Goal: Task Accomplishment & Management: Manage account settings

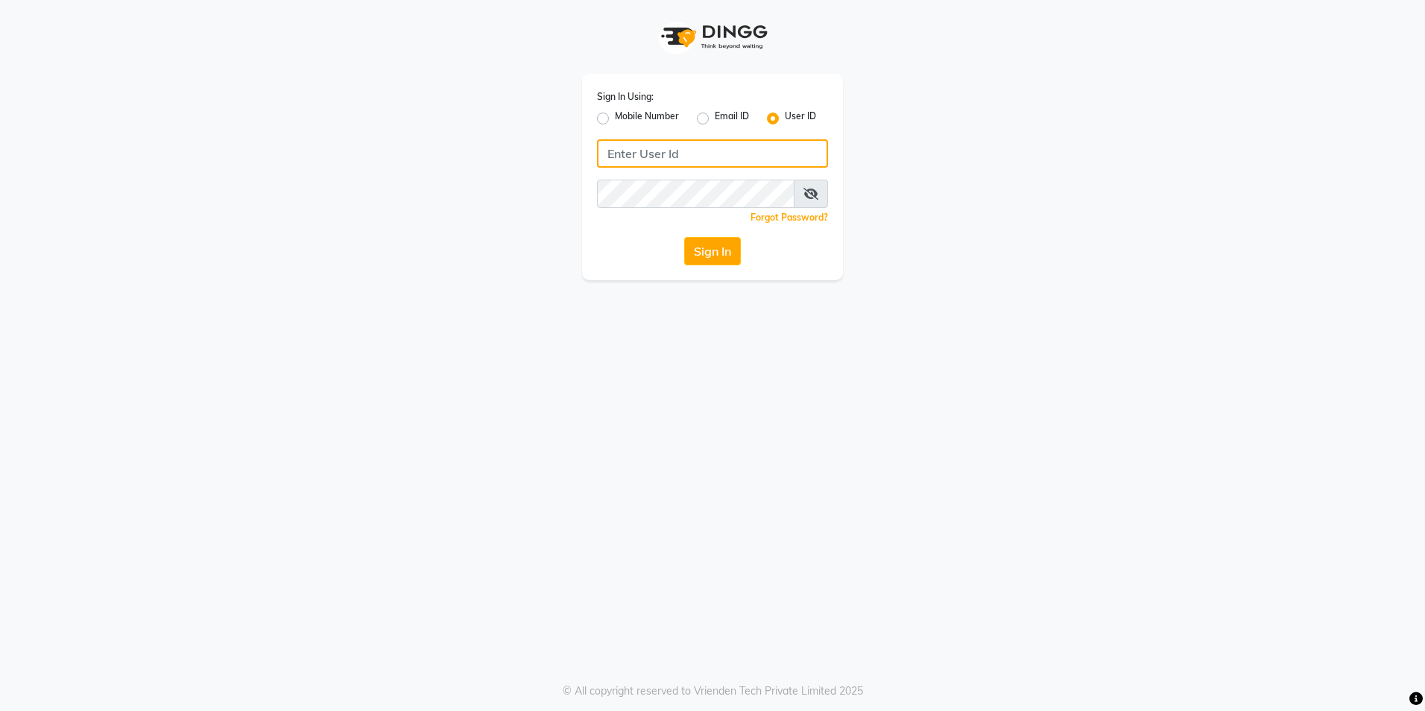
type input "e3852-01"
click at [701, 252] on button "Sign In" at bounding box center [712, 251] width 57 height 28
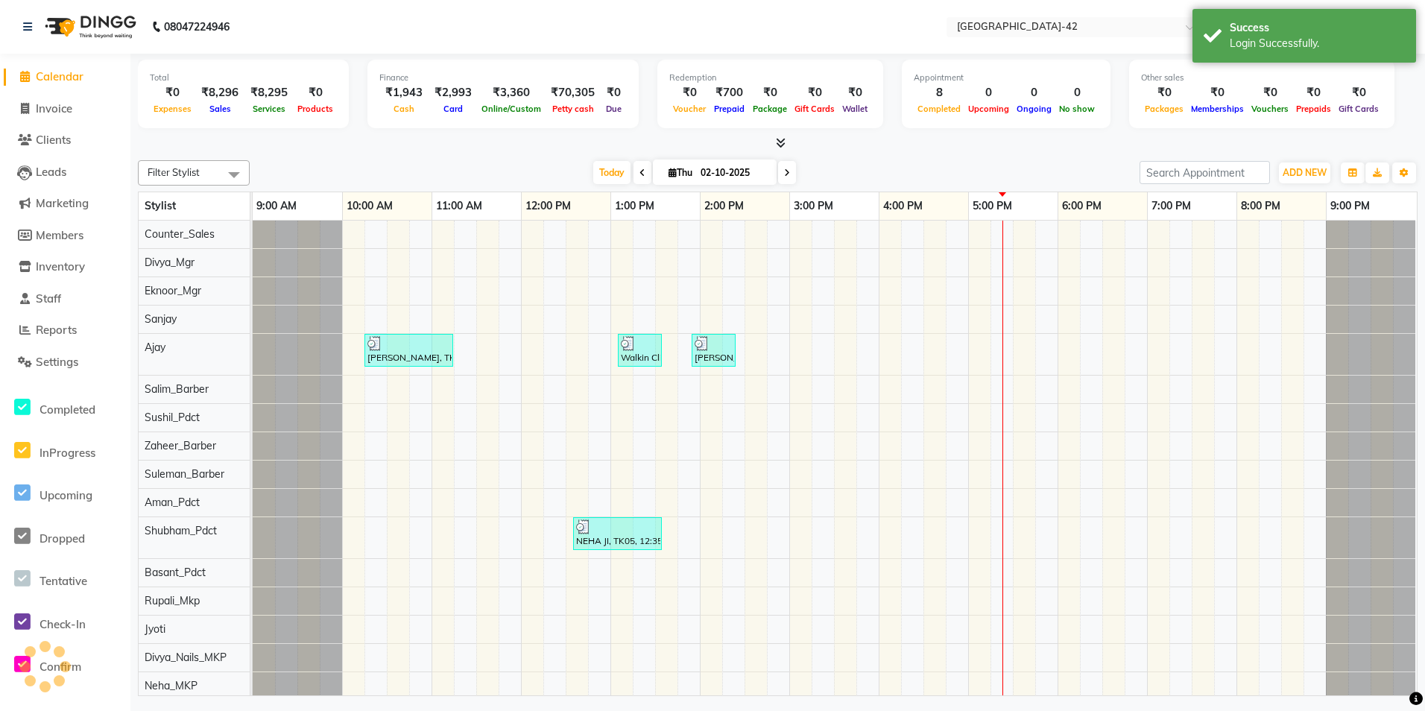
select select "en"
click at [66, 114] on span "Invoice" at bounding box center [54, 108] width 37 height 14
select select "8692"
select select "service"
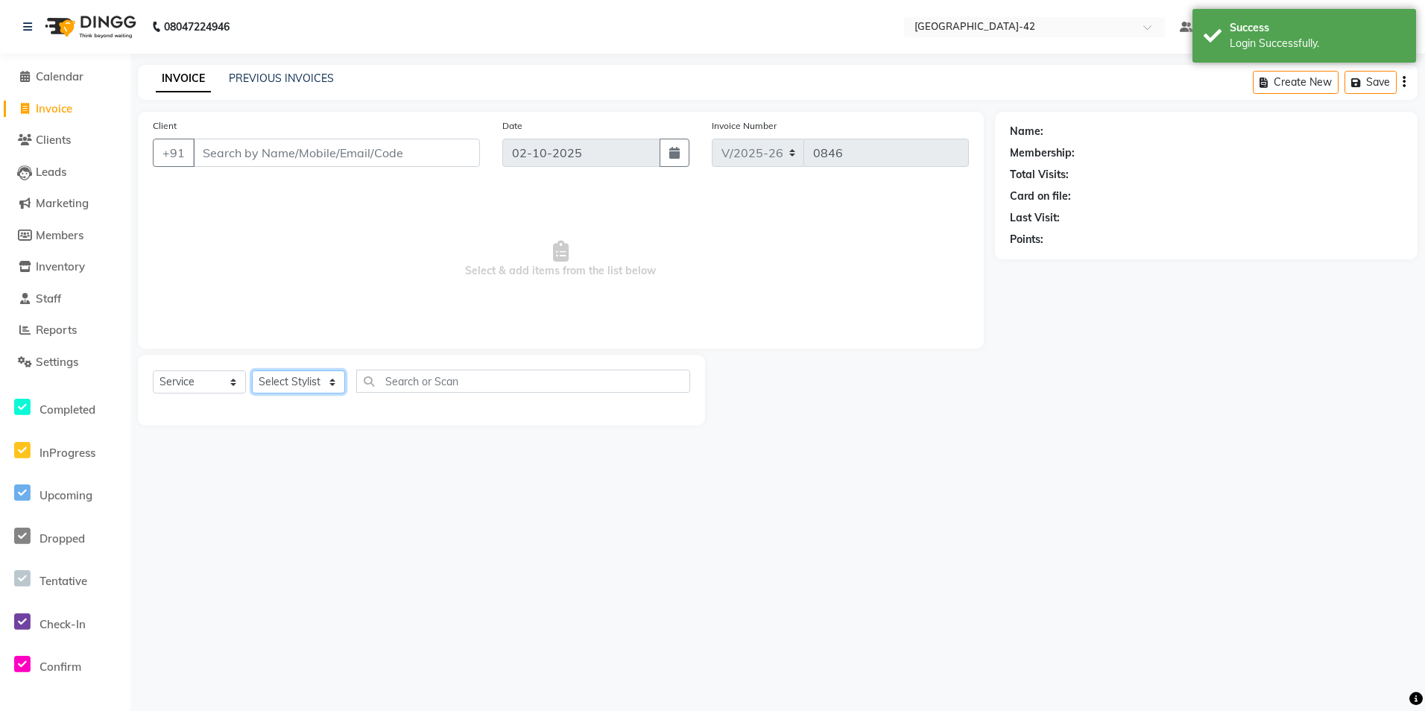
click at [329, 382] on select "Select Stylist Ajay Aman_Pdct Amjad_asst Ankit_asst Asif_BRB Basant_Pdct [PERSO…" at bounding box center [298, 381] width 93 height 23
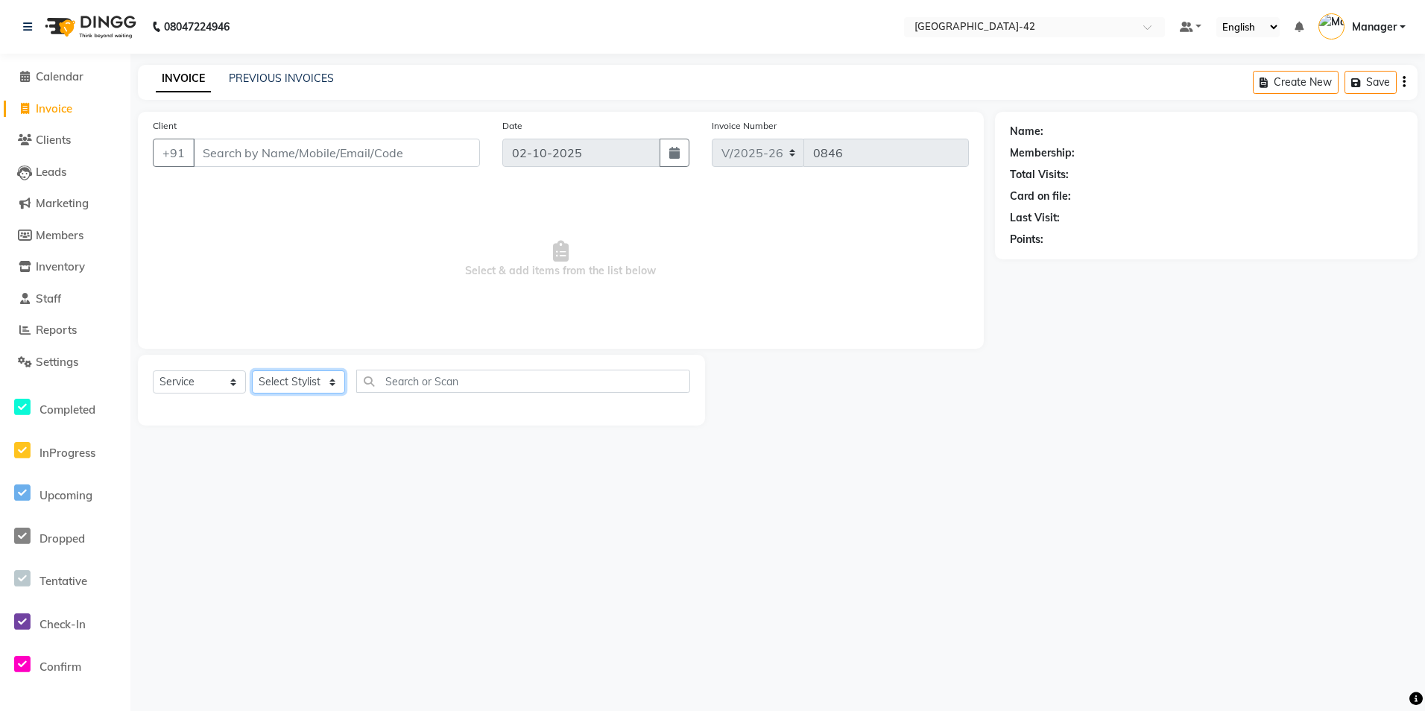
select select "87973"
click at [252, 370] on select "Select Stylist Ajay Aman_Pdct Amjad_asst Ankit_asst Asif_BRB Basant_Pdct [PERSO…" at bounding box center [298, 381] width 93 height 23
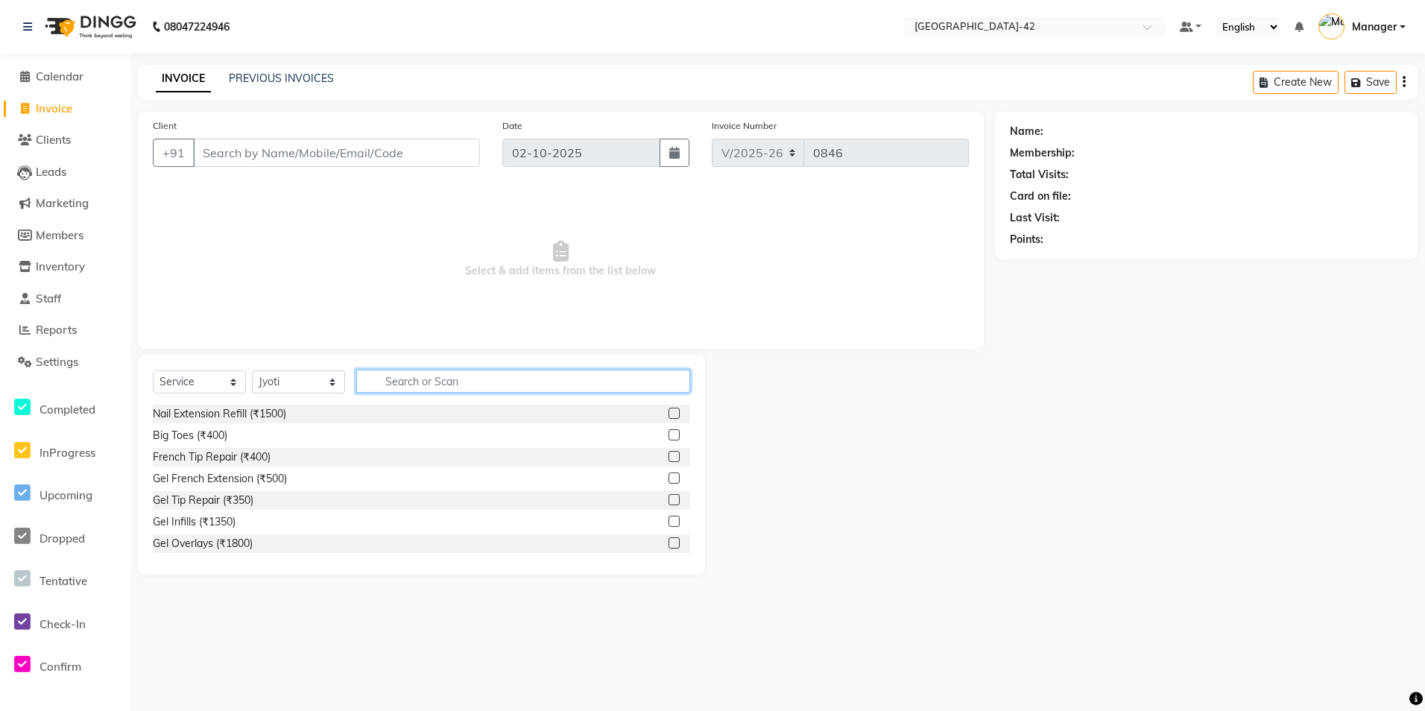
click at [391, 385] on input "text" at bounding box center [523, 381] width 334 height 23
type input "ey"
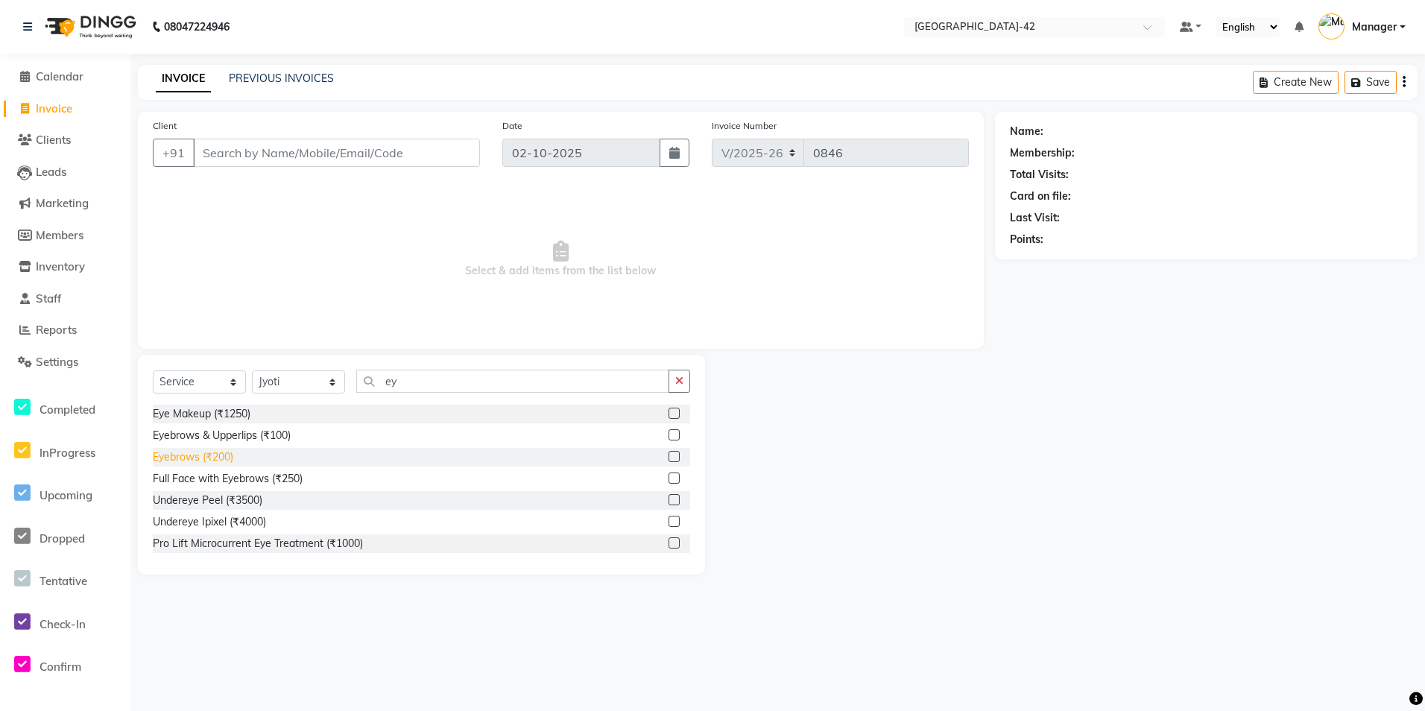
click at [201, 462] on div "Eyebrows (₹200)" at bounding box center [193, 457] width 80 height 16
checkbox input "false"
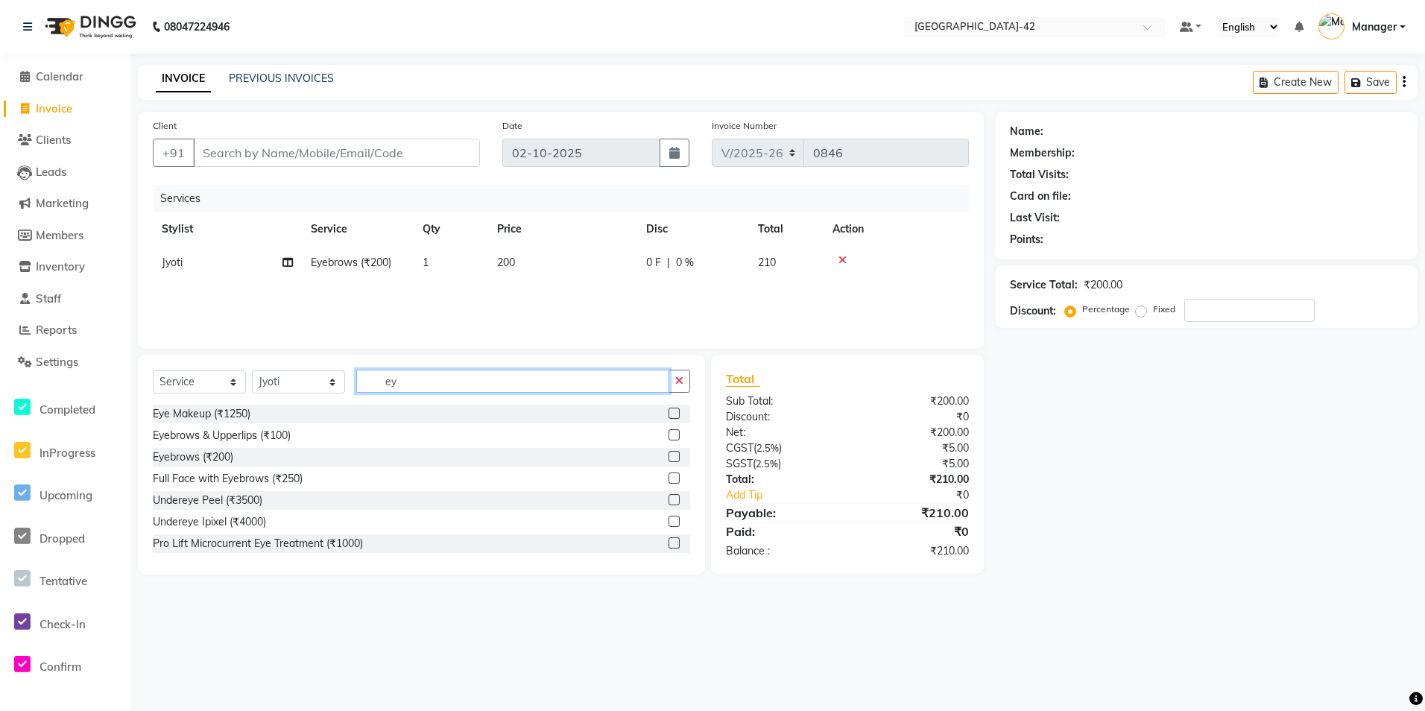
drag, startPoint x: 437, startPoint y: 385, endPoint x: 347, endPoint y: 370, distance: 91.3
click at [350, 370] on div "Select Service Product Membership Package Voucher Prepaid Gift Card Select Styl…" at bounding box center [421, 387] width 537 height 35
type input "full ar"
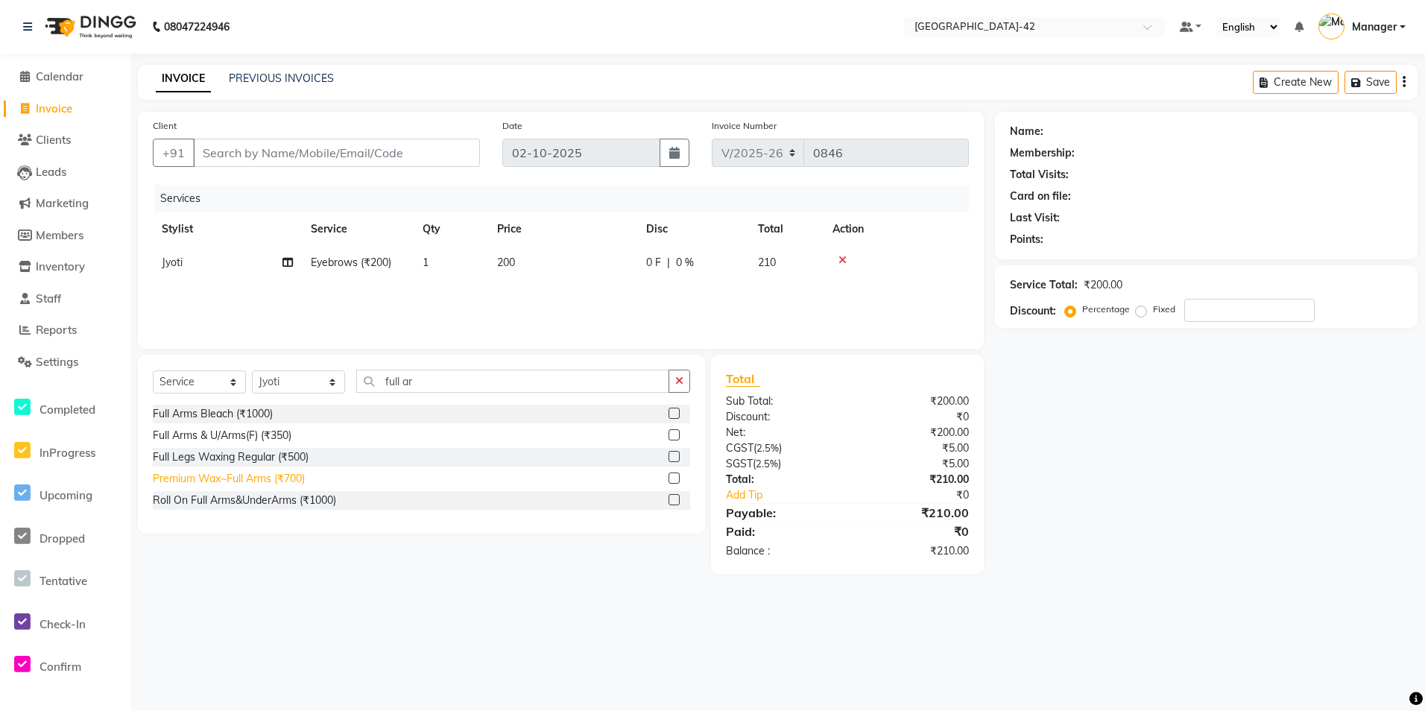
click at [271, 480] on div "Premium Wax~Full Arms (₹700)" at bounding box center [229, 479] width 152 height 16
checkbox input "false"
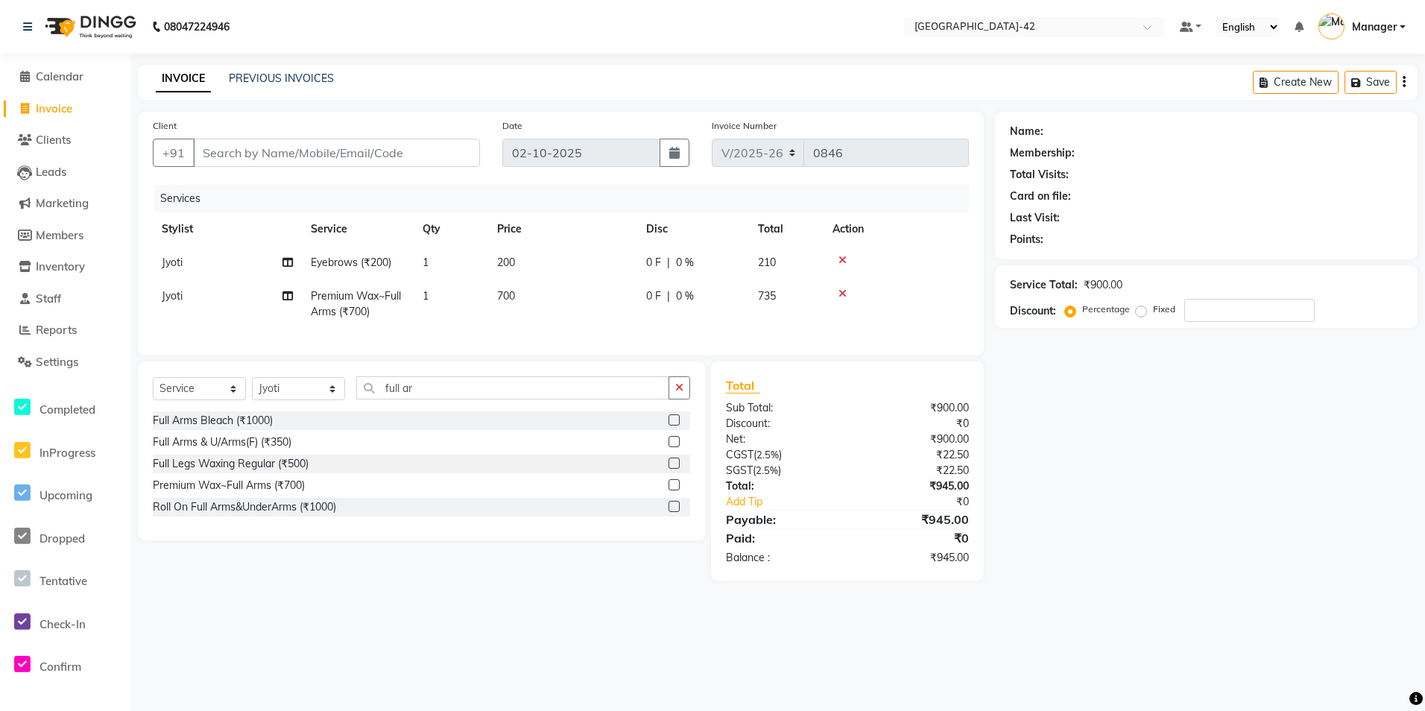
click at [555, 296] on td "700" at bounding box center [562, 303] width 149 height 49
select select "87973"
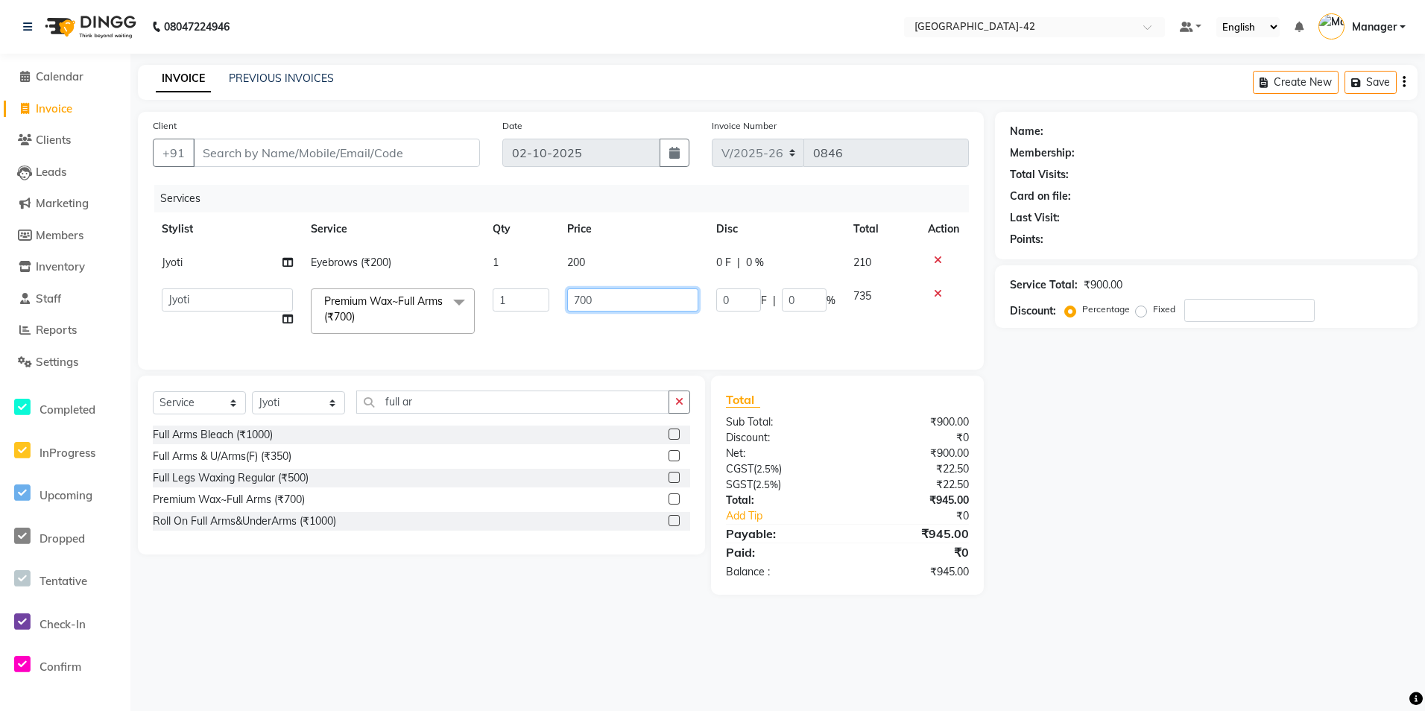
drag, startPoint x: 624, startPoint y: 300, endPoint x: 550, endPoint y: 294, distance: 74.0
click at [550, 294] on tr "Ajay Aman_Pdct Amjad_asst Ankit_asst Asif_BRB Basant_Pdct Bhupesh Counter_Sales…" at bounding box center [561, 310] width 816 height 63
type input "1000"
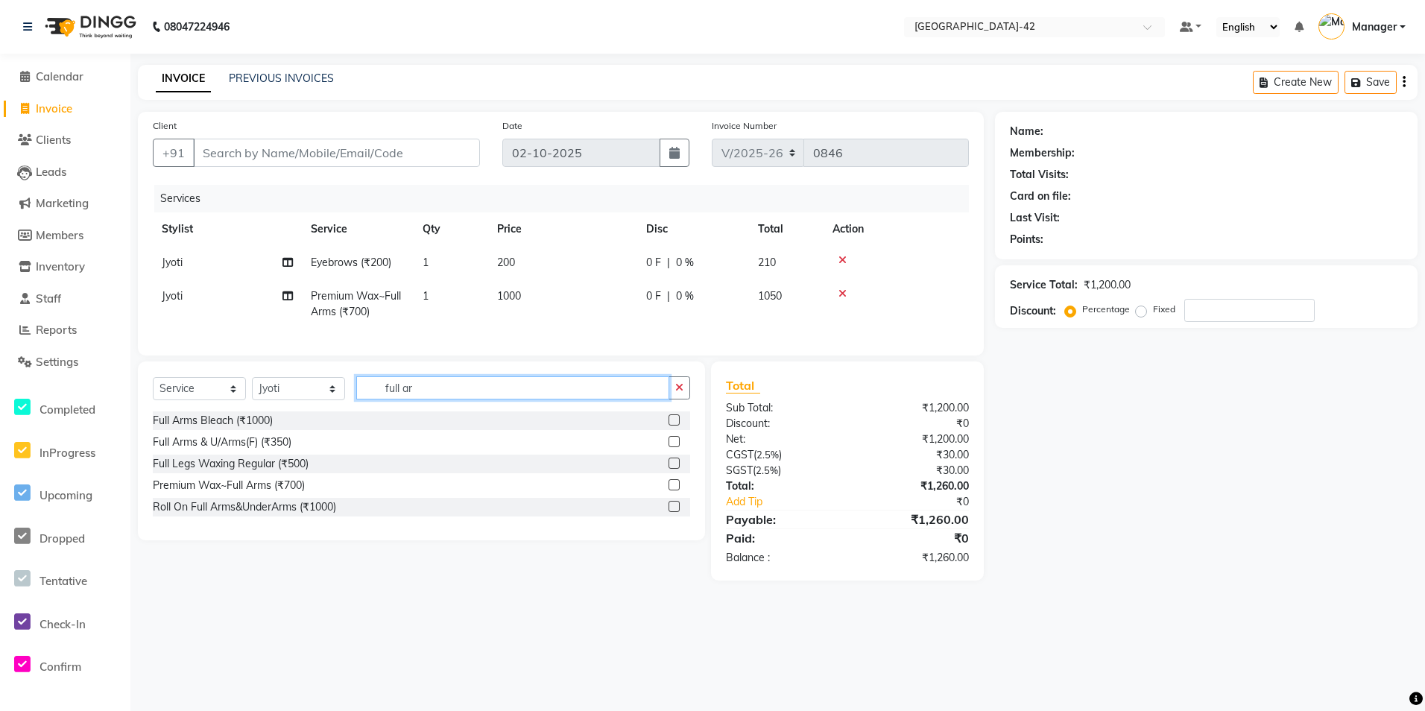
click at [409, 411] on div "Select Service Product Membership Package Voucher Prepaid Gift Card Select Styl…" at bounding box center [421, 393] width 537 height 35
drag, startPoint x: 438, startPoint y: 394, endPoint x: 384, endPoint y: 401, distance: 54.9
click at [394, 399] on input "full ar" at bounding box center [512, 387] width 313 height 23
type input "f"
type input "half"
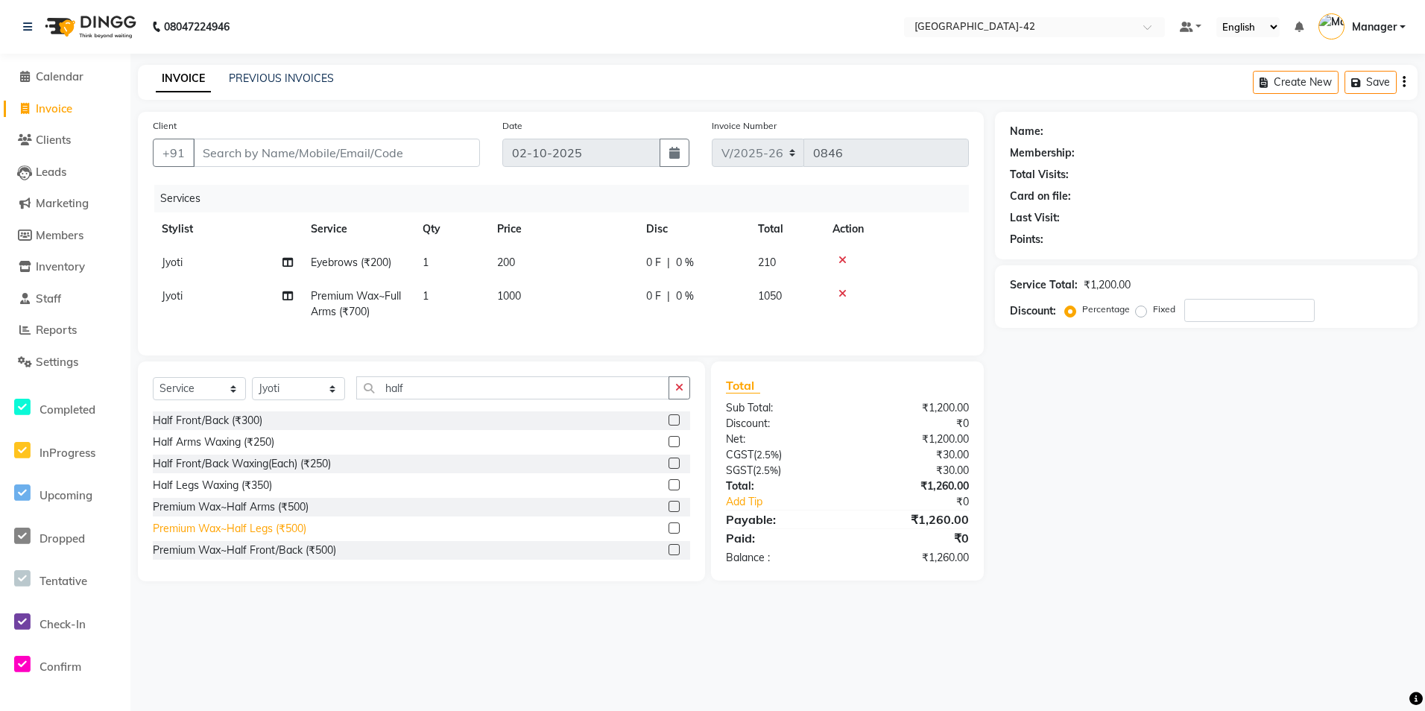
click at [303, 537] on div "Premium Wax~Half Legs (₹500)" at bounding box center [230, 529] width 154 height 16
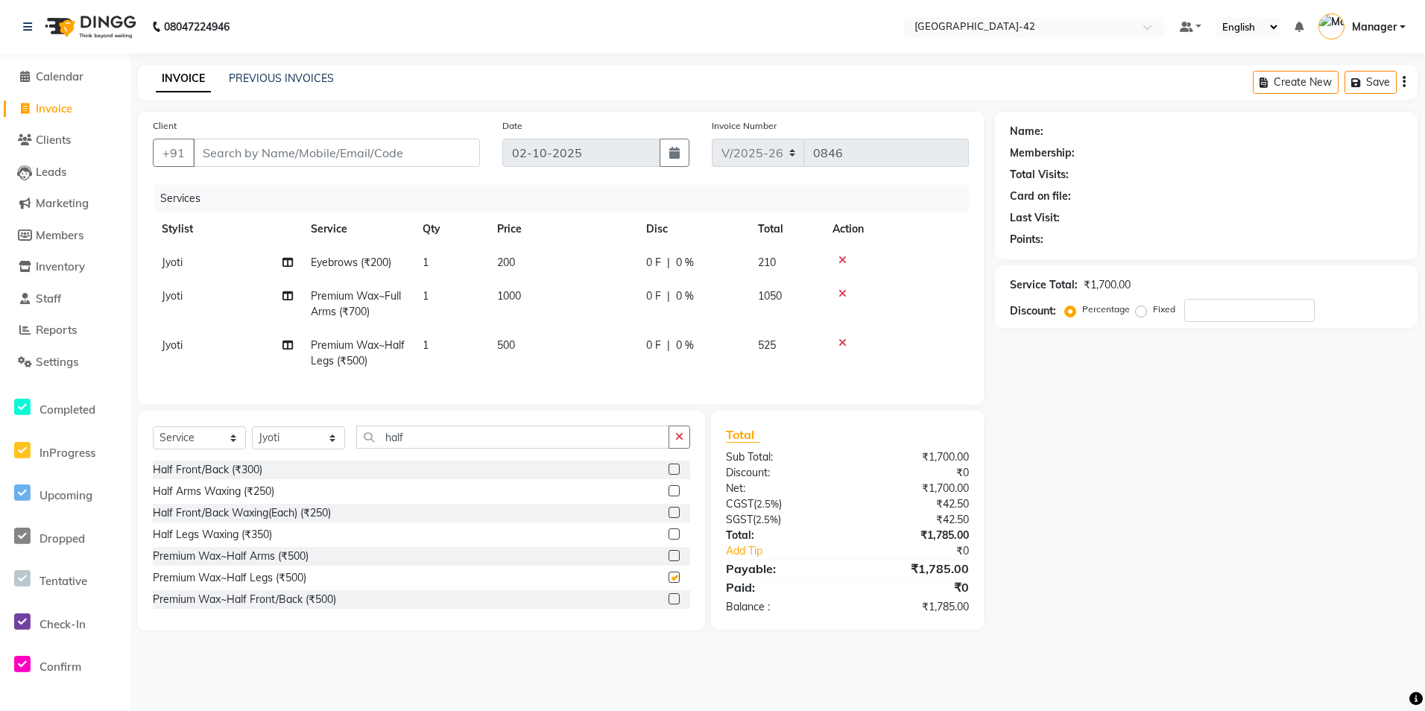
checkbox input "false"
click at [524, 343] on td "500" at bounding box center [562, 353] width 149 height 49
select select "87973"
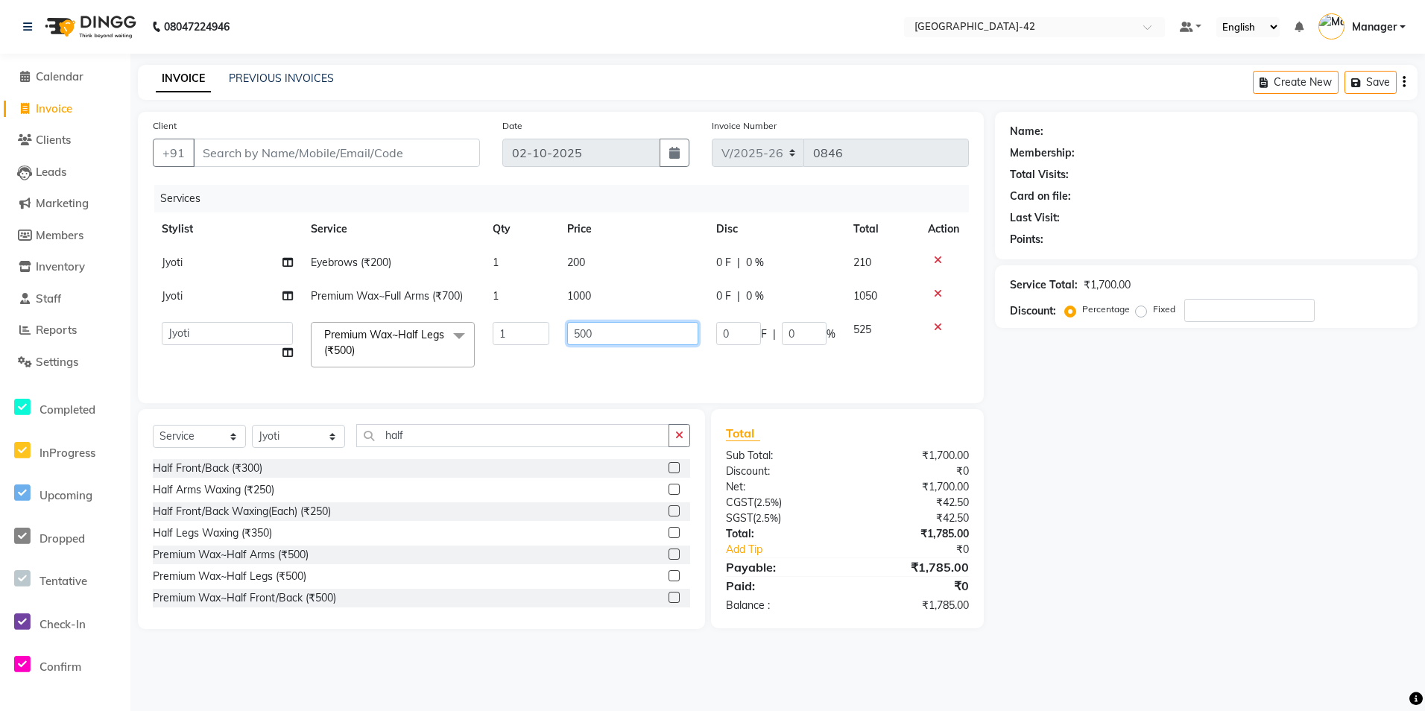
drag, startPoint x: 601, startPoint y: 340, endPoint x: 514, endPoint y: 347, distance: 86.7
click at [520, 346] on tr "Ajay Aman_Pdct Amjad_asst Ankit_asst Asif_BRB Basant_Pdct Bhupesh Counter_Sales…" at bounding box center [561, 344] width 816 height 63
type input "700"
click at [666, 400] on div "Client +91 Date 02-10-2025 Invoice Number V/2025 V/2025-26 0846 Services Stylis…" at bounding box center [561, 257] width 846 height 291
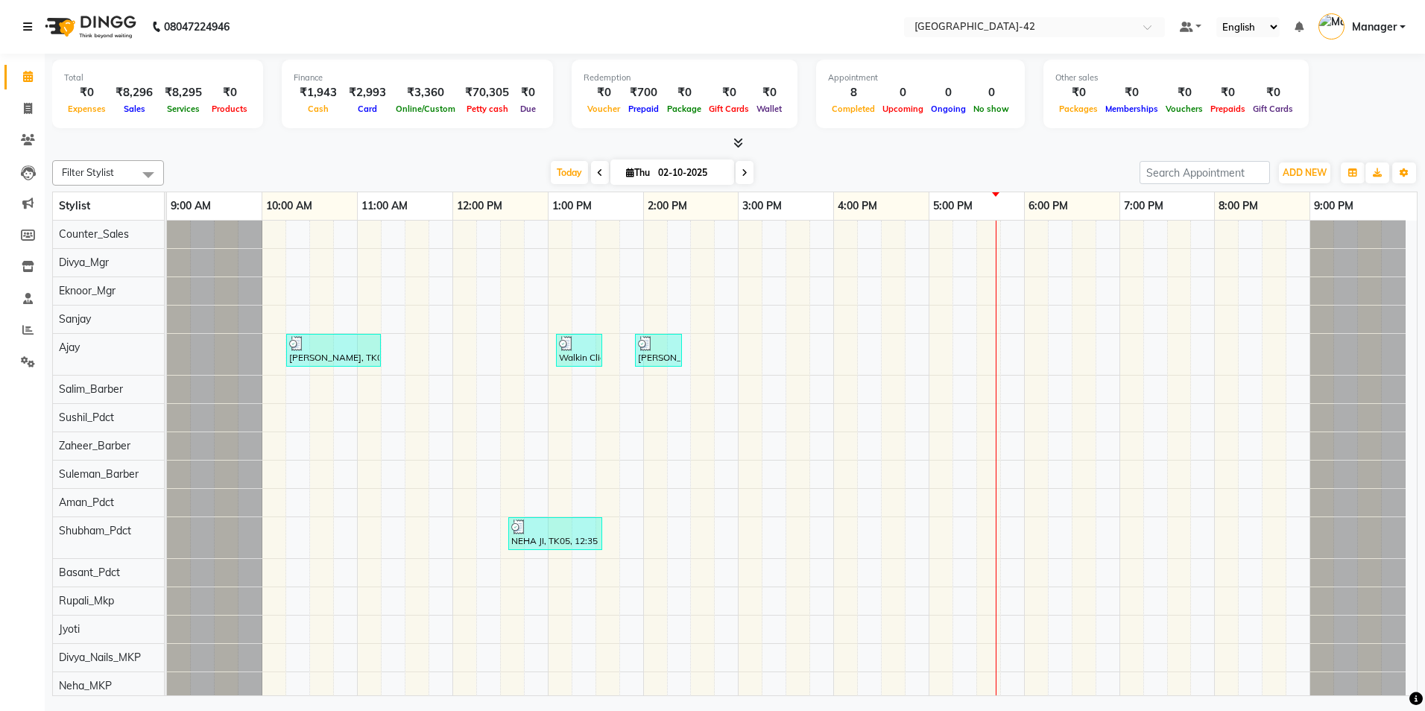
click at [29, 15] on link at bounding box center [30, 27] width 15 height 42
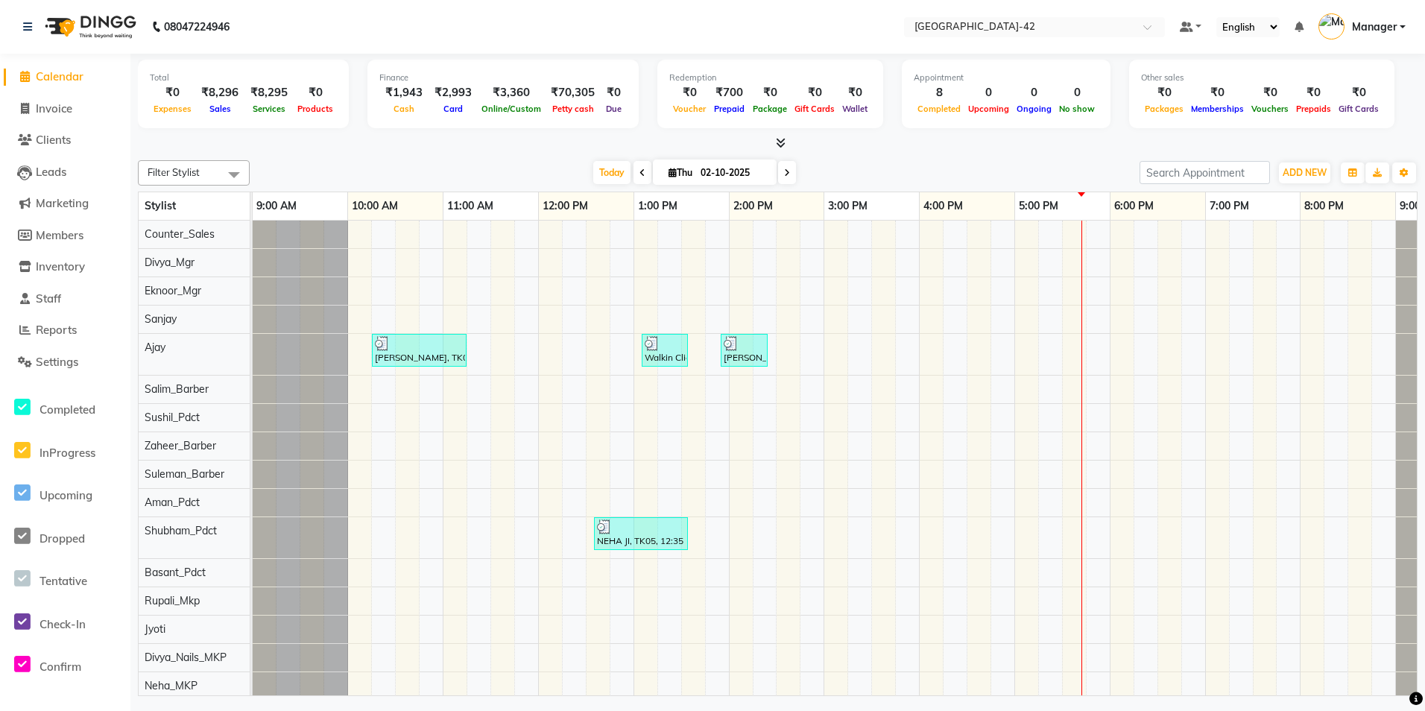
click at [60, 98] on li "Invoice" at bounding box center [65, 109] width 130 height 32
click at [65, 113] on span "Invoice" at bounding box center [54, 108] width 37 height 14
select select "service"
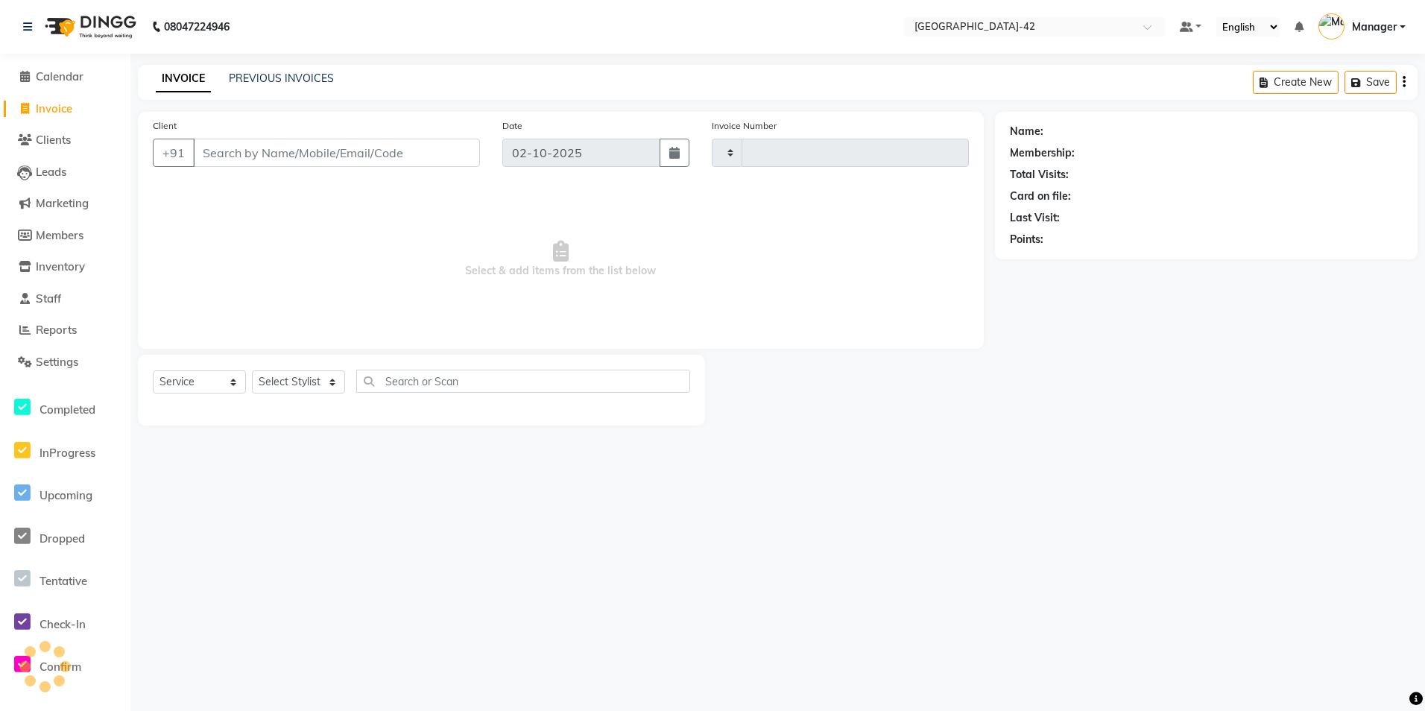
type input "0846"
select select "8692"
click at [282, 153] on input "Client" at bounding box center [336, 153] width 287 height 28
click at [303, 385] on select "Select Stylist Ajay Aman_Pdct Amjad_asst Ankit_asst Asif_BRB Basant_Pdct [PERSO…" at bounding box center [298, 381] width 93 height 23
select select "87962"
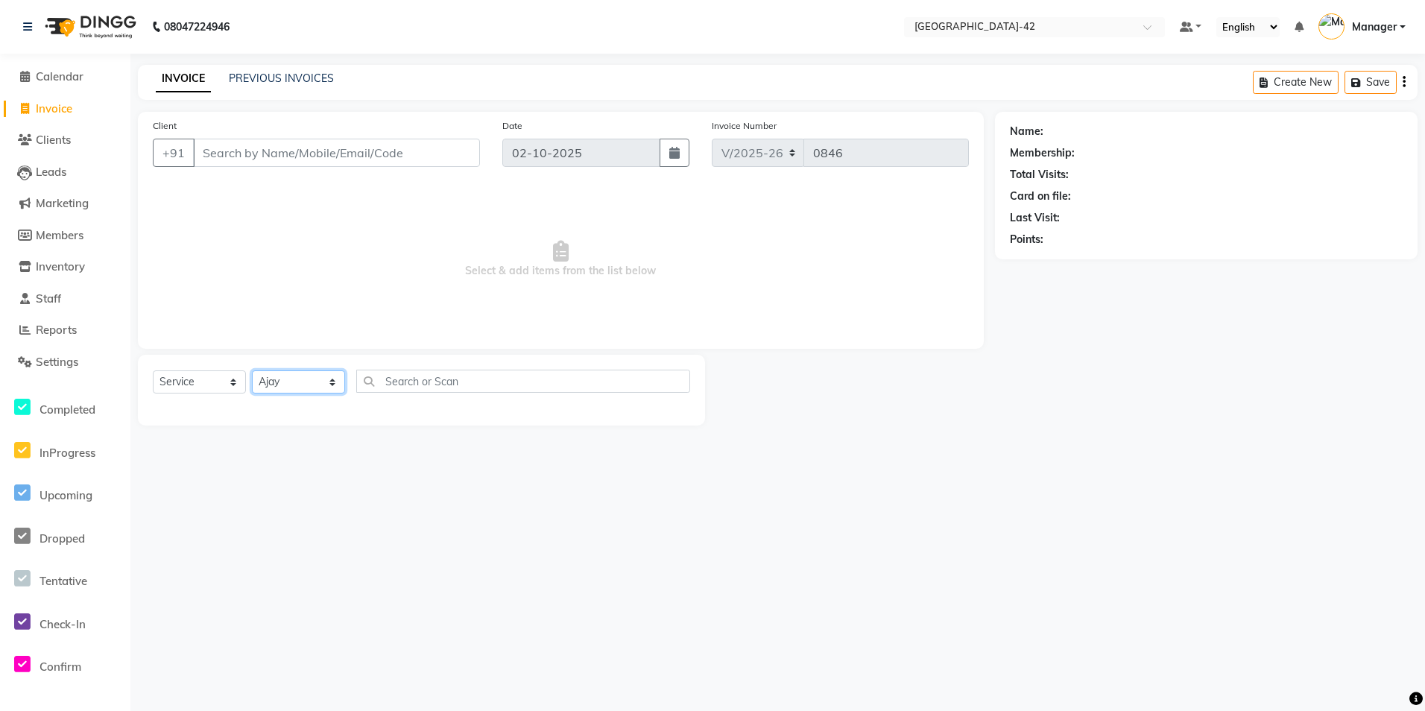
click at [252, 370] on select "Select Stylist Ajay Aman_Pdct Amjad_asst Ankit_asst Asif_BRB Basant_Pdct [PERSO…" at bounding box center [298, 381] width 93 height 23
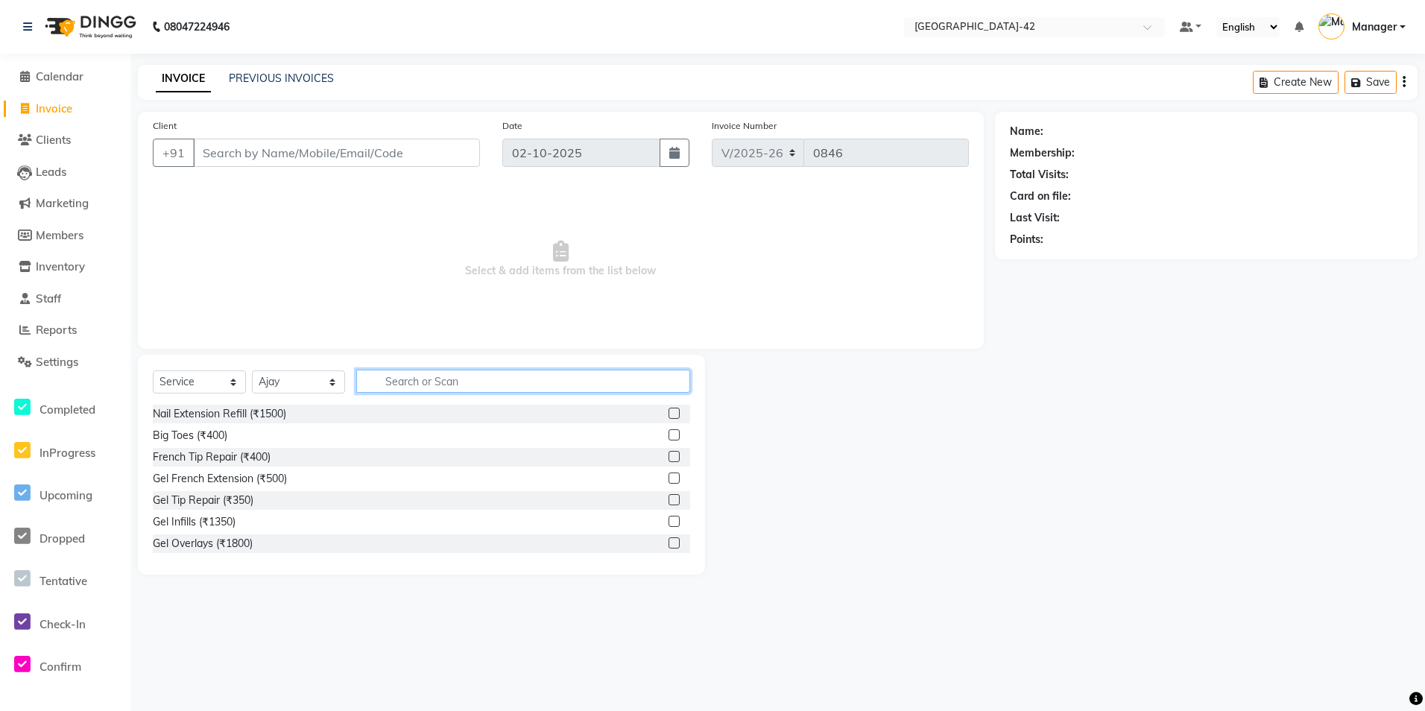
click at [515, 378] on input "text" at bounding box center [523, 381] width 334 height 23
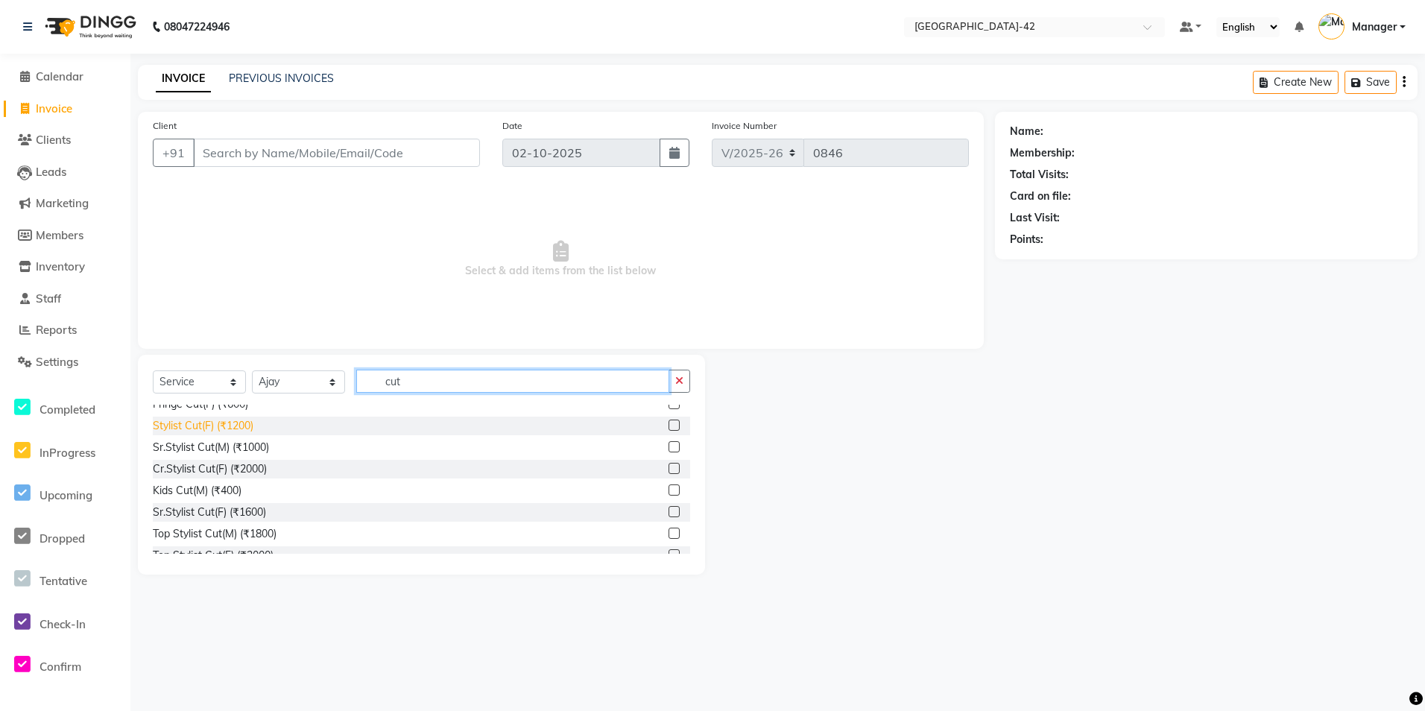
type input "cut"
click at [244, 426] on div "Stylist Cut(F) (₹1200)" at bounding box center [203, 426] width 101 height 16
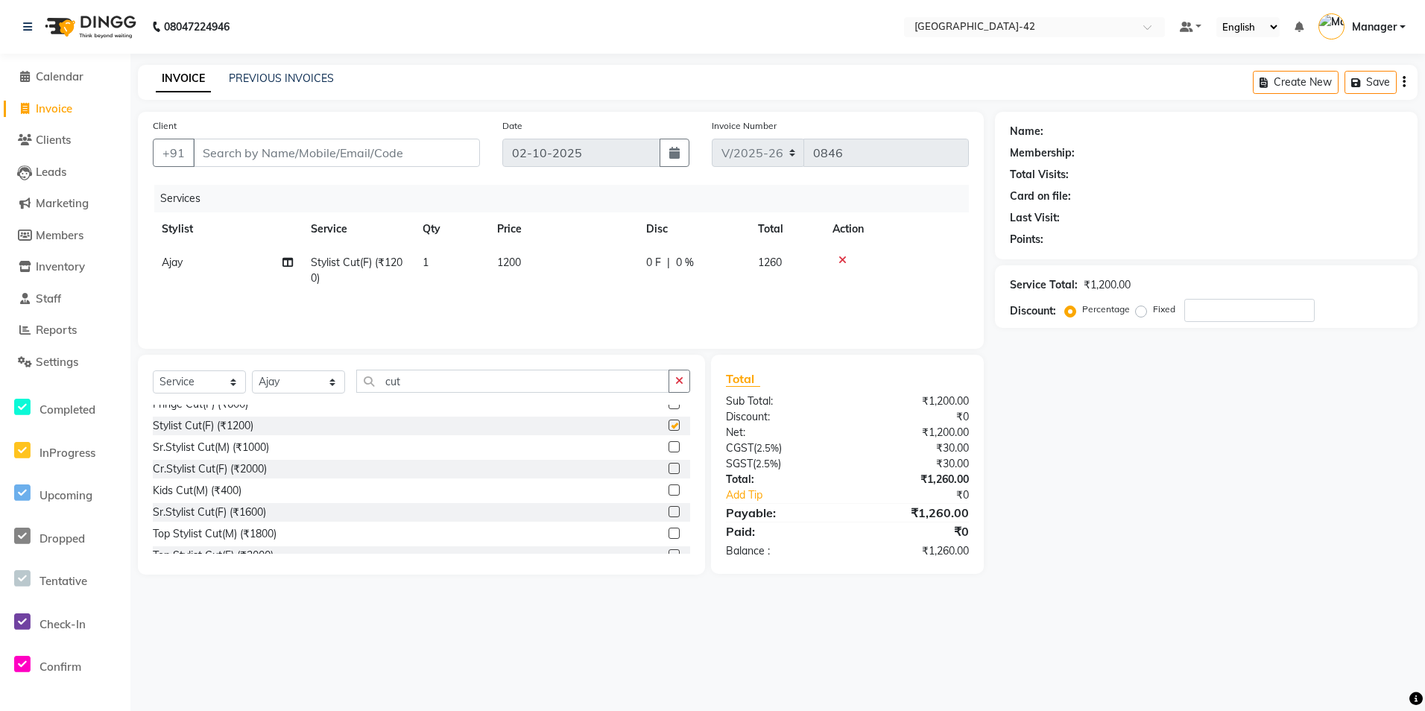
checkbox input "false"
click at [515, 268] on span "1200" at bounding box center [509, 262] width 24 height 13
drag, startPoint x: 613, startPoint y: 262, endPoint x: 567, endPoint y: 265, distance: 46.3
click at [567, 265] on input "1200" at bounding box center [632, 266] width 131 height 23
type input "1500"
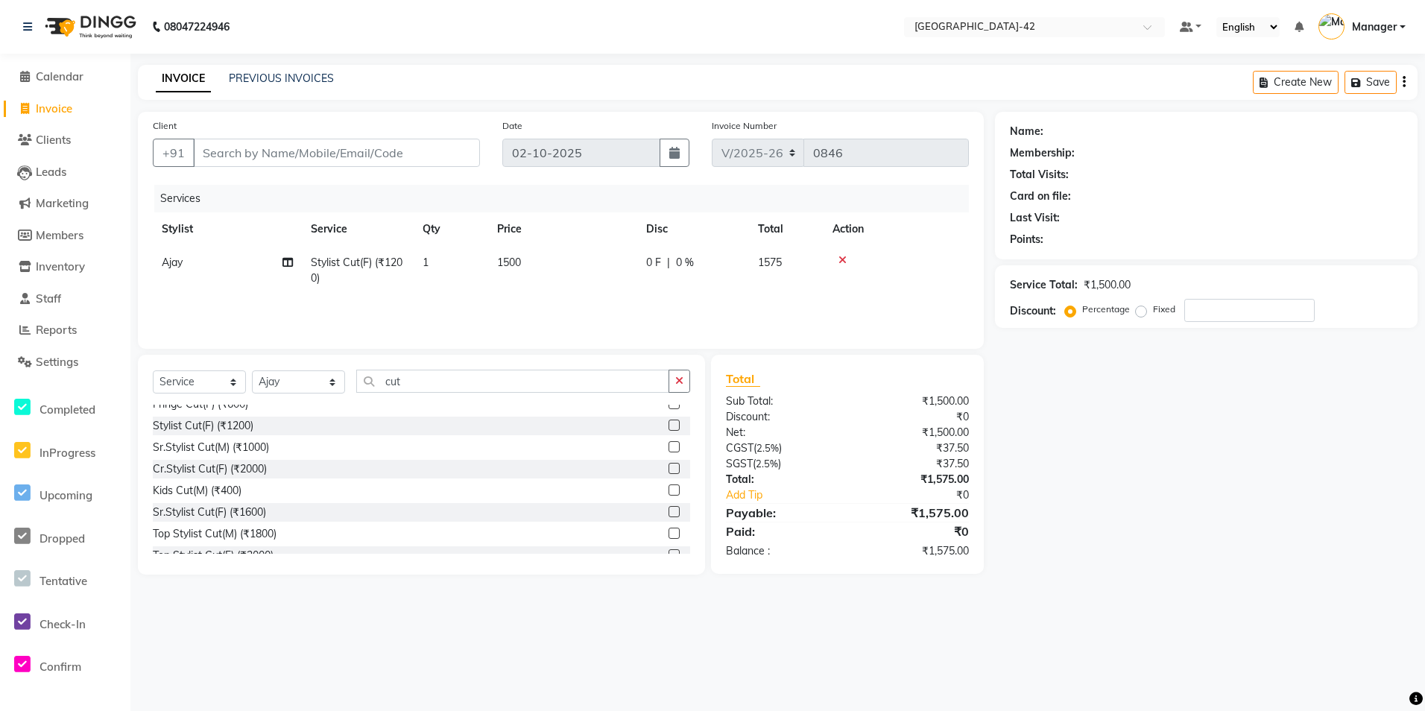
drag, startPoint x: 559, startPoint y: 349, endPoint x: 186, endPoint y: 377, distance: 373.7
click at [558, 349] on div "Client +91 Date 02-10-2025 Invoice Number V/2025 V/2025-26 0846 Services Stylis…" at bounding box center [561, 343] width 868 height 463
click at [288, 385] on select "Select Stylist Ajay Aman_Pdct Amjad_asst Ankit_asst Asif_BRB Basant_Pdct [PERSO…" at bounding box center [298, 381] width 93 height 23
click at [252, 370] on select "Select Stylist Ajay Aman_Pdct Amjad_asst Ankit_asst Asif_BRB Basant_Pdct [PERSO…" at bounding box center [298, 381] width 93 height 23
drag, startPoint x: 426, startPoint y: 389, endPoint x: 361, endPoint y: 385, distance: 65.0
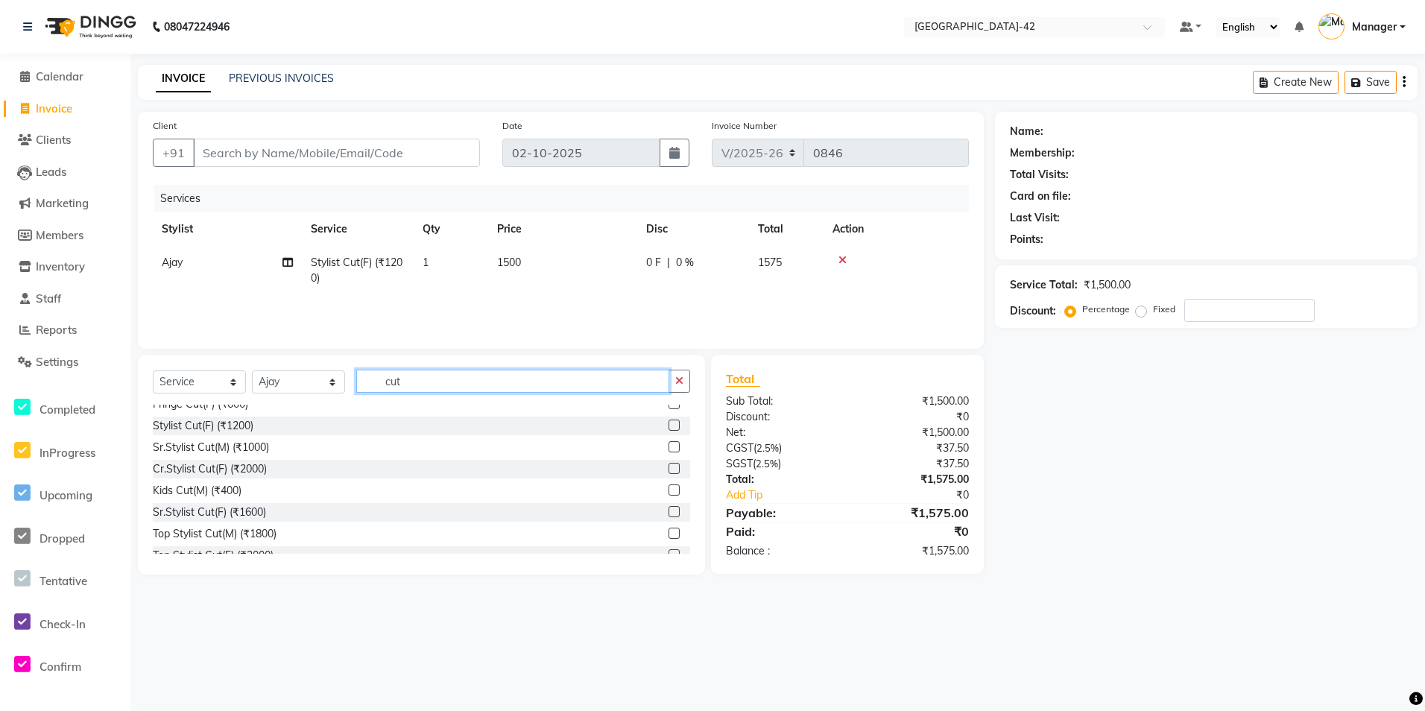
click at [361, 385] on input "cut" at bounding box center [512, 381] width 313 height 23
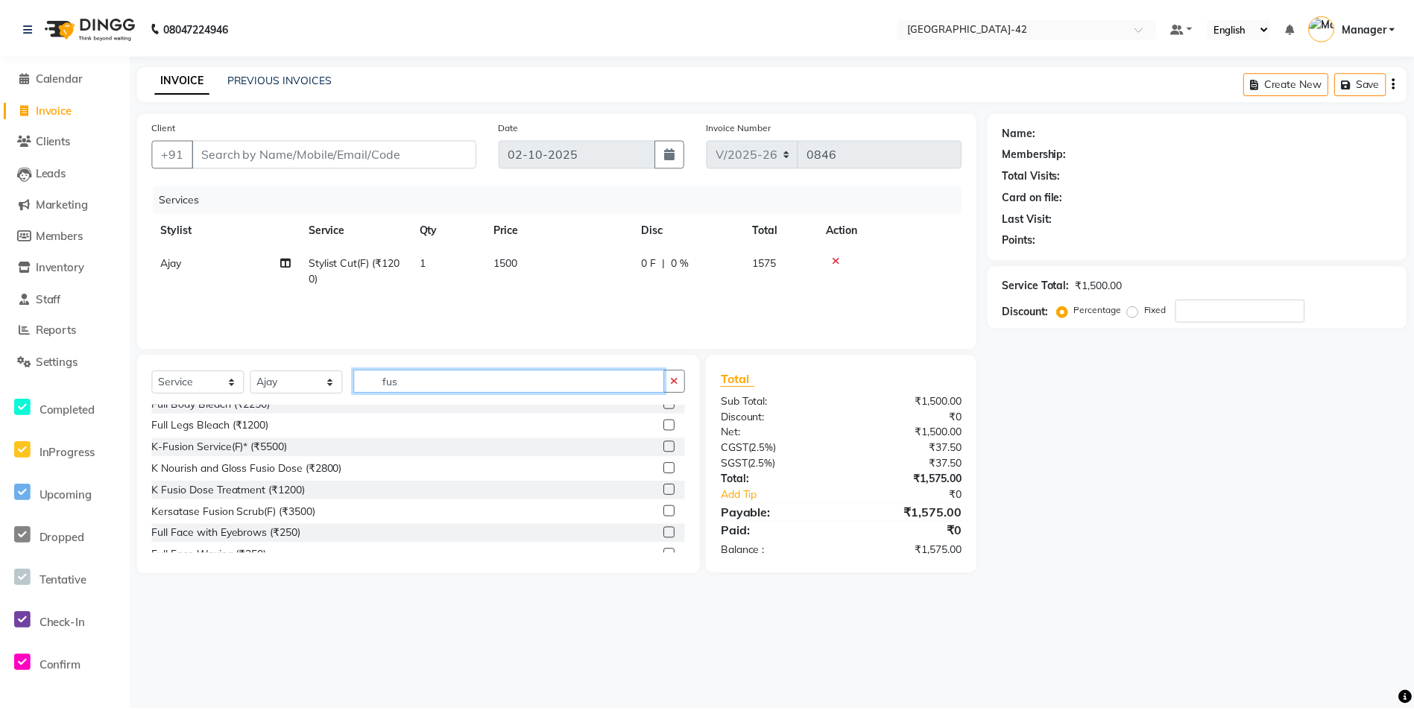
scroll to position [0, 0]
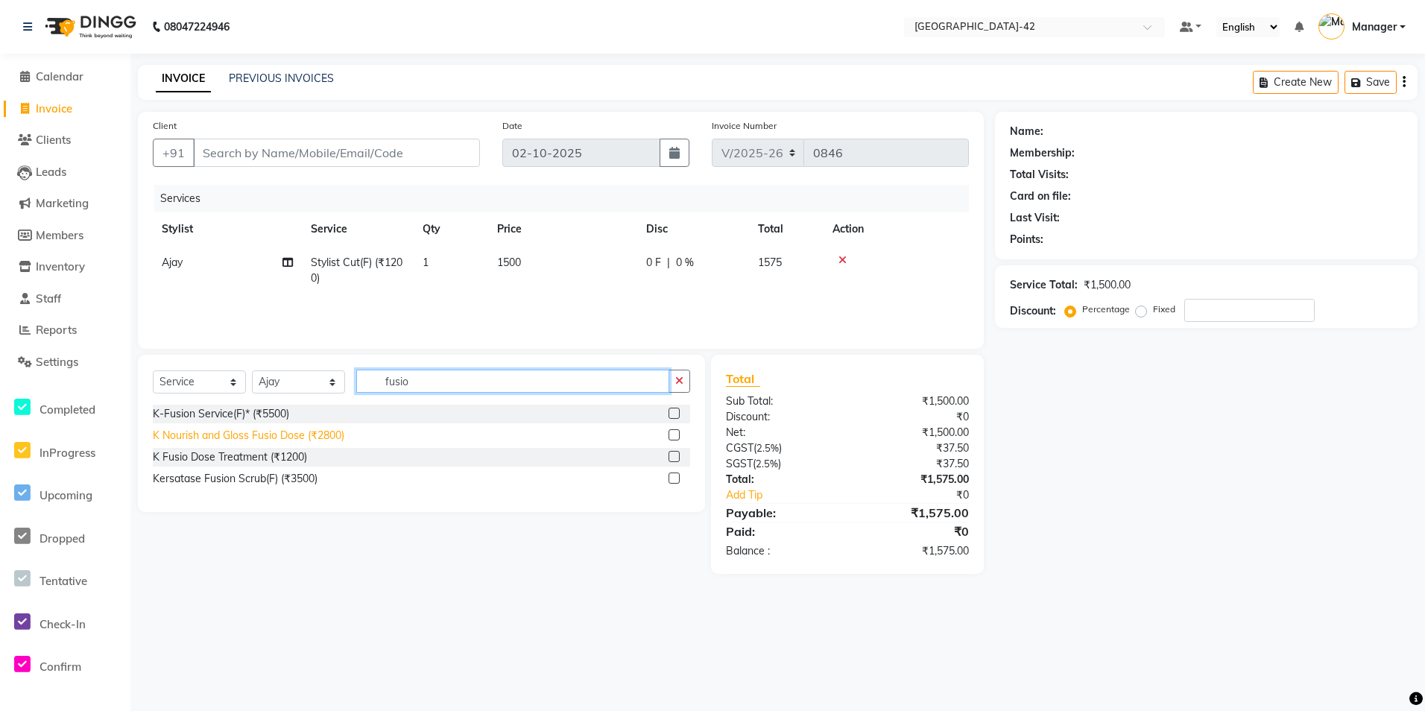
type input "fusio"
click at [331, 438] on div "K Nourish and Gloss Fusio Dose (₹2800)" at bounding box center [249, 436] width 192 height 16
checkbox input "false"
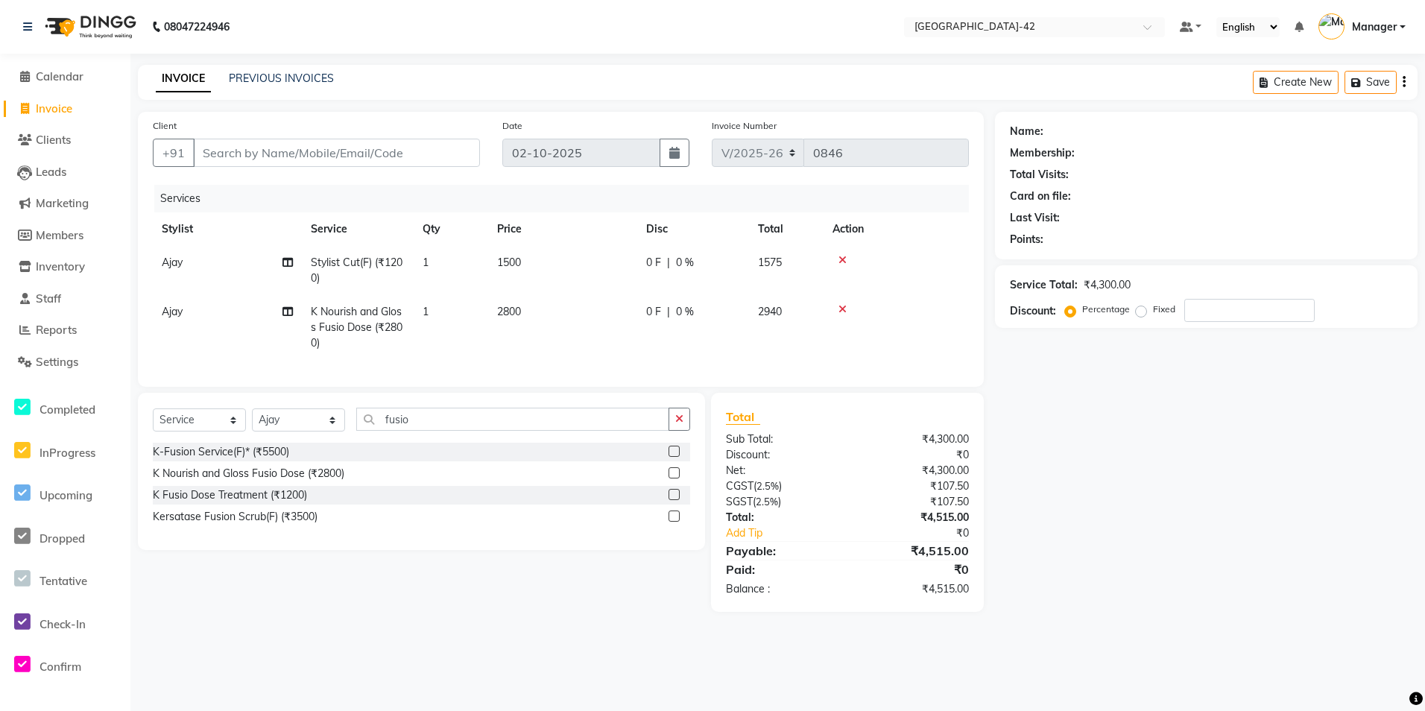
click at [540, 312] on td "2800" at bounding box center [562, 327] width 149 height 65
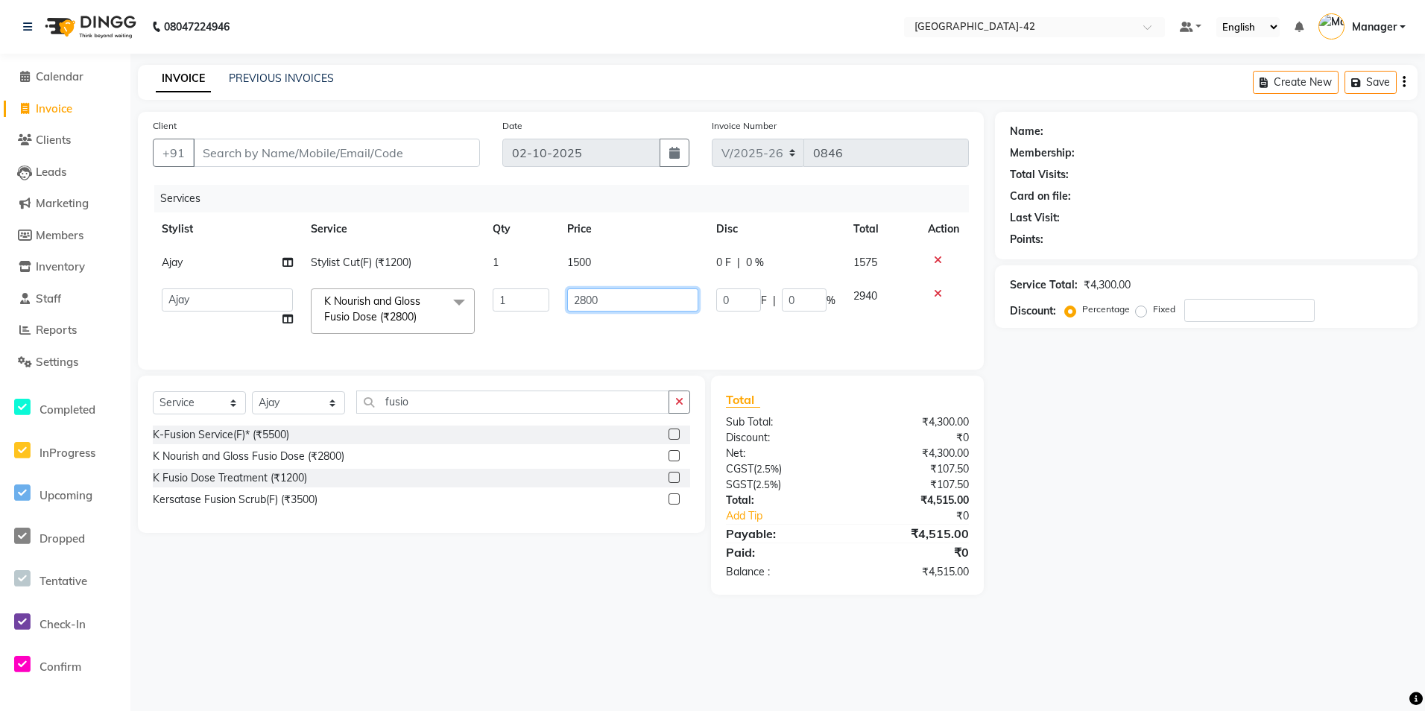
drag, startPoint x: 628, startPoint y: 296, endPoint x: 560, endPoint y: 306, distance: 67.8
click at [560, 306] on td "2800" at bounding box center [632, 310] width 149 height 63
click at [648, 301] on input "number" at bounding box center [632, 299] width 131 height 23
type input "2500"
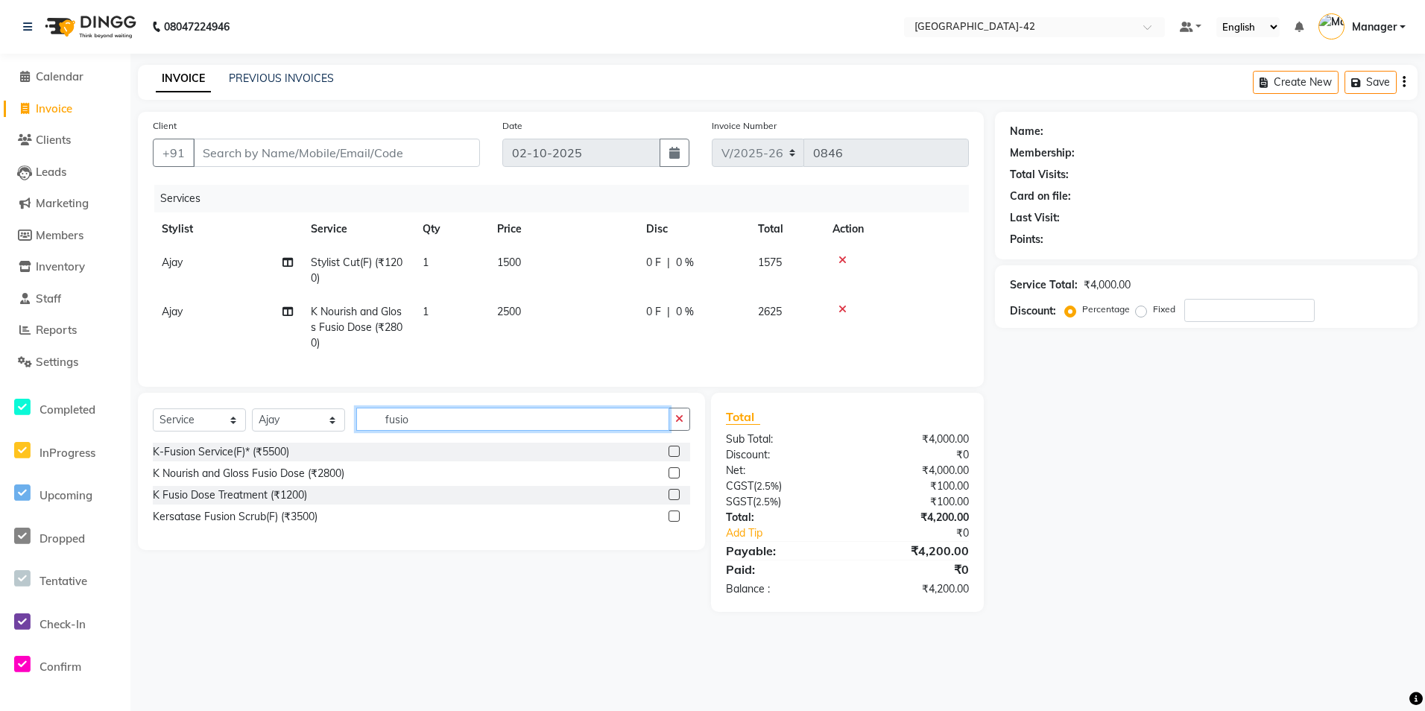
drag, startPoint x: 400, startPoint y: 408, endPoint x: 353, endPoint y: 389, distance: 51.5
click at [357, 391] on div "Client +91 Date 02-10-2025 Invoice Number V/2025 V/2025-26 0846 Services Stylis…" at bounding box center [561, 362] width 868 height 500
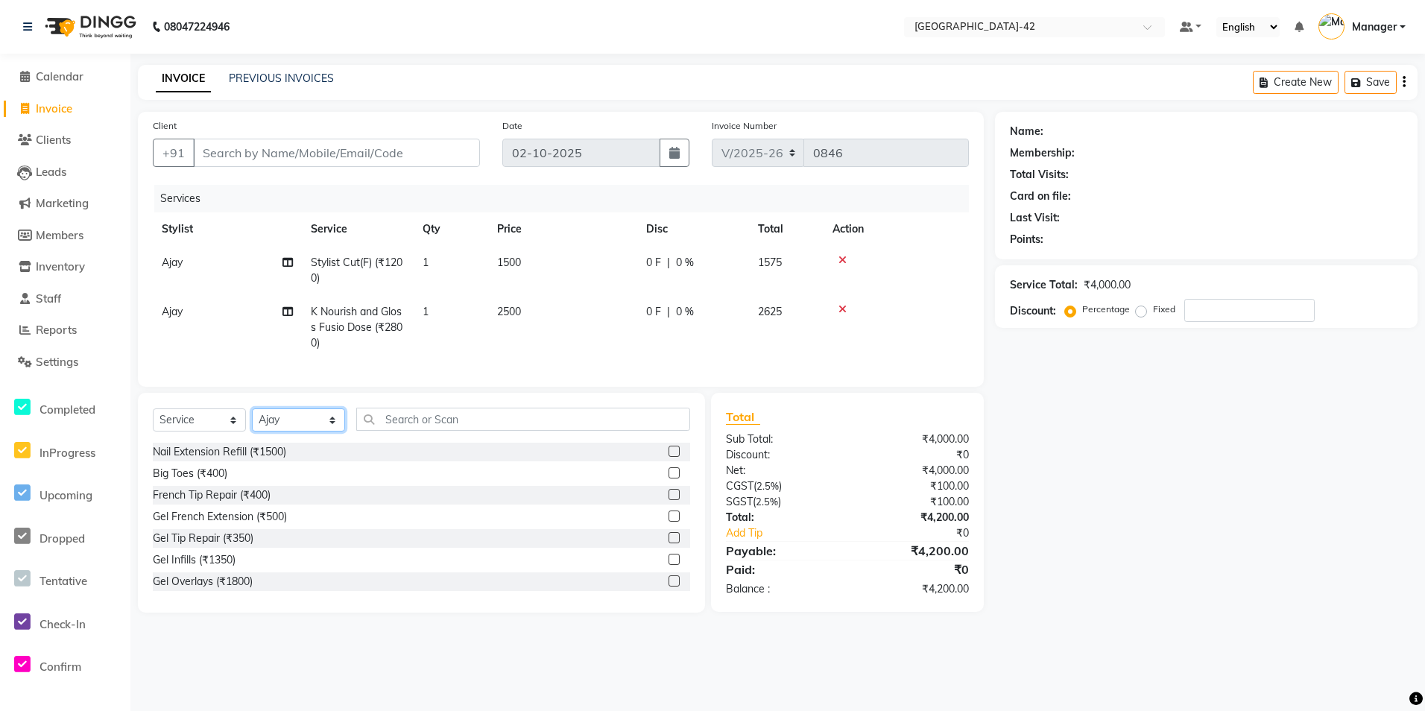
click at [312, 432] on select "Select Stylist Ajay Aman_Pdct Amjad_asst Ankit_asst Asif_BRB Basant_Pdct [PERSO…" at bounding box center [298, 419] width 93 height 23
select select "87973"
click at [252, 420] on select "Select Stylist Ajay Aman_Pdct Amjad_asst Ankit_asst Asif_BRB Basant_Pdct [PERSO…" at bounding box center [298, 419] width 93 height 23
click at [414, 431] on input "text" at bounding box center [523, 419] width 334 height 23
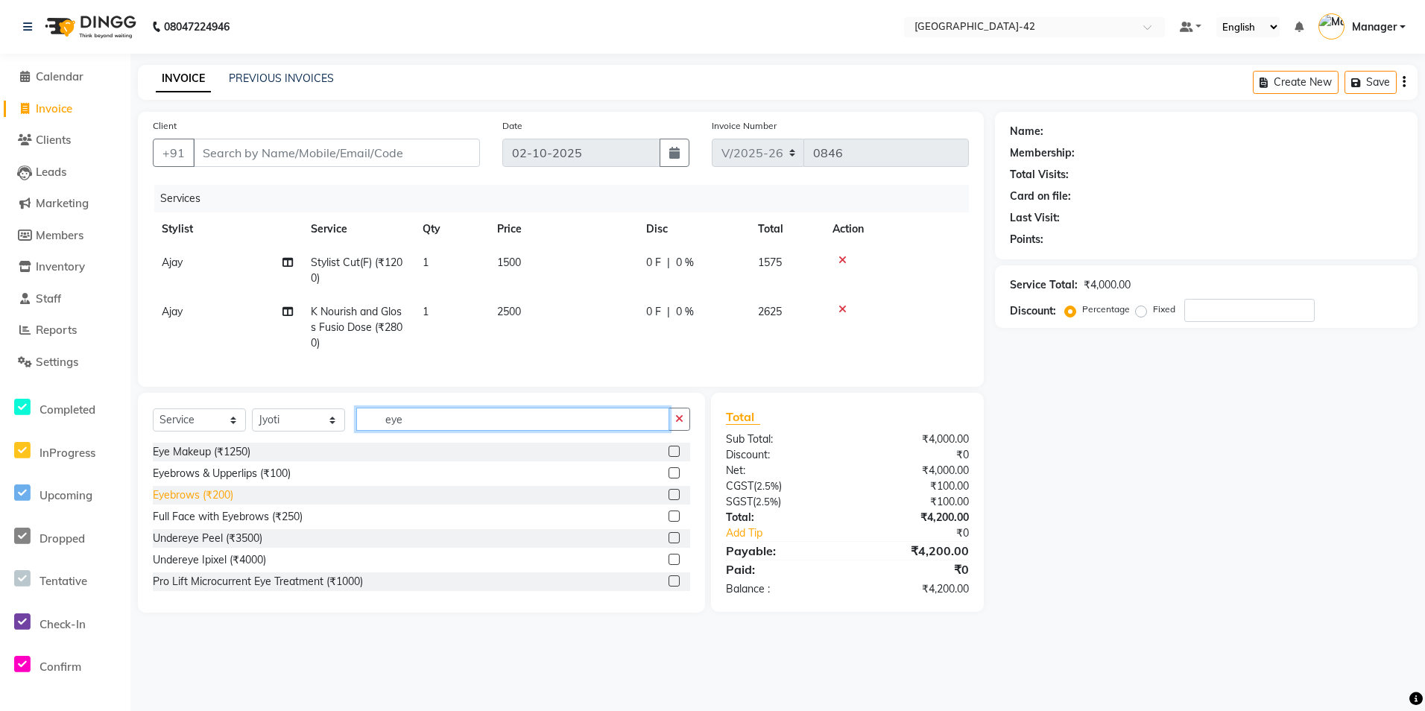
type input "eye"
click at [232, 503] on div "Eyebrows (₹200)" at bounding box center [193, 495] width 80 height 16
checkbox input "false"
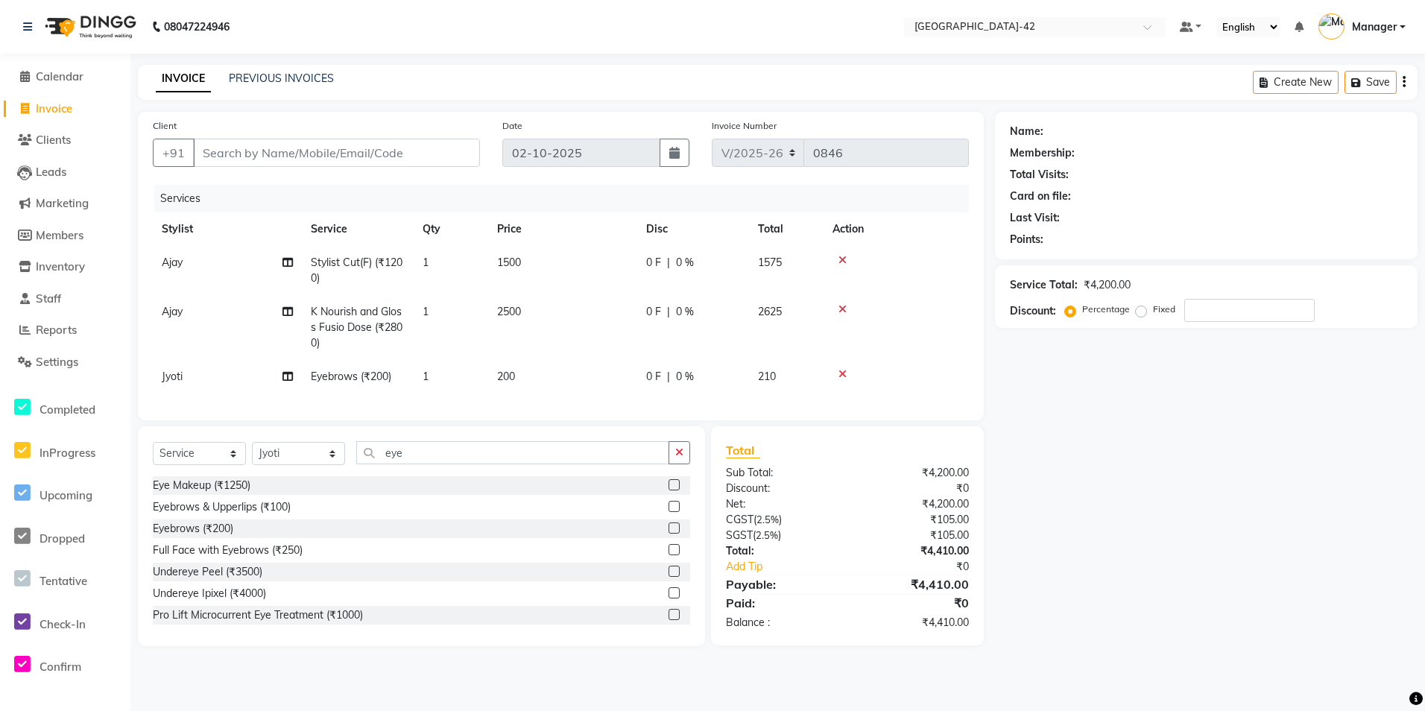
click at [529, 369] on td "200" at bounding box center [562, 377] width 149 height 34
select select "87973"
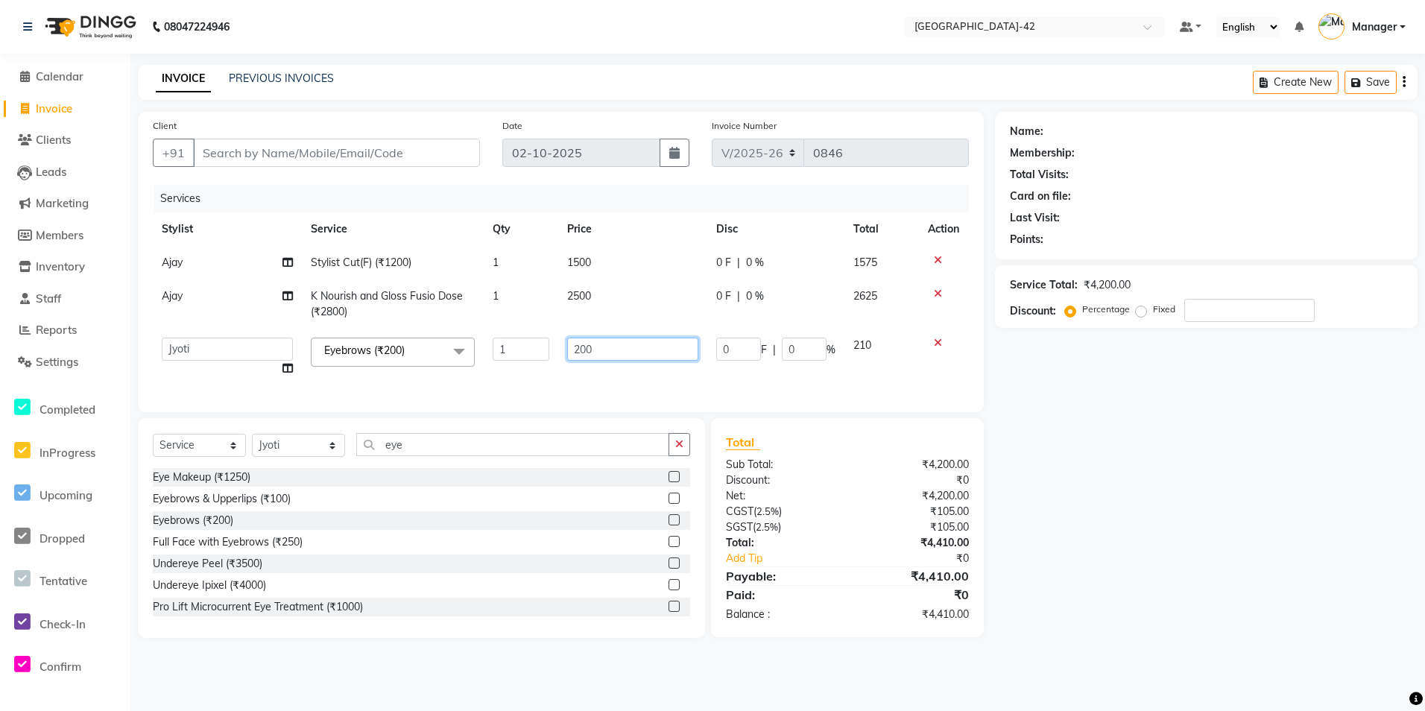
drag, startPoint x: 601, startPoint y: 344, endPoint x: 528, endPoint y: 346, distance: 73.1
click at [531, 341] on tr "Ajay Aman_Pdct Amjad_asst Ankit_asst Asif_BRB Basant_Pdct [PERSON_NAME] Counter…" at bounding box center [561, 357] width 816 height 57
type input "100"
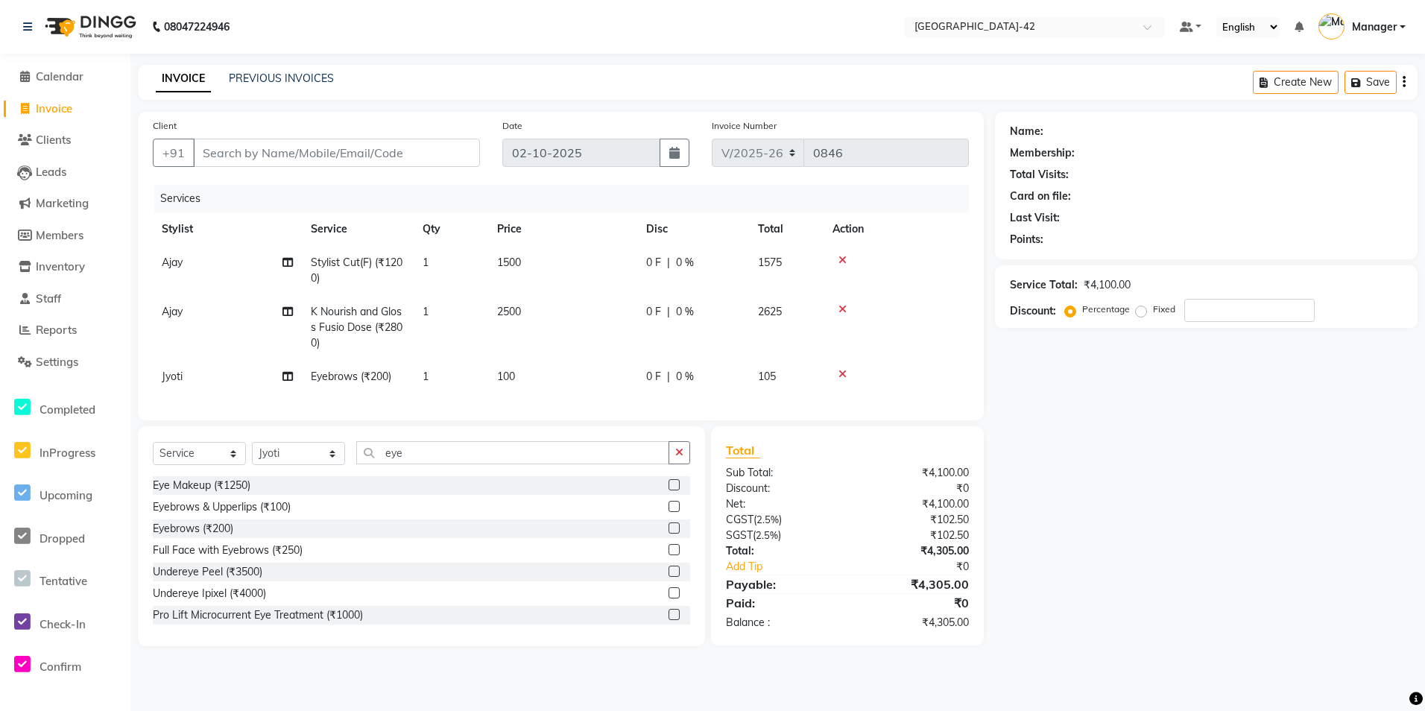
click at [578, 397] on div "Services Stylist Service Qty Price Disc Total Action Ajay Stylist Cut(F) (₹1200…" at bounding box center [561, 295] width 816 height 221
click at [300, 148] on input "Client" at bounding box center [336, 153] width 287 height 28
type input "9"
type input "0"
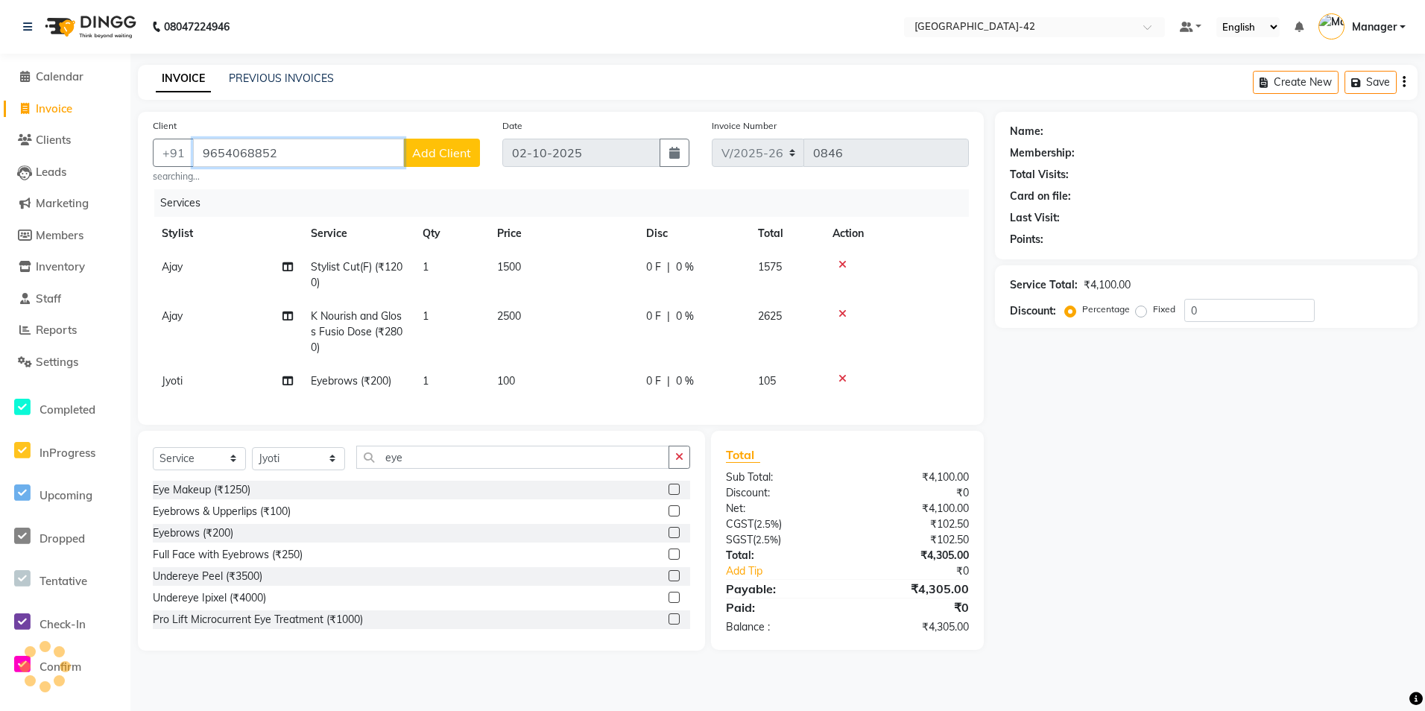
type input "9654068852"
click at [426, 157] on span "Add Client" at bounding box center [441, 152] width 59 height 15
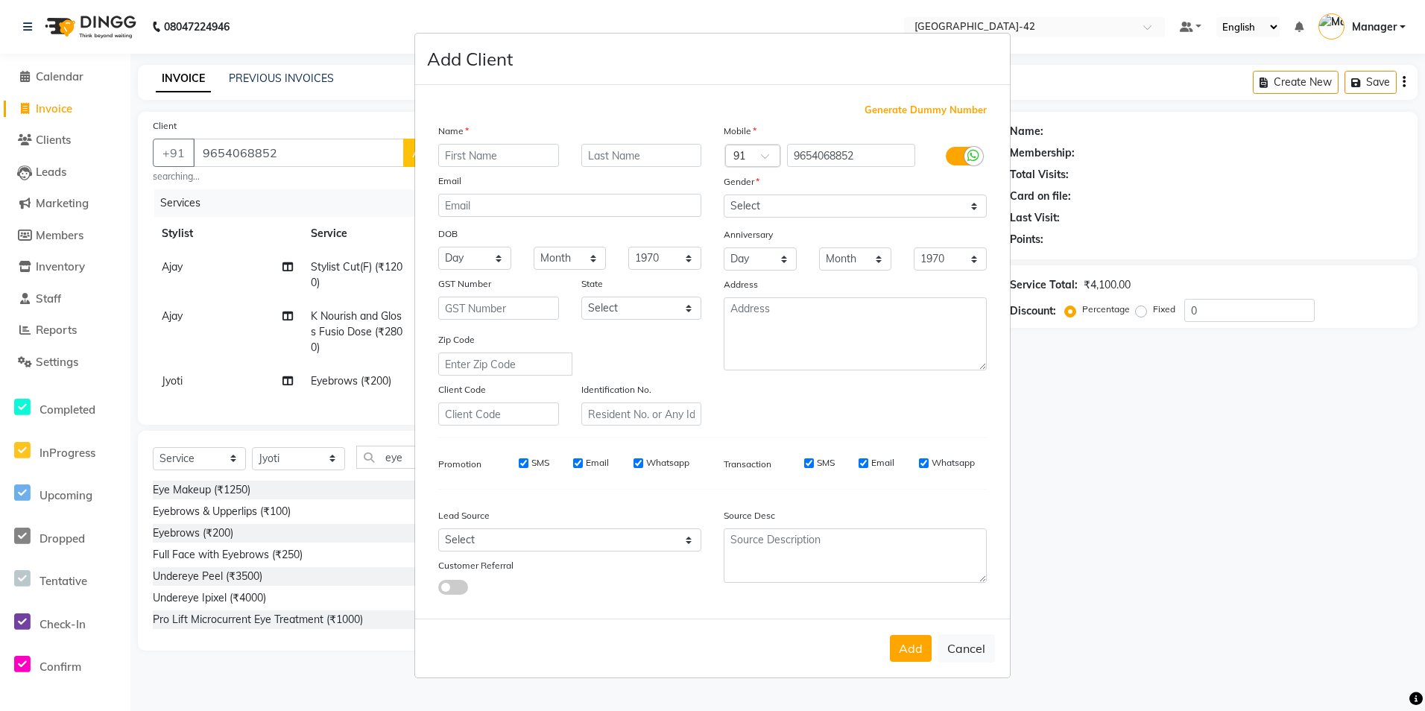
click at [471, 165] on input "text" at bounding box center [498, 155] width 121 height 23
type input "yamini"
type input "singh"
click at [746, 205] on select "Select Male Female Other Prefer Not To Say" at bounding box center [855, 206] width 263 height 23
select select "female"
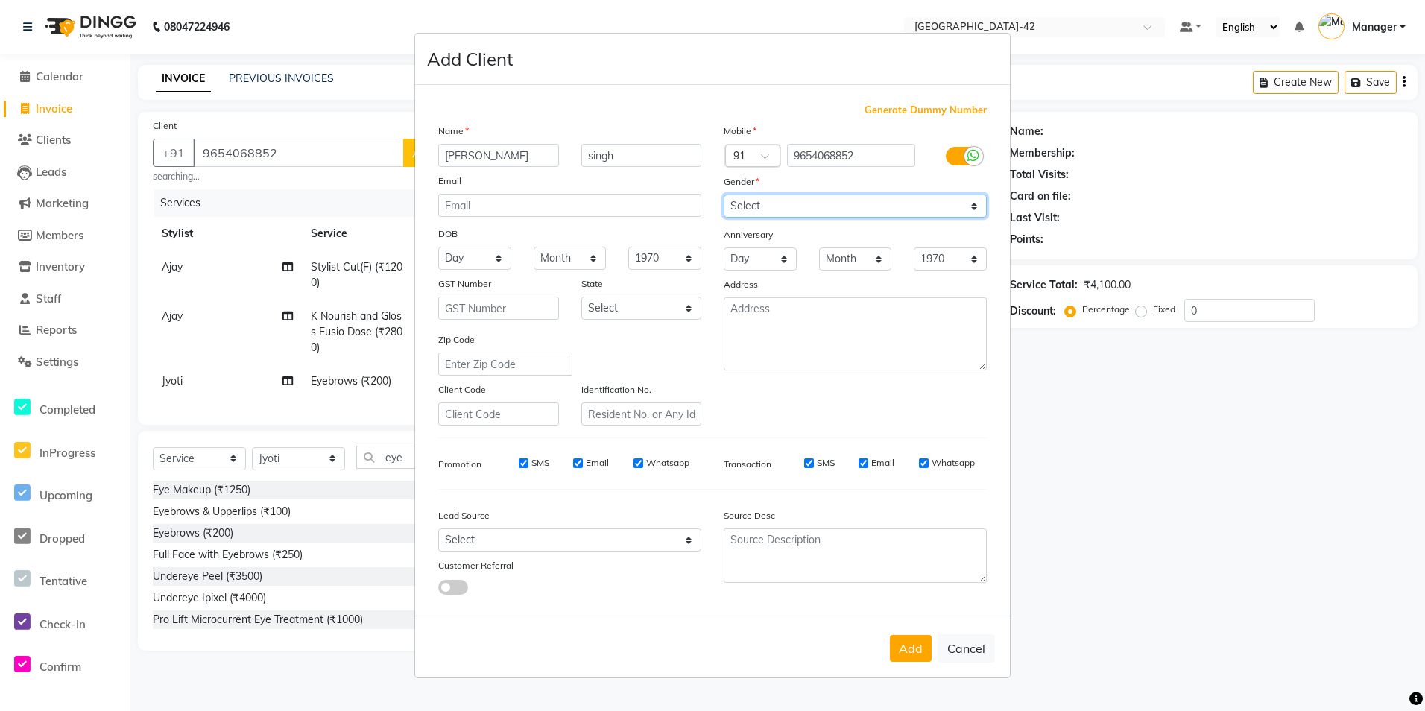
click at [724, 195] on select "Select Male Female Other Prefer Not To Say" at bounding box center [855, 206] width 263 height 23
click at [488, 256] on select "Day 01 02 03 04 05 06 07 08 09 10 11 12 13 14 15 16 17 18 19 20 21 22 23 24 25 …" at bounding box center [474, 258] width 73 height 23
select select "17"
click at [438, 247] on select "Day 01 02 03 04 05 06 07 08 09 10 11 12 13 14 15 16 17 18 19 20 21 22 23 24 25 …" at bounding box center [474, 258] width 73 height 23
drag, startPoint x: 581, startPoint y: 256, endPoint x: 580, endPoint y: 263, distance: 7.6
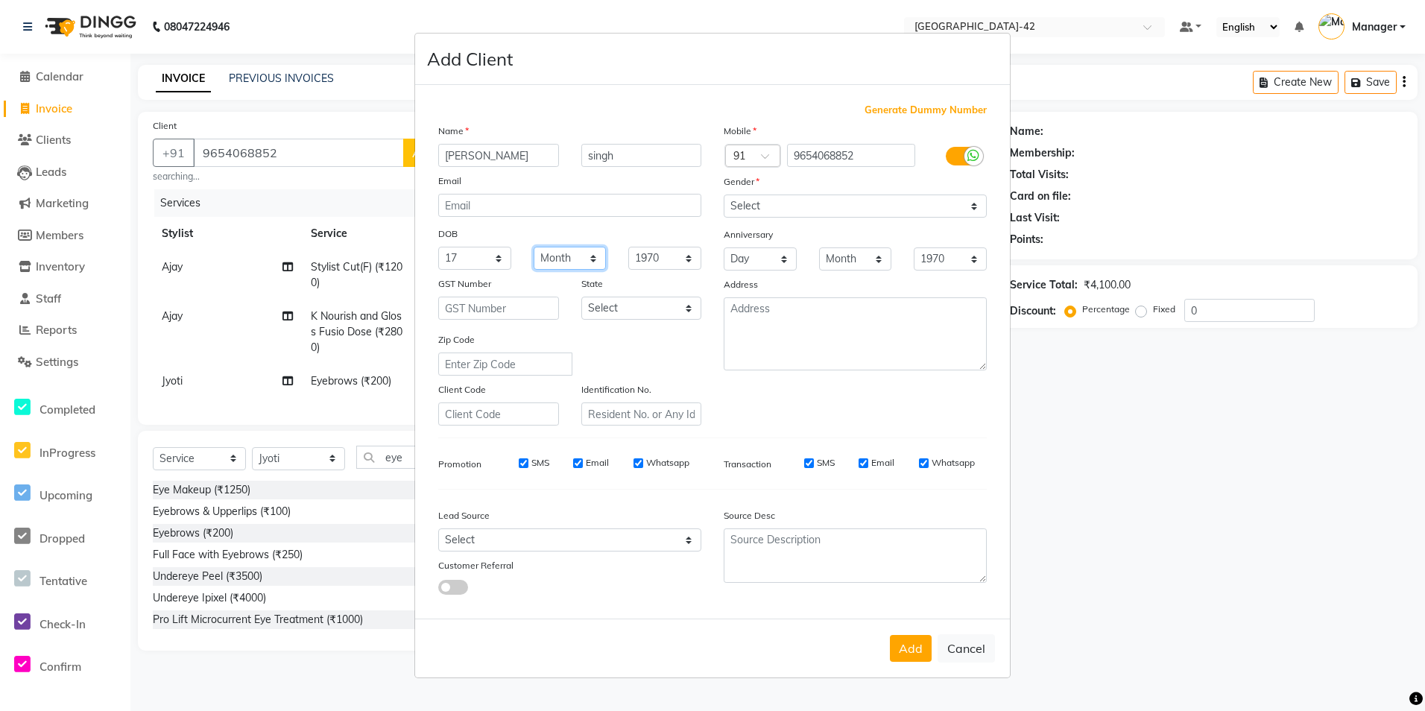
click at [581, 256] on select "Month January February March April May June July August September October Novem…" at bounding box center [570, 258] width 73 height 23
select select "08"
click at [534, 247] on select "Month January February March April May June July August September October Novem…" at bounding box center [570, 258] width 73 height 23
click at [928, 662] on button "Add" at bounding box center [911, 648] width 42 height 27
select select
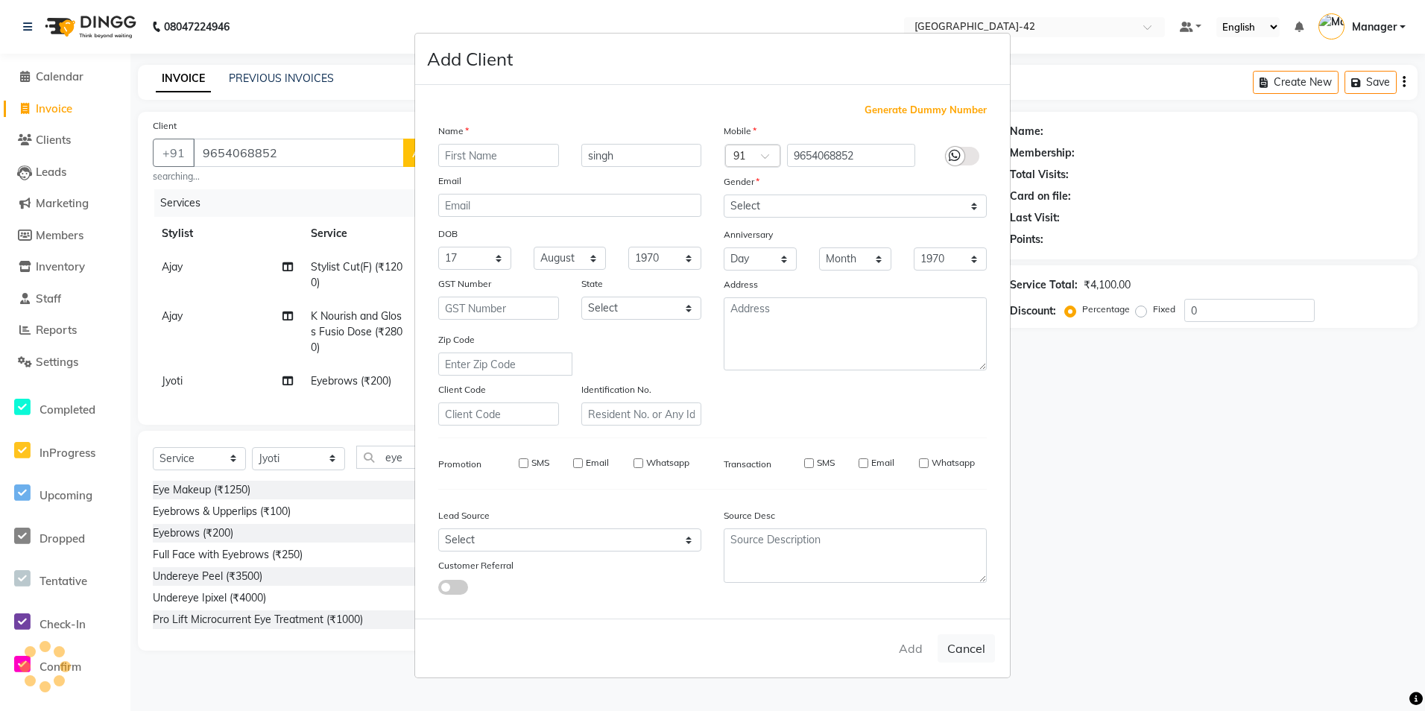
select select
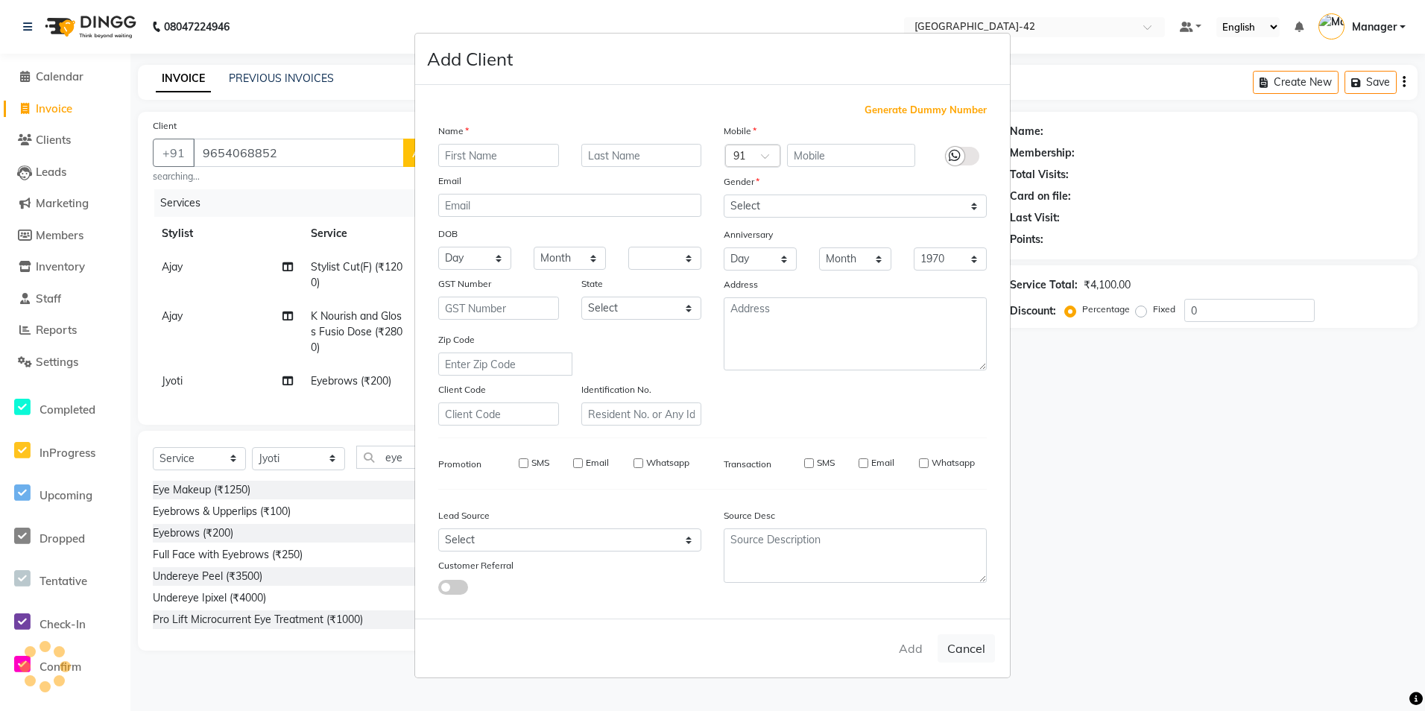
select select
checkbox input "false"
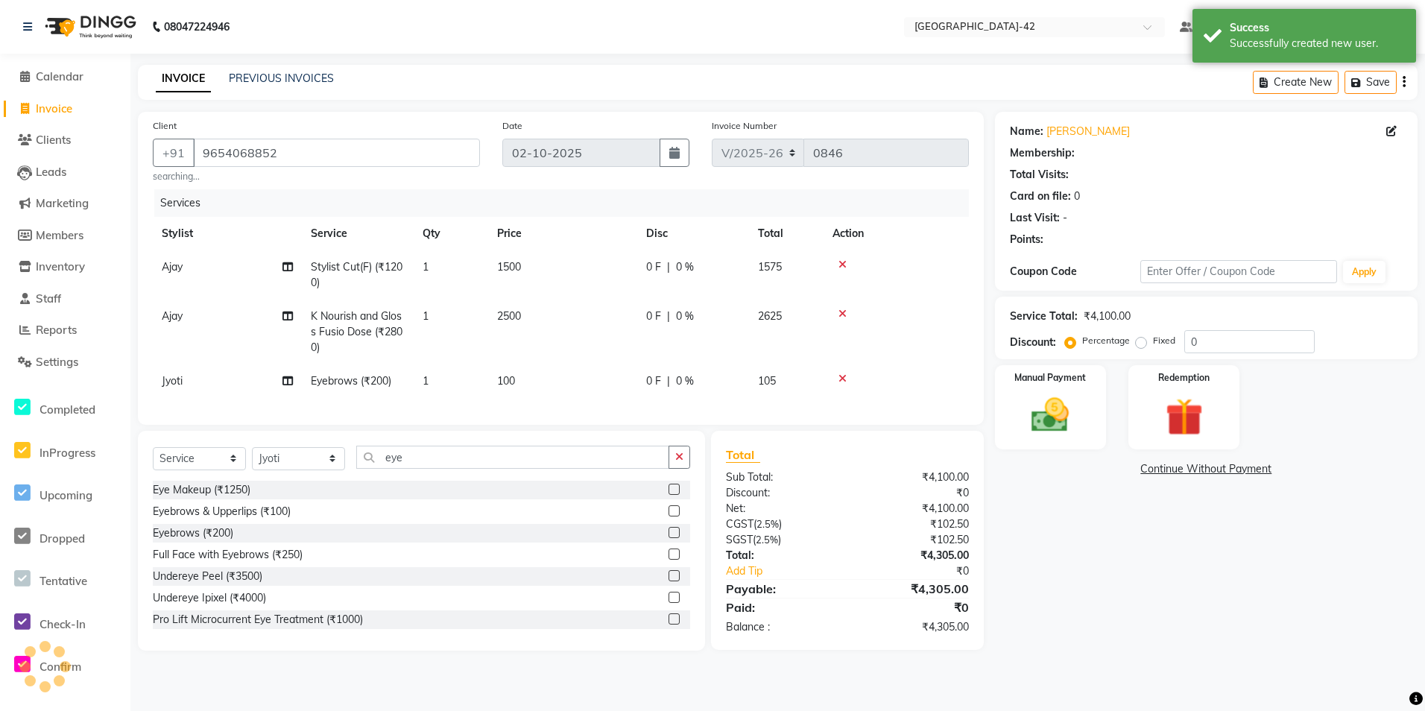
select select "1: Object"
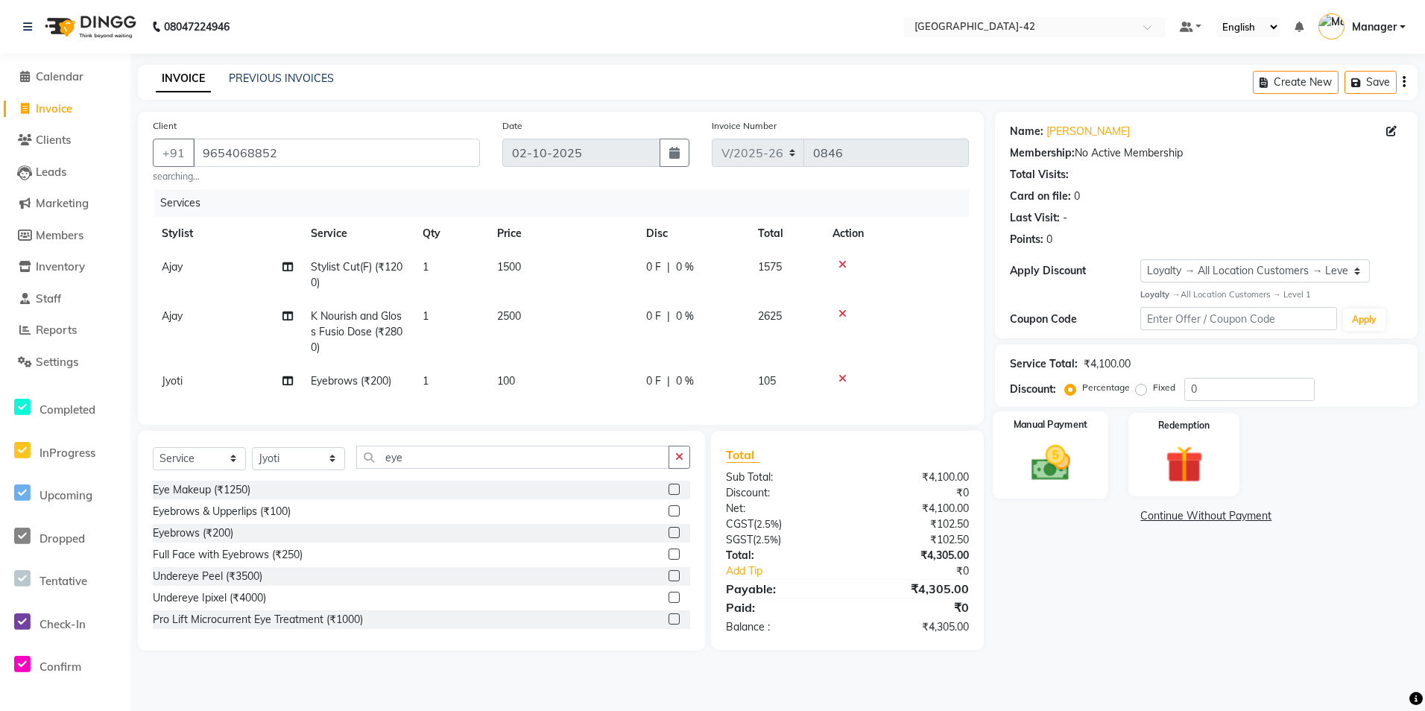
click at [1067, 493] on div "Manual Payment" at bounding box center [1051, 454] width 116 height 87
click at [1180, 516] on span "CARD" at bounding box center [1185, 516] width 32 height 17
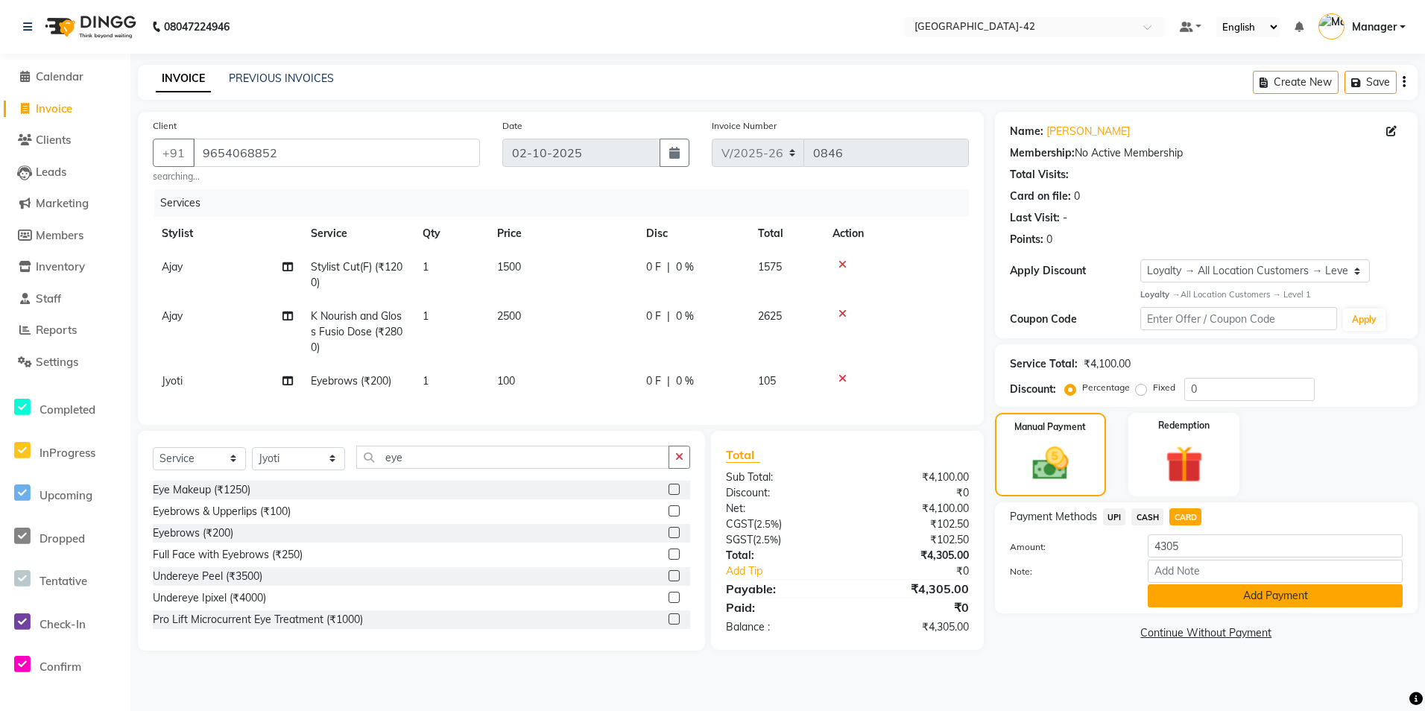
click at [1268, 590] on button "Add Payment" at bounding box center [1275, 595] width 255 height 23
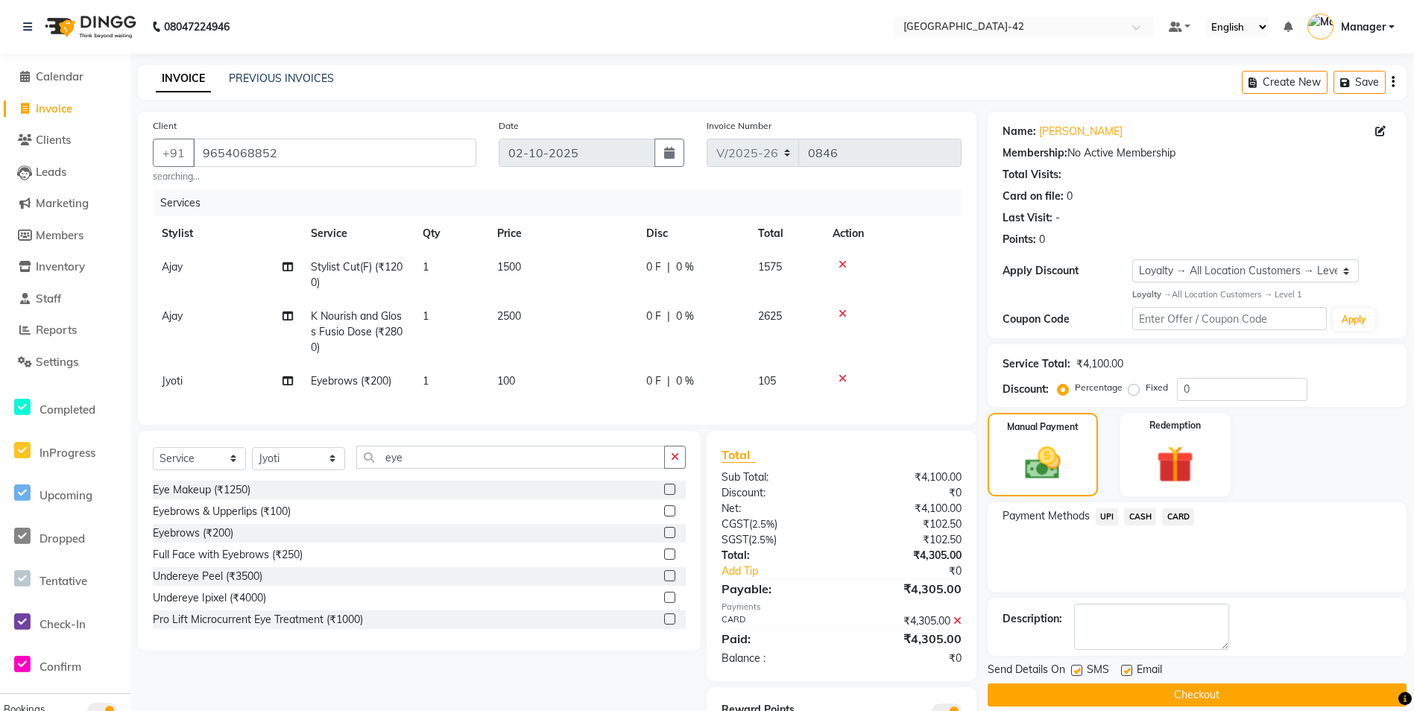
click at [1207, 695] on button "Checkout" at bounding box center [1197, 694] width 419 height 23
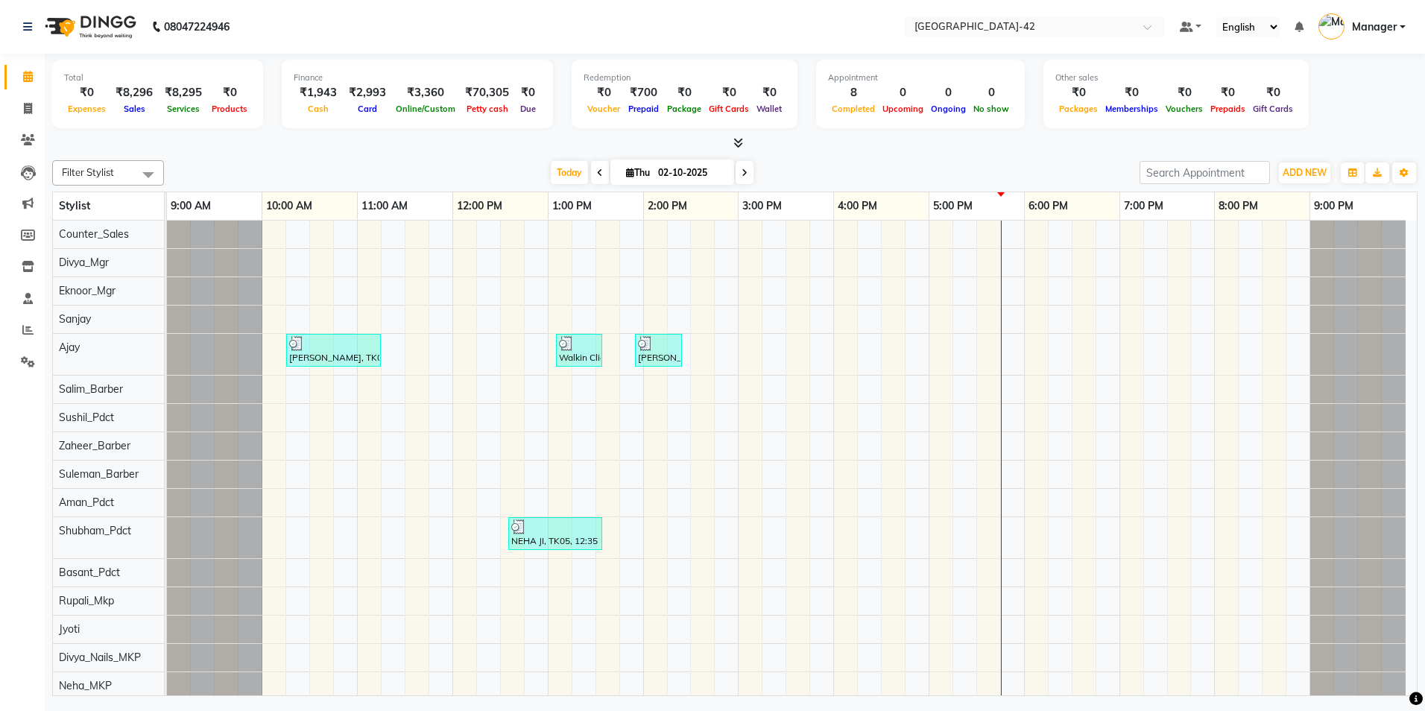
click at [18, 28] on div "08047224946" at bounding box center [126, 27] width 229 height 42
click at [22, 19] on div "08047224946" at bounding box center [126, 27] width 229 height 42
click at [28, 37] on link at bounding box center [30, 27] width 15 height 42
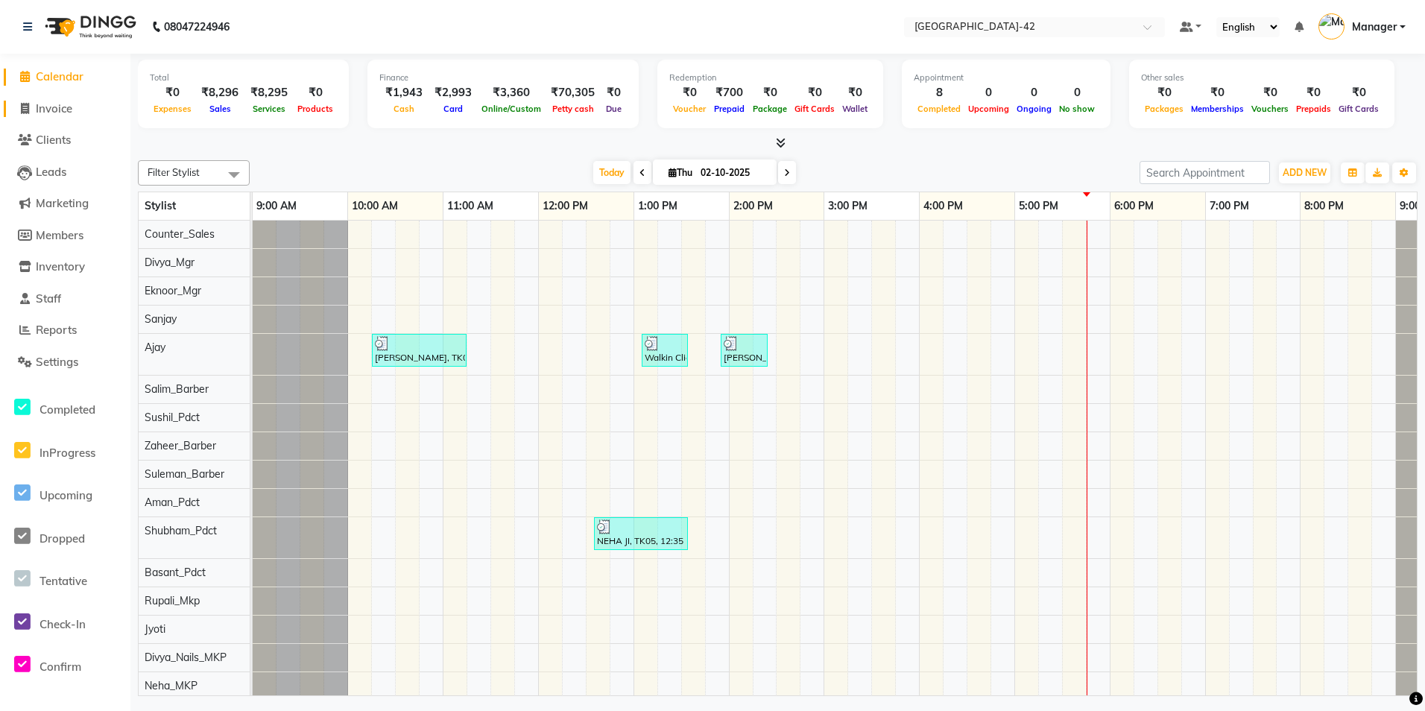
click at [54, 114] on span "Invoice" at bounding box center [54, 108] width 37 height 14
select select "8692"
select select "service"
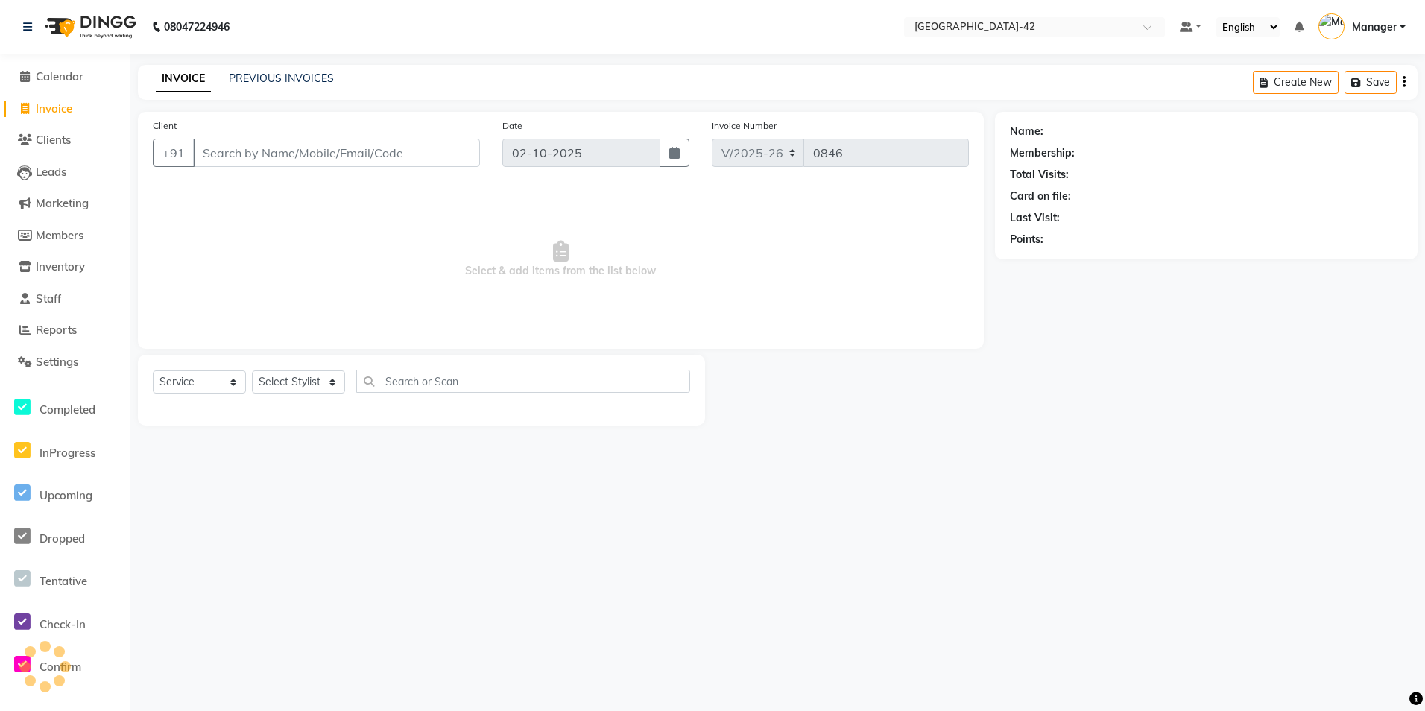
click at [223, 146] on input "Client" at bounding box center [336, 153] width 287 height 28
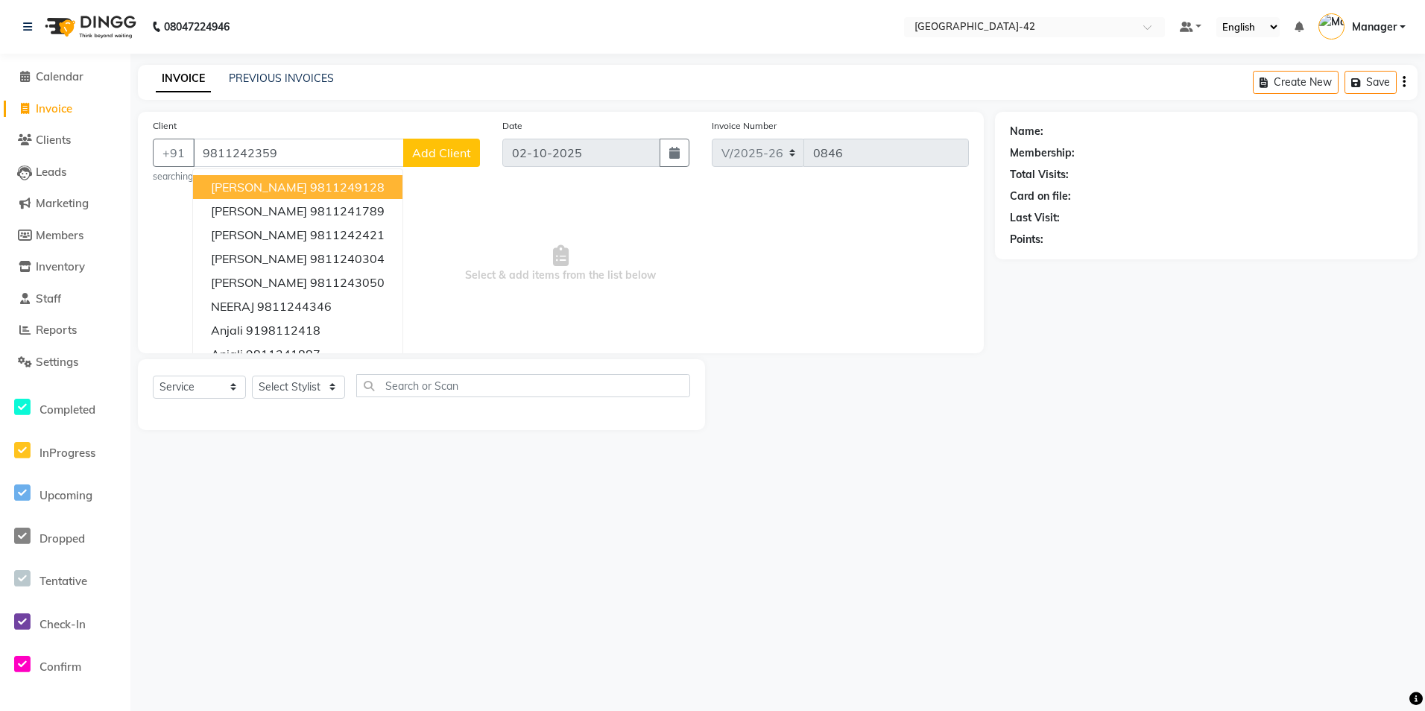
type input "9811242359"
select select "1: Object"
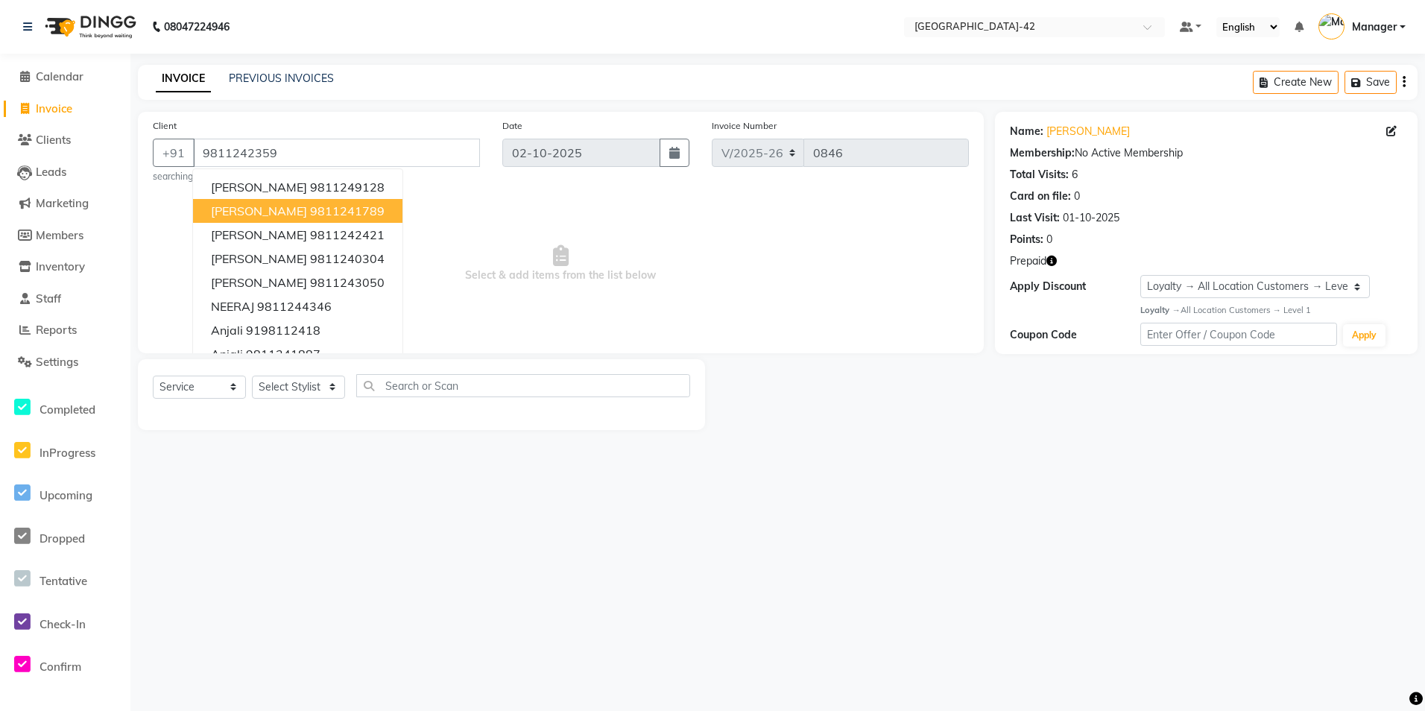
click at [909, 294] on span "Select & add items from the list below" at bounding box center [561, 263] width 816 height 149
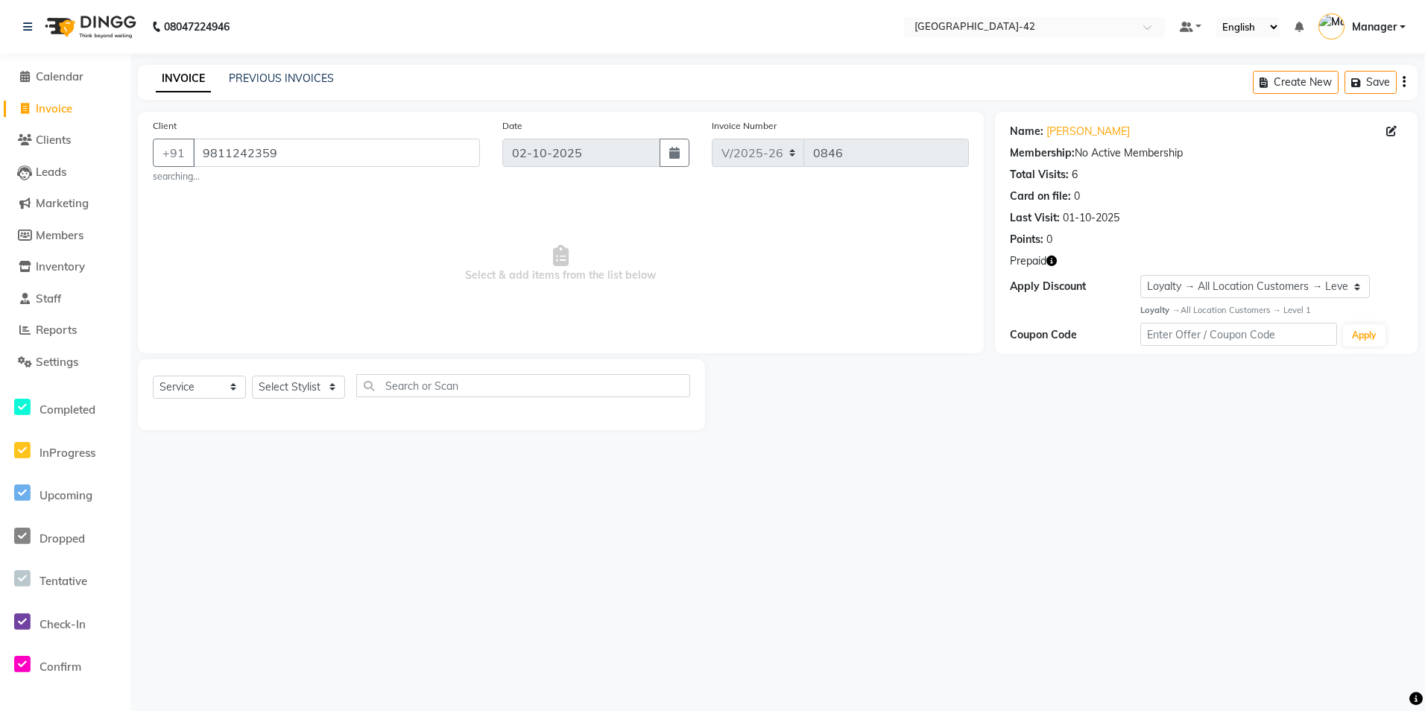
click at [1048, 263] on icon "button" at bounding box center [1051, 261] width 10 height 10
click at [810, 330] on span "Select & add items from the list below" at bounding box center [561, 263] width 816 height 149
click at [328, 405] on div "Select Service Product Membership Package Voucher Prepaid Gift Card Select Styl…" at bounding box center [421, 391] width 537 height 35
click at [333, 385] on select "Select Stylist Ajay Aman_Pdct Amjad_asst Ankit_asst Asif_BRB Basant_Pdct [PERSO…" at bounding box center [298, 387] width 93 height 23
select select "88511"
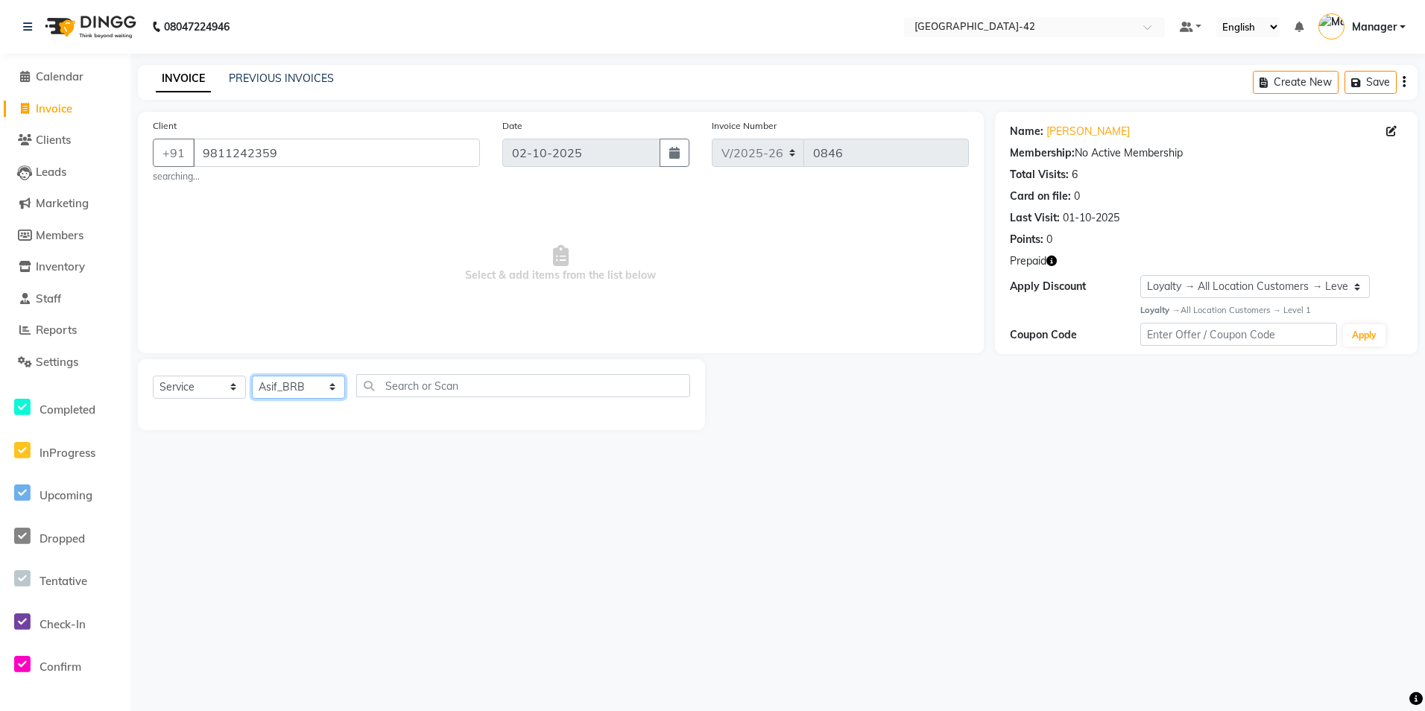
click at [252, 376] on select "Select Stylist Ajay Aman_Pdct Amjad_asst Ankit_asst Asif_BRB Basant_Pdct [PERSO…" at bounding box center [298, 387] width 93 height 23
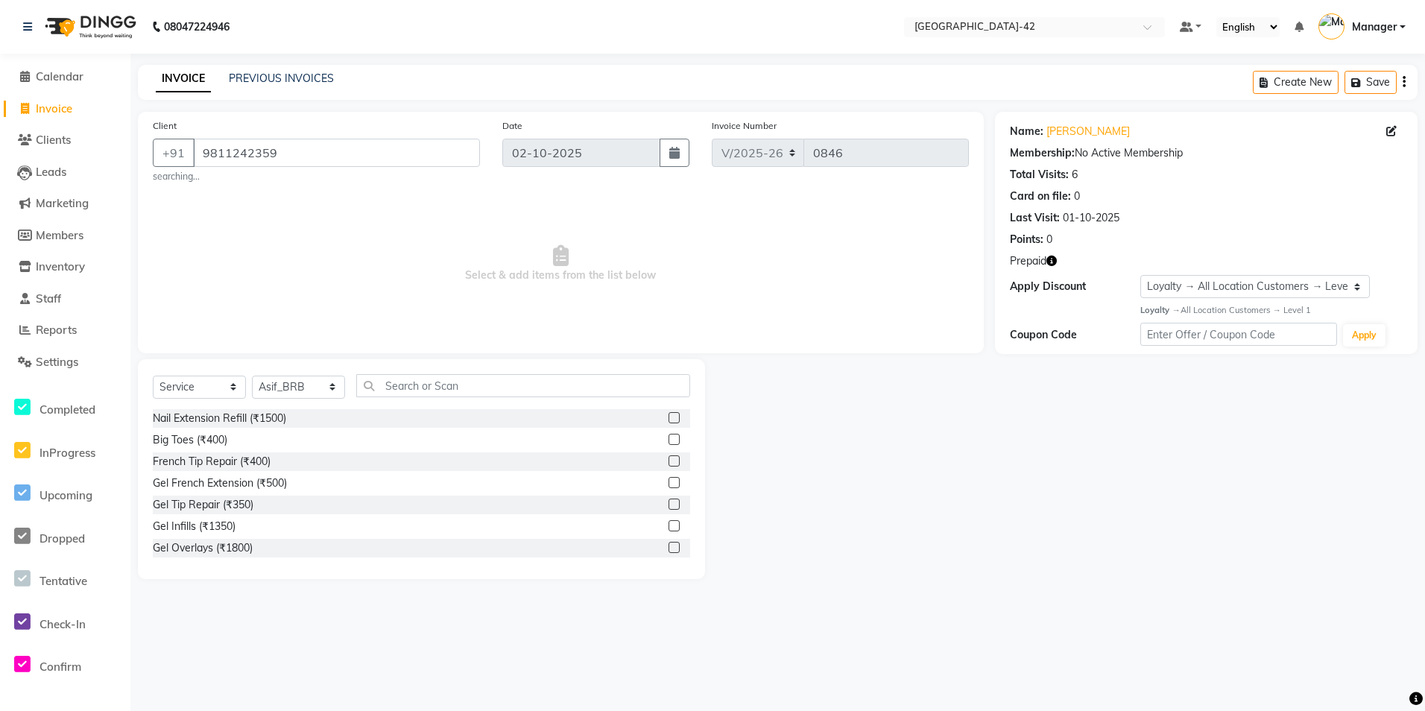
drag, startPoint x: 386, startPoint y: 370, endPoint x: 385, endPoint y: 388, distance: 18.6
click at [385, 384] on div "Select Service Product Membership Package Voucher Prepaid Gift Card Select Styl…" at bounding box center [421, 469] width 567 height 220
click at [394, 392] on input "text" at bounding box center [523, 385] width 334 height 23
type input "cut"
click at [236, 436] on div "Stylist Cut(M) (₹700)" at bounding box center [202, 440] width 98 height 16
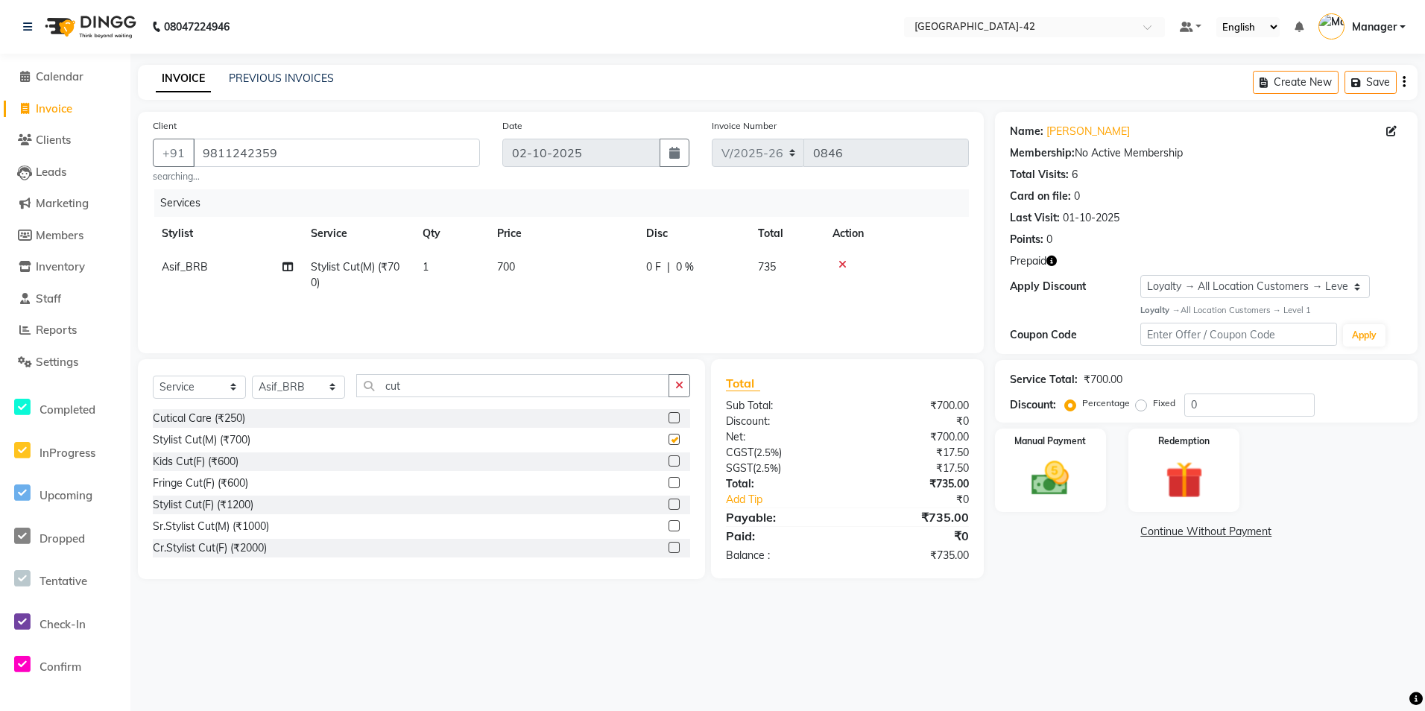
checkbox input "false"
click at [839, 262] on icon at bounding box center [842, 264] width 8 height 10
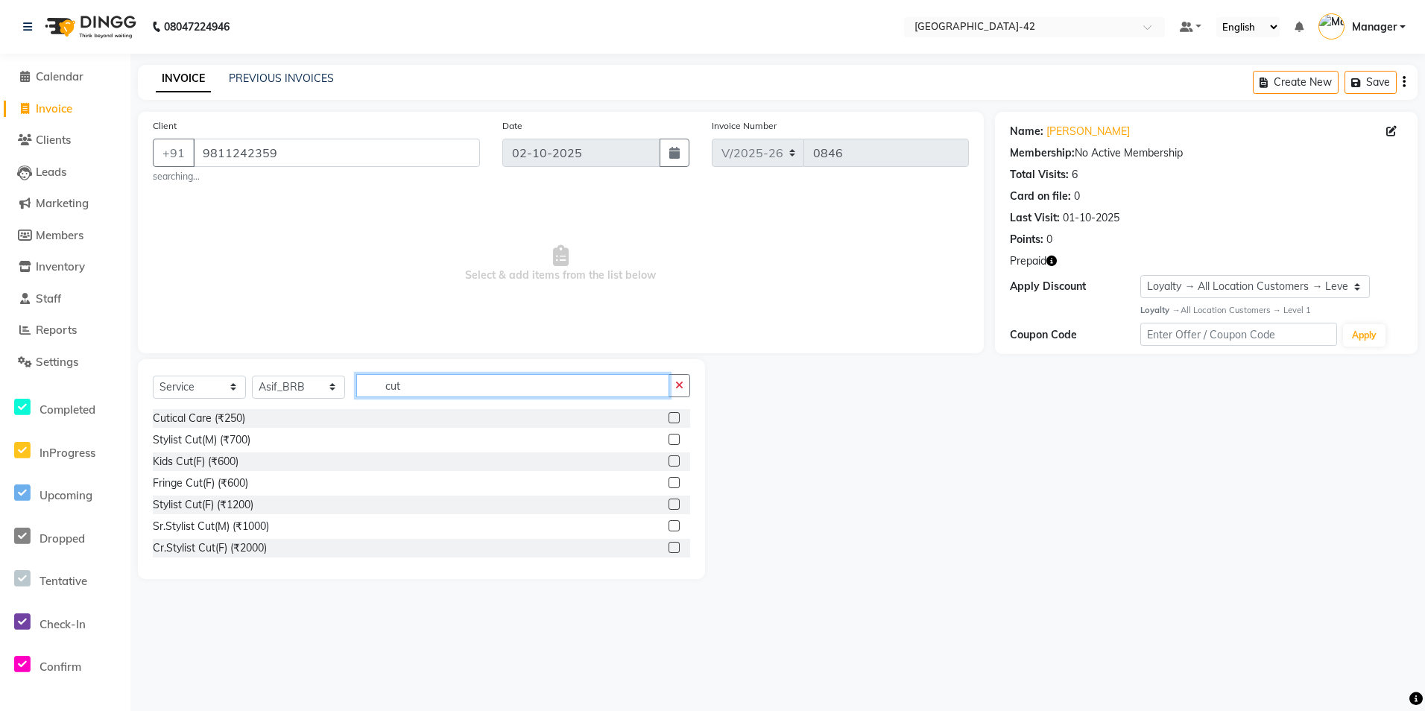
drag, startPoint x: 412, startPoint y: 388, endPoint x: 316, endPoint y: 387, distance: 96.2
click at [322, 387] on div "Select Service Product Membership Package Voucher Prepaid Gift Card Select Styl…" at bounding box center [421, 391] width 537 height 35
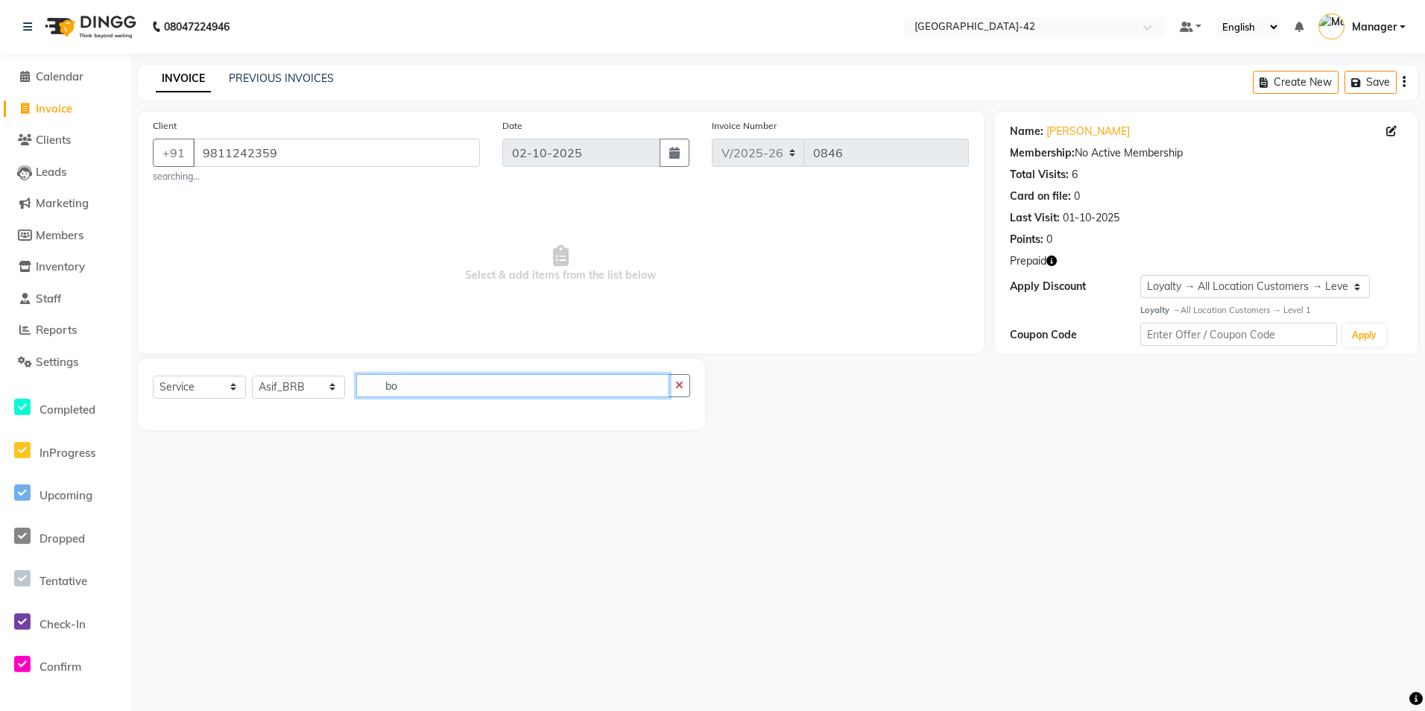
type input "b"
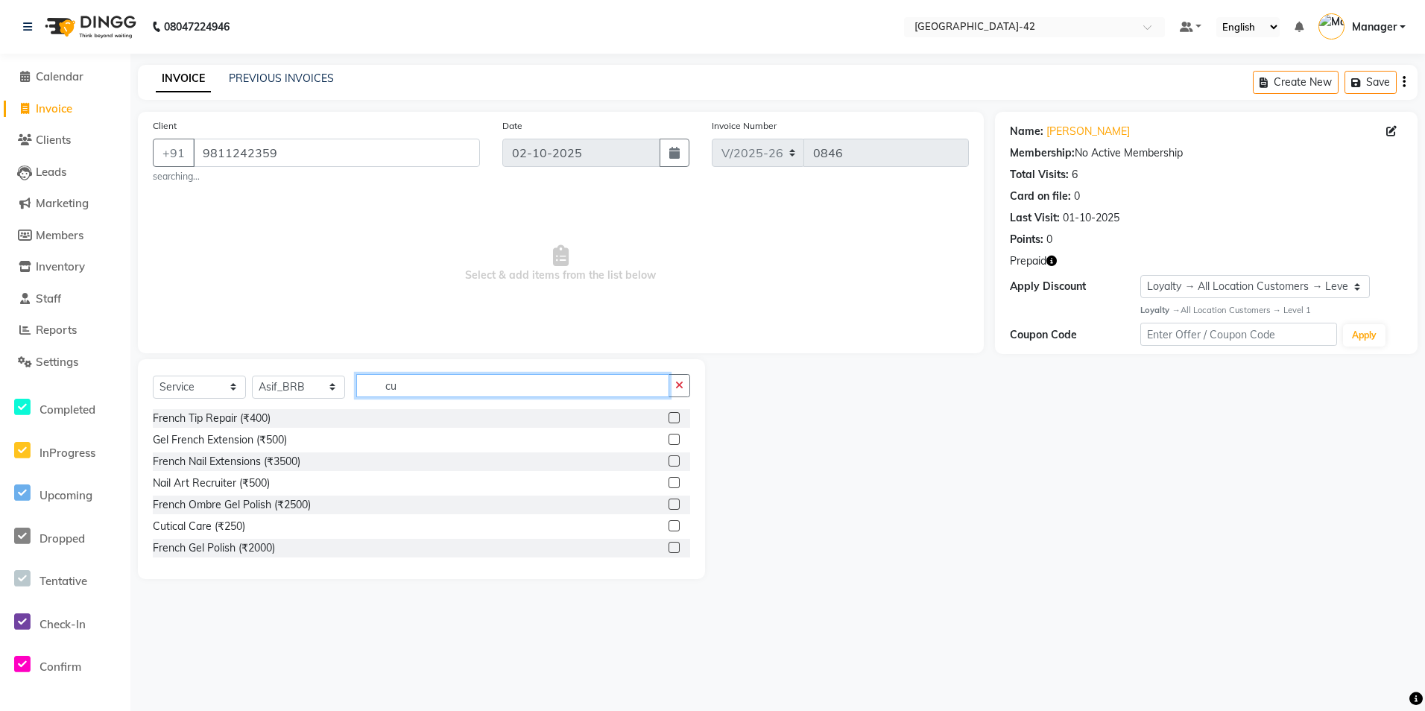
type input "cut"
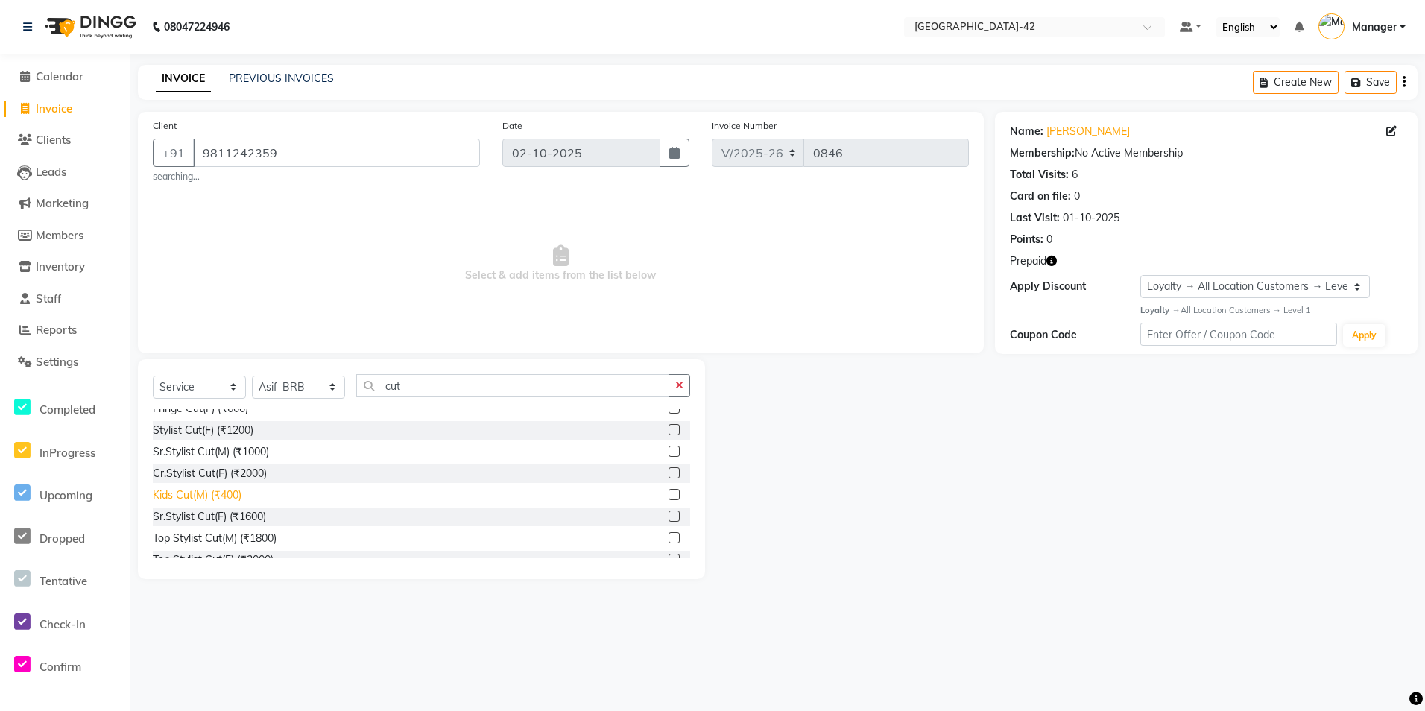
click at [218, 491] on div "Kids Cut(M) (₹400)" at bounding box center [197, 495] width 89 height 16
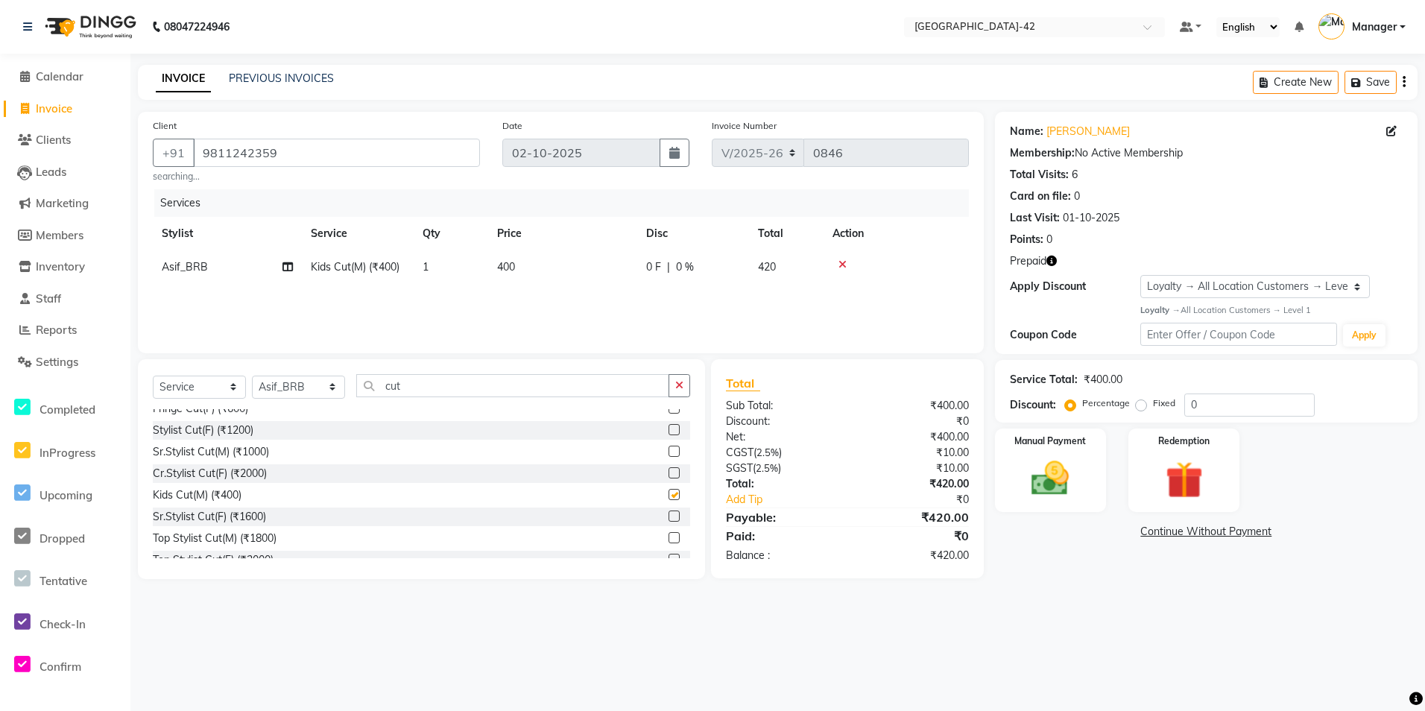
checkbox input "false"
drag, startPoint x: 530, startPoint y: 262, endPoint x: 521, endPoint y: 267, distance: 10.0
click at [521, 267] on td "400" at bounding box center [562, 267] width 149 height 34
select select "88511"
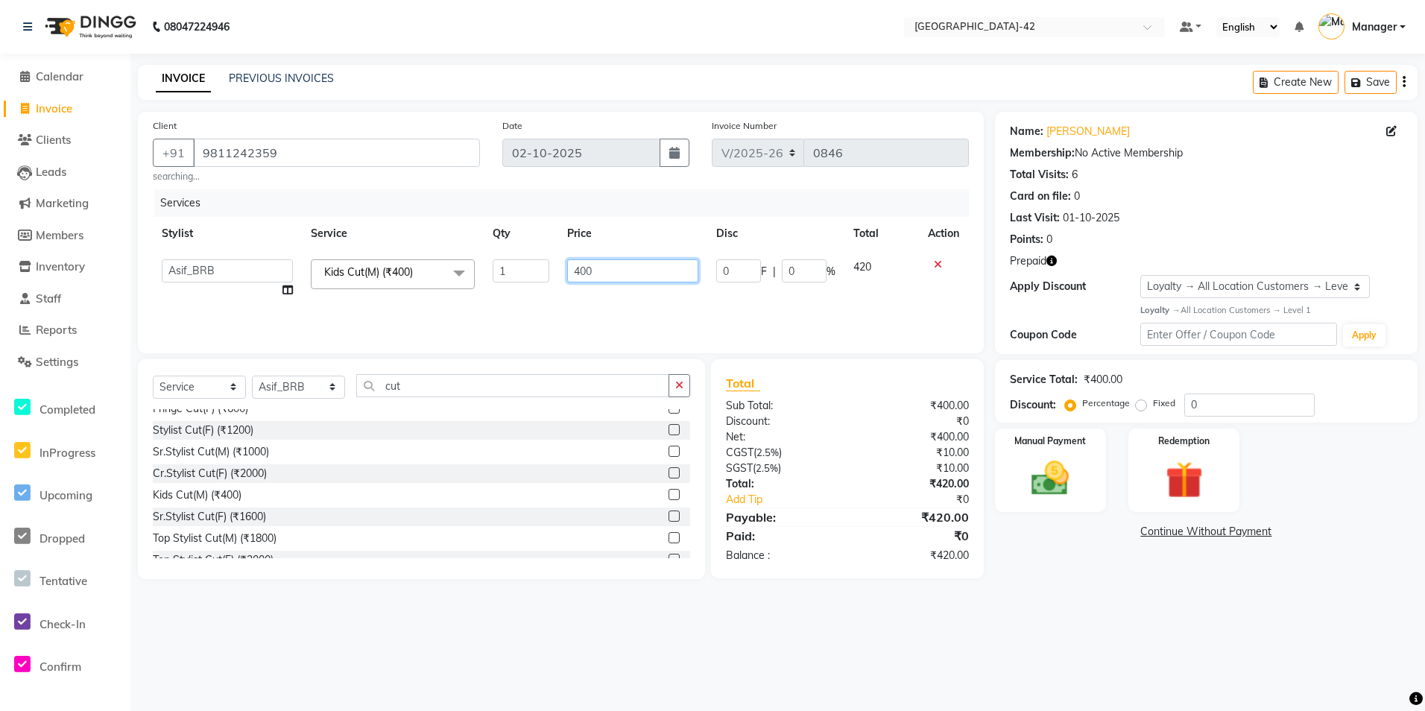
drag, startPoint x: 600, startPoint y: 266, endPoint x: 540, endPoint y: 269, distance: 59.7
click at [547, 268] on tr "Ajay Aman_Pdct Amjad_asst Ankit_asst Asif_BRB Basant_Pdct Bhupesh Counter_Sales…" at bounding box center [561, 278] width 816 height 57
type input "500"
click at [1187, 674] on div "08047224946 Select Location × Looks Golf Avenue, Gurgaon Sector-42 Default Pane…" at bounding box center [712, 355] width 1425 height 711
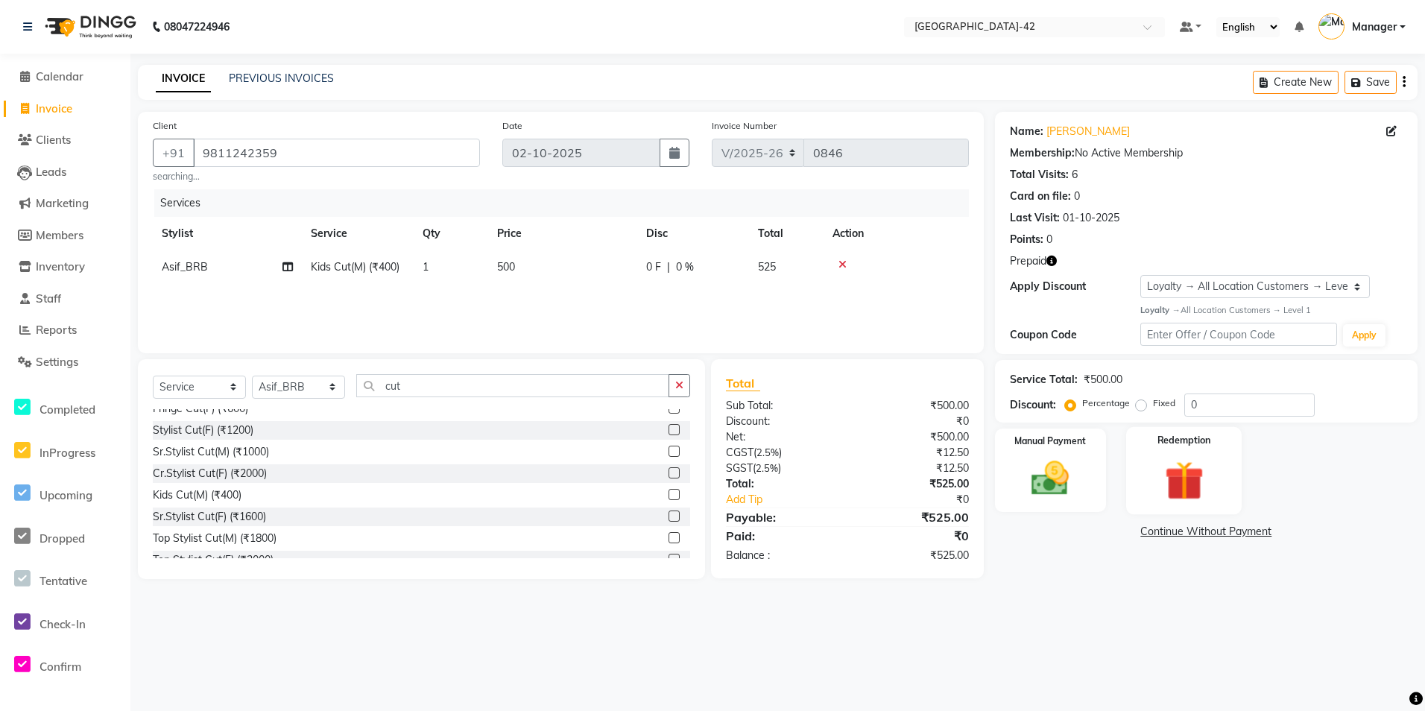
click at [1154, 455] on div "Redemption" at bounding box center [1184, 470] width 116 height 87
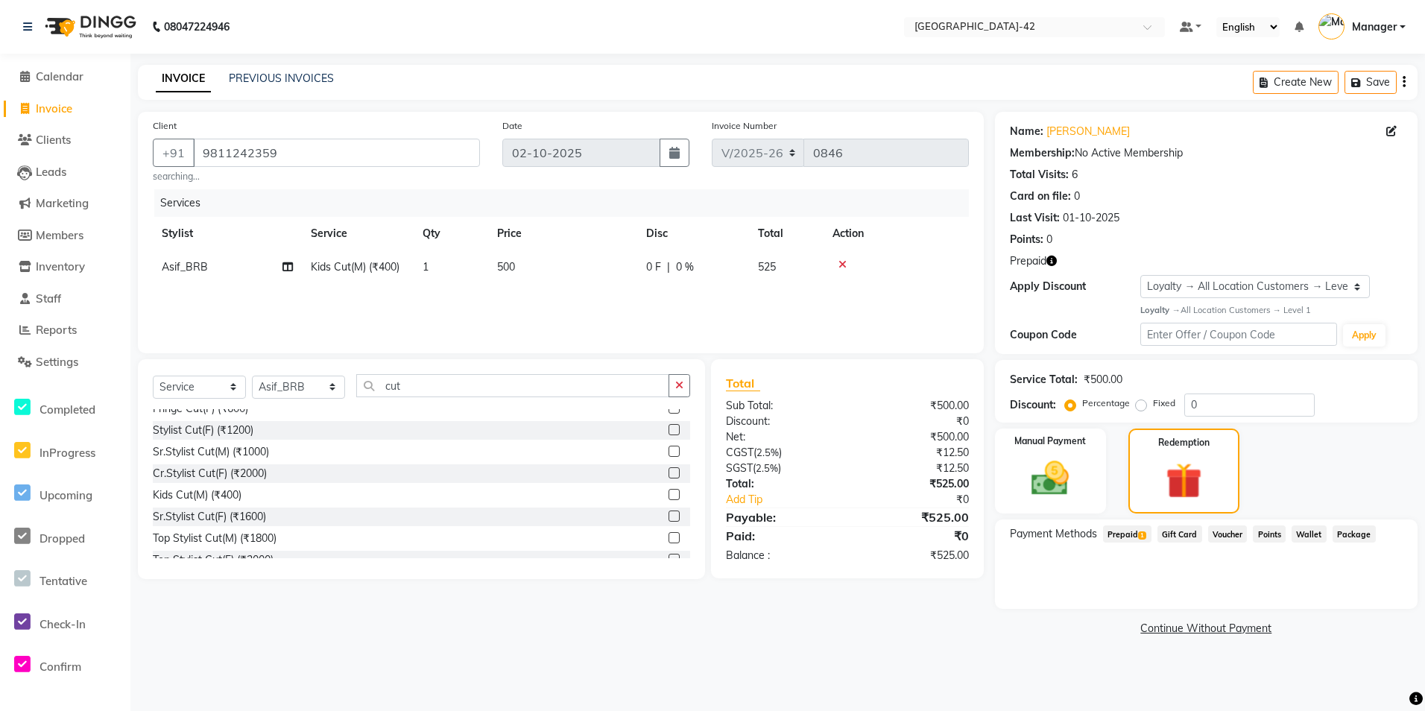
click at [1111, 530] on span "Prepaid 1" at bounding box center [1127, 533] width 48 height 17
click at [1359, 593] on button "Add" at bounding box center [1367, 593] width 54 height 25
click at [1052, 581] on button "Send OTP" at bounding box center [1050, 581] width 78 height 25
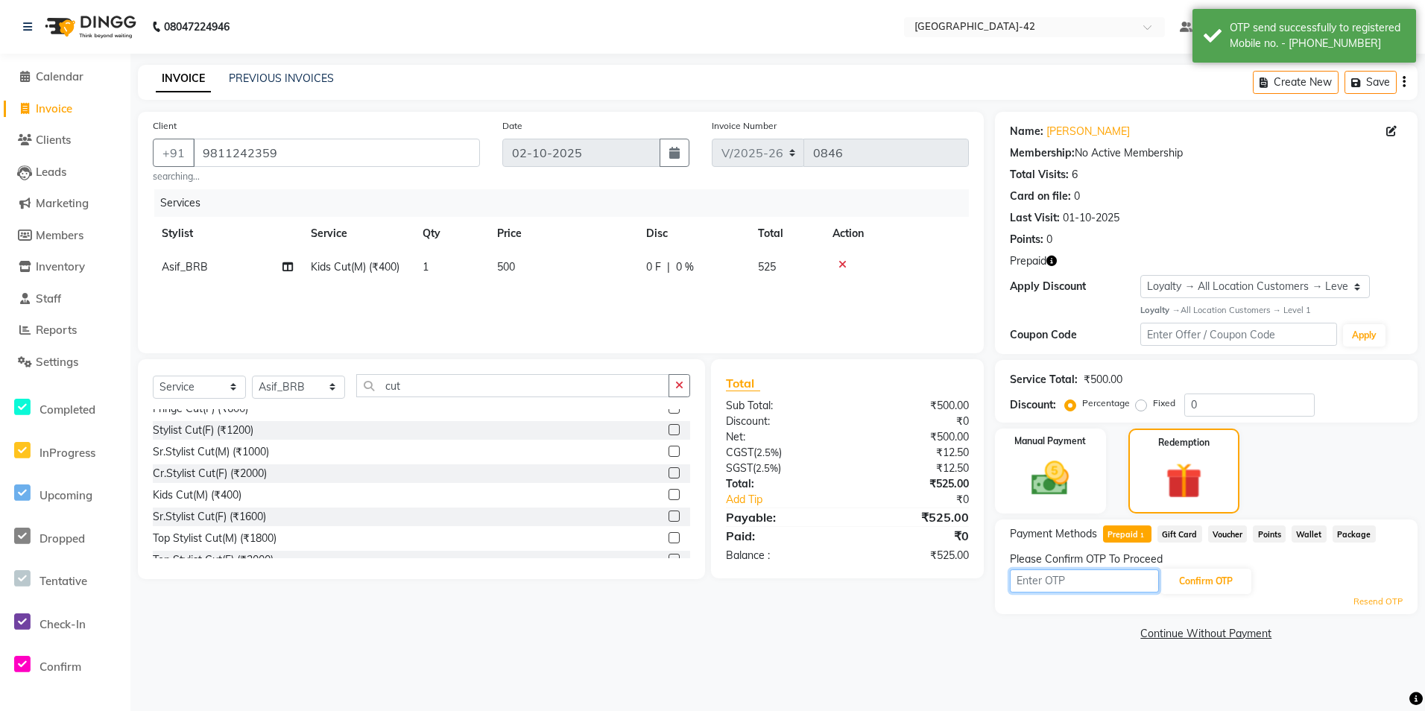
click at [1125, 589] on input "text" at bounding box center [1084, 580] width 149 height 23
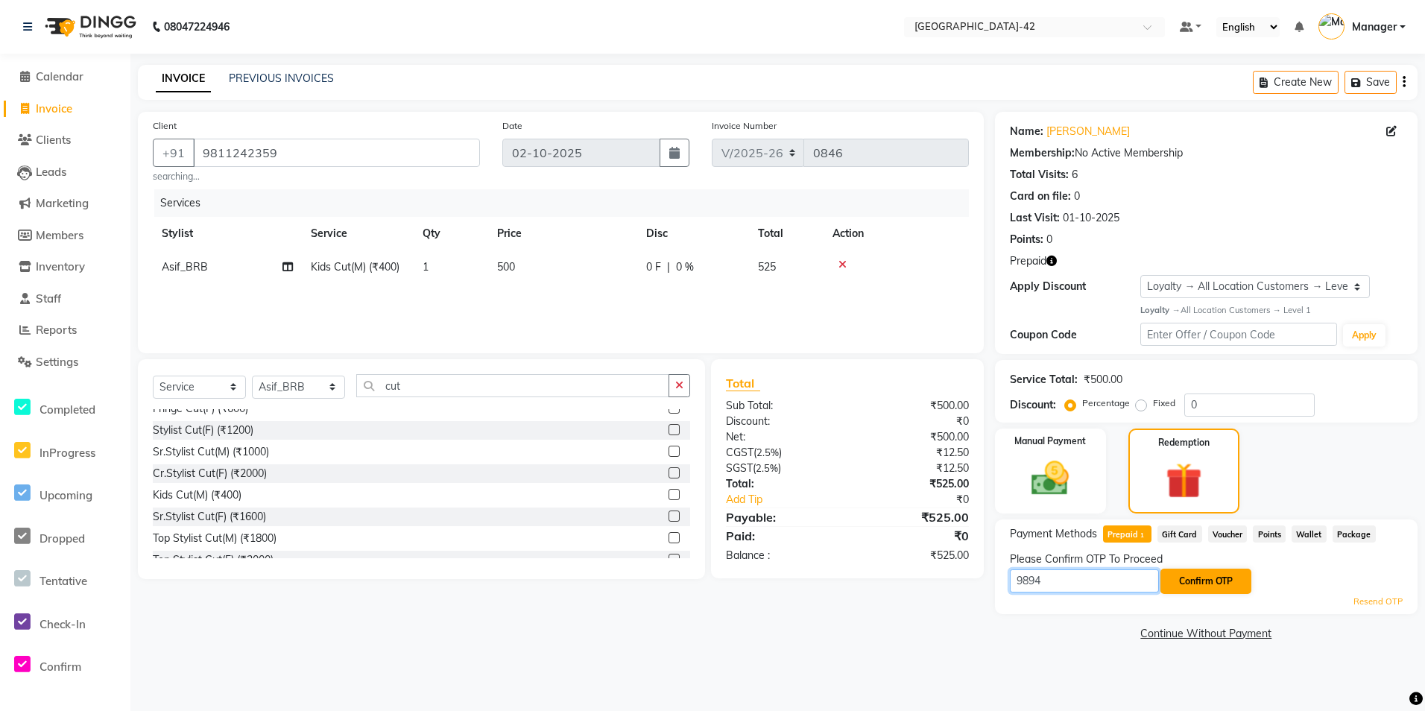
type input "9894"
click at [1193, 580] on button "Confirm OTP" at bounding box center [1205, 581] width 91 height 25
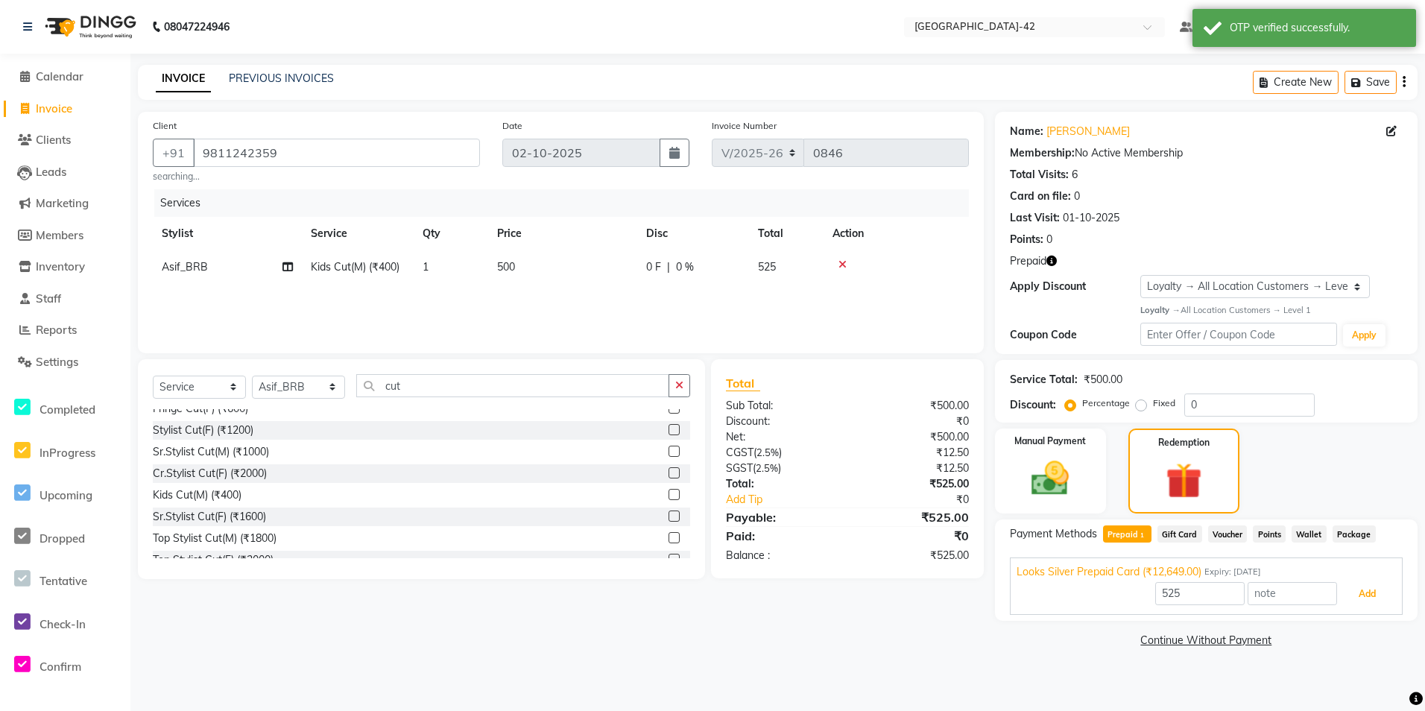
click at [1368, 593] on button "Add" at bounding box center [1367, 593] width 54 height 25
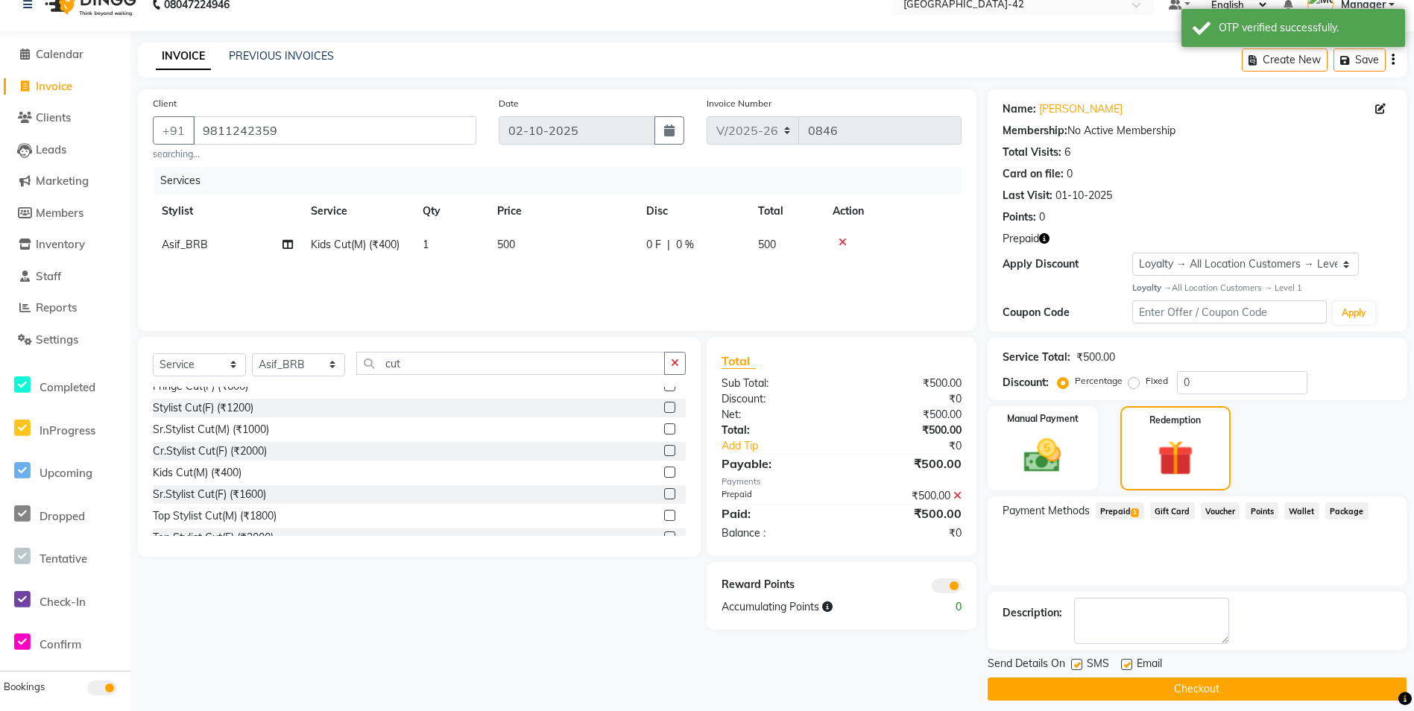
scroll to position [34, 0]
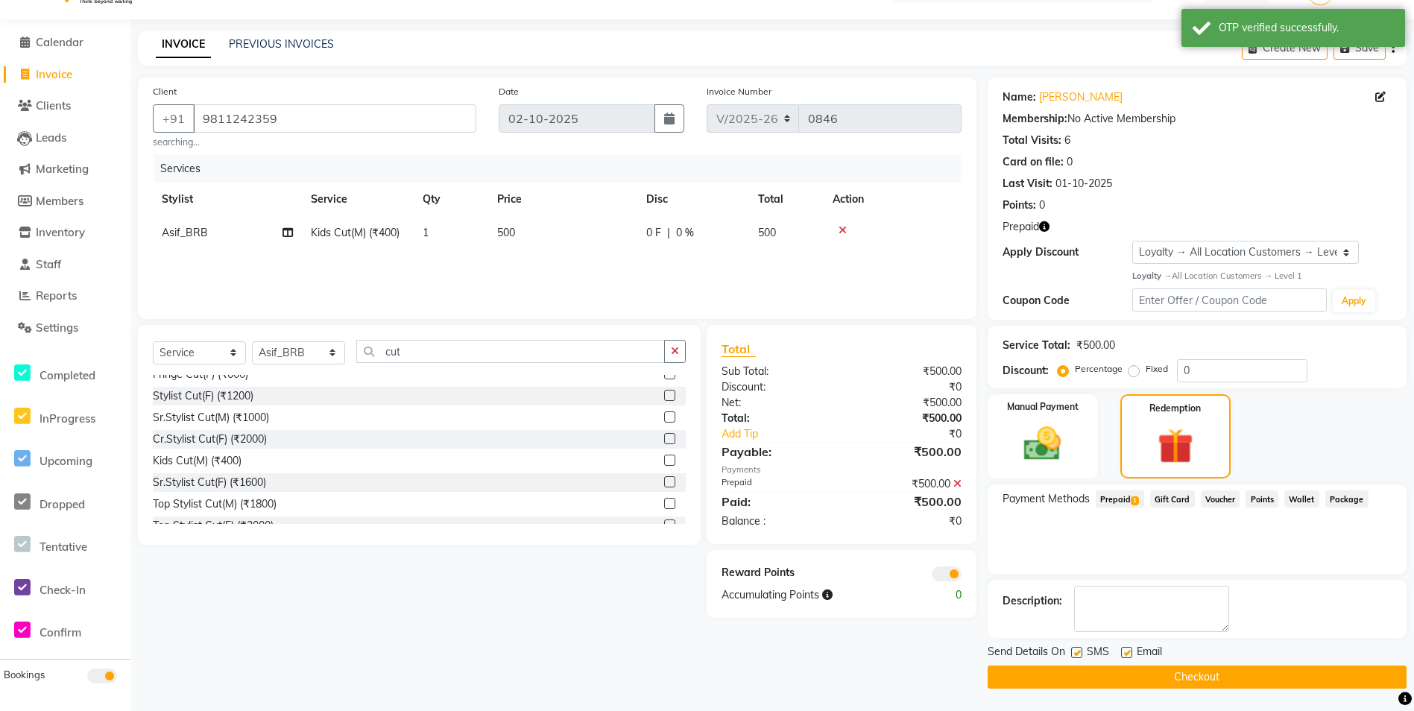
click at [1099, 674] on button "Checkout" at bounding box center [1197, 677] width 419 height 23
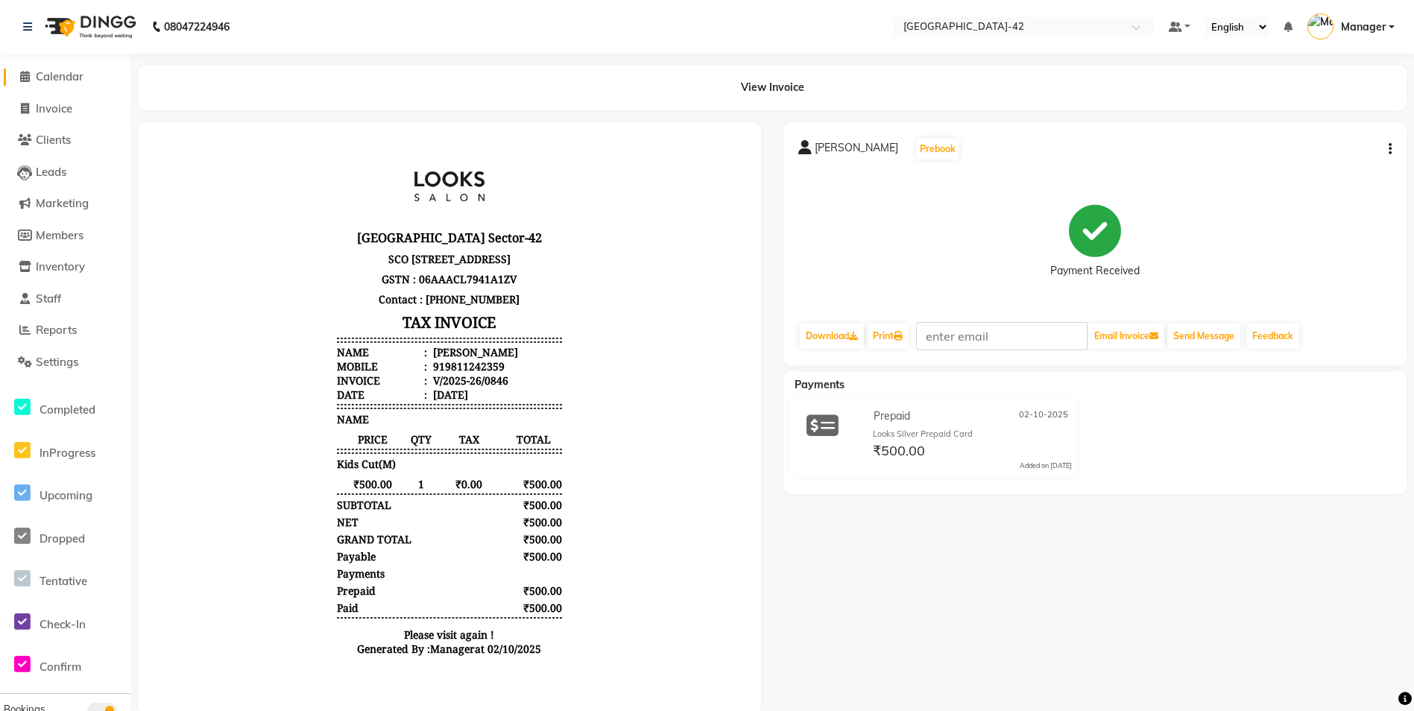
click at [50, 74] on span "Calendar" at bounding box center [60, 76] width 48 height 14
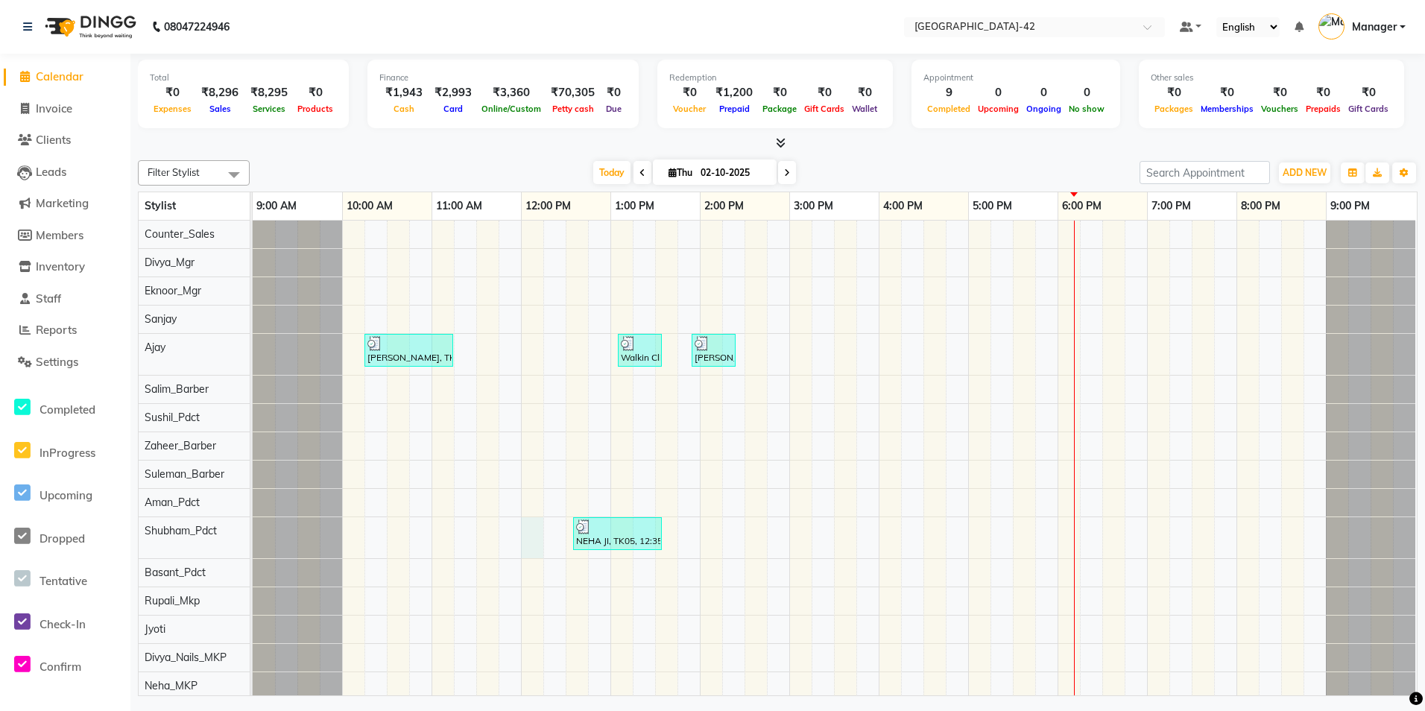
click at [531, 542] on div "RITIKA, TK01, 10:15 AM-11:15 AM, Sr.Stylist Cut(F) (₹1600) Walkin Client Golf A…" at bounding box center [835, 660] width 1164 height 879
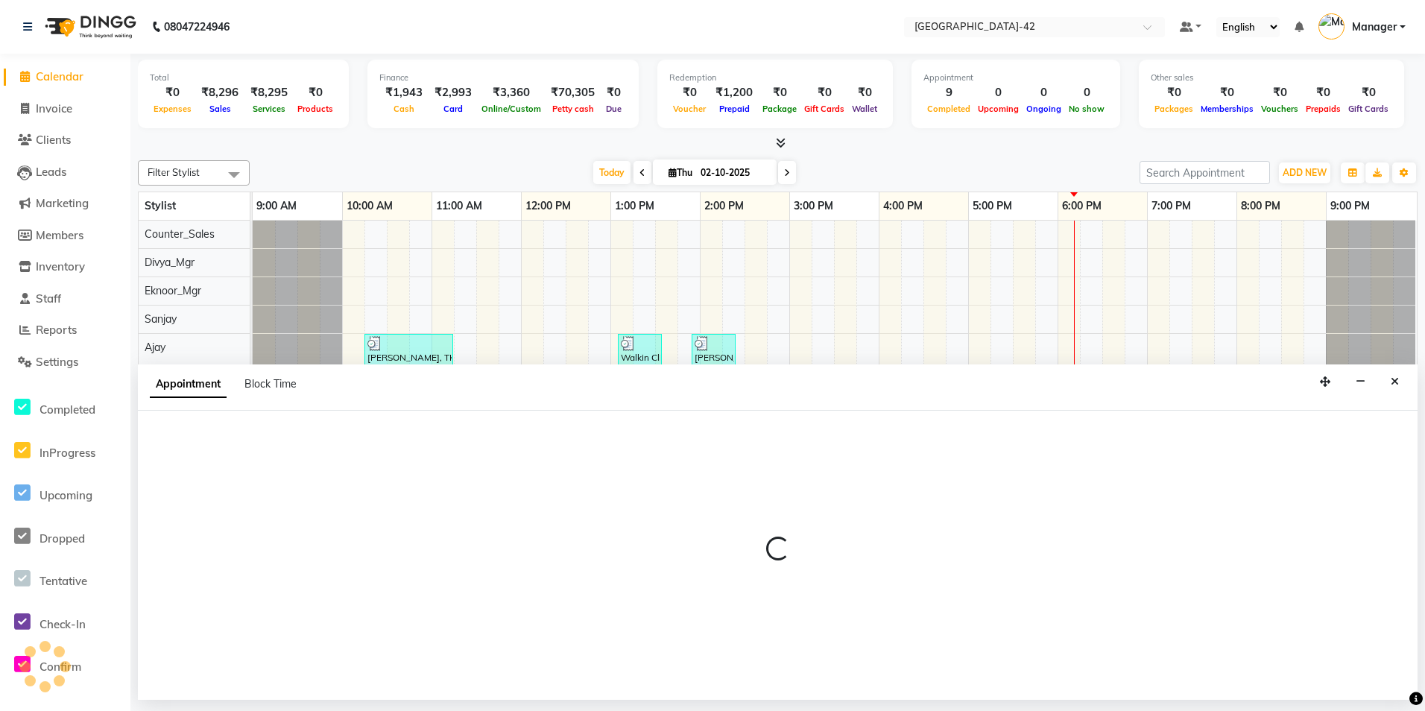
select select "87970"
select select "tentative"
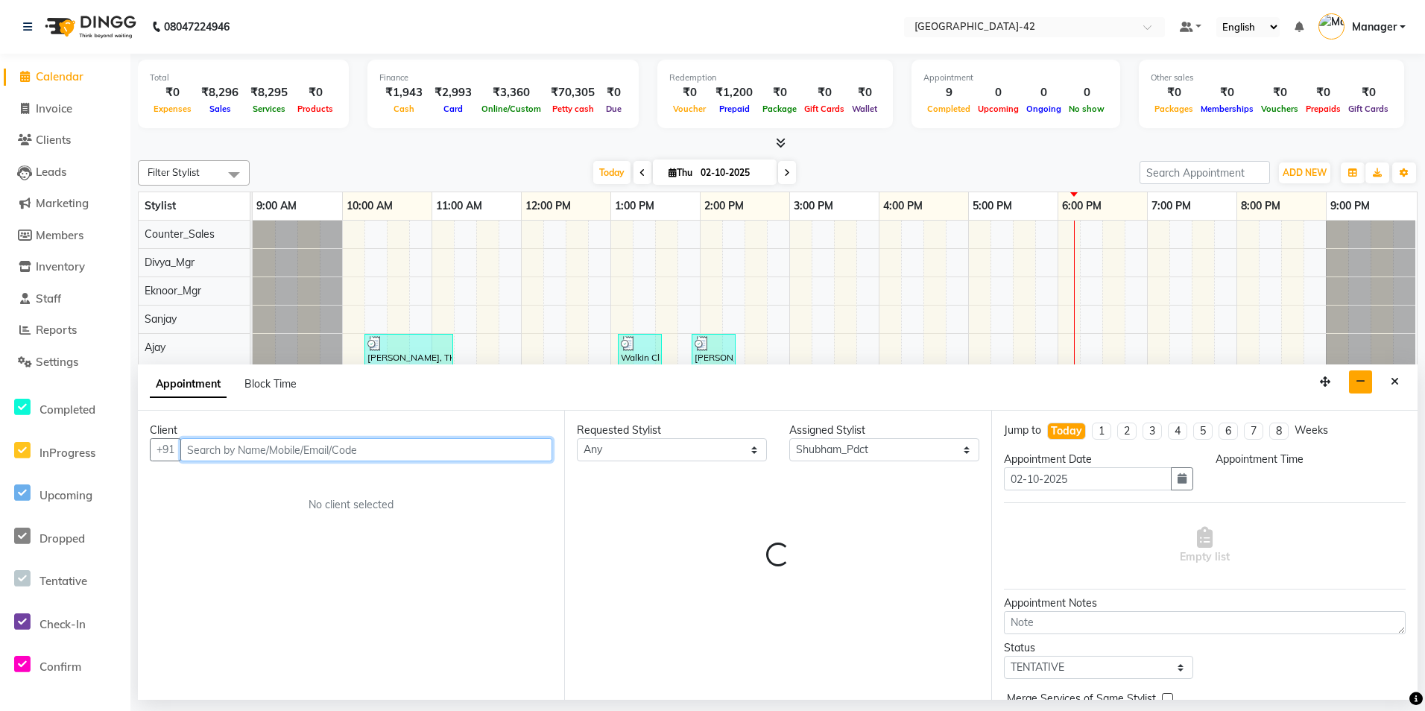
select select "720"
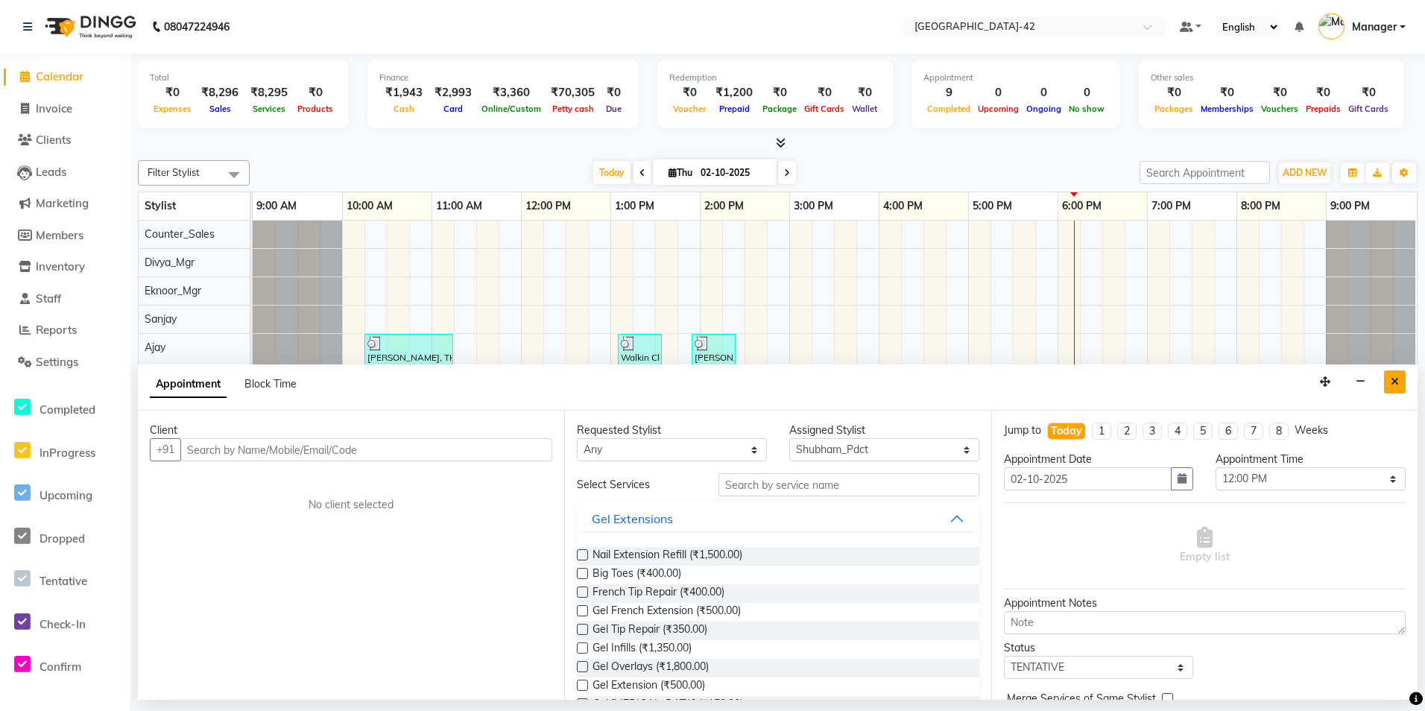
click at [1392, 379] on icon "Close" at bounding box center [1395, 381] width 8 height 10
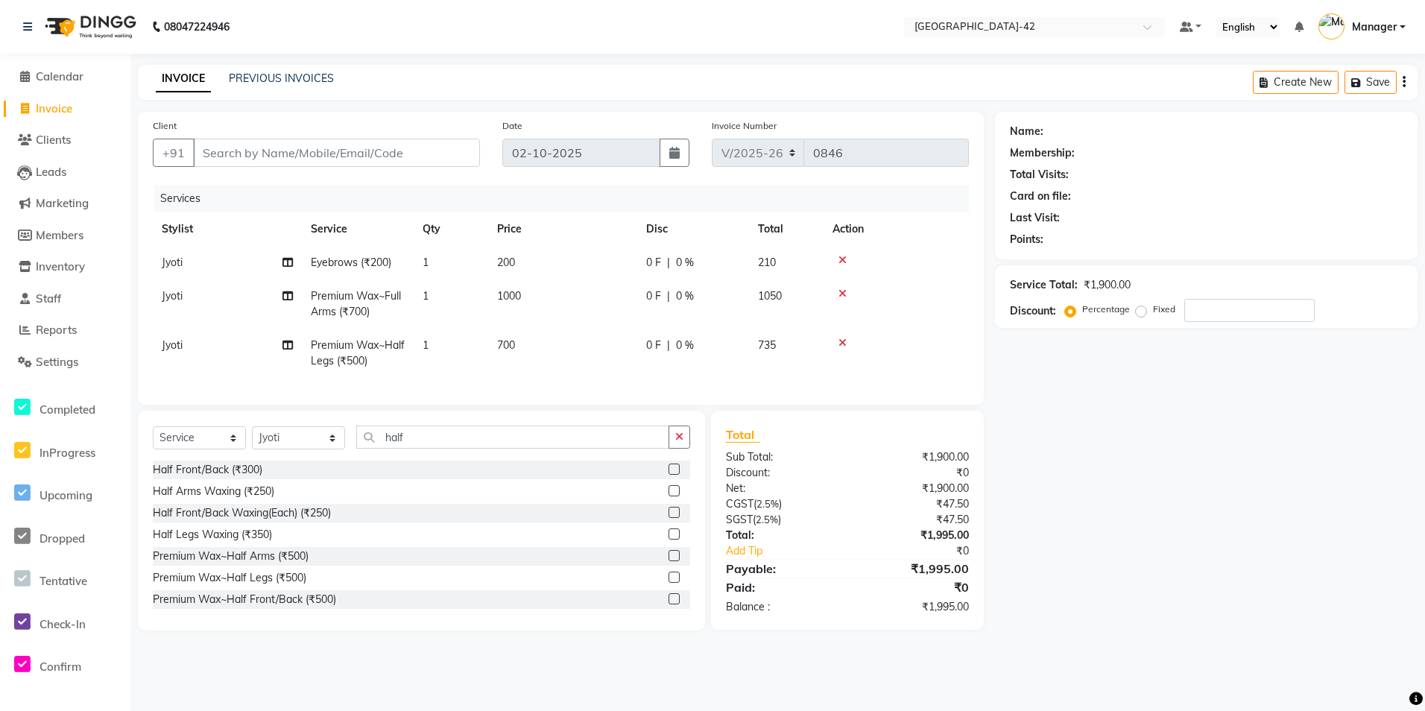
select select "8692"
select select "service"
click at [329, 447] on select "Select Stylist Ajay Aman_Pdct Amjad_asst Ankit_asst Asif_BRB Basant_Pdct [PERSO…" at bounding box center [298, 437] width 93 height 23
select select "87964"
click at [252, 438] on select "Select Stylist Ajay Aman_Pdct Amjad_asst Ankit_asst Asif_BRB Basant_Pdct [PERSO…" at bounding box center [298, 437] width 93 height 23
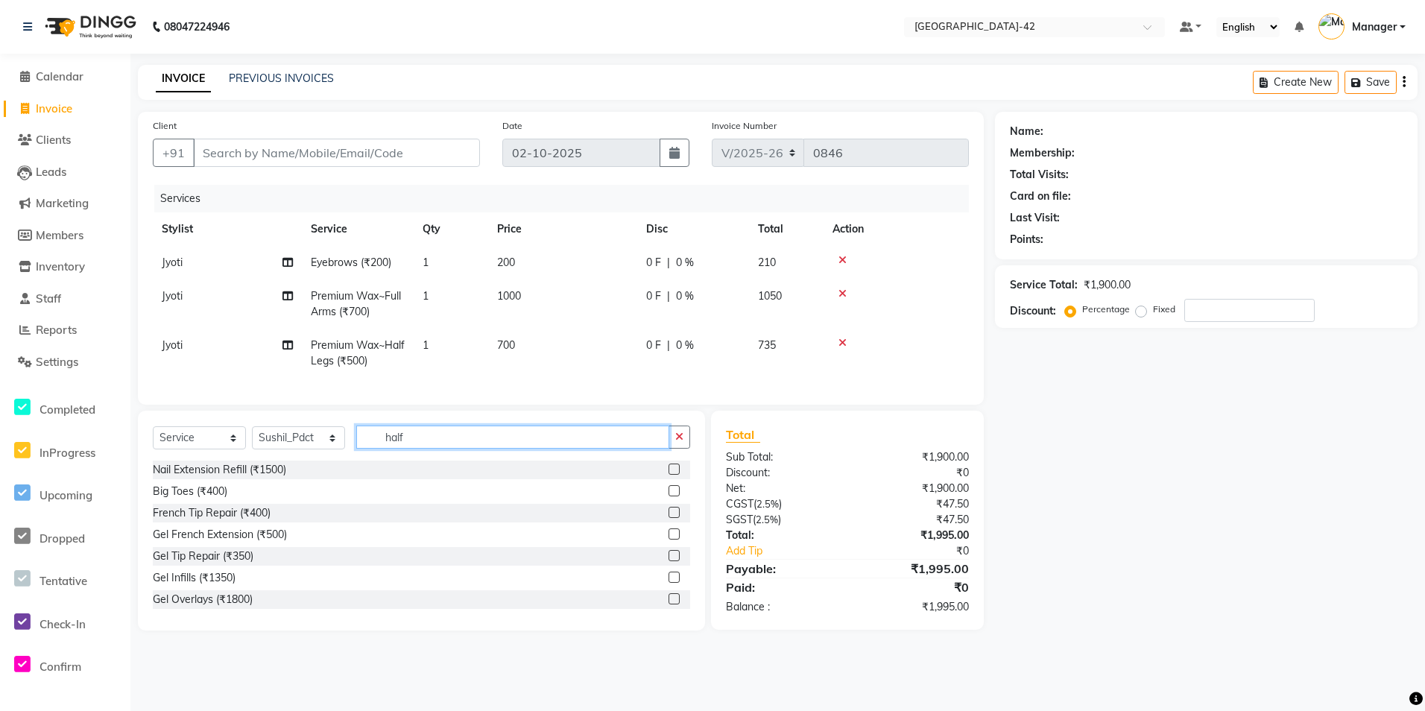
drag, startPoint x: 413, startPoint y: 454, endPoint x: 246, endPoint y: 448, distance: 167.1
click at [246, 448] on div "Select Service Product Membership Package Voucher Prepaid Gift Card Select Styl…" at bounding box center [421, 443] width 537 height 35
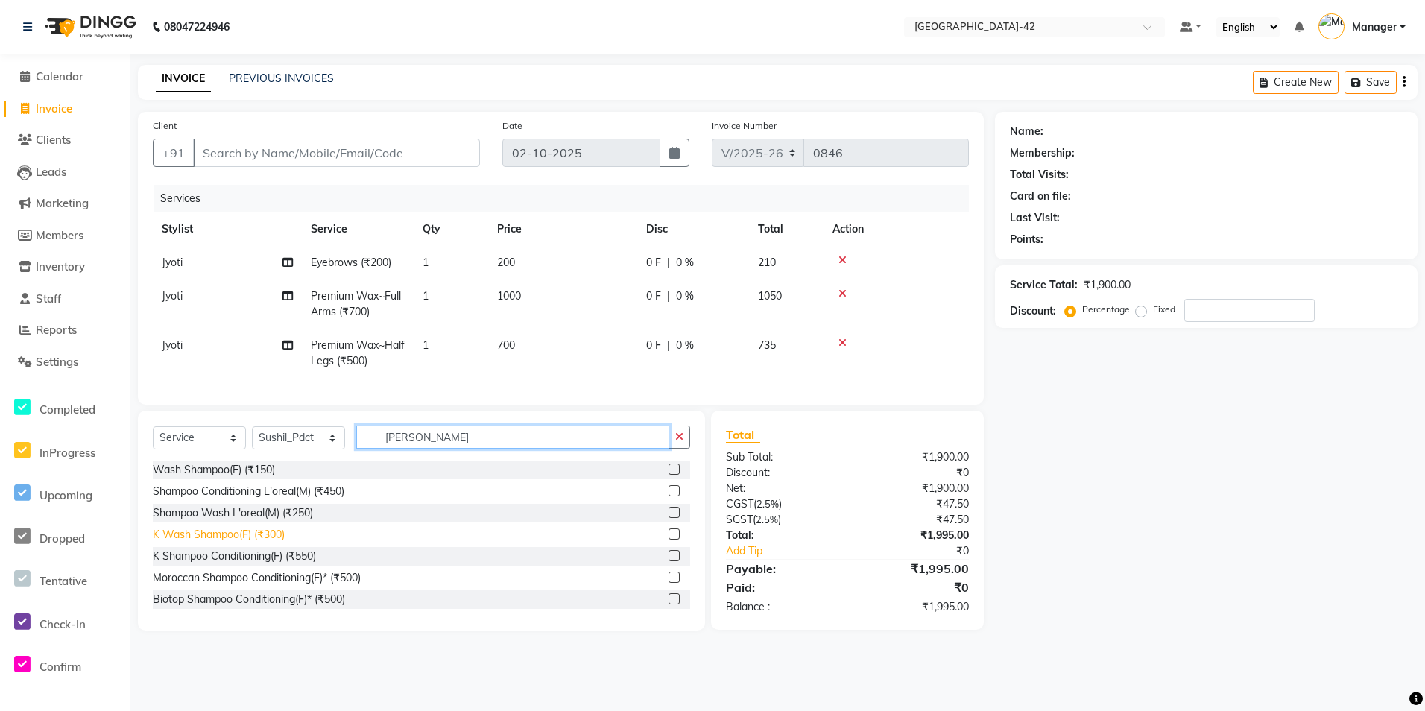
type input "shamp"
click at [253, 538] on div "K Wash Shampoo(F) (₹300)" at bounding box center [219, 535] width 132 height 16
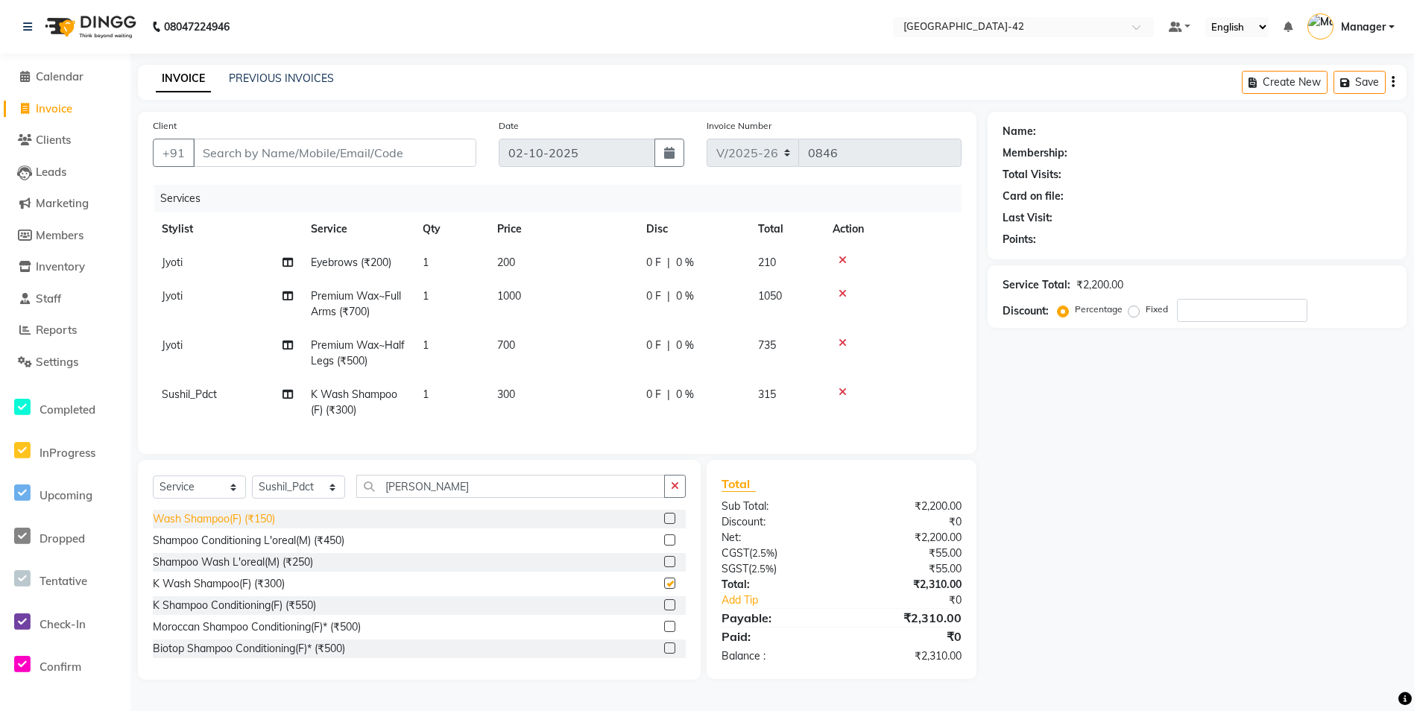
checkbox input "false"
click at [522, 393] on td "300" at bounding box center [562, 402] width 149 height 49
select select "87964"
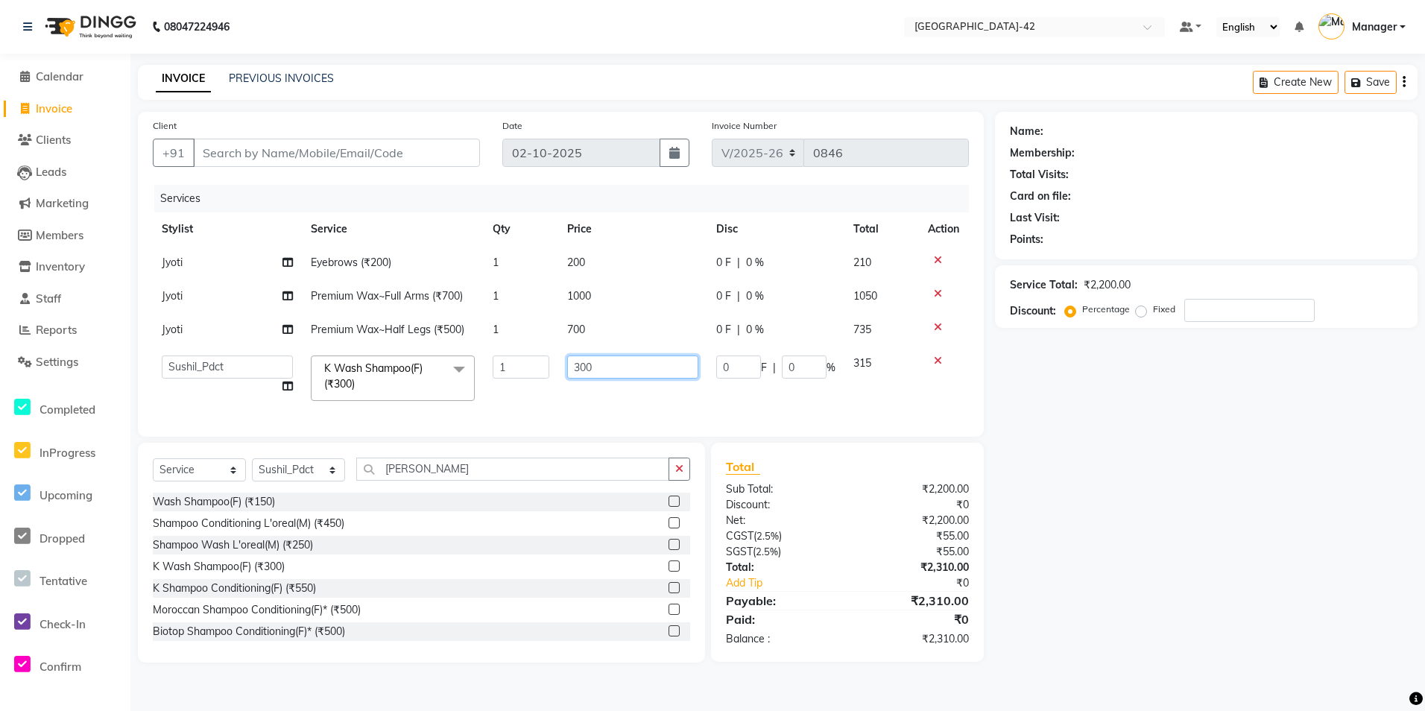
click at [593, 358] on input "300" at bounding box center [632, 367] width 131 height 23
drag, startPoint x: 559, startPoint y: 365, endPoint x: 540, endPoint y: 370, distance: 20.1
click at [547, 368] on tr "Ajay Aman_Pdct Amjad_asst Ankit_asst Asif_BRB Basant_Pdct Bhupesh Counter_Sales…" at bounding box center [561, 378] width 816 height 63
type input "500"
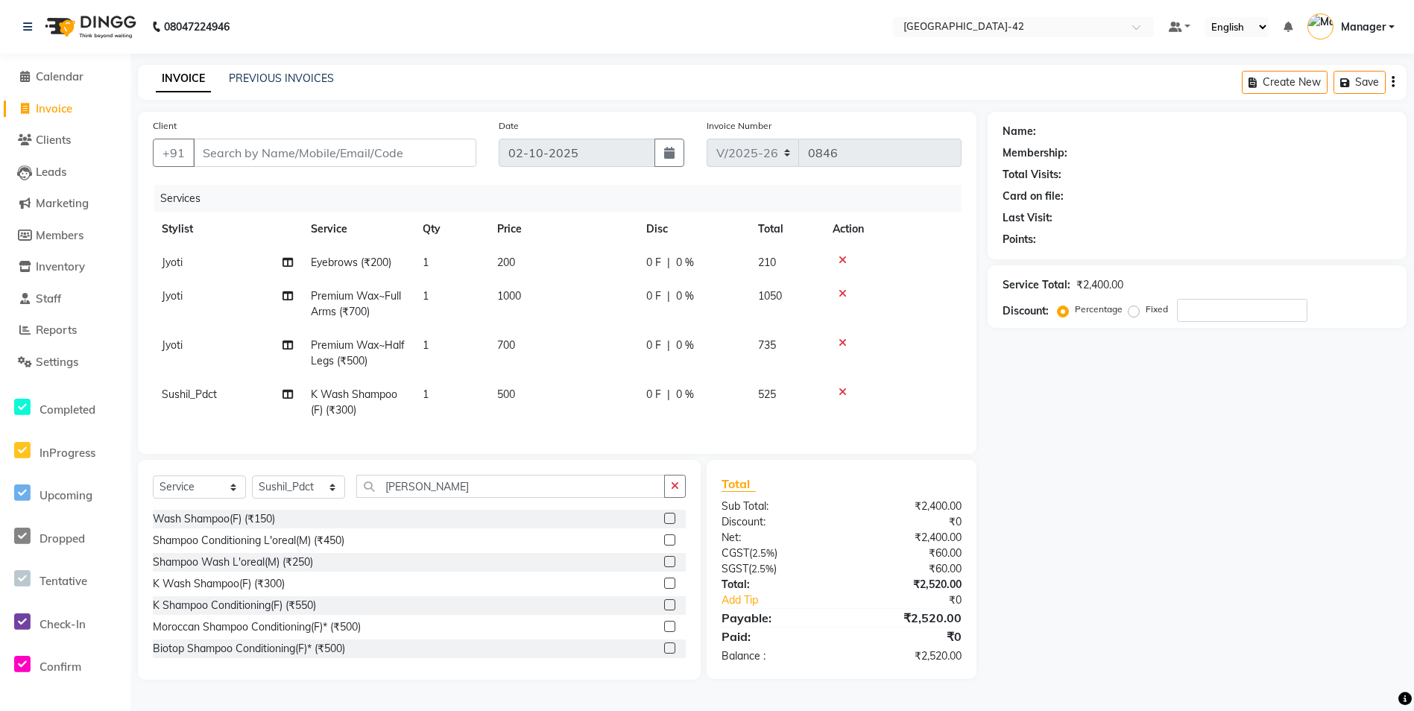
click at [1160, 545] on div "Name: Membership: Total Visits: Card on file: Last Visit: Points: Service Total…" at bounding box center [1203, 396] width 430 height 568
click at [243, 152] on input "Client" at bounding box center [334, 153] width 283 height 28
type input "9"
type input "0"
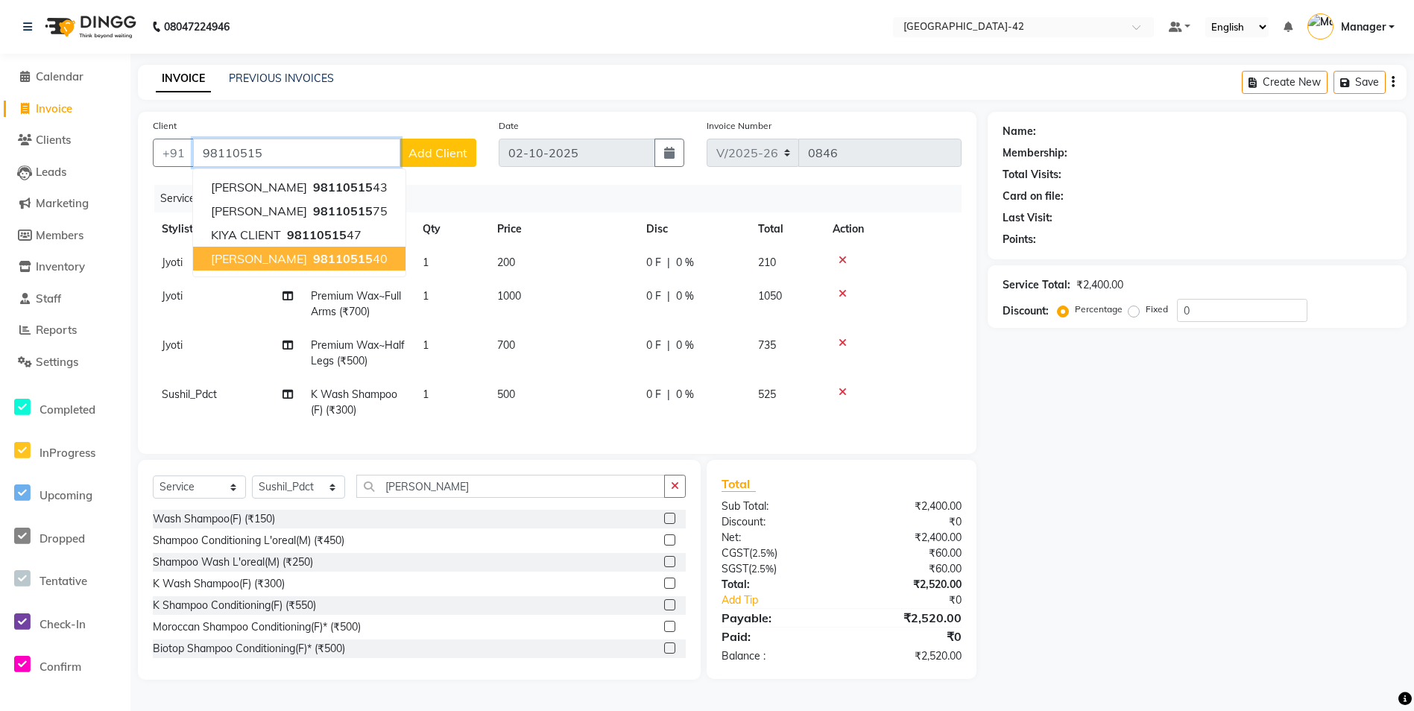
click at [306, 262] on span "ANEESHA SINGH" at bounding box center [259, 258] width 96 height 15
type input "9811051540"
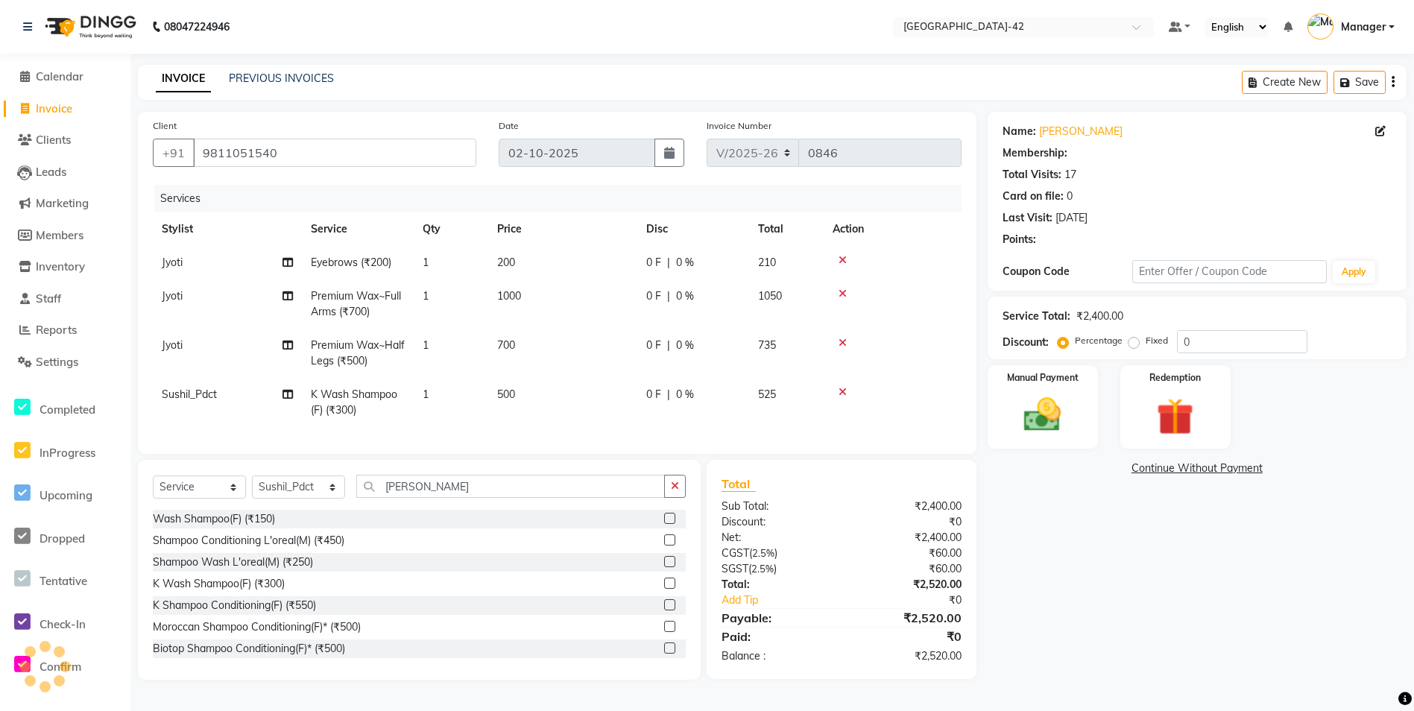
select select "1: Object"
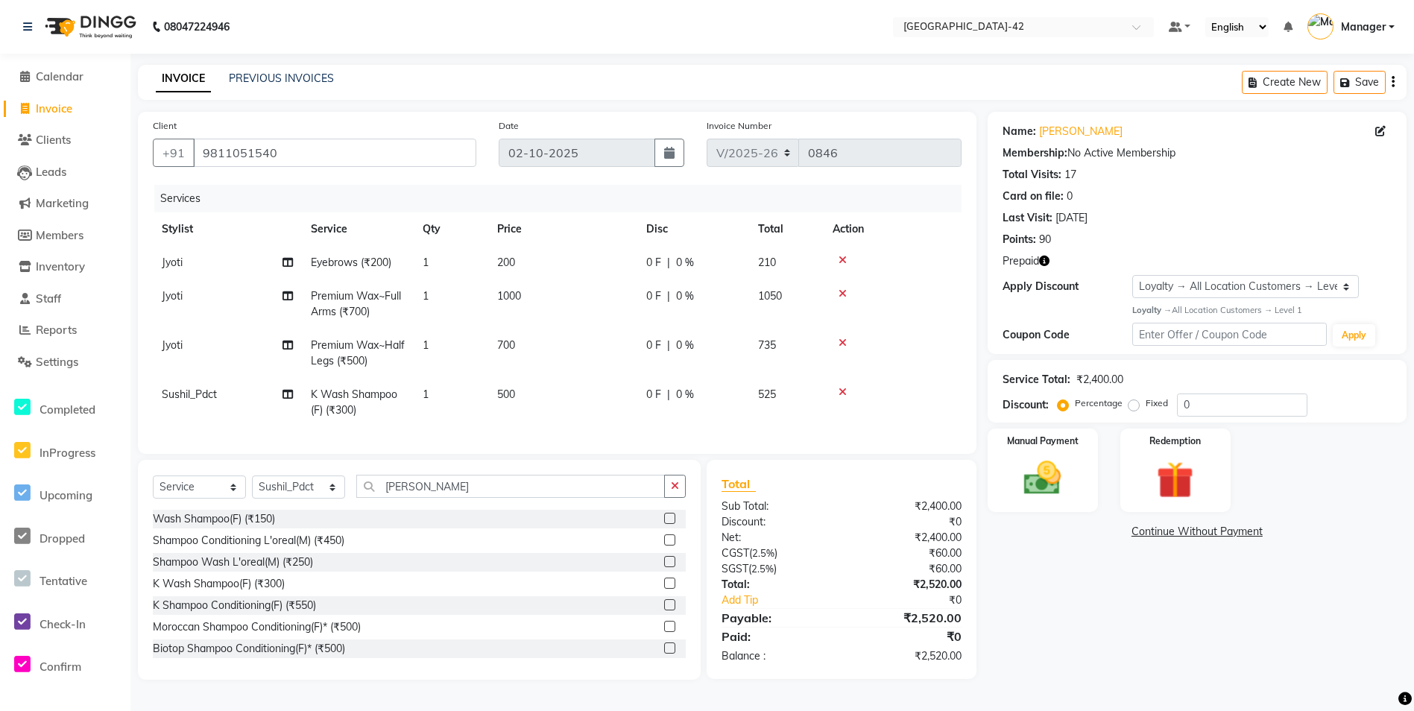
click at [1064, 517] on div "Name: Aneesha Singh Membership: No Active Membership Total Visits: 17 Card on f…" at bounding box center [1203, 396] width 430 height 568
click at [1062, 502] on div "Manual Payment" at bounding box center [1042, 470] width 115 height 86
click at [1186, 534] on span "CARD" at bounding box center [1178, 532] width 32 height 17
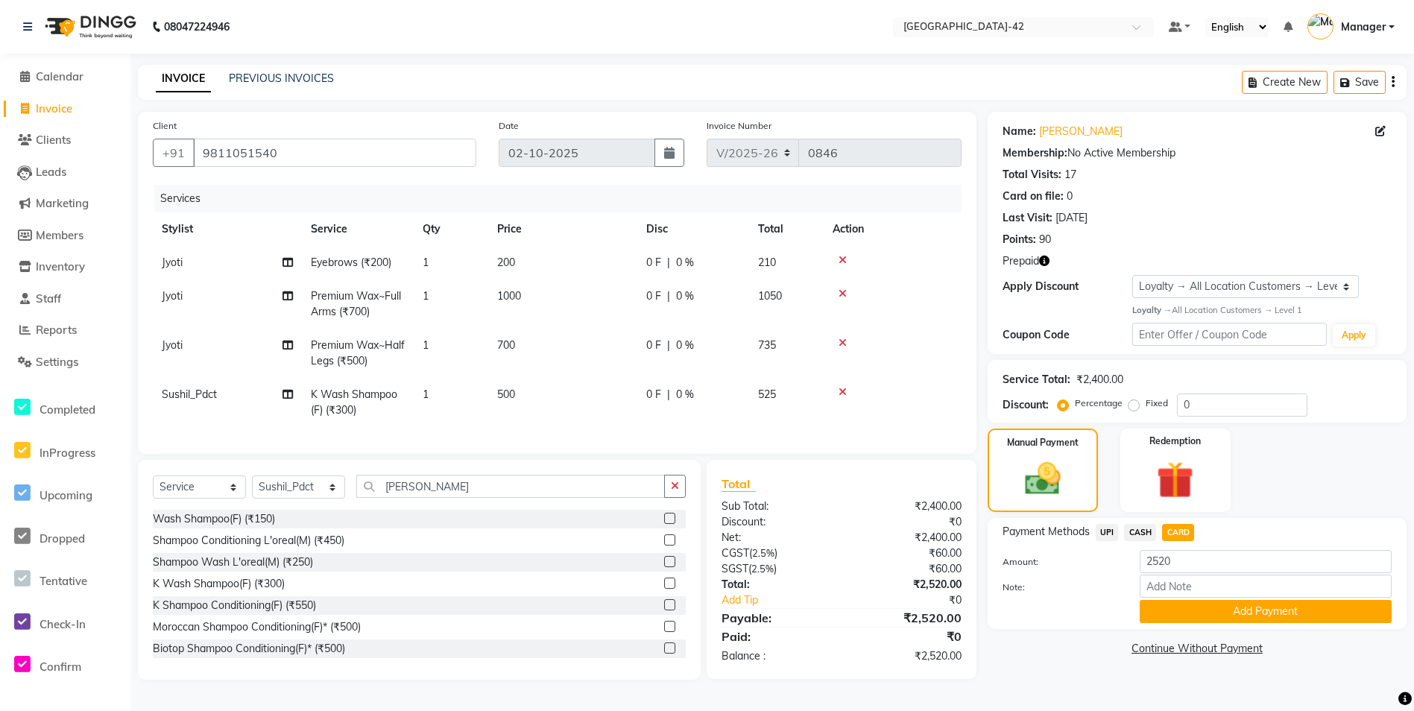
click at [1134, 607] on div "Add Payment" at bounding box center [1265, 611] width 274 height 23
click at [1175, 610] on button "Add Payment" at bounding box center [1266, 611] width 252 height 23
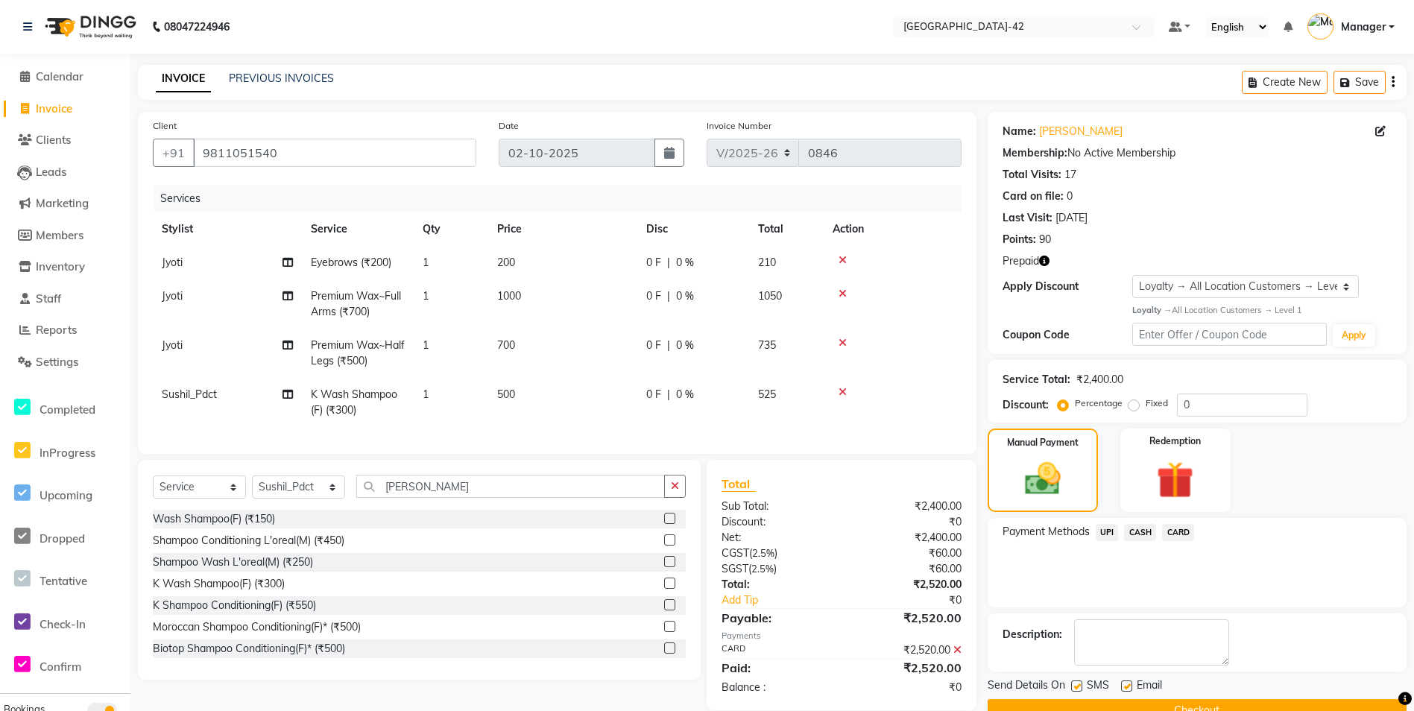
scroll to position [107, 0]
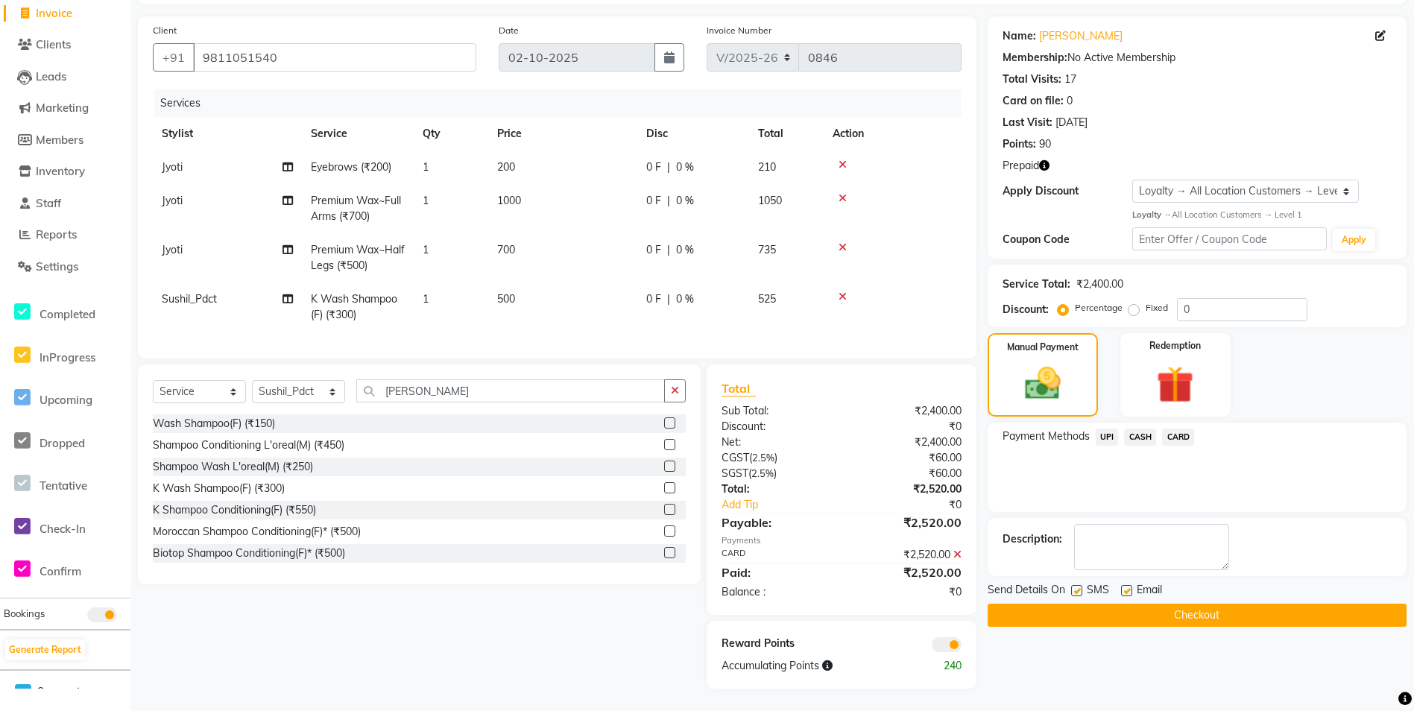
click at [1087, 604] on button "Checkout" at bounding box center [1197, 615] width 419 height 23
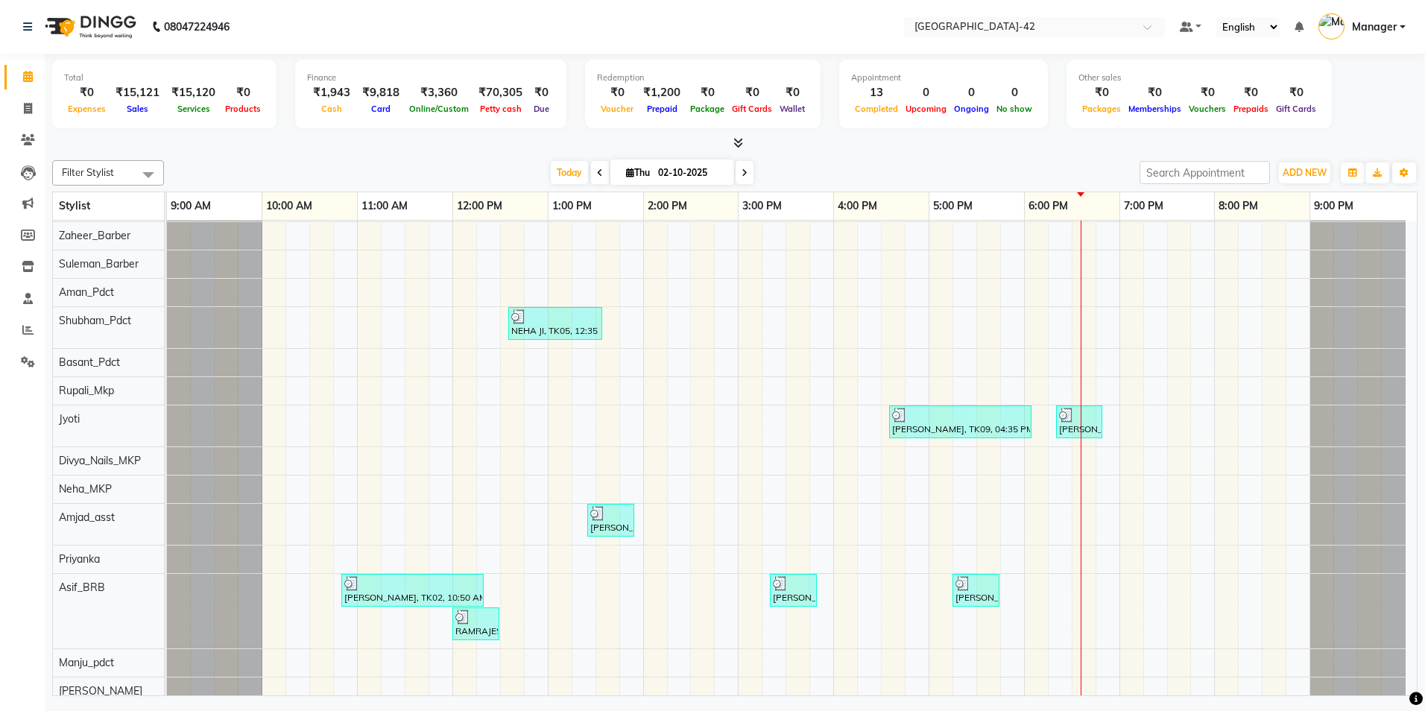
click at [22, 24] on div "08047224946" at bounding box center [126, 27] width 229 height 42
click at [26, 27] on icon at bounding box center [27, 27] width 9 height 10
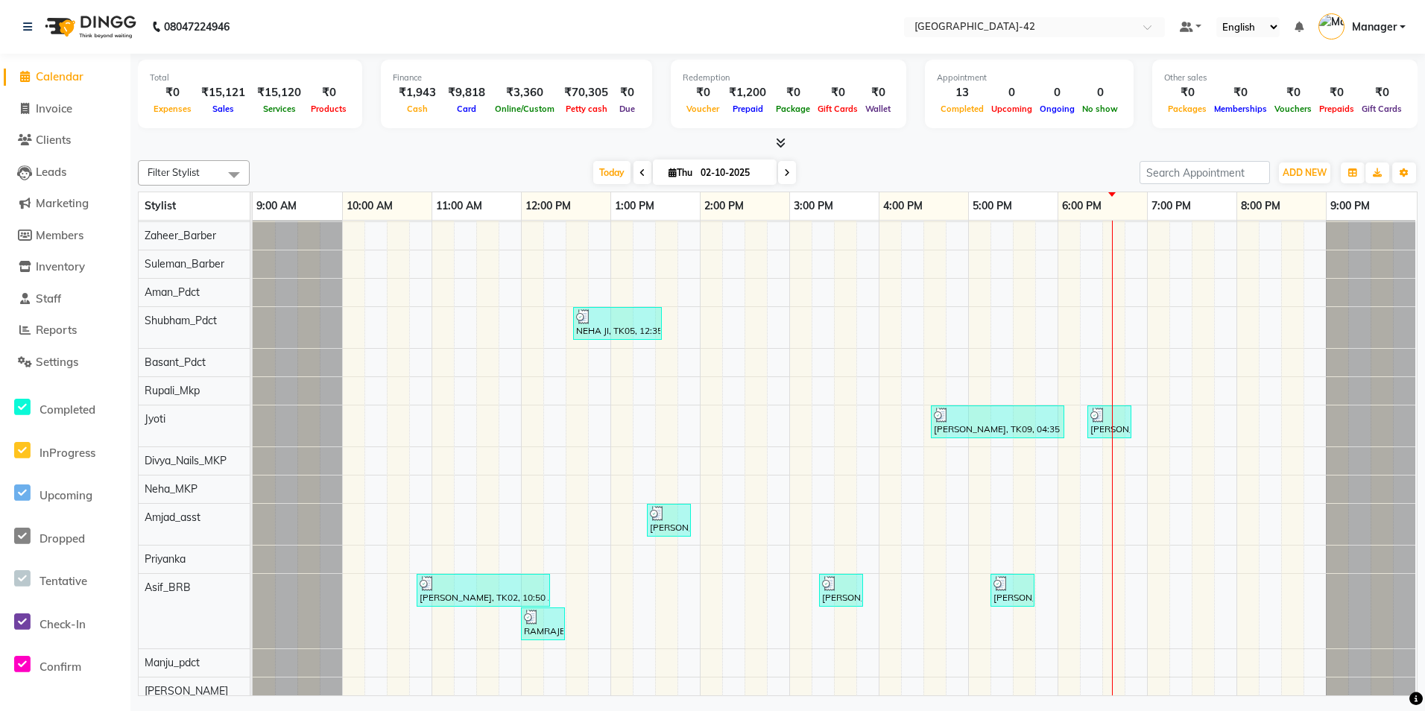
click at [72, 339] on li "Reports" at bounding box center [65, 331] width 130 height 32
click at [69, 332] on span "Reports" at bounding box center [56, 330] width 41 height 14
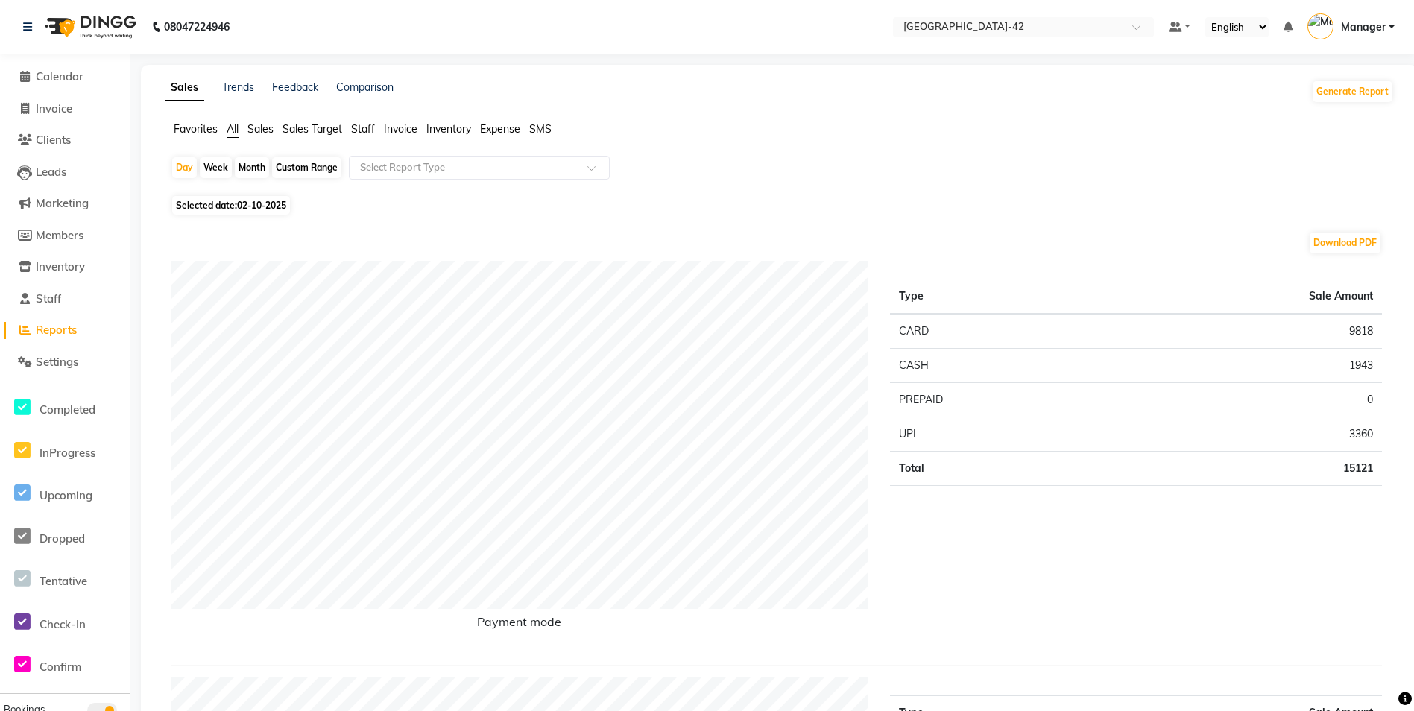
click at [373, 124] on span "Staff" at bounding box center [363, 128] width 24 height 13
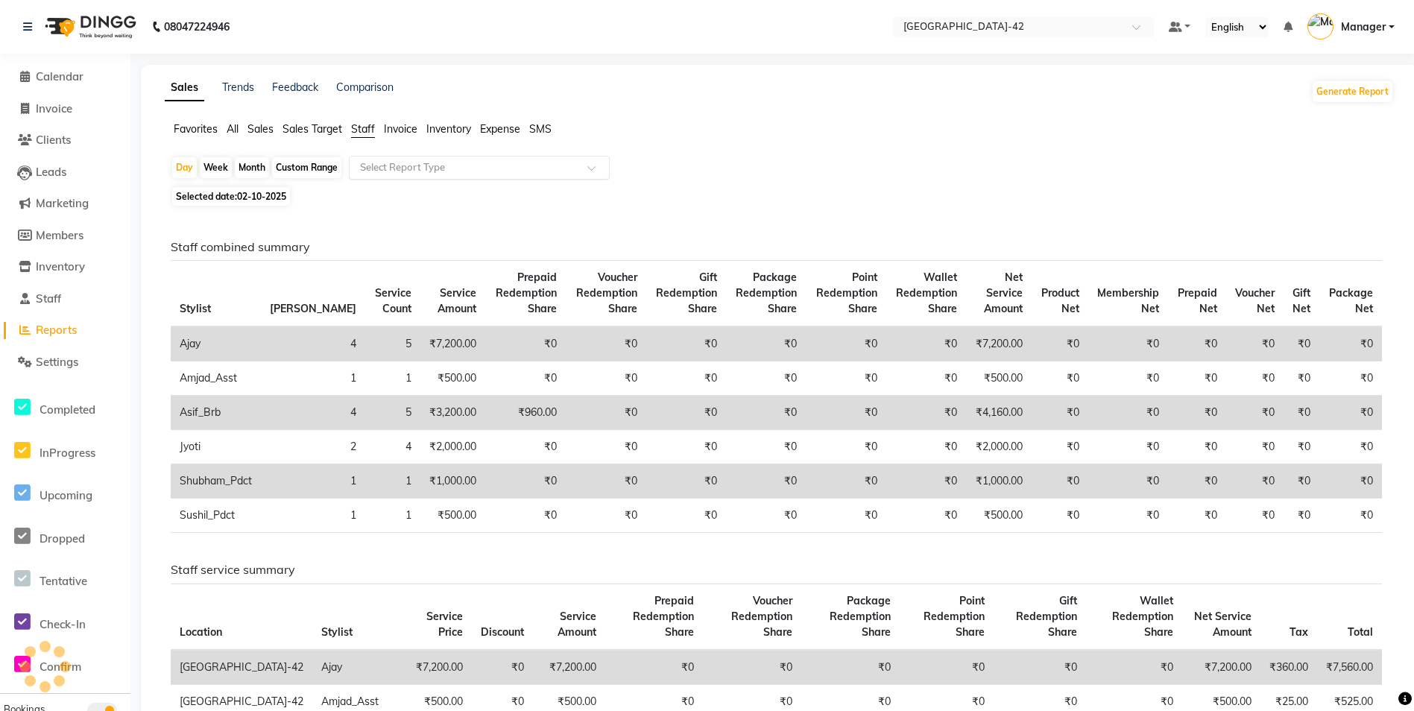
click at [430, 161] on input "text" at bounding box center [464, 167] width 215 height 15
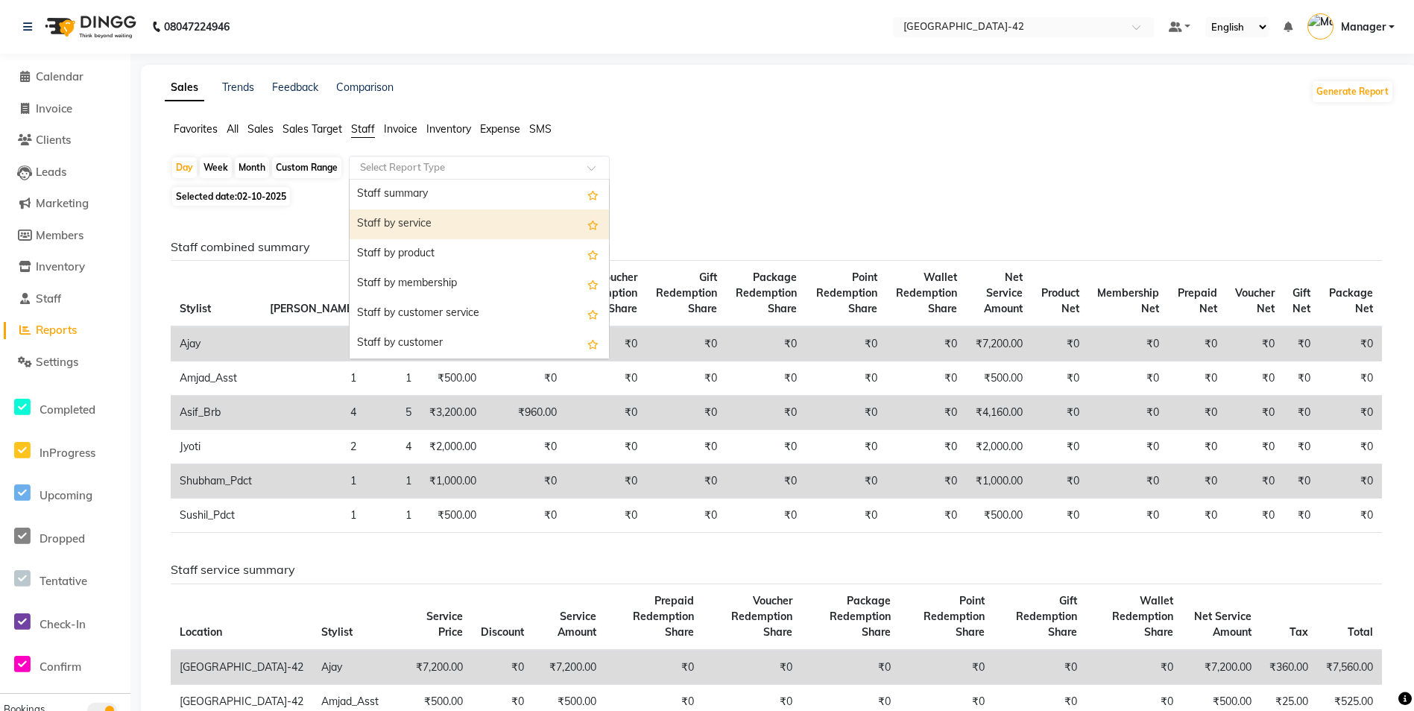
click at [433, 218] on div "Staff by service" at bounding box center [479, 224] width 259 height 30
select select "full_report"
select select "csv"
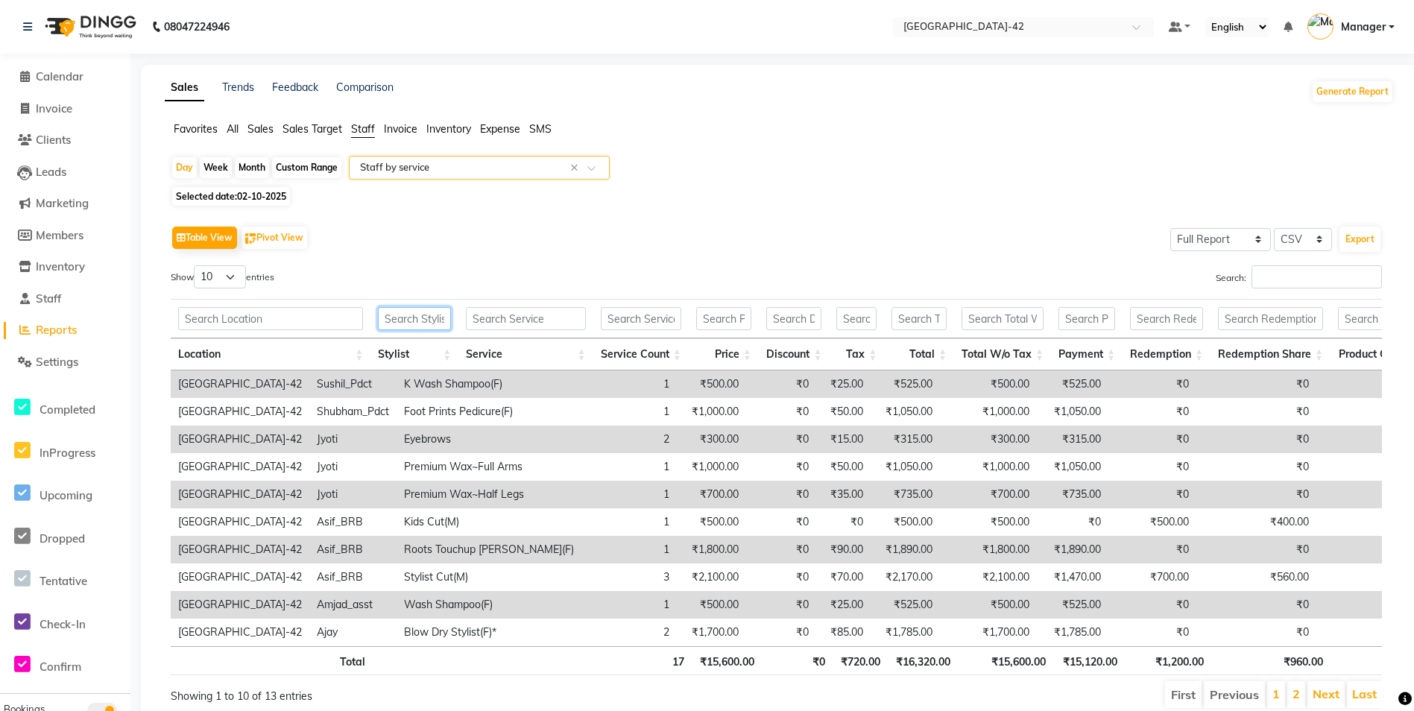
click at [430, 320] on input "text" at bounding box center [414, 318] width 73 height 23
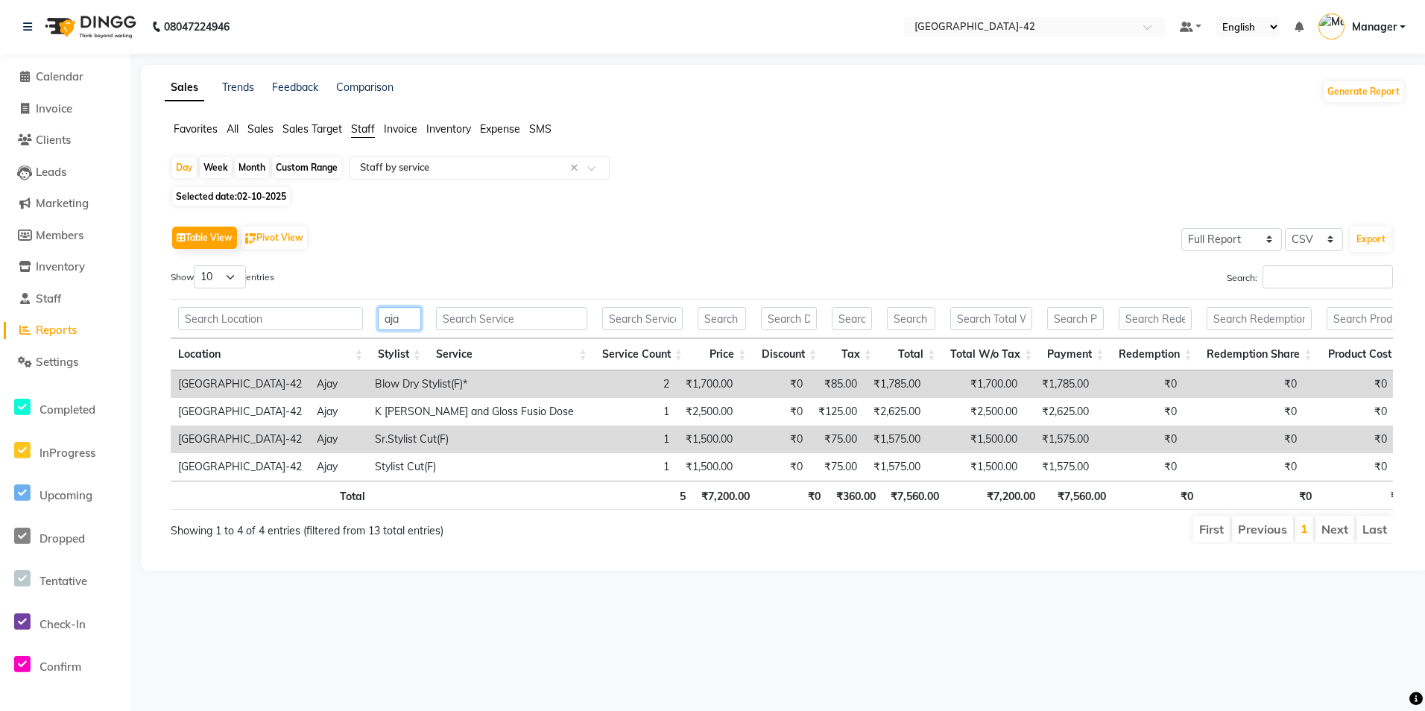
type input "aja"
click at [74, 93] on li "Invoice" at bounding box center [65, 109] width 130 height 32
click at [74, 79] on span "Calendar" at bounding box center [60, 76] width 48 height 14
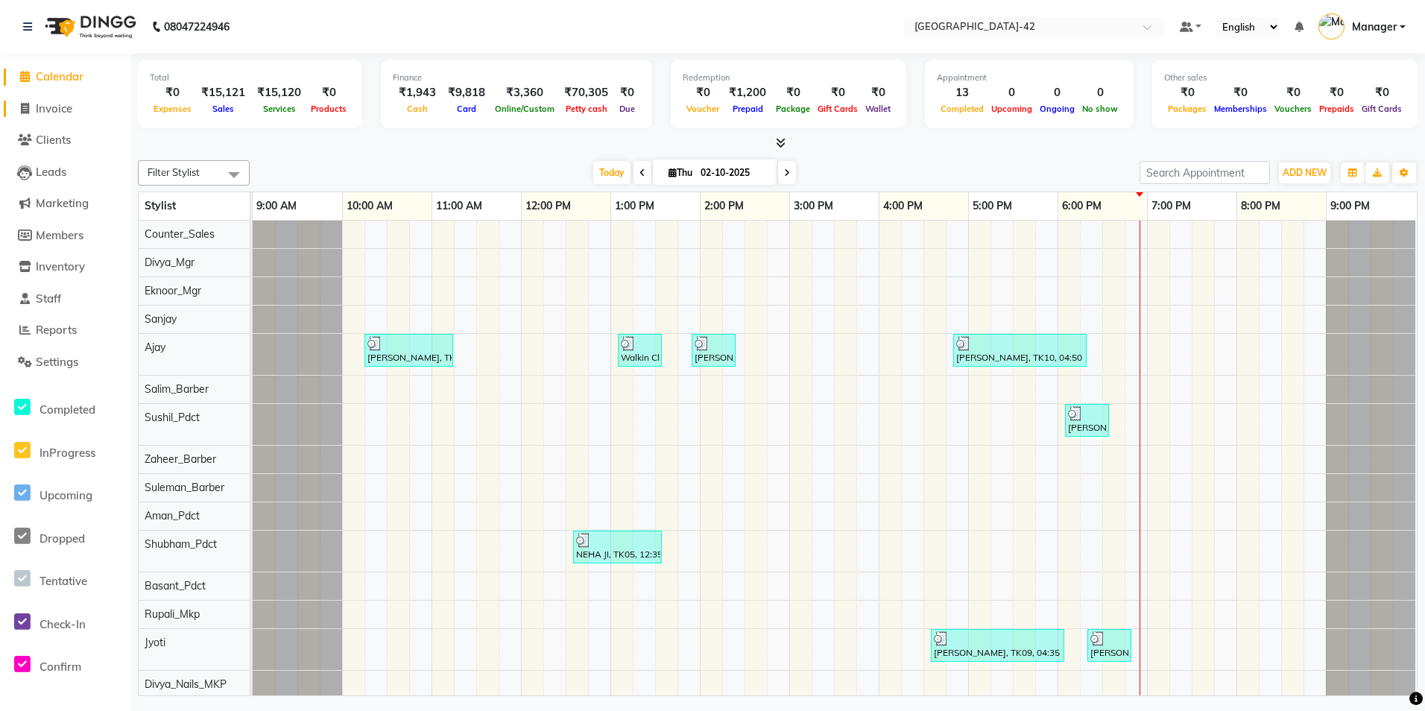
click at [66, 105] on span "Invoice" at bounding box center [54, 108] width 37 height 14
select select "8692"
select select "service"
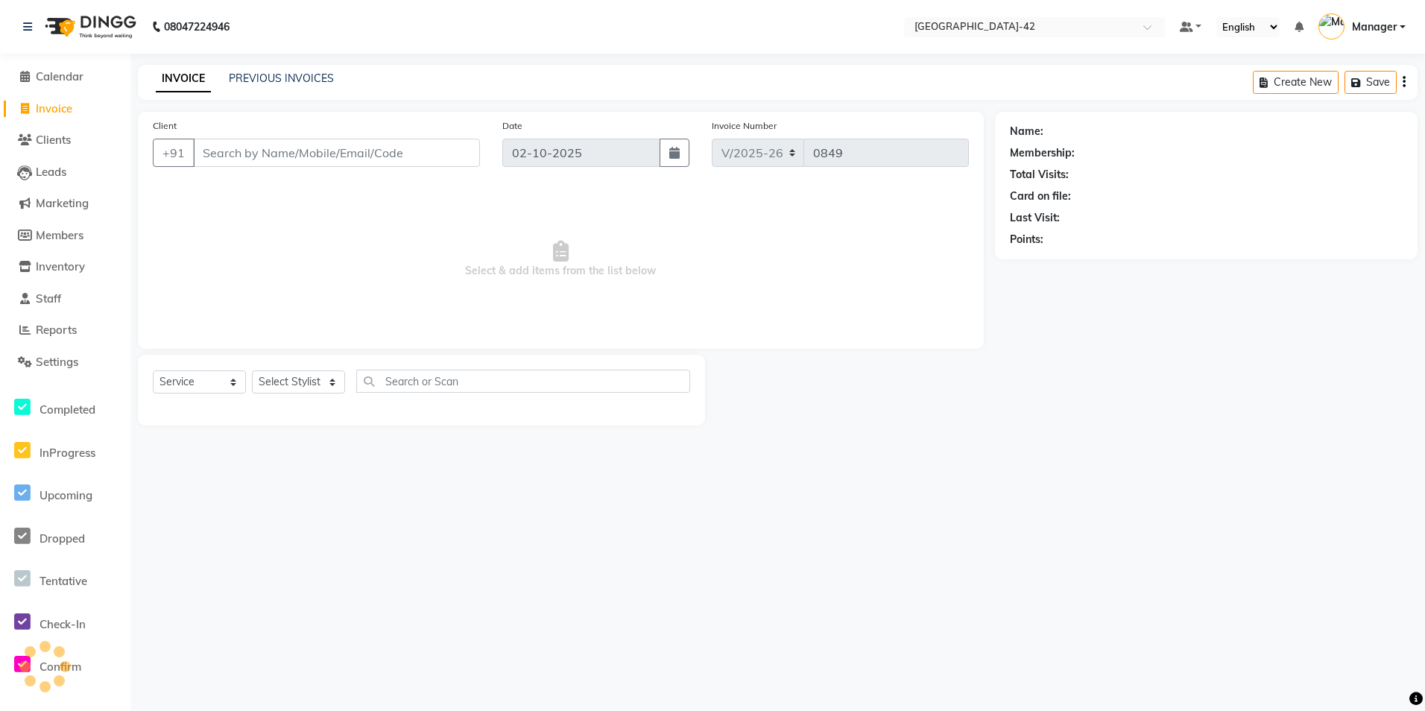
click at [429, 149] on input "Client" at bounding box center [336, 153] width 287 height 28
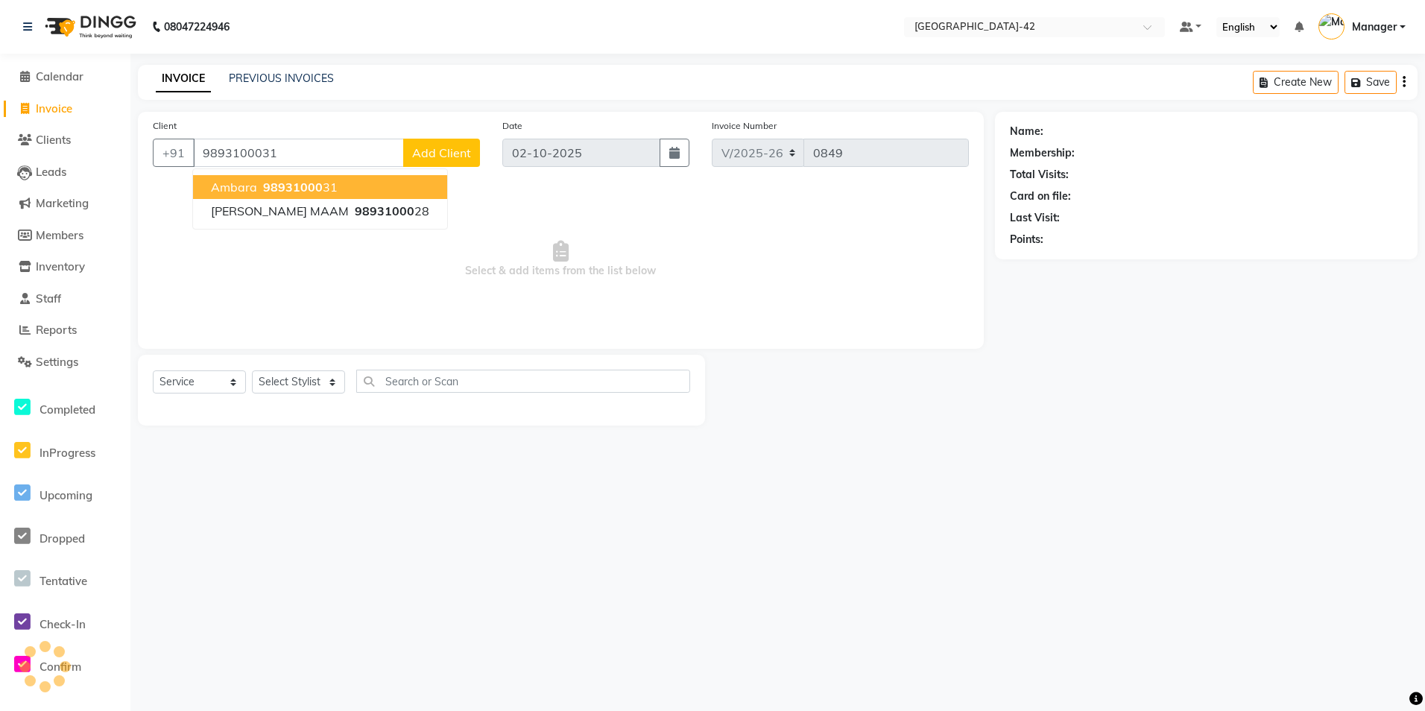
type input "9893100031"
select select "1: Object"
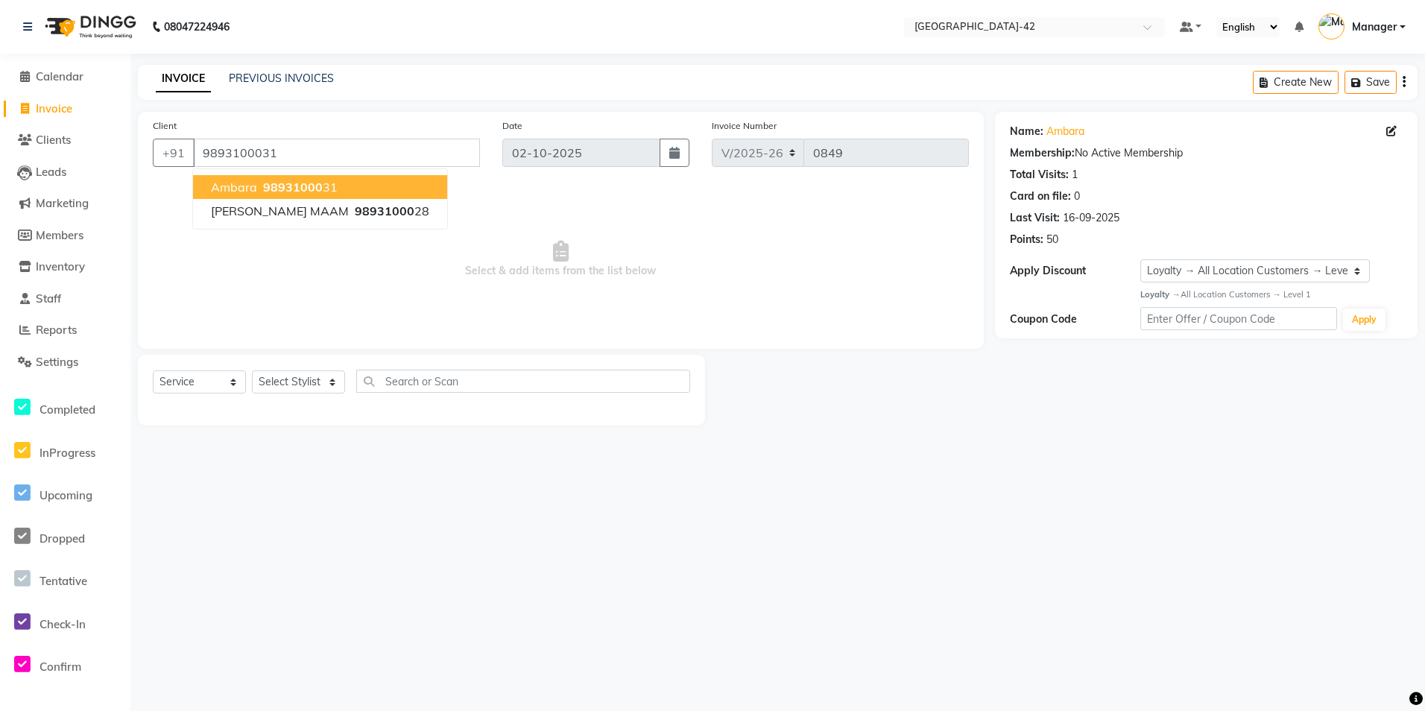
click at [309, 192] on span "98931000" at bounding box center [293, 187] width 60 height 15
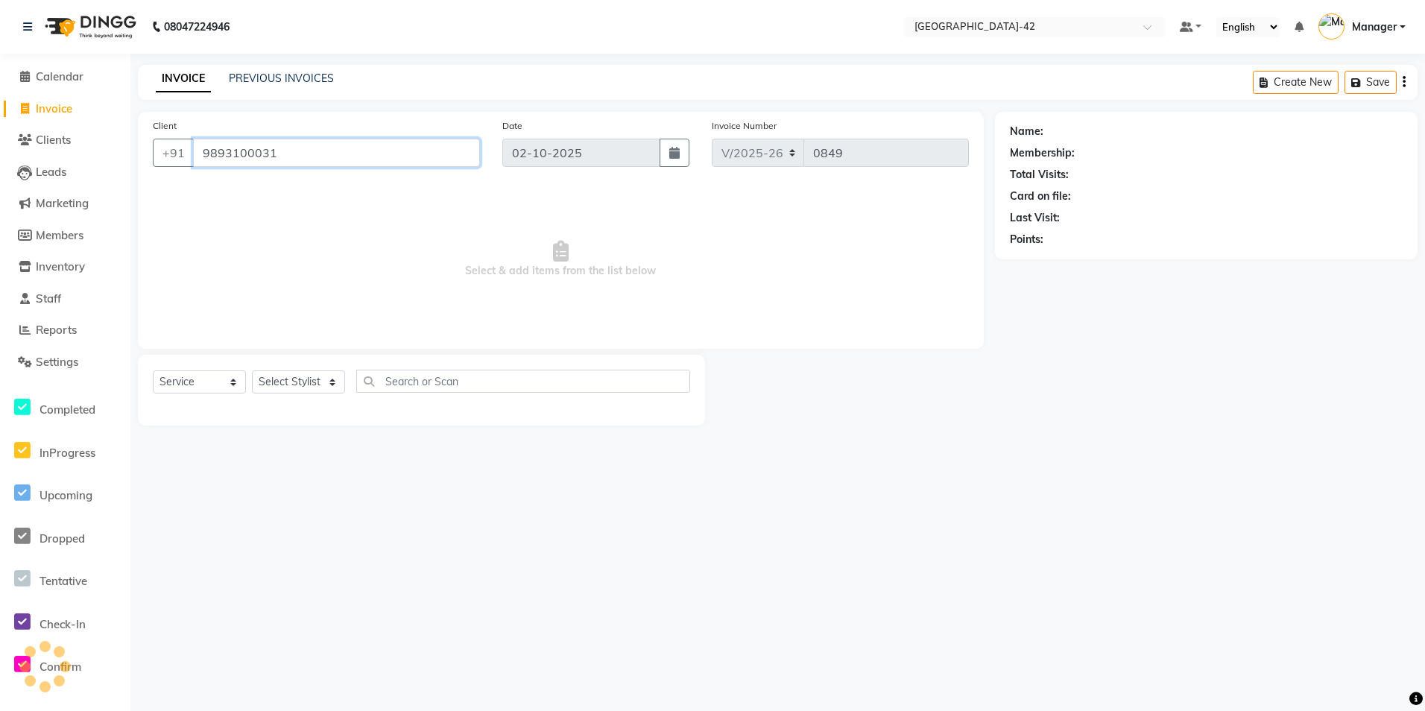
click at [362, 165] on input "9893100031" at bounding box center [336, 153] width 287 height 28
select select "1: Object"
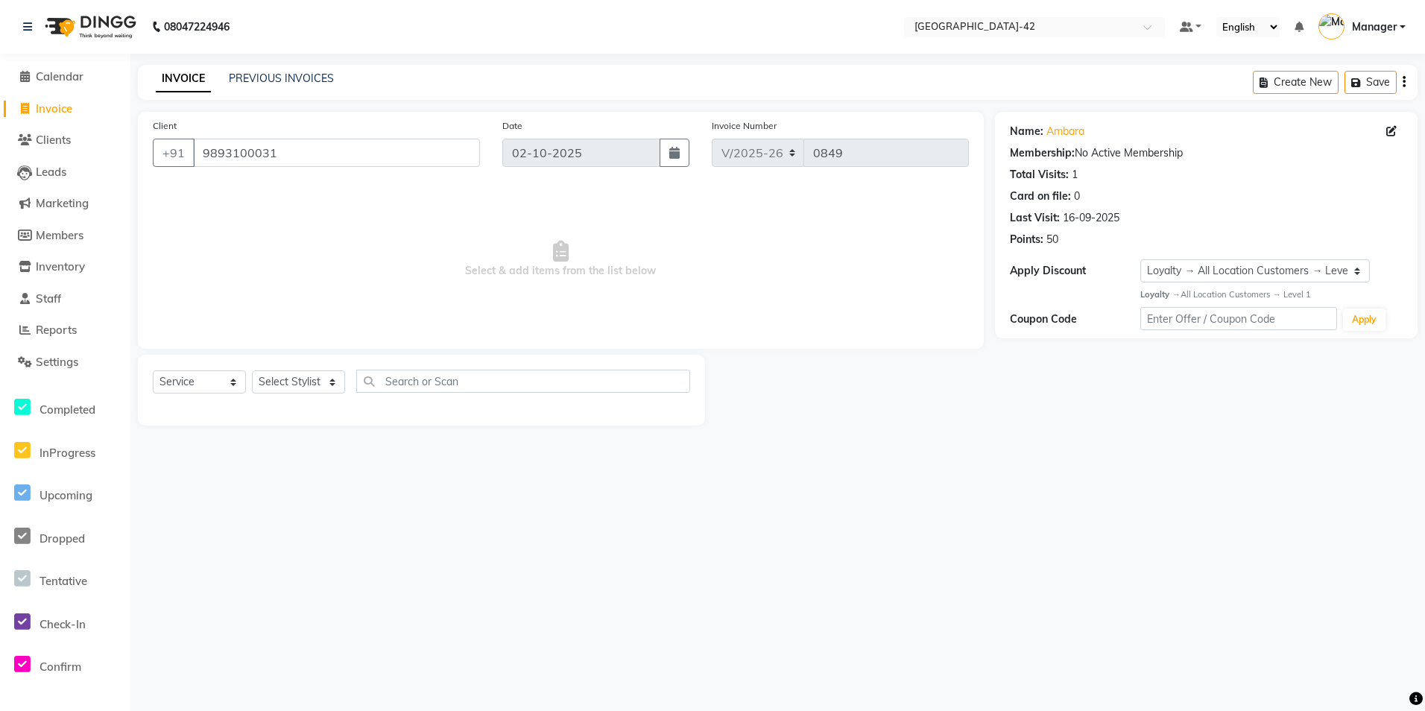
click at [608, 329] on span "Select & add items from the list below" at bounding box center [561, 259] width 816 height 149
click at [312, 391] on select "Select Stylist Ajay Aman_Pdct Amjad_asst Ankit_asst Asif_BRB Basant_Pdct [PERSO…" at bounding box center [298, 381] width 93 height 23
click at [278, 385] on select "Select Stylist Ajay Aman_Pdct Amjad_asst Ankit_asst Asif_BRB Basant_Pdct [PERSO…" at bounding box center [298, 381] width 93 height 23
select select "87964"
click at [252, 370] on select "Select Stylist Ajay Aman_Pdct Amjad_asst Ankit_asst Asif_BRB Basant_Pdct [PERSO…" at bounding box center [298, 381] width 93 height 23
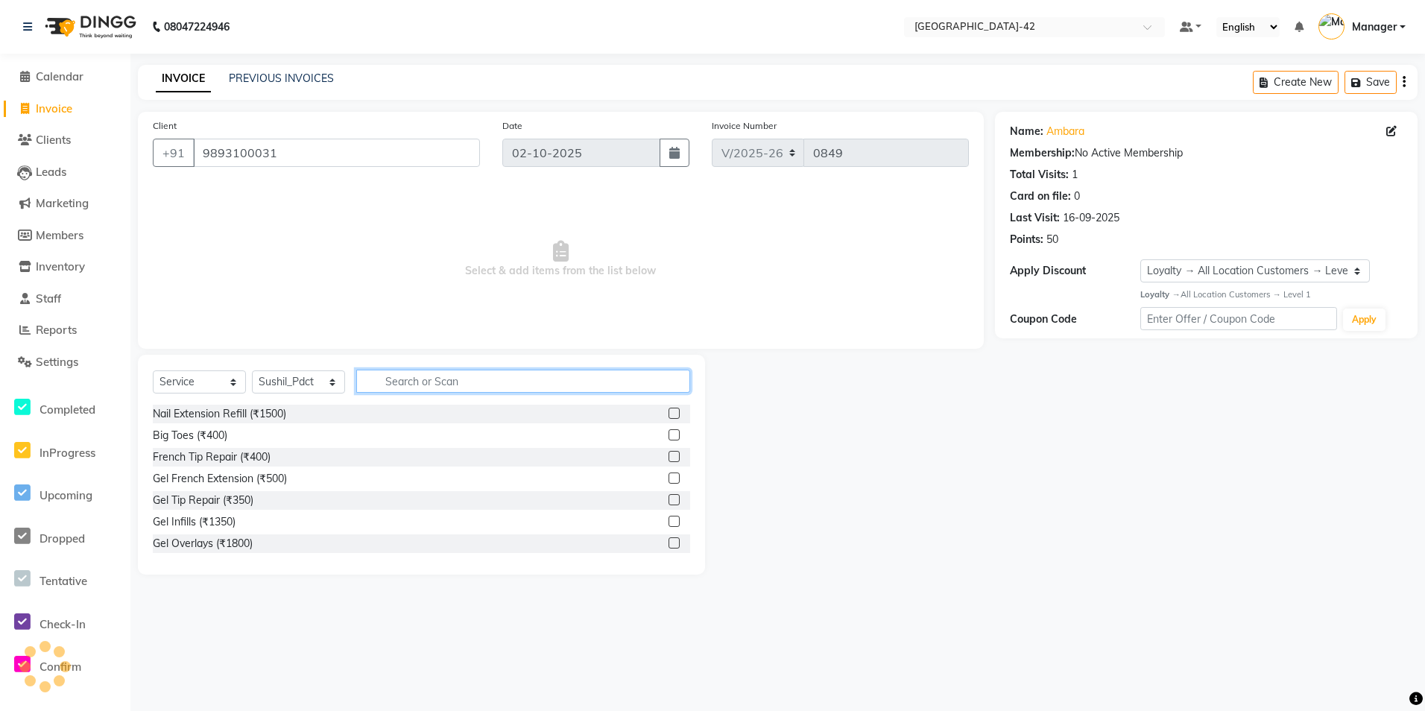
click at [362, 375] on input "text" at bounding box center [523, 381] width 334 height 23
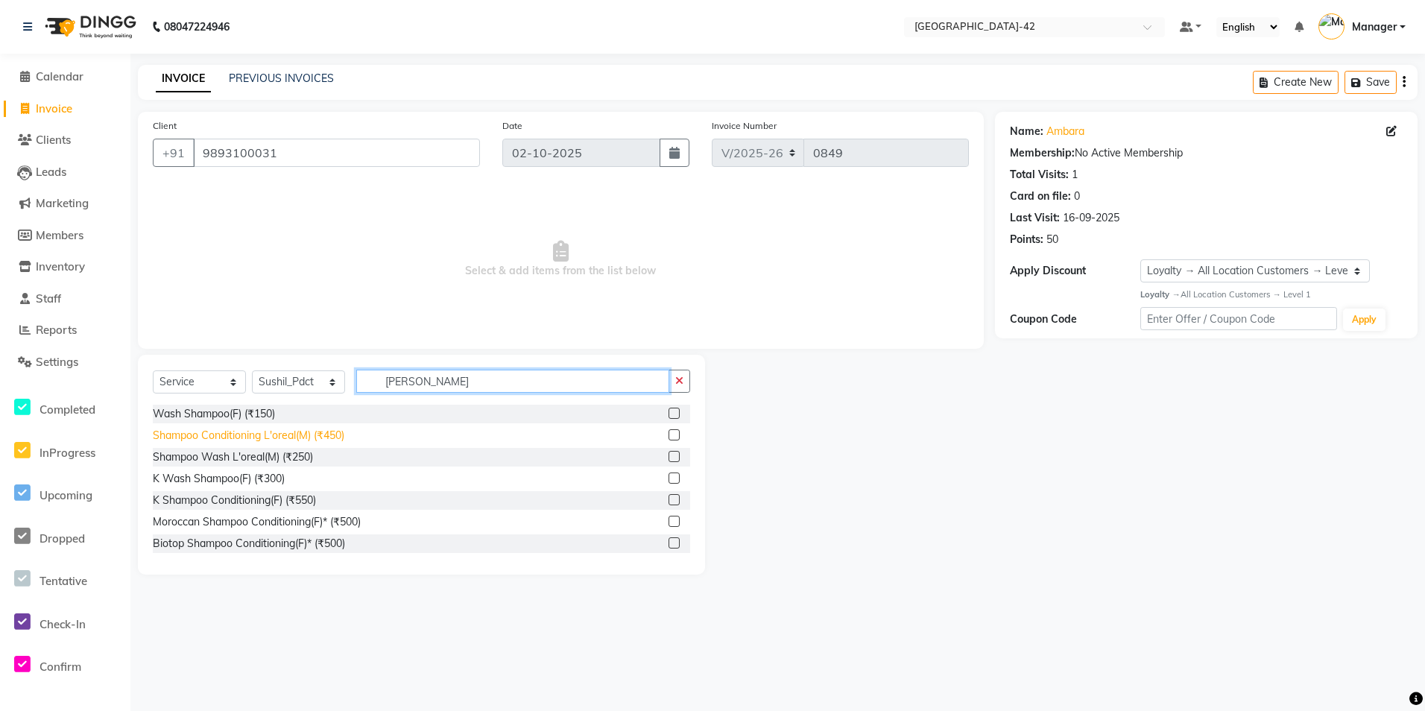
type input "shamp"
click at [317, 441] on div "Shampoo Conditioning L'oreal(M) (₹450)" at bounding box center [249, 436] width 192 height 16
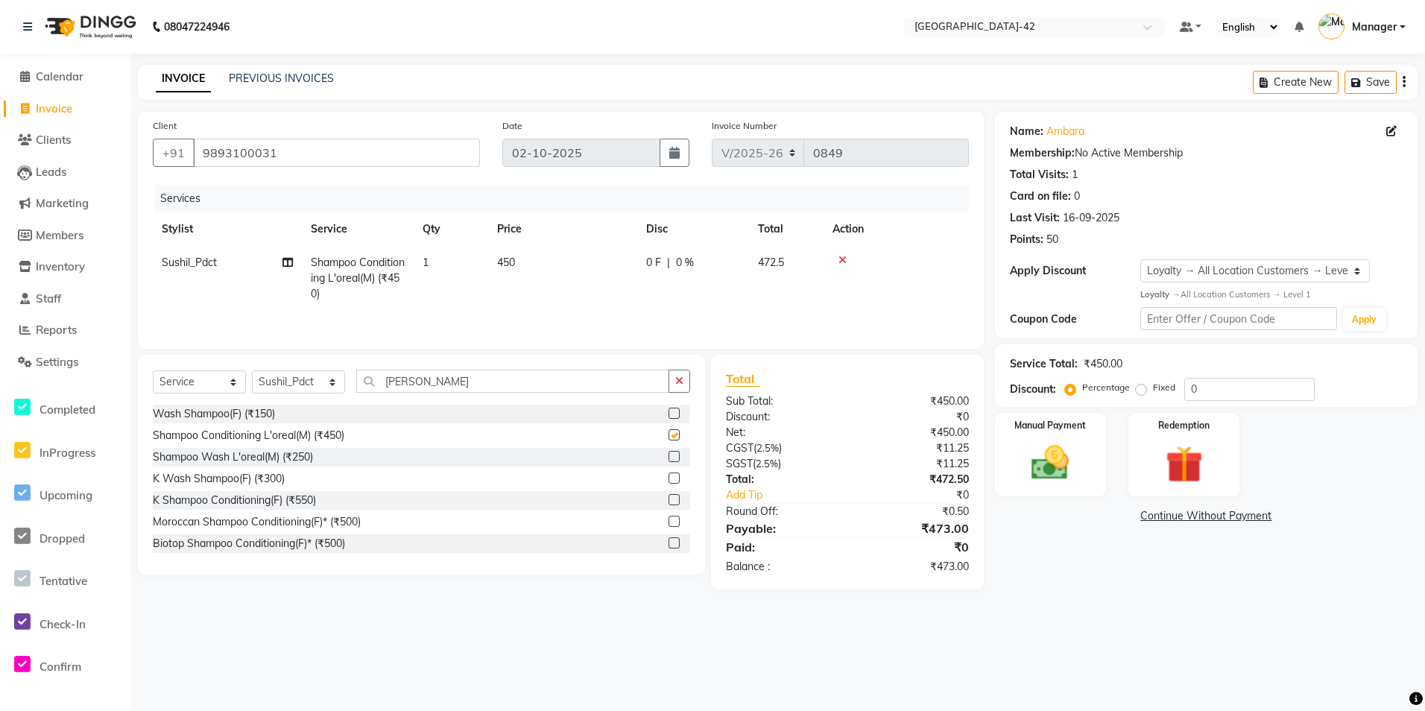
checkbox input "false"
click at [542, 259] on td "450" at bounding box center [562, 278] width 149 height 65
select select "87964"
drag, startPoint x: 599, startPoint y: 262, endPoint x: 312, endPoint y: 96, distance: 332.3
click at [490, 260] on tr "Ajay Aman_Pdct Amjad_asst Ankit_asst Asif_BRB Basant_Pdct Bhupesh Counter_Sales…" at bounding box center [561, 277] width 816 height 63
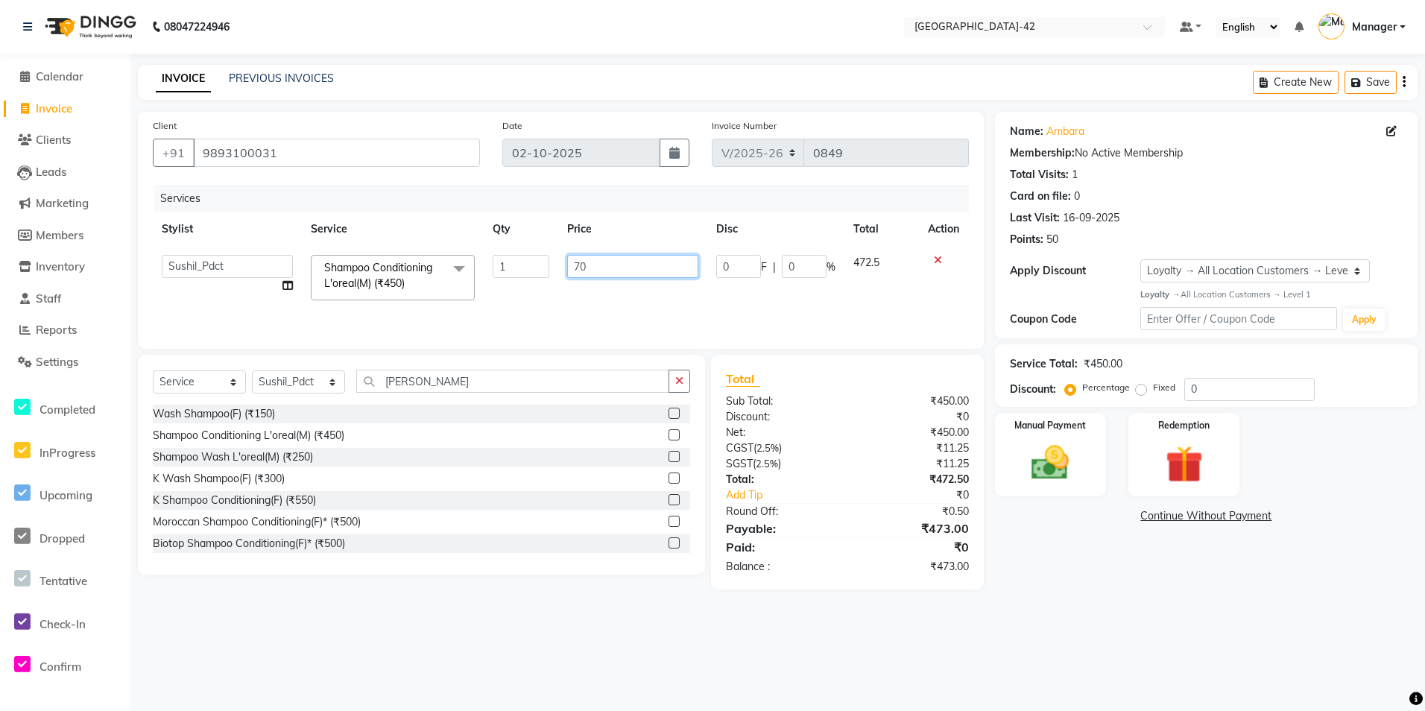
type input "700"
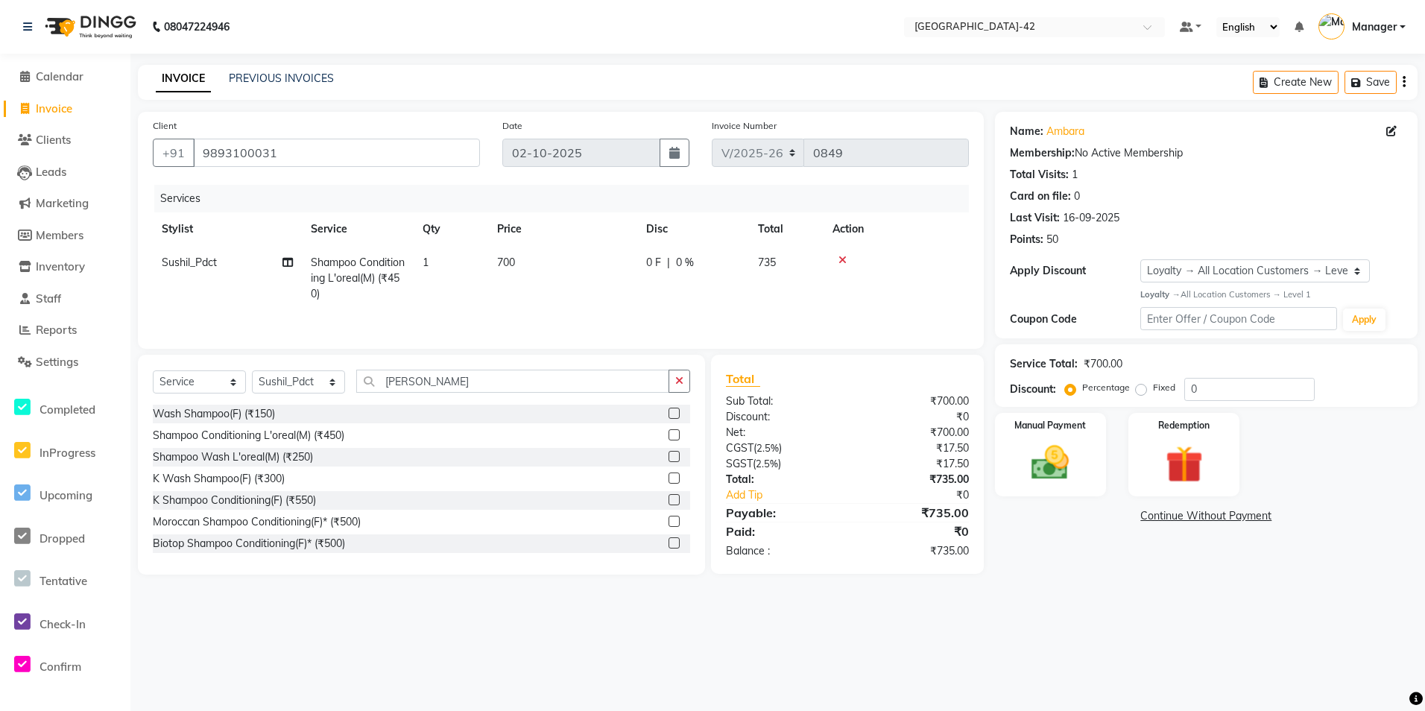
click at [755, 634] on div "08047224946 Select Location × Looks Golf Avenue, Gurgaon Sector-42 Default Pane…" at bounding box center [712, 355] width 1425 height 711
click at [1096, 476] on div "Manual Payment" at bounding box center [1051, 454] width 116 height 87
click at [1147, 519] on span "CASH" at bounding box center [1147, 516] width 32 height 17
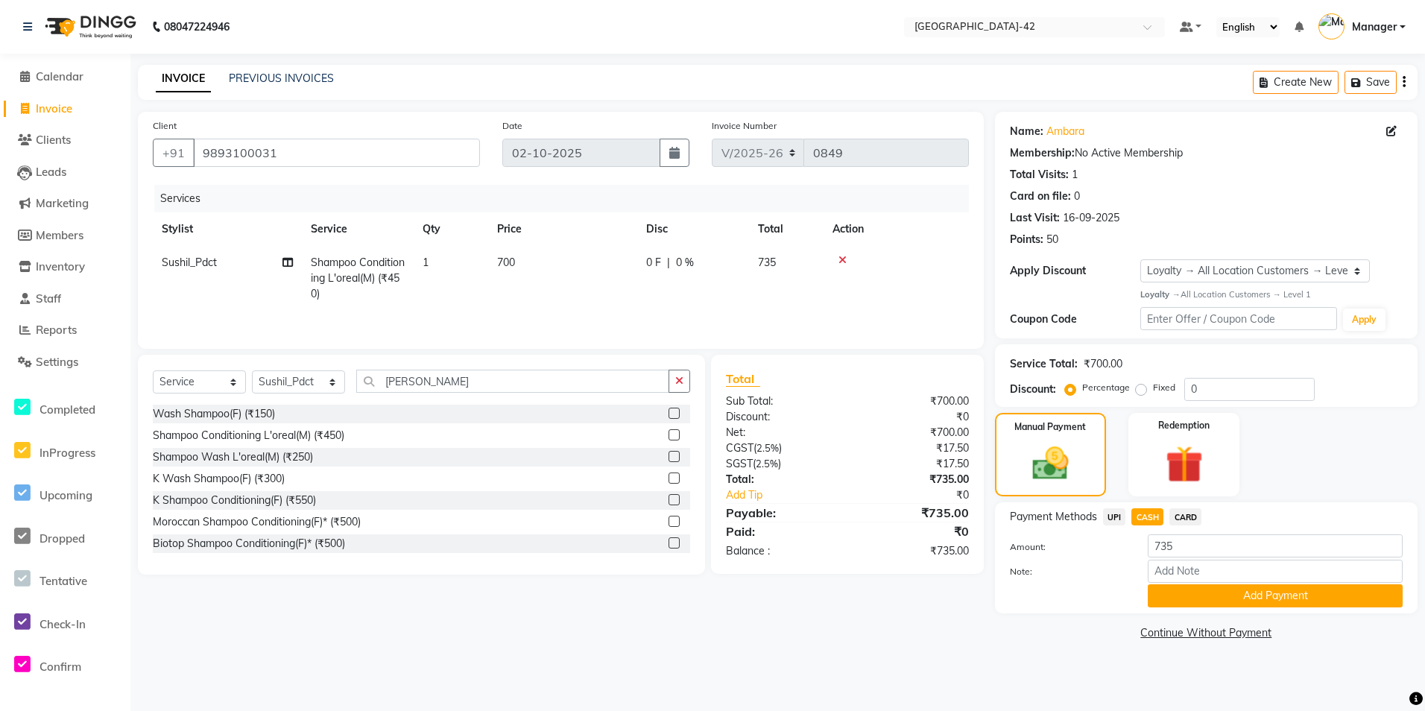
click at [1205, 610] on div "Payment Methods UPI CASH CARD Amount: 735 Note: Add Payment" at bounding box center [1206, 557] width 423 height 111
click at [1207, 603] on button "Add Payment" at bounding box center [1275, 595] width 255 height 23
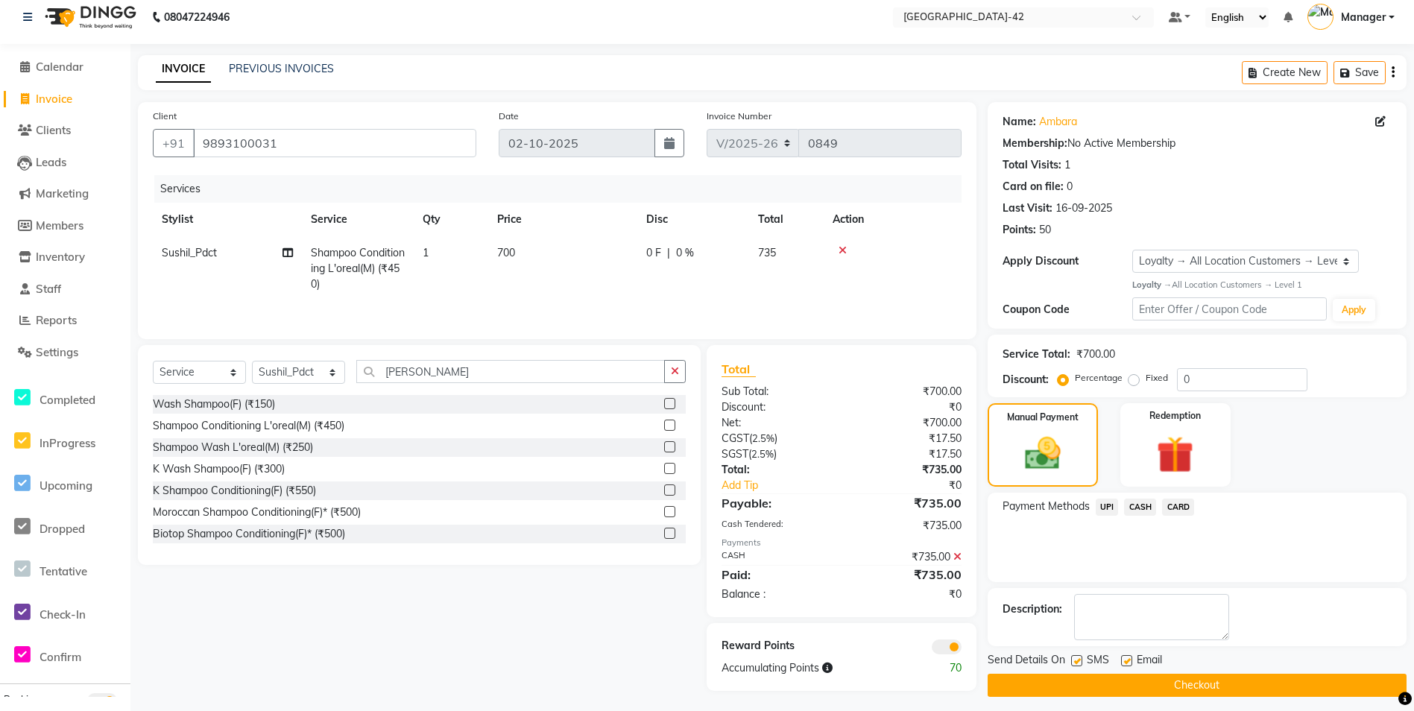
scroll to position [18, 0]
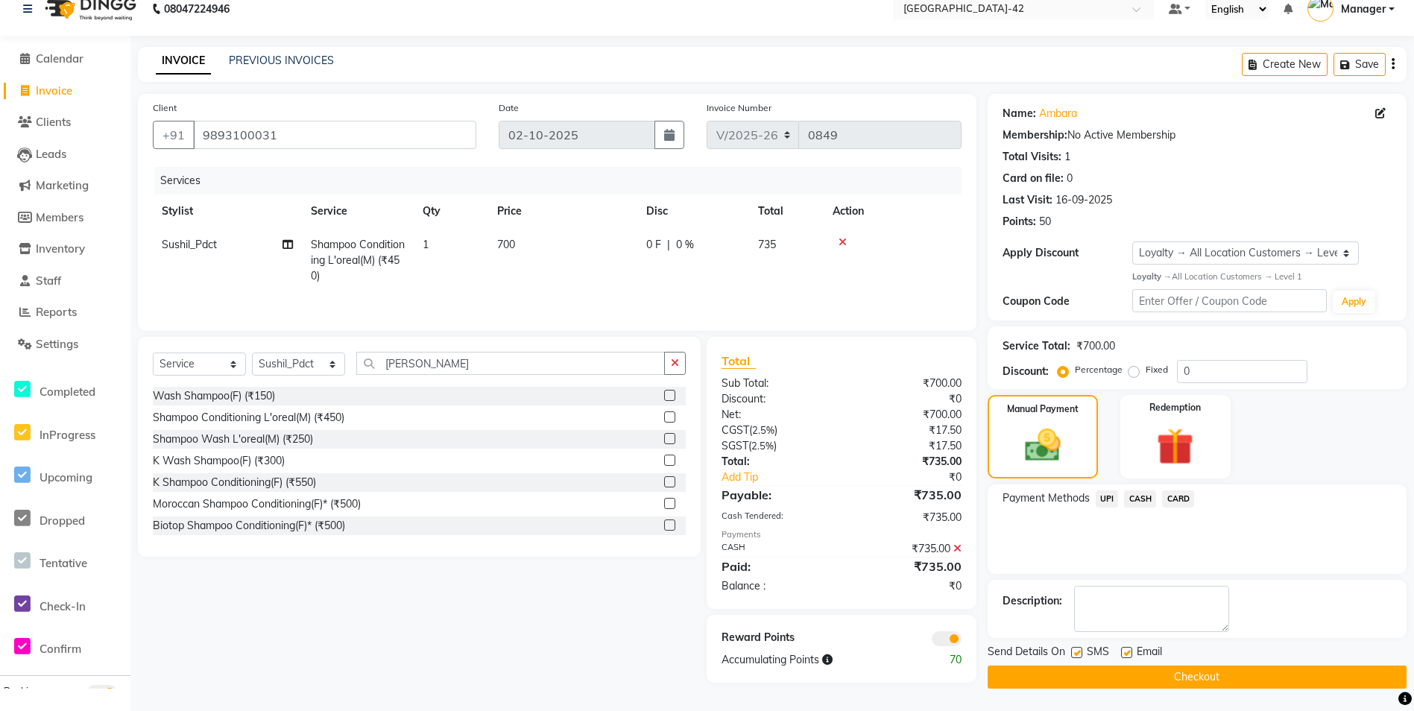
click at [1143, 687] on button "Checkout" at bounding box center [1197, 677] width 419 height 23
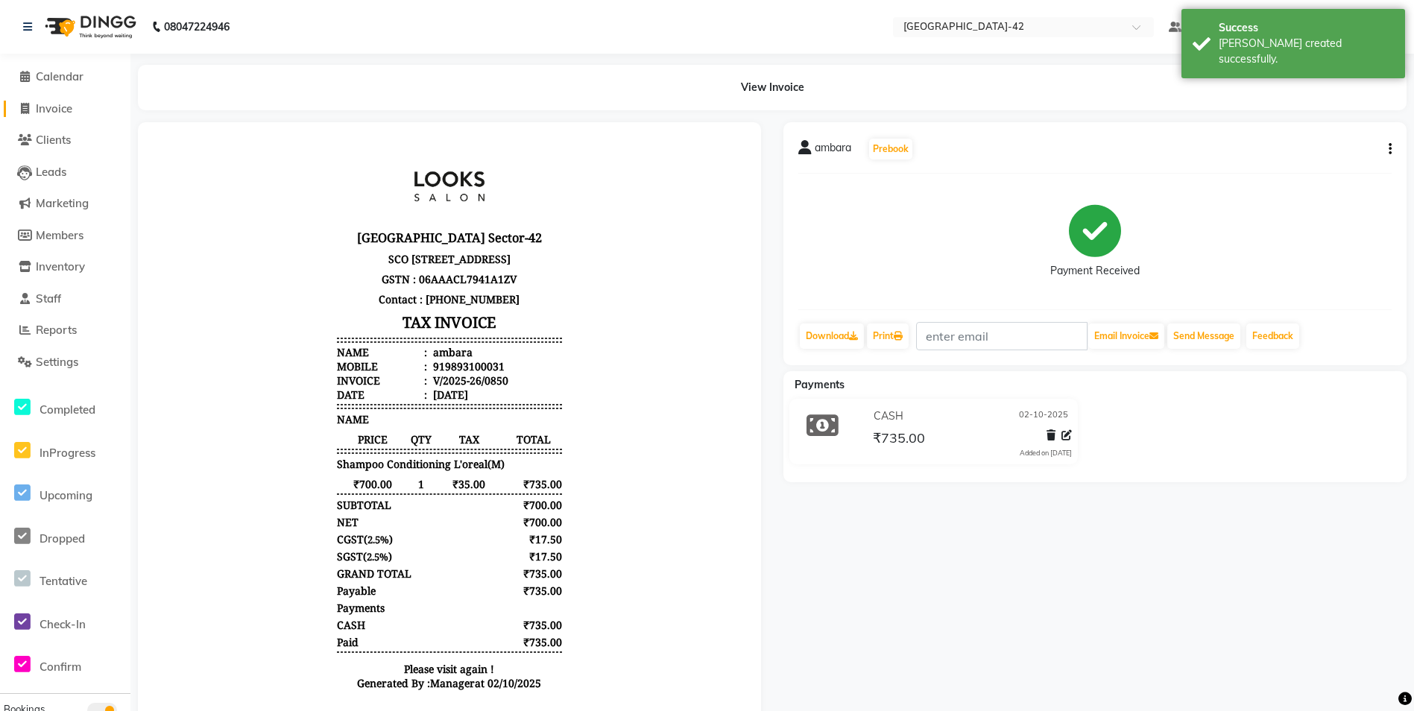
click at [81, 109] on link "Invoice" at bounding box center [65, 109] width 123 height 17
select select "8692"
select select "service"
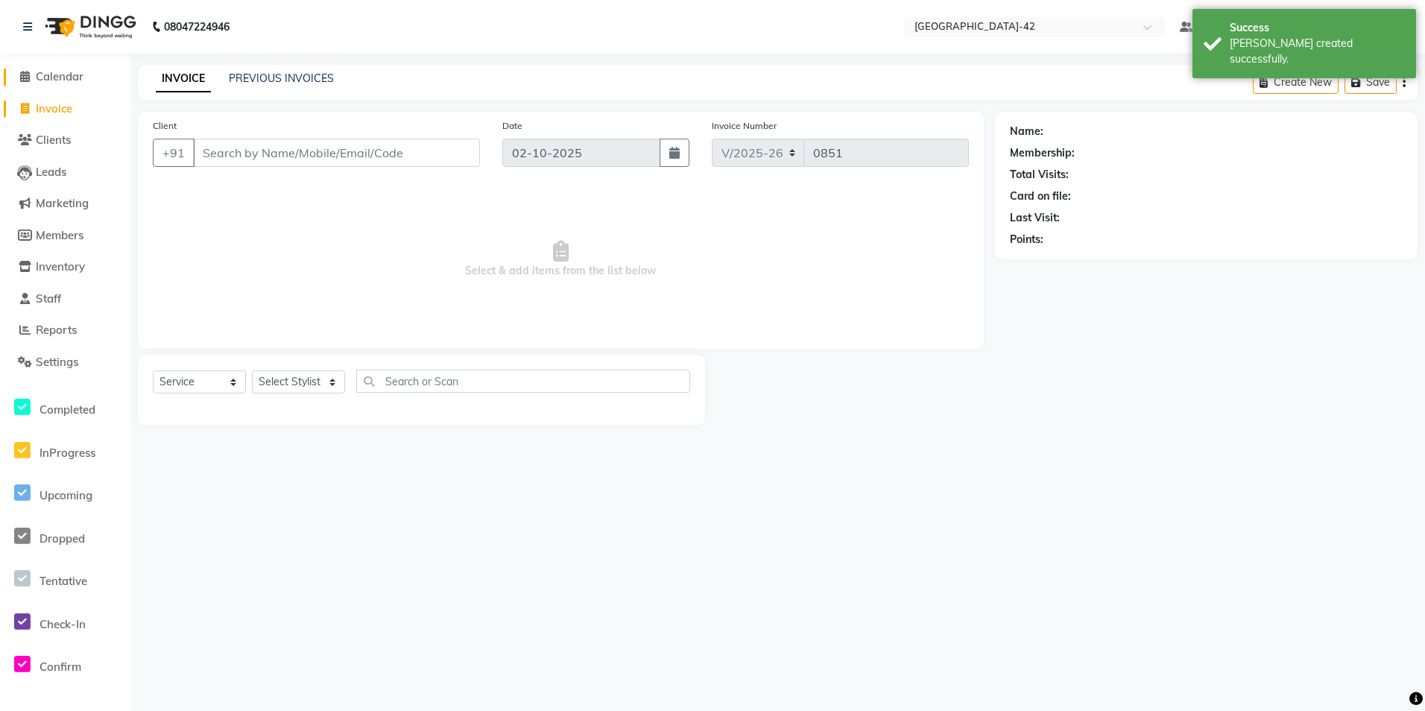
click at [74, 82] on span "Calendar" at bounding box center [60, 76] width 48 height 14
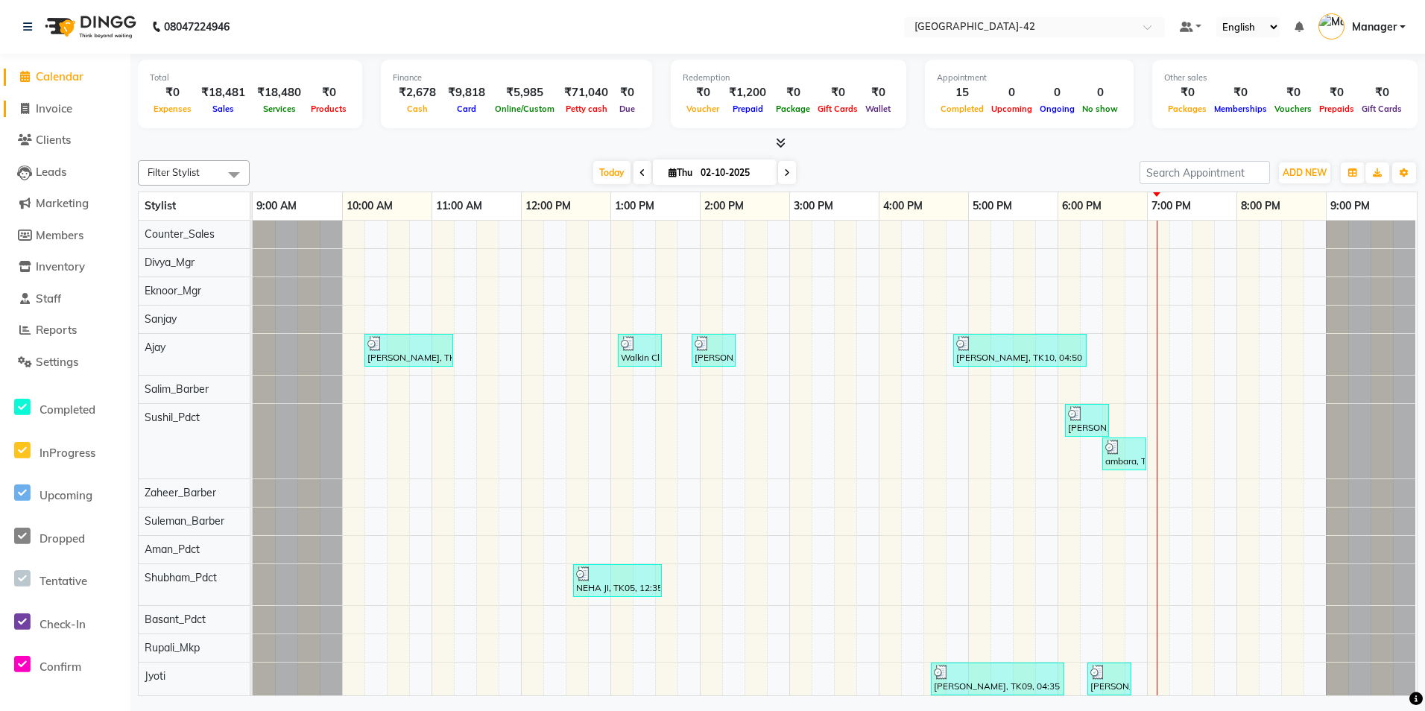
click at [63, 101] on span "Invoice" at bounding box center [54, 108] width 37 height 14
select select "service"
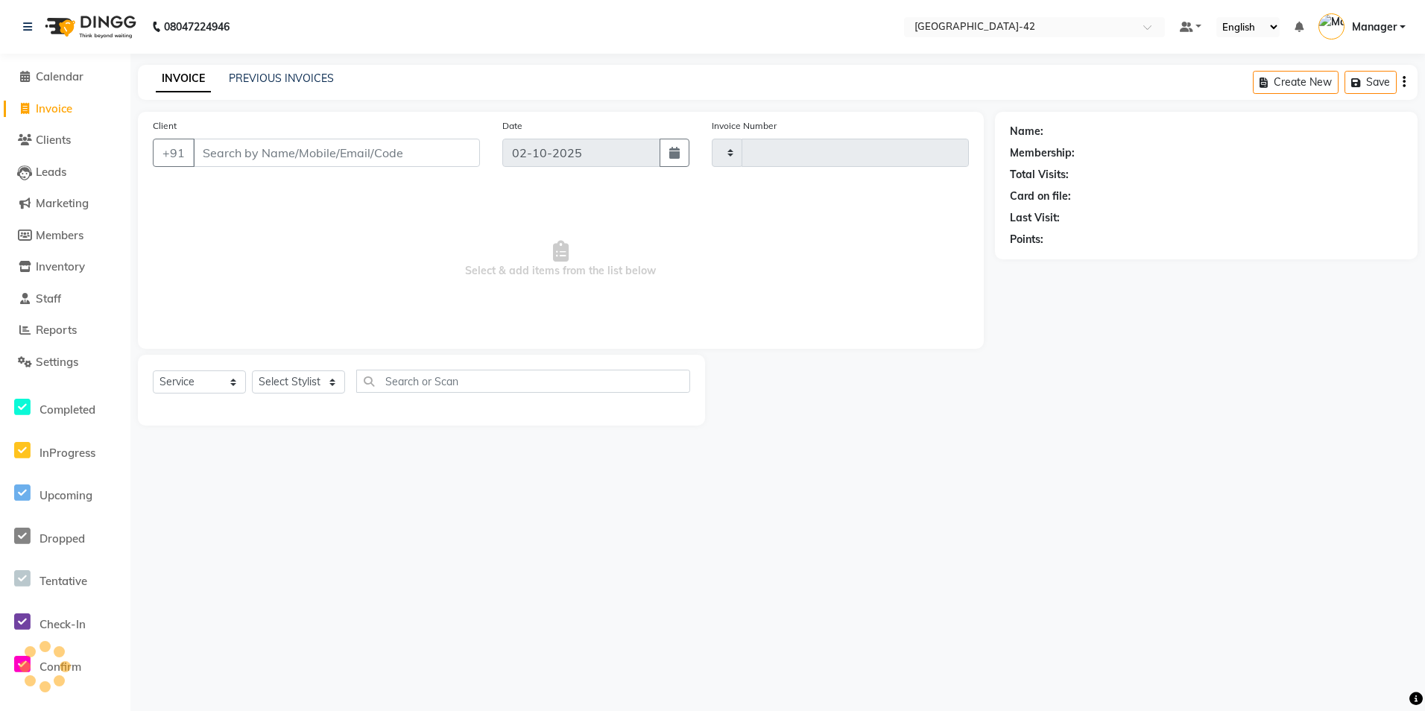
type input "0851"
select select "8692"
click at [307, 145] on input "Client" at bounding box center [336, 153] width 287 height 28
type input "1"
click at [328, 382] on select "Select Stylist Ajay Aman_Pdct Amjad_asst Ankit_asst Asif_BRB Basant_Pdct Bhupes…" at bounding box center [298, 381] width 93 height 23
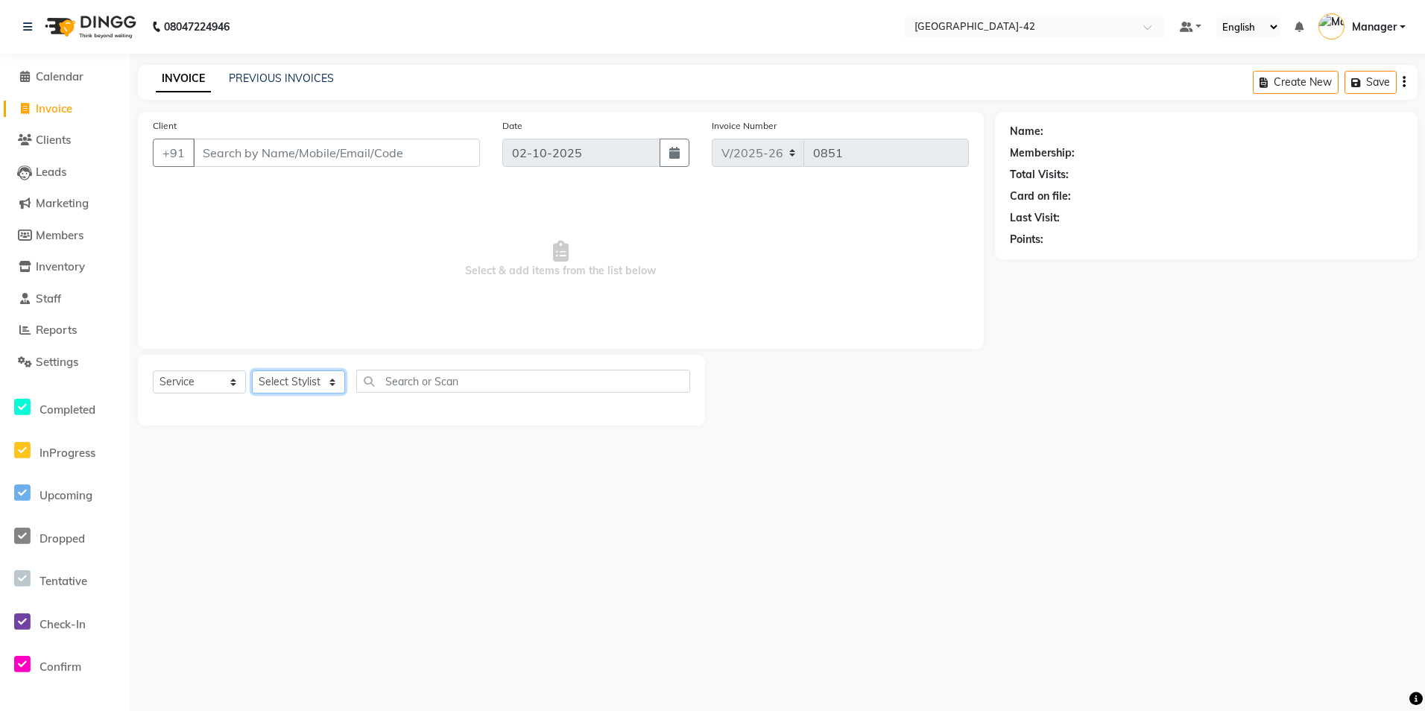
select select "87969"
click at [252, 370] on select "Select Stylist Ajay Aman_Pdct Amjad_asst Ankit_asst Asif_BRB Basant_Pdct Bhupes…" at bounding box center [298, 381] width 93 height 23
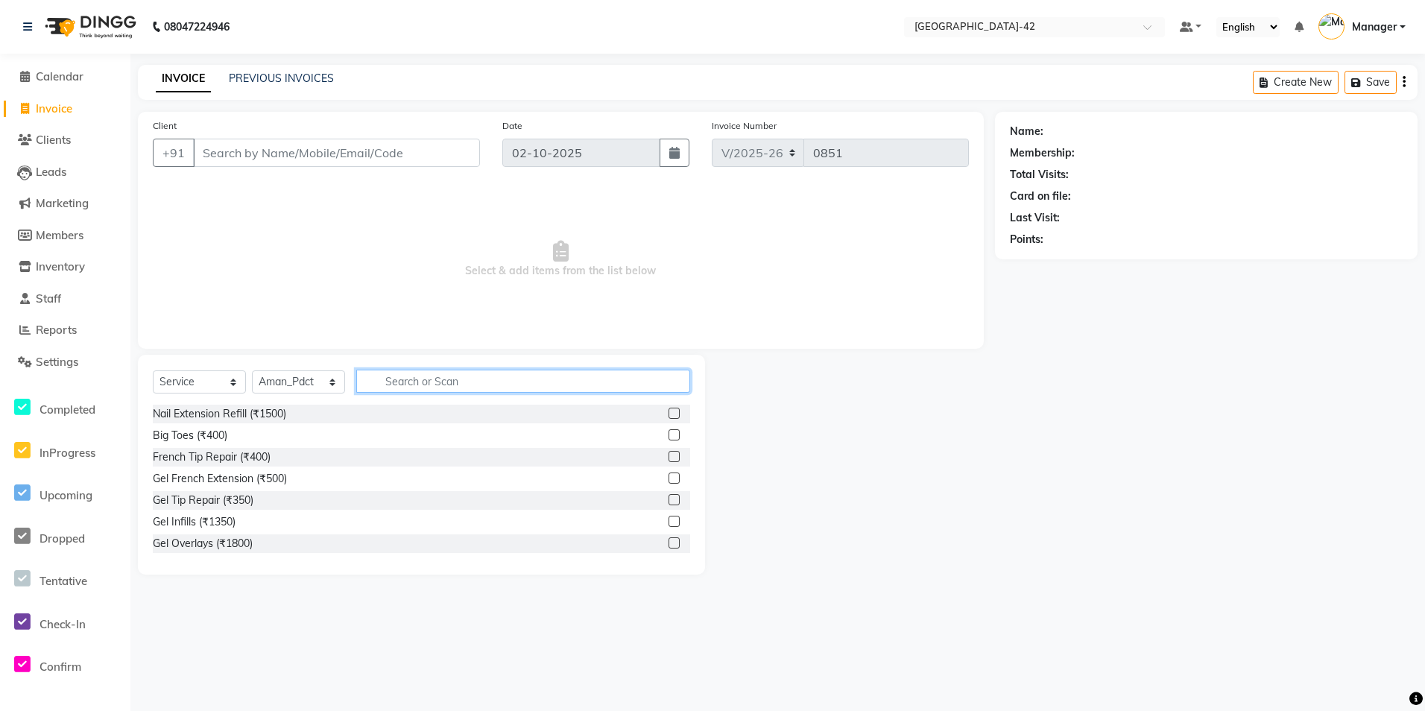
drag, startPoint x: 497, startPoint y: 377, endPoint x: 499, endPoint y: 350, distance: 26.9
click at [493, 362] on div "Select Service Product Membership Package Voucher Prepaid Gift Card Select Styl…" at bounding box center [421, 465] width 567 height 220
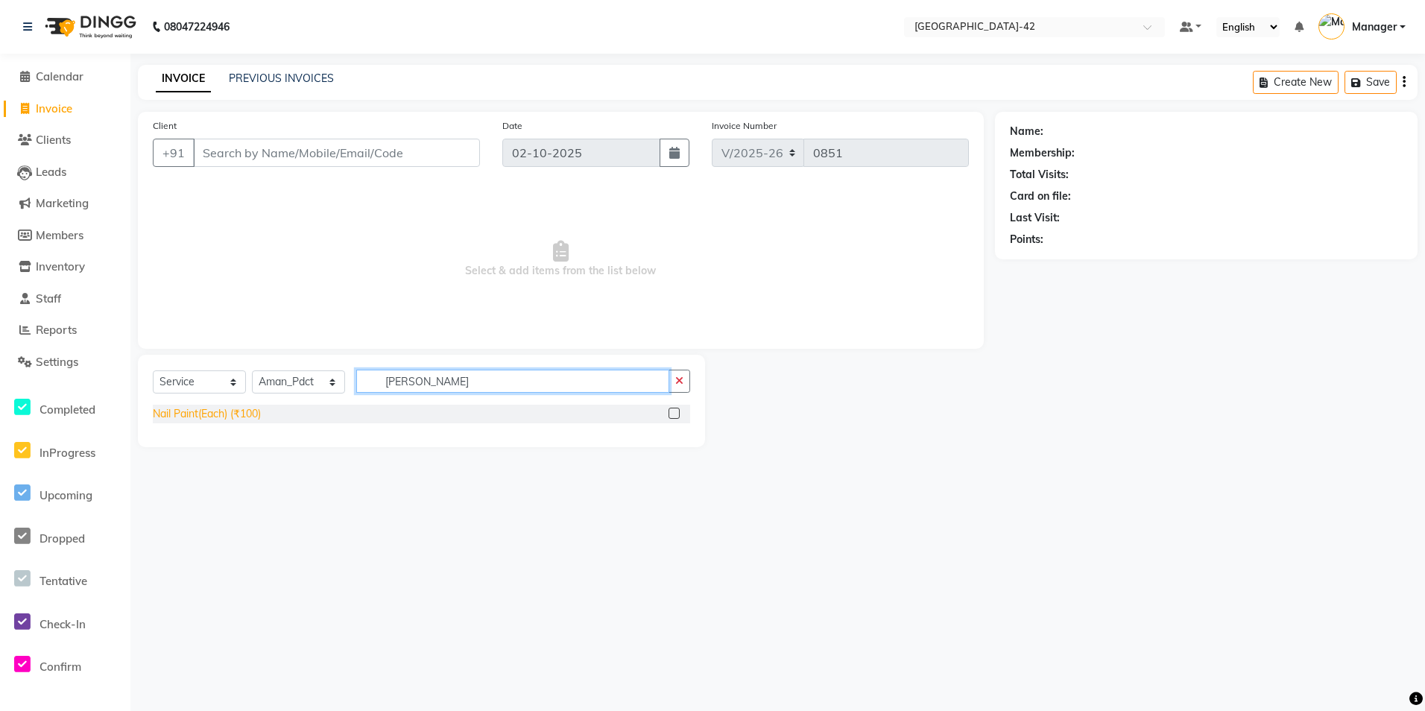
type input "nail pai"
click at [225, 410] on div "Nail Paint(Each) (₹100)" at bounding box center [207, 414] width 108 height 16
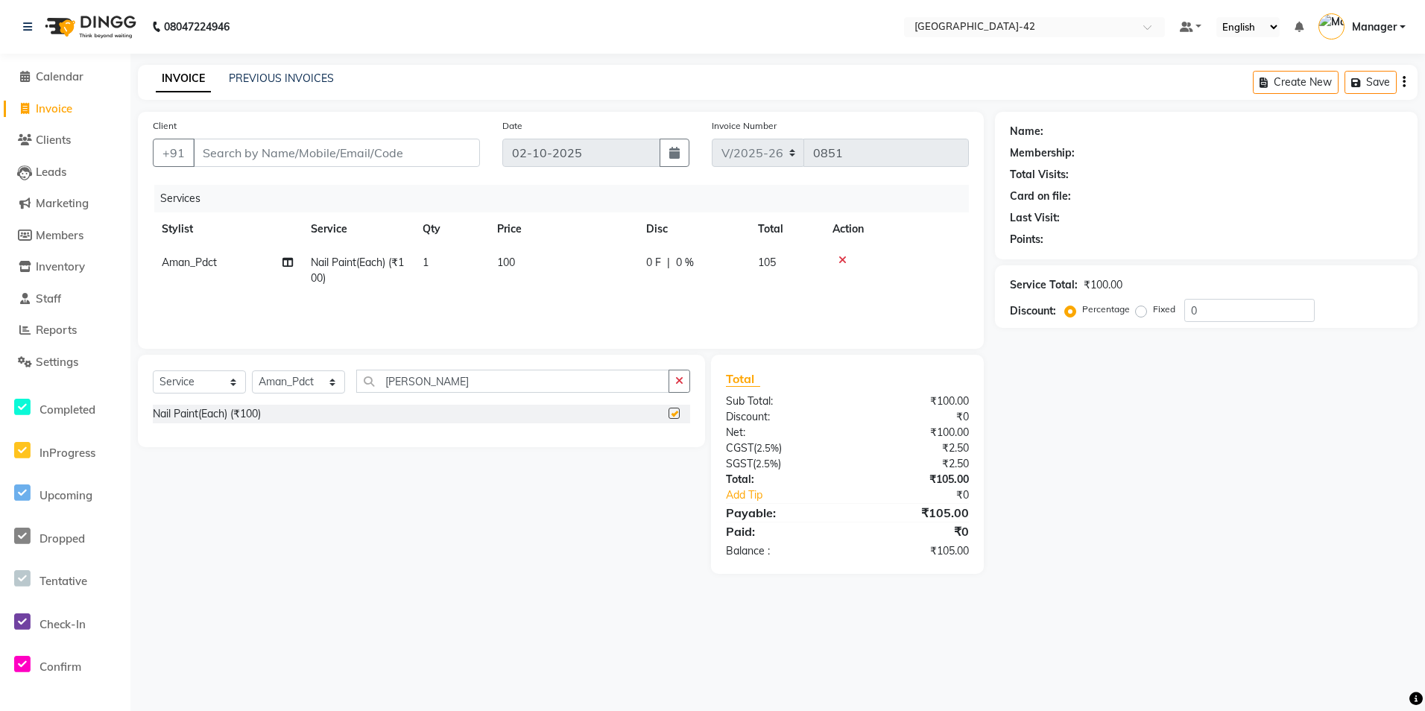
checkbox input "false"
click at [534, 282] on td "100" at bounding box center [562, 270] width 149 height 49
select select "87969"
drag, startPoint x: 567, startPoint y: 256, endPoint x: 476, endPoint y: 195, distance: 109.6
click at [476, 195] on div "Services Stylist Service Qty Price Disc Total Action Ajay Aman_Pdct Amjad_asst …" at bounding box center [561, 259] width 816 height 149
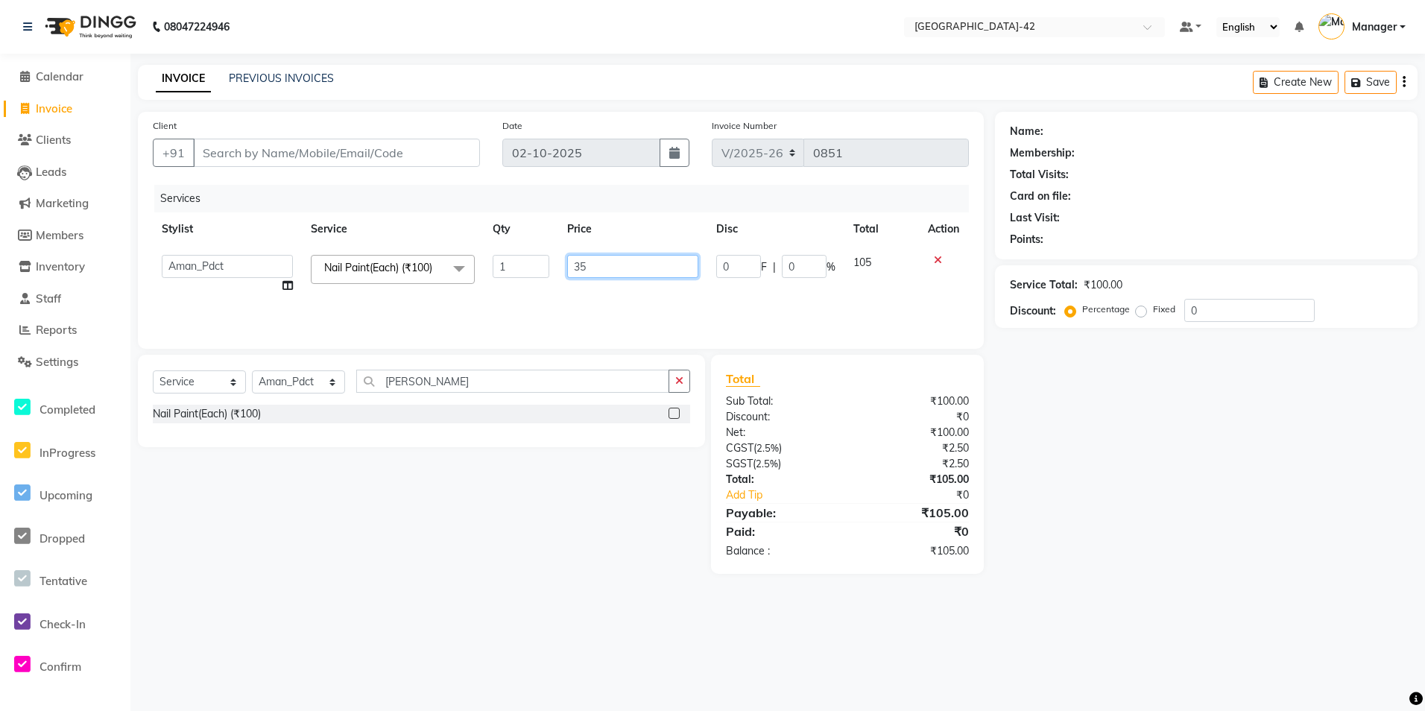
type input "350"
click at [490, 496] on div "Select Service Product Membership Package Voucher Prepaid Gift Card Select Styl…" at bounding box center [416, 464] width 578 height 219
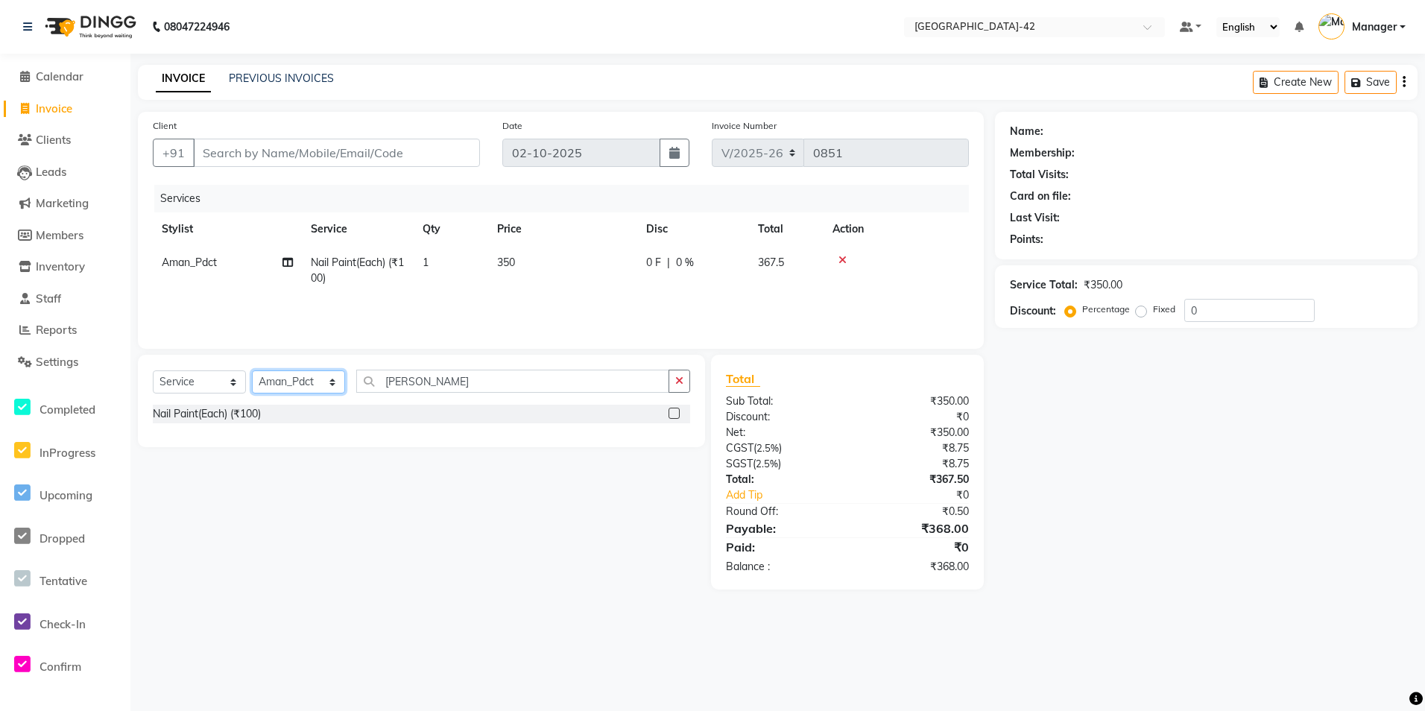
click at [323, 382] on select "Select Stylist Ajay Aman_Pdct Amjad_asst Ankit_asst Asif_BRB Basant_Pdct Bhupes…" at bounding box center [298, 381] width 93 height 23
click at [252, 370] on select "Select Stylist Ajay Aman_Pdct Amjad_asst Ankit_asst Asif_BRB Basant_Pdct Bhupes…" at bounding box center [298, 381] width 93 height 23
click at [443, 399] on div "Select Service Product Membership Package Voucher Prepaid Gift Card Select Styl…" at bounding box center [421, 387] width 537 height 35
drag, startPoint x: 423, startPoint y: 387, endPoint x: 286, endPoint y: 370, distance: 137.4
click at [326, 386] on div "Select Service Product Membership Package Voucher Prepaid Gift Card Select Styl…" at bounding box center [421, 387] width 537 height 35
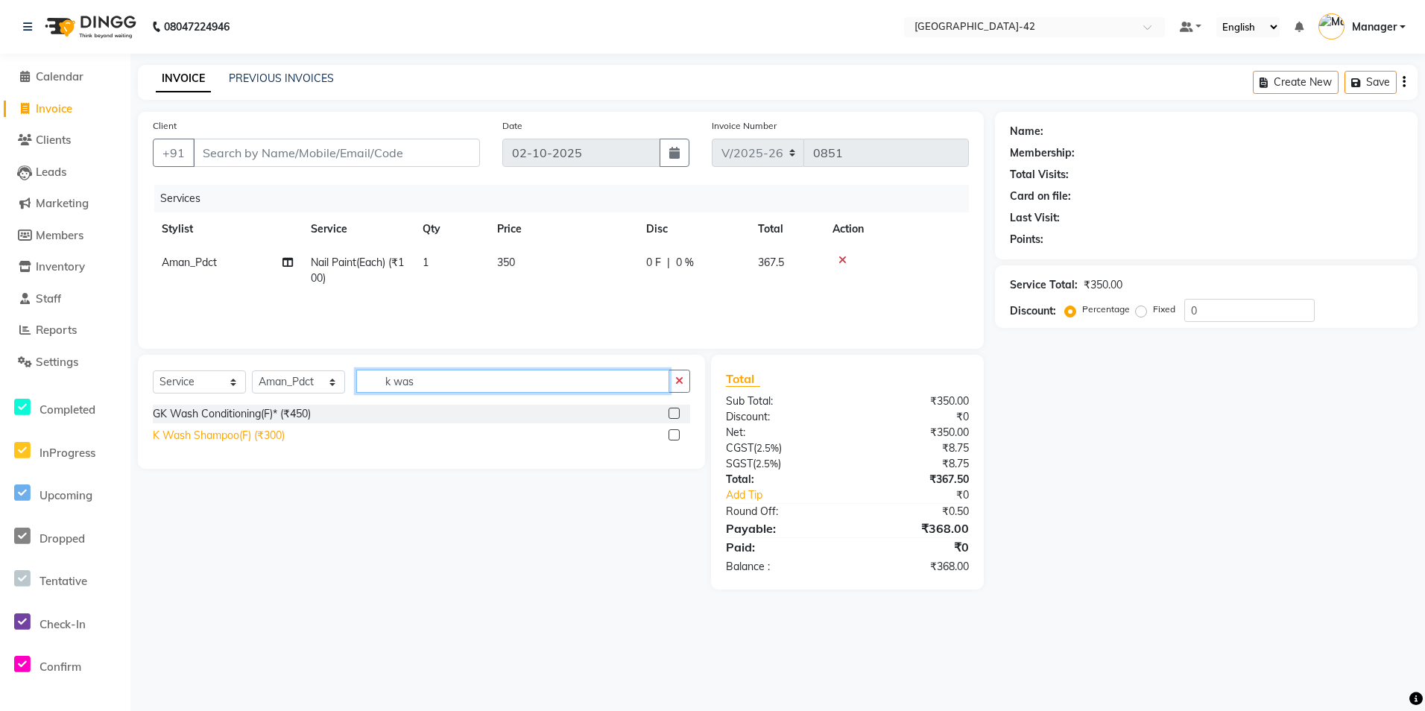
type input "k was"
click at [222, 438] on div "K Wash Shampoo(F) (₹300)" at bounding box center [219, 436] width 132 height 16
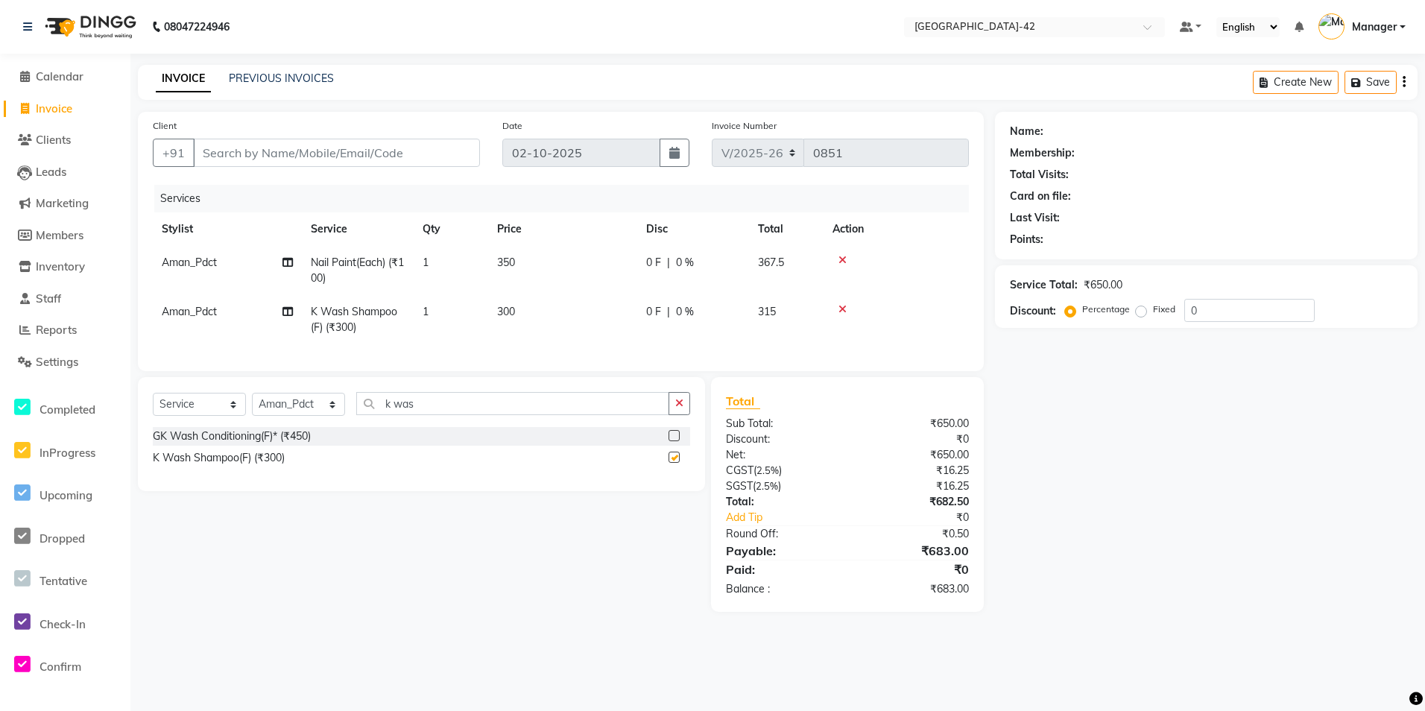
checkbox input "false"
click at [538, 313] on td "300" at bounding box center [562, 319] width 149 height 49
select select "87969"
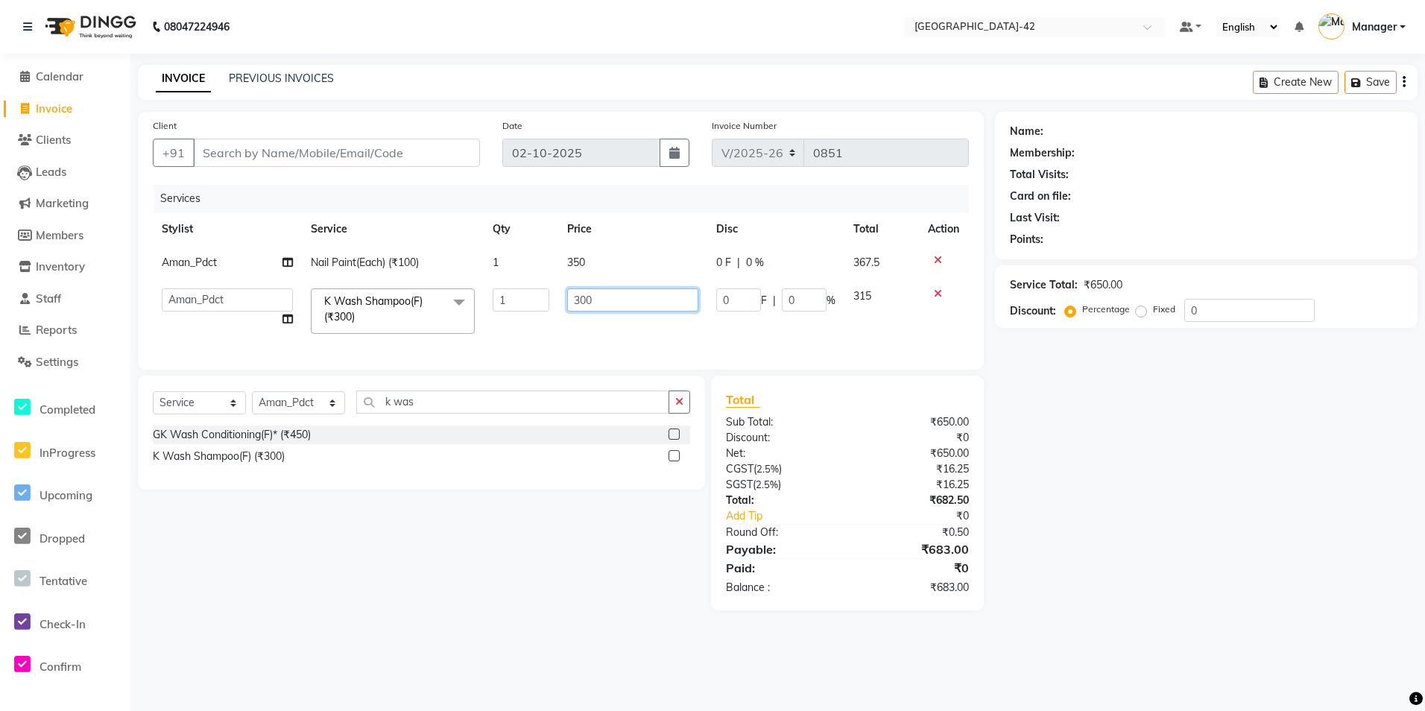
drag, startPoint x: 614, startPoint y: 305, endPoint x: 525, endPoint y: 306, distance: 89.4
click at [540, 307] on tr "Ajay Aman_Pdct Amjad_asst Ankit_asst Asif_BRB Basant_Pdct Bhupesh Counter_Sales…" at bounding box center [561, 310] width 816 height 63
type input "600"
click at [344, 588] on div "Select Service Product Membership Package Voucher Prepaid Gift Card Select Styl…" at bounding box center [416, 493] width 578 height 235
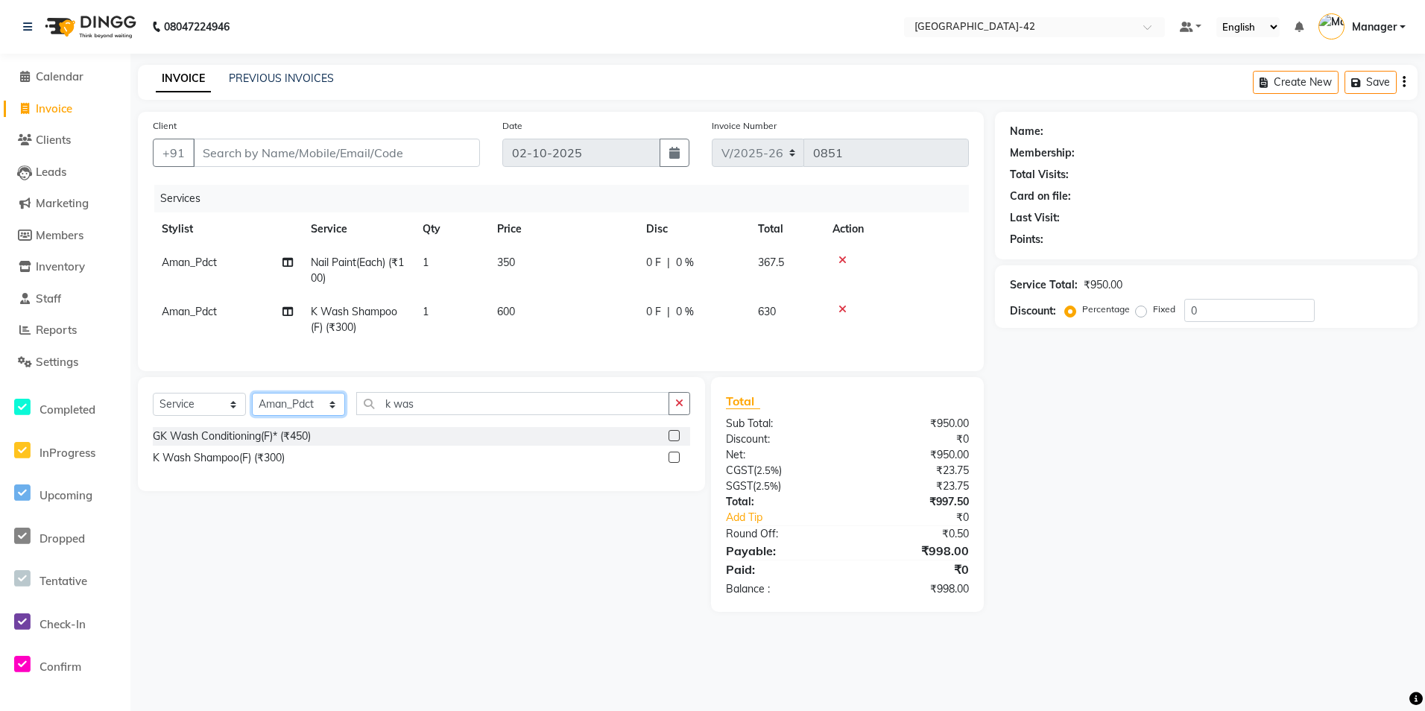
click at [320, 407] on select "Select Stylist Ajay Aman_Pdct Amjad_asst Ankit_asst Asif_BRB Basant_Pdct Bhupes…" at bounding box center [298, 404] width 93 height 23
select select "88511"
click at [252, 404] on select "Select Stylist Ajay Aman_Pdct Amjad_asst Ankit_asst Asif_BRB Basant_Pdct Bhupes…" at bounding box center [298, 404] width 93 height 23
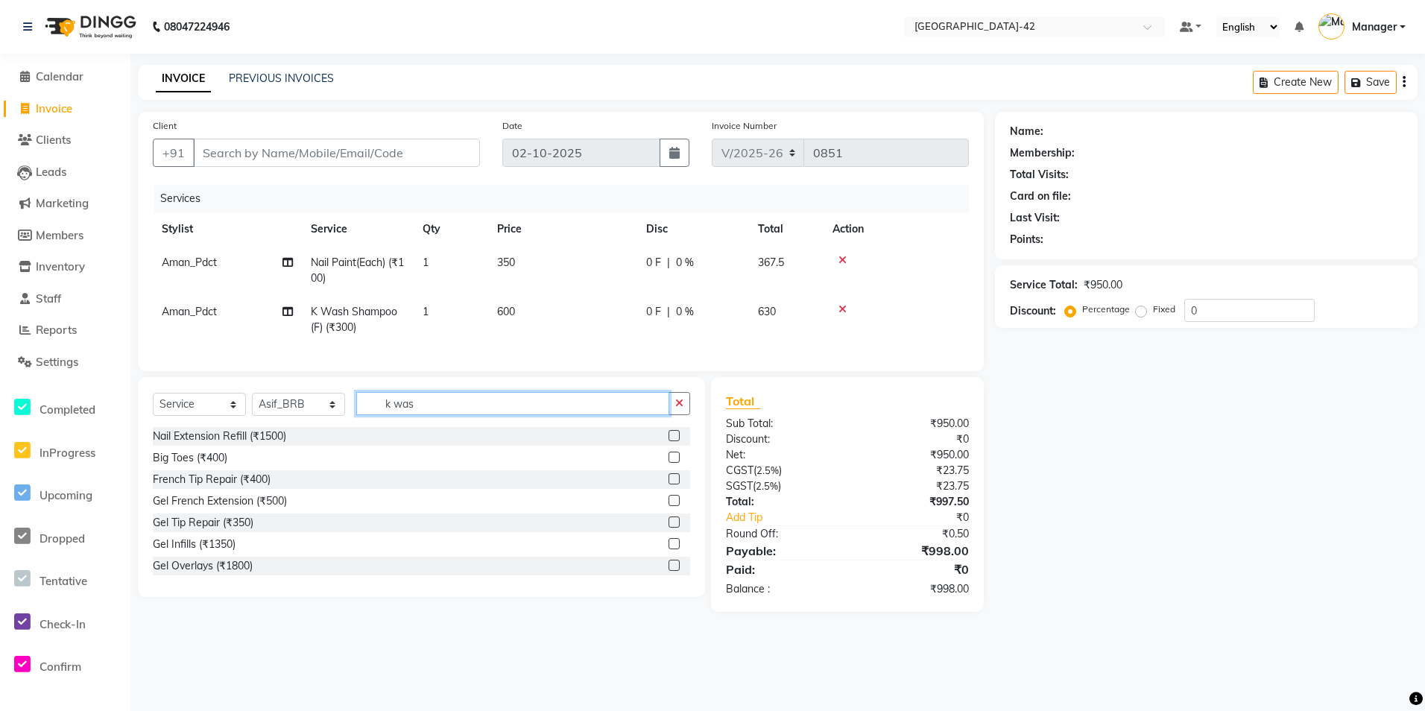
drag, startPoint x: 426, startPoint y: 420, endPoint x: 347, endPoint y: 429, distance: 79.5
click at [347, 427] on div "Select Service Product Membership Package Voucher Prepaid Gift Card Select Styl…" at bounding box center [421, 409] width 537 height 35
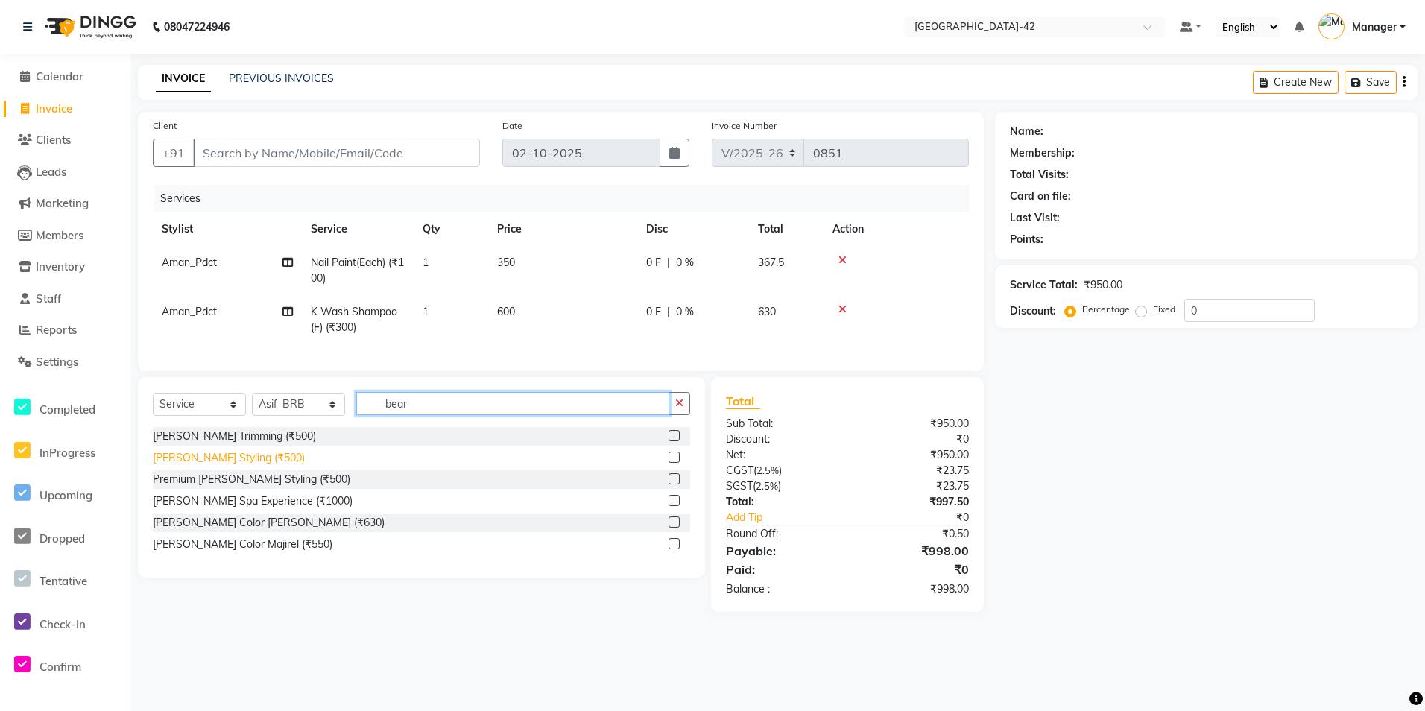
type input "bear"
drag, startPoint x: 211, startPoint y: 470, endPoint x: 228, endPoint y: 470, distance: 17.2
click at [212, 466] on div "Beard Styling (₹500)" at bounding box center [229, 458] width 152 height 16
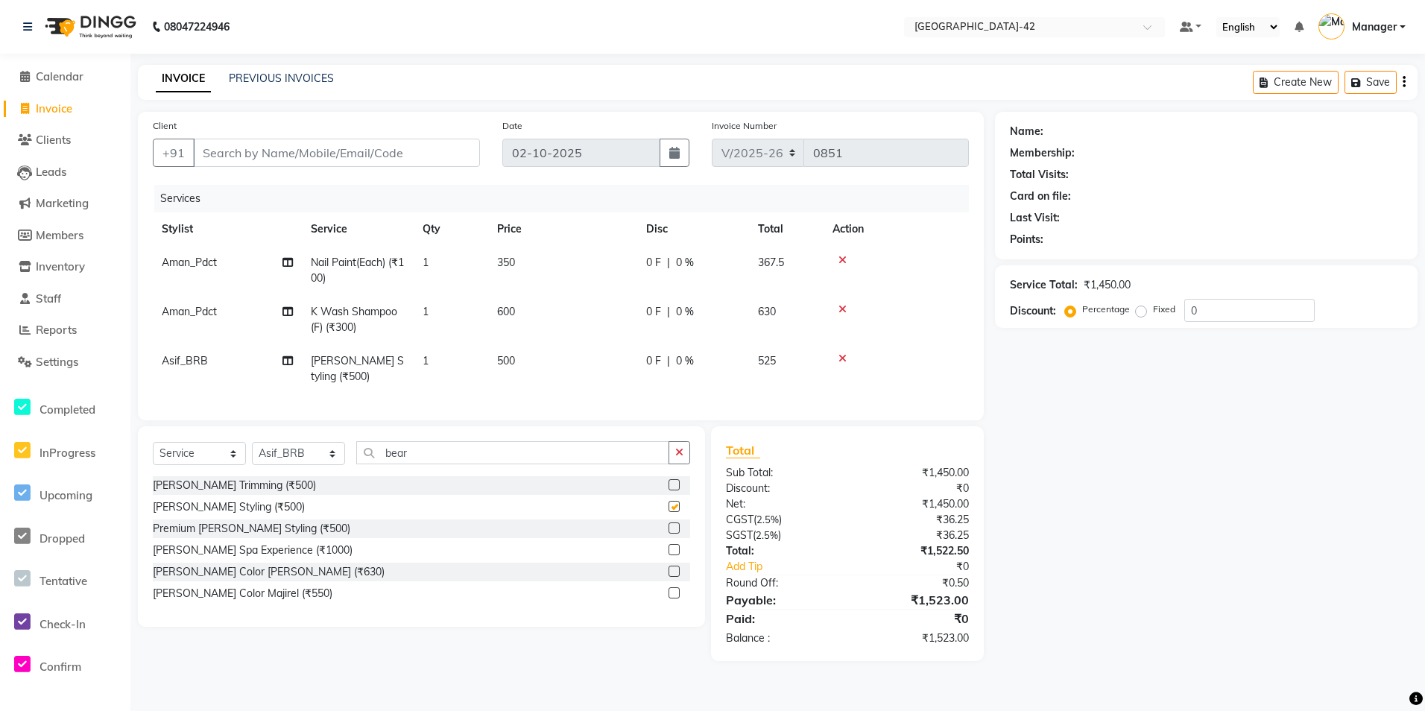
checkbox input "false"
click at [285, 311] on icon at bounding box center [287, 311] width 10 height 10
select select "87969"
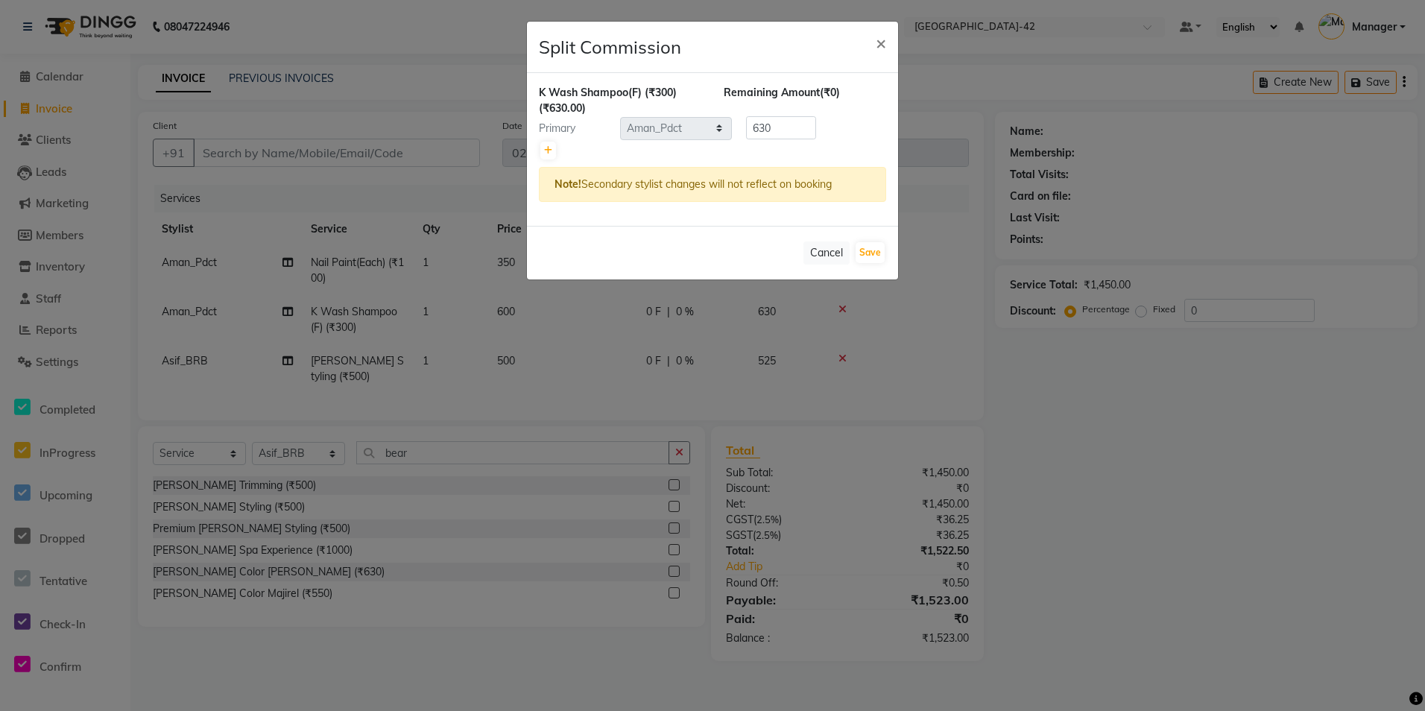
drag, startPoint x: 818, startPoint y: 250, endPoint x: 817, endPoint y: 265, distance: 14.9
click at [818, 251] on button "Cancel" at bounding box center [826, 252] width 46 height 23
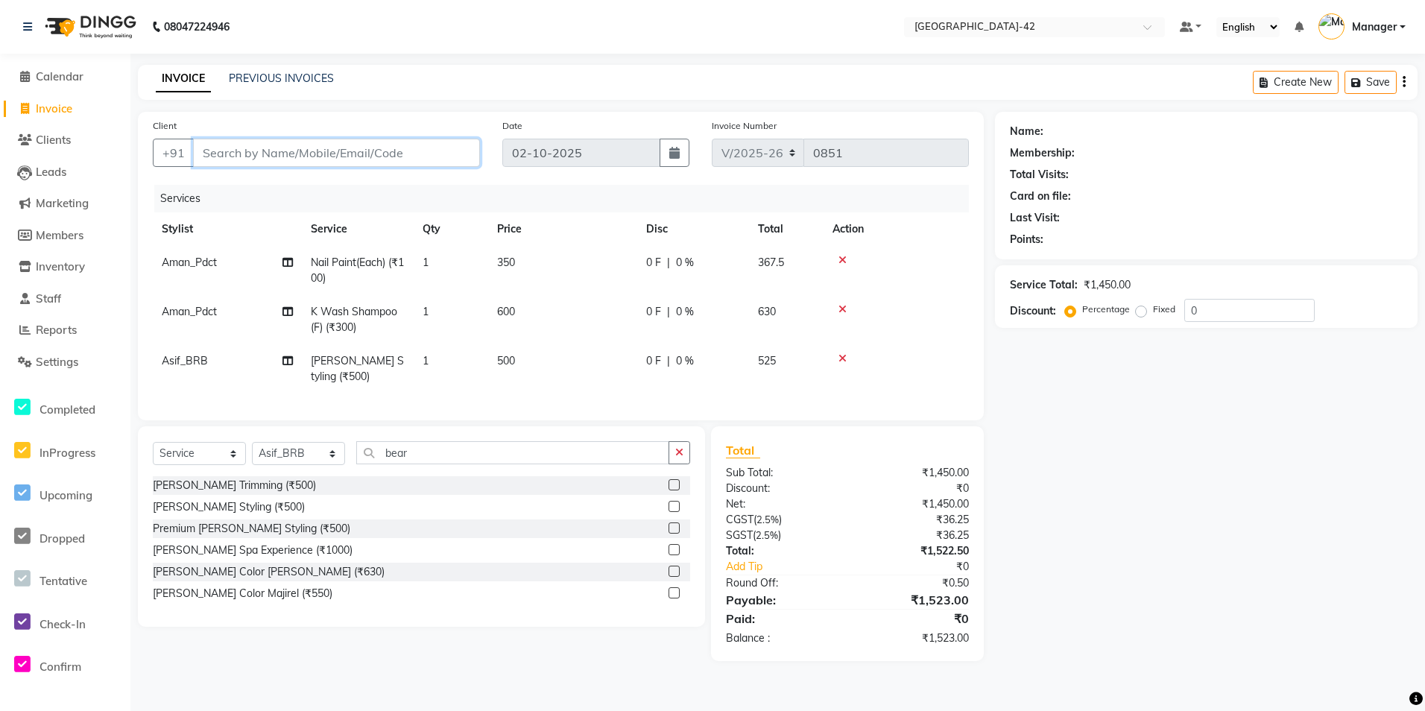
click at [286, 157] on input "Client" at bounding box center [336, 153] width 287 height 28
click at [329, 152] on input "Client" at bounding box center [336, 153] width 287 height 28
type input "9811448543"
click at [452, 151] on span "Add Client" at bounding box center [441, 152] width 59 height 15
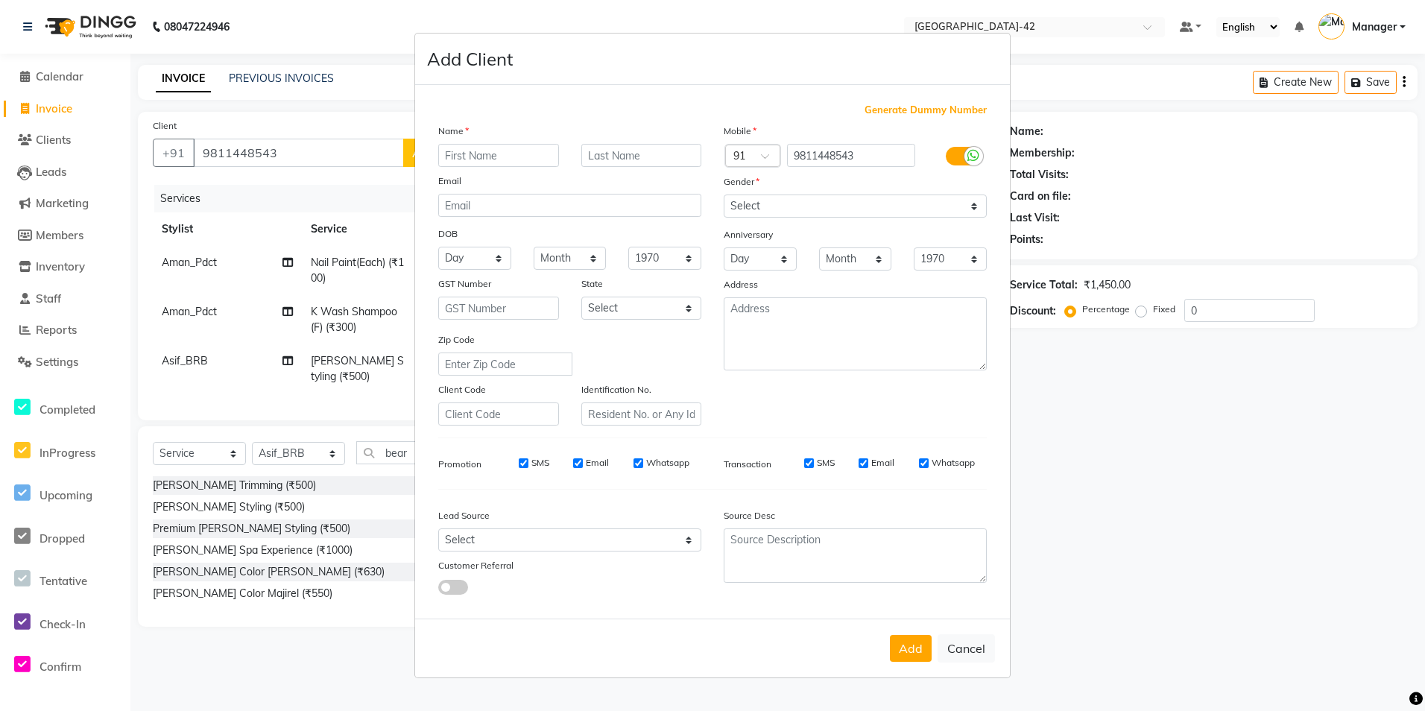
click at [520, 165] on input "text" at bounding box center [498, 155] width 121 height 23
type input "sahil"
click at [669, 150] on input "text" at bounding box center [641, 155] width 121 height 23
type input "bhateja"
click at [827, 218] on div "Mobile Country Code × 91 9811448543 Gender Select Male Female Other Prefer Not …" at bounding box center [855, 274] width 285 height 303
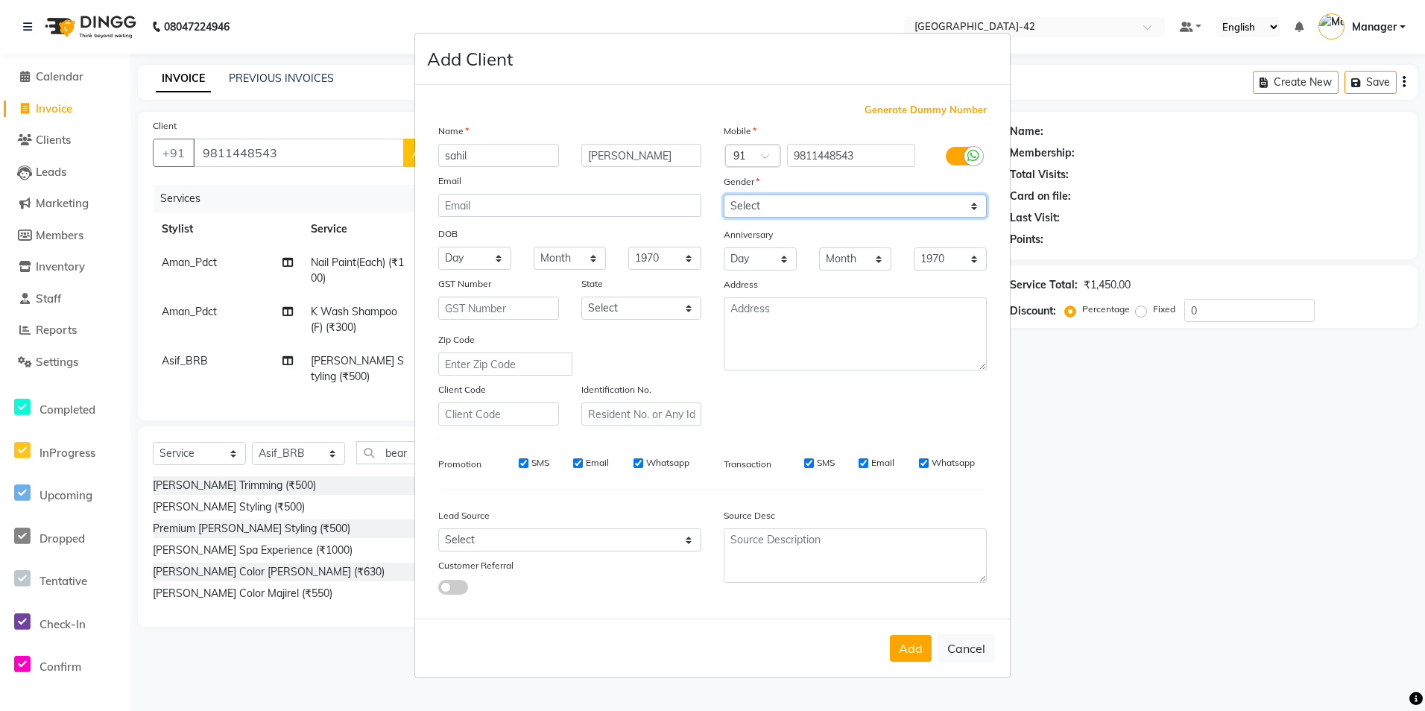
select select "male"
click at [724, 195] on select "Select Male Female Other Prefer Not To Say" at bounding box center [855, 206] width 263 height 23
click at [923, 645] on button "Add" at bounding box center [911, 648] width 42 height 27
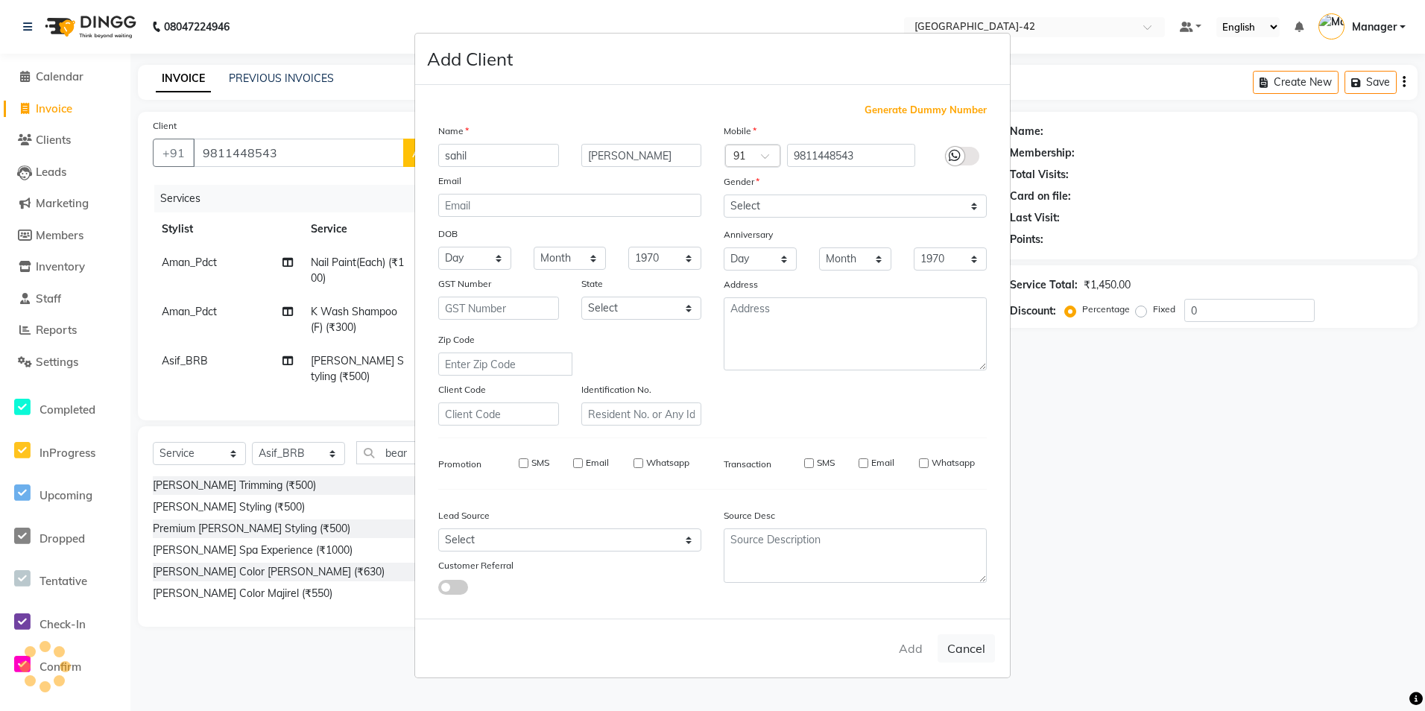
select select
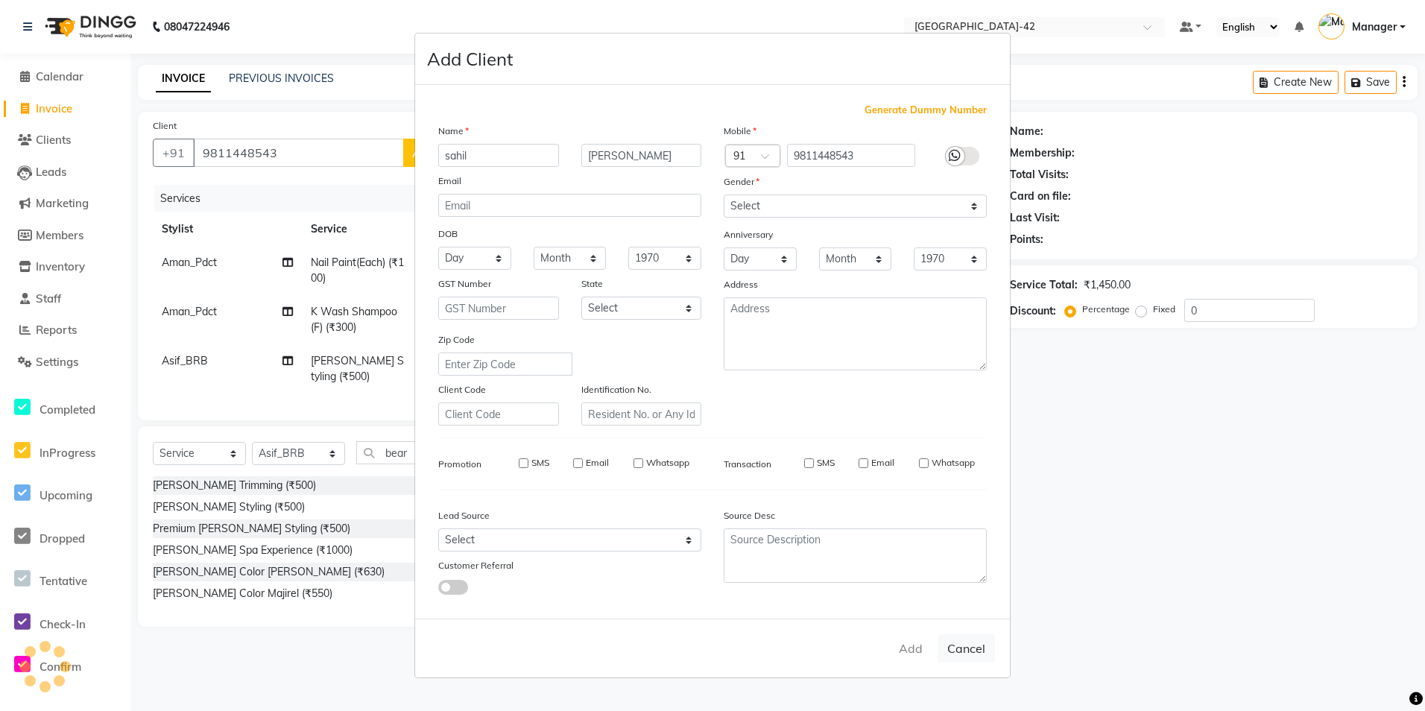
select select
checkbox input "false"
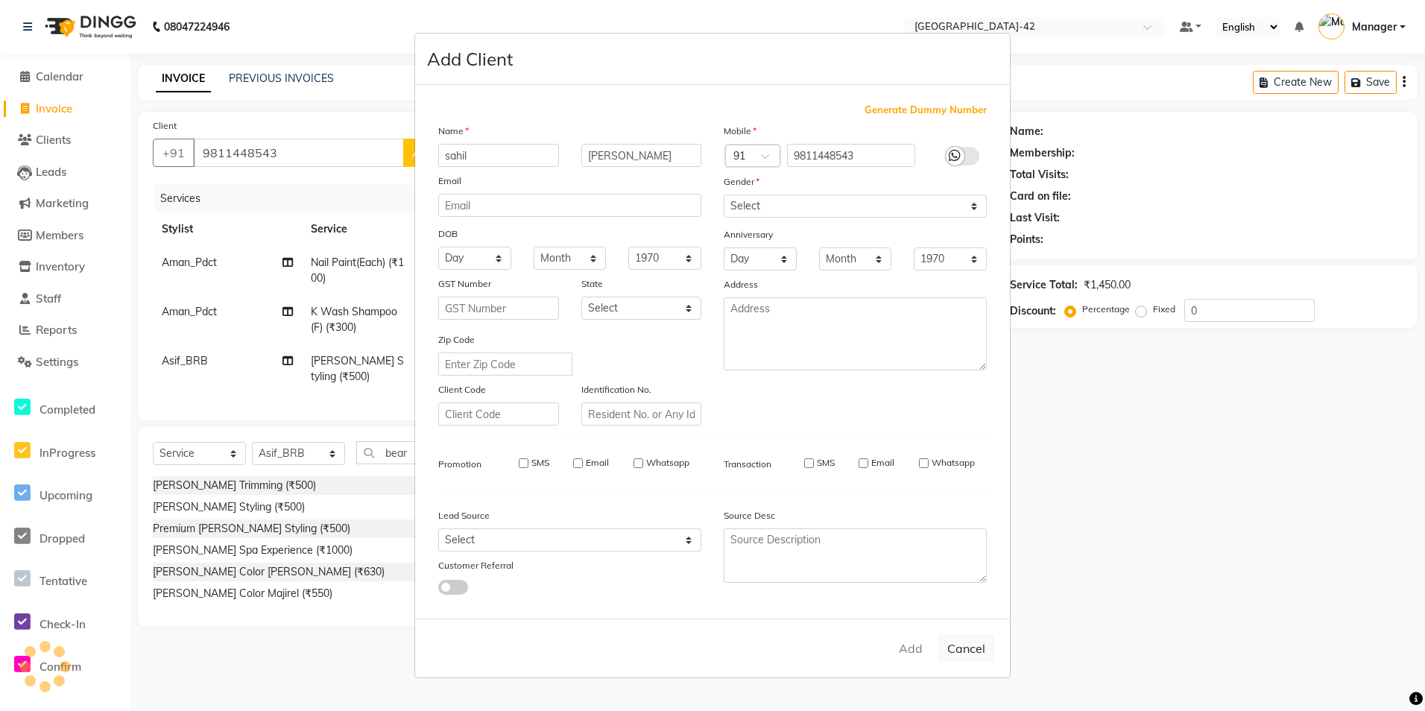
checkbox input "false"
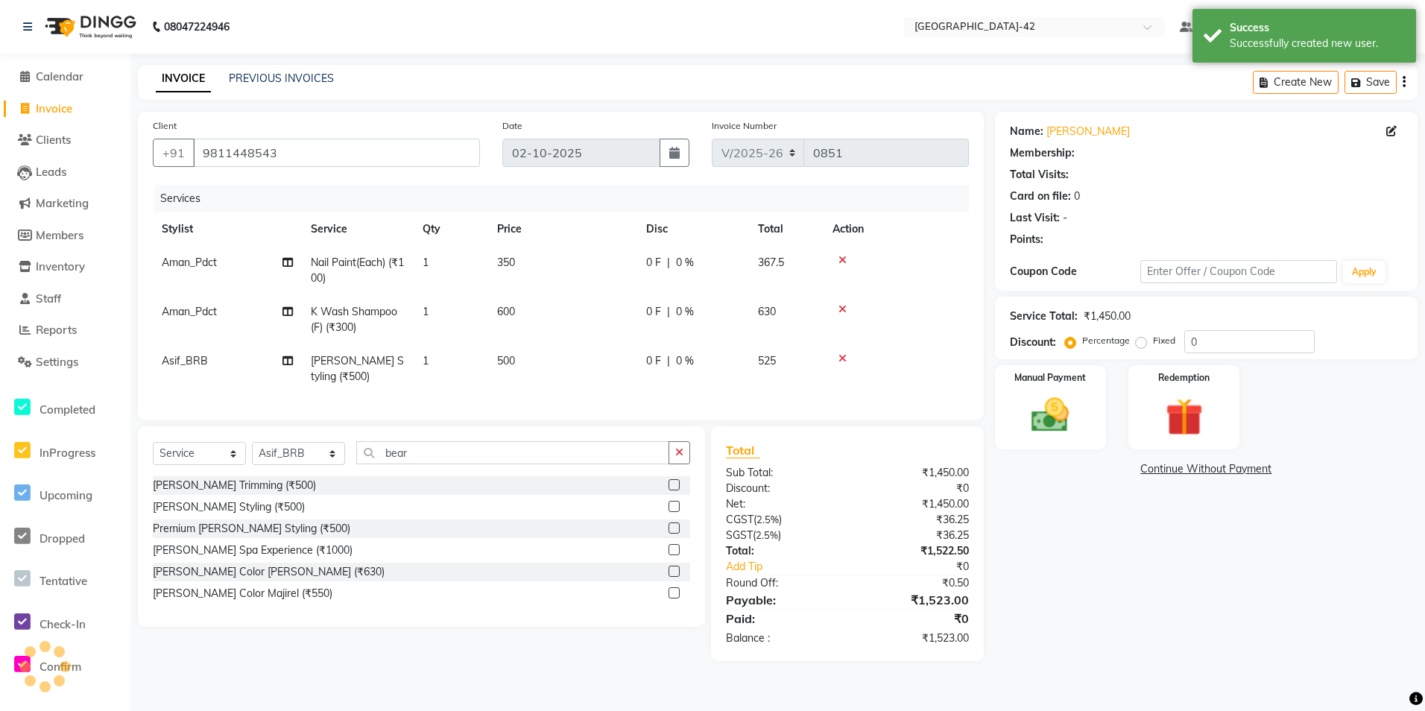
select select "1: Object"
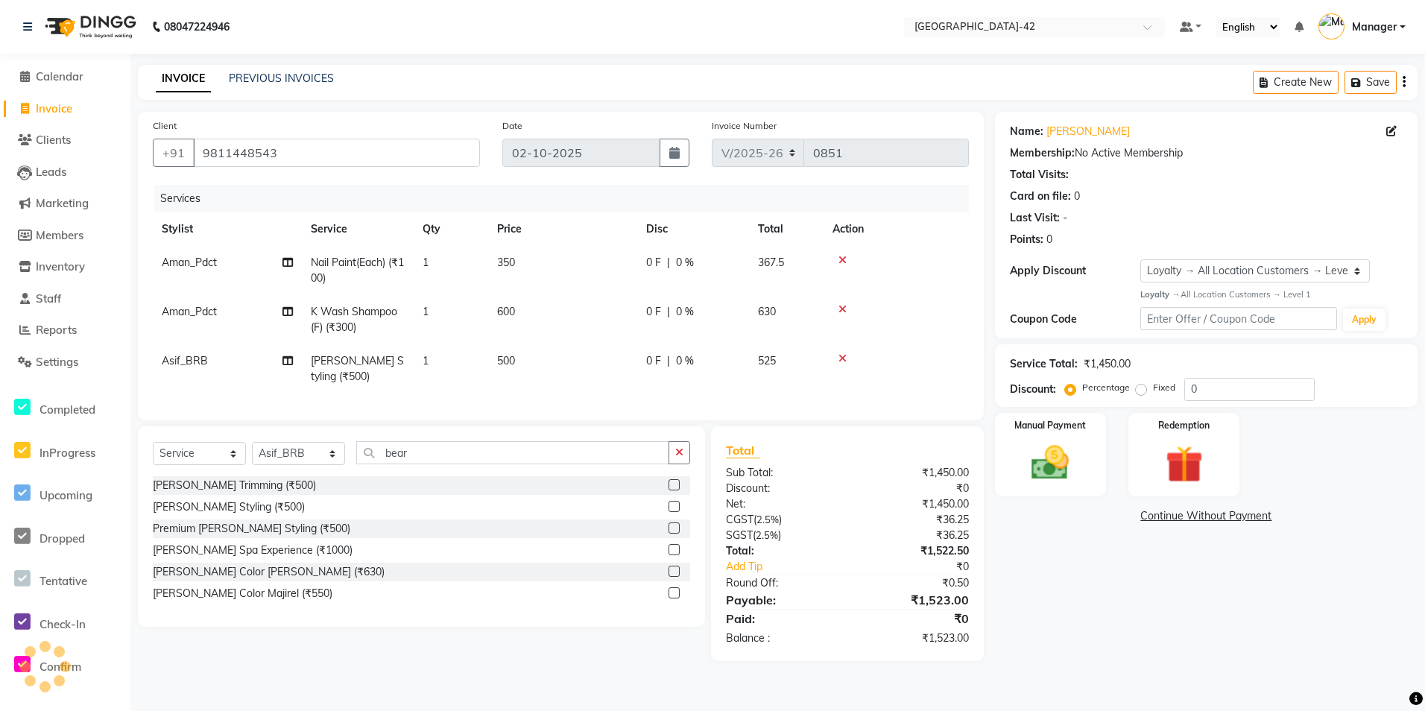
click at [842, 261] on icon at bounding box center [842, 260] width 8 height 10
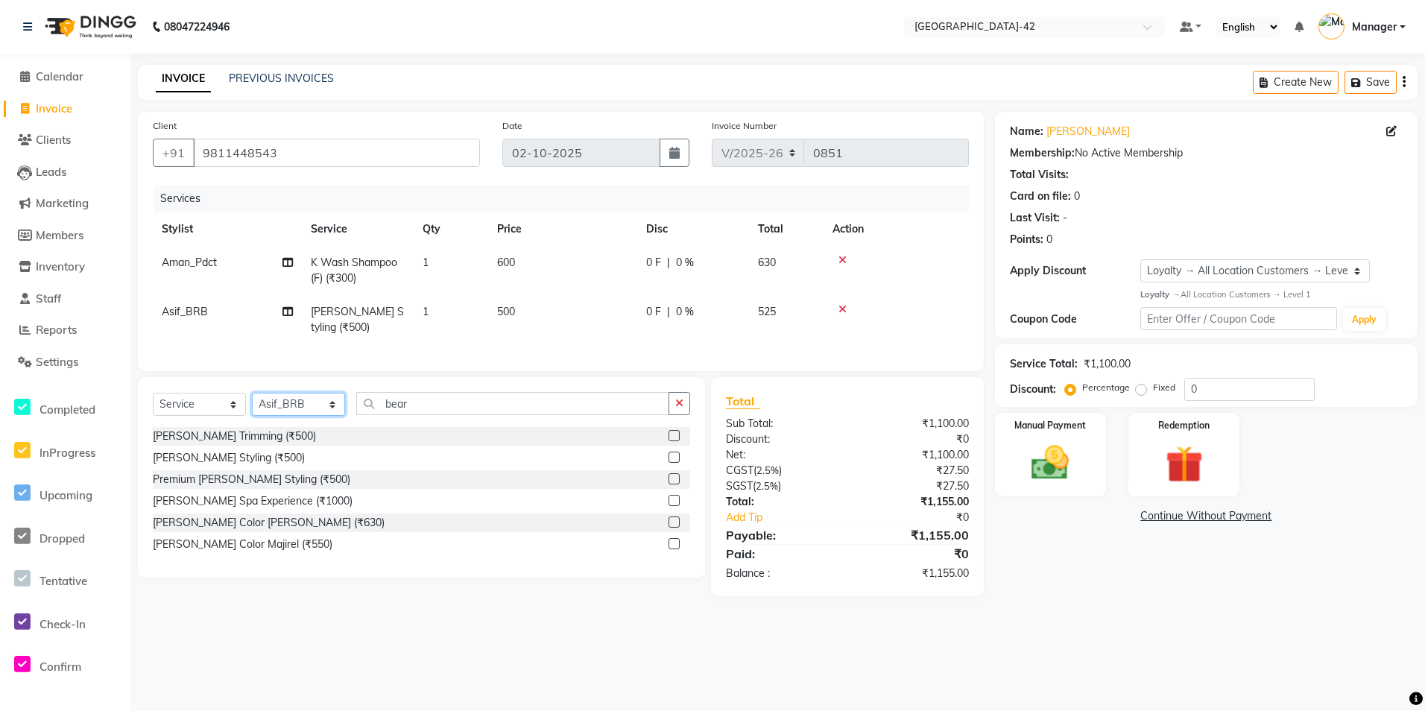
click at [306, 416] on select "Select Stylist Ajay Aman_Pdct Amjad_asst Ankit_asst Asif_BRB Basant_Pdct Bhupes…" at bounding box center [298, 404] width 93 height 23
select select "87964"
click at [252, 404] on select "Select Stylist Ajay Aman_Pdct Amjad_asst Ankit_asst Asif_BRB Basant_Pdct Bhupes…" at bounding box center [298, 404] width 93 height 23
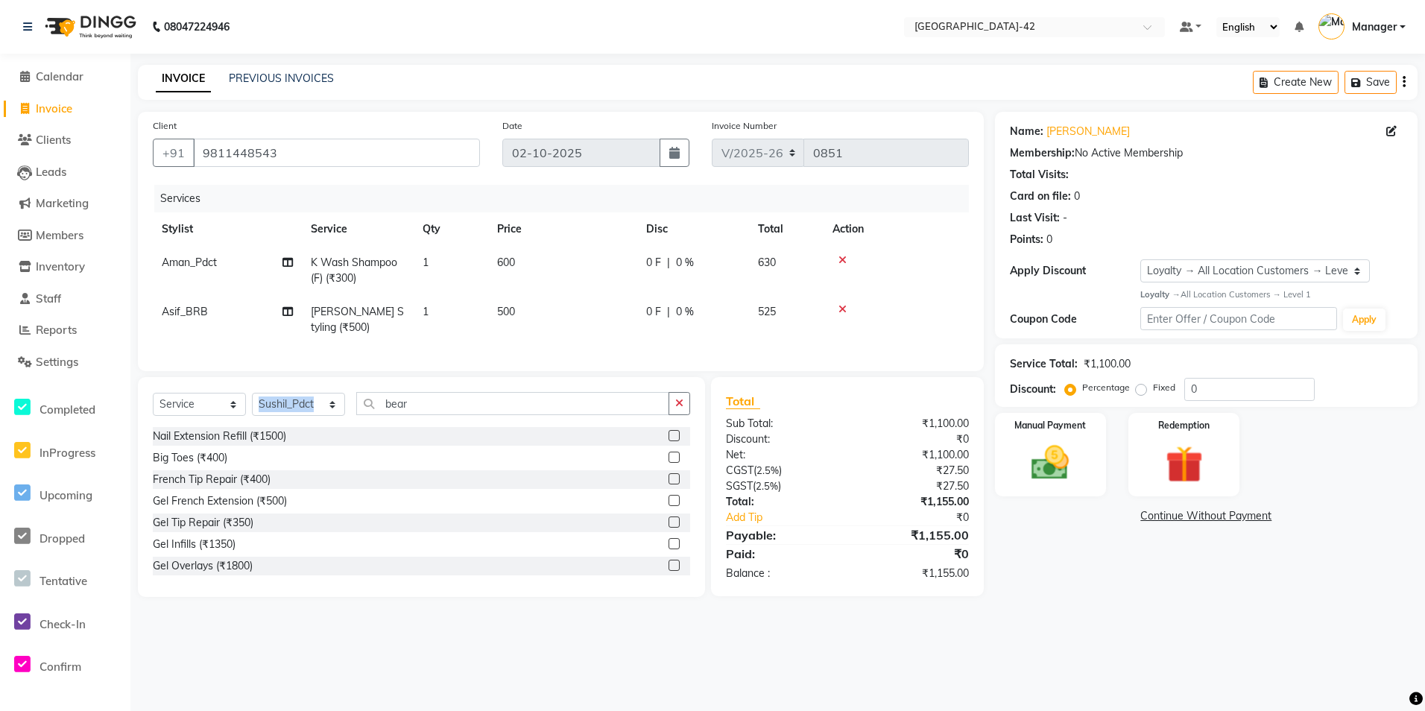
drag, startPoint x: 428, startPoint y: 426, endPoint x: 297, endPoint y: 423, distance: 130.5
click at [297, 423] on div "Select Service Product Membership Package Voucher Prepaid Gift Card Select Styl…" at bounding box center [421, 409] width 537 height 35
drag, startPoint x: 459, startPoint y: 412, endPoint x: 315, endPoint y: 420, distance: 144.8
click at [431, 415] on input "bear" at bounding box center [512, 403] width 313 height 23
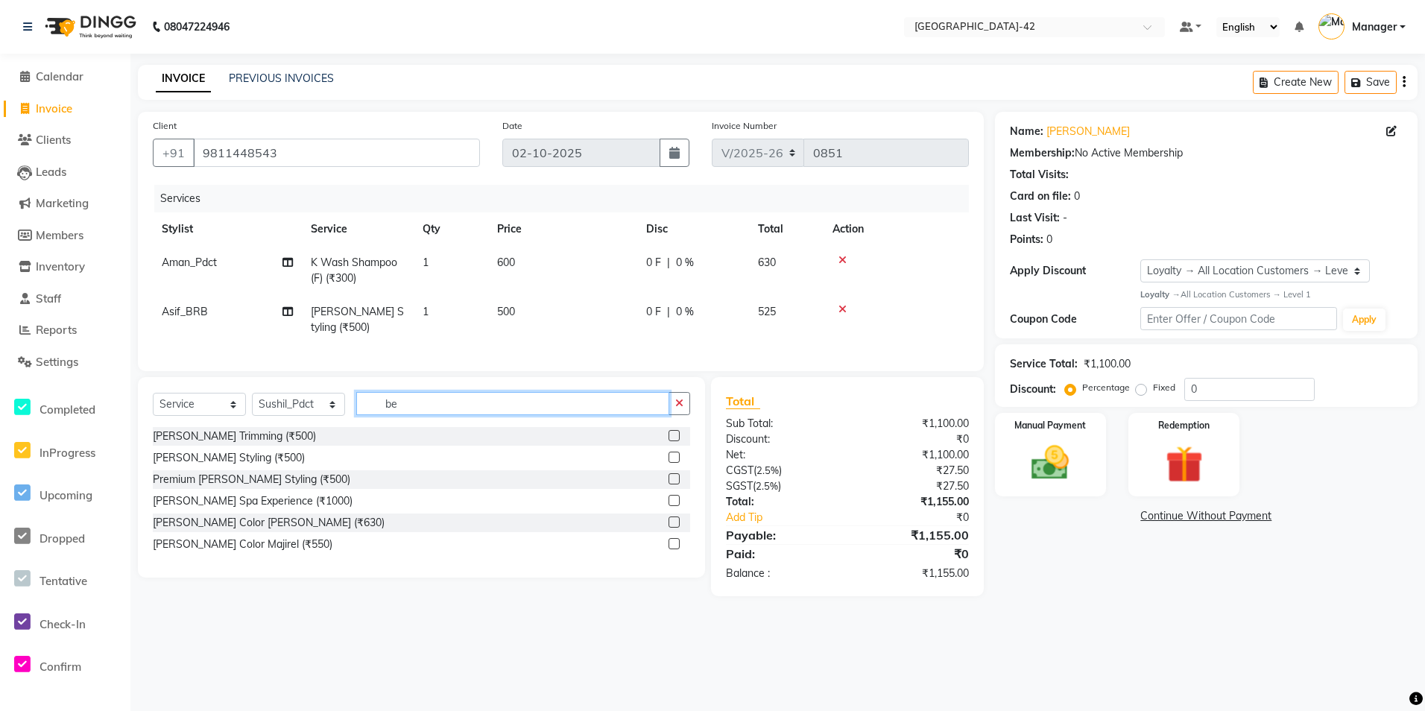
type input "b"
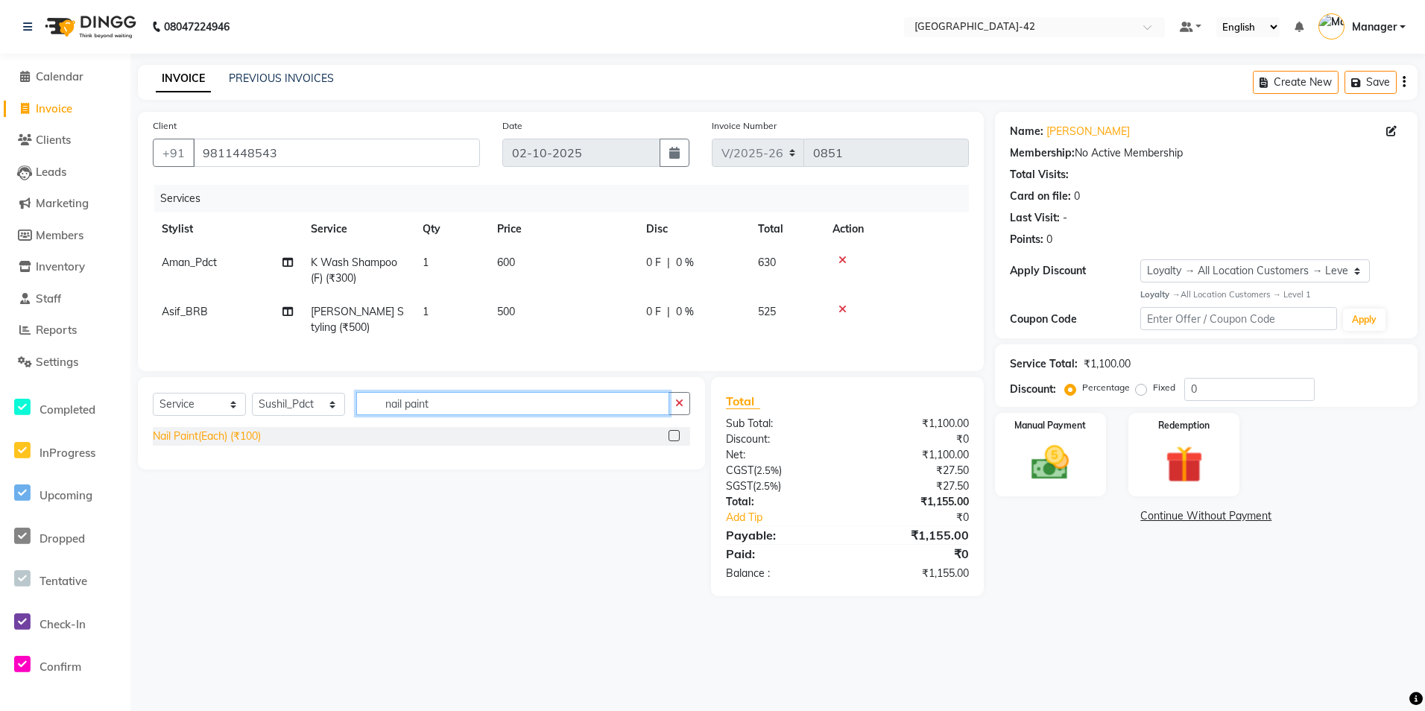
type input "nail paint"
click at [203, 442] on div "Nail Paint(Each) (₹100)" at bounding box center [207, 437] width 108 height 16
checkbox input "false"
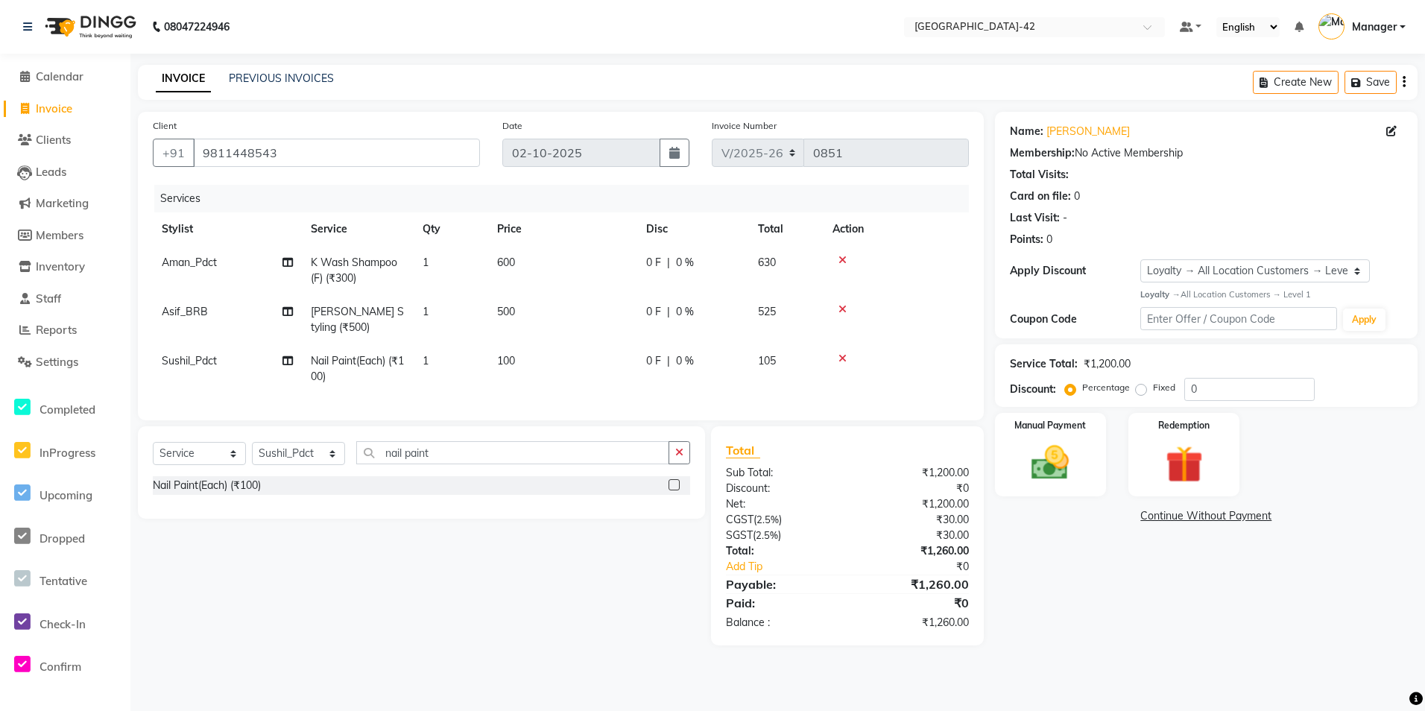
click at [517, 266] on td "600" at bounding box center [562, 270] width 149 height 49
select select "87969"
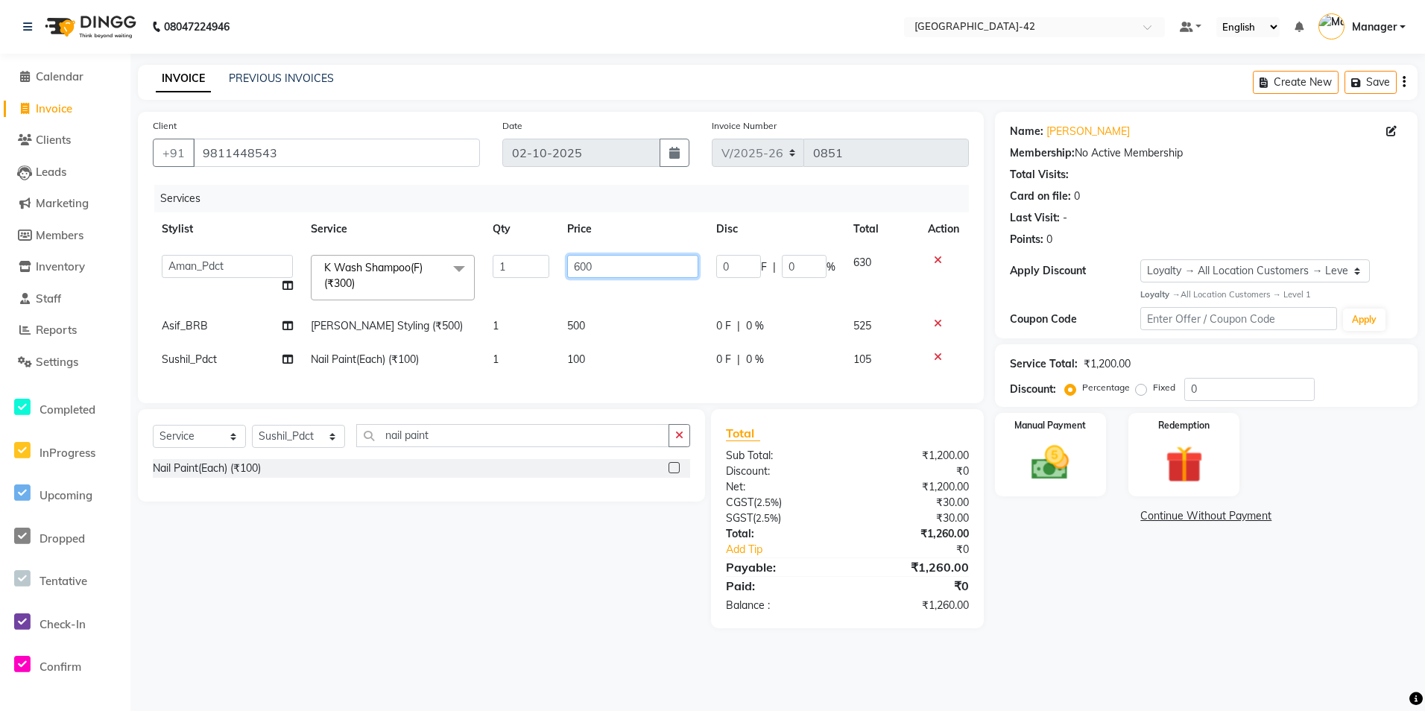
drag, startPoint x: 616, startPoint y: 265, endPoint x: 599, endPoint y: 268, distance: 17.5
click at [599, 268] on input "600" at bounding box center [632, 266] width 131 height 23
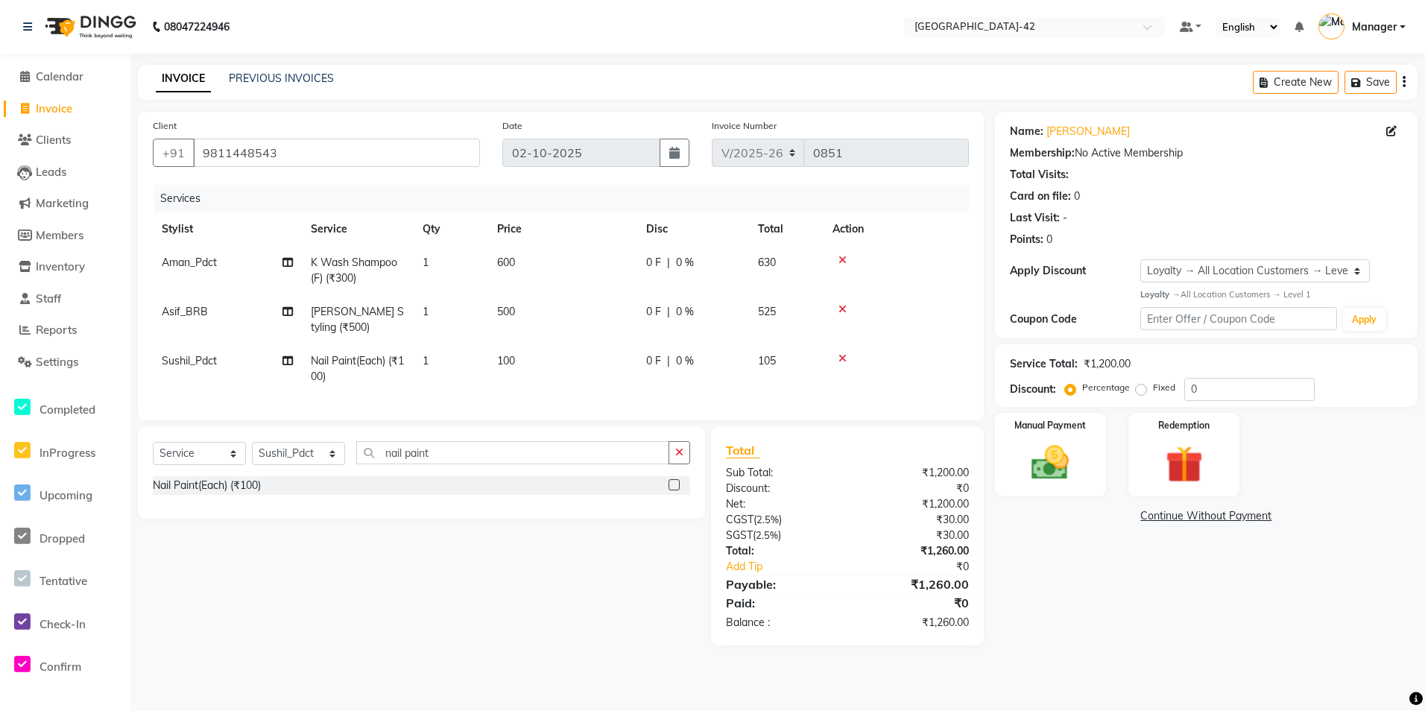
click at [615, 361] on td "100" at bounding box center [562, 368] width 149 height 49
select select "87964"
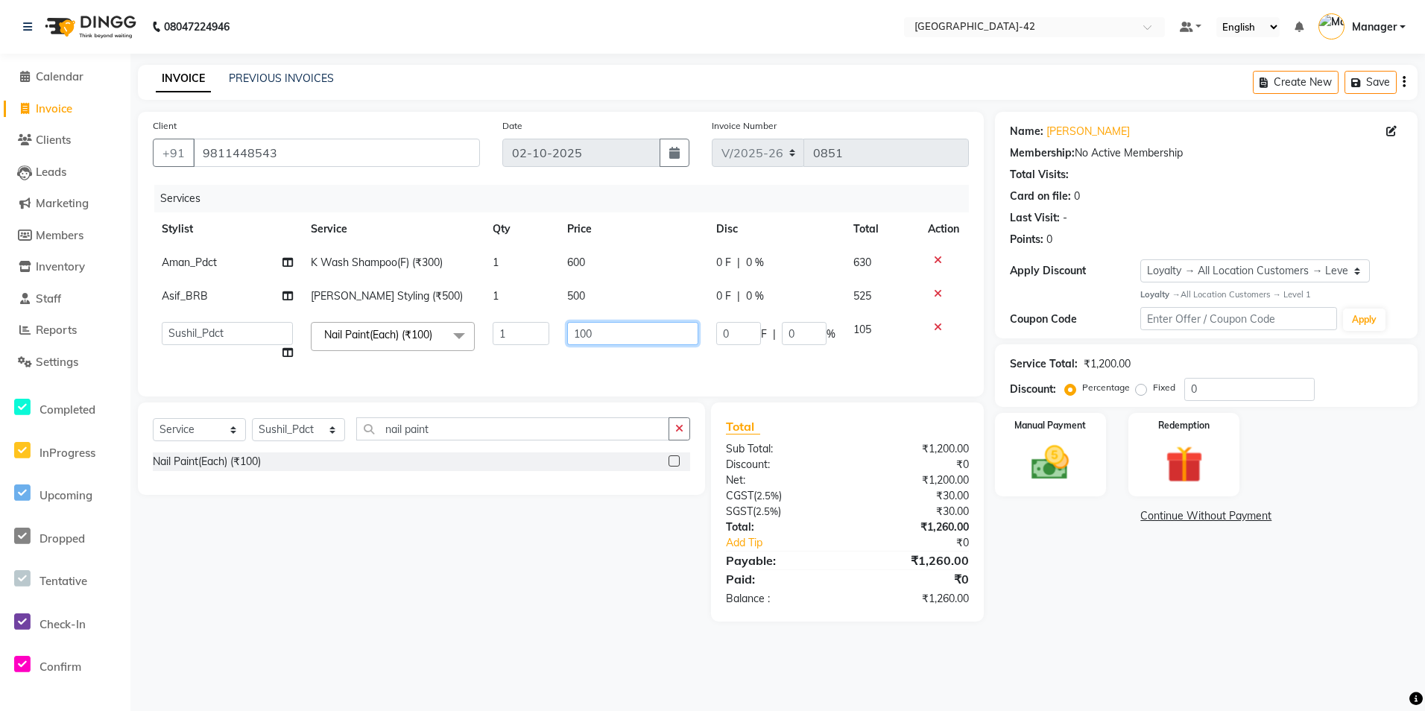
drag, startPoint x: 632, startPoint y: 338, endPoint x: 552, endPoint y: 347, distance: 81.1
click at [552, 347] on tr "Ajay Aman_Pdct Amjad_asst Ankit_asst Asif_BRB Basant_Pdct Bhupesh Counter_Sales…" at bounding box center [561, 341] width 816 height 57
type input "350"
click at [789, 644] on main "INVOICE PREVIOUS INVOICES Create New Save Client +91 9811448543 Date 02-10-2025…" at bounding box center [777, 354] width 1295 height 579
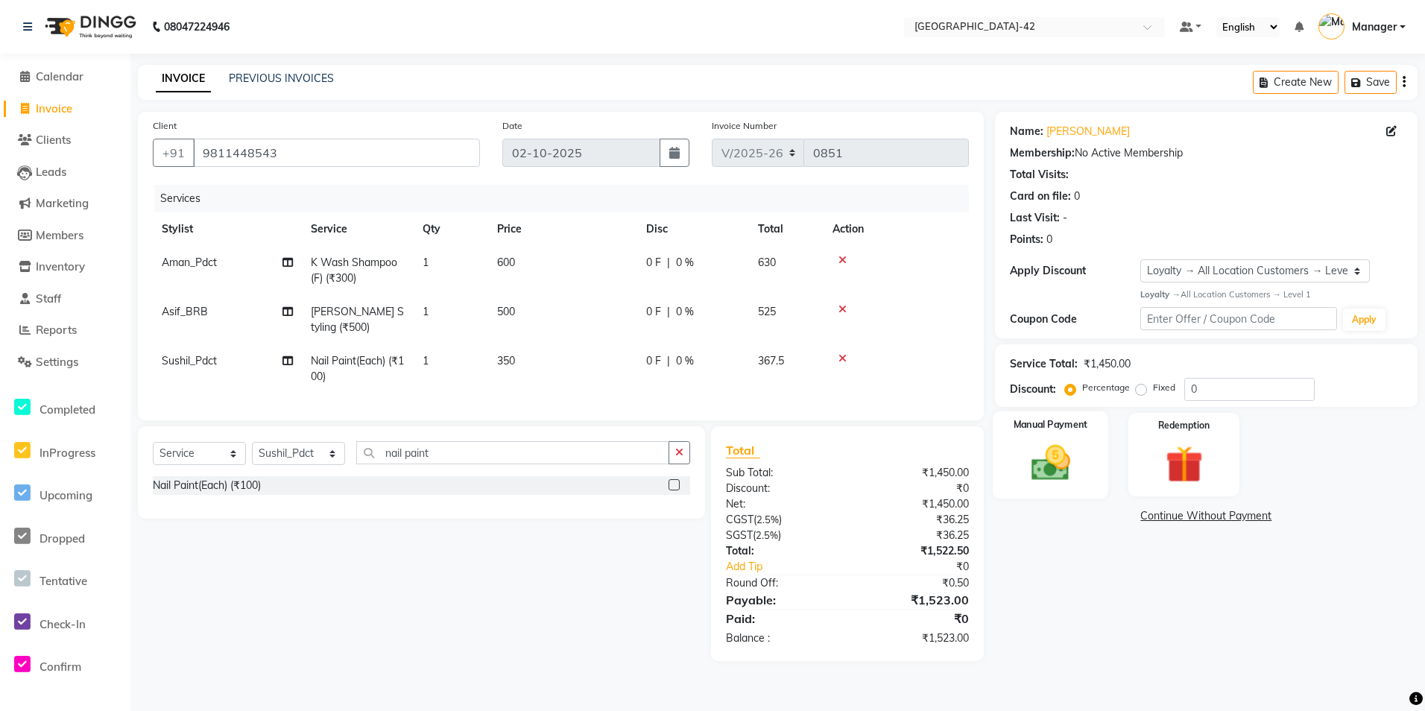
click at [1064, 453] on img at bounding box center [1050, 462] width 63 height 45
click at [1179, 519] on span "CARD" at bounding box center [1185, 516] width 32 height 17
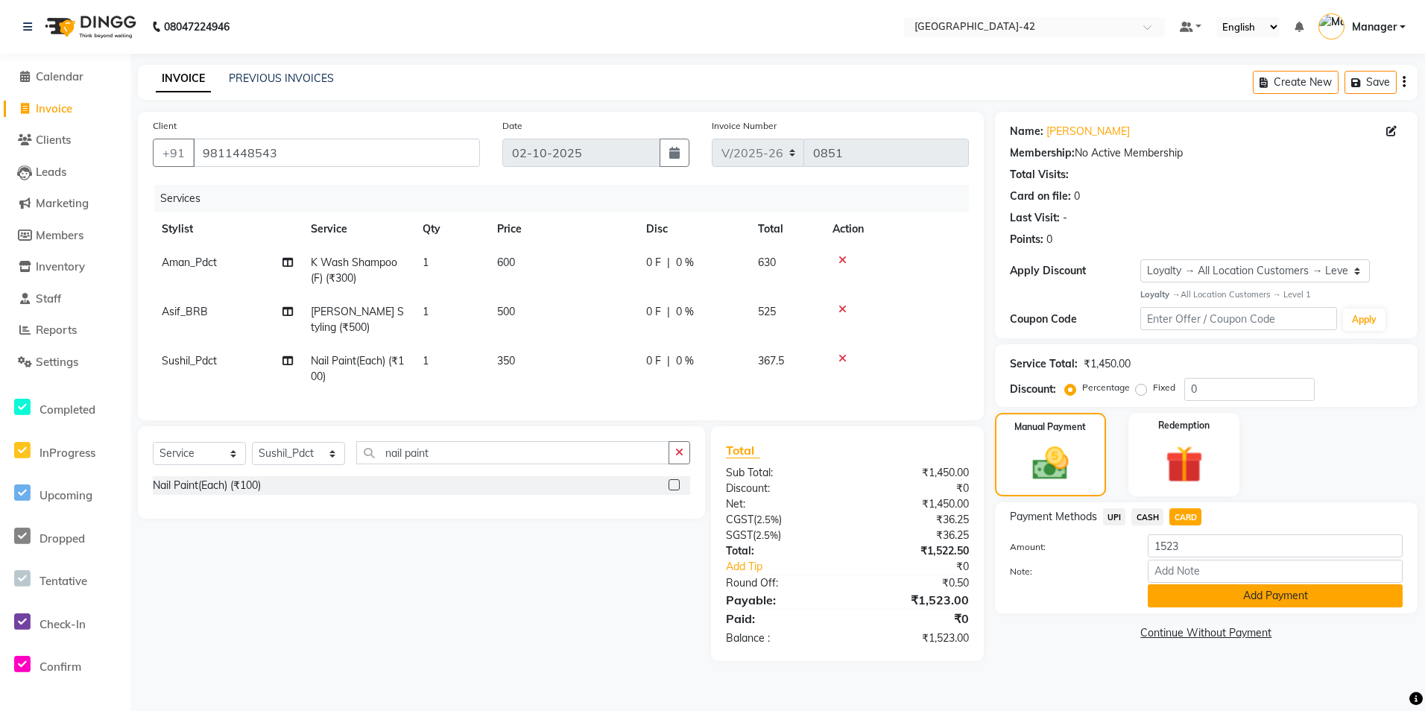
click at [1197, 601] on button "Add Payment" at bounding box center [1275, 595] width 255 height 23
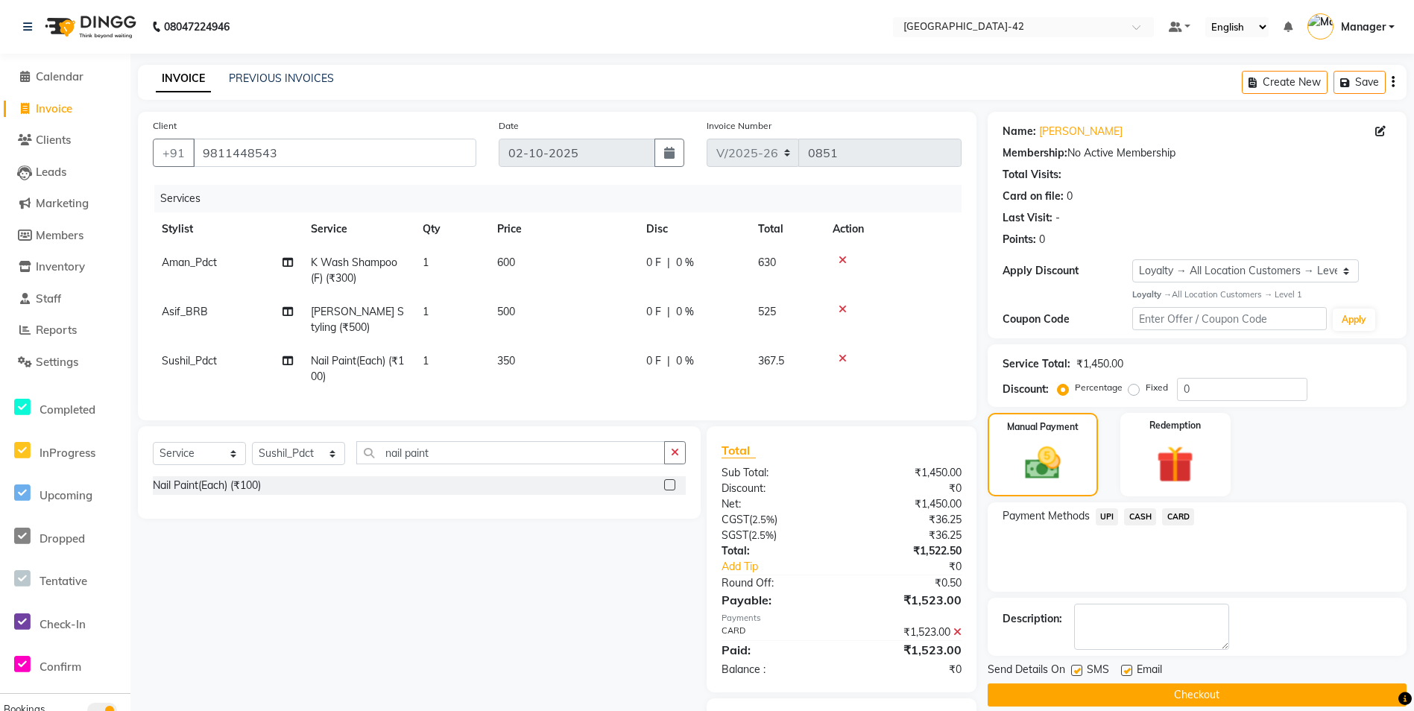
click at [1169, 694] on button "Checkout" at bounding box center [1197, 694] width 419 height 23
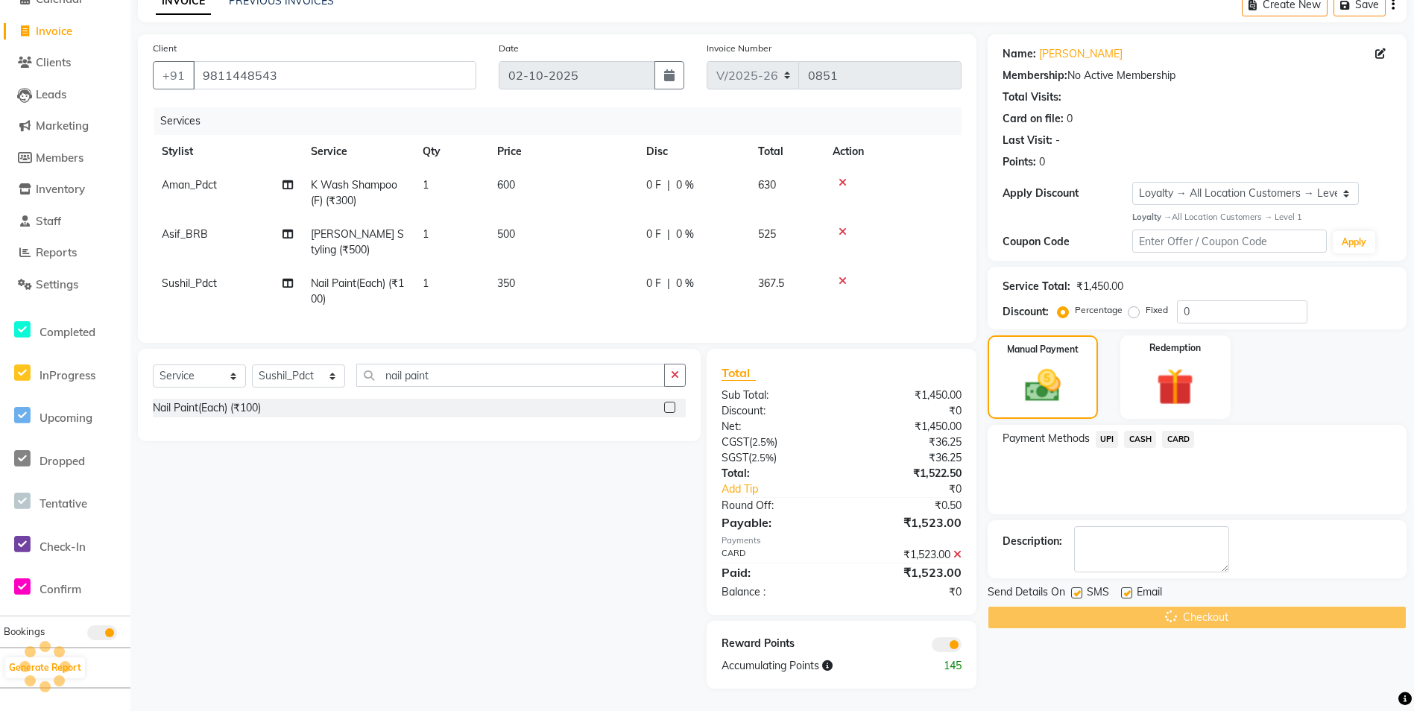
scroll to position [89, 0]
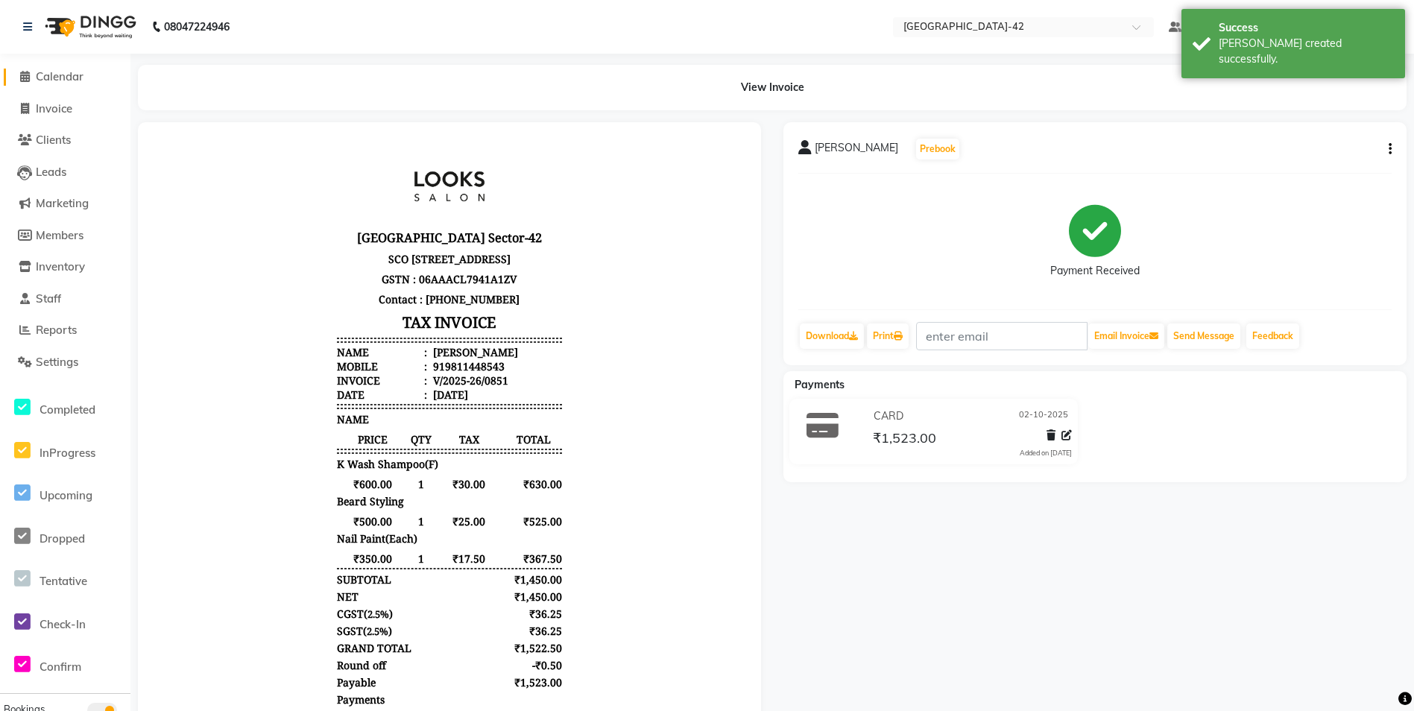
click at [57, 78] on span "Calendar" at bounding box center [60, 76] width 48 height 14
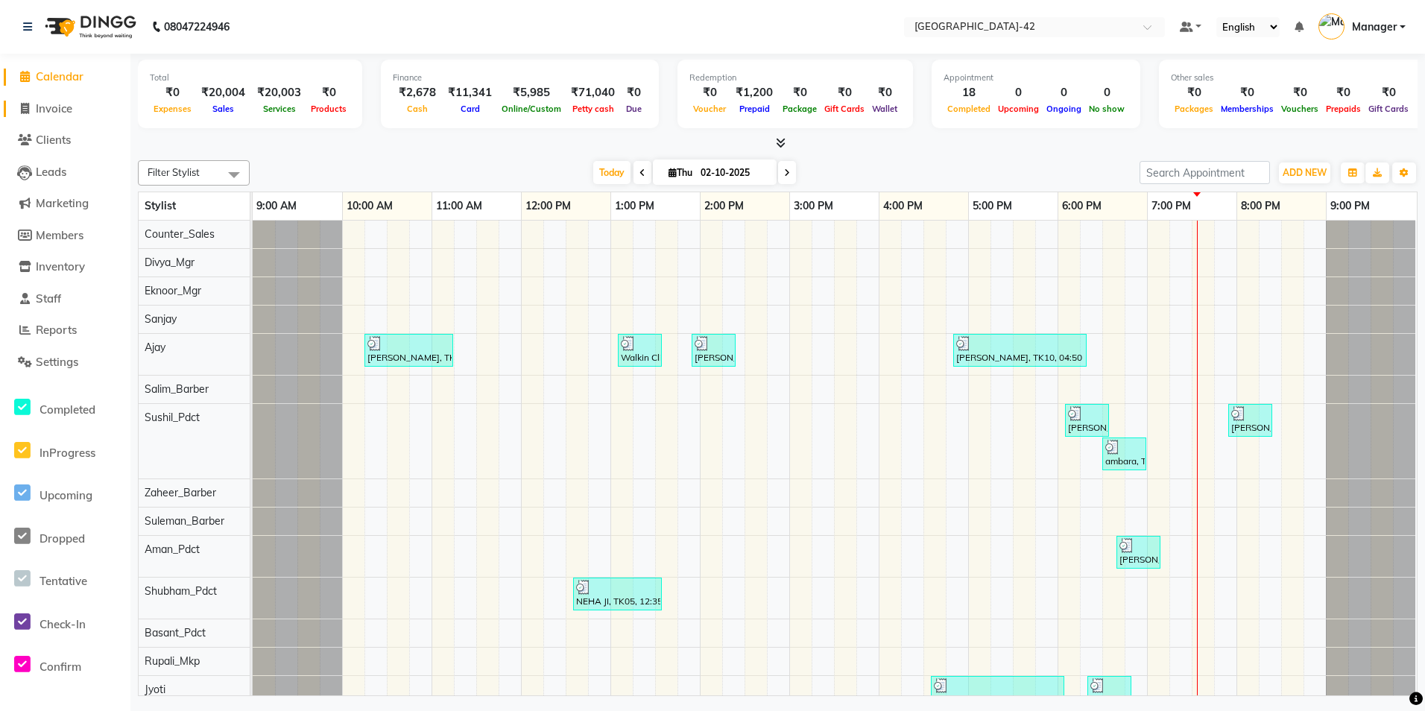
click at [42, 113] on span "Invoice" at bounding box center [54, 108] width 37 height 14
select select "8692"
select select "service"
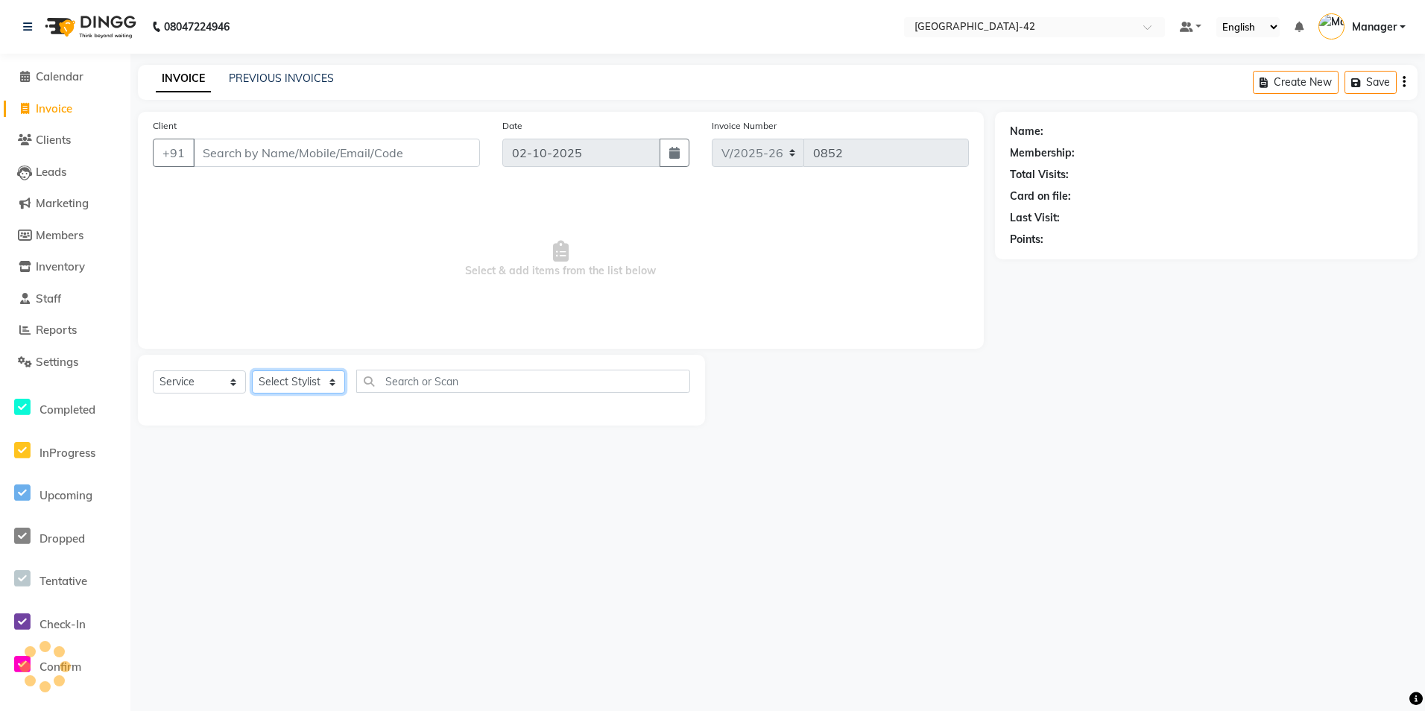
drag, startPoint x: 342, startPoint y: 374, endPoint x: 321, endPoint y: 385, distance: 23.3
click at [330, 379] on select "Select Stylist" at bounding box center [298, 381] width 93 height 23
select select "87975"
click at [252, 370] on select "Select Stylist Ajay Aman_Pdct Amjad_asst Ankit_asst Asif_BRB Basant_Pdct Bhupes…" at bounding box center [298, 381] width 93 height 23
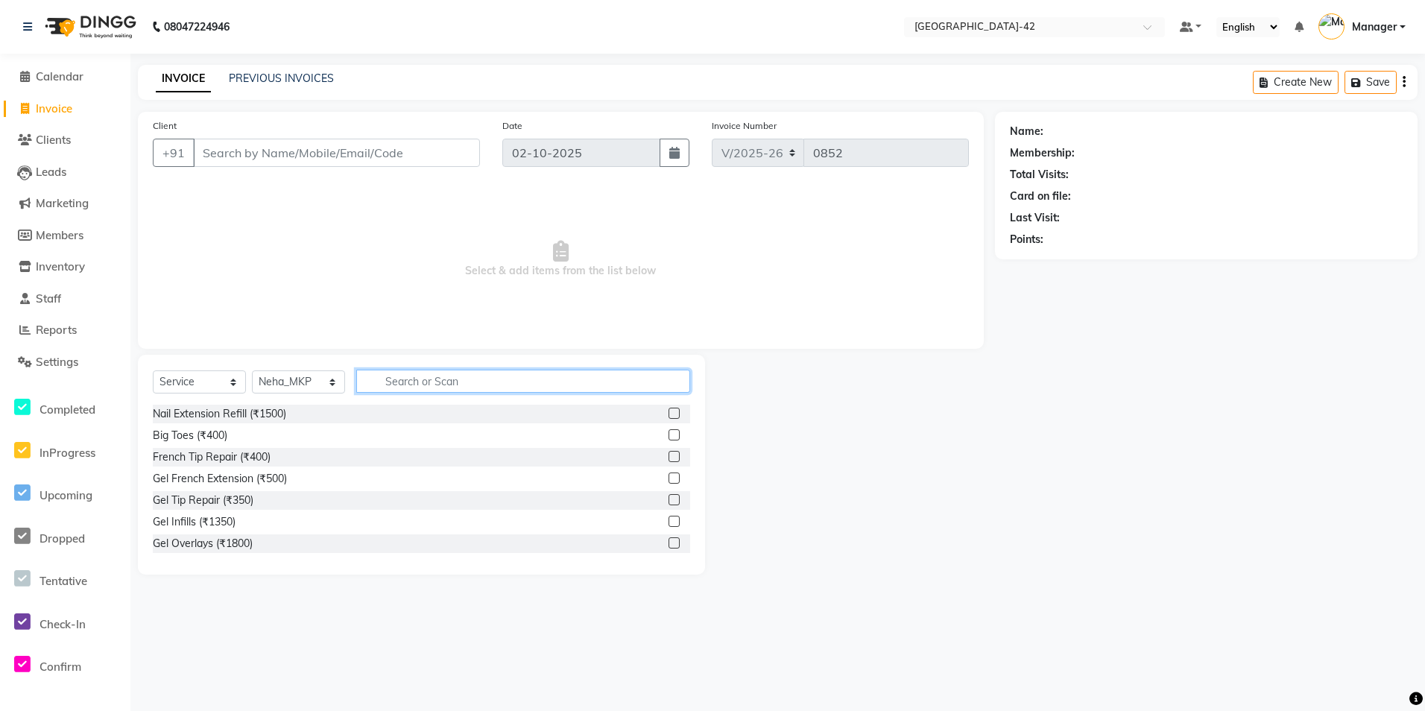
click at [405, 376] on input "text" at bounding box center [523, 381] width 334 height 23
type input "f"
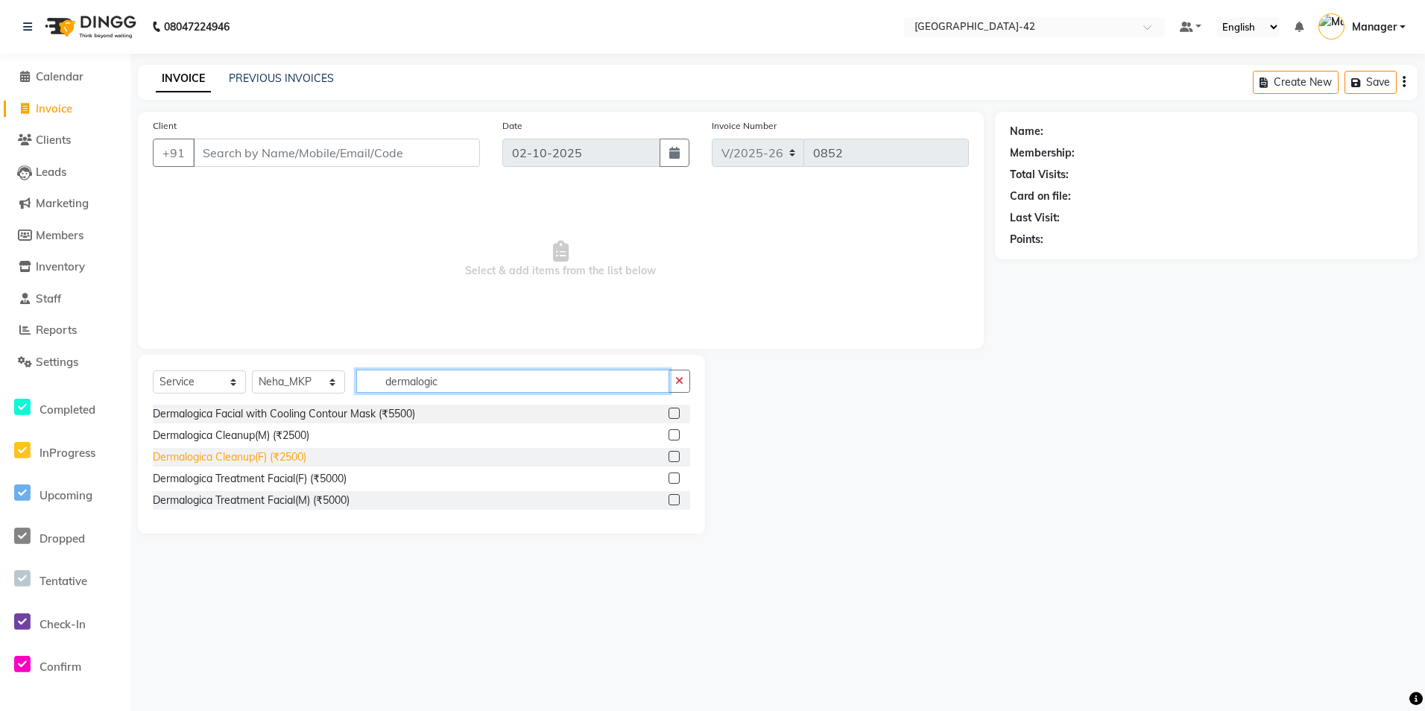
type input "dermalogic"
click at [283, 457] on div "Dermalogica Cleanup(F) (₹2500)" at bounding box center [230, 457] width 154 height 16
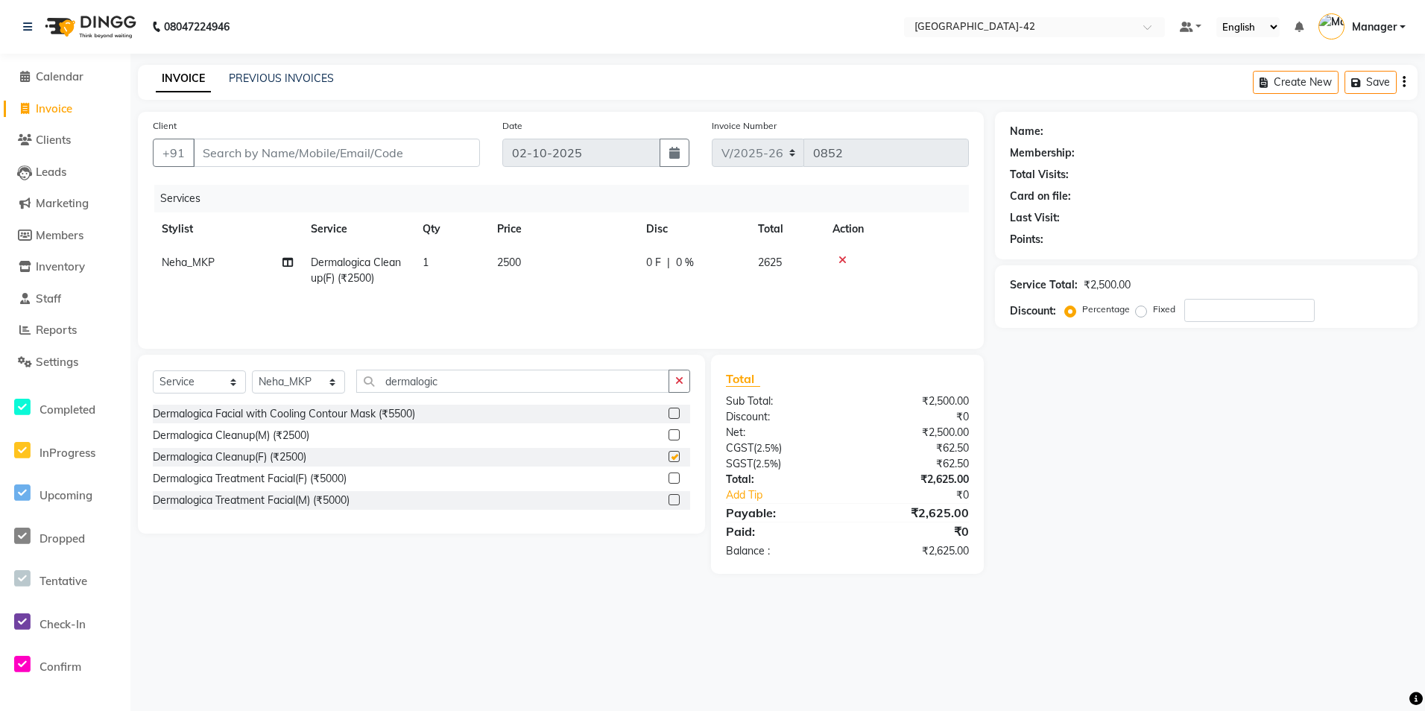
checkbox input "false"
click at [836, 259] on div at bounding box center [896, 260] width 127 height 10
click at [842, 262] on icon at bounding box center [842, 260] width 8 height 10
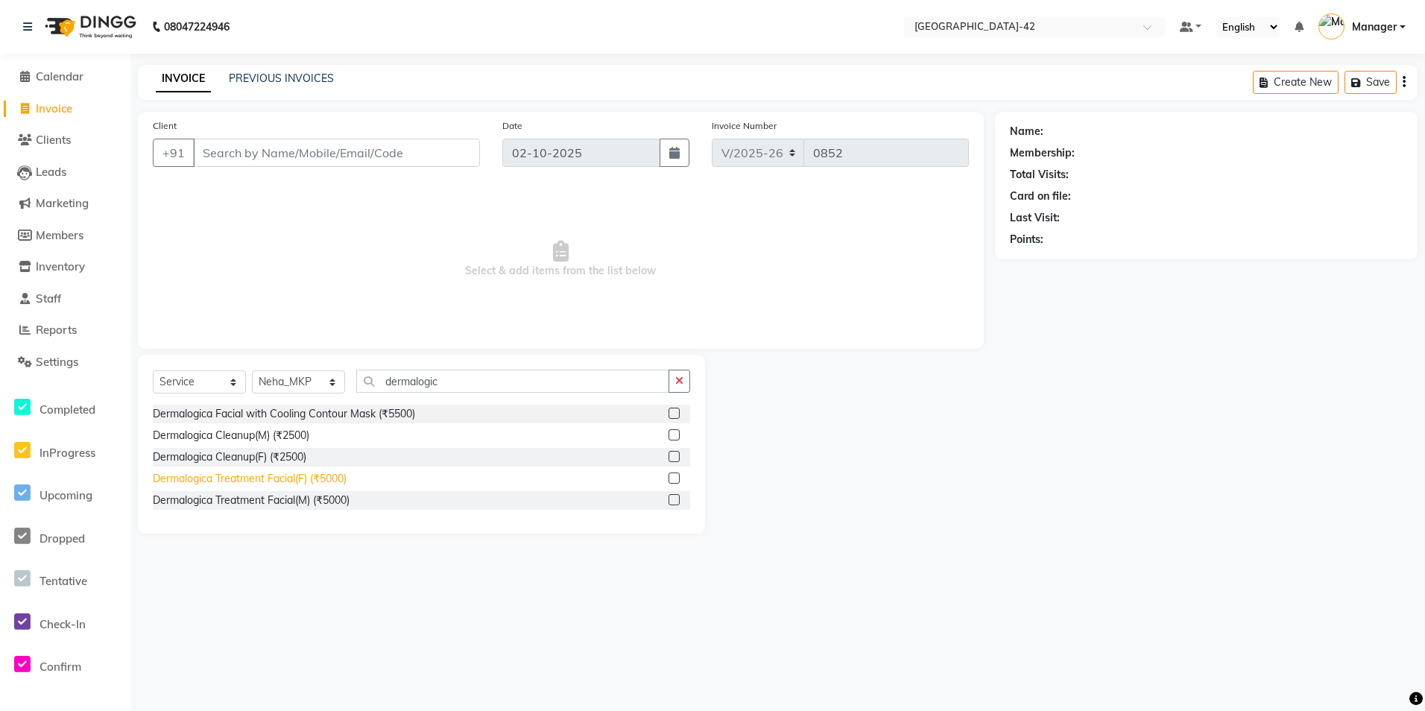
click at [300, 484] on div "Dermalogica Treatment Facial(F) (₹5000)" at bounding box center [250, 479] width 194 height 16
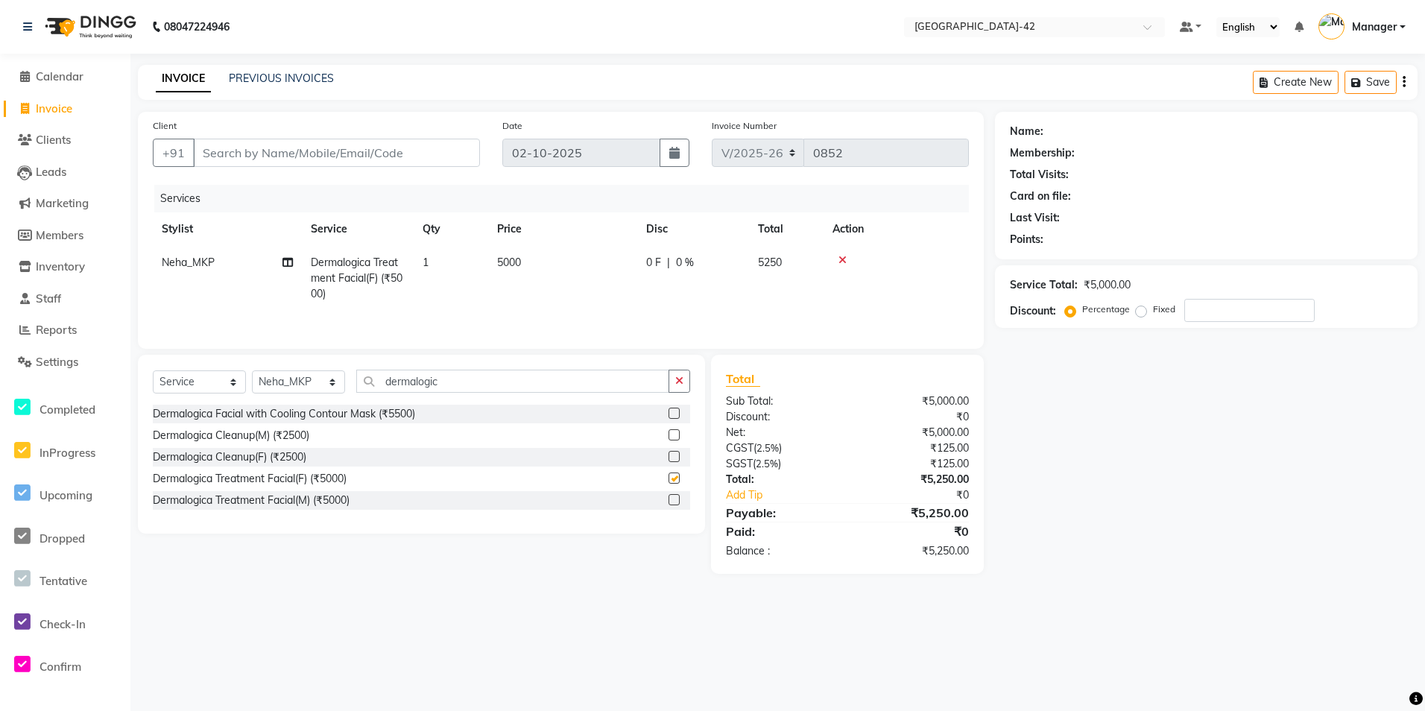
checkbox input "false"
drag, startPoint x: 512, startPoint y: 259, endPoint x: 624, endPoint y: 286, distance: 115.2
click at [514, 259] on span "5000" at bounding box center [509, 262] width 24 height 13
select select "87975"
drag, startPoint x: 620, startPoint y: 268, endPoint x: 563, endPoint y: 273, distance: 57.6
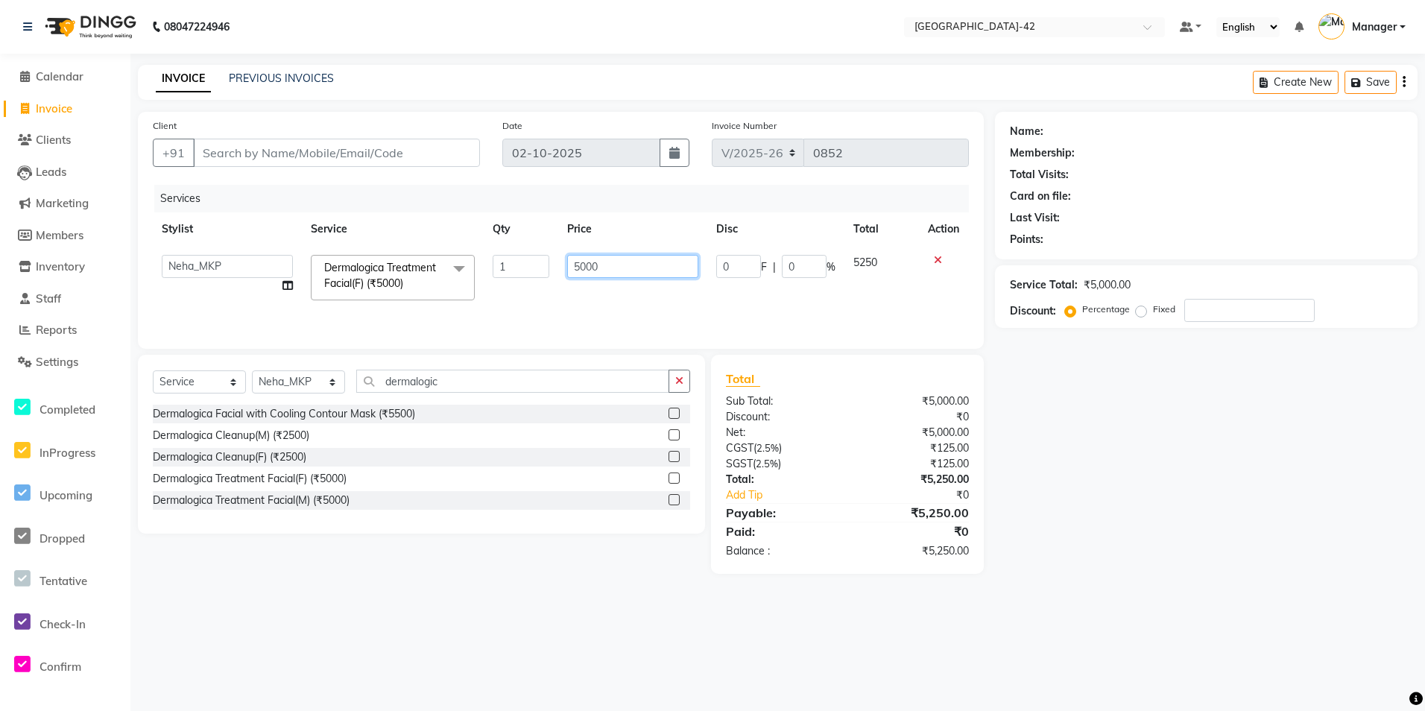
click at [563, 273] on td "5000" at bounding box center [632, 277] width 149 height 63
type input "7000"
click at [1044, 367] on div "Name: Membership: Total Visits: Card on file: Last Visit: Points: Service Total…" at bounding box center [1212, 343] width 434 height 462
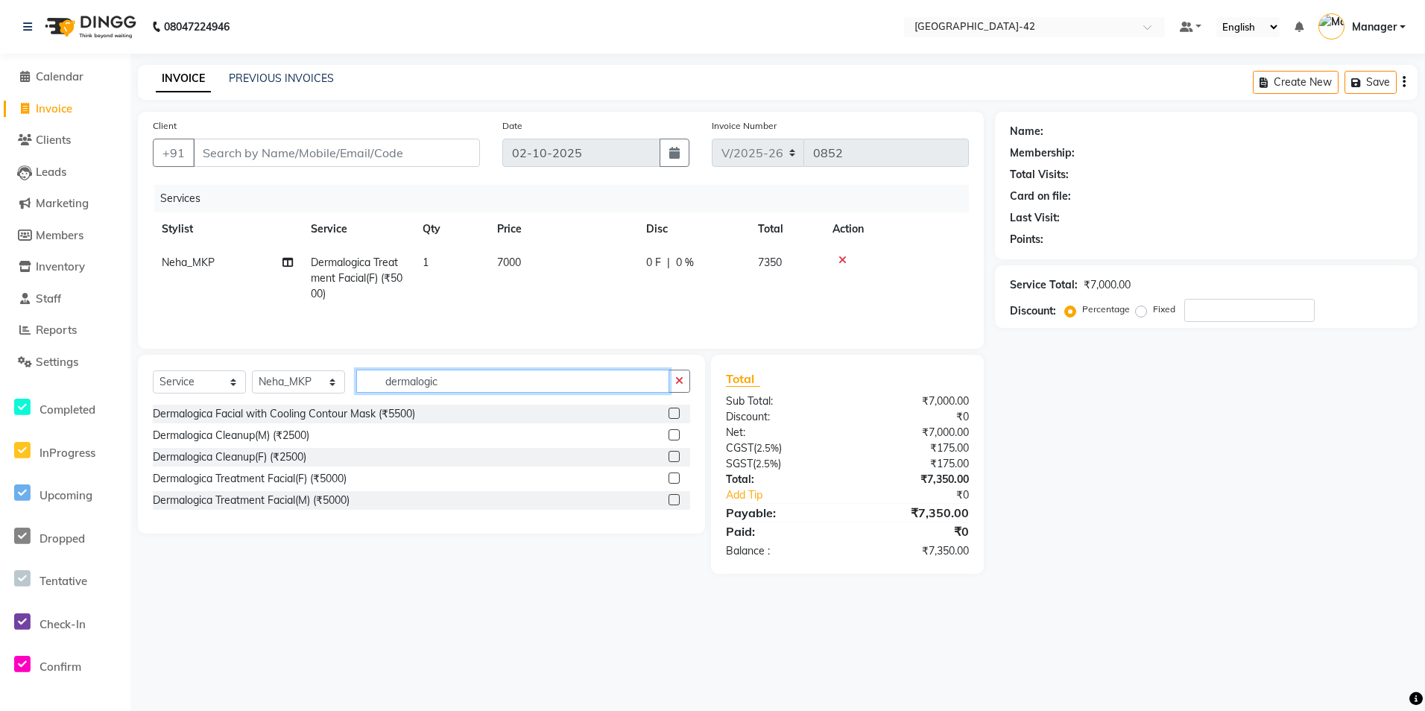
drag, startPoint x: 466, startPoint y: 384, endPoint x: 250, endPoint y: 349, distance: 219.0
click at [244, 356] on div "Select Service Product Membership Package Voucher Prepaid Gift Card Select Styl…" at bounding box center [421, 444] width 567 height 179
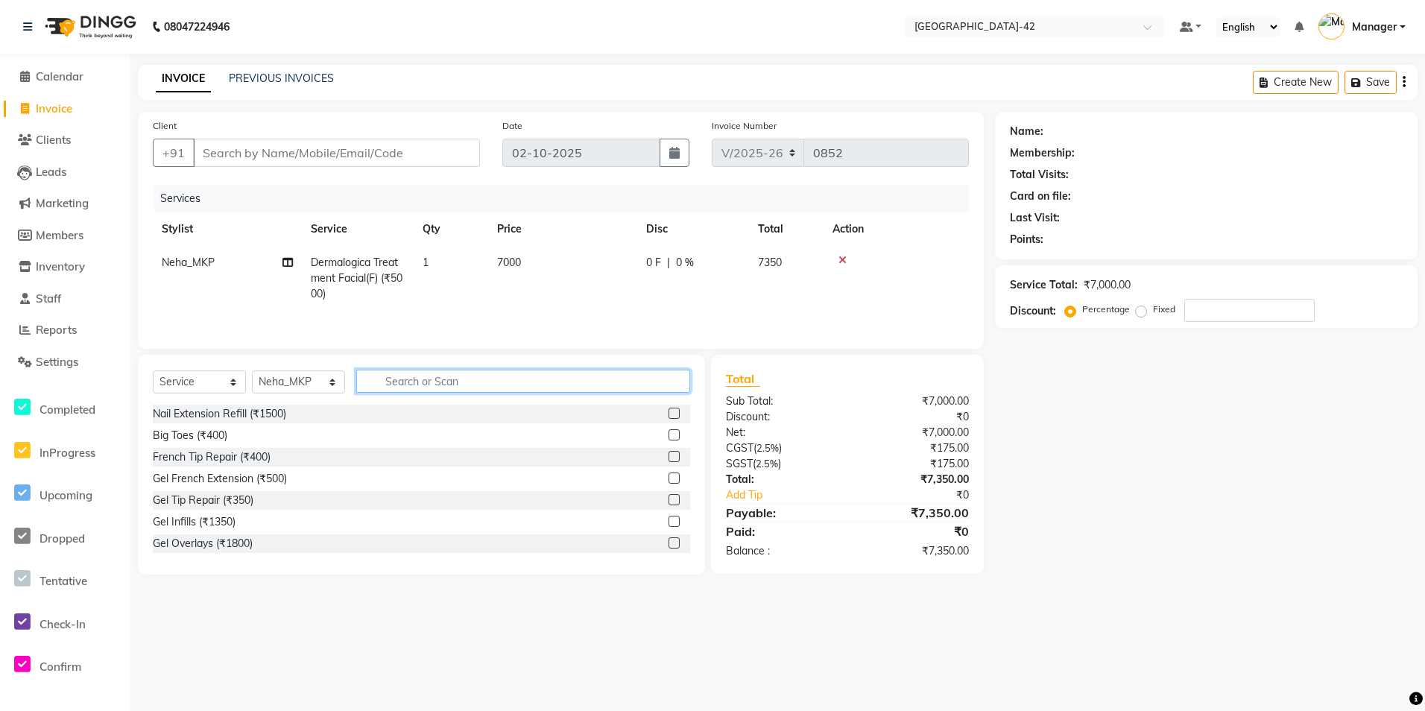
click at [407, 391] on input "text" at bounding box center [523, 381] width 334 height 23
type input "full"
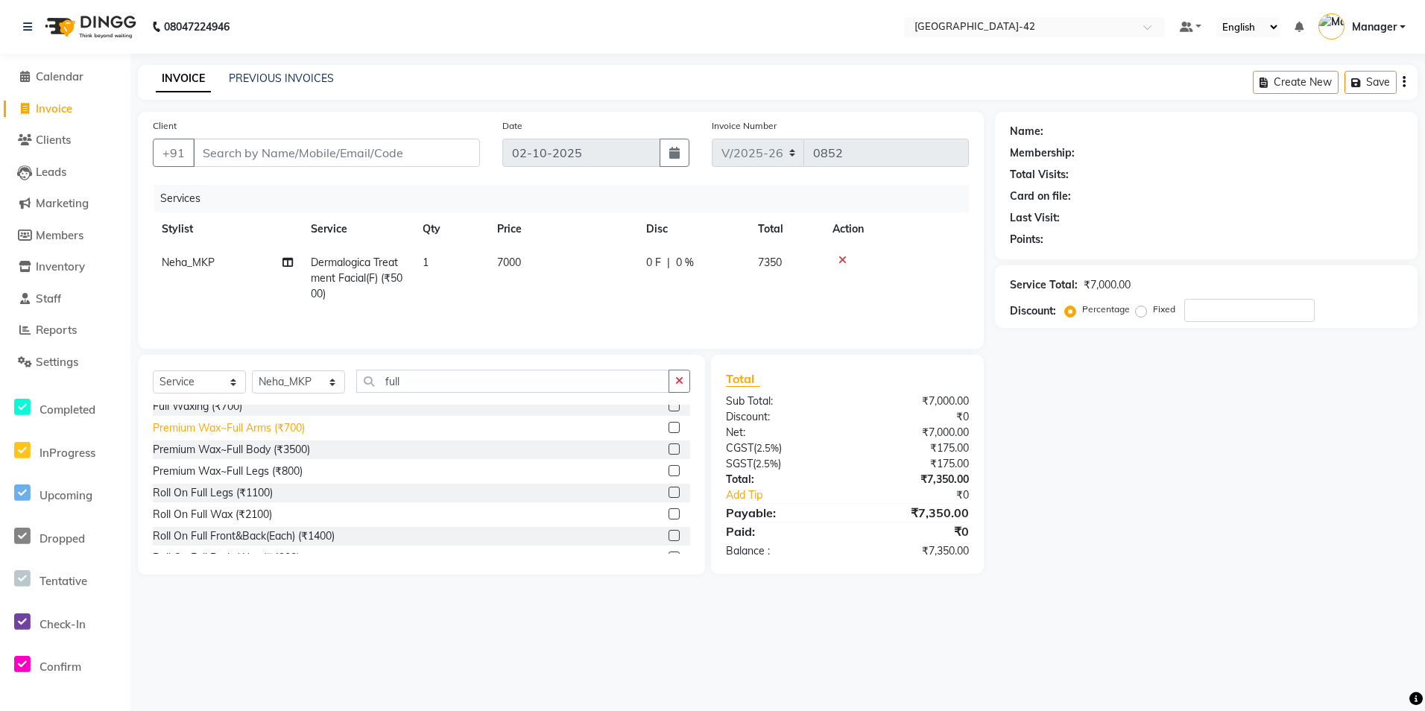
click at [250, 425] on div "Premium Wax~Full Arms (₹700)" at bounding box center [229, 428] width 152 height 16
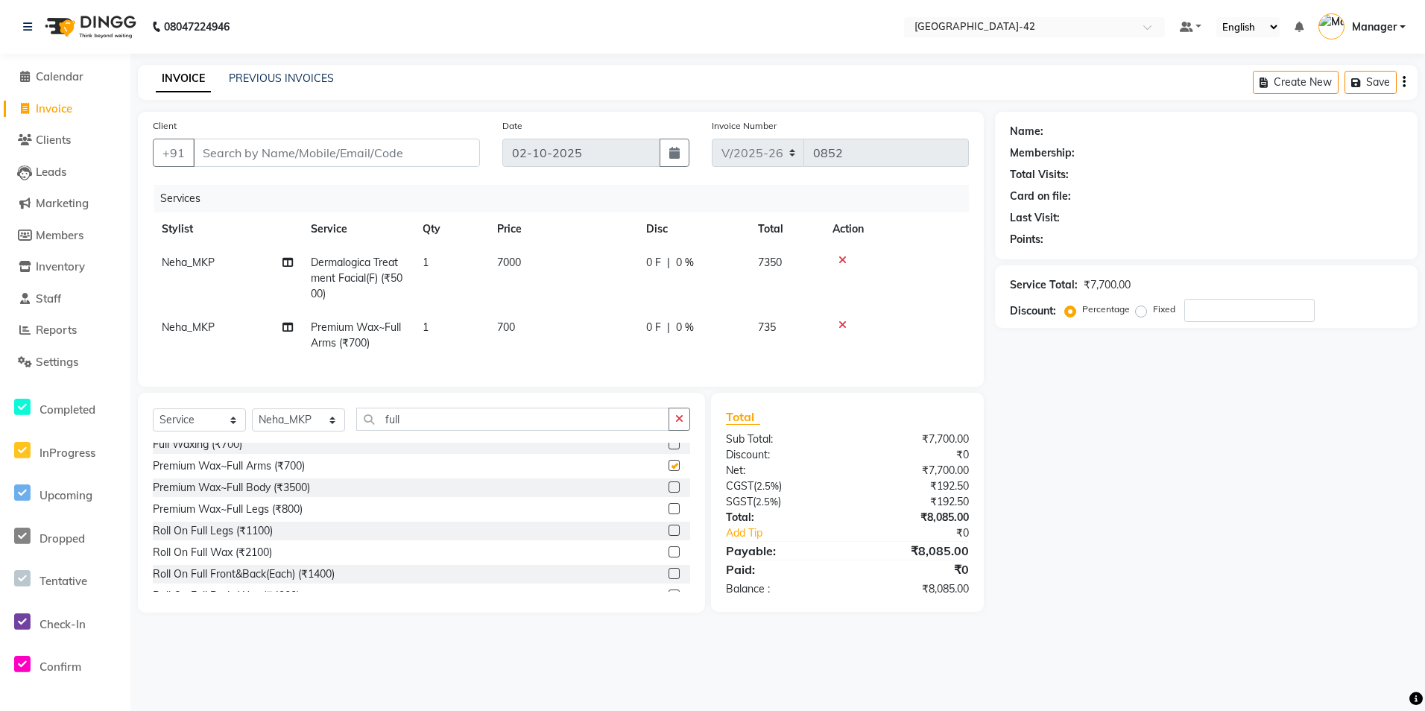
checkbox input "false"
click at [530, 329] on td "700" at bounding box center [562, 335] width 149 height 49
select select "87975"
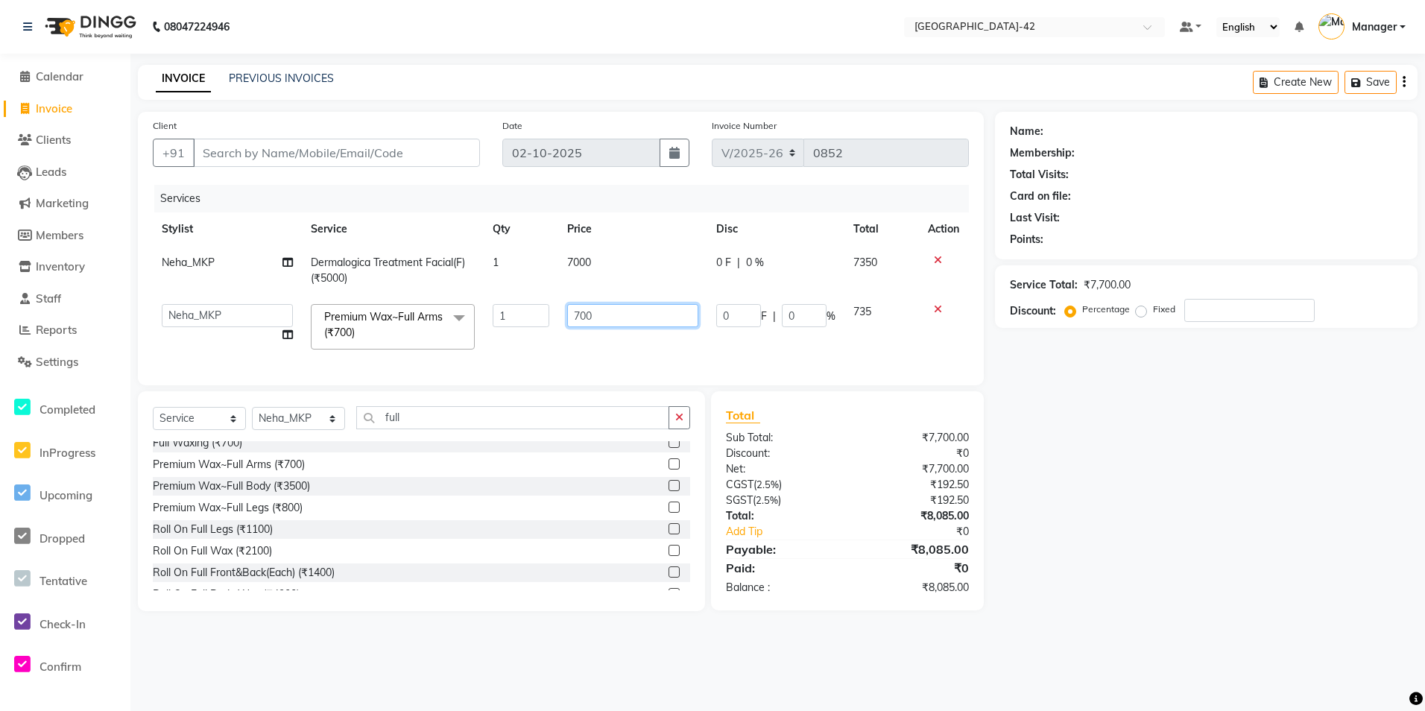
drag, startPoint x: 625, startPoint y: 317, endPoint x: 459, endPoint y: 306, distance: 166.5
click at [524, 325] on tr "Ajay Aman_Pdct Amjad_asst Ankit_asst Asif_BRB Basant_Pdct Bhupesh Counter_Sales…" at bounding box center [561, 326] width 816 height 63
type input "1000"
drag, startPoint x: 460, startPoint y: 688, endPoint x: 456, endPoint y: 651, distance: 36.7
click at [460, 685] on div "08047224946 Select Location × Looks Golf Avenue, Gurgaon Sector-42 Default Pane…" at bounding box center [712, 355] width 1425 height 711
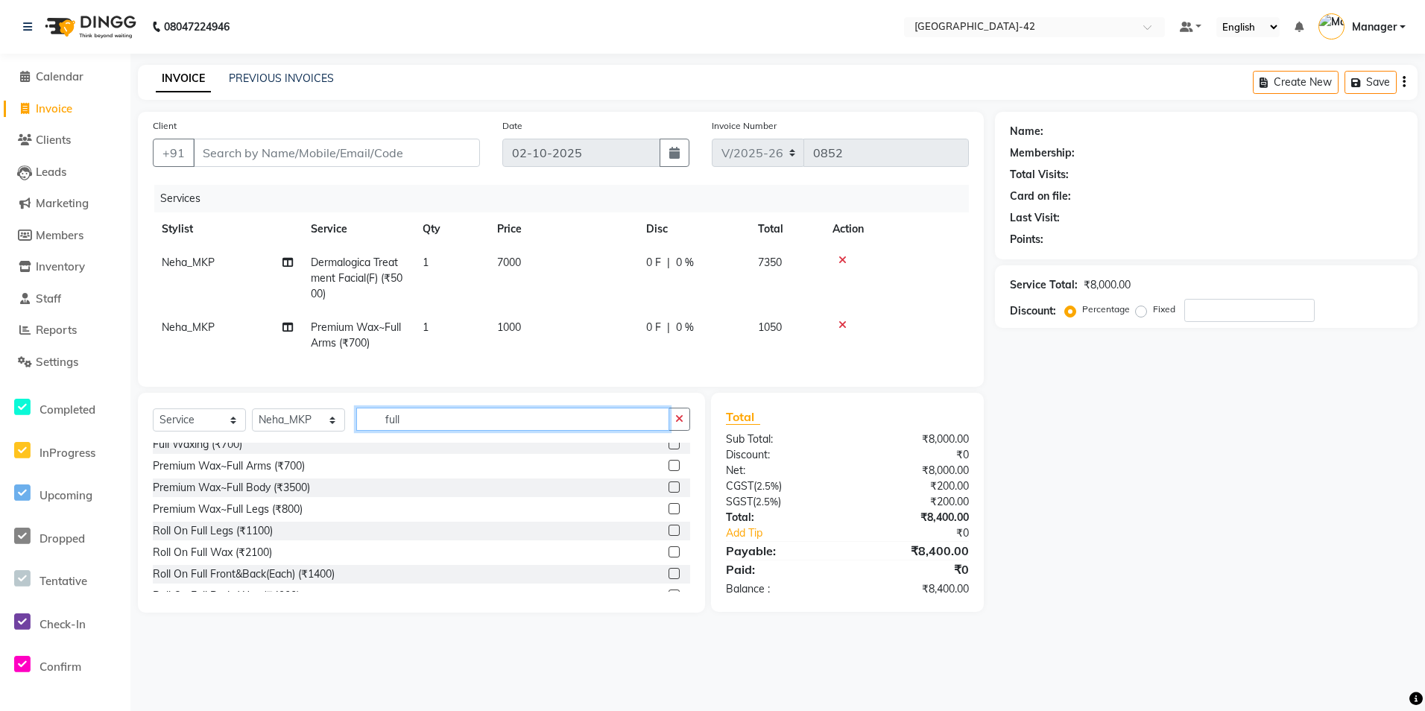
drag, startPoint x: 416, startPoint y: 432, endPoint x: 303, endPoint y: 420, distance: 114.0
click at [311, 427] on div "Select Service Product Membership Package Voucher Prepaid Gift Card Select Styl…" at bounding box center [421, 425] width 537 height 35
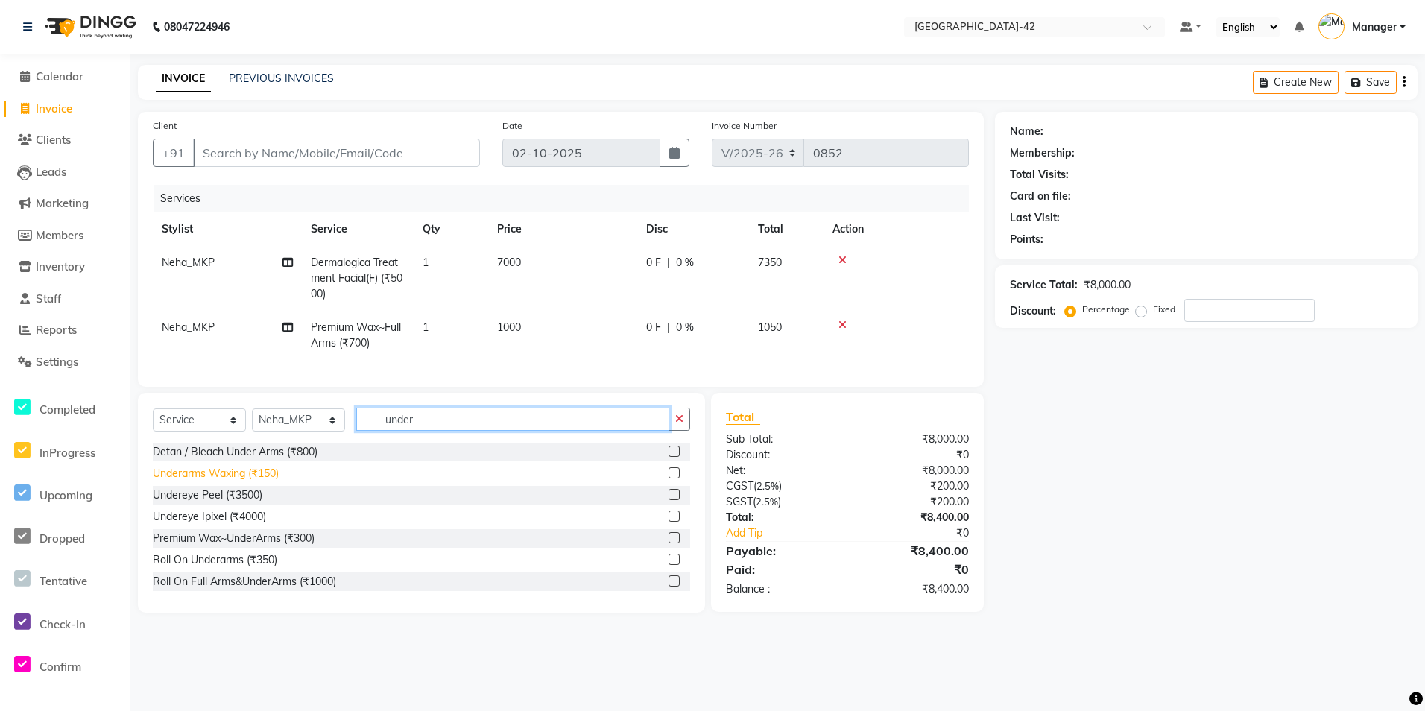
type input "under"
click at [256, 481] on div "Underarms Waxing (₹150)" at bounding box center [216, 474] width 126 height 16
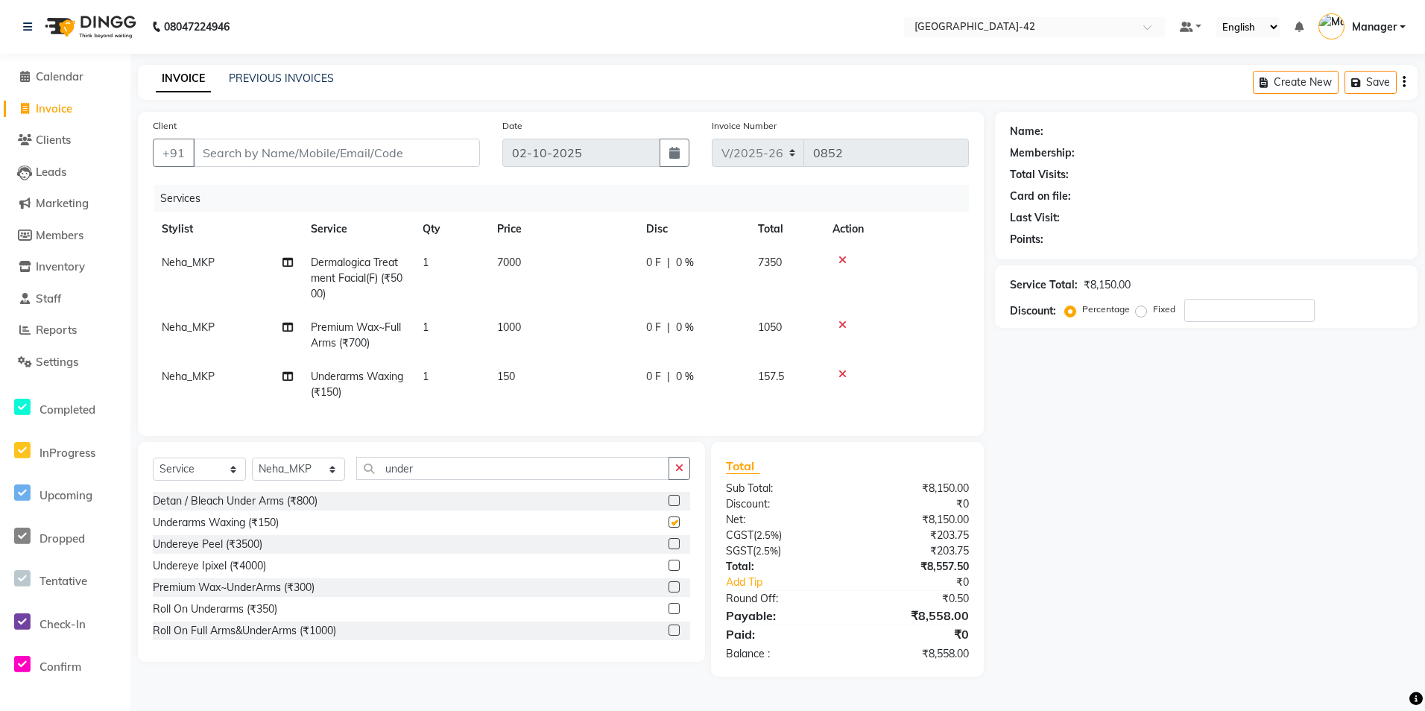
checkbox input "false"
click at [514, 379] on td "150" at bounding box center [562, 384] width 149 height 49
select select "87975"
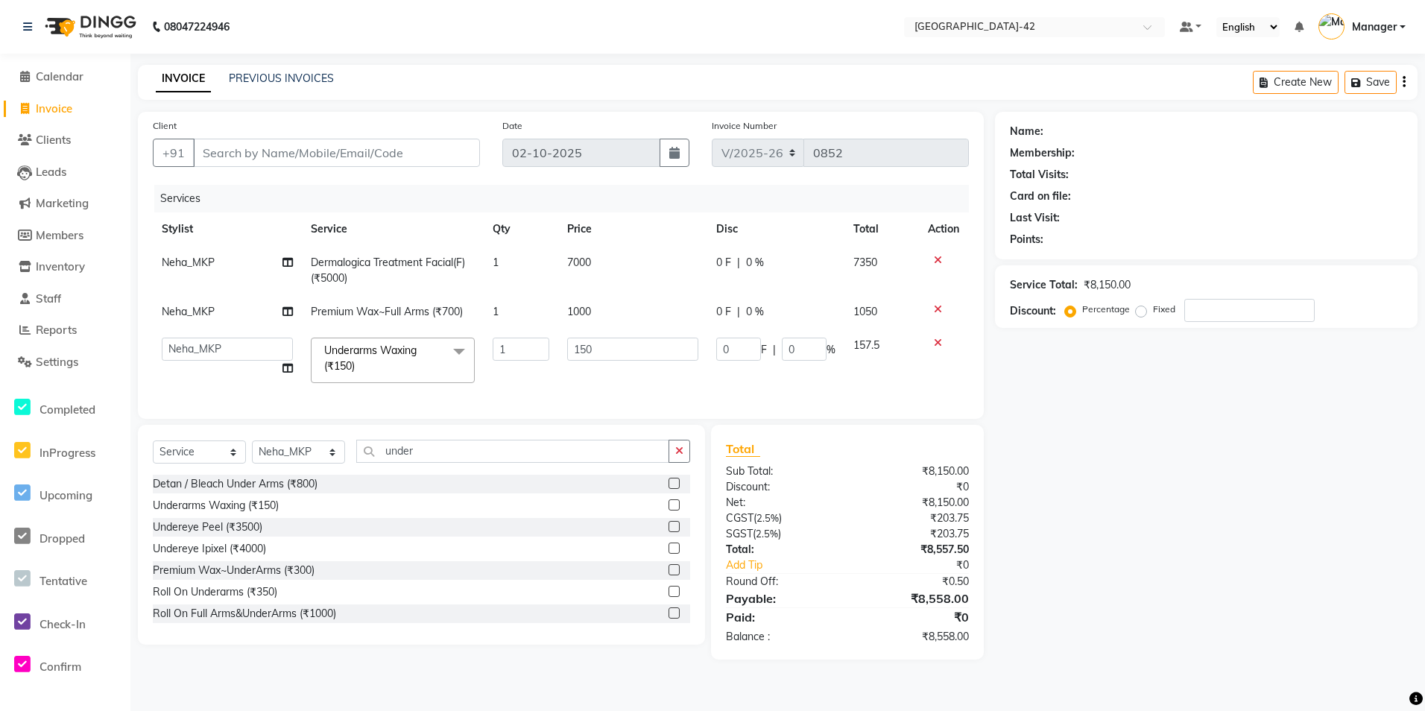
click at [610, 379] on td "150" at bounding box center [632, 360] width 149 height 63
drag, startPoint x: 604, startPoint y: 359, endPoint x: 505, endPoint y: 335, distance: 102.1
click at [505, 335] on tr "Ajay Aman_Pdct Amjad_asst Ankit_asst Asif_BRB Basant_Pdct Bhupesh Counter_Sales…" at bounding box center [561, 360] width 816 height 63
type input "350"
click at [569, 660] on div "Select Service Product Membership Package Voucher Prepaid Gift Card Select Styl…" at bounding box center [416, 542] width 578 height 235
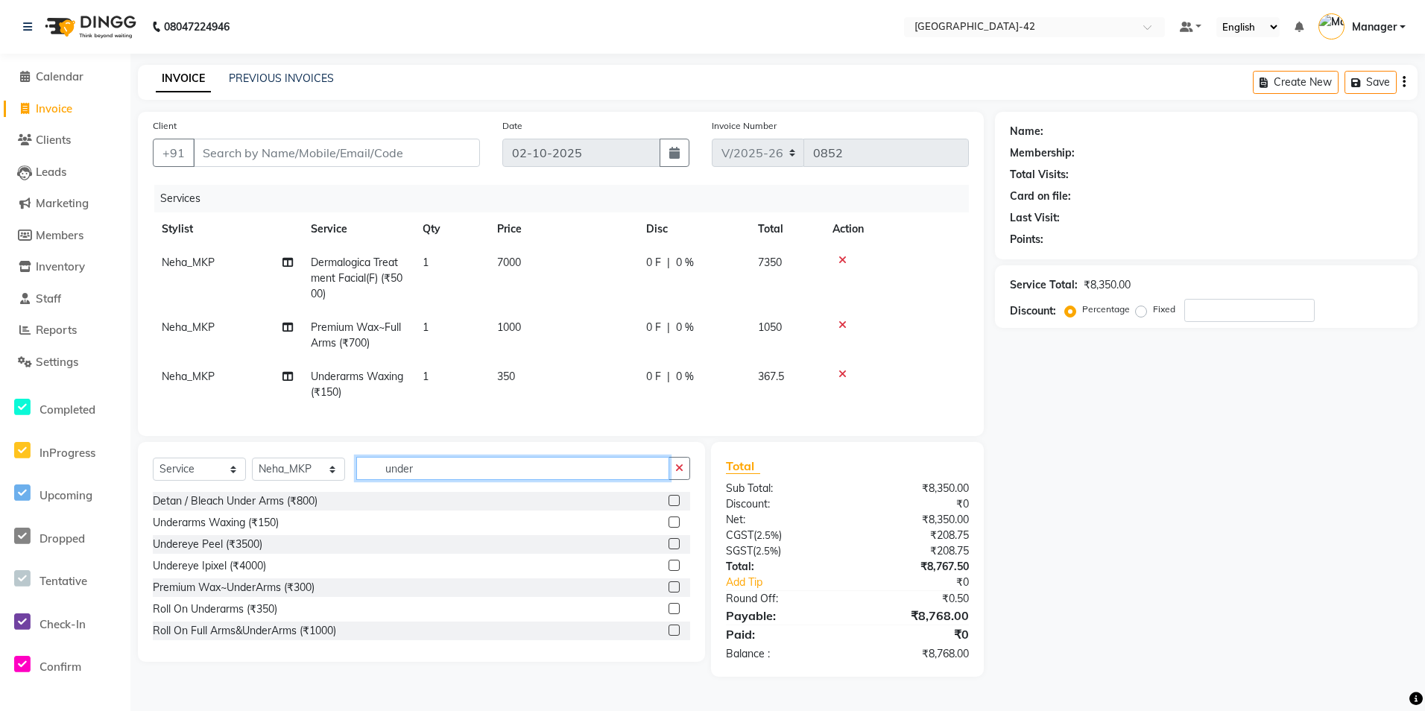
drag, startPoint x: 428, startPoint y: 482, endPoint x: 375, endPoint y: 479, distance: 53.0
click at [379, 479] on input "under" at bounding box center [512, 468] width 313 height 23
type input "eye"
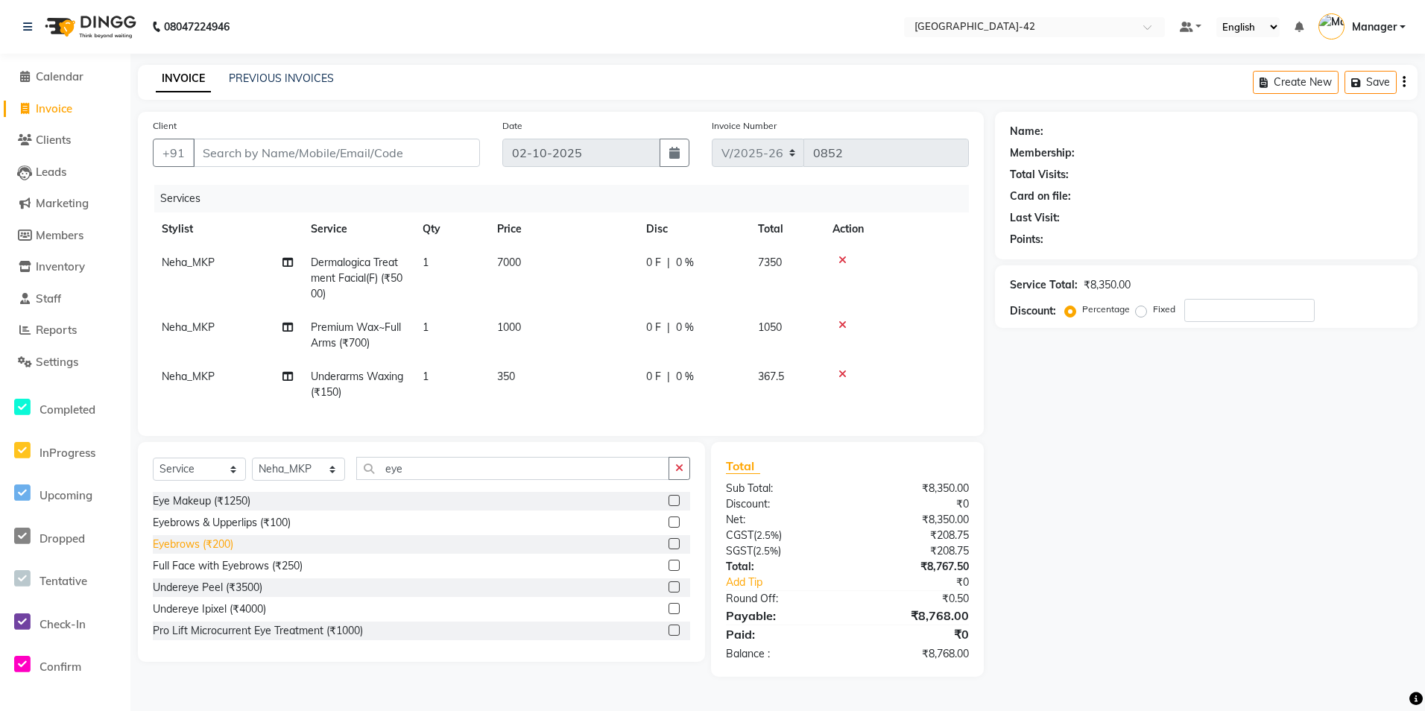
click at [186, 552] on div "Eyebrows (₹200)" at bounding box center [193, 545] width 80 height 16
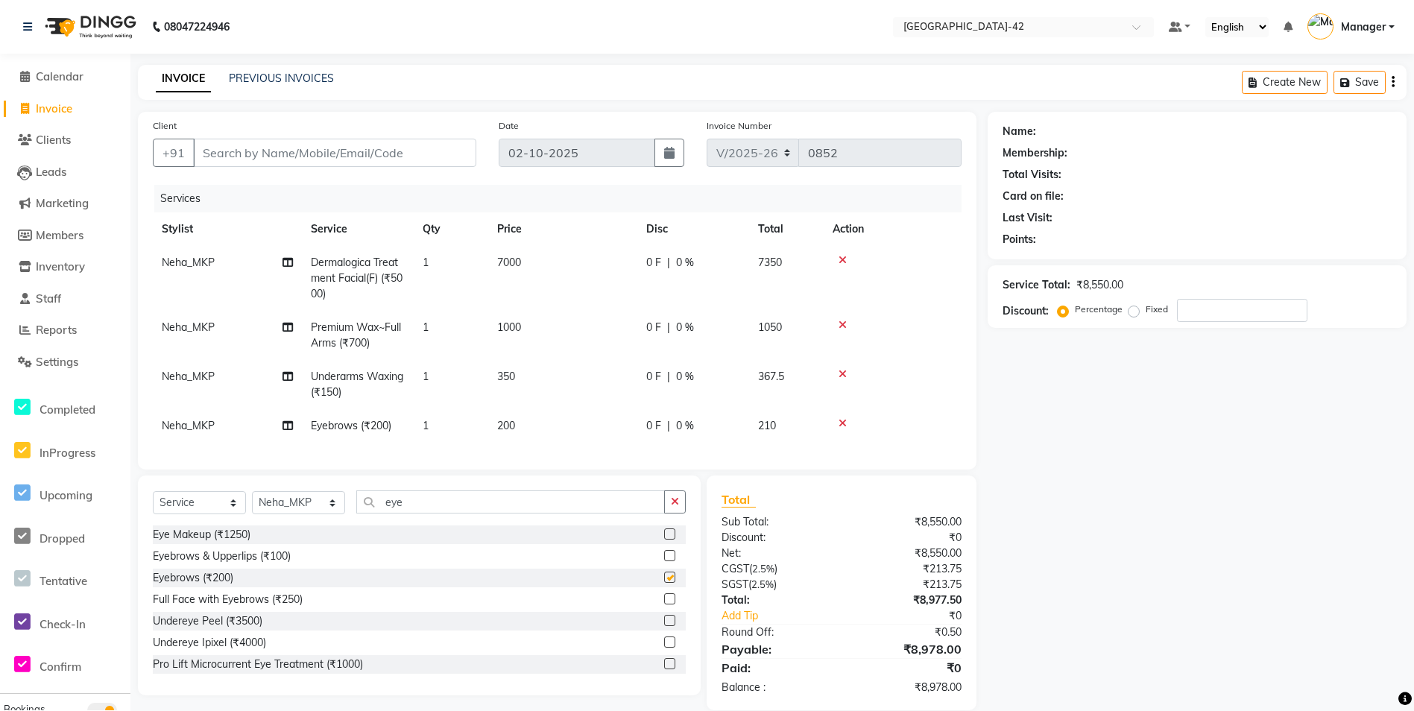
checkbox input "false"
drag, startPoint x: 486, startPoint y: 426, endPoint x: 618, endPoint y: 429, distance: 132.0
click at [487, 426] on td "1" at bounding box center [451, 426] width 75 height 34
select select "87975"
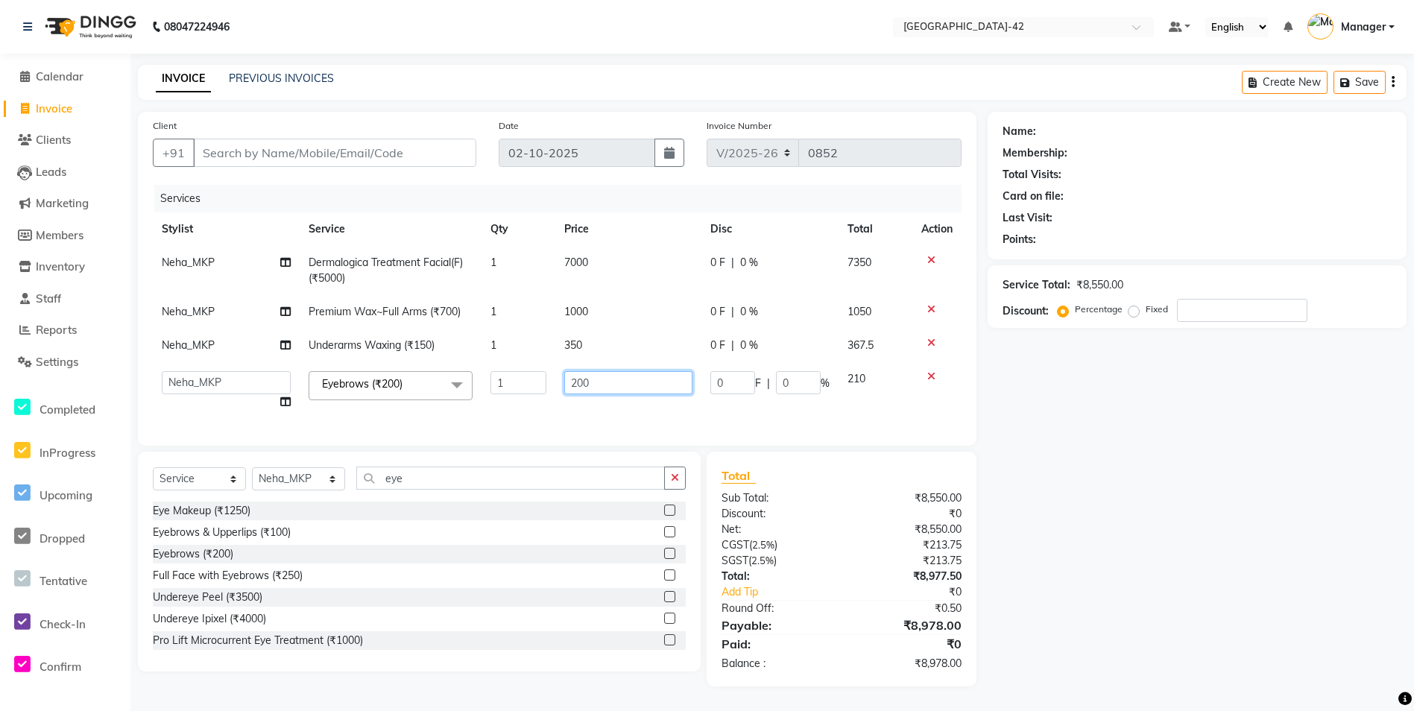
drag, startPoint x: 621, startPoint y: 395, endPoint x: 554, endPoint y: 385, distance: 67.8
click at [575, 385] on td "200" at bounding box center [628, 390] width 146 height 57
type input "2"
type input "100"
drag, startPoint x: 433, startPoint y: 500, endPoint x: 347, endPoint y: 506, distance: 86.7
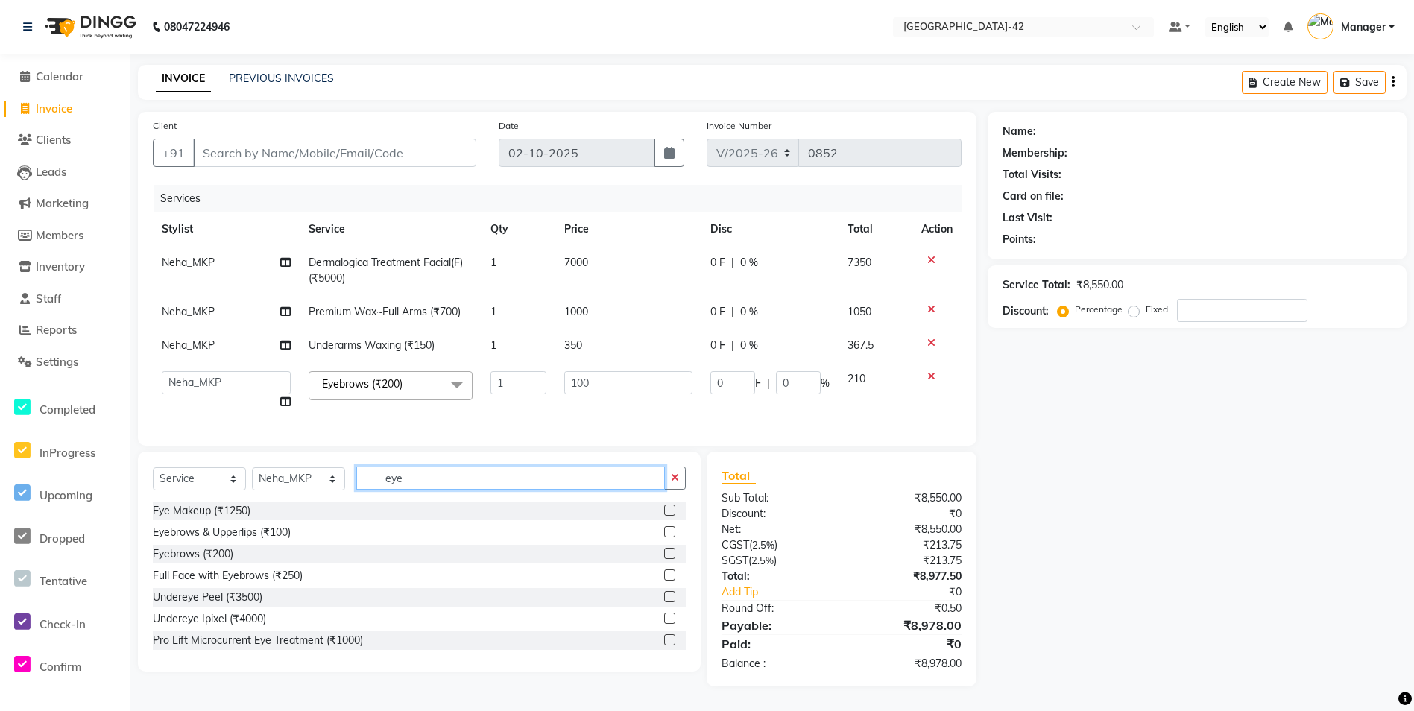
click at [347, 502] on div "Select Service Product Membership Package Voucher Prepaid Gift Card Select Styl…" at bounding box center [419, 484] width 533 height 35
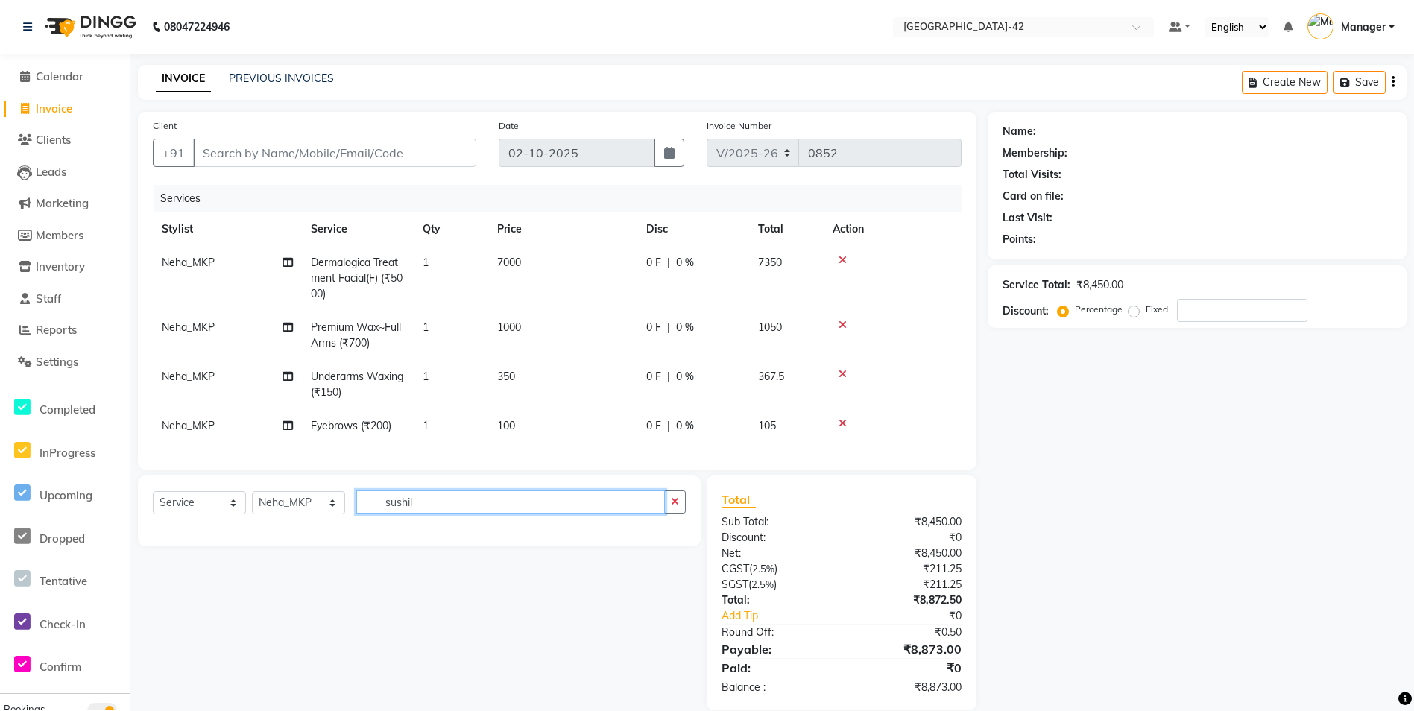
type input "sushil"
click at [319, 503] on select "Select Stylist Ajay Aman_Pdct Amjad_asst Ankit_asst Asif_BRB Basant_Pdct Bhupes…" at bounding box center [298, 502] width 93 height 23
select select "87964"
click at [252, 502] on select "Select Stylist Ajay Aman_Pdct Amjad_asst Ankit_asst Asif_BRB Basant_Pdct Bhupes…" at bounding box center [298, 502] width 93 height 23
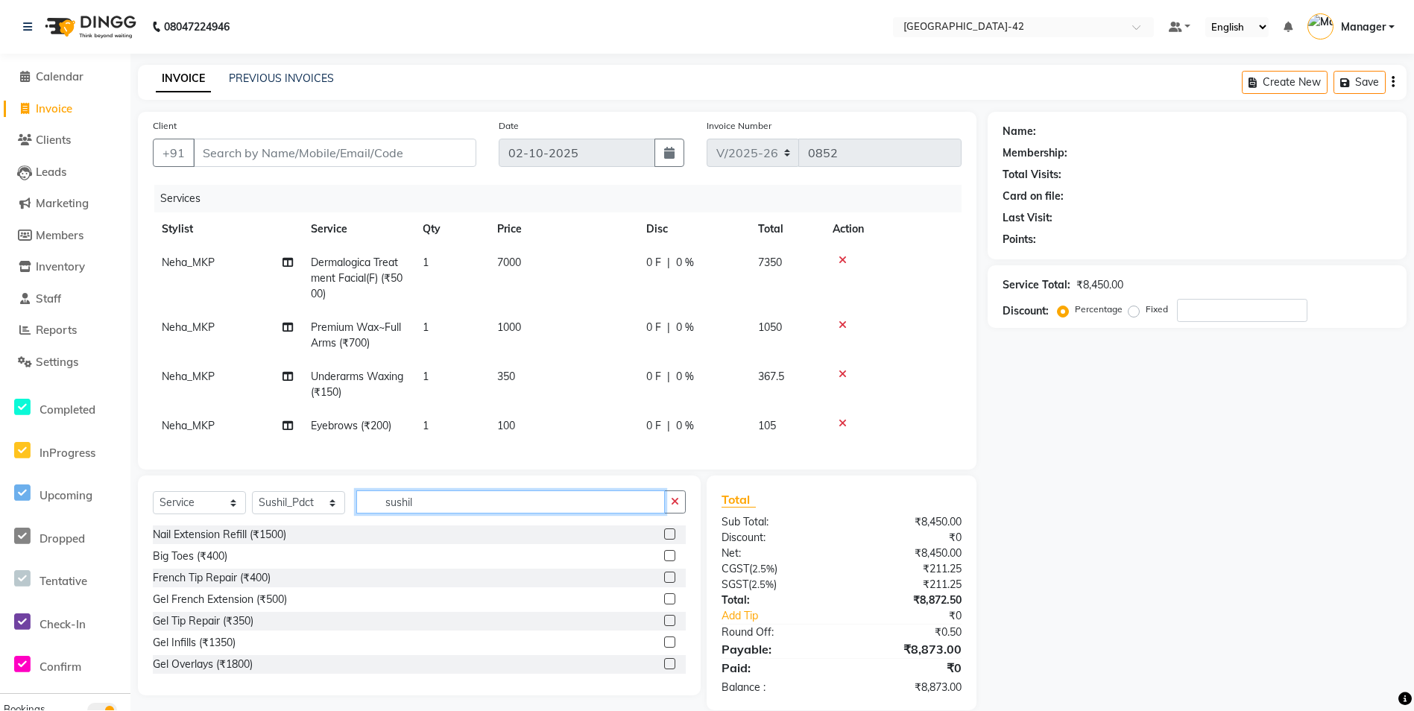
drag, startPoint x: 454, startPoint y: 517, endPoint x: 347, endPoint y: 521, distance: 107.4
click at [362, 525] on div "Select Service Product Membership Package Voucher Prepaid Gift Card Select Styl…" at bounding box center [419, 507] width 533 height 35
type input "shampoo"
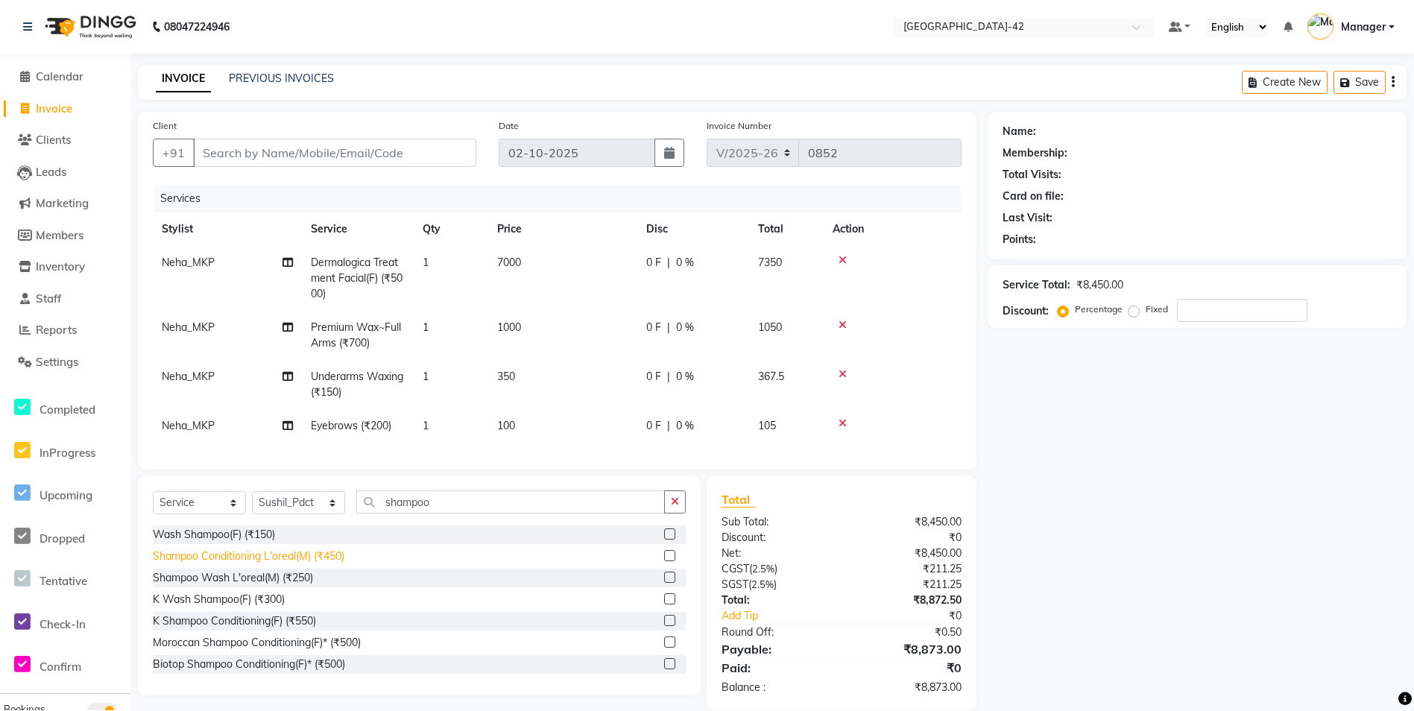
click at [311, 561] on div "Shampoo Conditioning L'oreal(M) (₹450)" at bounding box center [249, 557] width 192 height 16
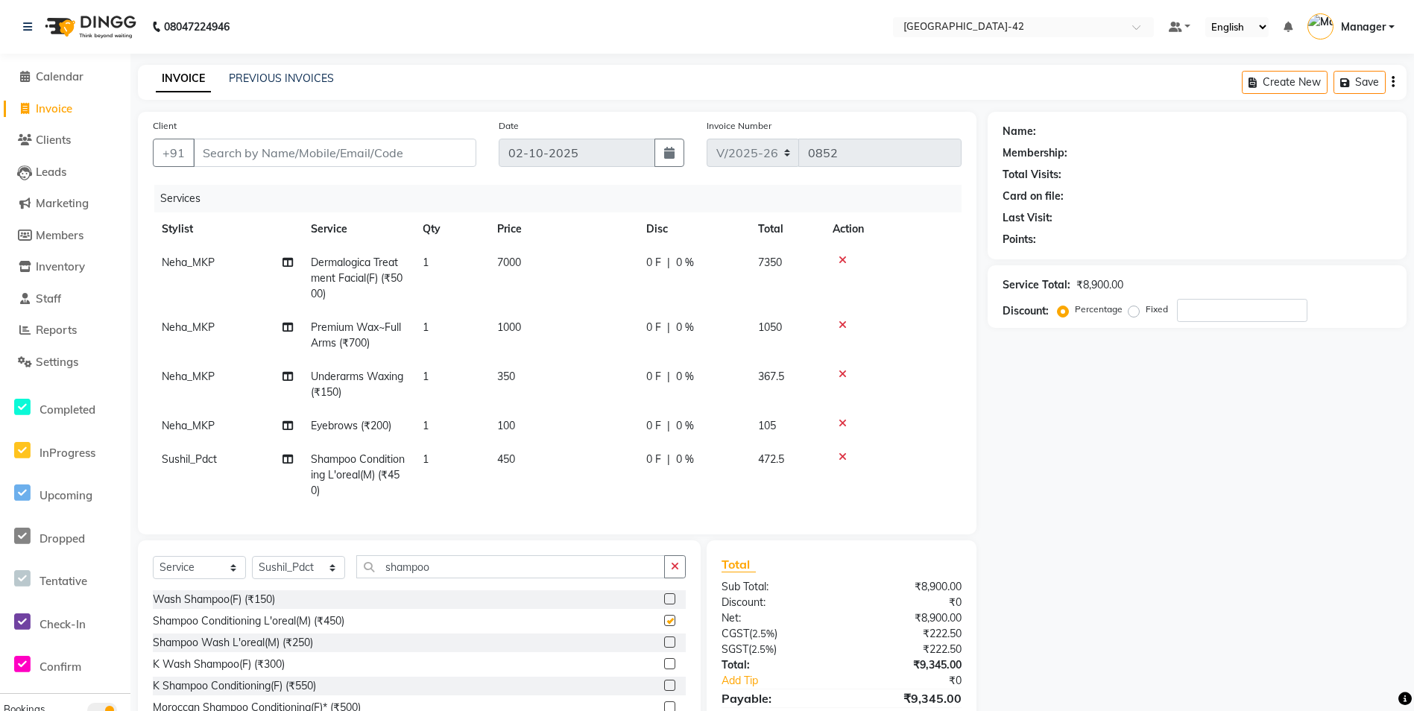
checkbox input "false"
drag, startPoint x: 507, startPoint y: 458, endPoint x: 520, endPoint y: 458, distance: 13.4
click at [513, 459] on span "450" at bounding box center [506, 458] width 18 height 13
select select "87964"
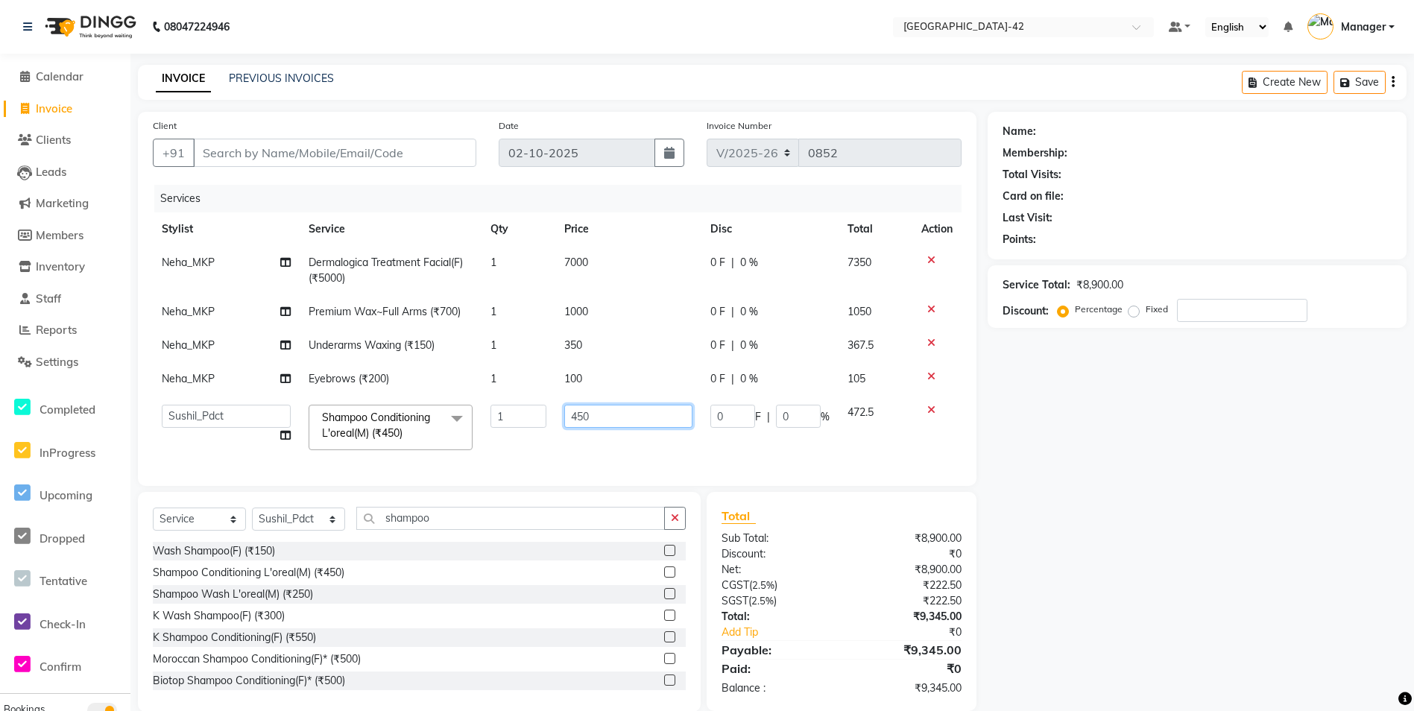
drag, startPoint x: 599, startPoint y: 415, endPoint x: 535, endPoint y: 426, distance: 64.2
click at [549, 424] on tr "Ajay Aman_Pdct Amjad_asst Ankit_asst Asif_BRB Basant_Pdct Bhupesh Counter_Sales…" at bounding box center [557, 427] width 809 height 63
type input "500"
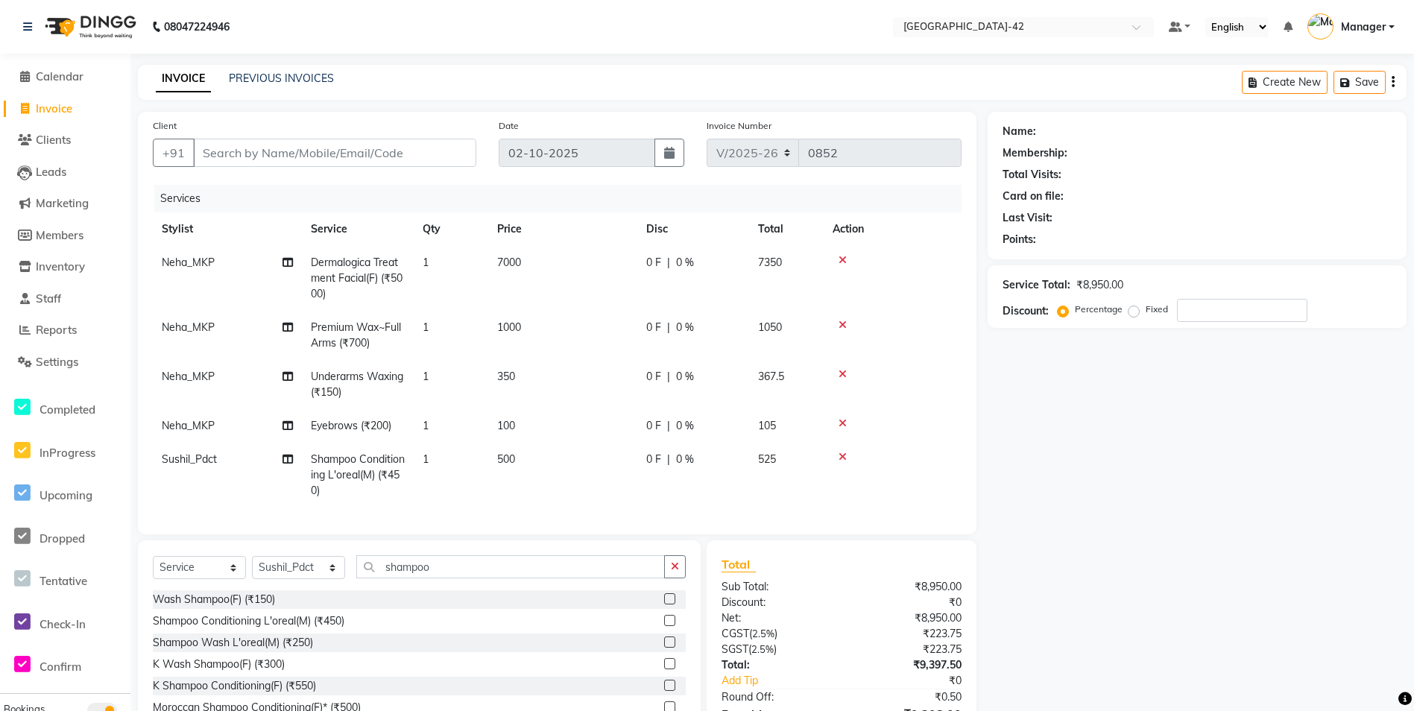
click at [1289, 538] on div "Name: Membership: Total Visits: Card on file: Last Visit: Points: Service Total…" at bounding box center [1203, 443] width 430 height 663
click at [224, 162] on input "Client" at bounding box center [334, 153] width 283 height 28
paste input "7599050546"
type input "7599050546"
type input "0"
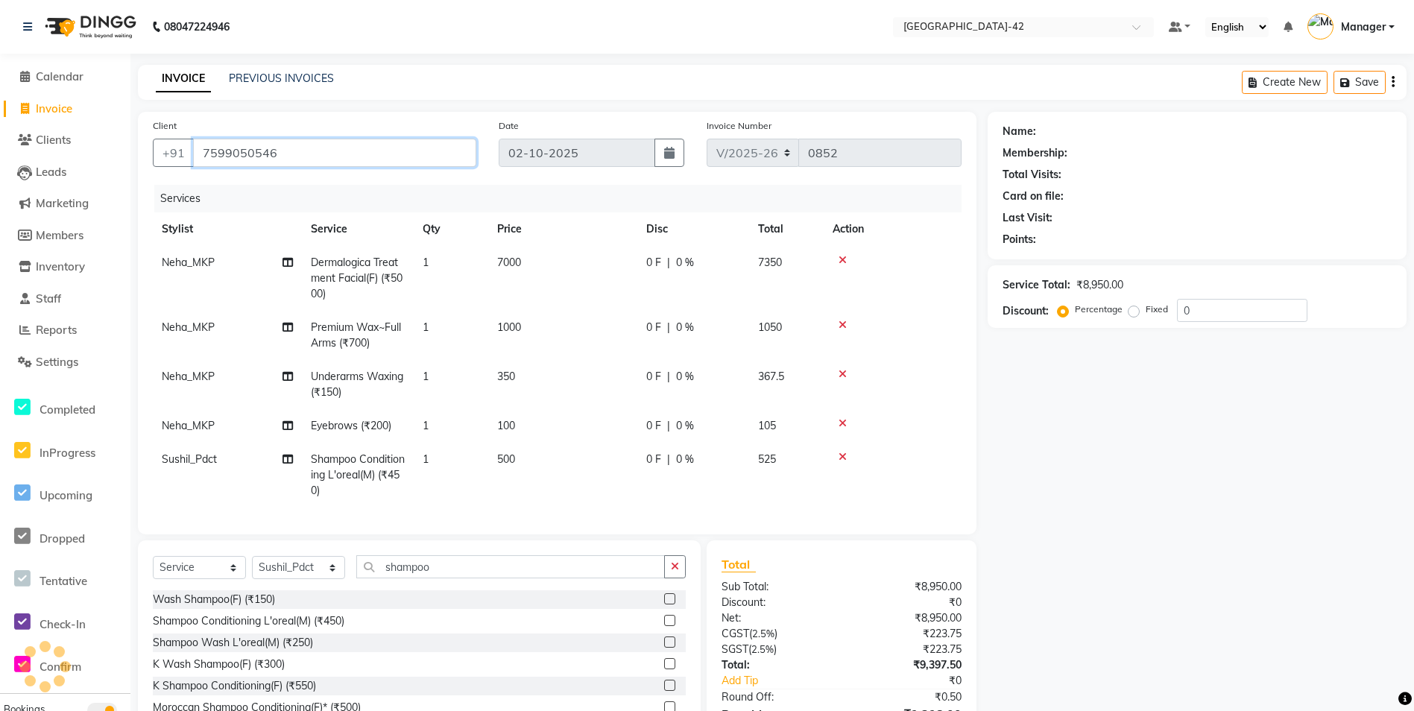
type input "7599050546"
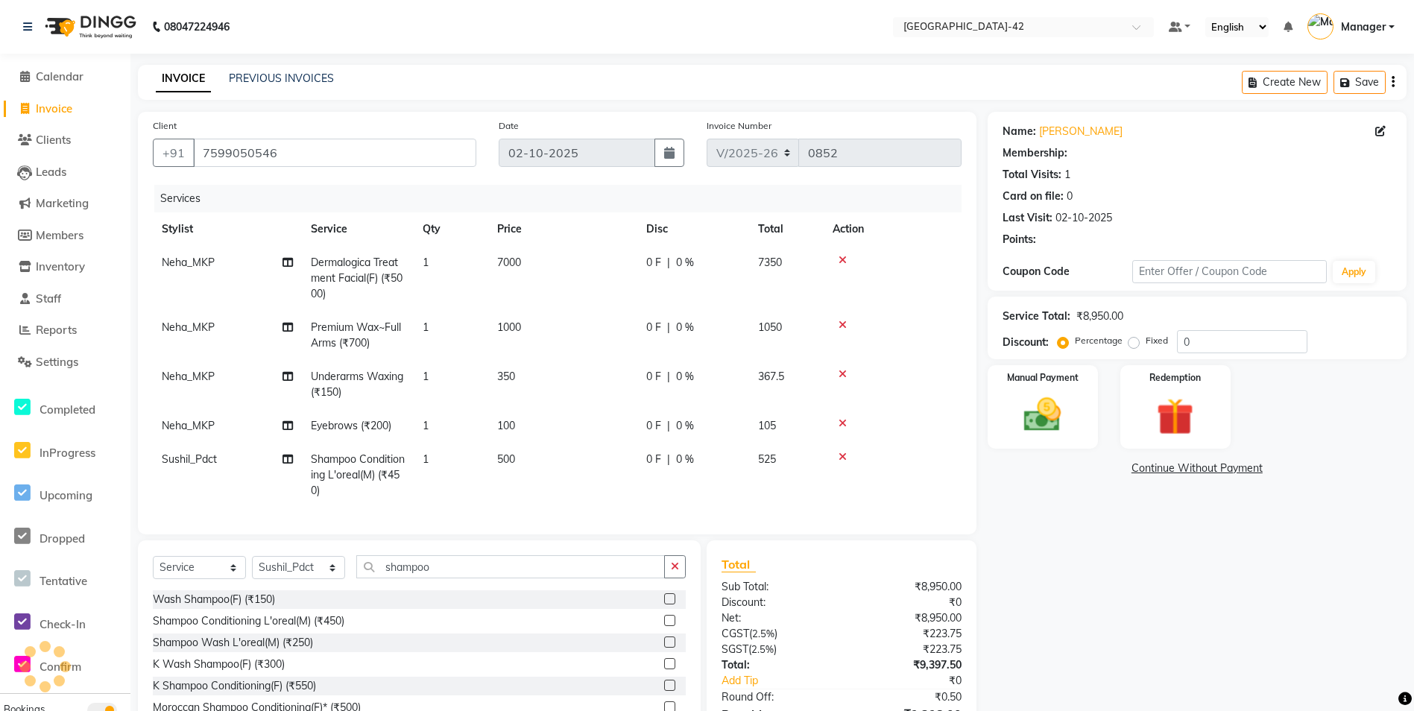
select select "1: Object"
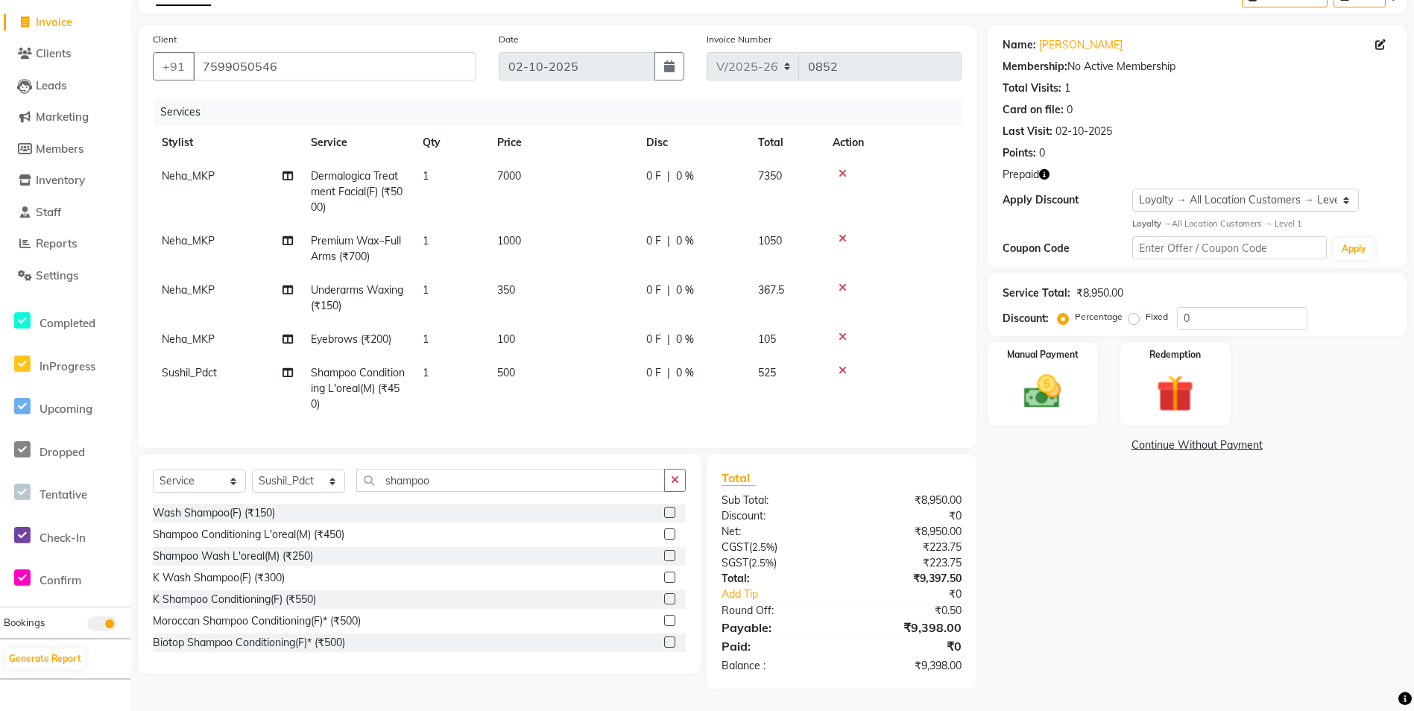
scroll to position [98, 0]
click at [1146, 384] on img at bounding box center [1175, 394] width 63 height 48
click at [1122, 438] on span "Prepaid 1" at bounding box center [1120, 446] width 48 height 17
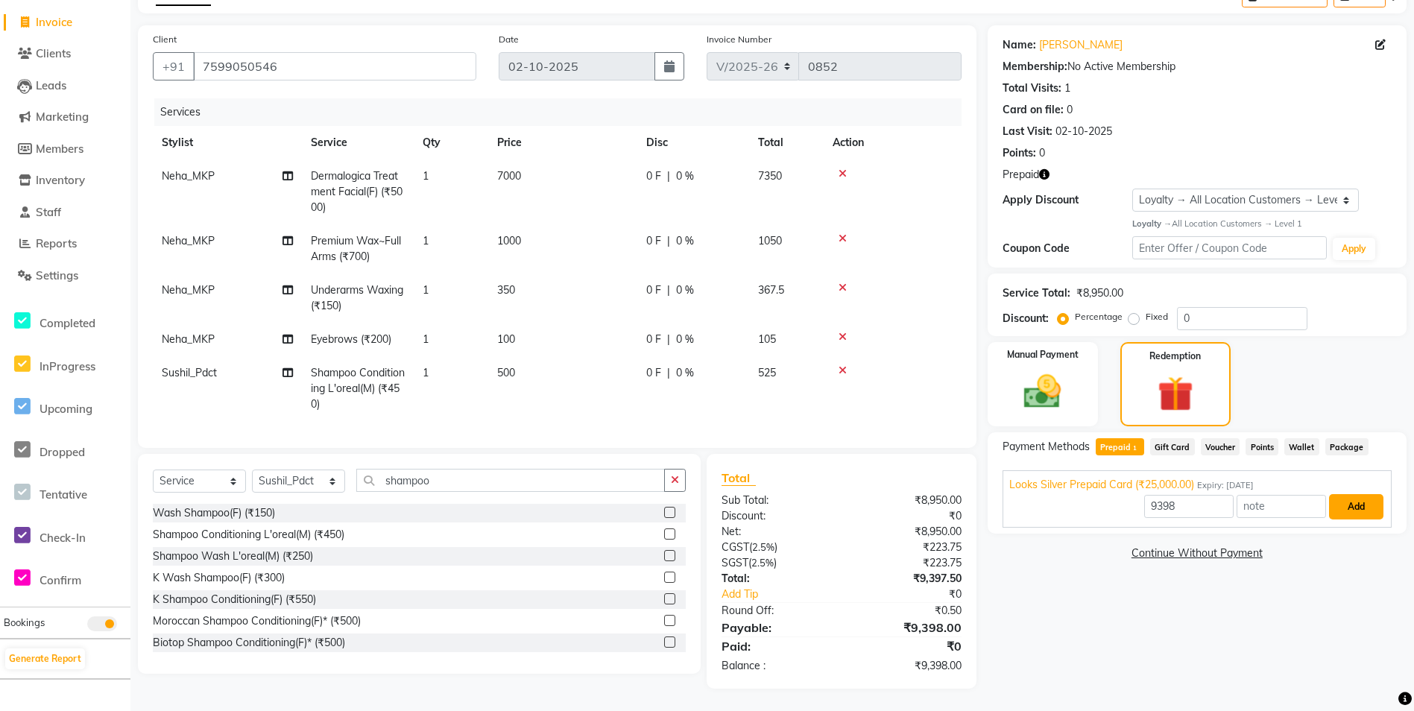
click at [1351, 494] on button "Add" at bounding box center [1356, 506] width 54 height 25
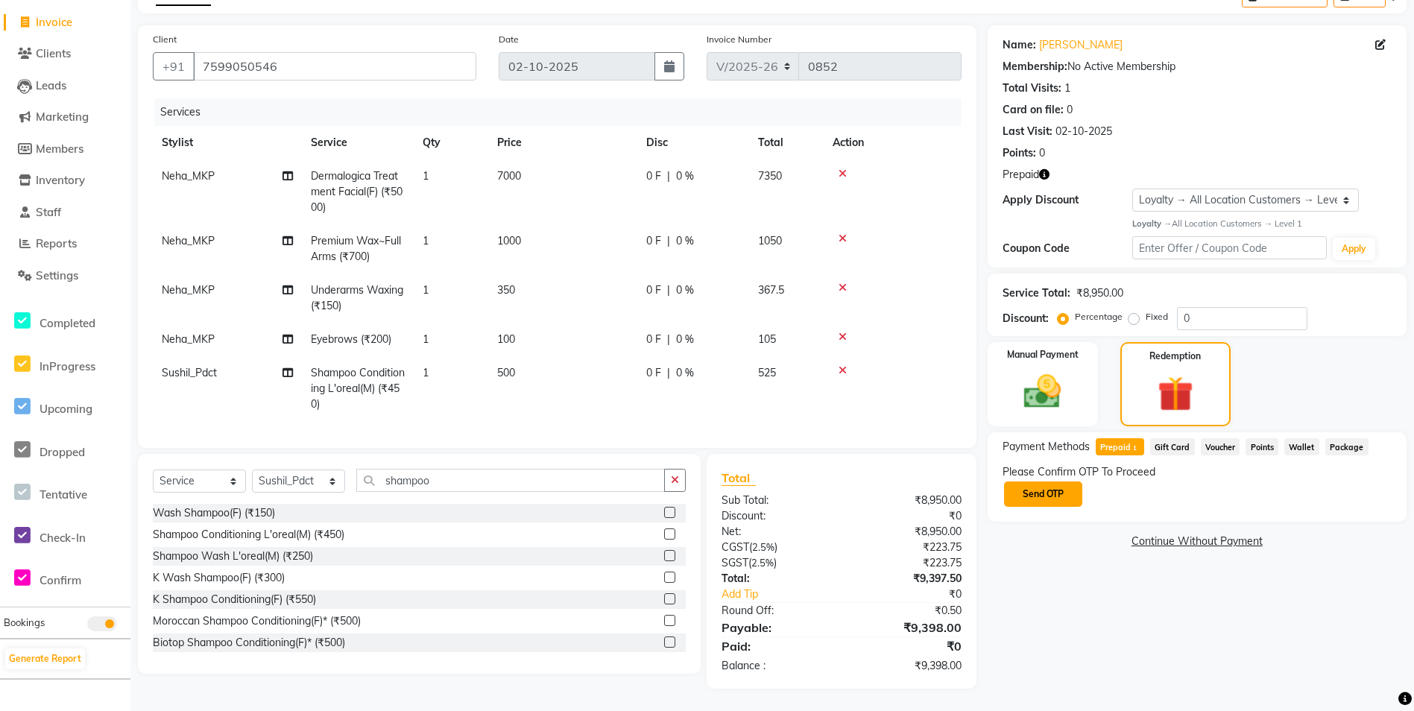
click at [1046, 489] on button "Send OTP" at bounding box center [1043, 493] width 78 height 25
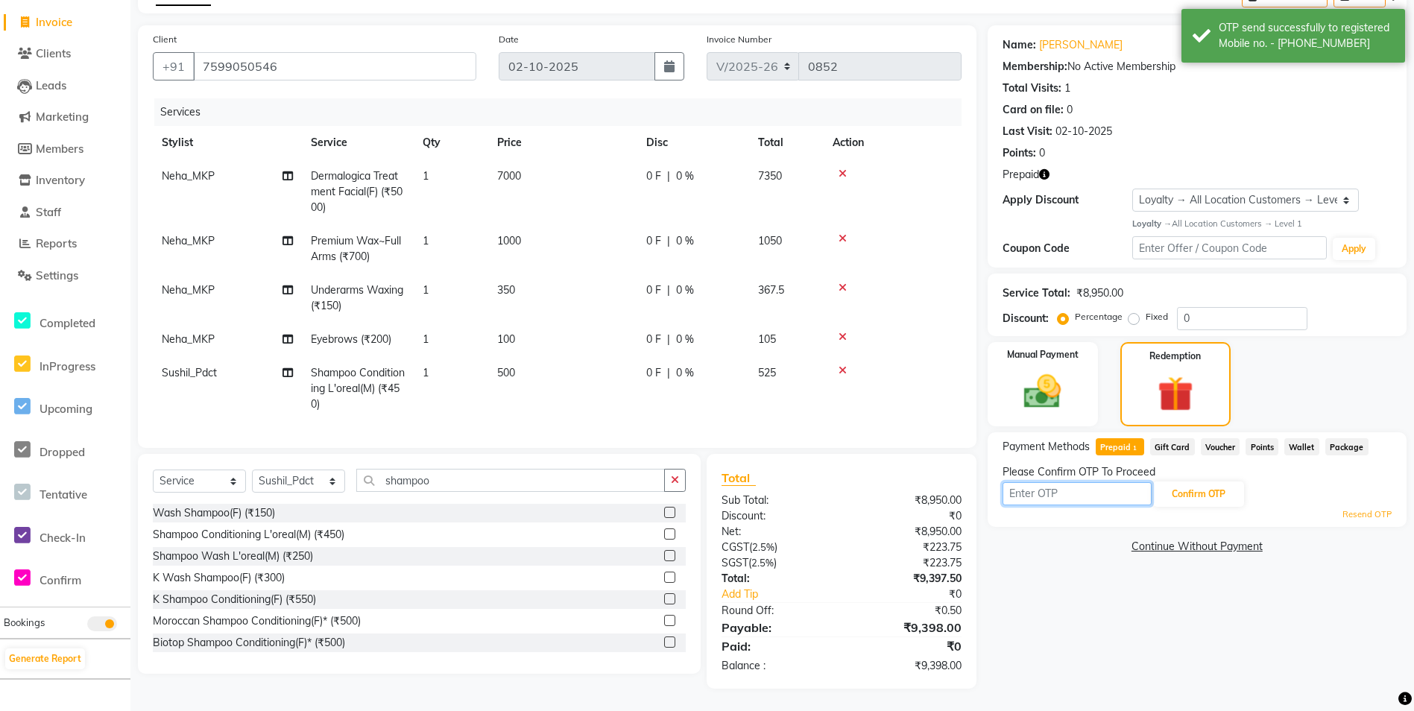
click at [1046, 489] on input "text" at bounding box center [1076, 493] width 149 height 23
type input "3529"
click at [1172, 481] on button "Confirm OTP" at bounding box center [1198, 493] width 91 height 25
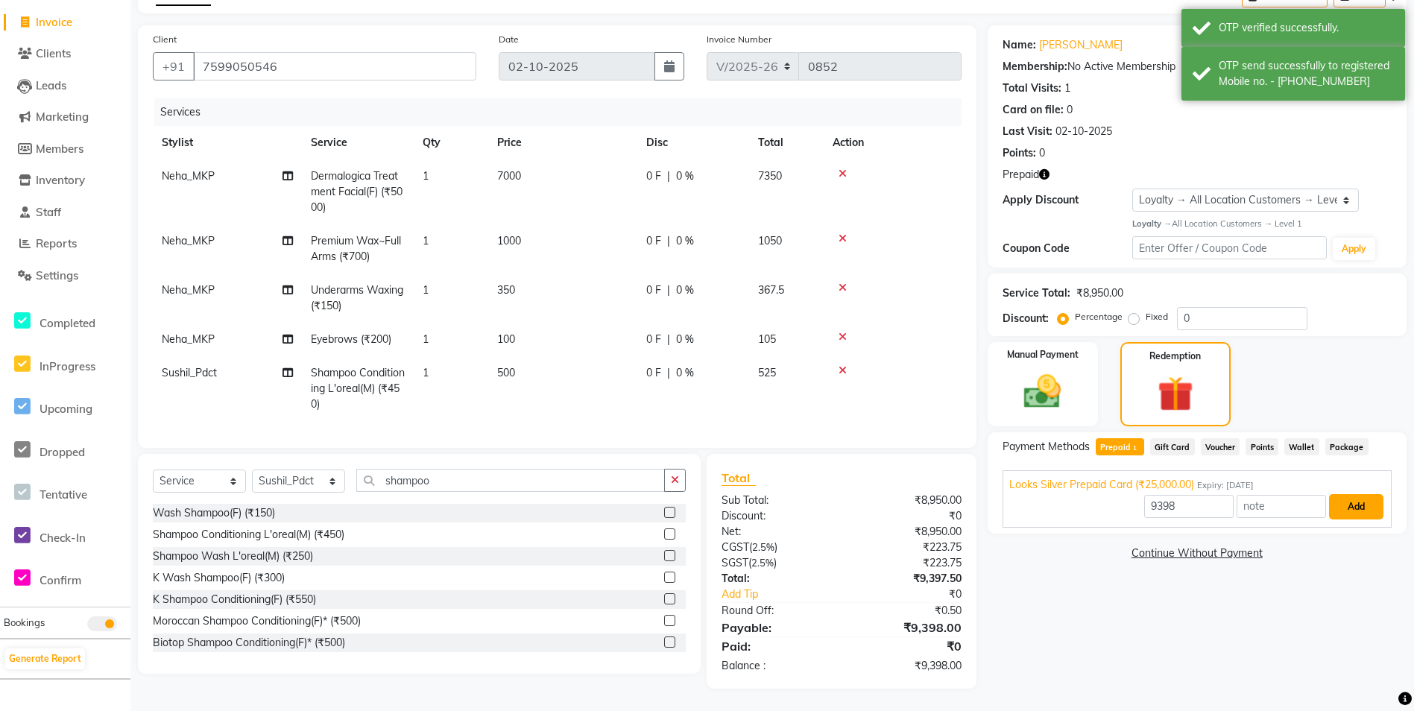
click at [1347, 494] on button "Add" at bounding box center [1356, 506] width 54 height 25
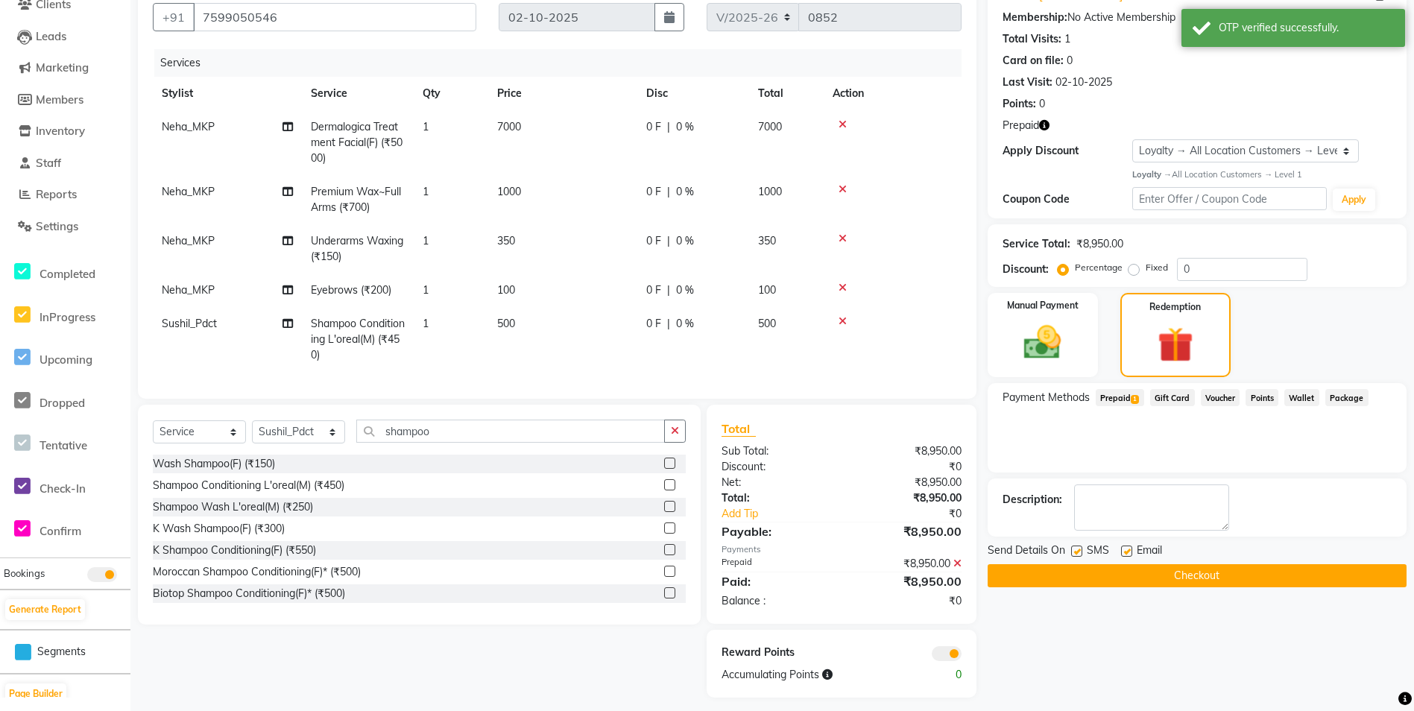
scroll to position [156, 0]
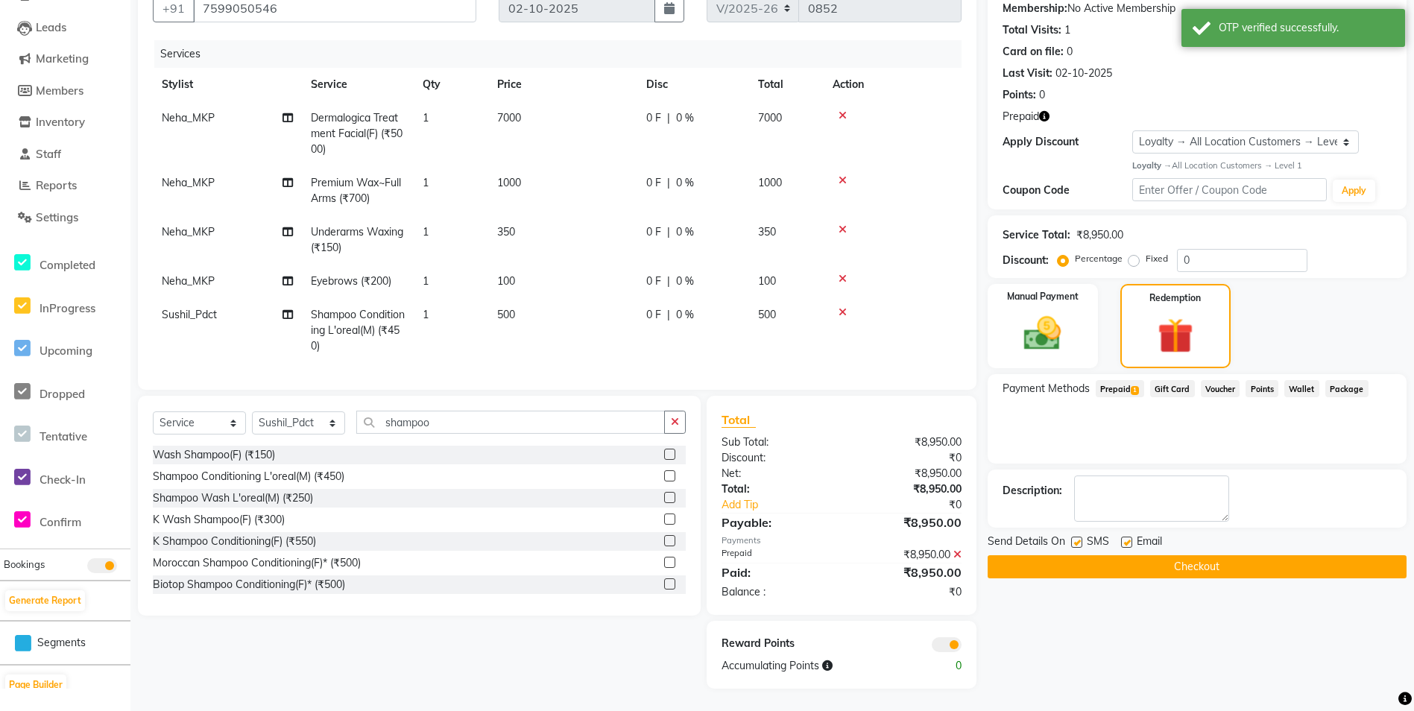
click at [1221, 555] on button "Checkout" at bounding box center [1197, 566] width 419 height 23
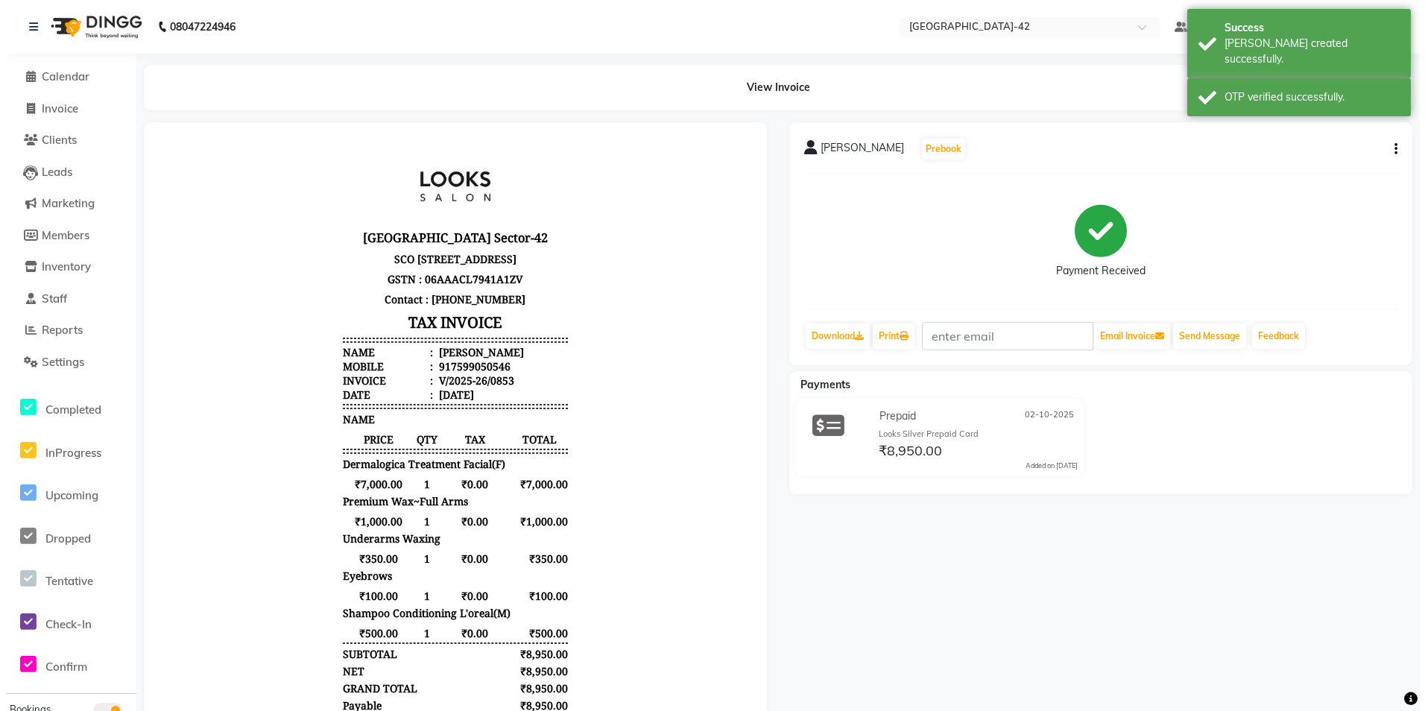
scroll to position [12, 0]
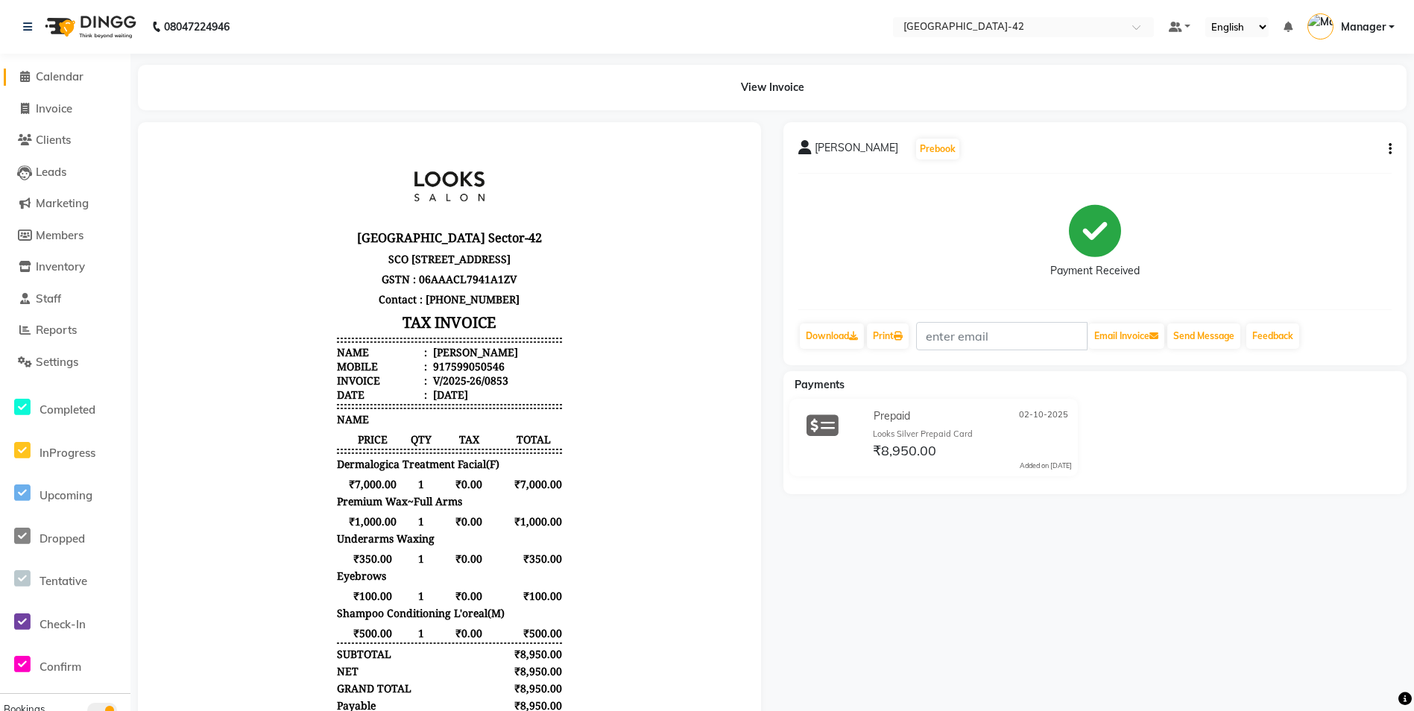
click at [75, 69] on link "Calendar" at bounding box center [65, 77] width 123 height 17
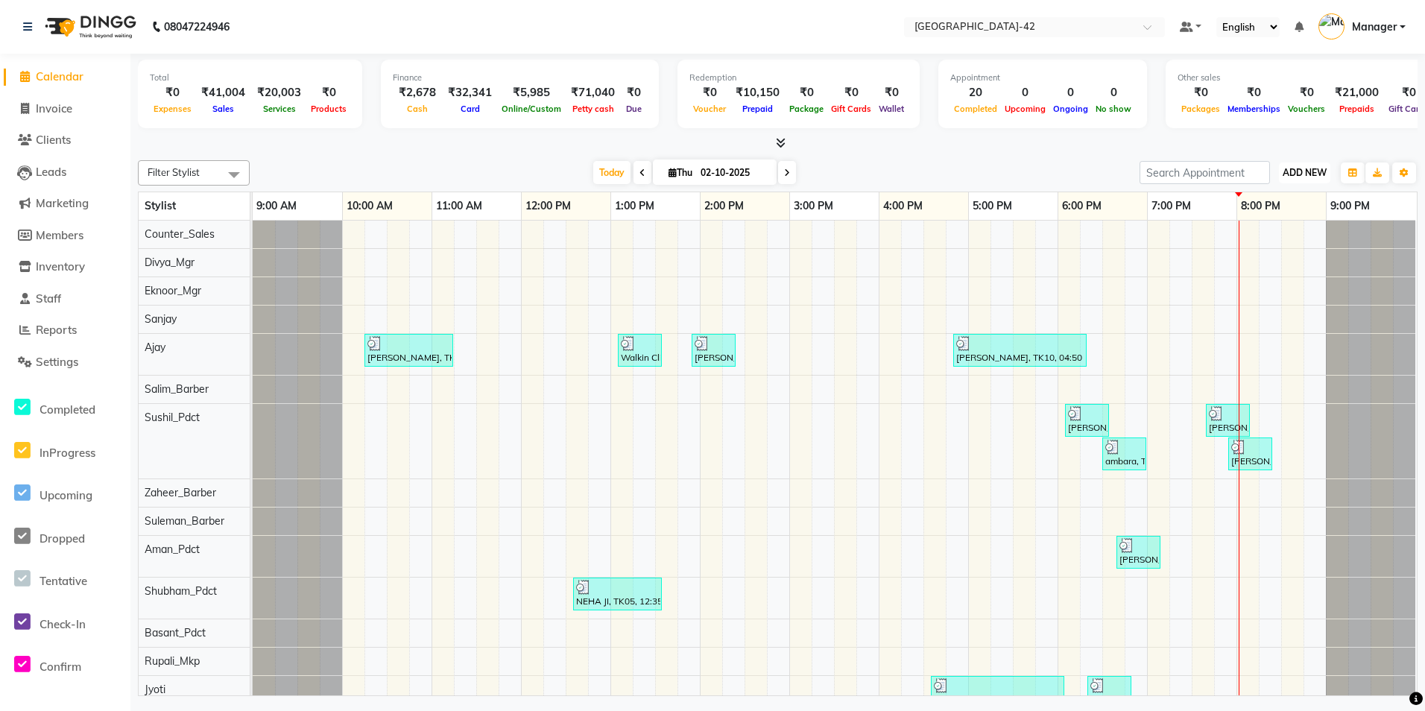
click at [1295, 174] on span "ADD NEW" at bounding box center [1305, 172] width 44 height 11
click at [1283, 237] on link "Add Expense" at bounding box center [1271, 239] width 118 height 19
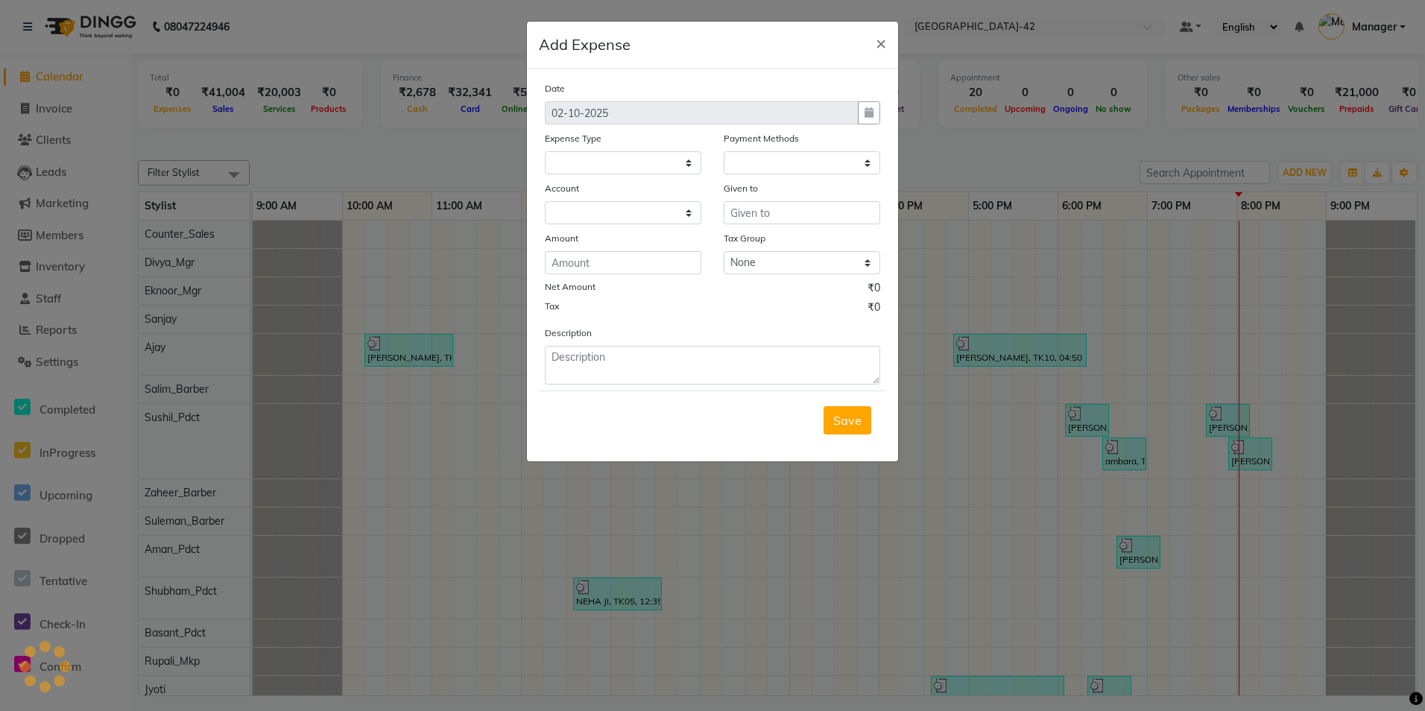
select select "1"
select select "7962"
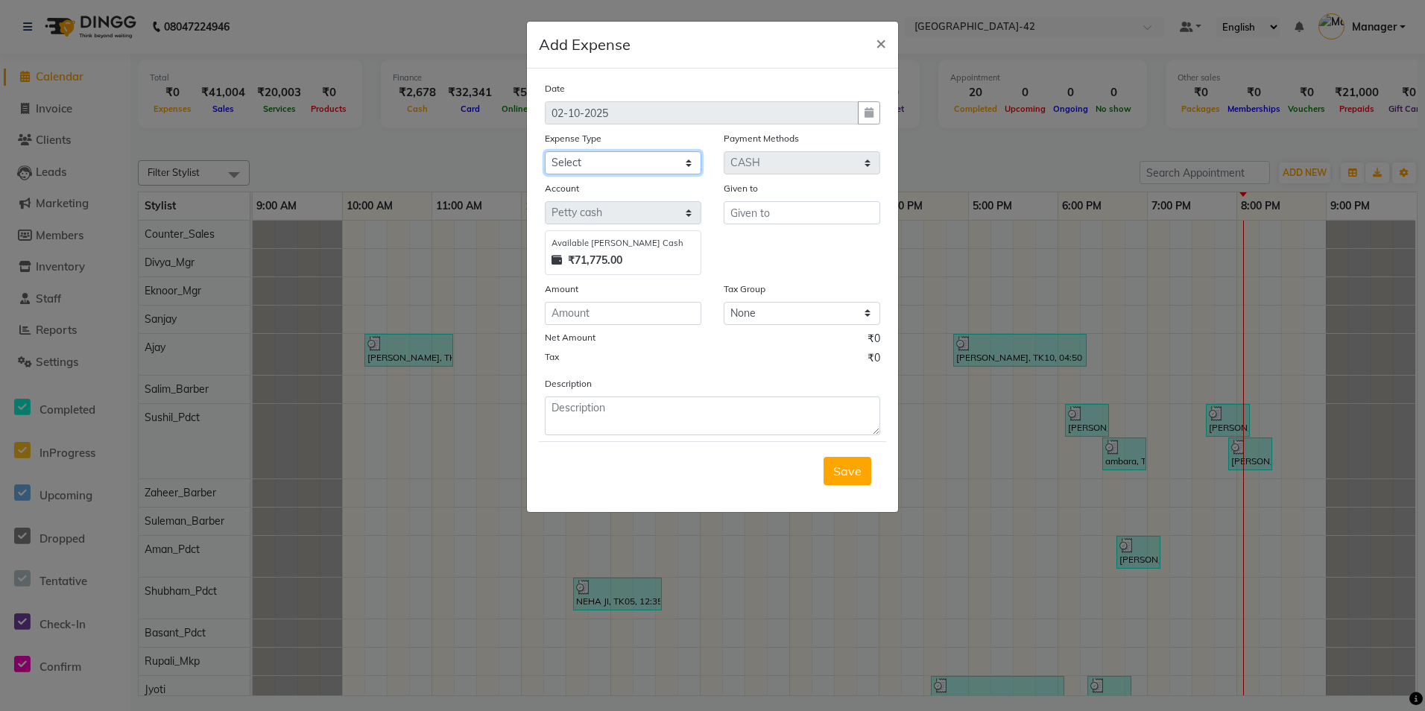
click at [592, 156] on select "Select Accommodation Aesthetics Bank Deposit BLINKIT Cash Handover Client Refun…" at bounding box center [623, 162] width 157 height 23
select select "24889"
click at [545, 151] on select "Select Accommodation Aesthetics Bank Deposit BLINKIT Cash Handover Client Refun…" at bounding box center [623, 162] width 157 height 23
click at [643, 317] on input "number" at bounding box center [623, 313] width 157 height 23
type input "950"
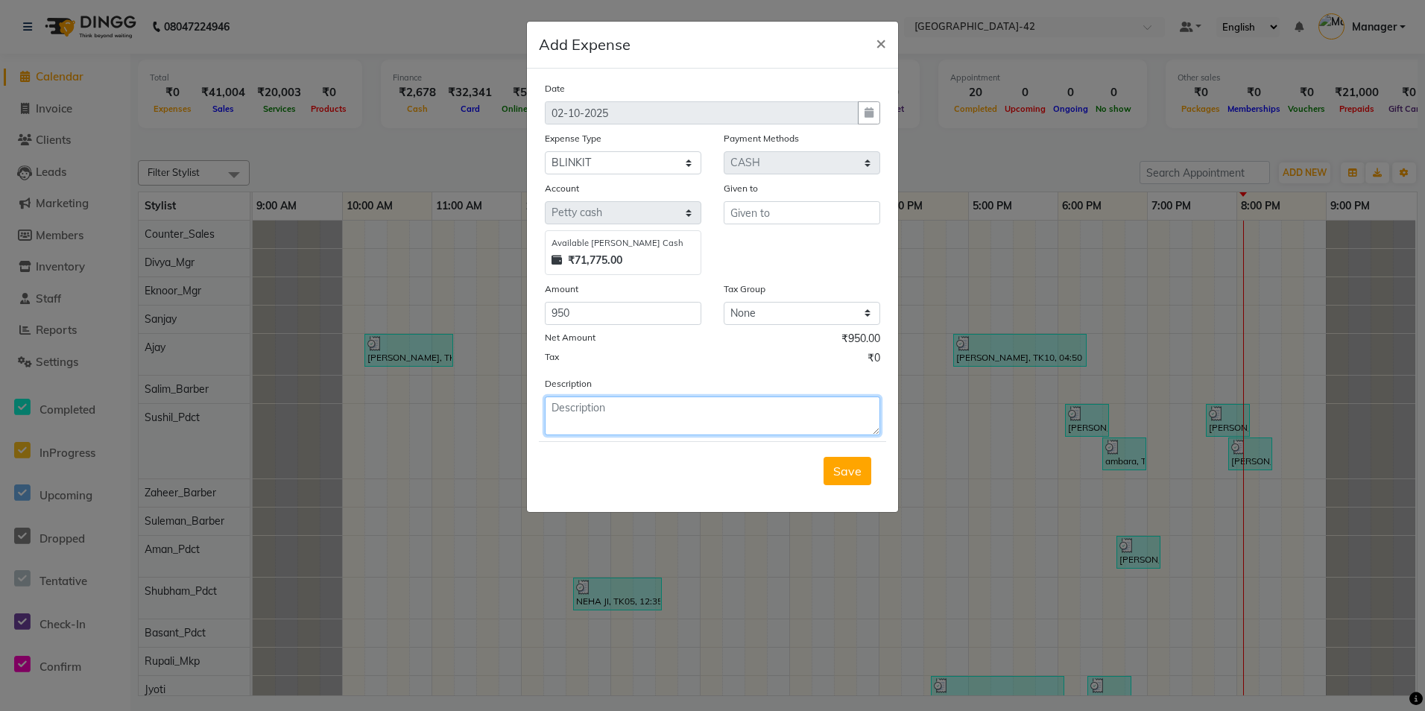
click at [616, 414] on textarea at bounding box center [712, 416] width 335 height 39
type textarea "toffeepacket+milk+cocunut water+biscuits"
click at [847, 464] on span "Save" at bounding box center [847, 471] width 28 height 15
click at [822, 189] on div "Given to" at bounding box center [802, 190] width 157 height 21
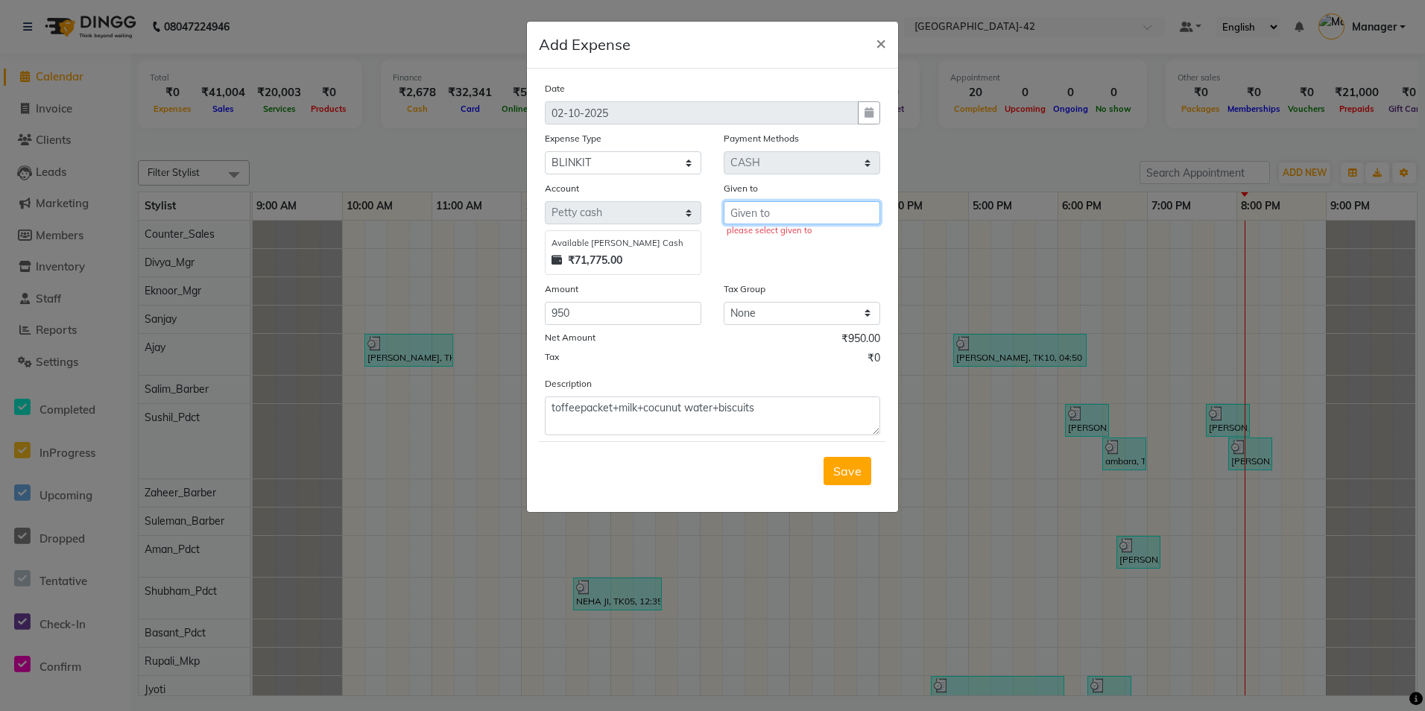
click at [826, 212] on input "text" at bounding box center [802, 212] width 157 height 23
click at [796, 241] on ngb-highlight "Co unter_Sales" at bounding box center [782, 244] width 80 height 15
type input "Counter_Sales"
drag, startPoint x: 829, startPoint y: 458, endPoint x: 836, endPoint y: 460, distance: 7.8
click at [831, 461] on button "Save" at bounding box center [848, 471] width 48 height 28
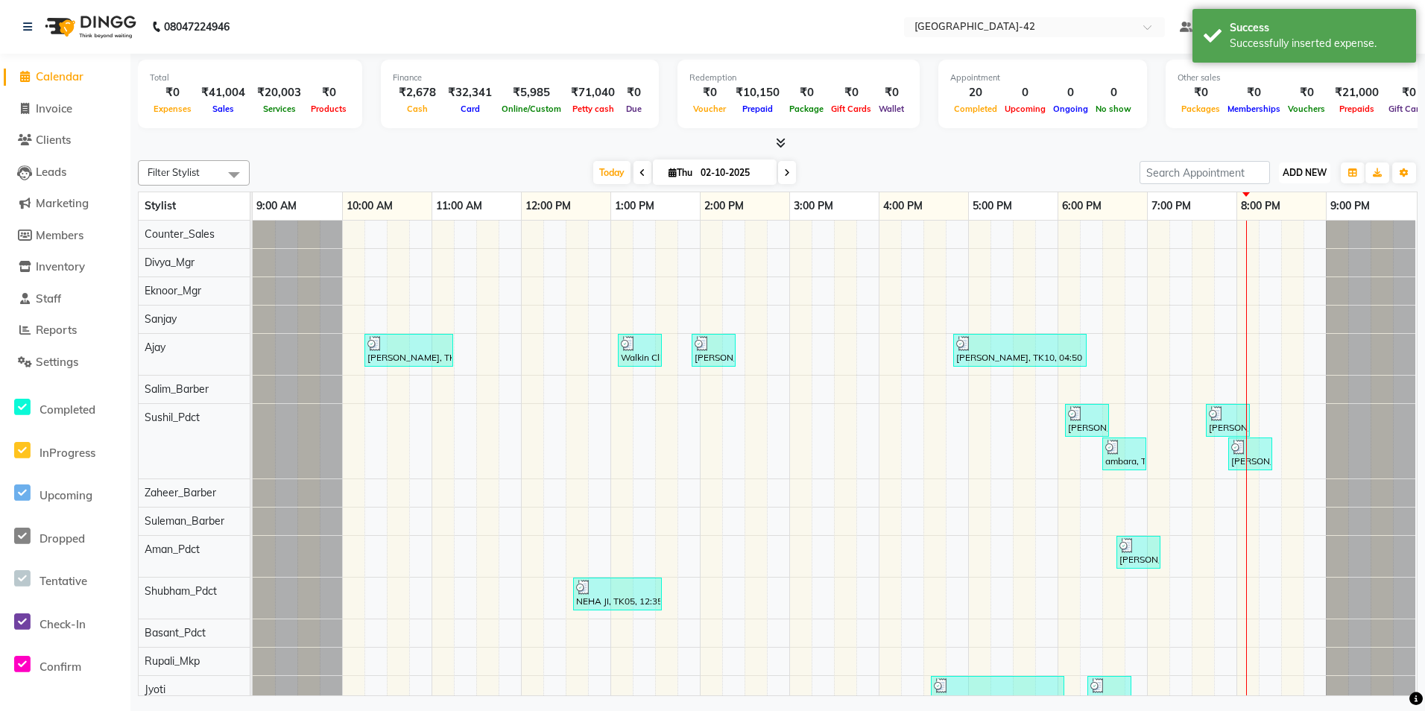
click at [1294, 179] on button "ADD NEW Toggle Dropdown" at bounding box center [1304, 172] width 51 height 21
click at [1274, 239] on link "Add Expense" at bounding box center [1271, 239] width 118 height 19
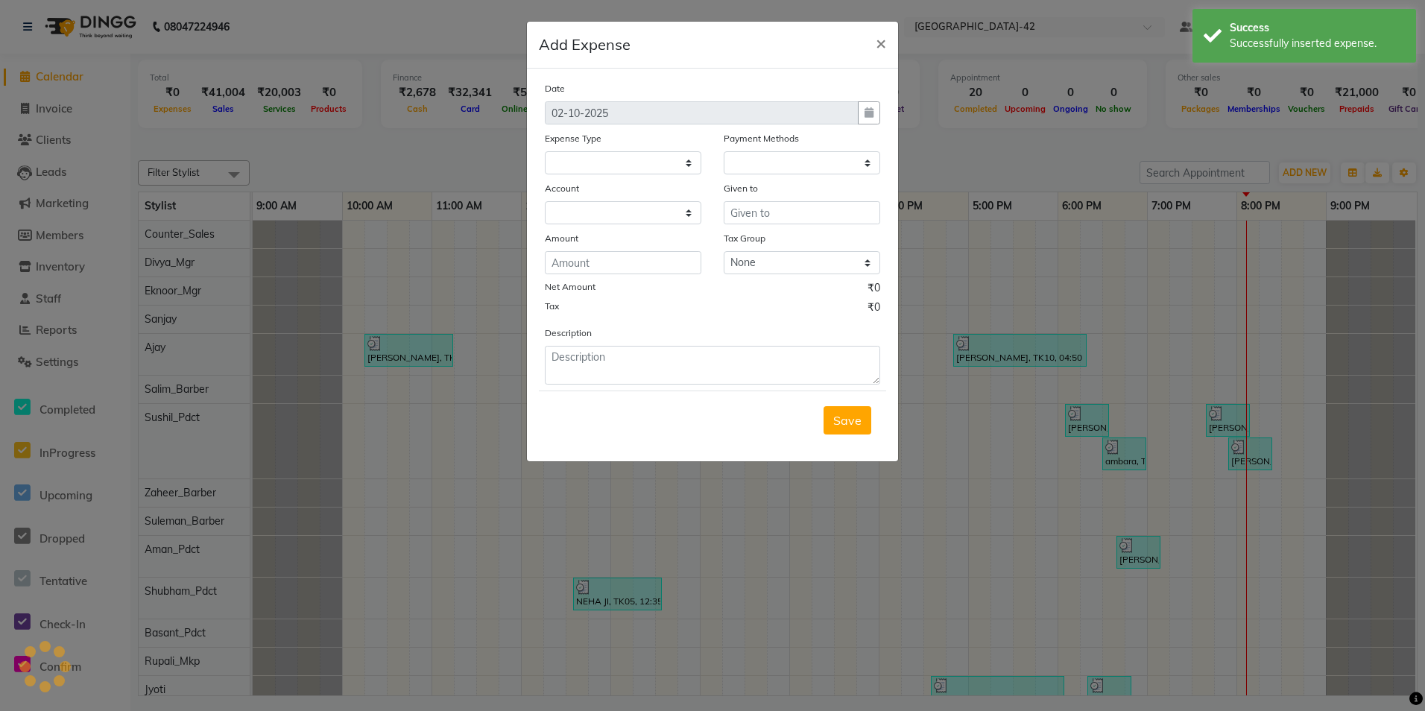
select select
select select "1"
select select "7962"
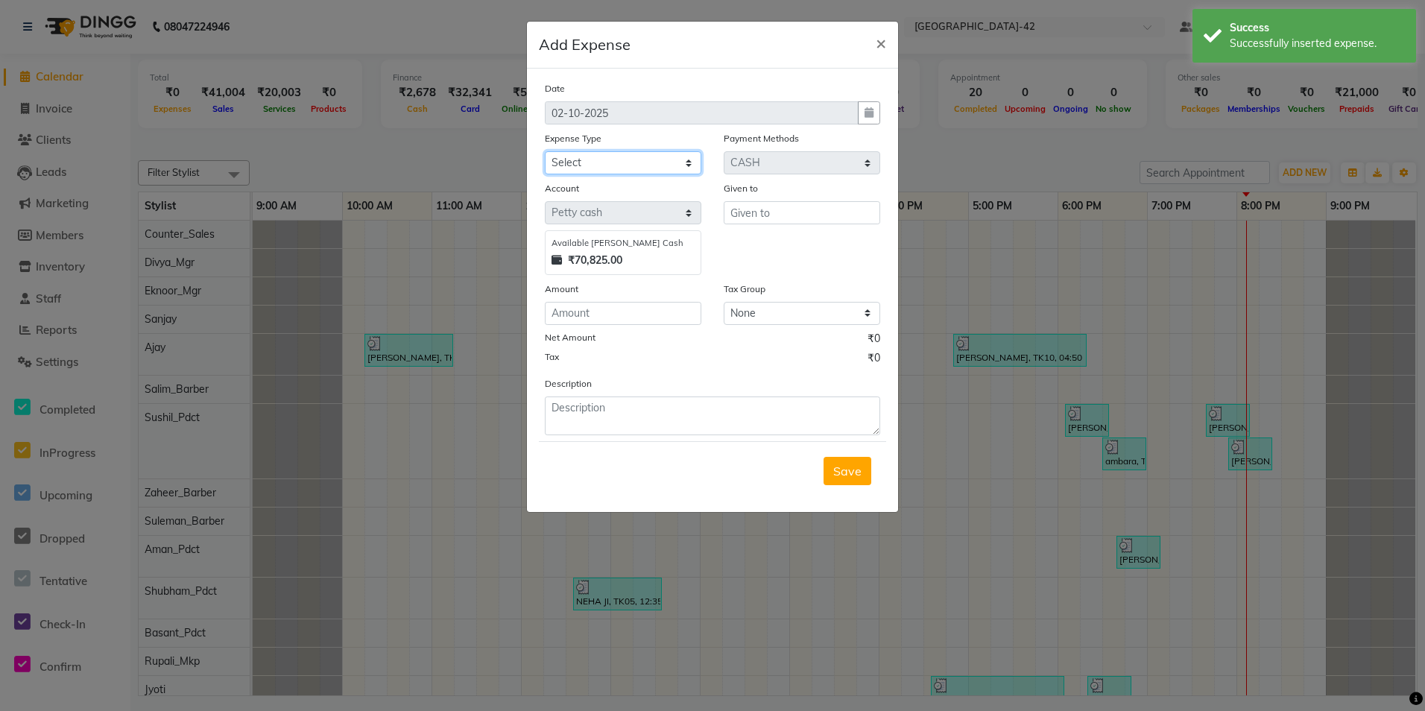
click at [657, 162] on select "Select Accommodation Aesthetics Bank Deposit BLINKIT Cash Handover Client Refun…" at bounding box center [623, 162] width 157 height 23
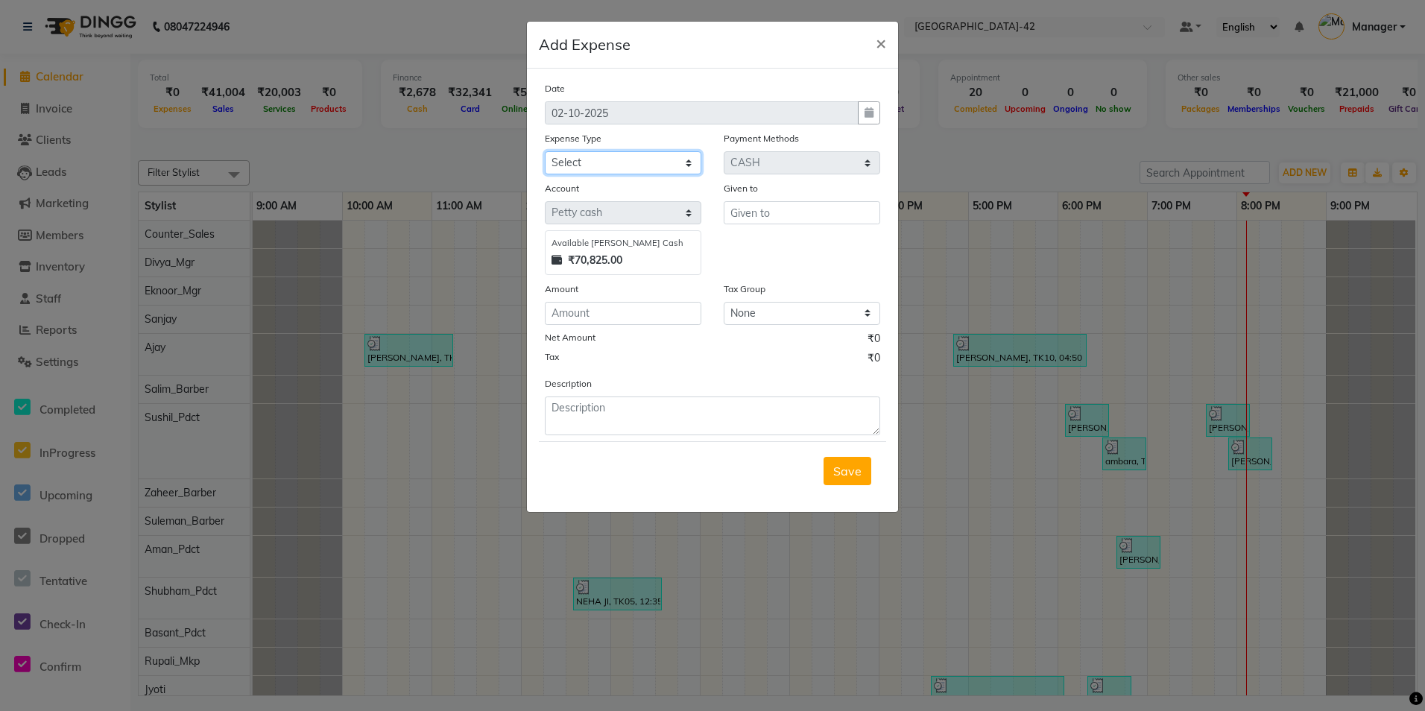
select select "19731"
click at [545, 151] on select "Select Accommodation Aesthetics Bank Deposit BLINKIT Cash Handover Client Refun…" at bounding box center [623, 162] width 157 height 23
click at [777, 200] on div "Given to" at bounding box center [802, 190] width 157 height 21
click at [781, 208] on input "text" at bounding box center [802, 212] width 157 height 23
click at [779, 231] on ngb-typeahead-window "Co unter_Sales" at bounding box center [783, 244] width 119 height 37
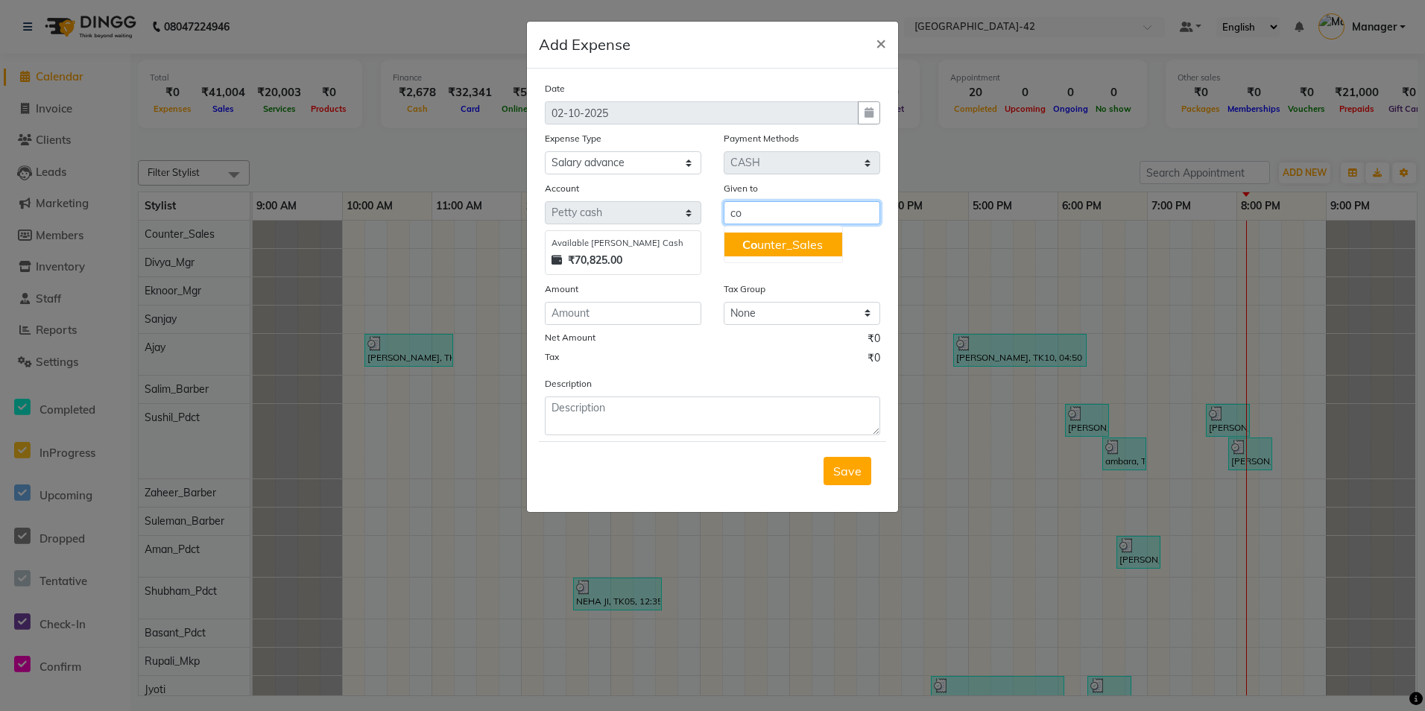
click at [779, 240] on ngb-highlight "Co unter_Sales" at bounding box center [782, 244] width 80 height 15
type input "Counter_Sales"
click at [637, 310] on input "number" at bounding box center [623, 313] width 157 height 23
type input "2000"
drag, startPoint x: 738, startPoint y: 439, endPoint x: 735, endPoint y: 425, distance: 14.5
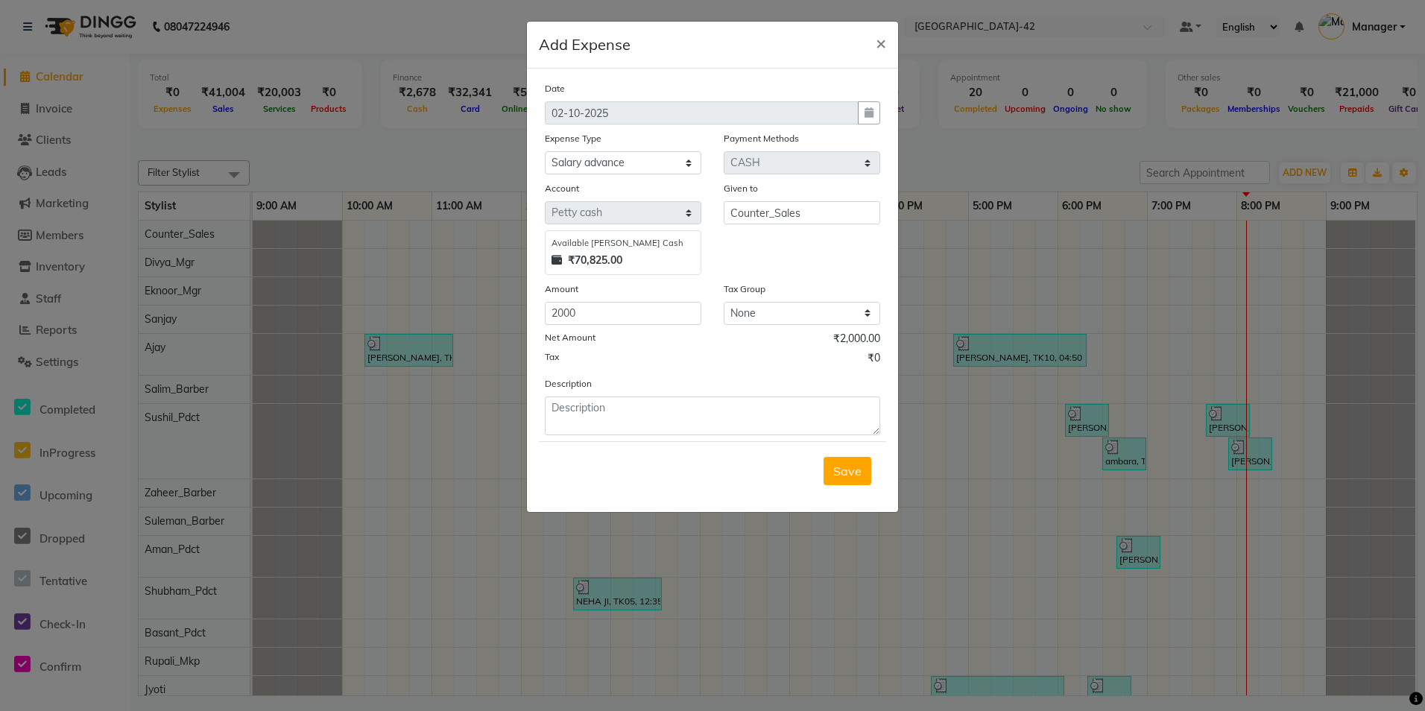
click at [737, 436] on form "Date 02-10-2025 Expense Type Select Accommodation Aesthetics Bank Deposit BLINK…" at bounding box center [712, 290] width 347 height 420
click at [735, 425] on textarea at bounding box center [712, 416] width 335 height 39
type textarea "priyanka helper"
click at [858, 469] on span "Save" at bounding box center [847, 471] width 28 height 15
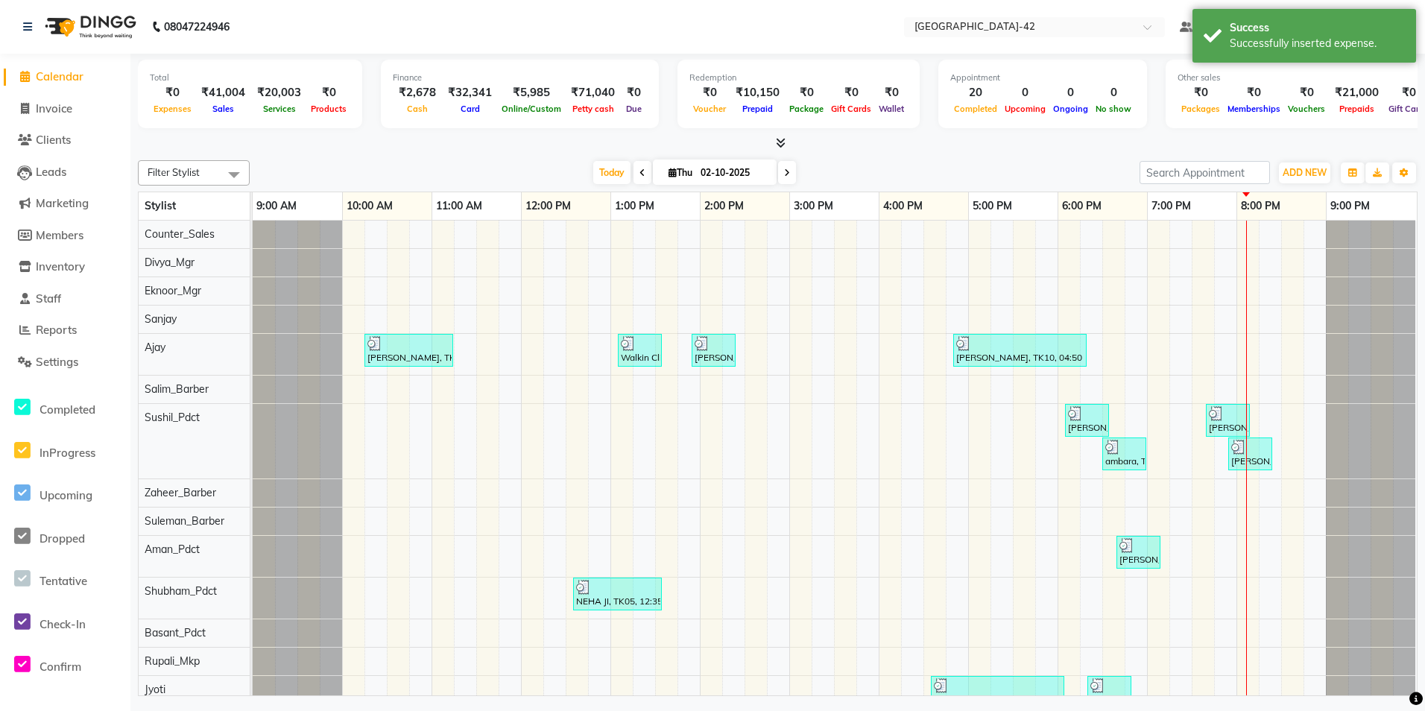
click at [48, 339] on li "Reports" at bounding box center [65, 331] width 130 height 32
click at [50, 329] on span "Reports" at bounding box center [56, 330] width 41 height 14
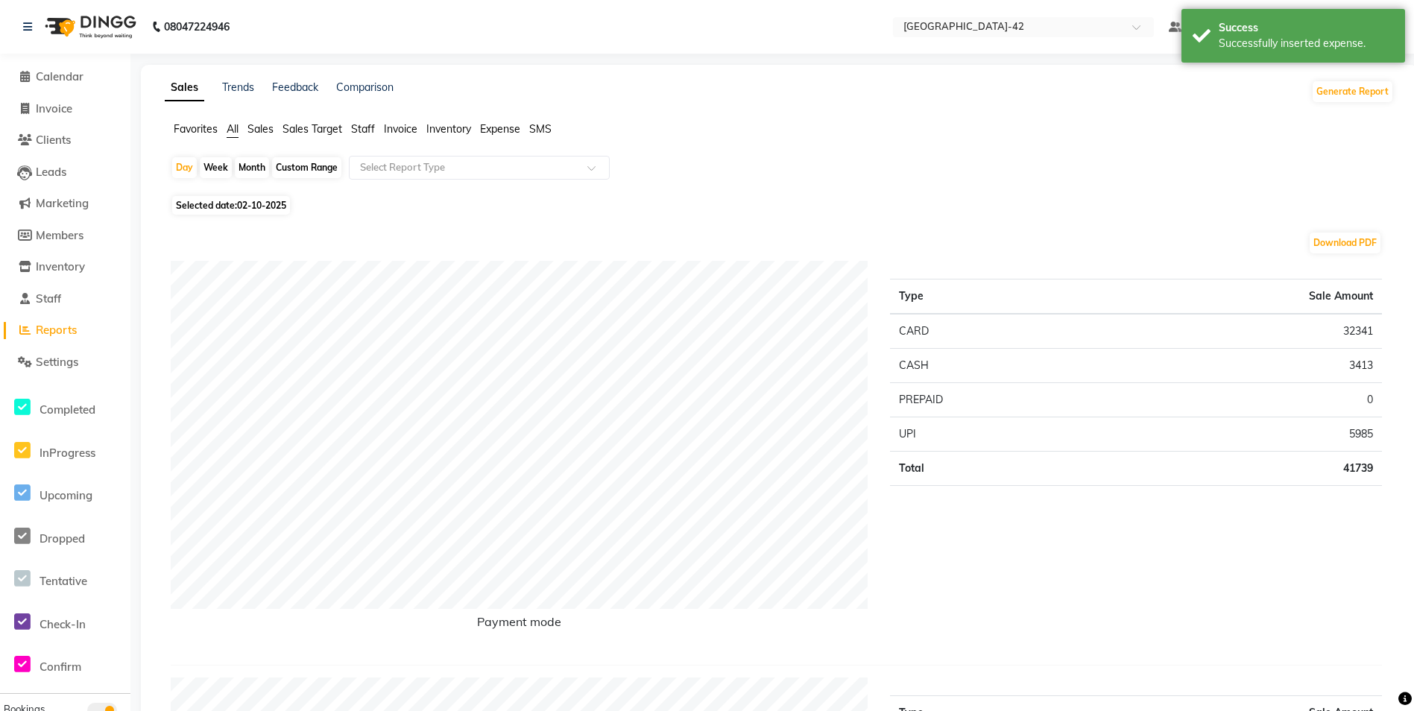
click at [370, 130] on span "Staff" at bounding box center [363, 128] width 24 height 13
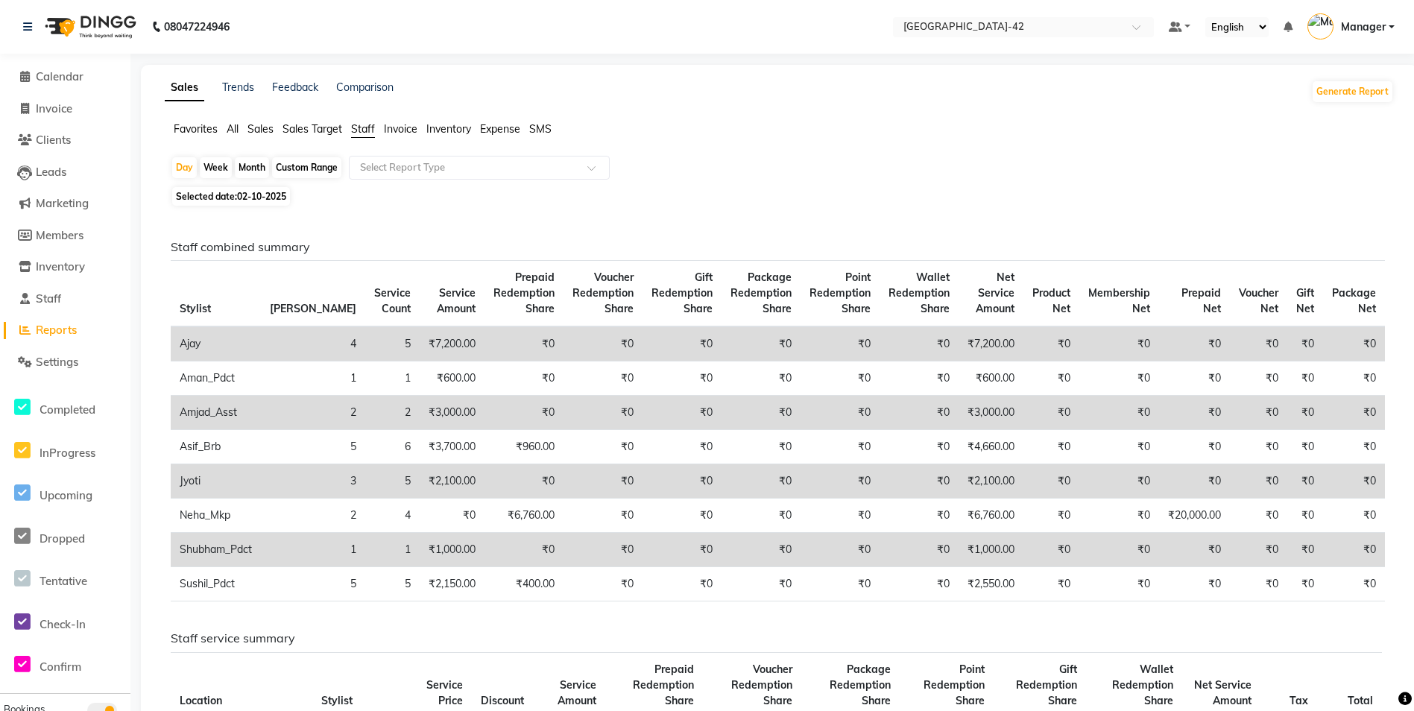
click at [309, 126] on span "Sales Target" at bounding box center [312, 128] width 60 height 13
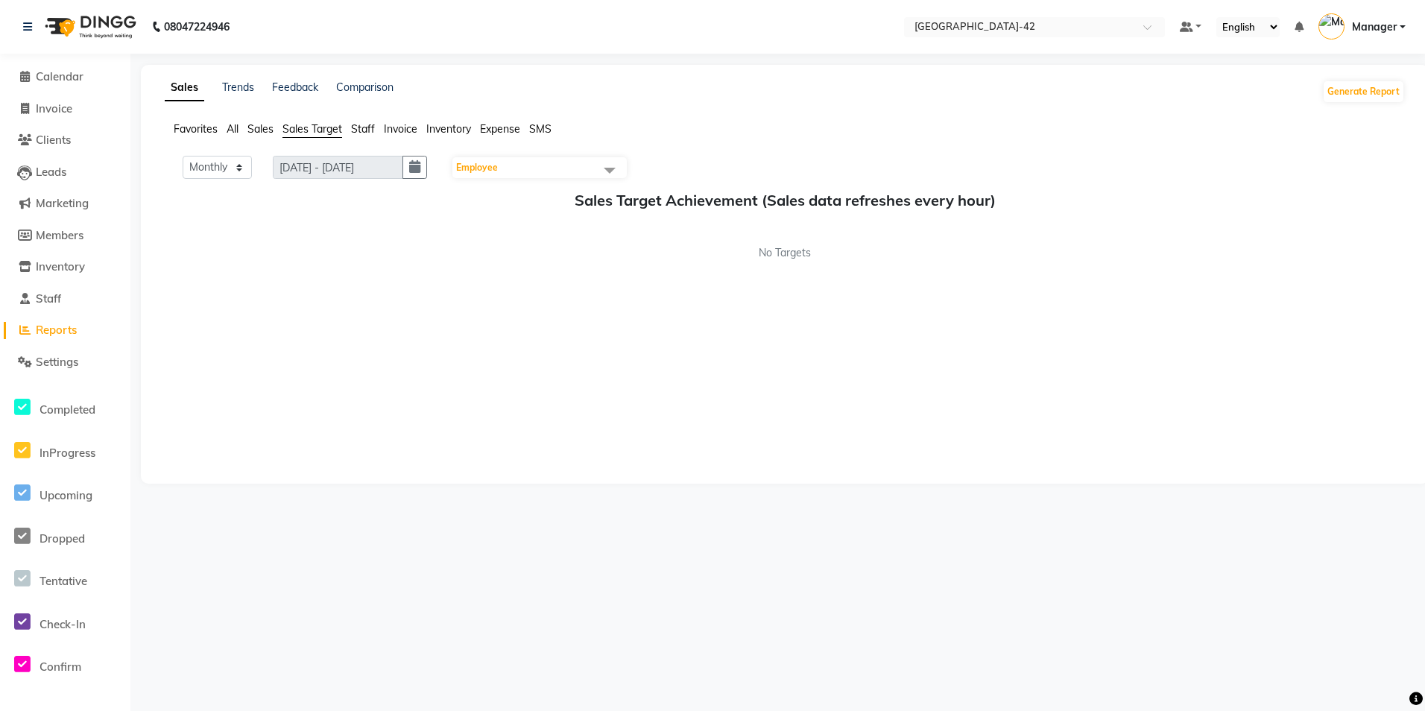
click at [373, 132] on span "Staff" at bounding box center [363, 128] width 24 height 13
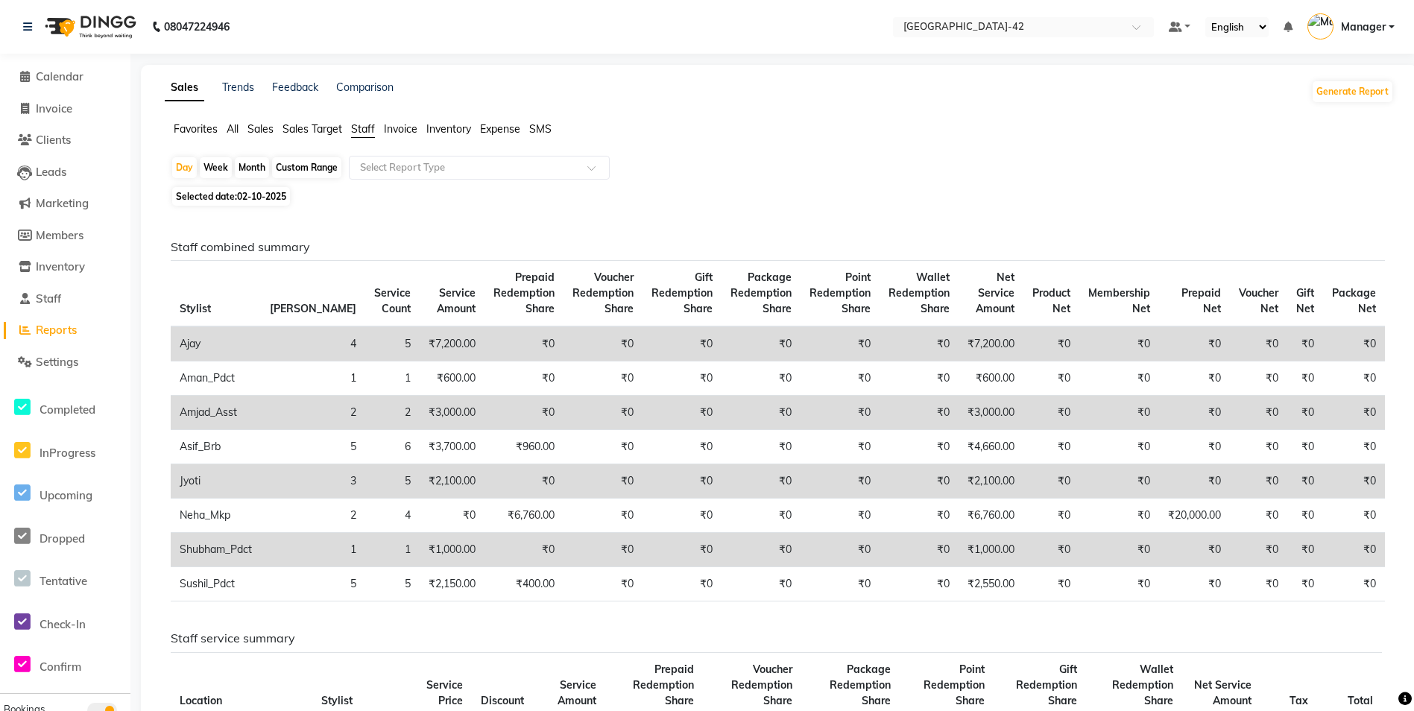
click at [241, 123] on ul "Favorites All Sales Sales Target Staff Invoice Inventory Expense SMS" at bounding box center [779, 129] width 1229 height 16
click at [267, 129] on span "Sales" at bounding box center [260, 128] width 26 height 13
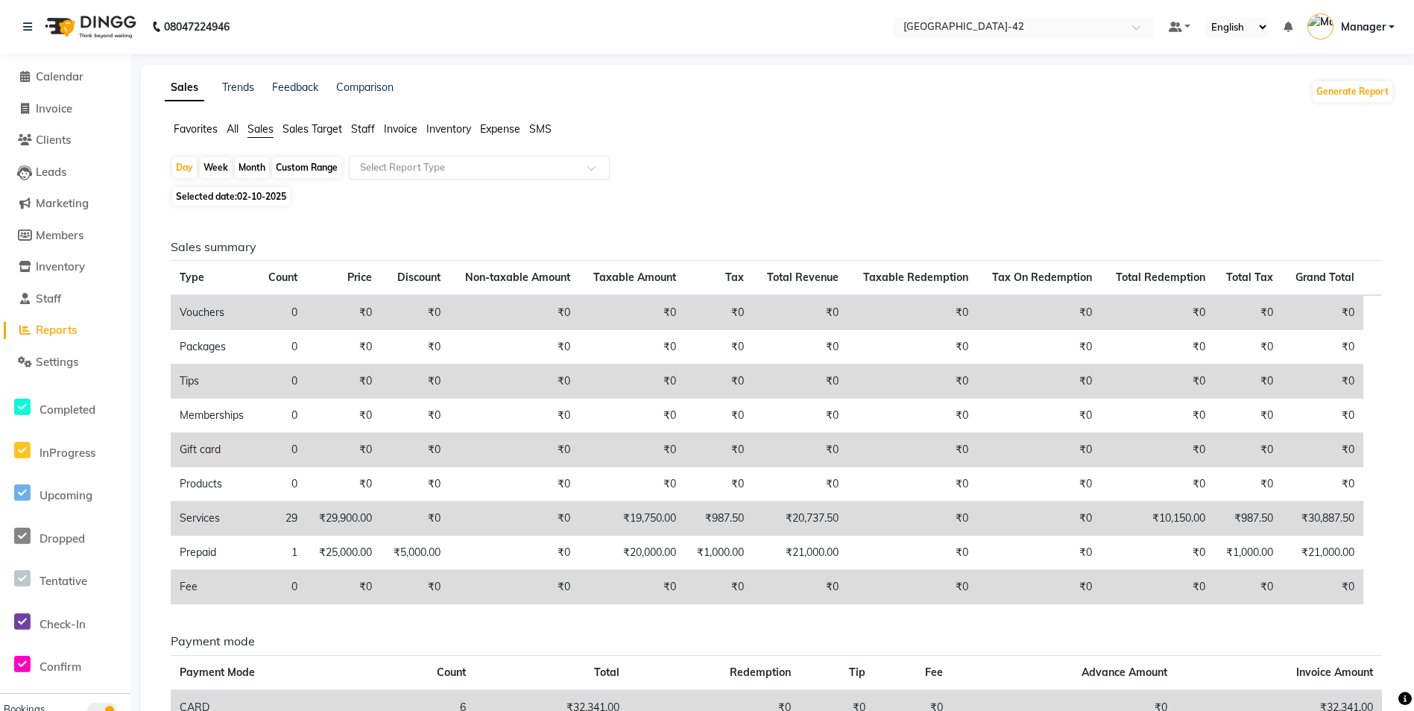
click at [400, 162] on input "text" at bounding box center [464, 167] width 215 height 15
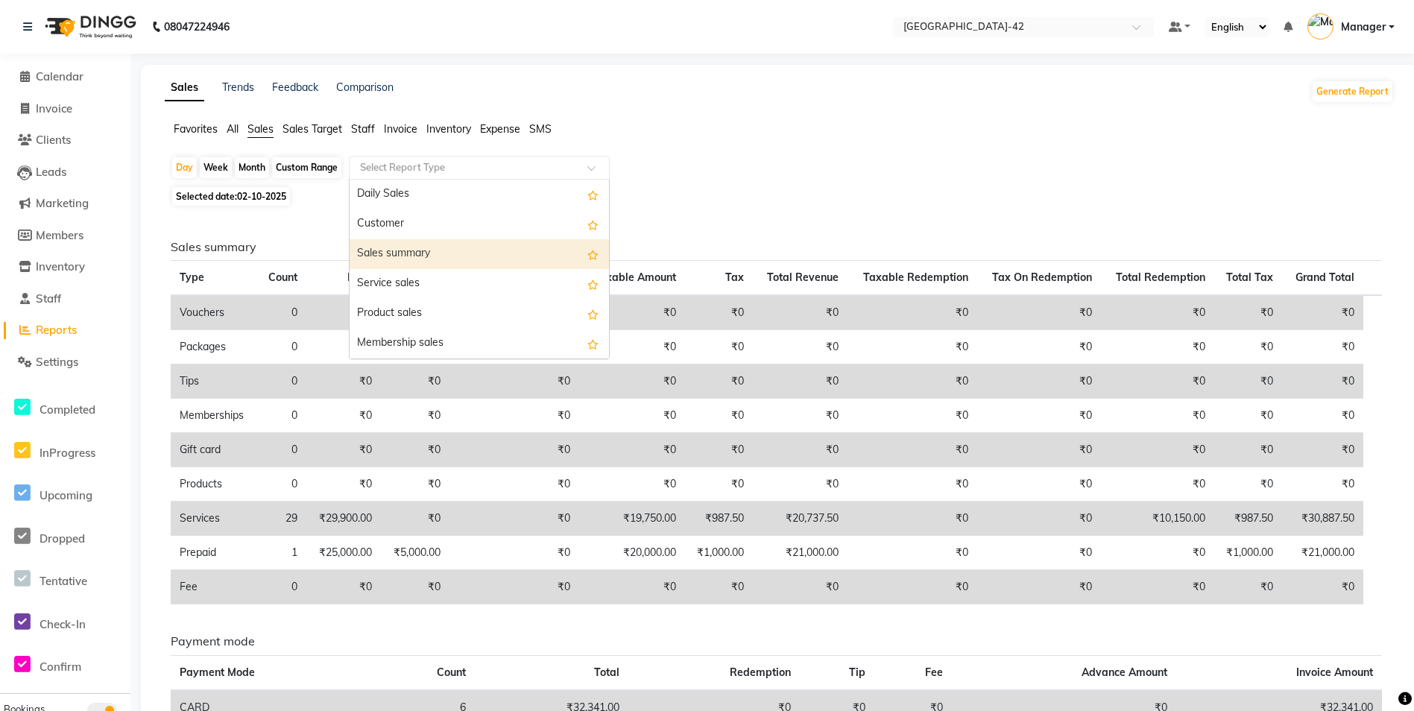
click at [395, 251] on div "Sales summary" at bounding box center [479, 254] width 259 height 30
select select "full_report"
select select "csv"
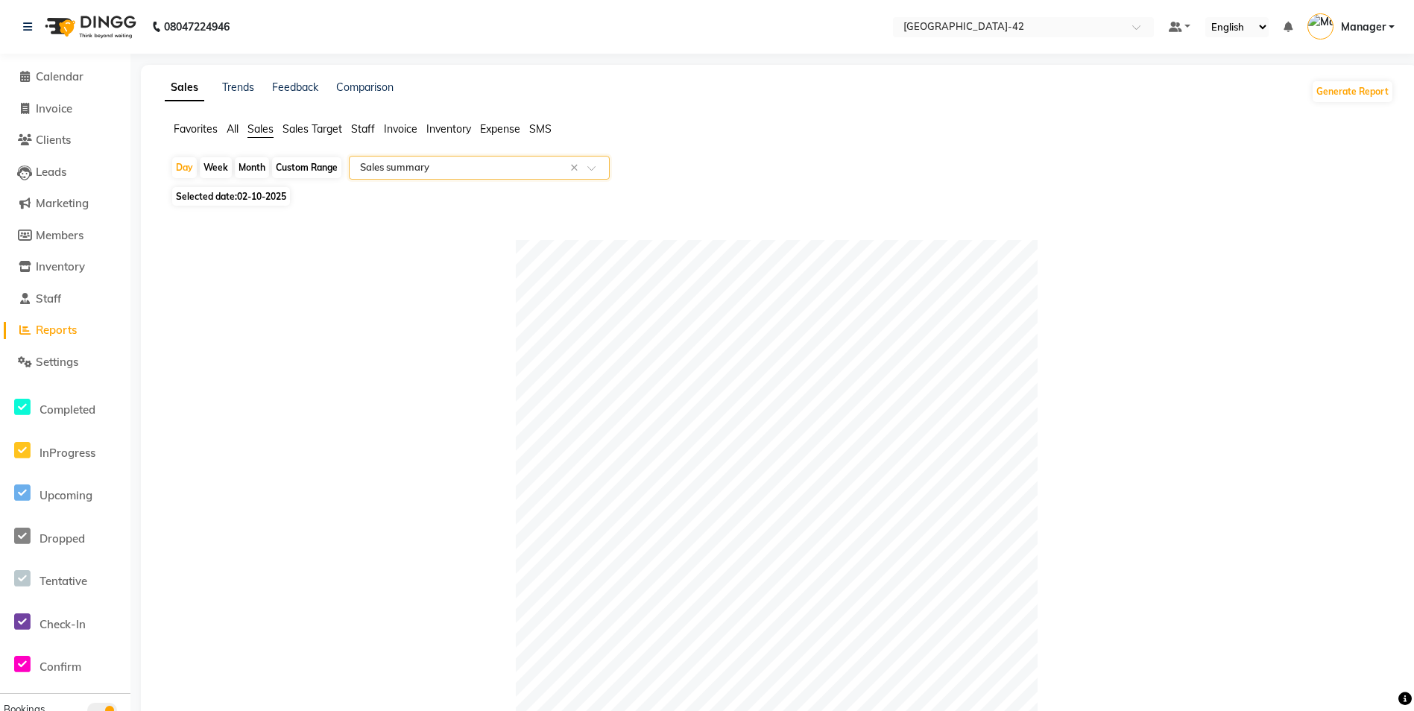
click at [424, 179] on ng-select "Select Report Type × Sales summary ×" at bounding box center [479, 168] width 261 height 24
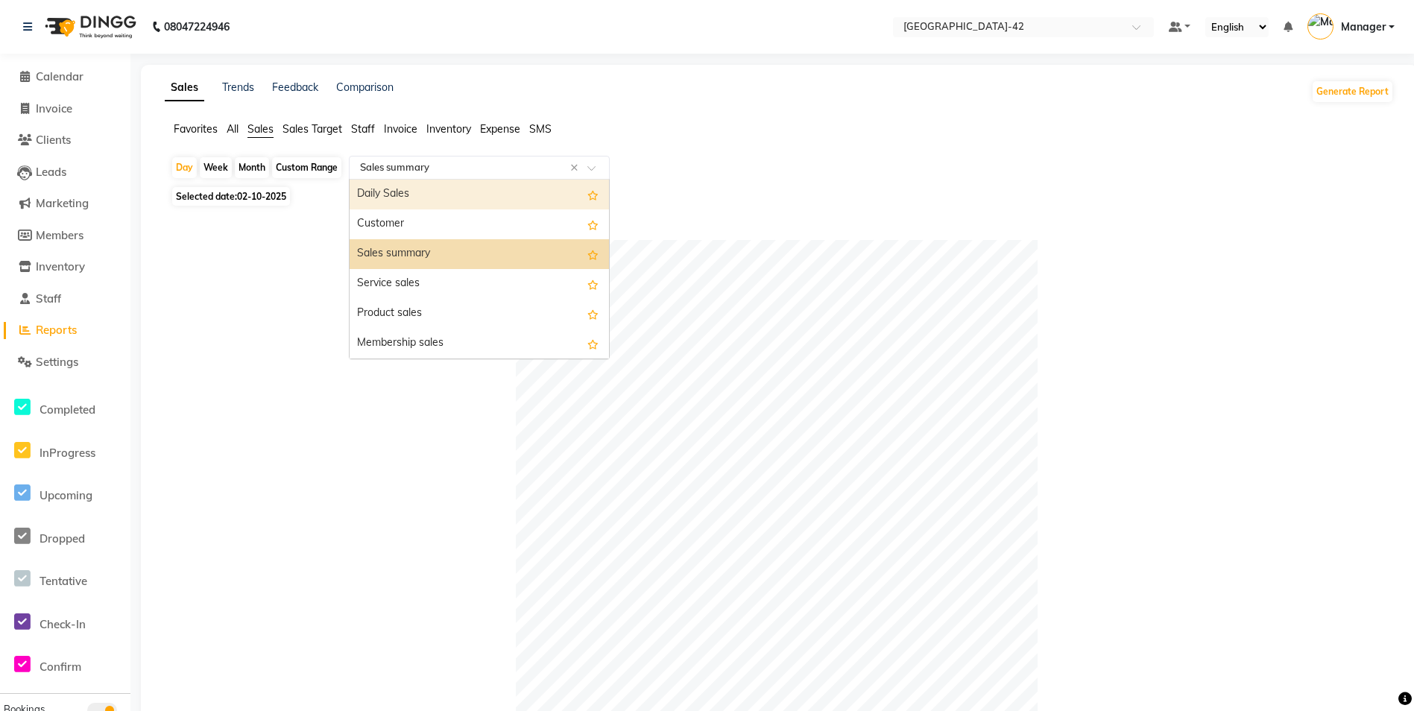
click at [411, 200] on div "Daily Sales" at bounding box center [479, 195] width 259 height 30
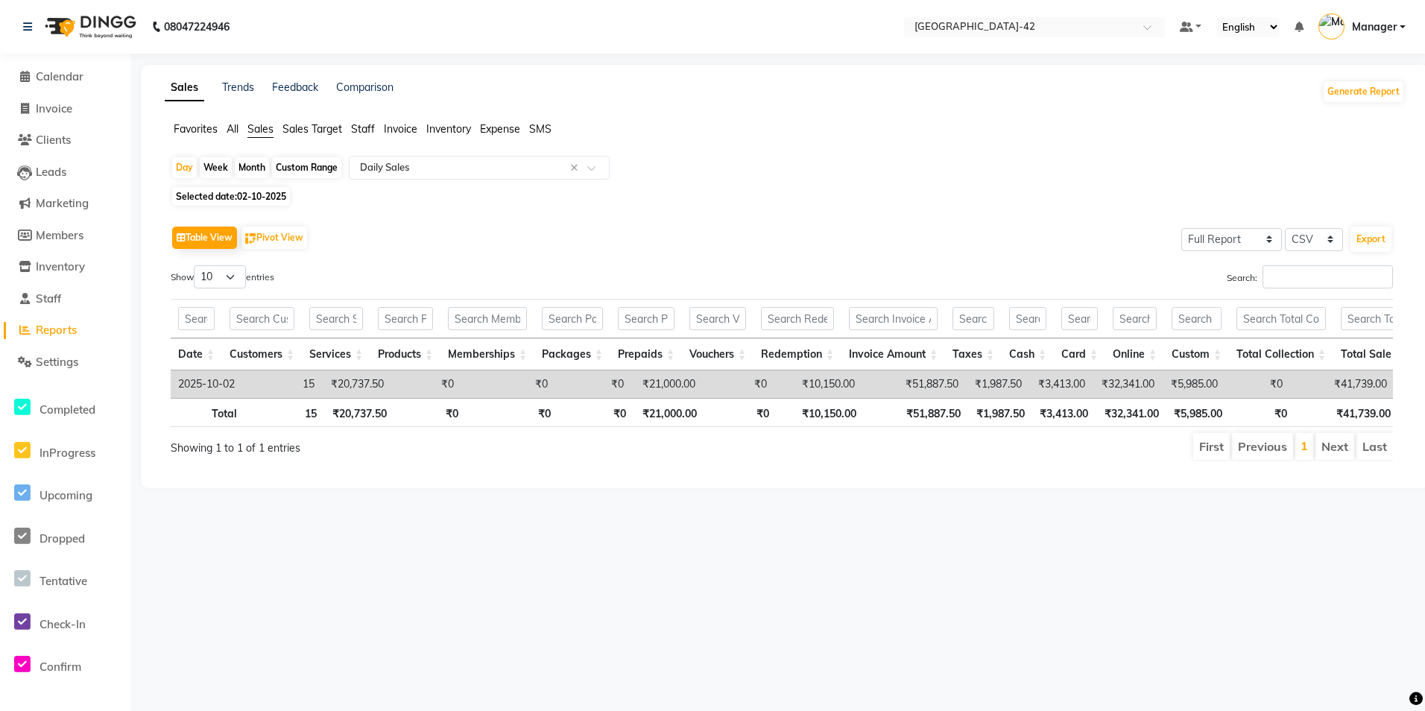
click at [321, 125] on span "Sales Target" at bounding box center [312, 128] width 60 height 13
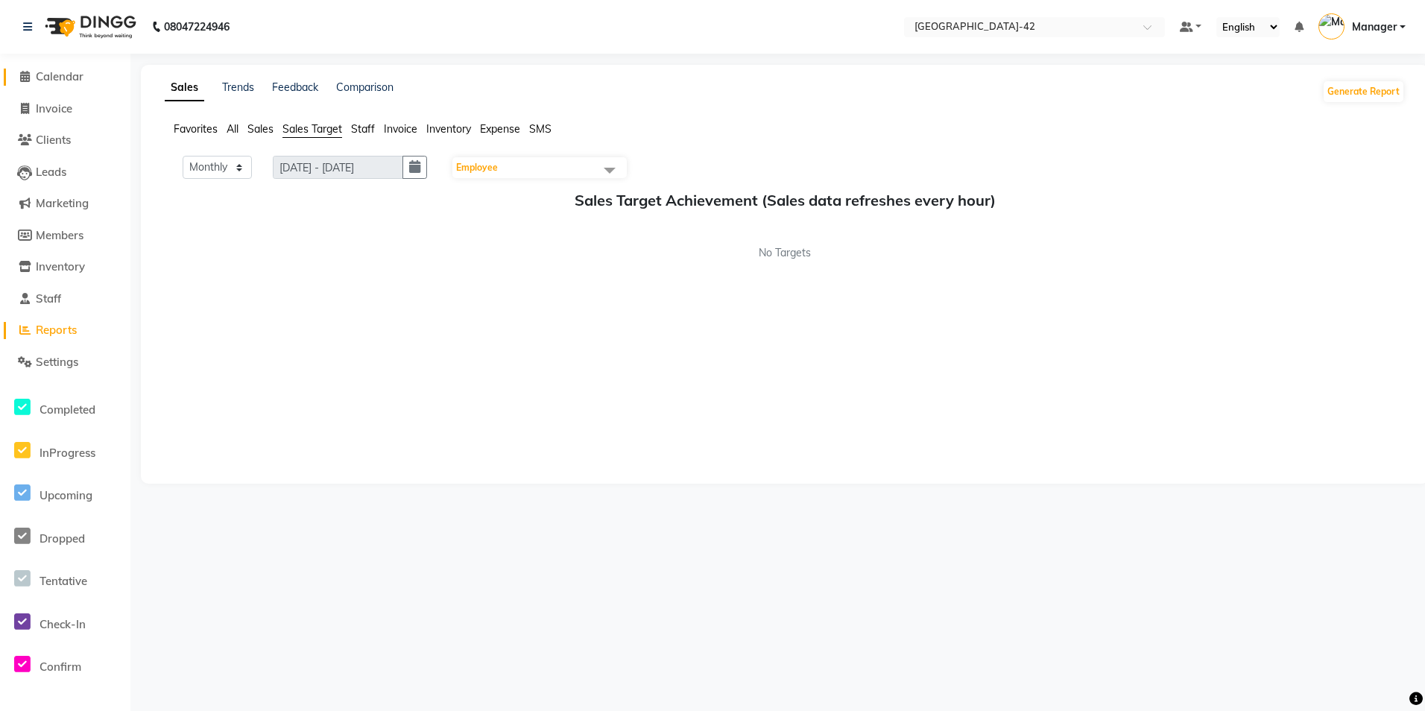
click at [45, 72] on span "Calendar" at bounding box center [60, 76] width 48 height 14
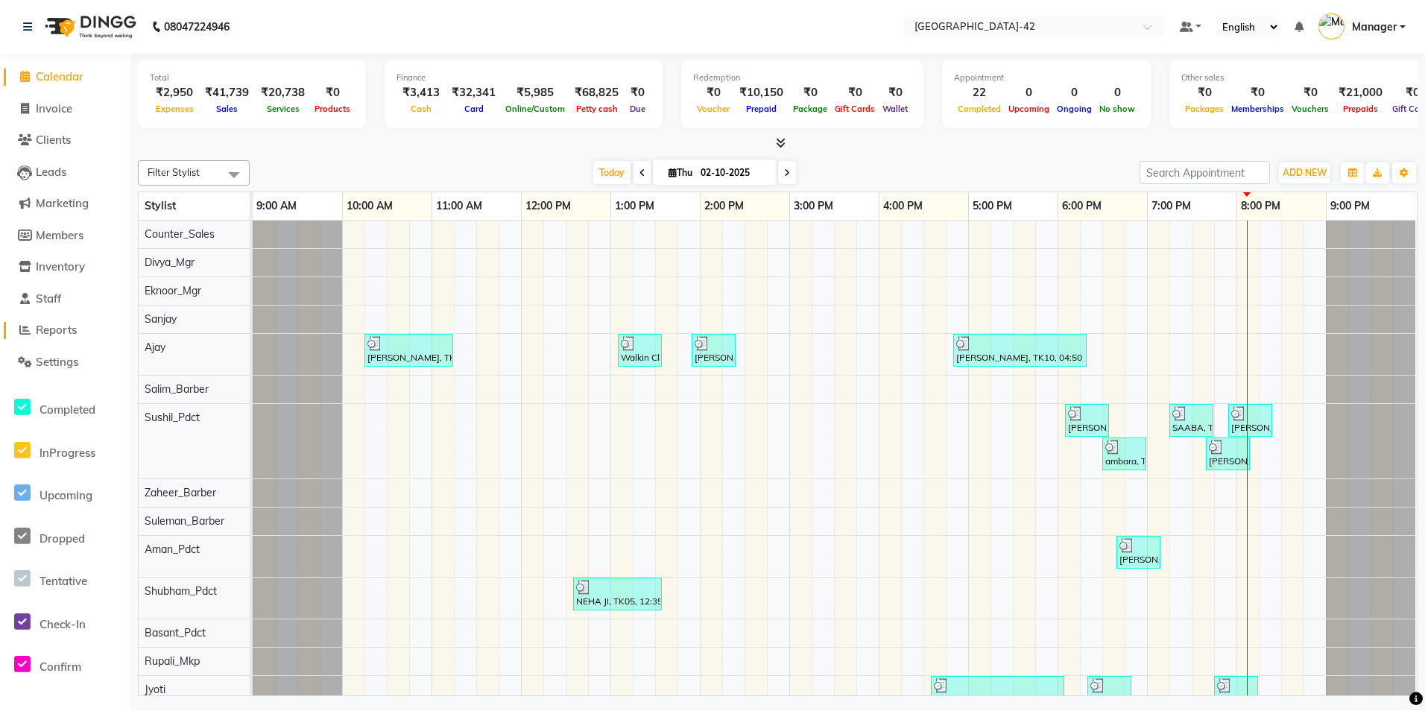
click at [61, 326] on span "Reports" at bounding box center [56, 330] width 41 height 14
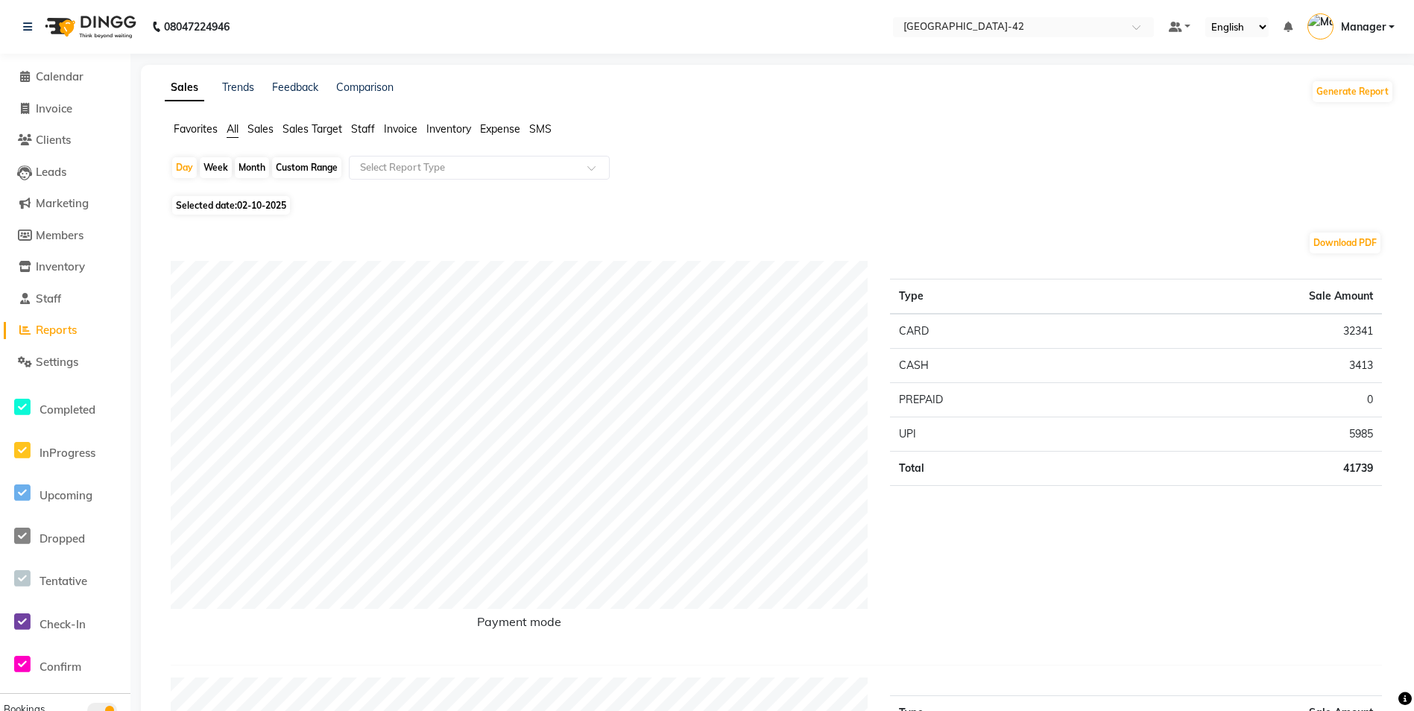
click at [304, 124] on span "Sales Target" at bounding box center [312, 128] width 60 height 13
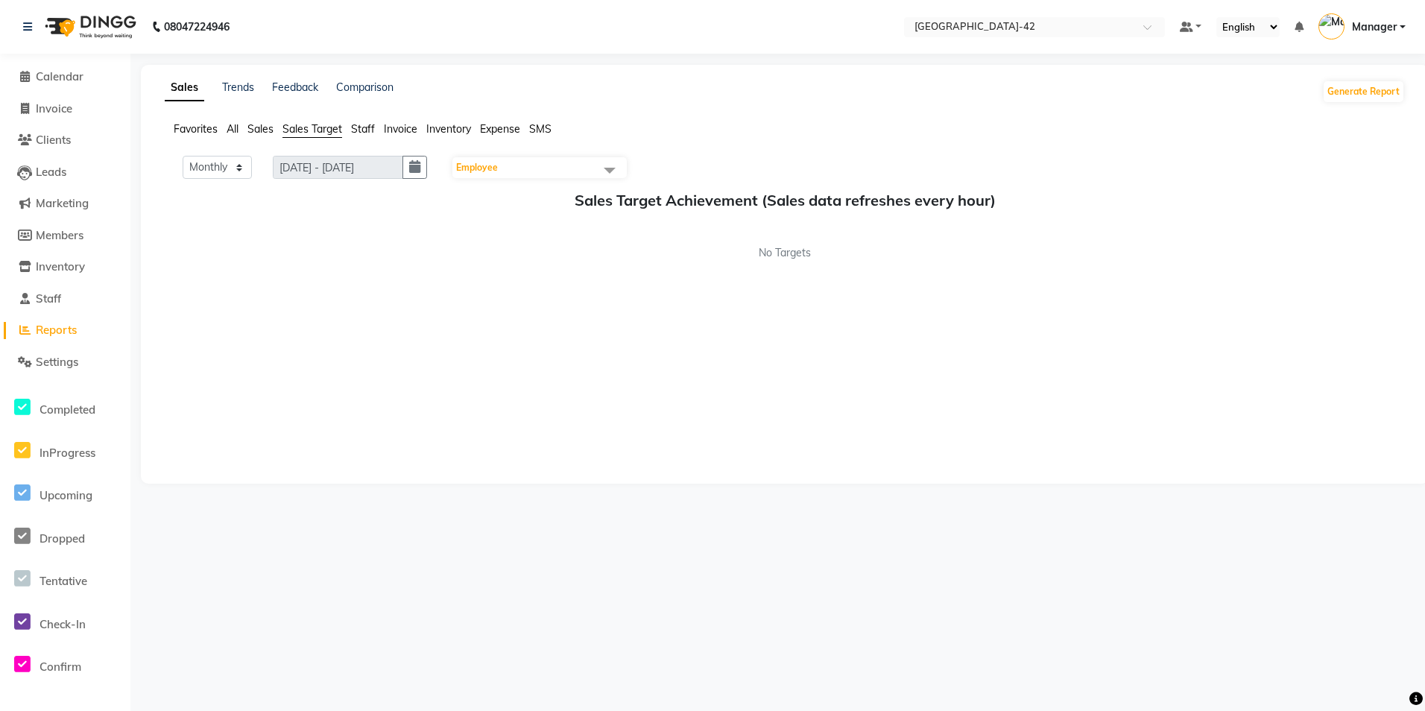
click at [368, 130] on span "Staff" at bounding box center [363, 128] width 24 height 13
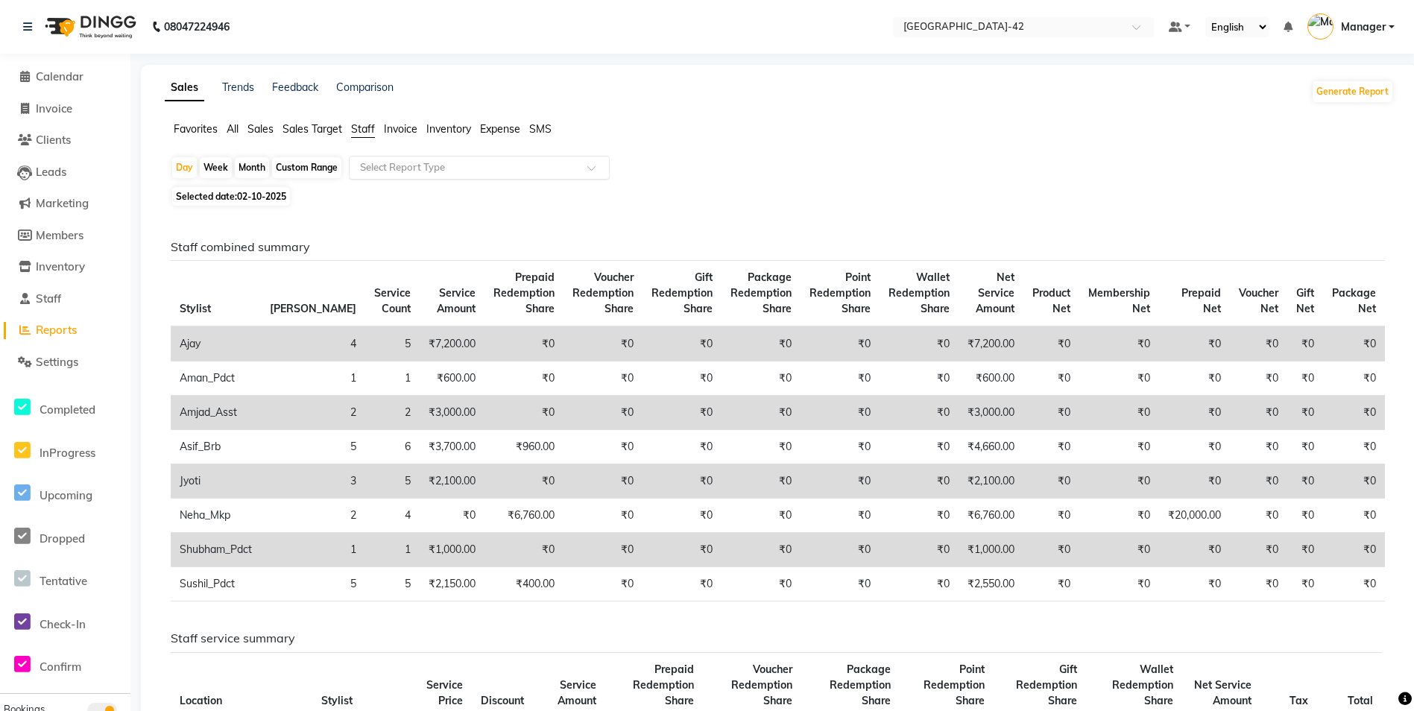
click at [429, 169] on input "text" at bounding box center [464, 167] width 215 height 15
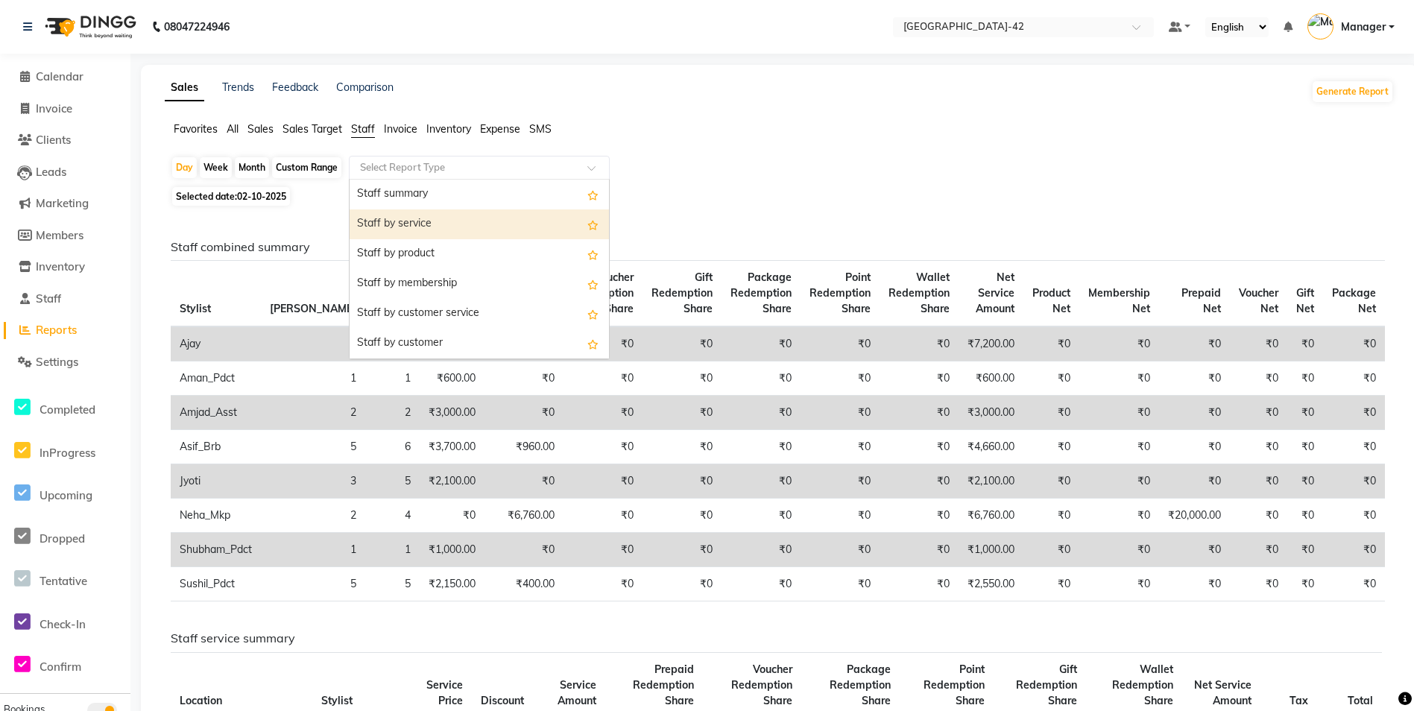
click at [419, 224] on div "Staff by service" at bounding box center [479, 224] width 259 height 30
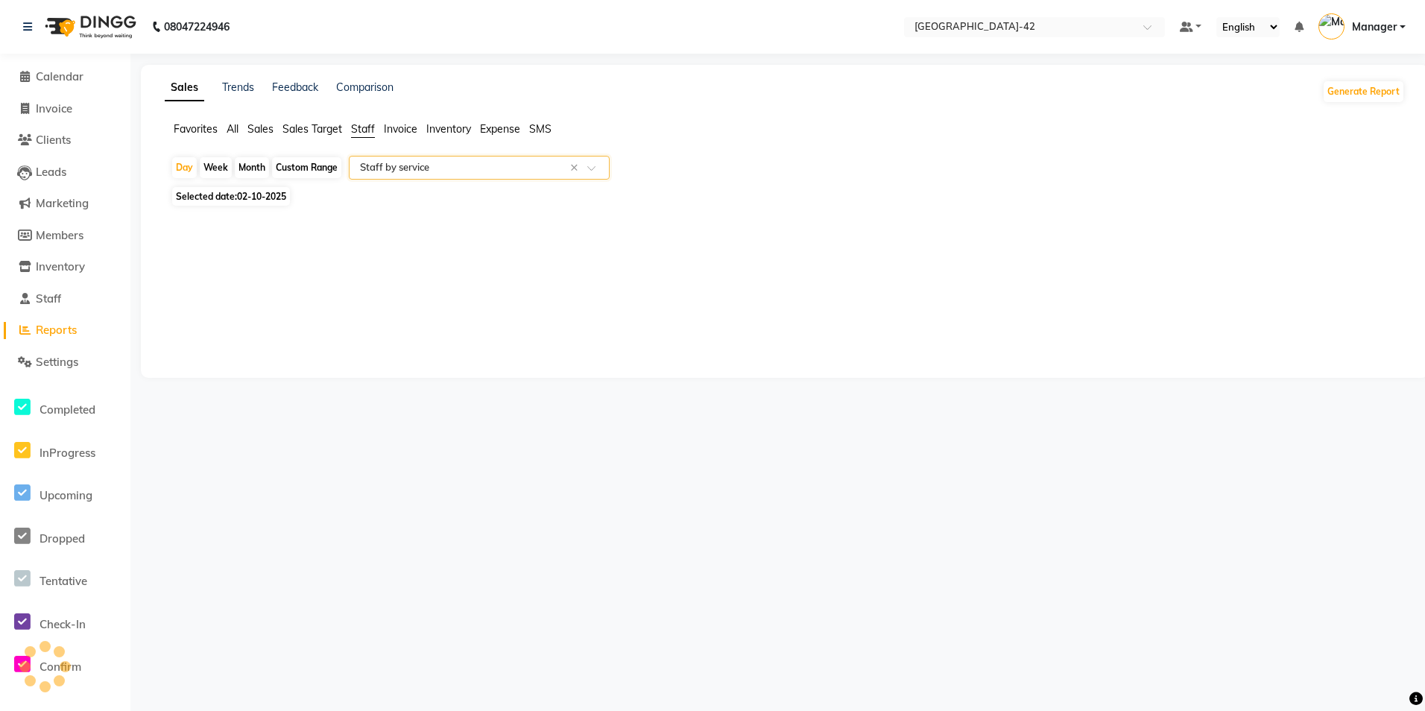
select select "full_report"
select select "csv"
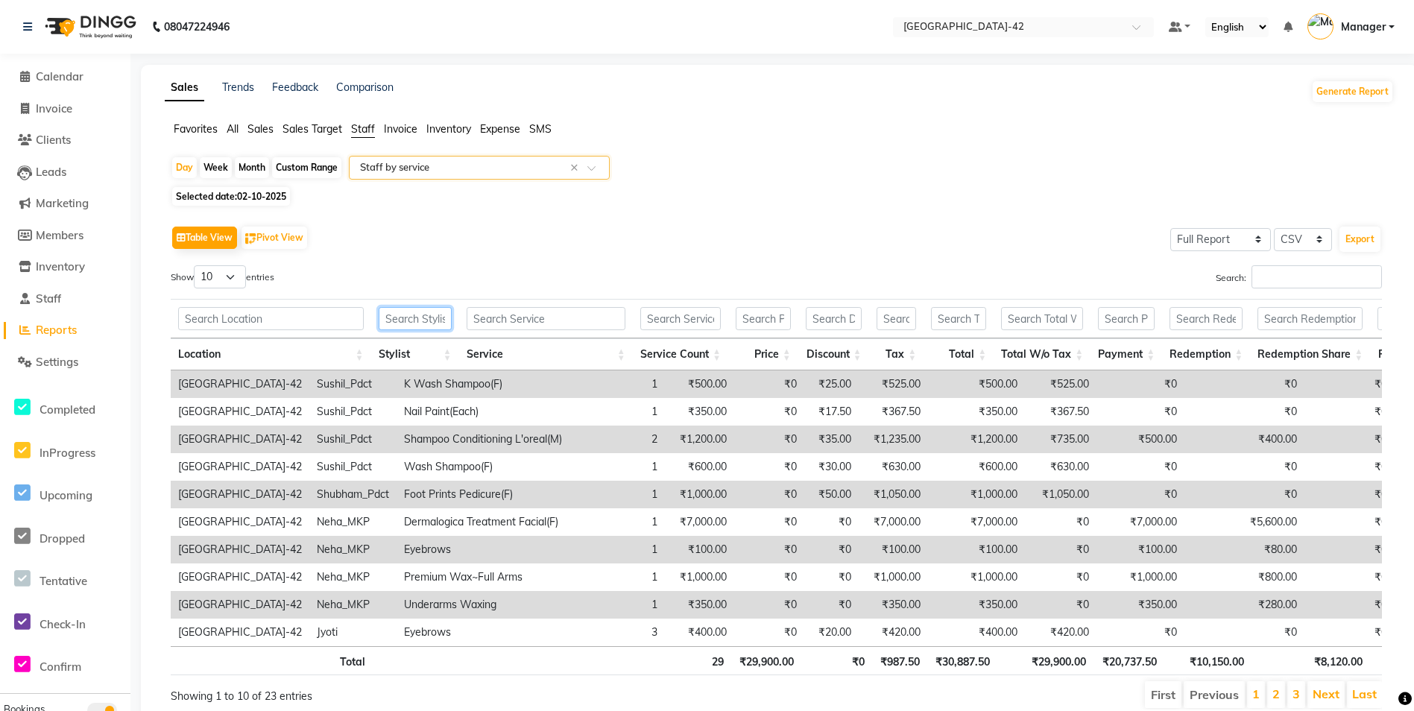
click at [416, 309] on input "text" at bounding box center [415, 318] width 73 height 23
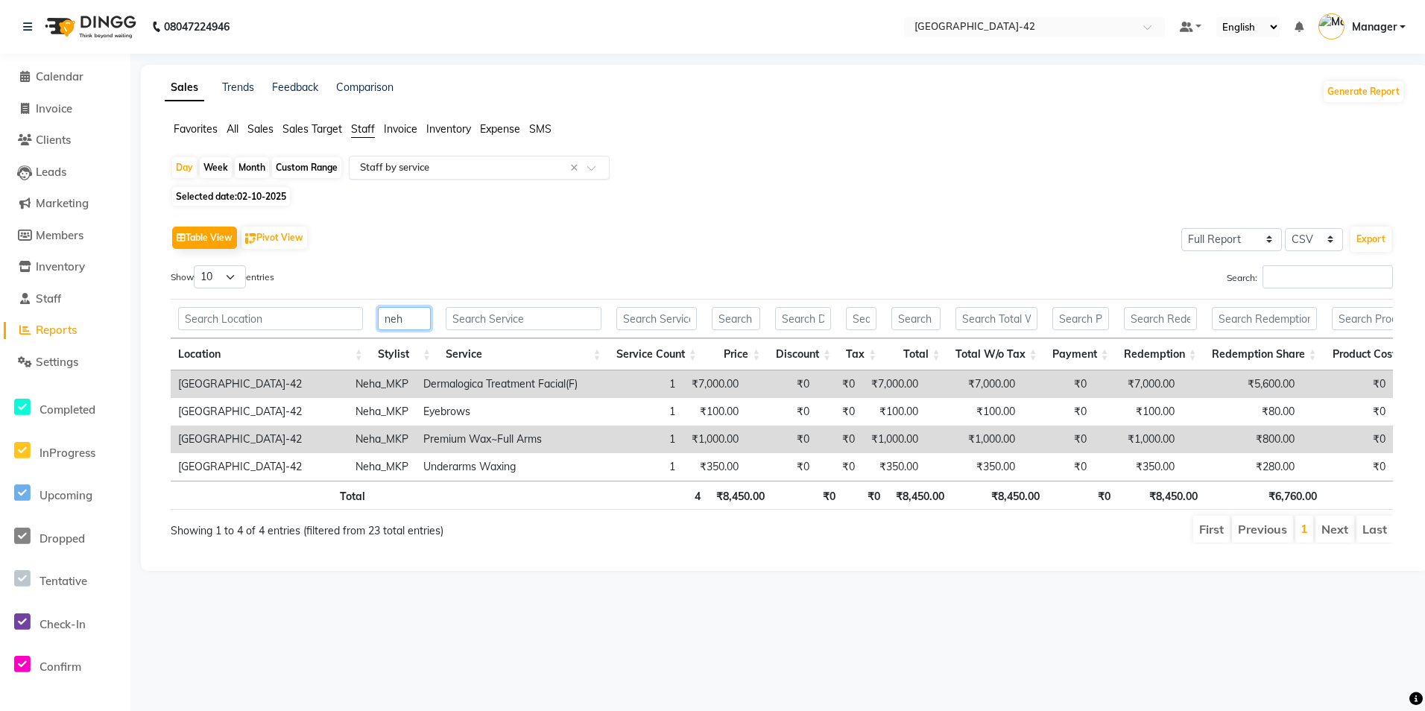
type input "neh"
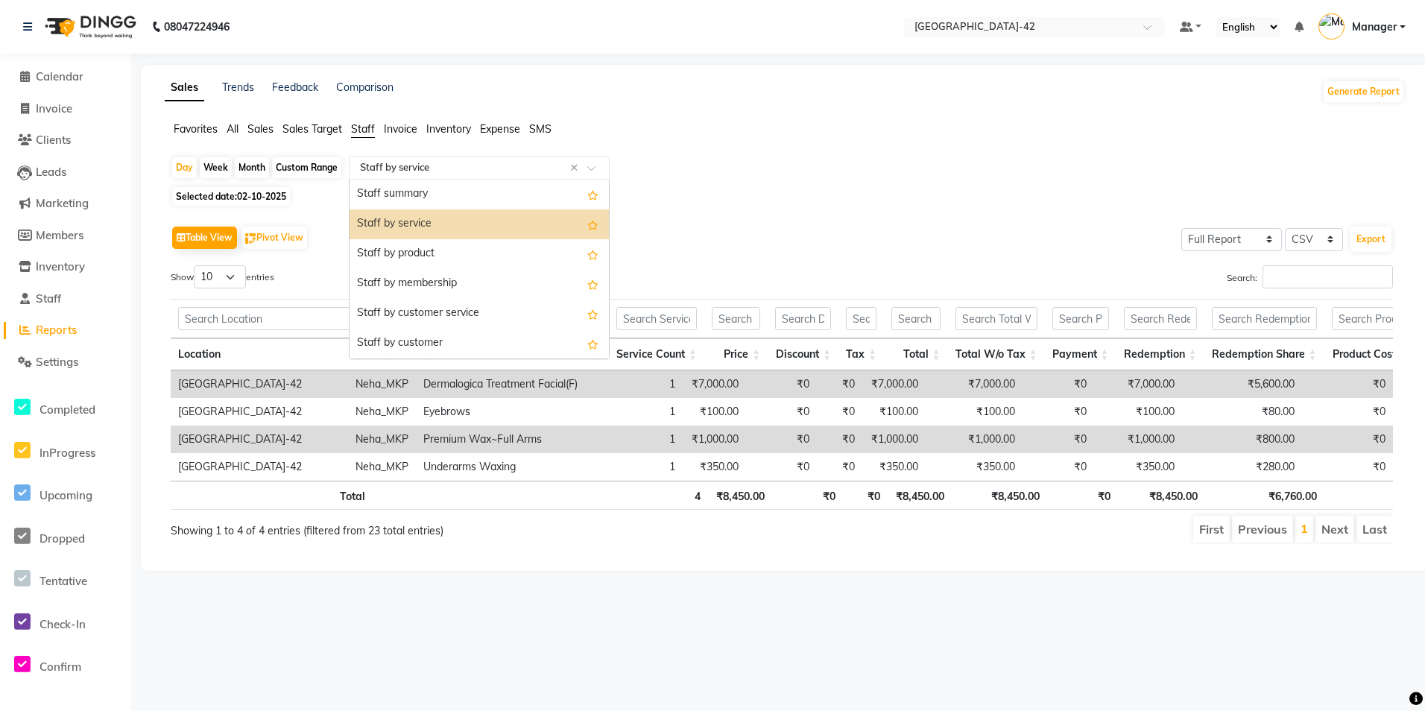
click at [533, 162] on input "text" at bounding box center [464, 167] width 215 height 15
click at [491, 278] on div "Staff by membership" at bounding box center [479, 284] width 259 height 30
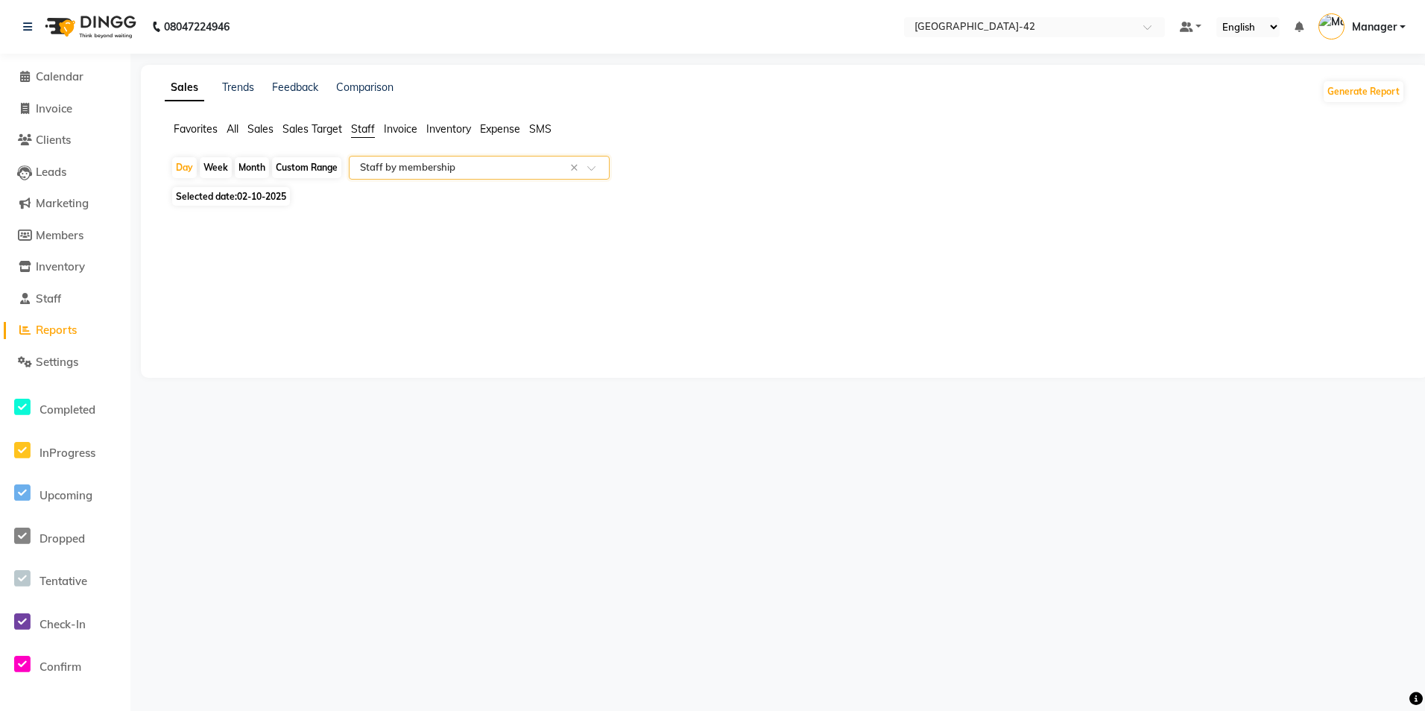
click at [262, 202] on span "02-10-2025" at bounding box center [261, 196] width 49 height 11
select select "10"
select select "2025"
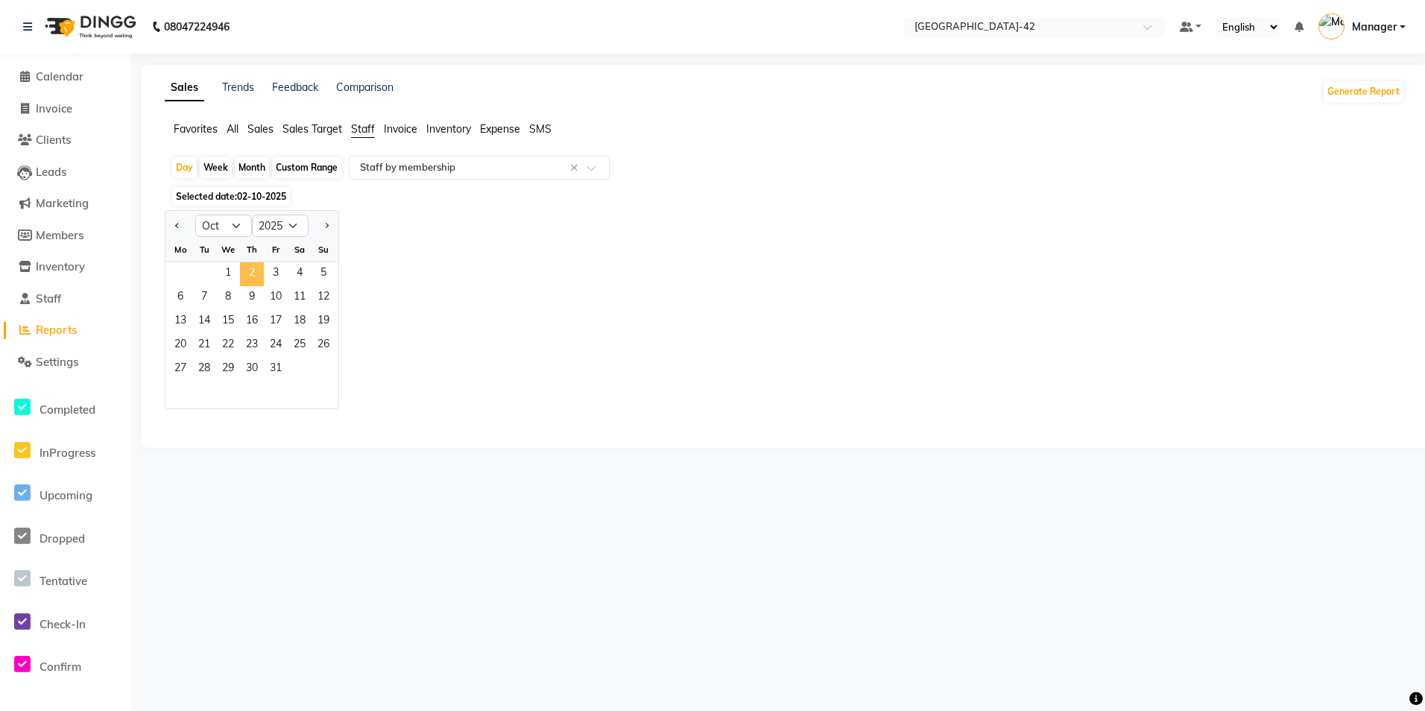
click at [250, 270] on span "2" at bounding box center [252, 274] width 24 height 24
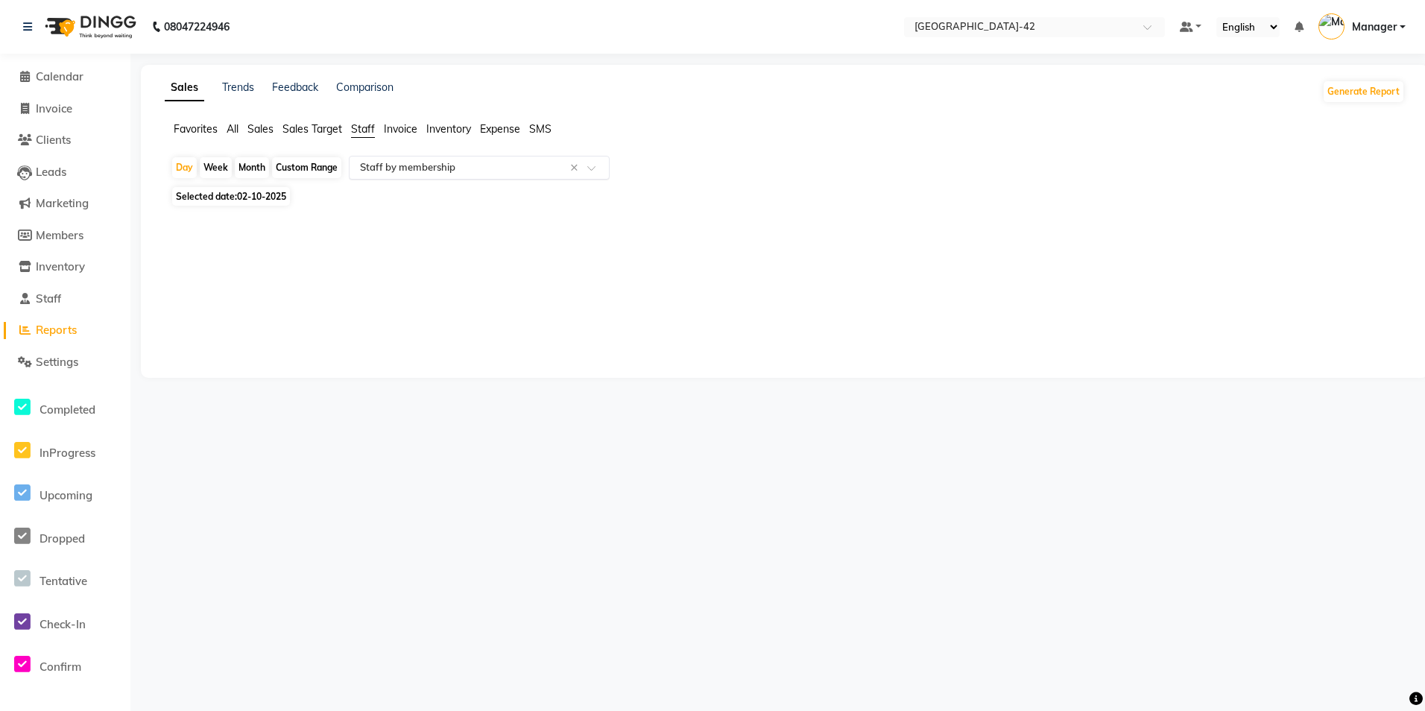
click at [599, 164] on div at bounding box center [479, 167] width 259 height 15
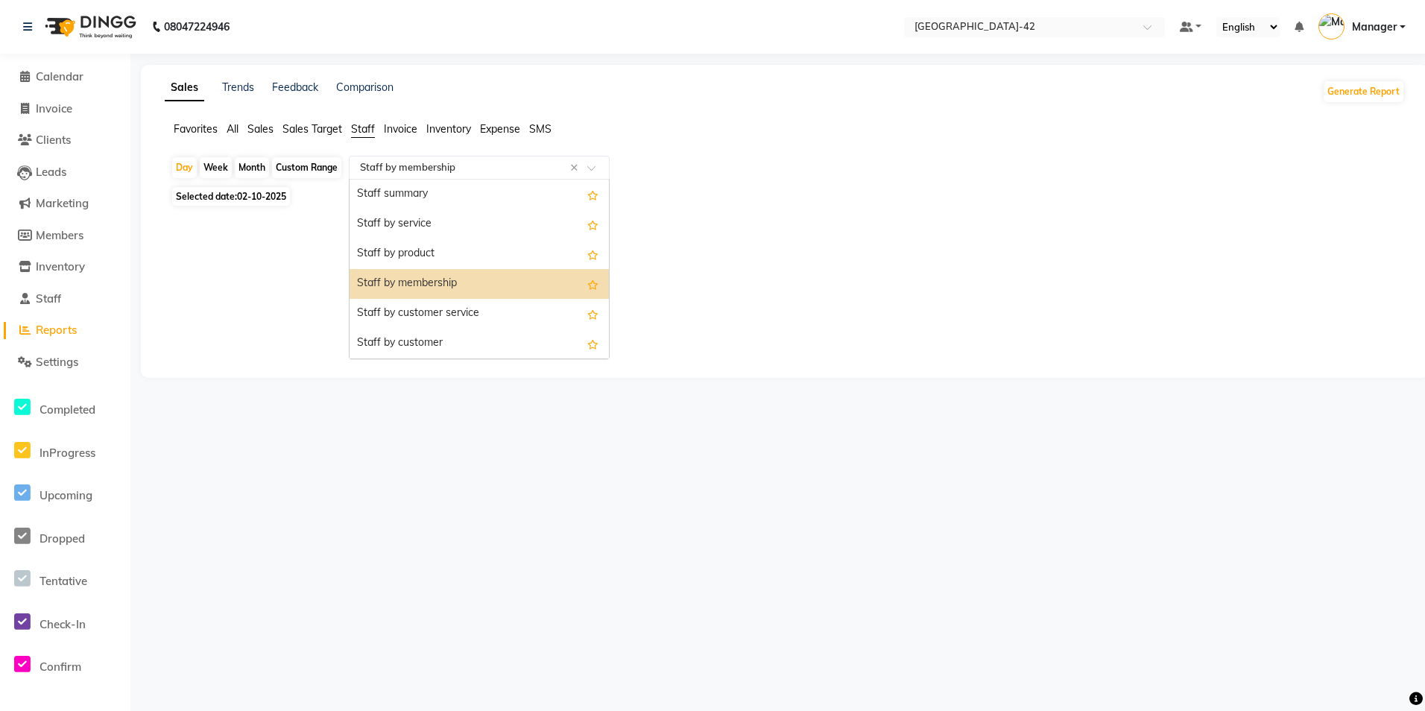
click at [495, 296] on div "Staff by membership" at bounding box center [479, 284] width 259 height 30
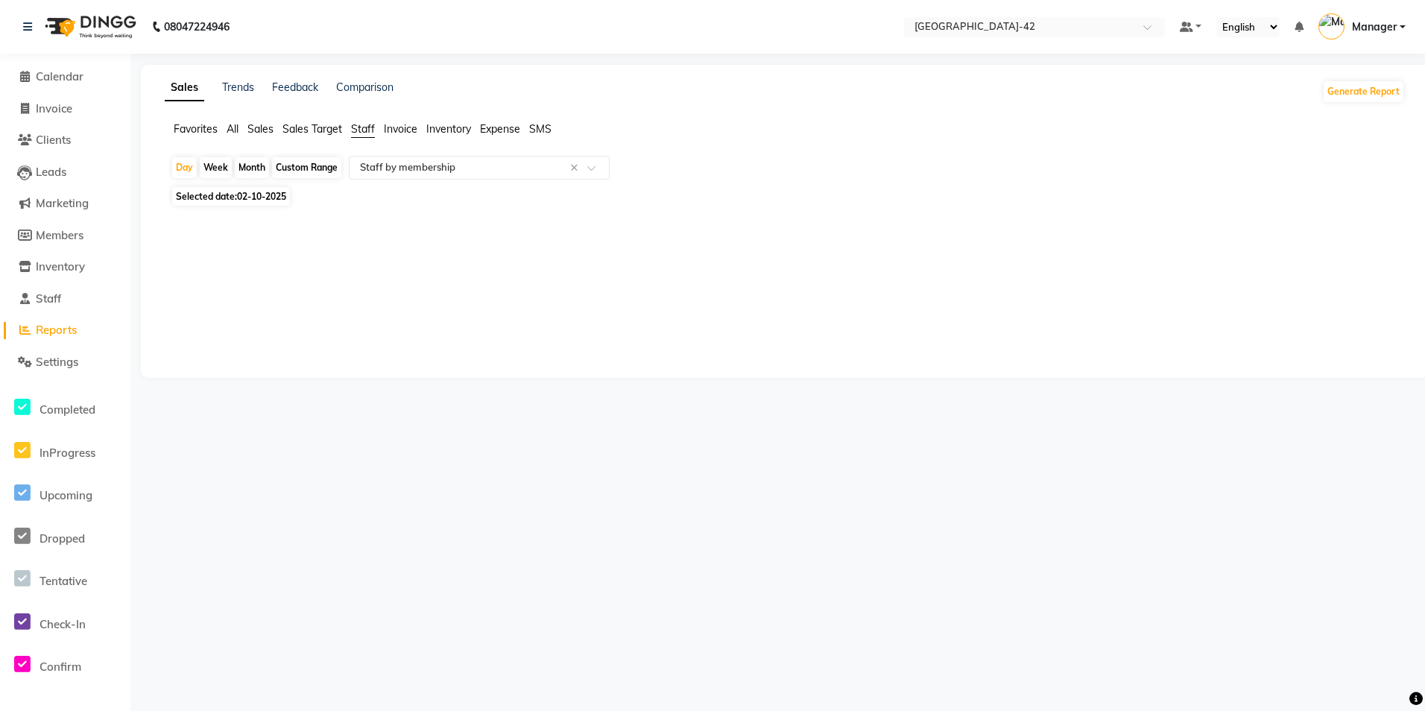
click at [395, 139] on div "Favorites All Sales Sales Target Staff Invoice Inventory Expense SMS" at bounding box center [785, 135] width 1263 height 28
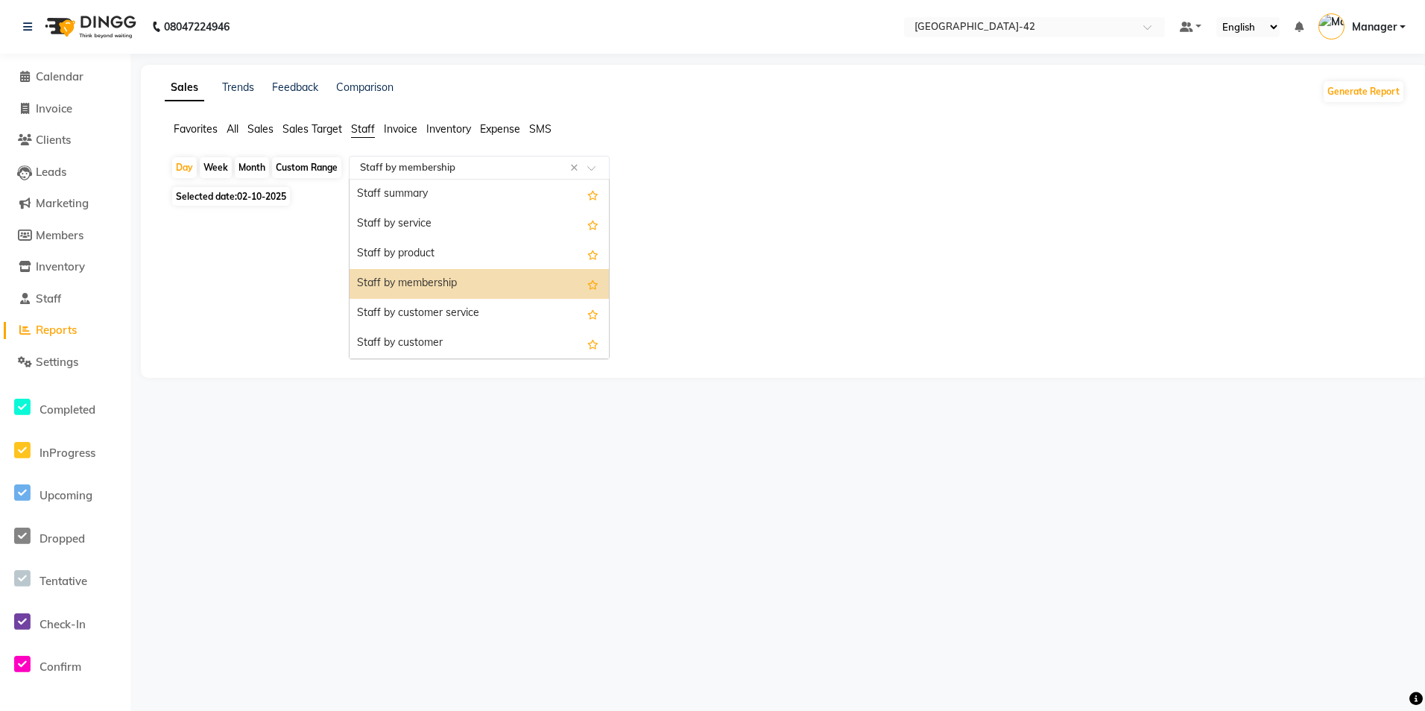
click at [401, 160] on input "text" at bounding box center [464, 167] width 215 height 15
click at [411, 277] on div "Staff by membership" at bounding box center [479, 284] width 259 height 30
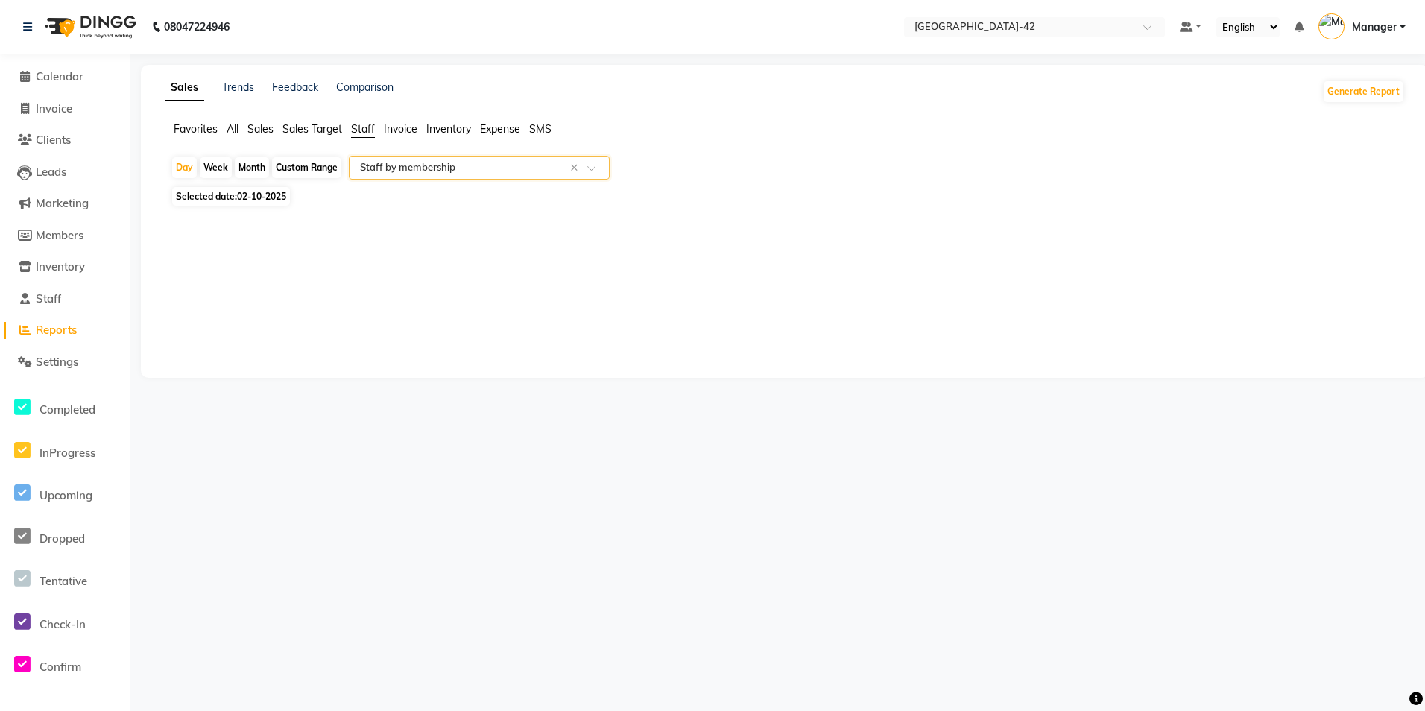
click at [70, 64] on li "Calendar" at bounding box center [65, 77] width 130 height 32
click at [71, 74] on span "Calendar" at bounding box center [60, 76] width 48 height 14
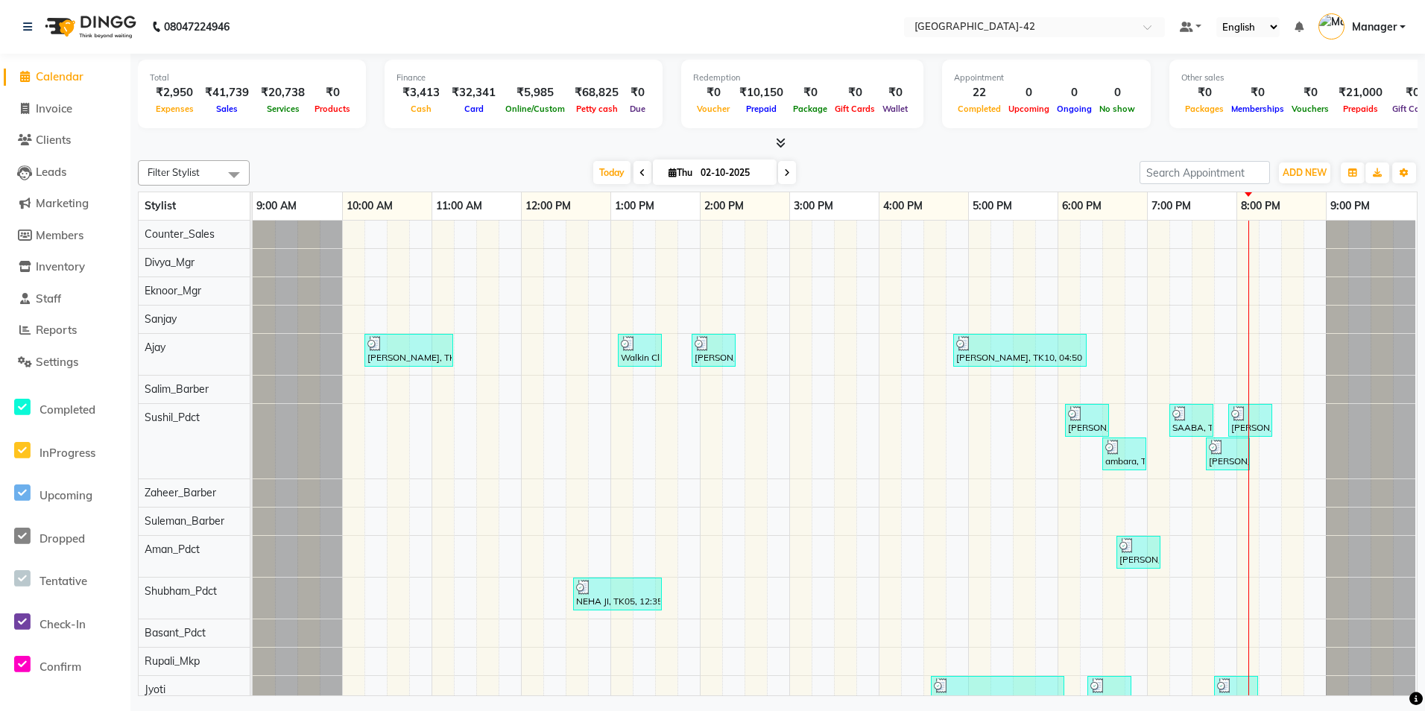
click at [63, 341] on li "Reports" at bounding box center [65, 331] width 130 height 32
click at [65, 329] on span "Reports" at bounding box center [56, 330] width 41 height 14
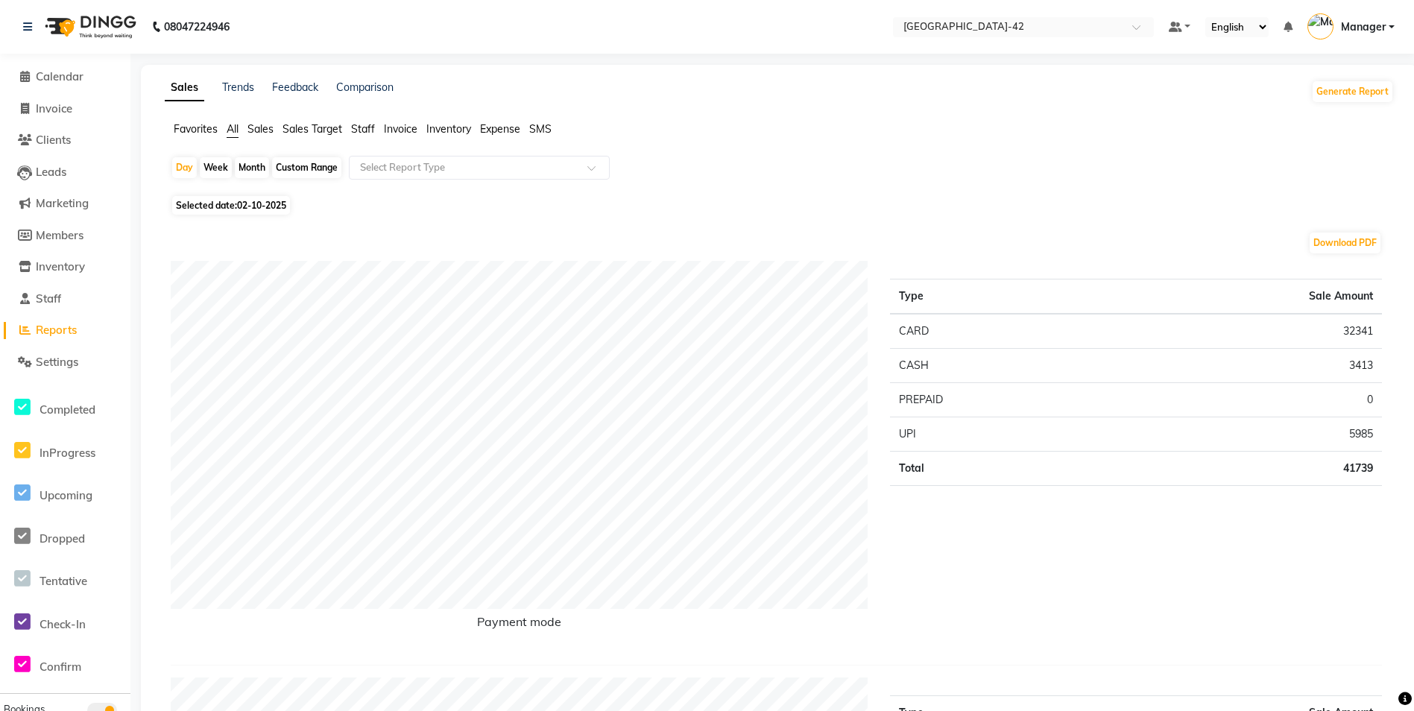
click at [71, 328] on span "Reports" at bounding box center [56, 330] width 41 height 14
click at [74, 74] on span "Calendar" at bounding box center [60, 76] width 48 height 14
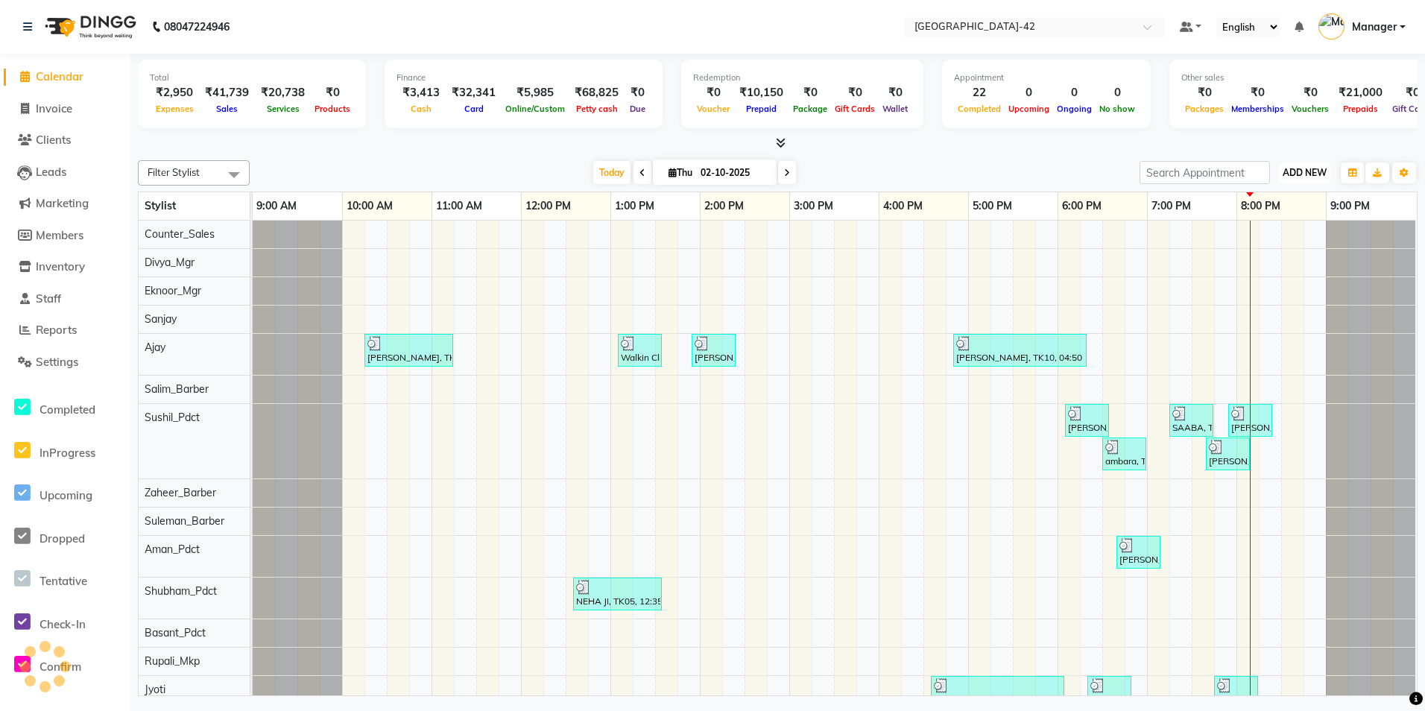
click at [1317, 170] on span "ADD NEW" at bounding box center [1305, 172] width 44 height 11
click at [1285, 239] on link "Add Expense" at bounding box center [1271, 239] width 118 height 19
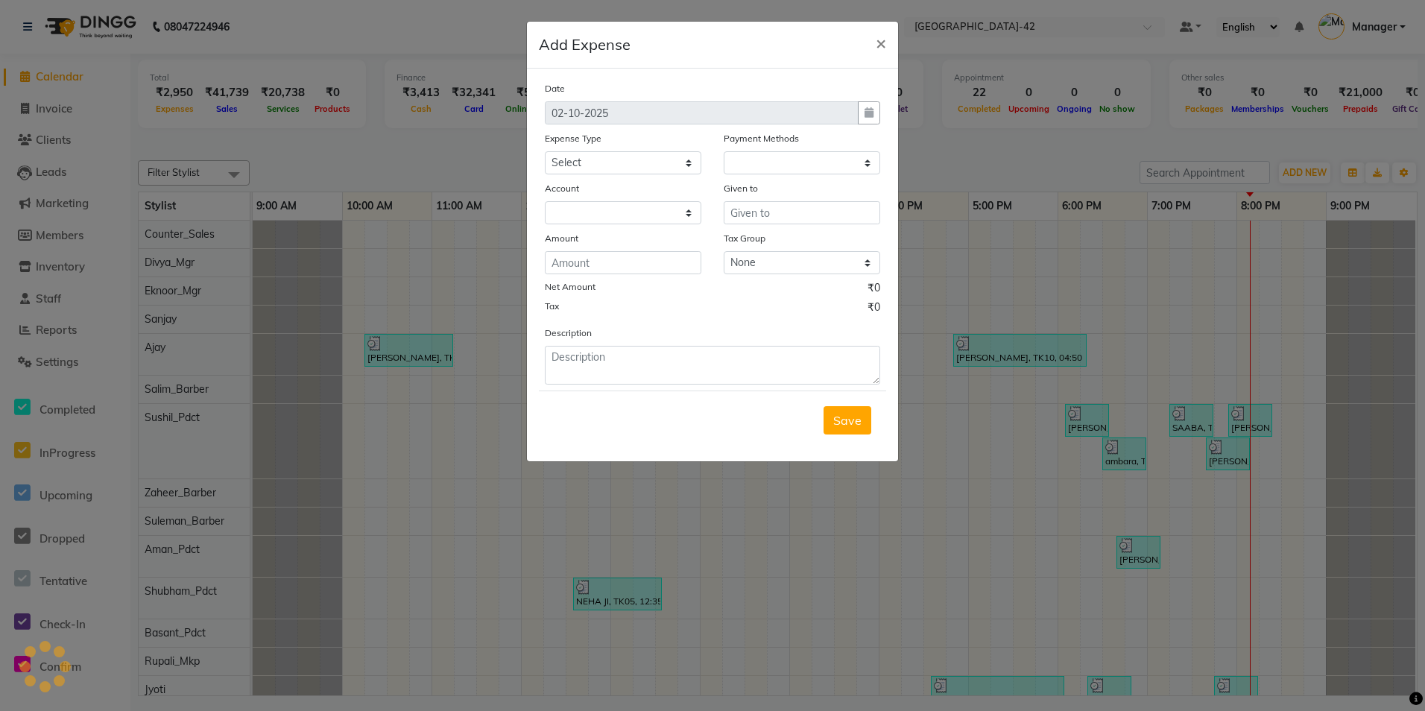
select select "1"
select select "7962"
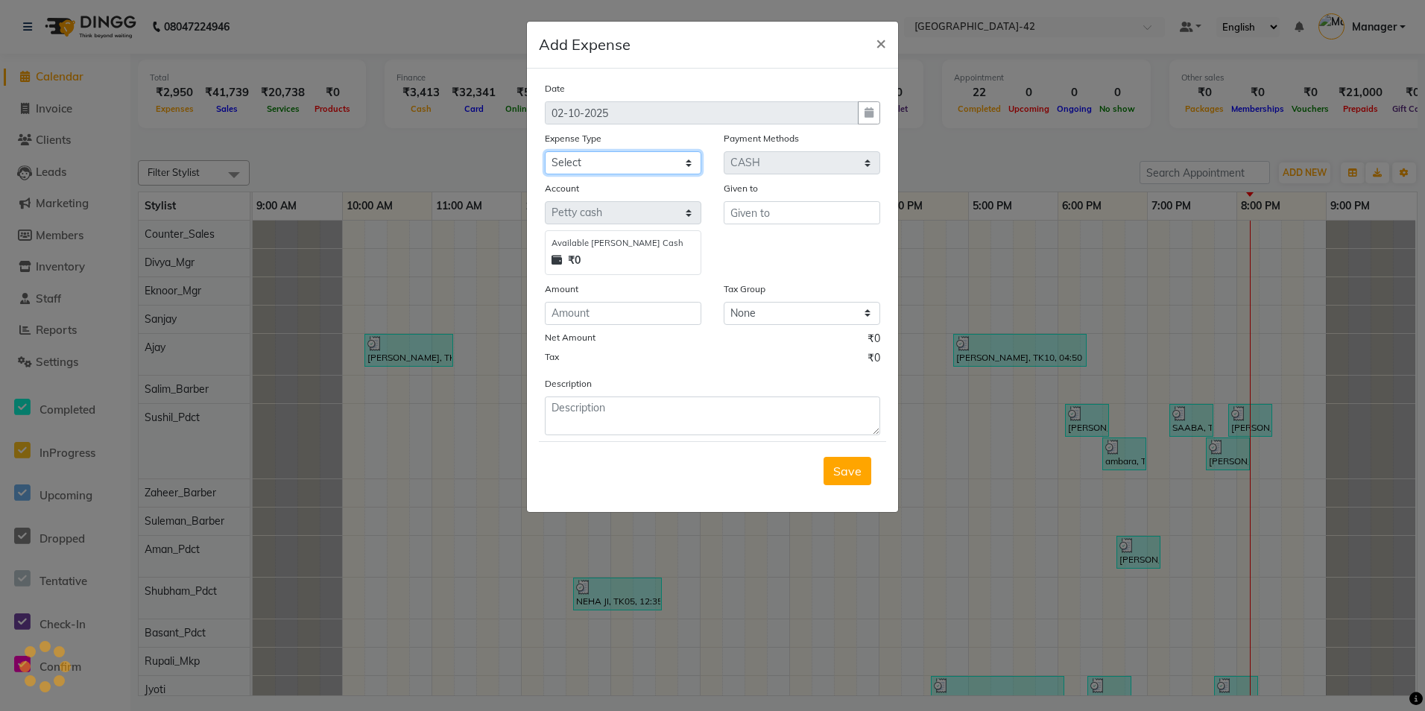
click at [645, 163] on select "Select Accommodation Aesthetics Bank Deposit BLINKIT Cash Handover Client Refun…" at bounding box center [623, 162] width 157 height 23
select select "24899"
click at [545, 151] on select "Select Accommodation Aesthetics Bank Deposit BLINKIT Cash Handover Client Refun…" at bounding box center [623, 162] width 157 height 23
click at [776, 220] on input "text" at bounding box center [802, 212] width 157 height 23
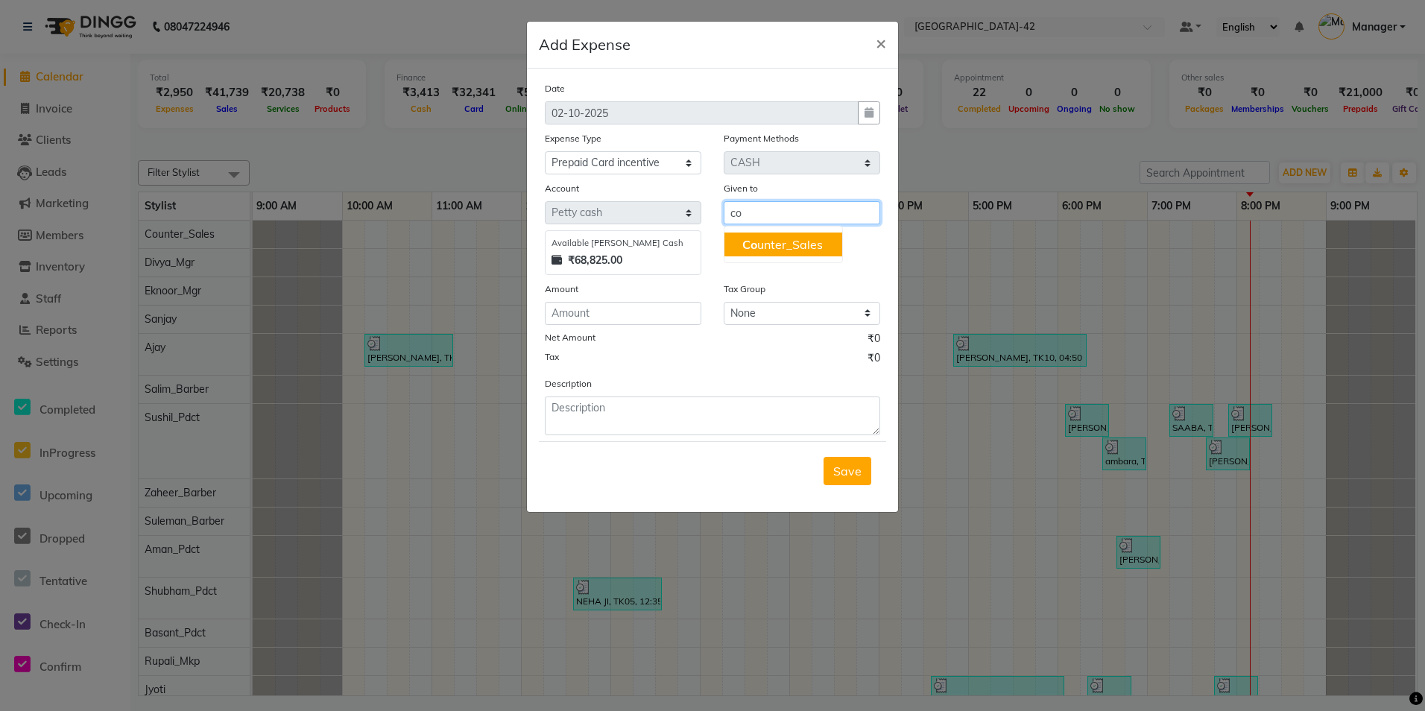
click at [748, 250] on span "Co" at bounding box center [749, 244] width 15 height 15
type input "Counter_Sales"
click at [669, 324] on input "number" at bounding box center [623, 313] width 157 height 23
type input "500"
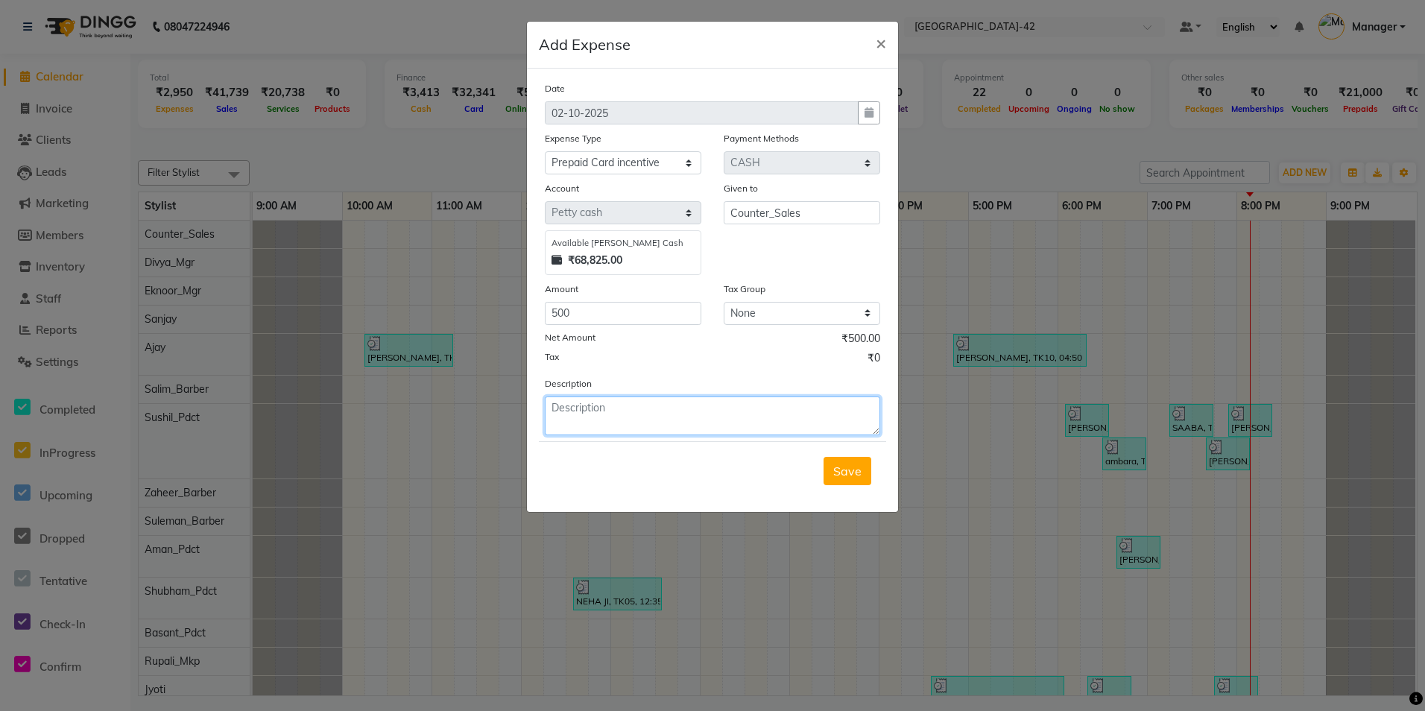
click at [584, 424] on textarea at bounding box center [712, 416] width 335 height 39
type textarea "21 k card sold by neha"
click at [858, 479] on button "Save" at bounding box center [848, 471] width 48 height 28
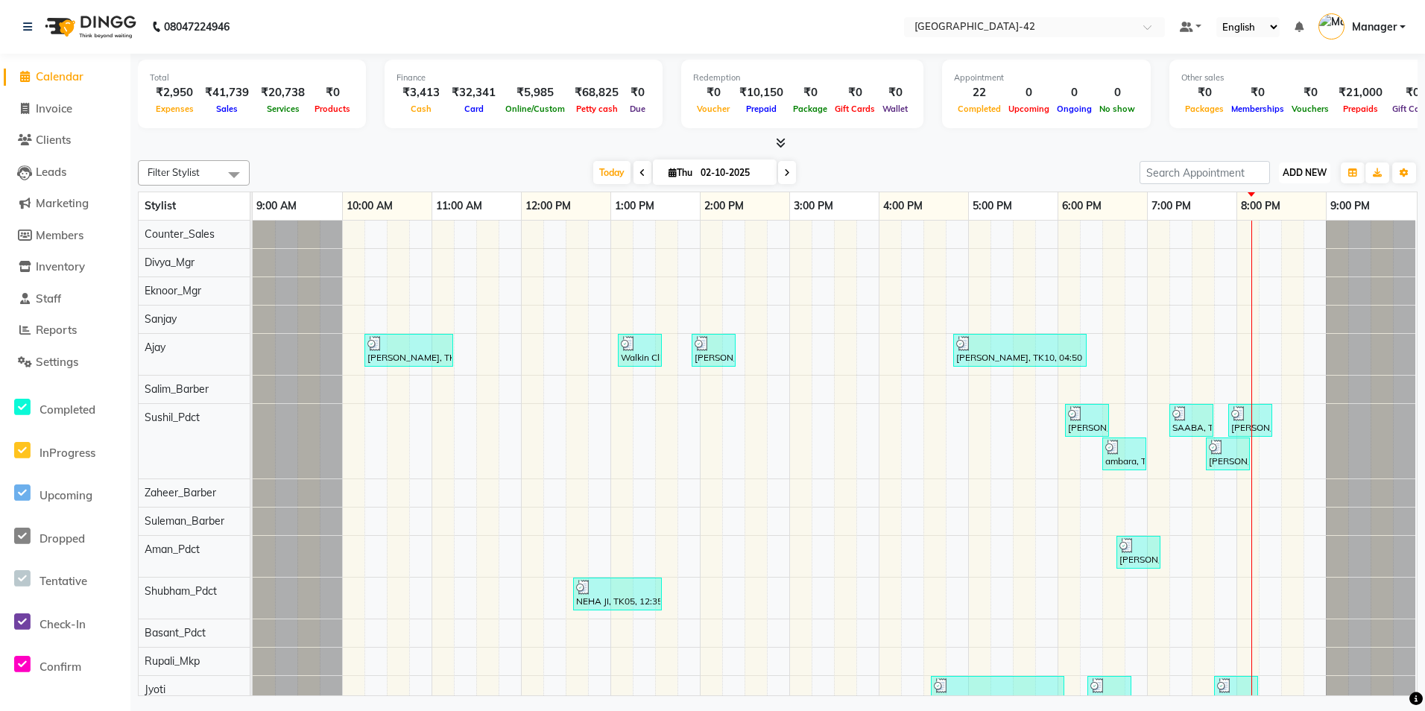
click at [1319, 176] on span "ADD NEW" at bounding box center [1305, 172] width 44 height 11
click at [1295, 242] on link "Add Expense" at bounding box center [1271, 239] width 118 height 19
select select "7963"
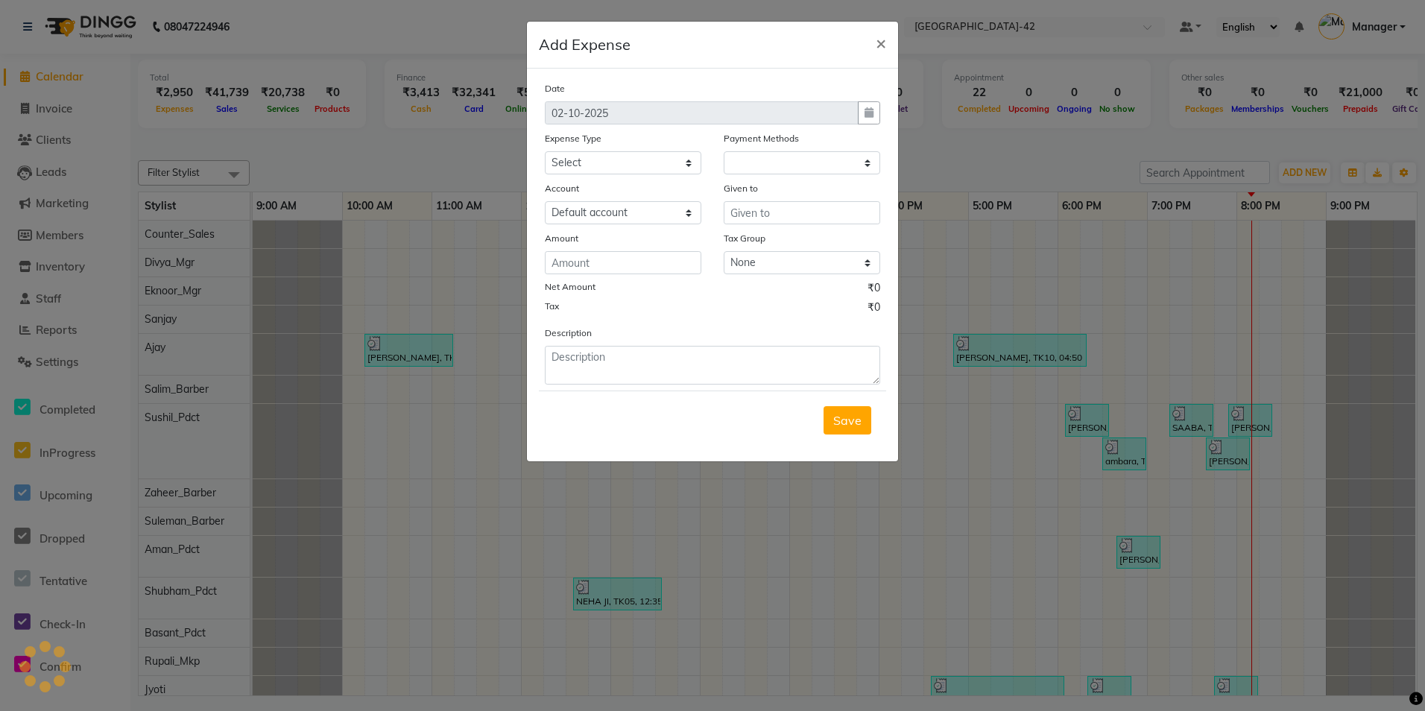
select select "1"
select select "7962"
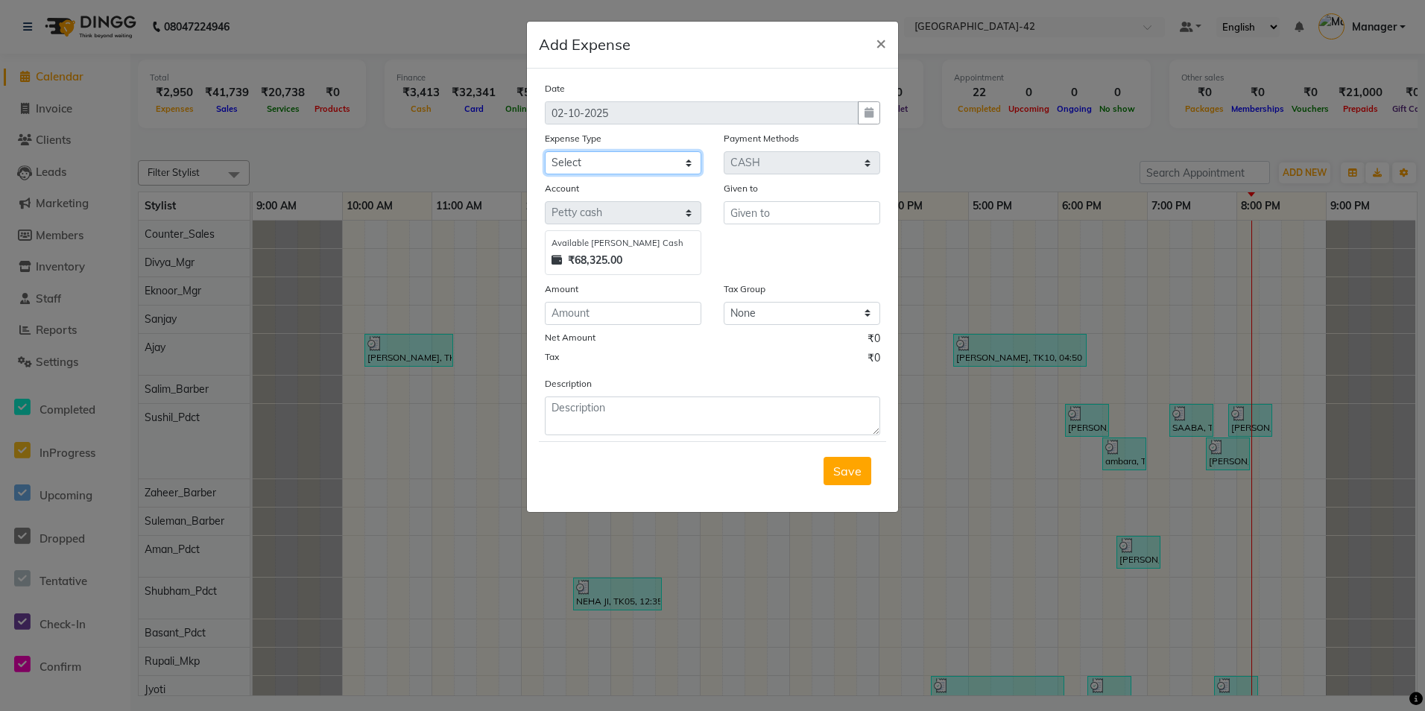
click at [601, 167] on select "Select Accommodation Aesthetics Bank Deposit BLINKIT Cash Handover Client Refun…" at bounding box center [623, 162] width 157 height 23
select select "24391"
click at [545, 151] on select "Select Accommodation Aesthetics Bank Deposit BLINKIT Cash Handover Client Refun…" at bounding box center [623, 162] width 157 height 23
click at [827, 215] on input "text" at bounding box center [802, 212] width 157 height 23
click at [786, 245] on ngb-highlight "Cou nter_Sales" at bounding box center [782, 244] width 81 height 15
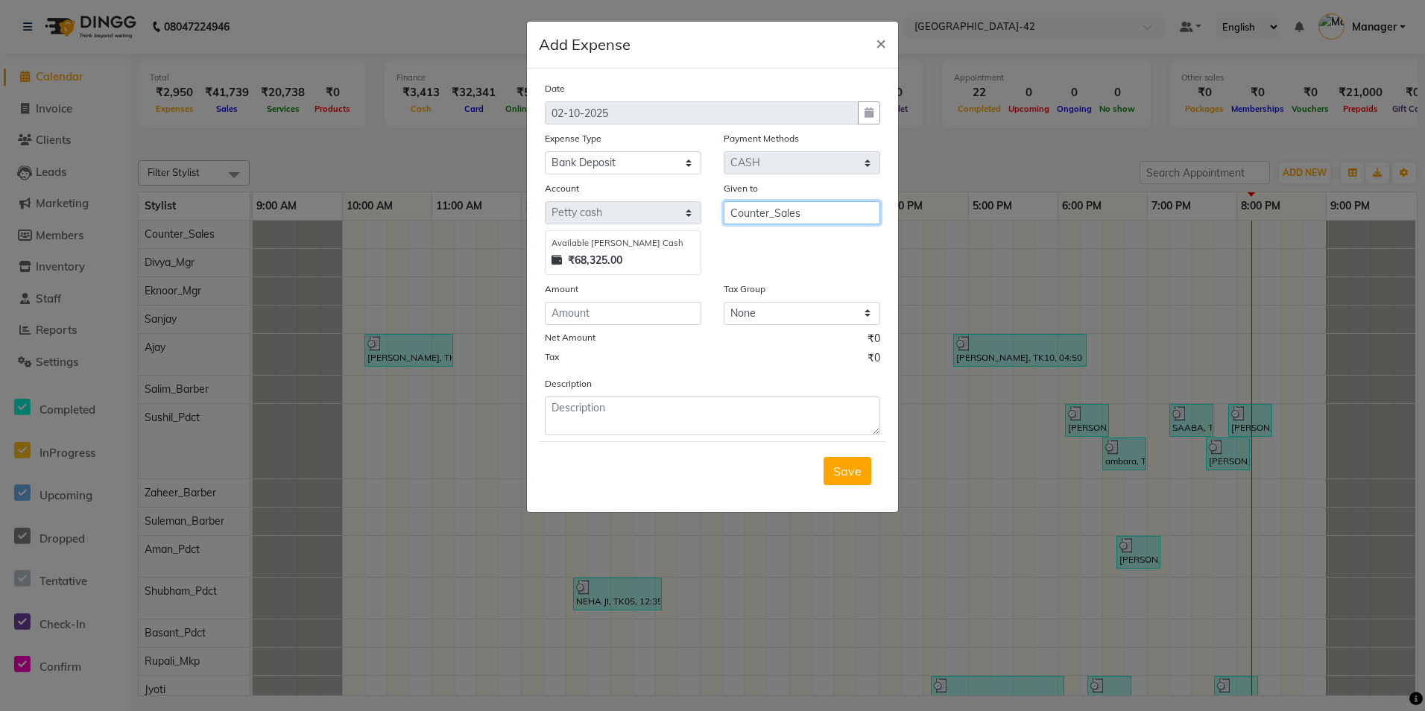
type input "Counter_Sales"
click at [633, 309] on input "number" at bounding box center [623, 313] width 157 height 23
type input "49000"
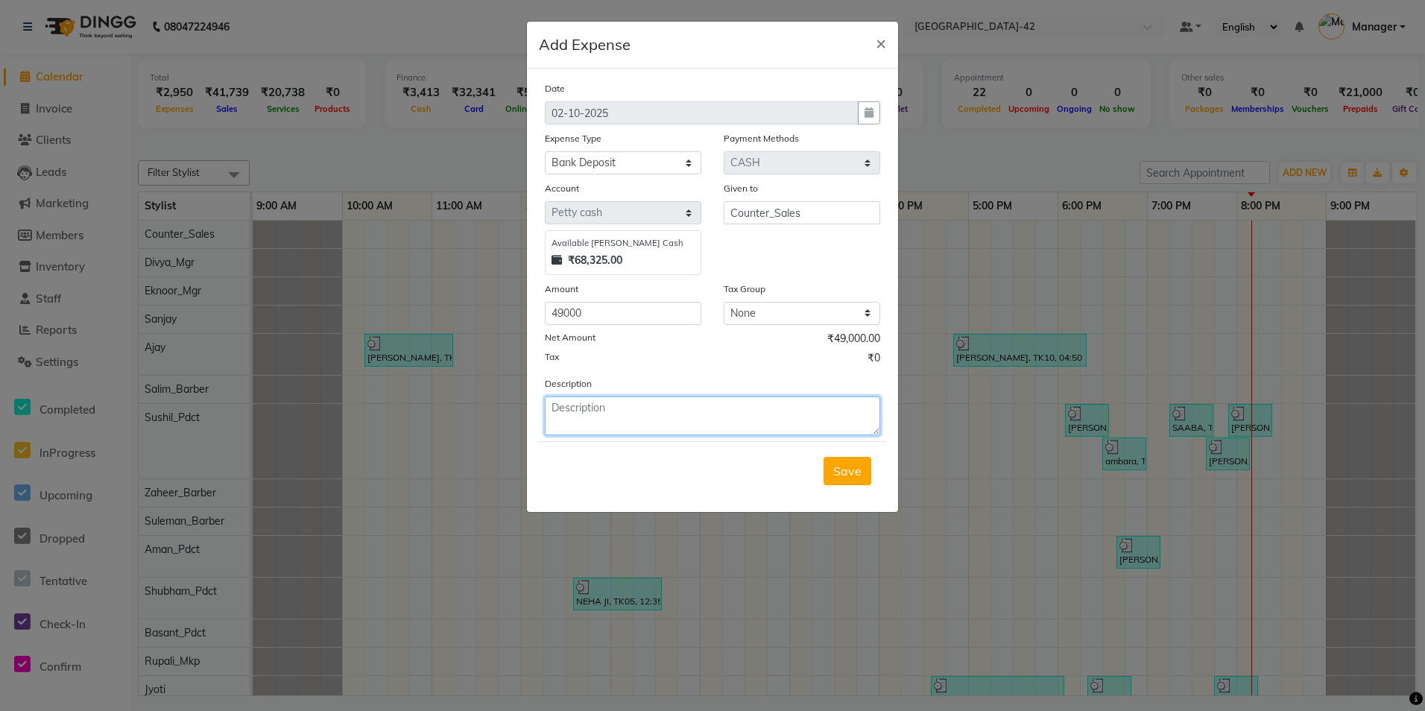
click at [669, 425] on textarea at bounding box center [712, 416] width 335 height 39
type textarea "bank deposit"
click at [858, 473] on span "Save" at bounding box center [847, 471] width 28 height 15
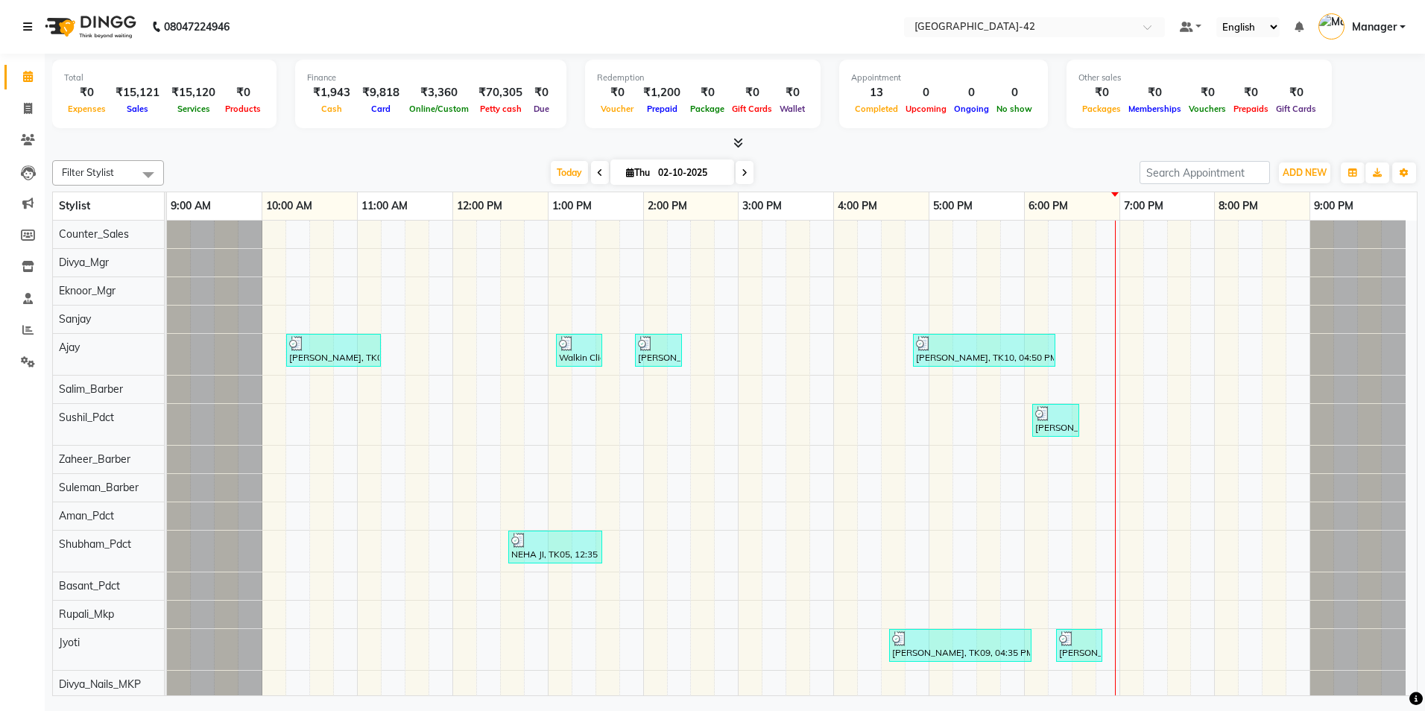
click at [25, 22] on icon at bounding box center [27, 27] width 9 height 10
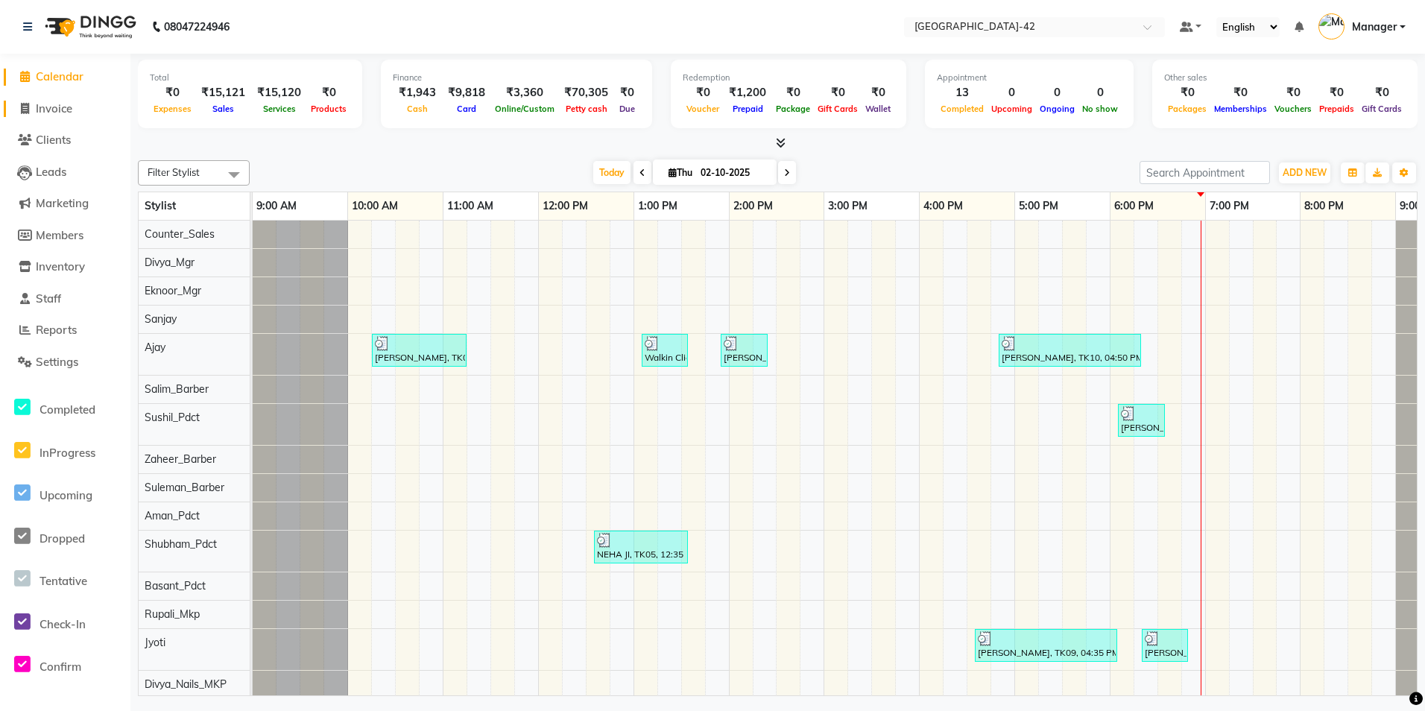
click at [42, 110] on span "Invoice" at bounding box center [54, 108] width 37 height 14
select select "service"
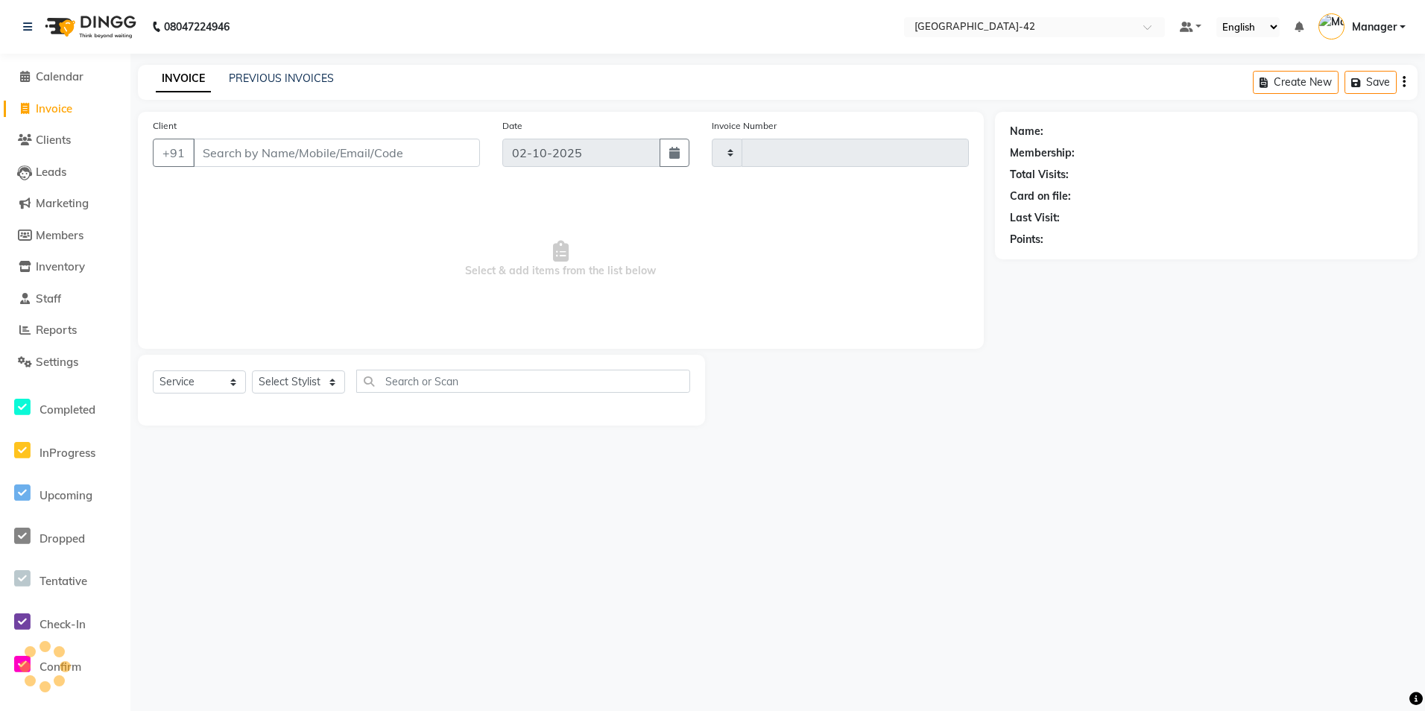
type input "0849"
select select "8692"
drag, startPoint x: 393, startPoint y: 165, endPoint x: 398, endPoint y: 156, distance: 11.0
click at [393, 165] on input "Client" at bounding box center [336, 153] width 287 height 28
click at [405, 145] on input "Client" at bounding box center [336, 153] width 287 height 28
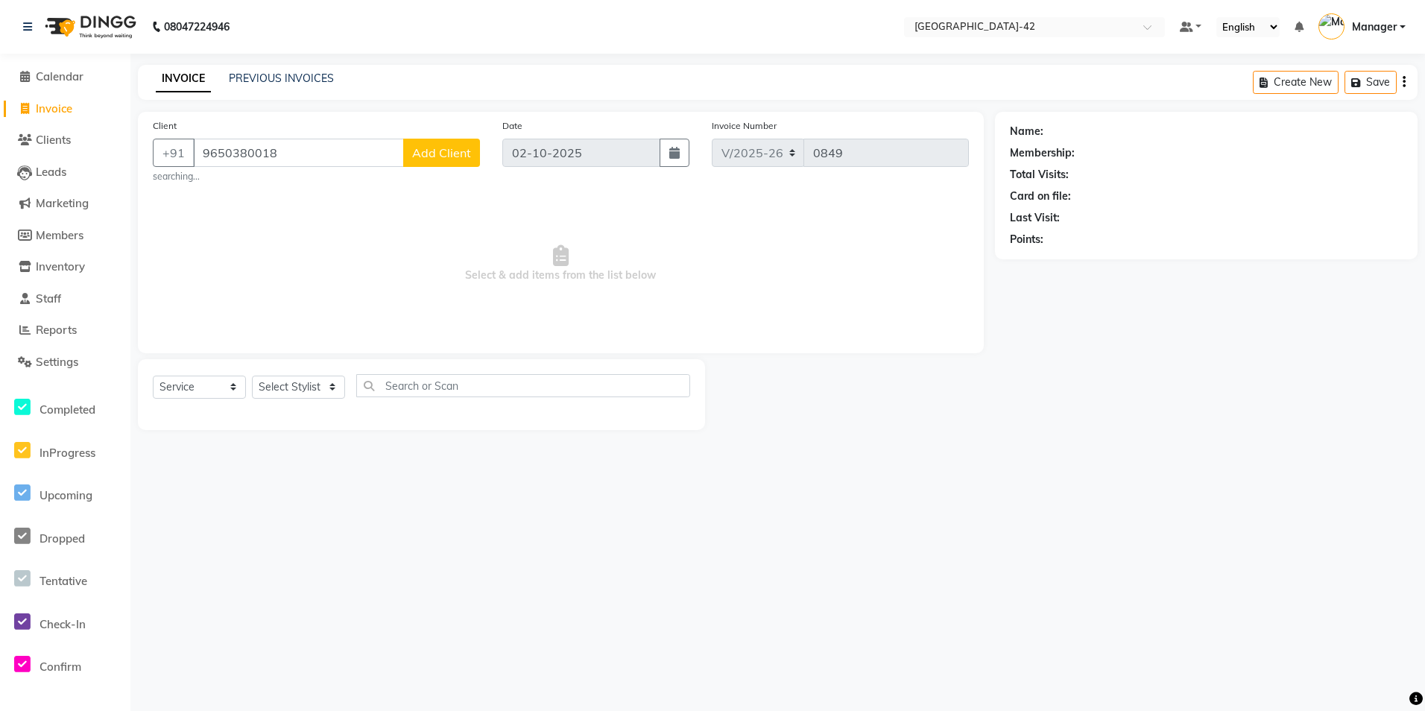
type input "9650380018"
click at [430, 154] on span "Add Client" at bounding box center [441, 152] width 59 height 15
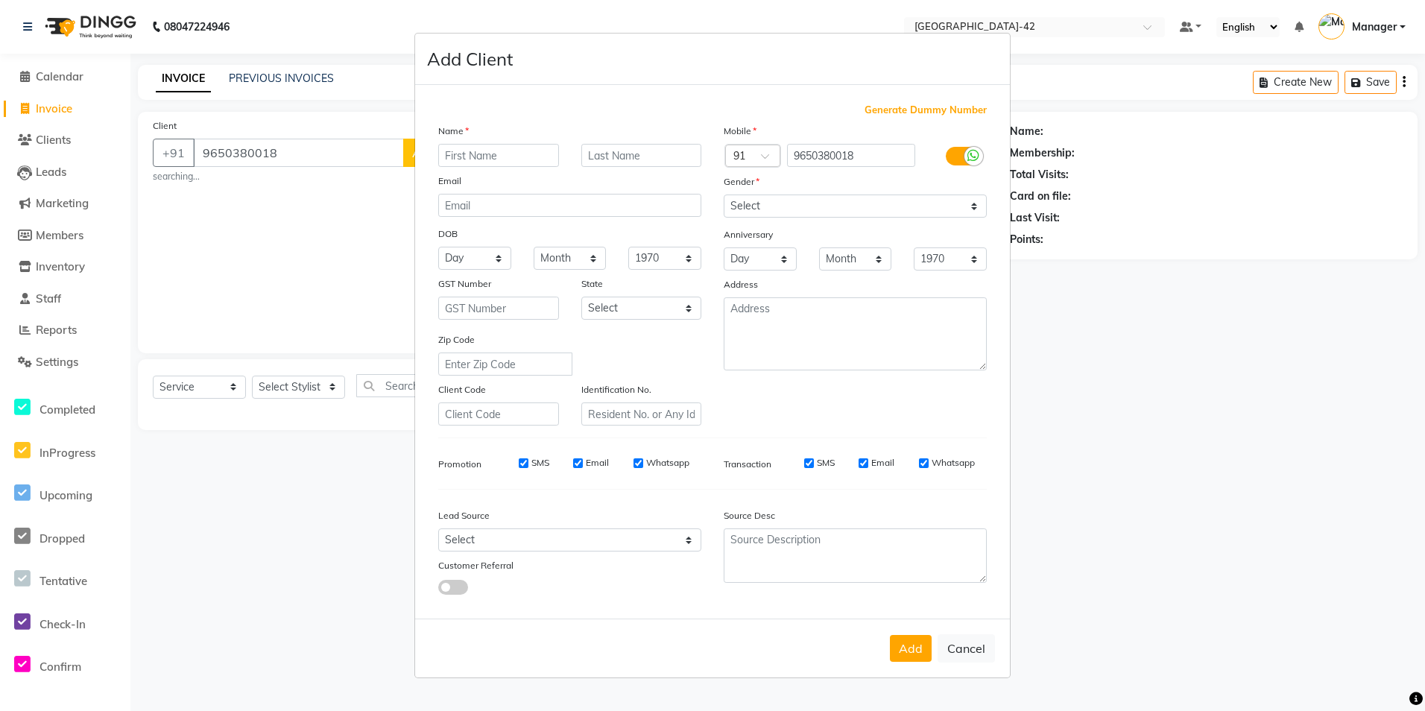
click at [468, 157] on input "text" at bounding box center [498, 155] width 121 height 23
type input "m"
type input "binayka"
type input "singh"
drag, startPoint x: 858, startPoint y: 206, endPoint x: 872, endPoint y: 209, distance: 14.5
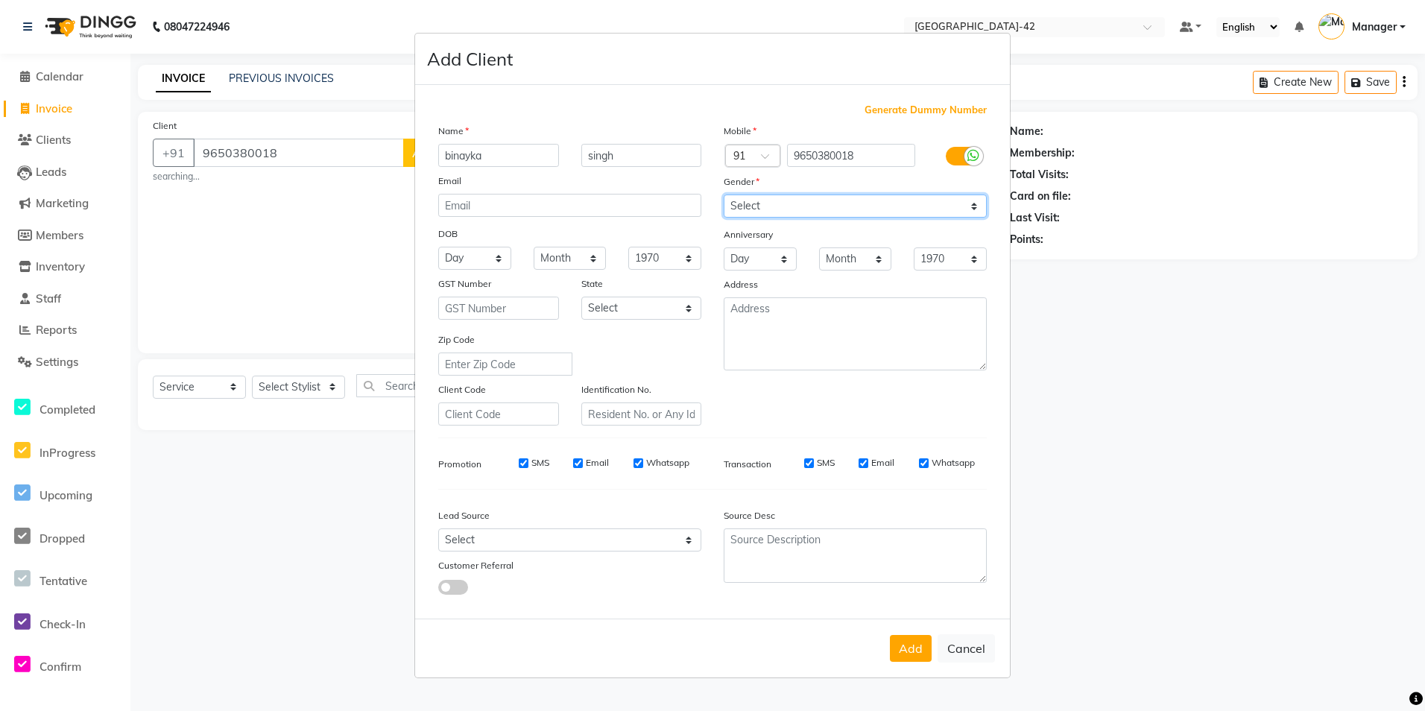
click at [858, 206] on select "Select Male Female Other Prefer Not To Say" at bounding box center [855, 206] width 263 height 23
select select "female"
click at [724, 195] on select "Select Male Female Other Prefer Not To Say" at bounding box center [855, 206] width 263 height 23
click at [904, 639] on button "Add" at bounding box center [911, 648] width 42 height 27
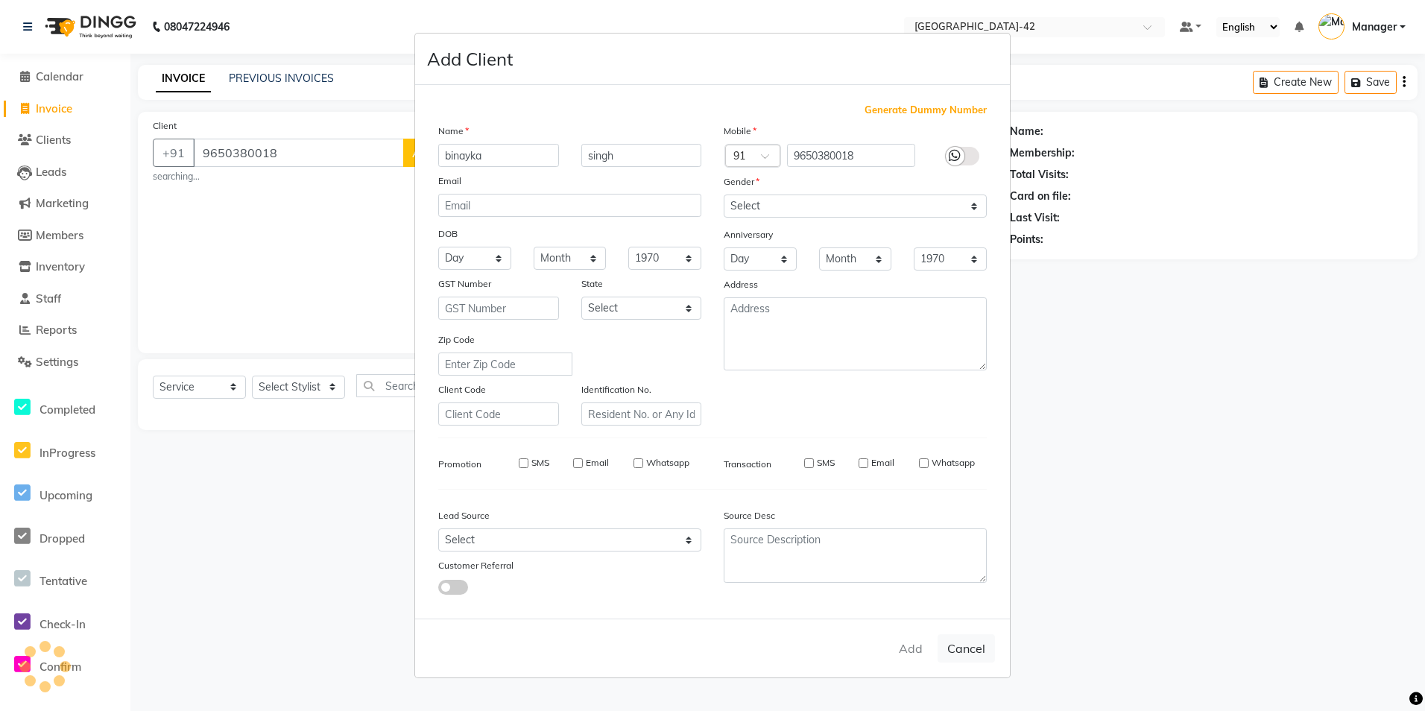
select select
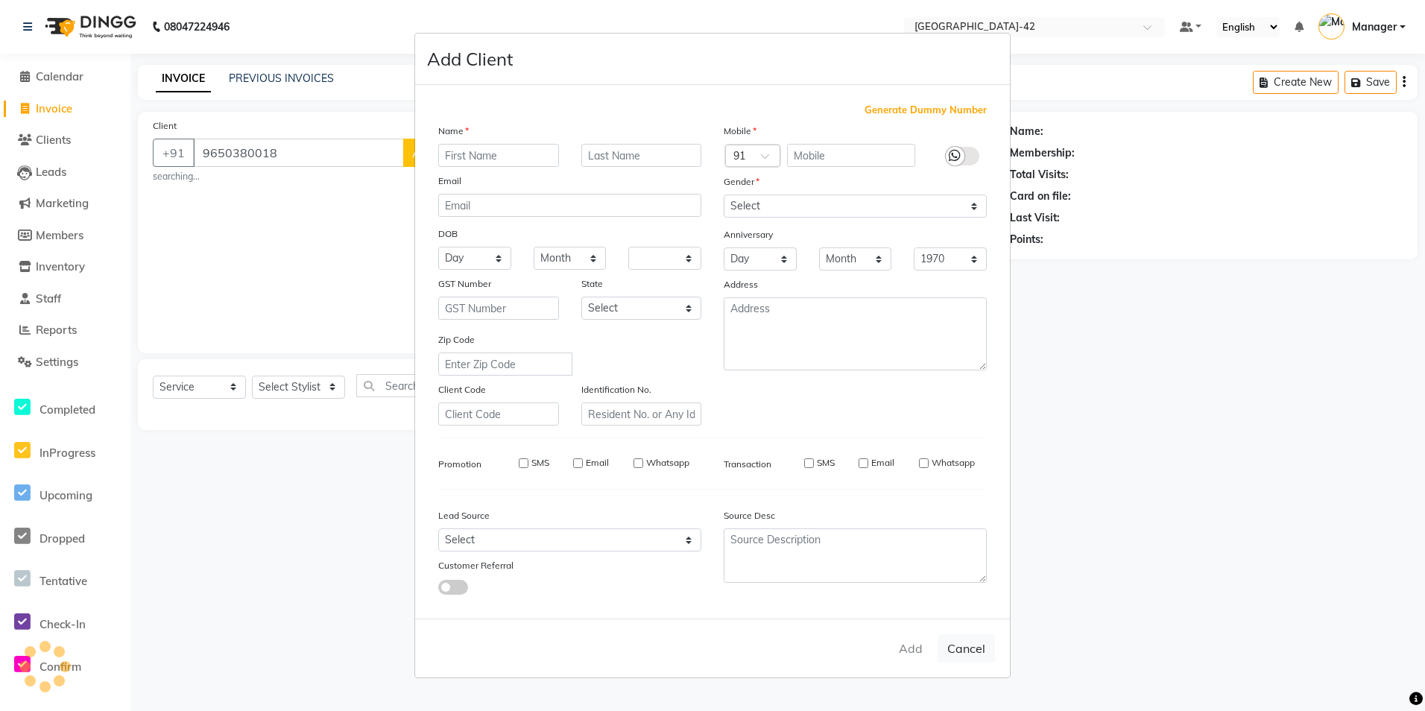
select select
checkbox input "false"
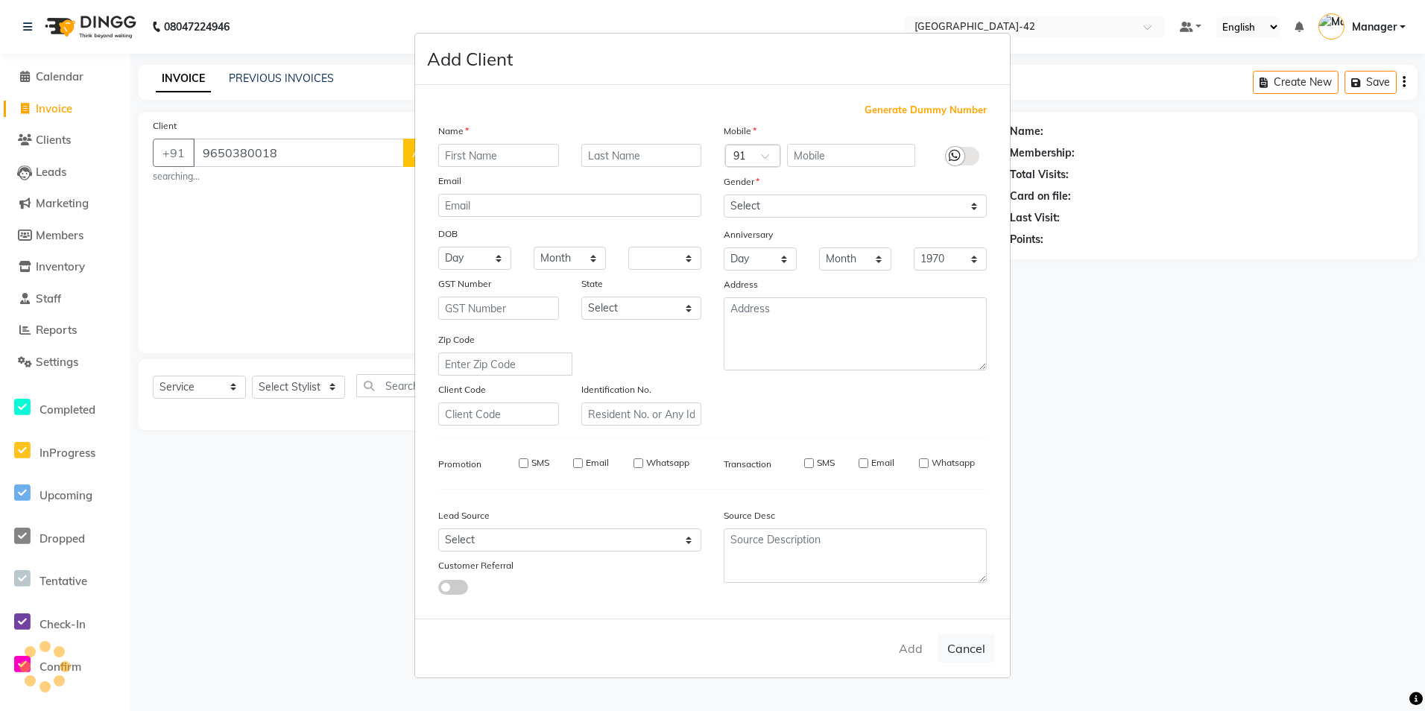
checkbox input "false"
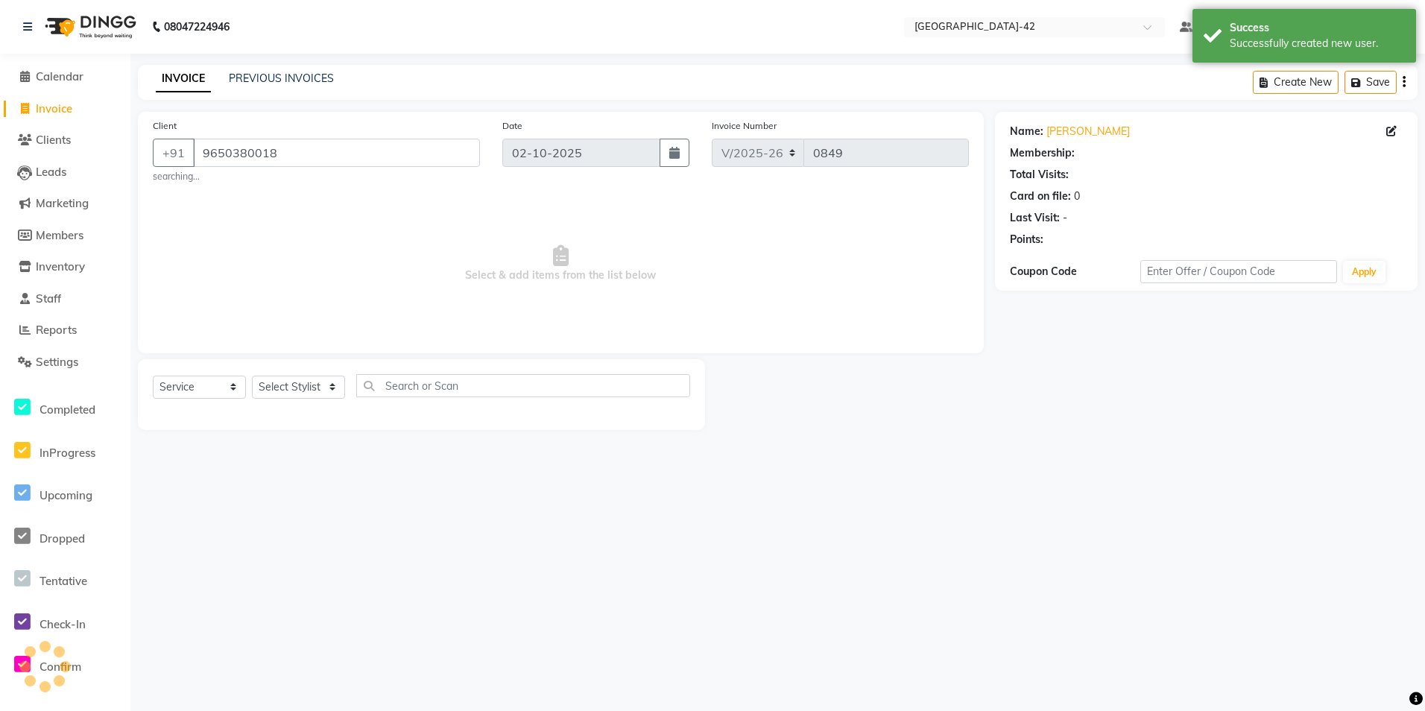
select select "1: Object"
click at [313, 379] on select "Select Stylist Ajay Aman_Pdct Amjad_asst Ankit_asst Asif_BRB Basant_Pdct [PERSO…" at bounding box center [298, 387] width 93 height 23
select select "88339"
click at [252, 376] on select "Select Stylist Ajay Aman_Pdct Amjad_asst Ankit_asst Asif_BRB Basant_Pdct [PERSO…" at bounding box center [298, 387] width 93 height 23
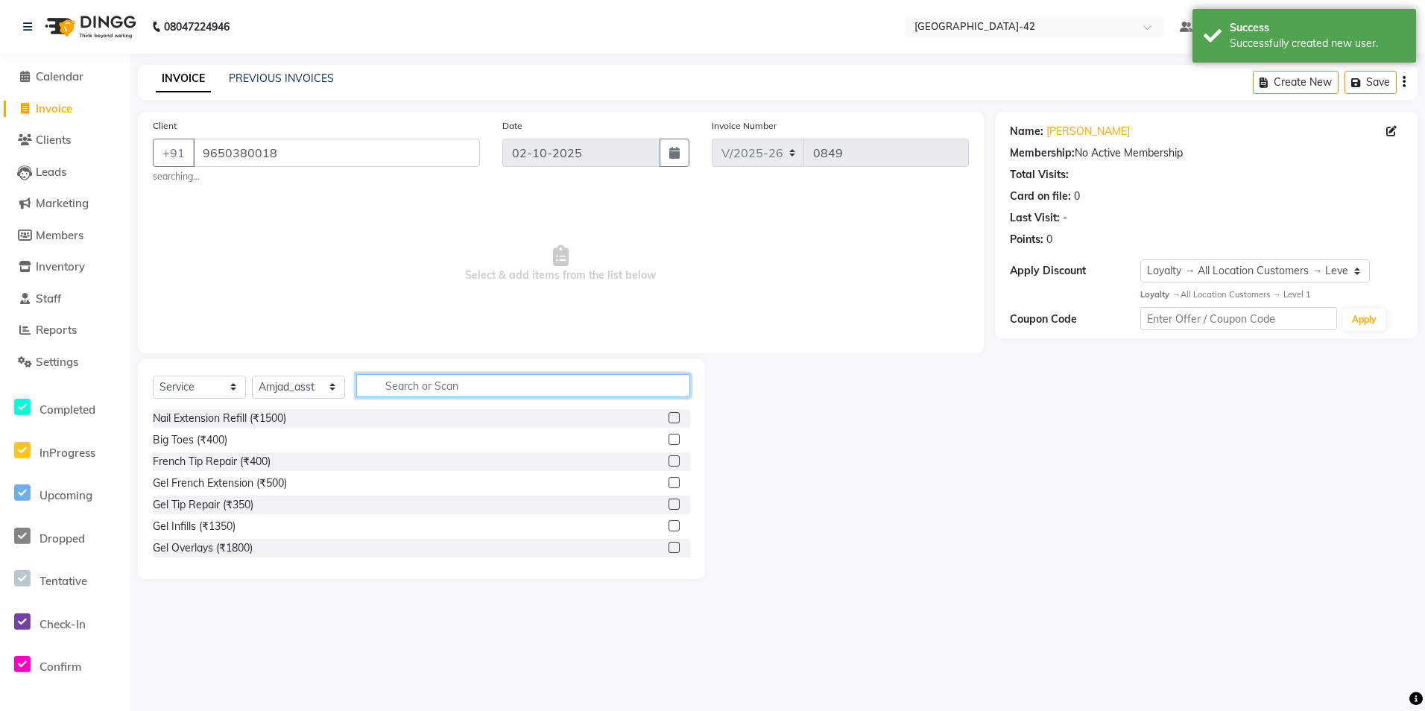
click at [435, 385] on input "text" at bounding box center [523, 385] width 334 height 23
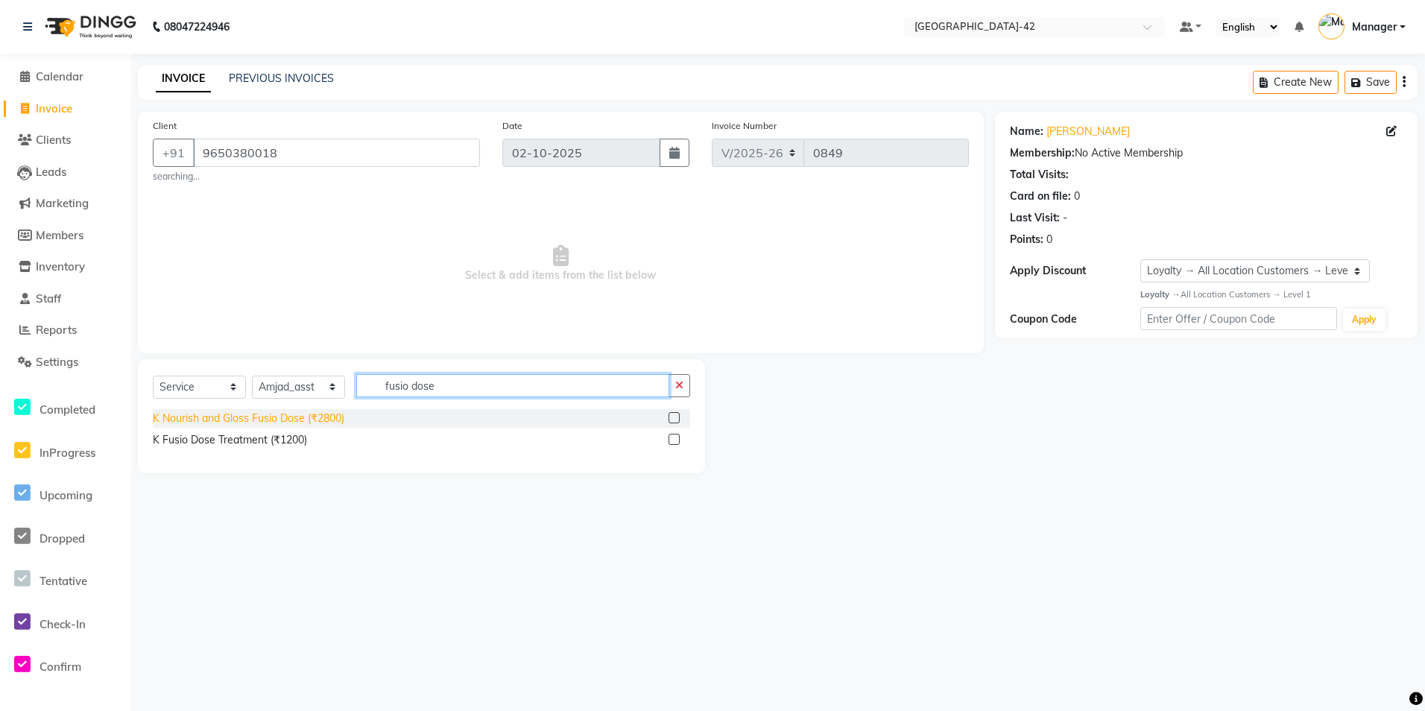
type input "fusio dose"
click at [277, 421] on div "K Nourish and Gloss Fusio Dose (₹2800)" at bounding box center [249, 419] width 192 height 16
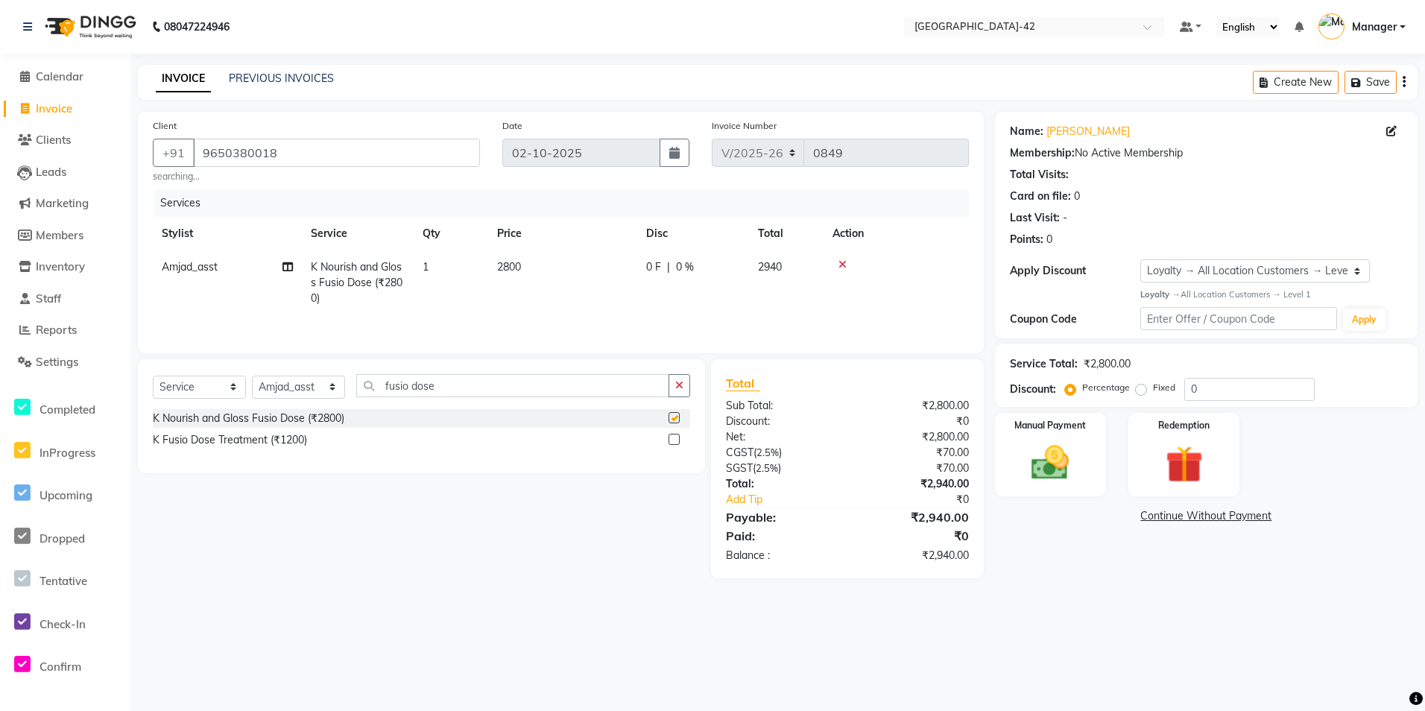
checkbox input "false"
click at [525, 269] on td "2800" at bounding box center [562, 282] width 149 height 65
select select "88339"
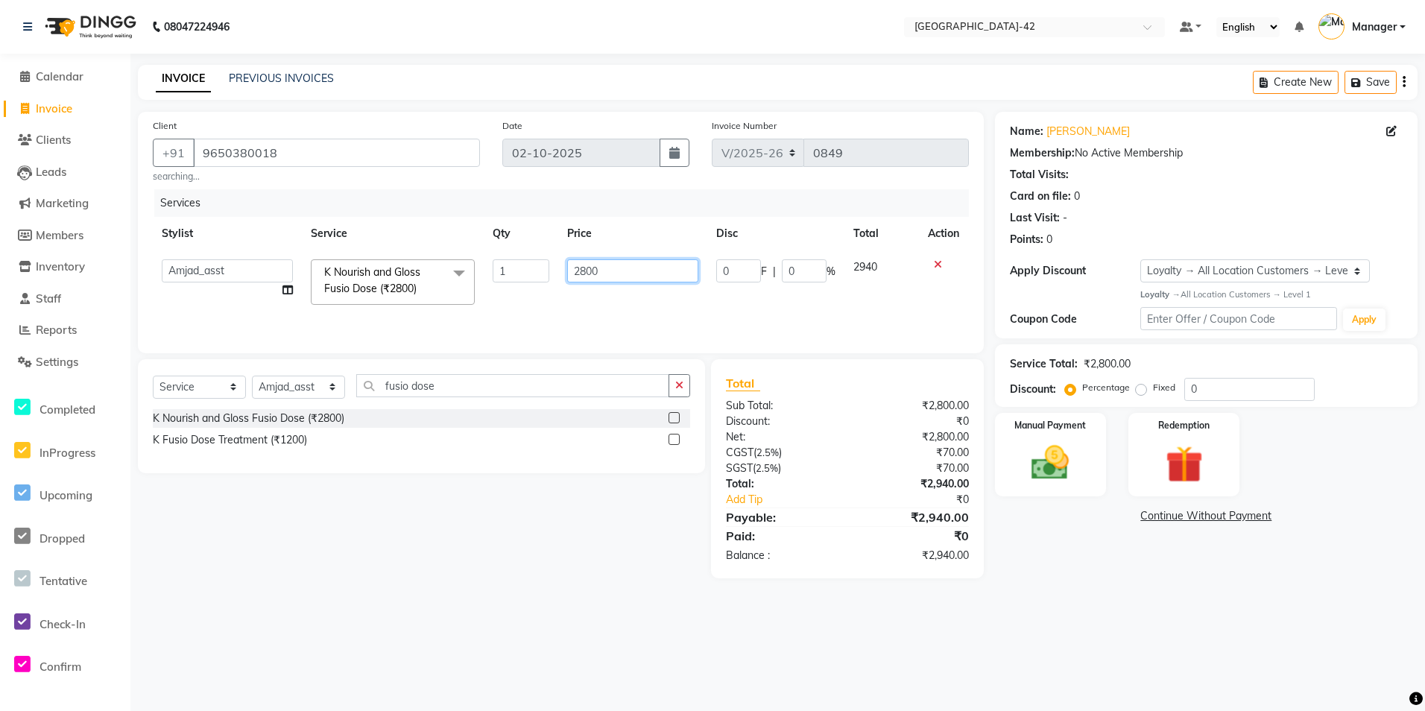
drag, startPoint x: 599, startPoint y: 265, endPoint x: 558, endPoint y: 274, distance: 42.0
click at [558, 274] on tr "Ajay Aman_Pdct Amjad_asst Ankit_asst Asif_BRB Basant_Pdct Bhupesh Counter_Sales…" at bounding box center [561, 281] width 816 height 63
type input "2500"
click at [533, 529] on div "Select Service Product Membership Package Voucher Prepaid Gift Card Select Styl…" at bounding box center [416, 468] width 578 height 219
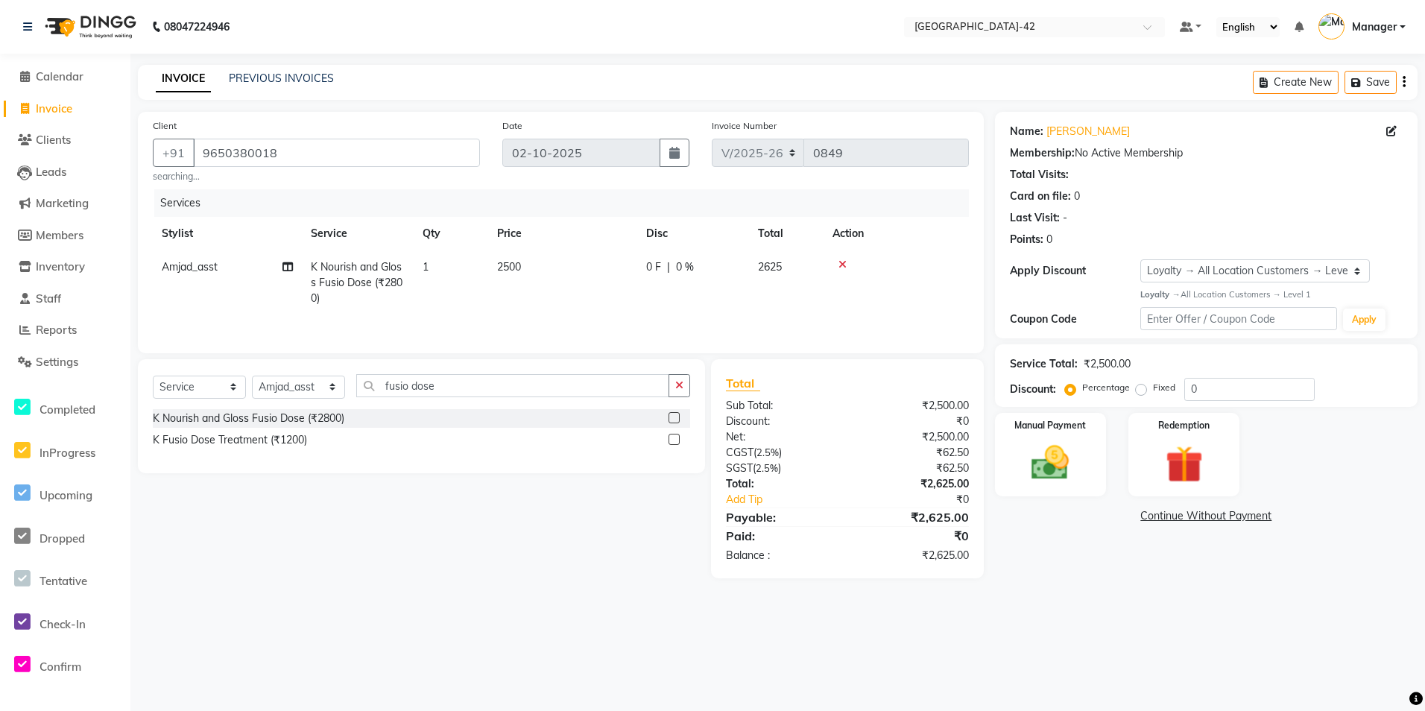
click at [458, 416] on div "K Nourish and Gloss Fusio Dose (₹2800)" at bounding box center [421, 418] width 537 height 19
click at [678, 411] on div at bounding box center [680, 418] width 22 height 19
click at [675, 413] on label at bounding box center [674, 417] width 11 height 11
click at [675, 414] on input "checkbox" at bounding box center [674, 419] width 10 height 10
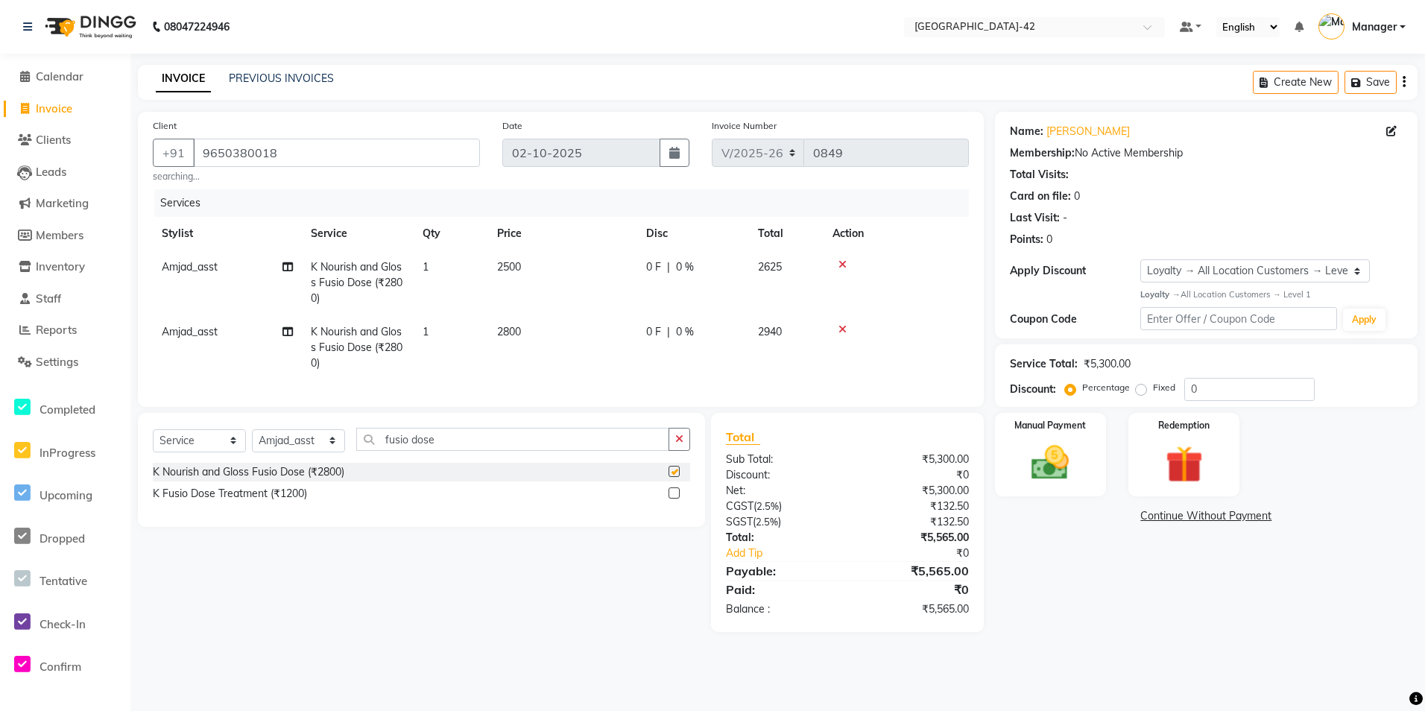
checkbox input "false"
click at [842, 329] on icon at bounding box center [842, 329] width 8 height 10
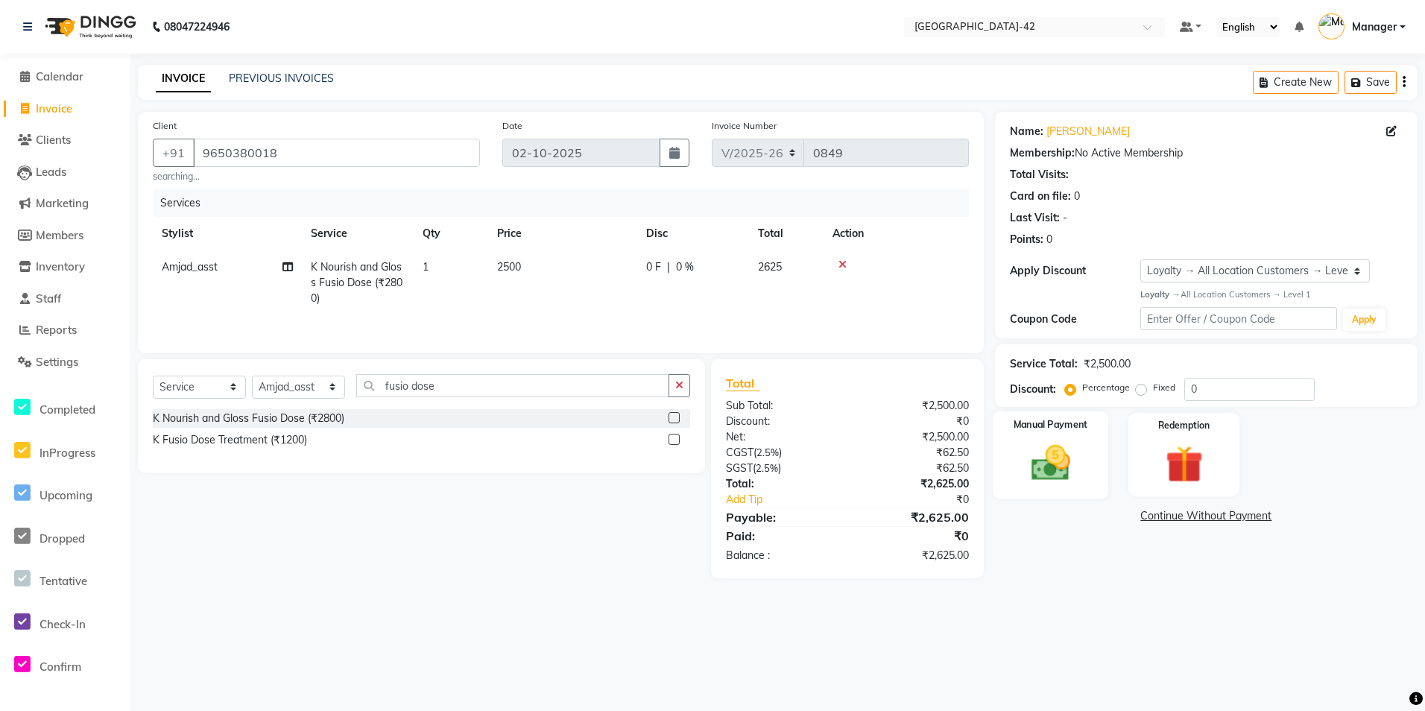
click at [1047, 433] on div "Manual Payment" at bounding box center [1051, 454] width 116 height 87
click at [1111, 521] on span "UPI" at bounding box center [1114, 516] width 23 height 17
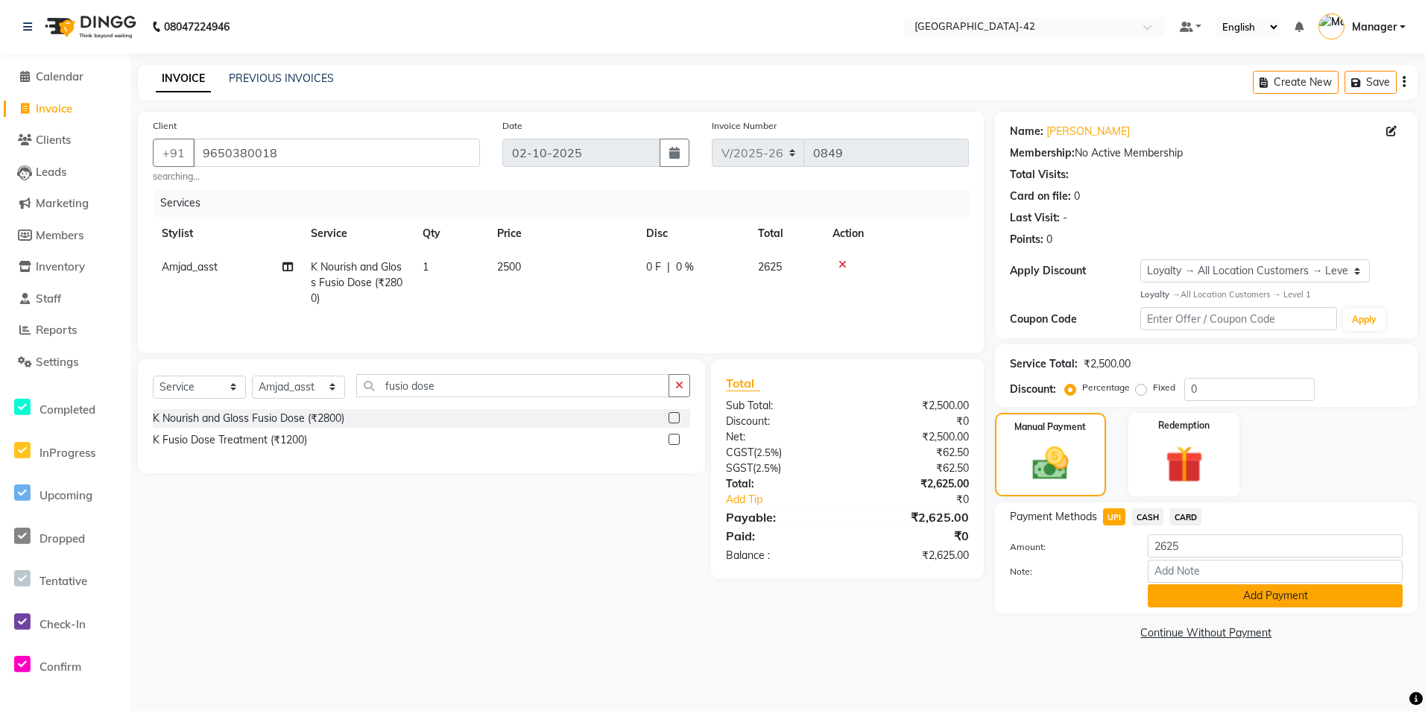
click at [1172, 601] on button "Add Payment" at bounding box center [1275, 595] width 255 height 23
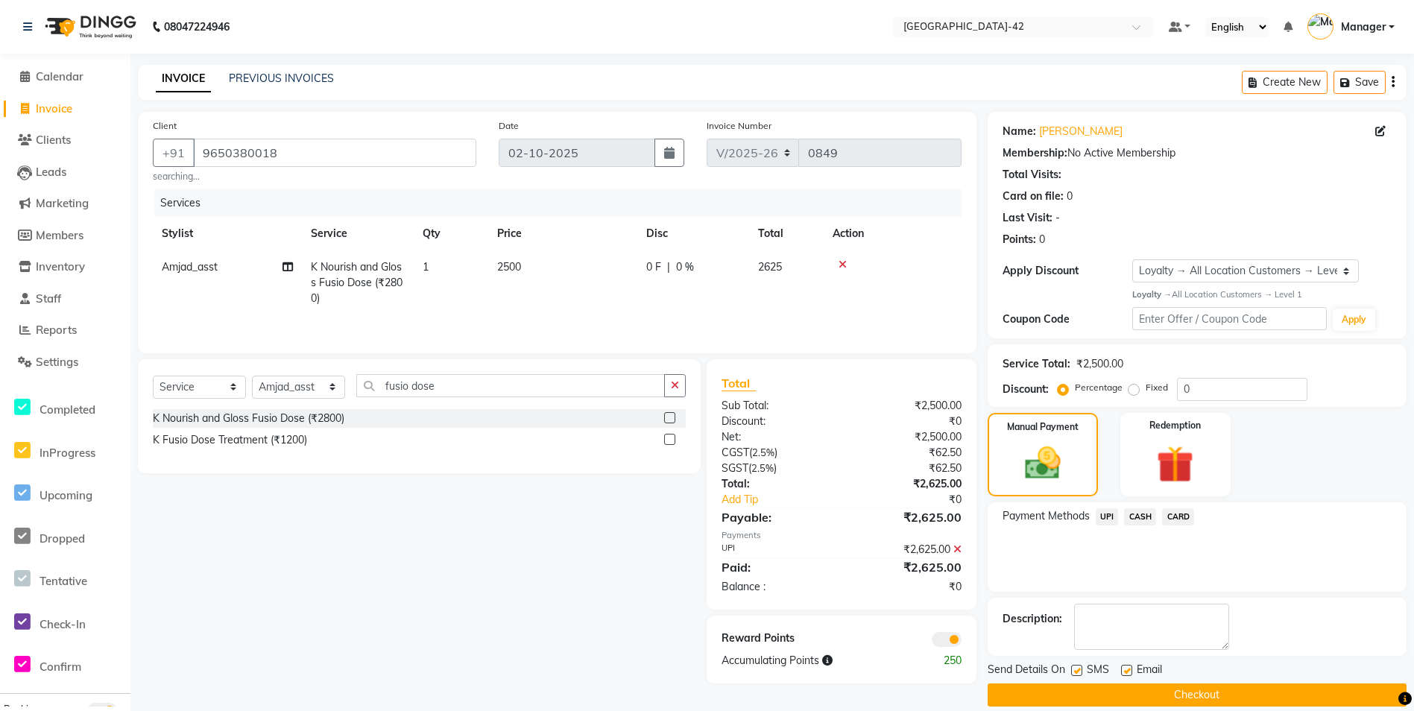
scroll to position [18, 0]
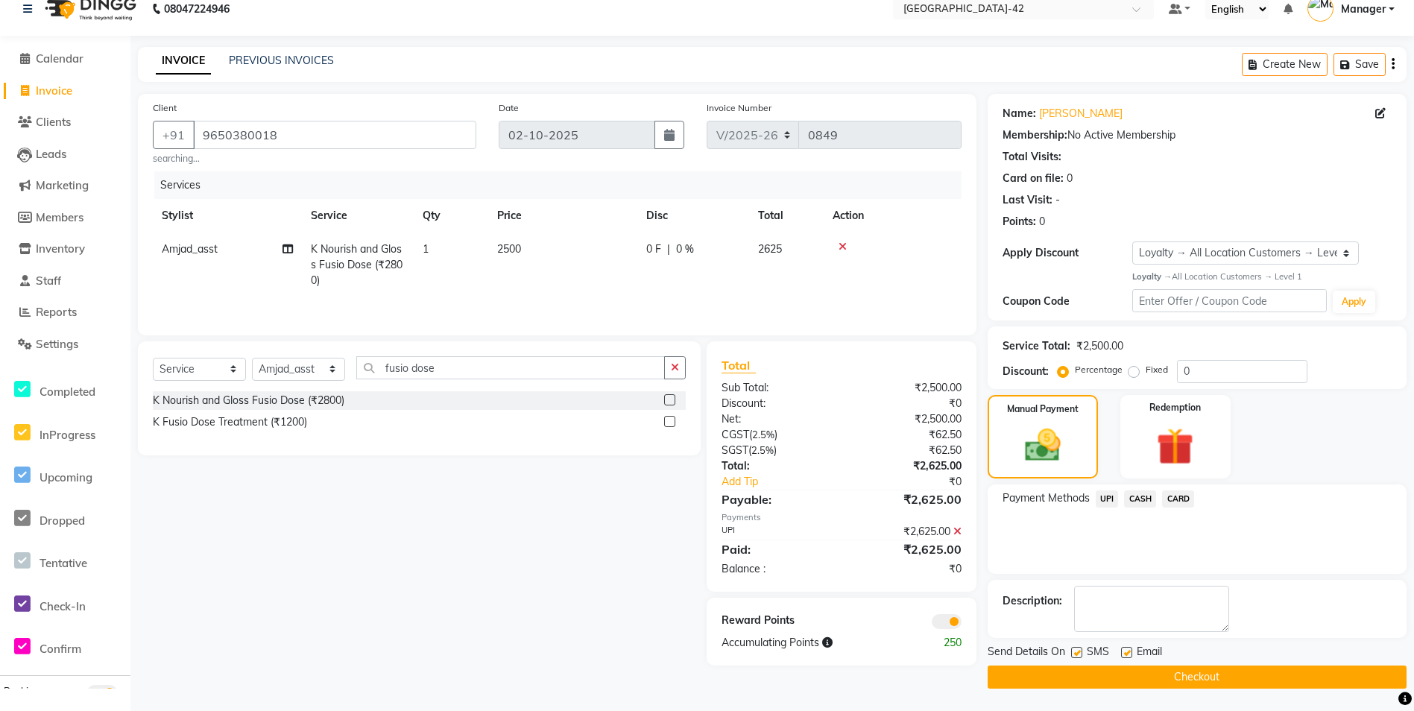
click at [1144, 682] on button "Checkout" at bounding box center [1197, 677] width 419 height 23
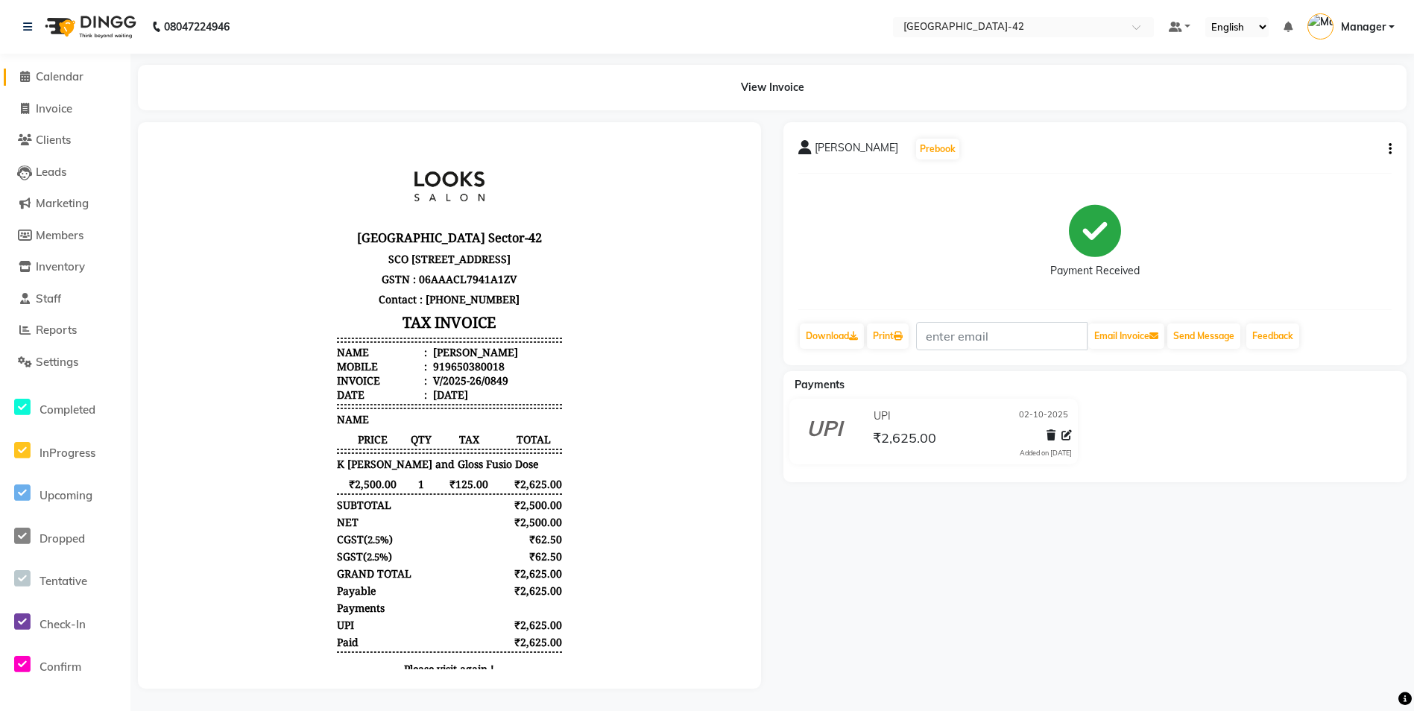
click at [66, 74] on span "Calendar" at bounding box center [60, 76] width 48 height 14
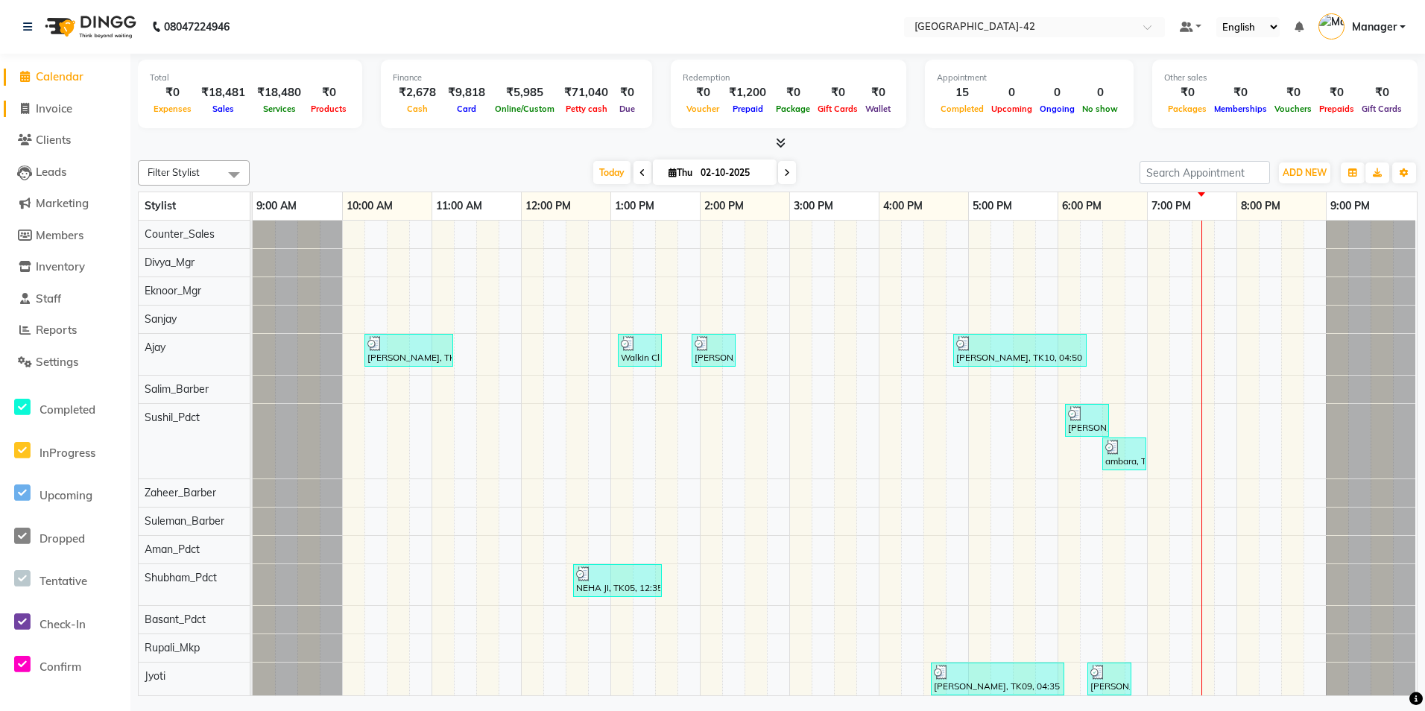
click at [68, 105] on span "Invoice" at bounding box center [54, 108] width 37 height 14
select select "service"
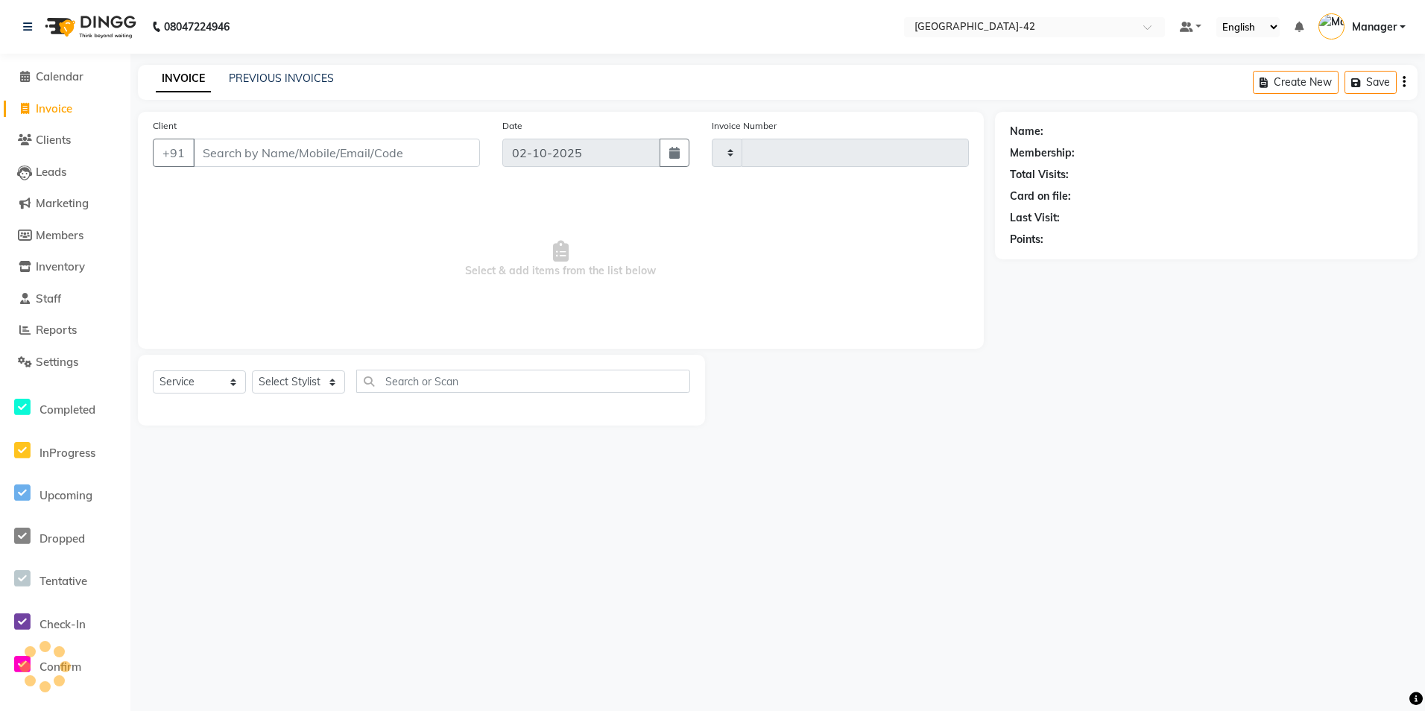
type input "0852"
select select "8692"
click at [207, 146] on input "Client" at bounding box center [336, 153] width 287 height 28
type input "7599050540"
click at [420, 151] on span "Add Client" at bounding box center [441, 152] width 59 height 15
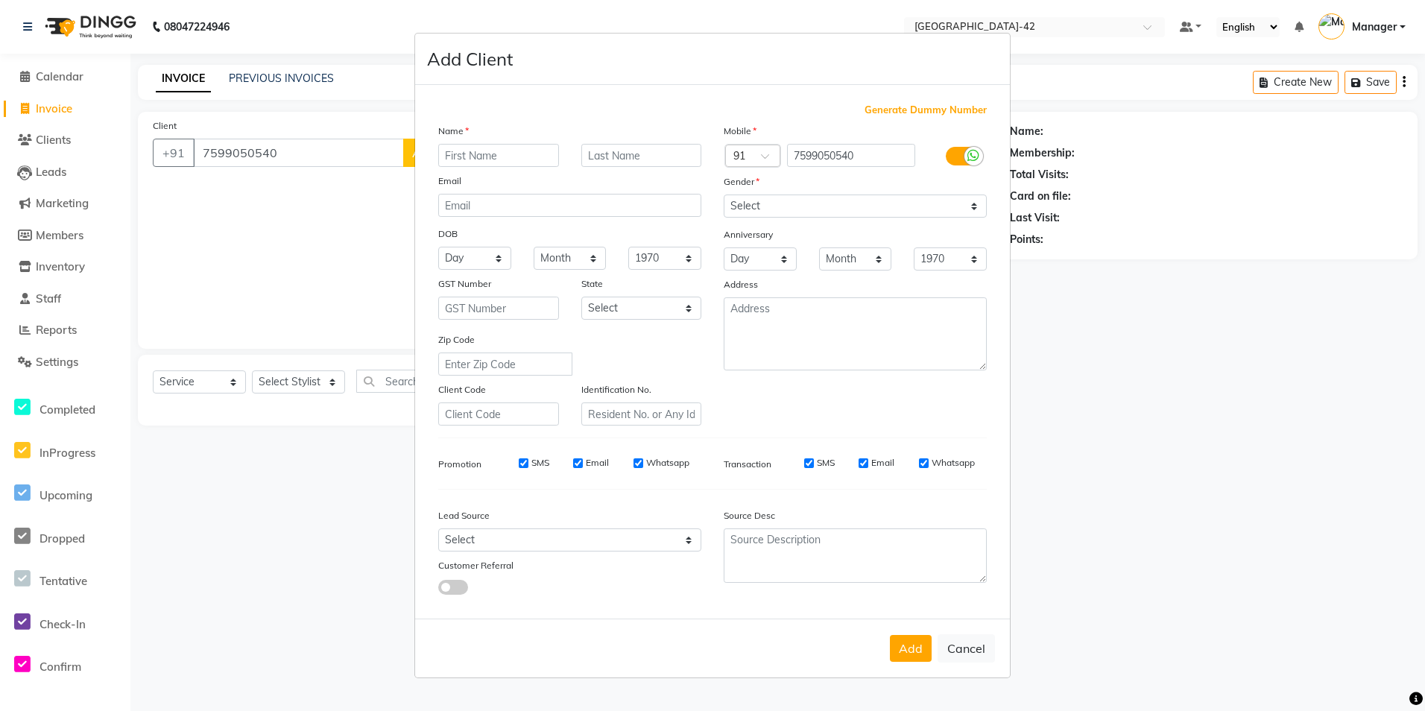
click at [319, 199] on ngb-modal-window "Add Client Generate Dummy Number Name Email DOB Day 01 02 03 04 05 06 07 08 09 …" at bounding box center [712, 355] width 1425 height 711
click at [285, 152] on ngb-modal-window "Add Client Generate Dummy Number Name Email DOB Day 01 02 03 04 05 06 07 08 09 …" at bounding box center [712, 355] width 1425 height 711
click at [979, 141] on div "Mobile" at bounding box center [855, 133] width 285 height 21
drag, startPoint x: 1097, startPoint y: 223, endPoint x: 1105, endPoint y: 412, distance: 189.5
click at [1097, 225] on ngb-modal-window "Add Client Generate Dummy Number Name Email DOB Day 01 02 03 04 05 06 07 08 09 …" at bounding box center [712, 355] width 1425 height 711
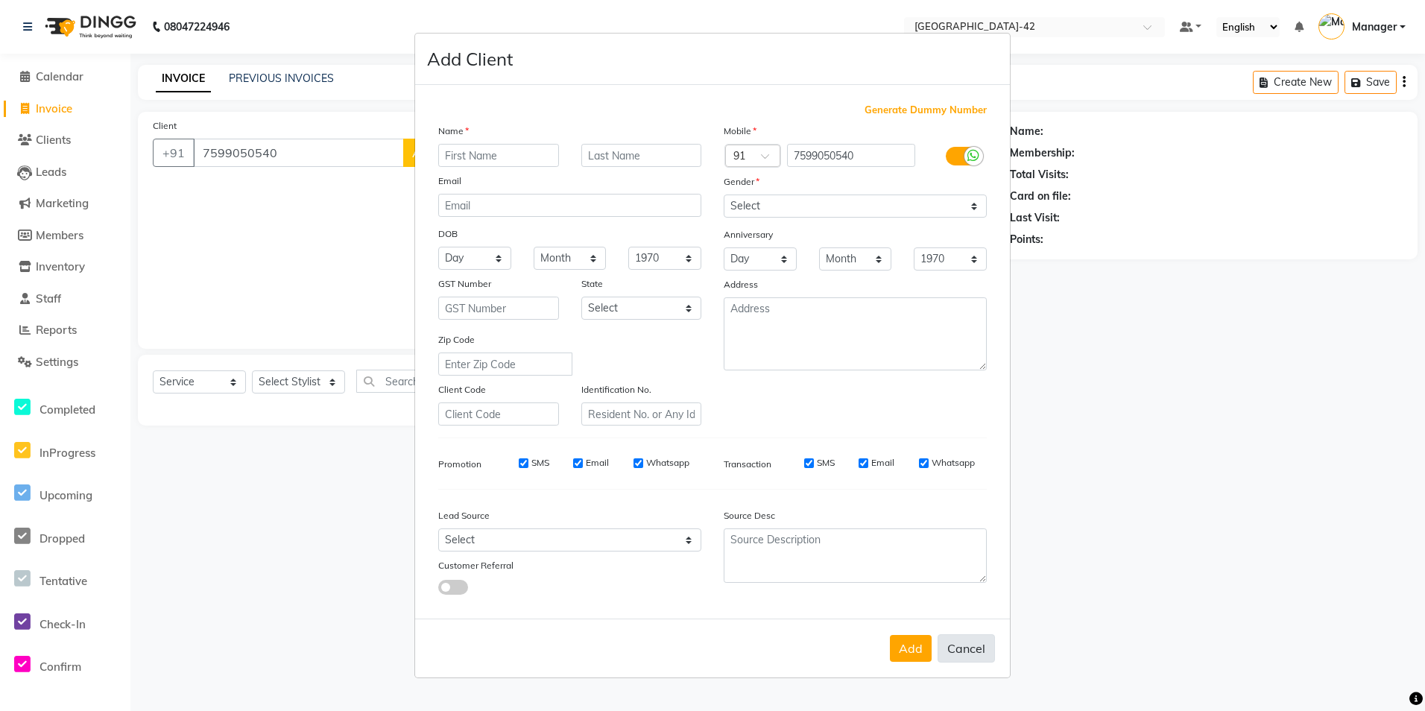
click at [966, 651] on button "Cancel" at bounding box center [966, 648] width 57 height 28
select select
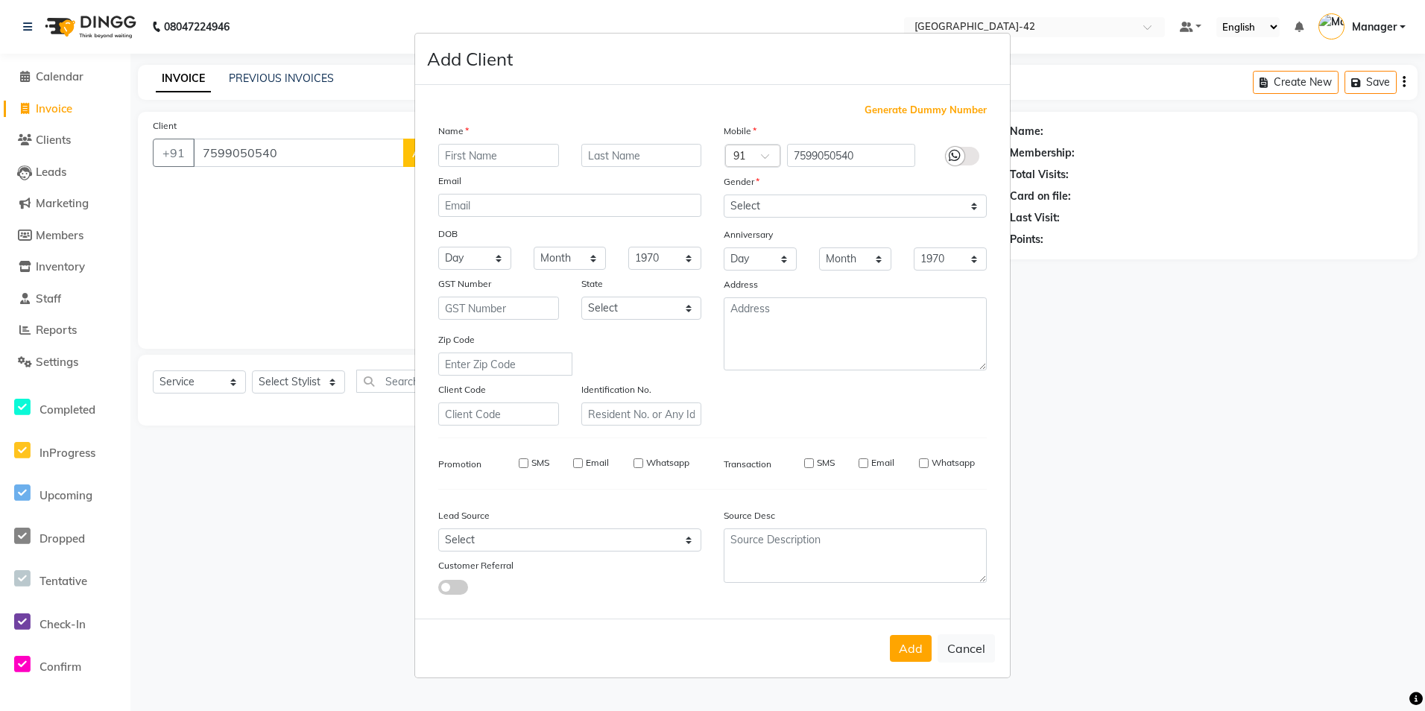
select select
checkbox input "false"
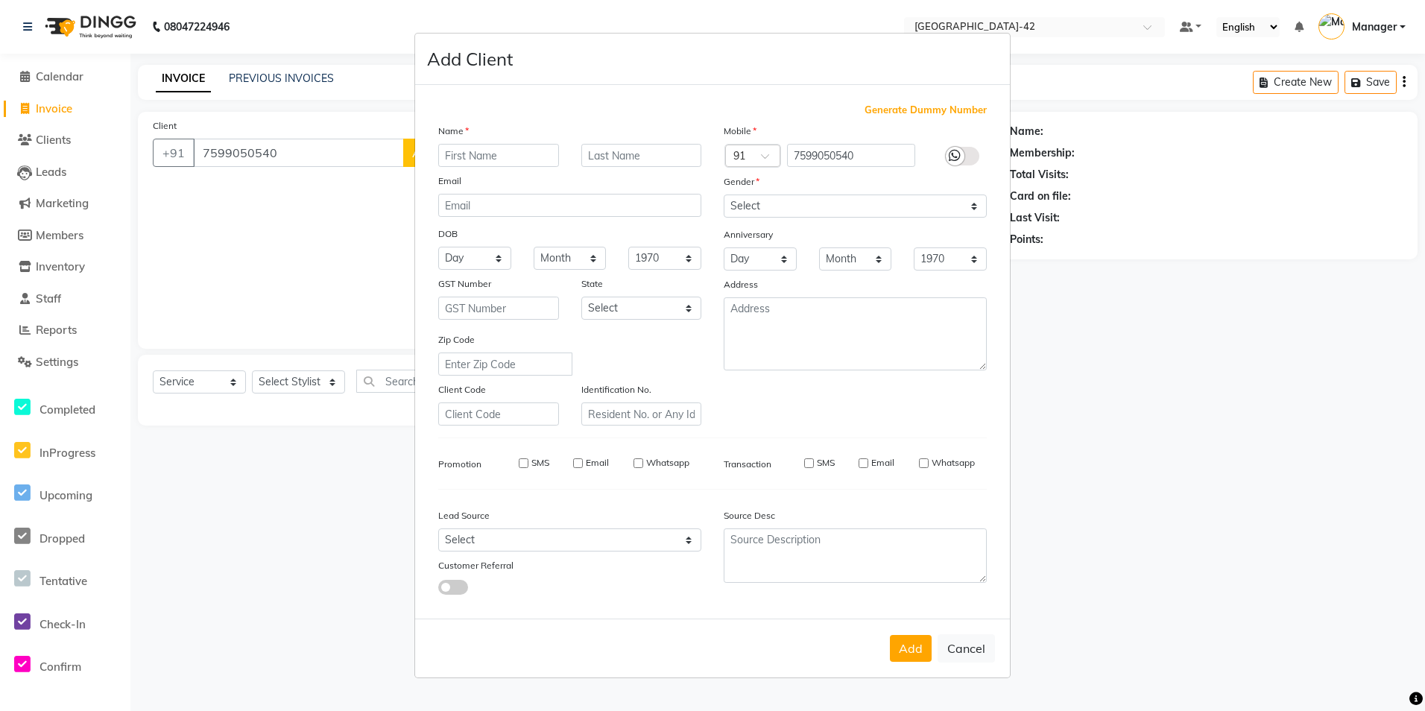
checkbox input "false"
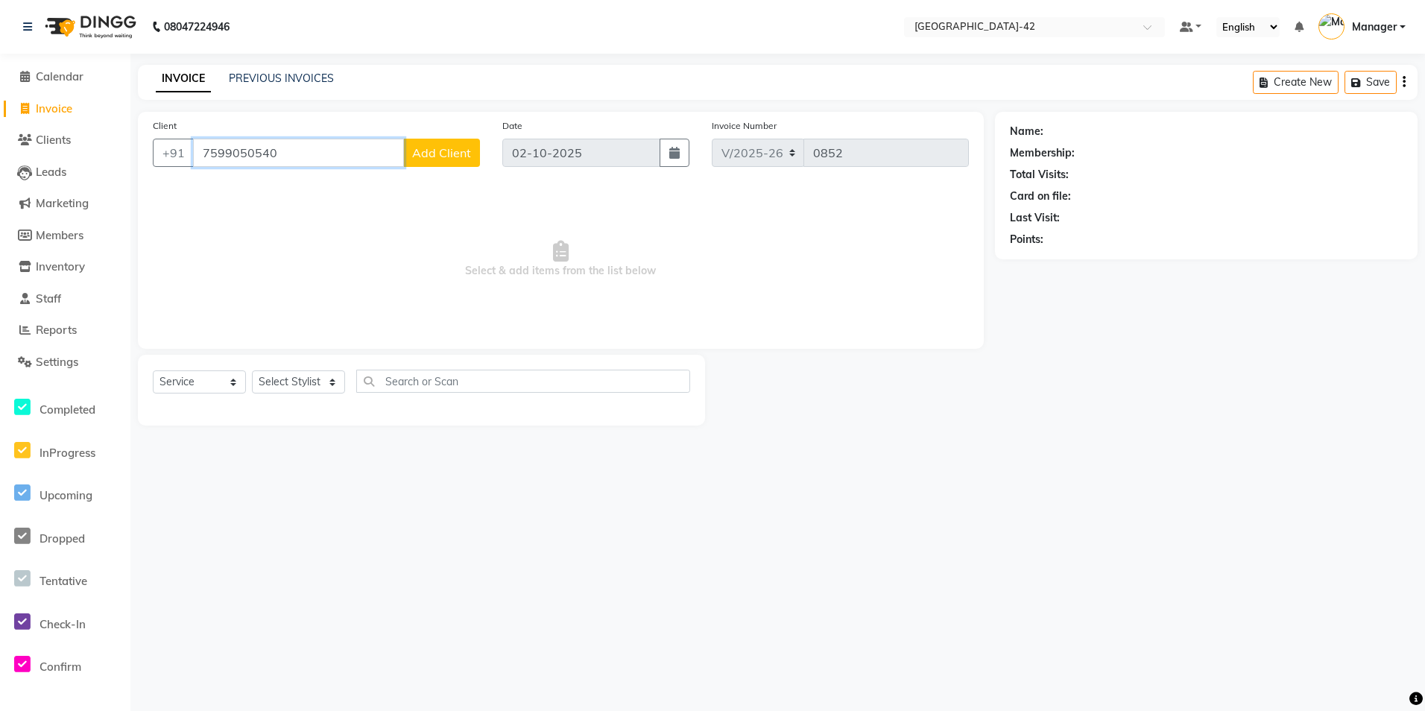
click at [285, 162] on input "7599050540" at bounding box center [298, 153] width 211 height 28
type input "7599050546"
click at [443, 155] on span "Add Client" at bounding box center [441, 152] width 59 height 15
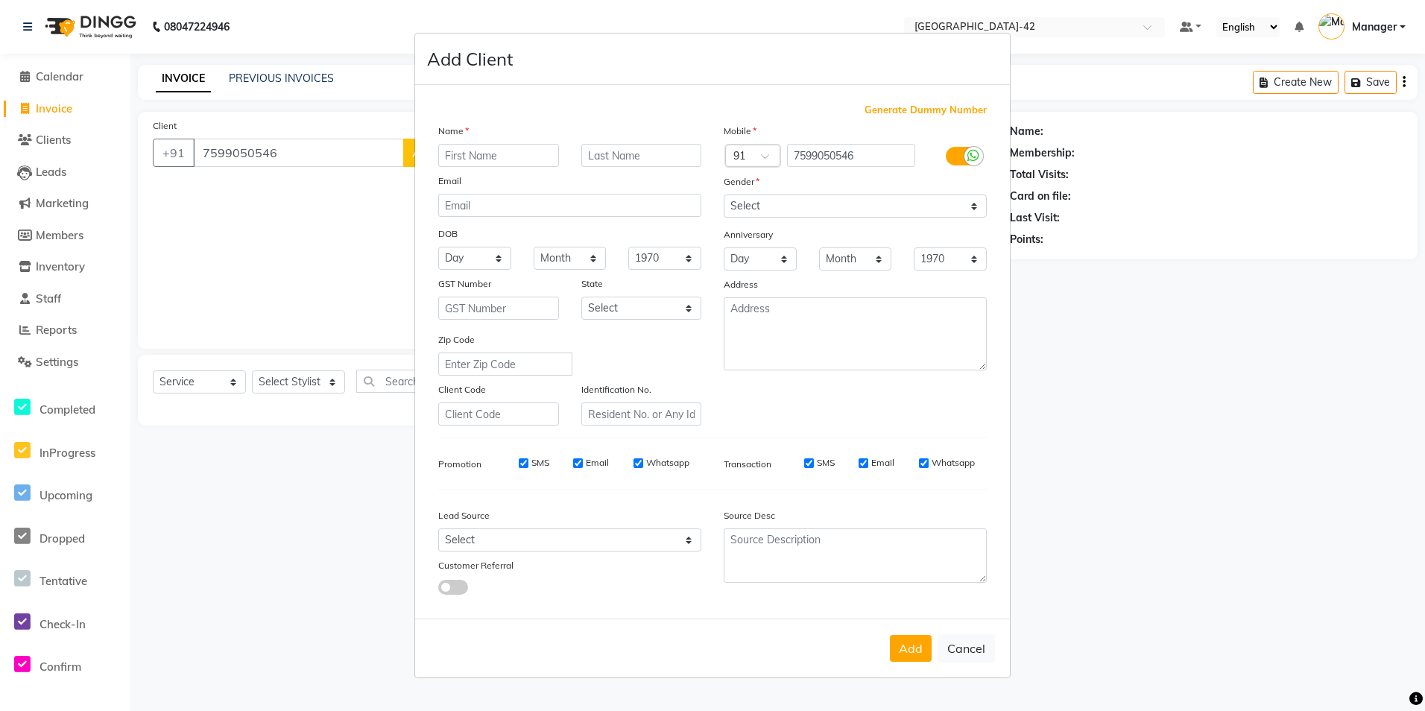
click at [454, 162] on input "text" at bounding box center [498, 155] width 121 height 23
type input "garima"
type input "rajoria"
drag, startPoint x: 818, startPoint y: 207, endPoint x: 812, endPoint y: 220, distance: 13.7
click at [818, 207] on select "Select Male Female Other Prefer Not To Say" at bounding box center [855, 206] width 263 height 23
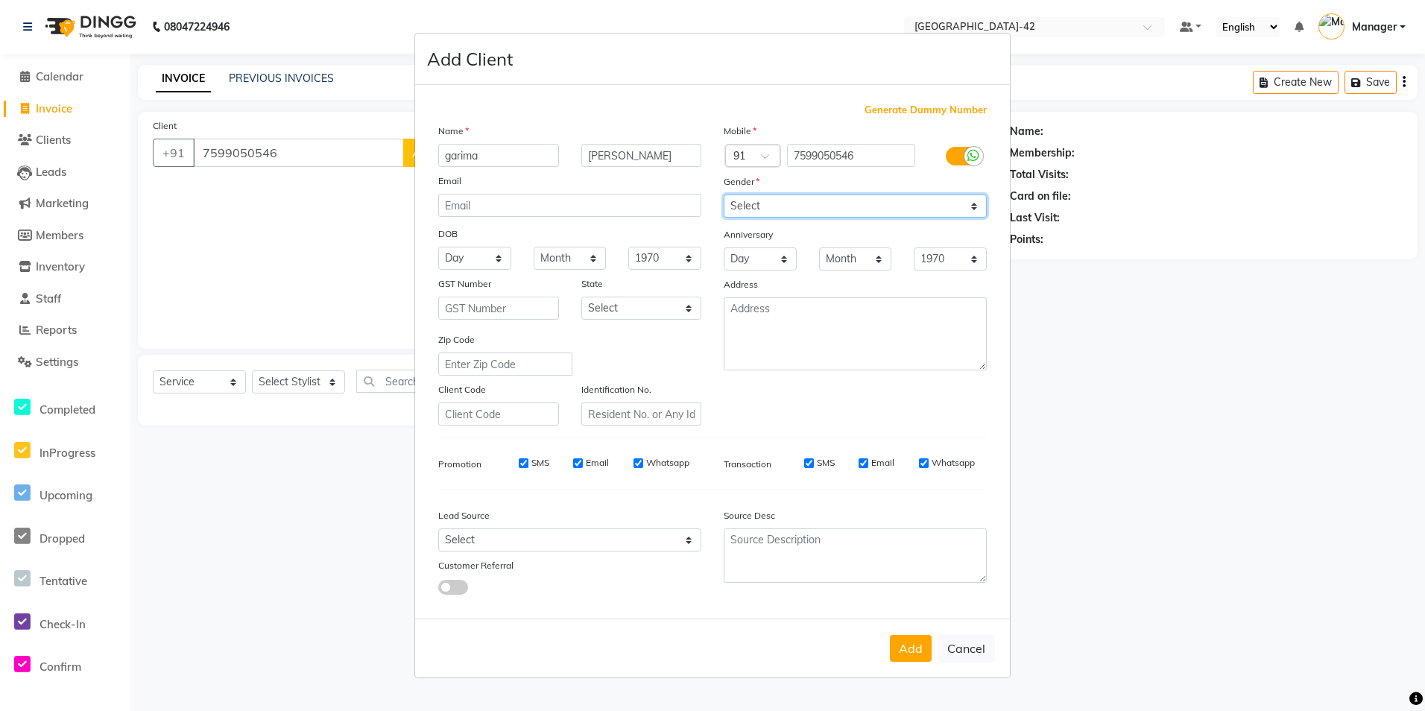
select select "female"
click at [724, 195] on select "Select Male Female Other Prefer Not To Say" at bounding box center [855, 206] width 263 height 23
click at [920, 657] on button "Add" at bounding box center [911, 648] width 42 height 27
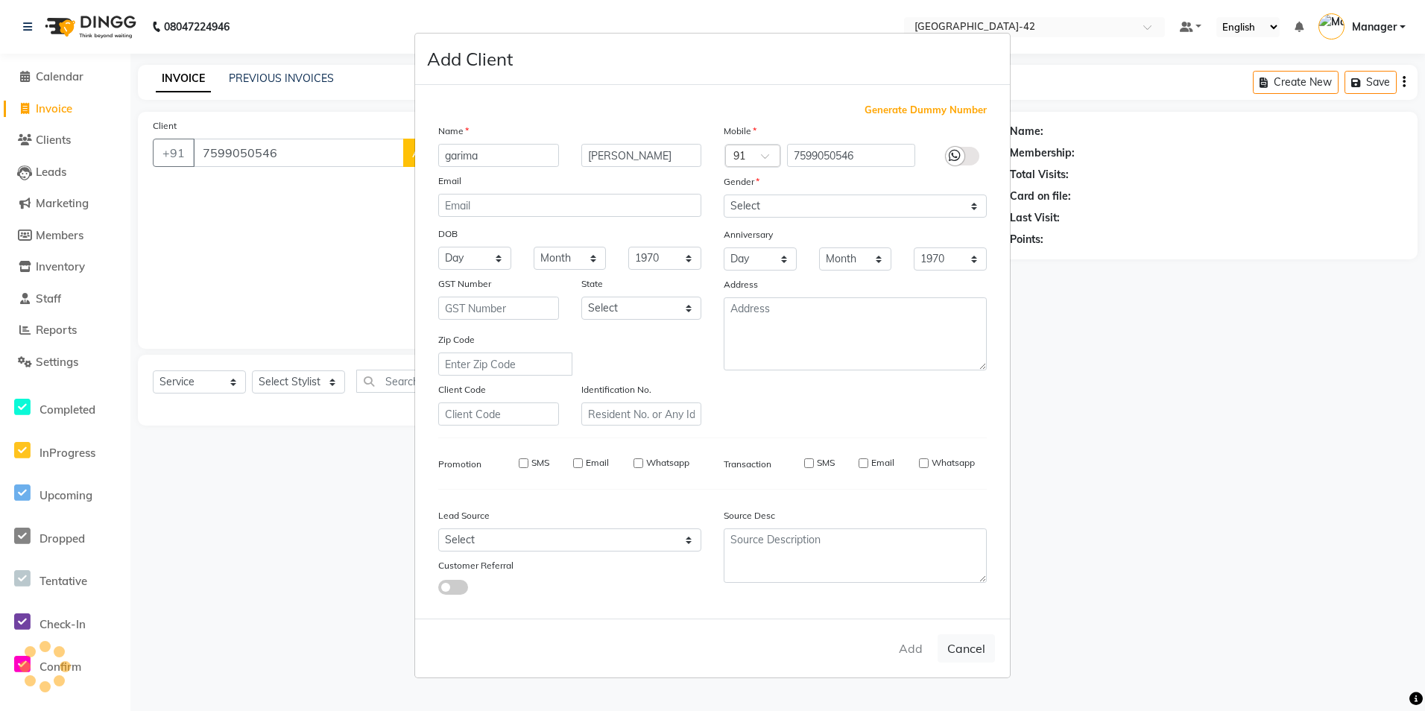
select select
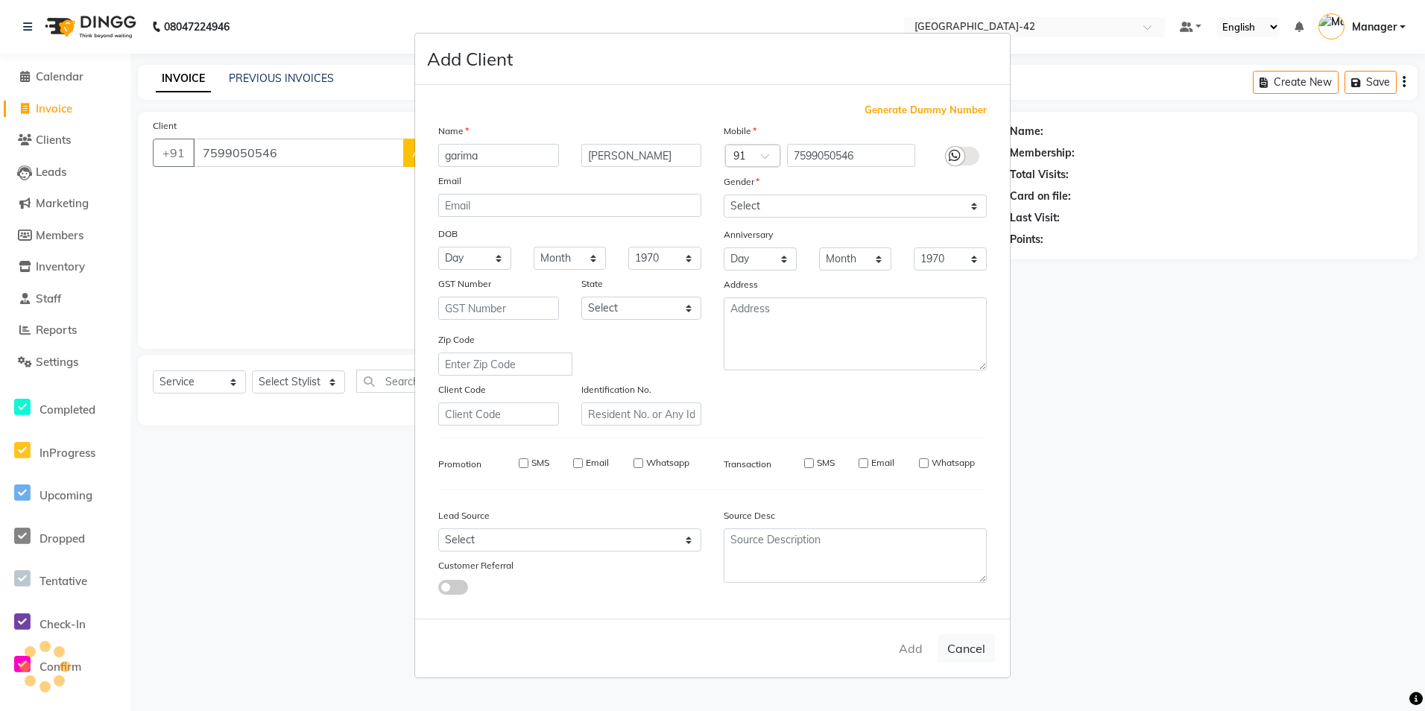
select select
checkbox input "false"
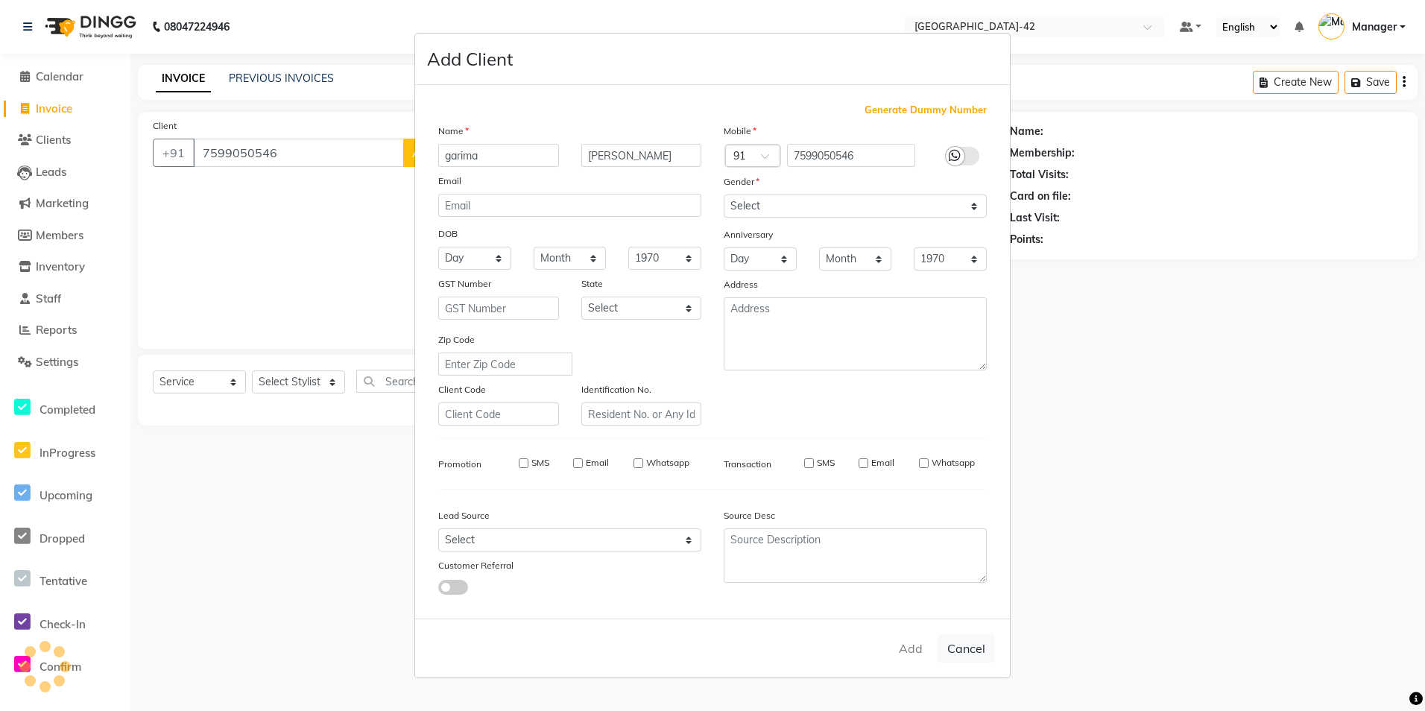
checkbox input "false"
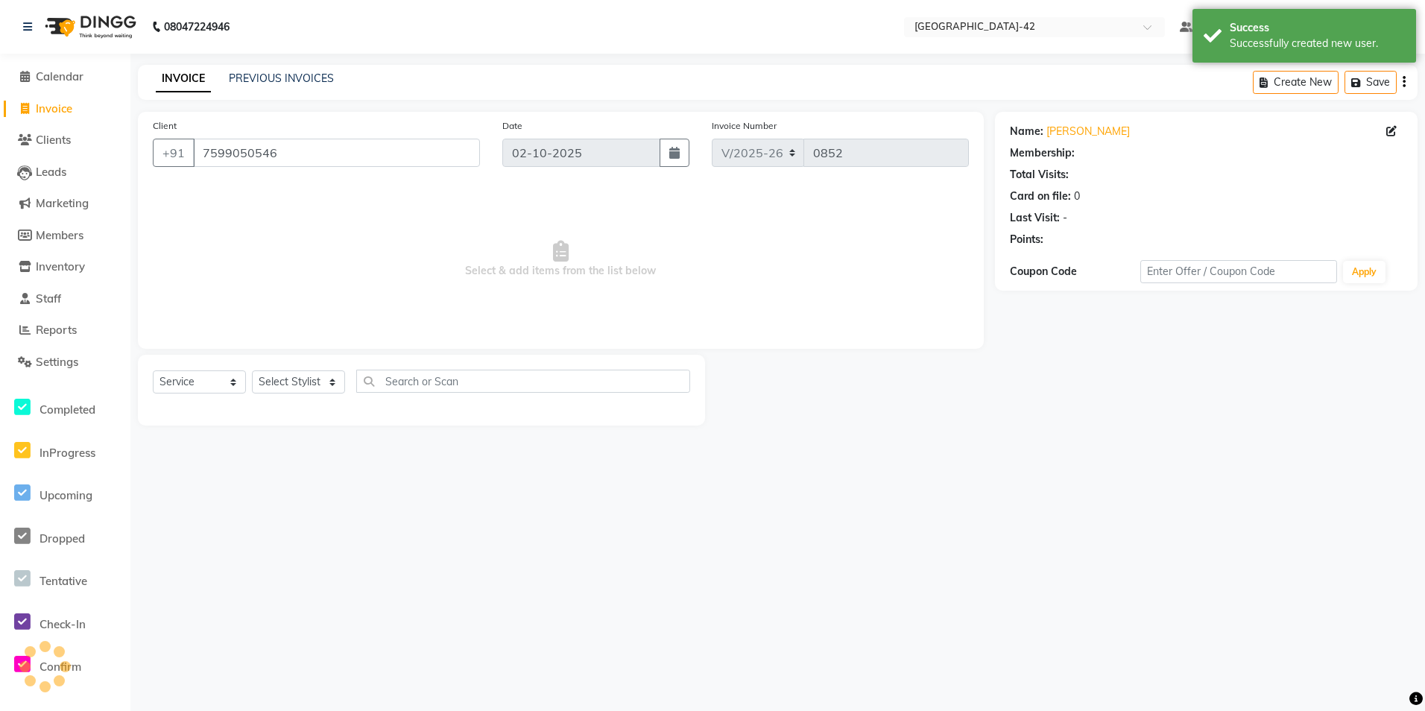
select select "1: Object"
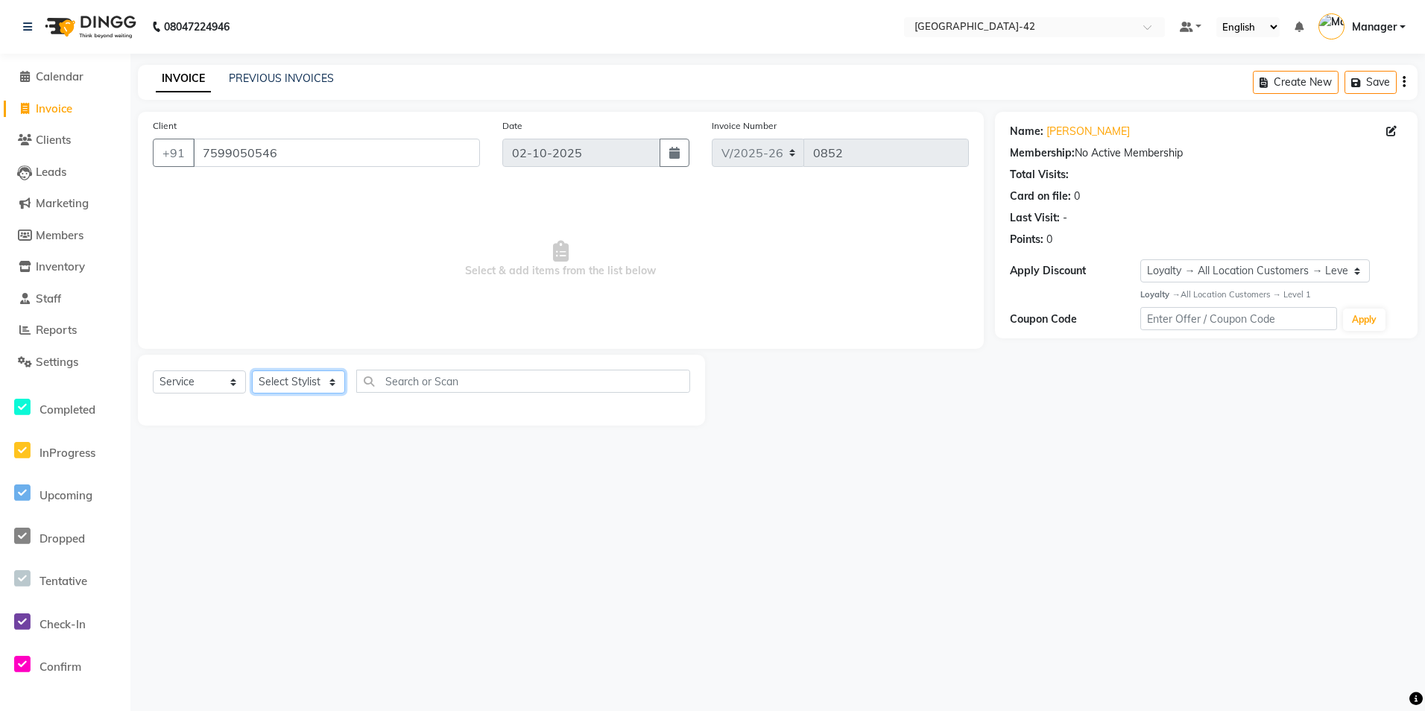
click at [293, 376] on select "Select Stylist Ajay Aman_Pdct Amjad_asst Ankit_asst Asif_BRB Basant_Pdct [PERSO…" at bounding box center [298, 381] width 93 height 23
select select "87975"
click at [252, 370] on select "Select Stylist Ajay Aman_Pdct Amjad_asst Ankit_asst Asif_BRB Basant_Pdct [PERSO…" at bounding box center [298, 381] width 93 height 23
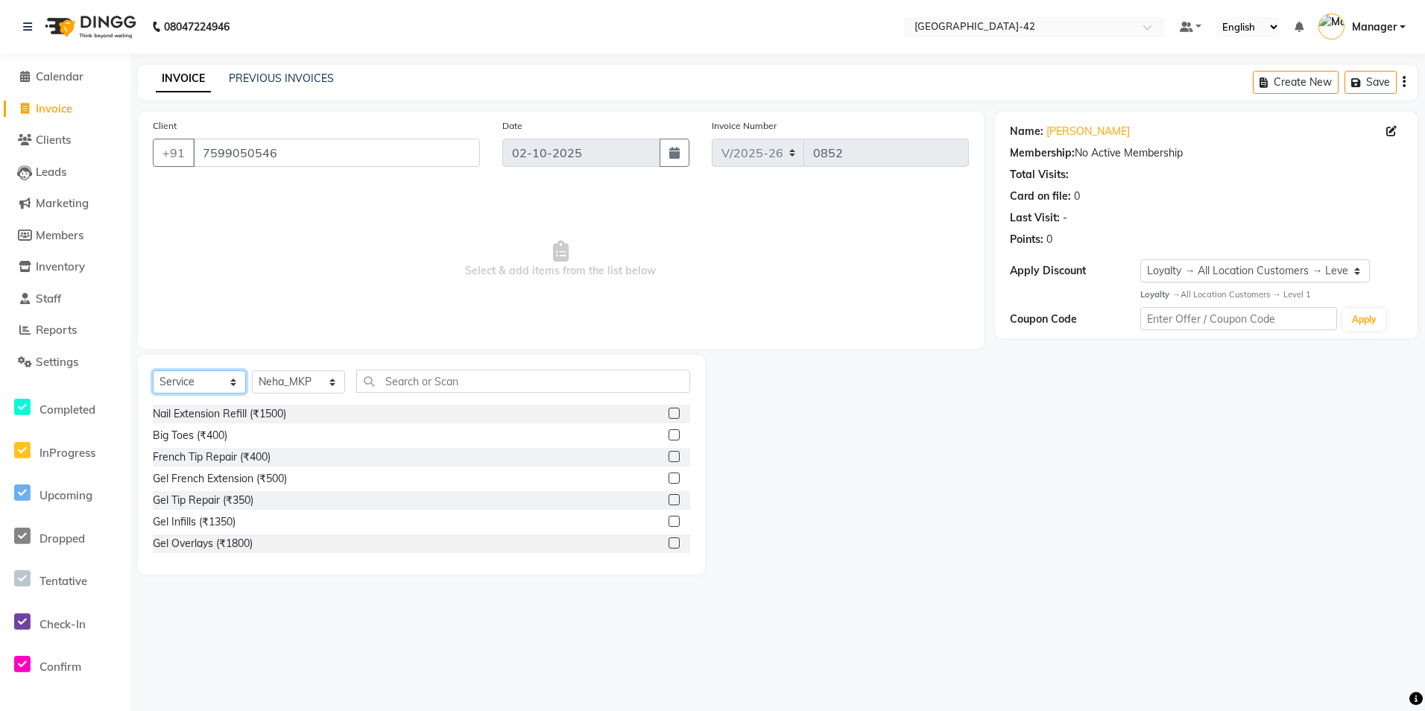
click at [215, 380] on select "Select Service Product Membership Package Voucher Prepaid Gift Card" at bounding box center [199, 381] width 93 height 23
select select "P"
click at [153, 370] on select "Select Service Product Membership Package Voucher Prepaid Gift Card" at bounding box center [199, 381] width 93 height 23
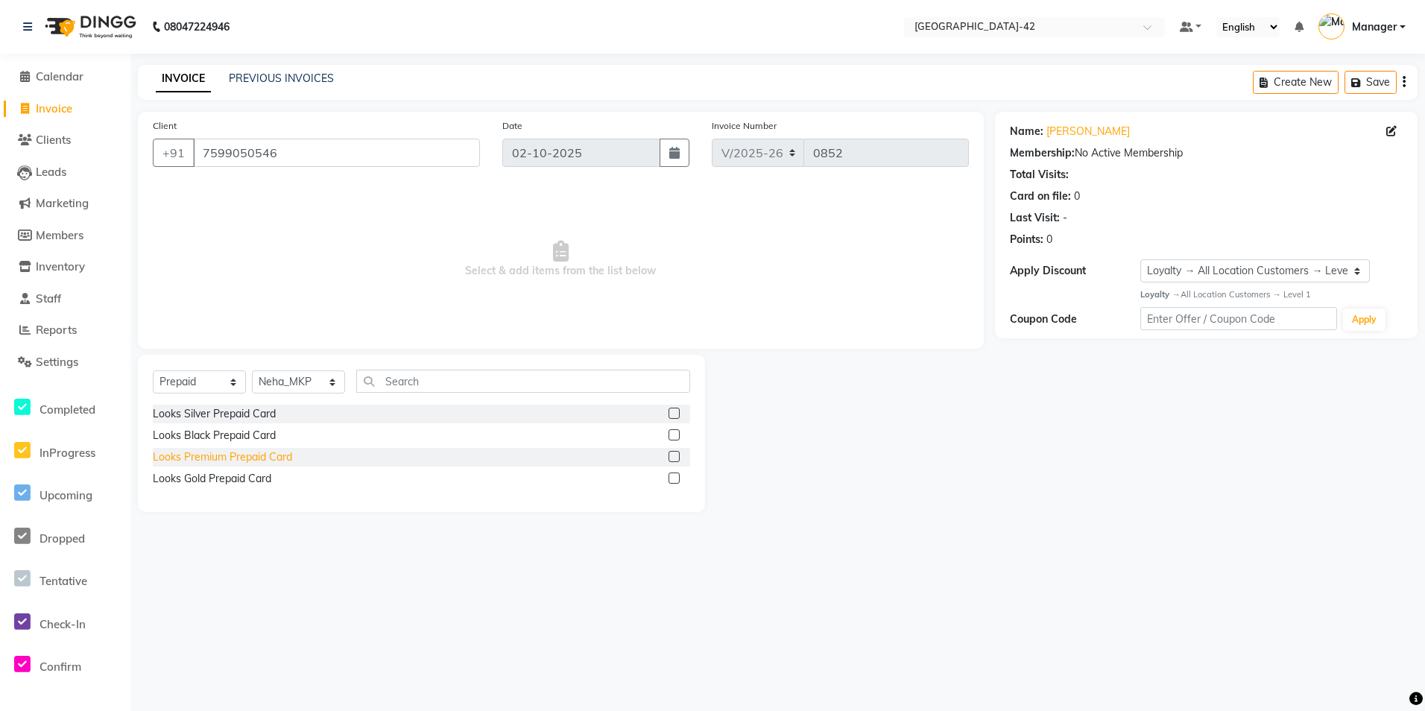
click at [241, 458] on div "Looks Premium Prepaid Card" at bounding box center [222, 457] width 139 height 16
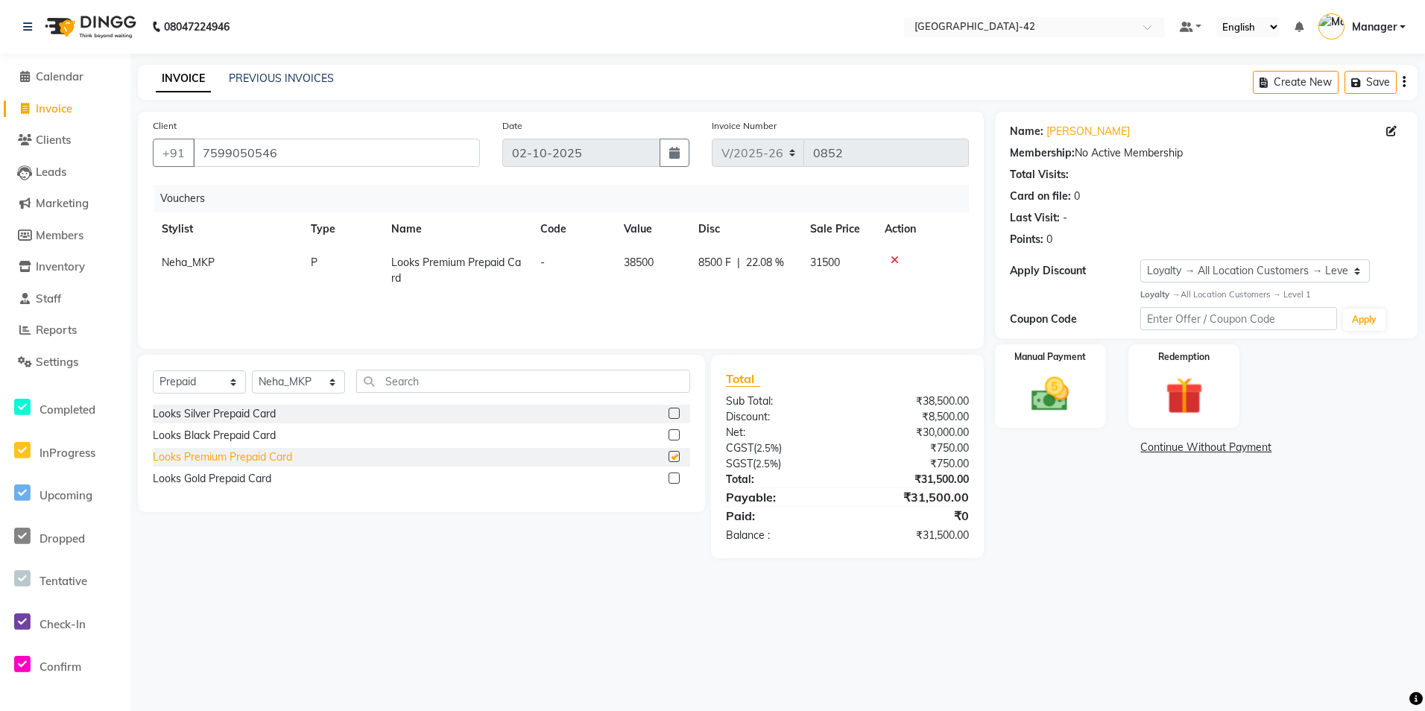
checkbox input "false"
click at [891, 262] on icon at bounding box center [895, 260] width 8 height 10
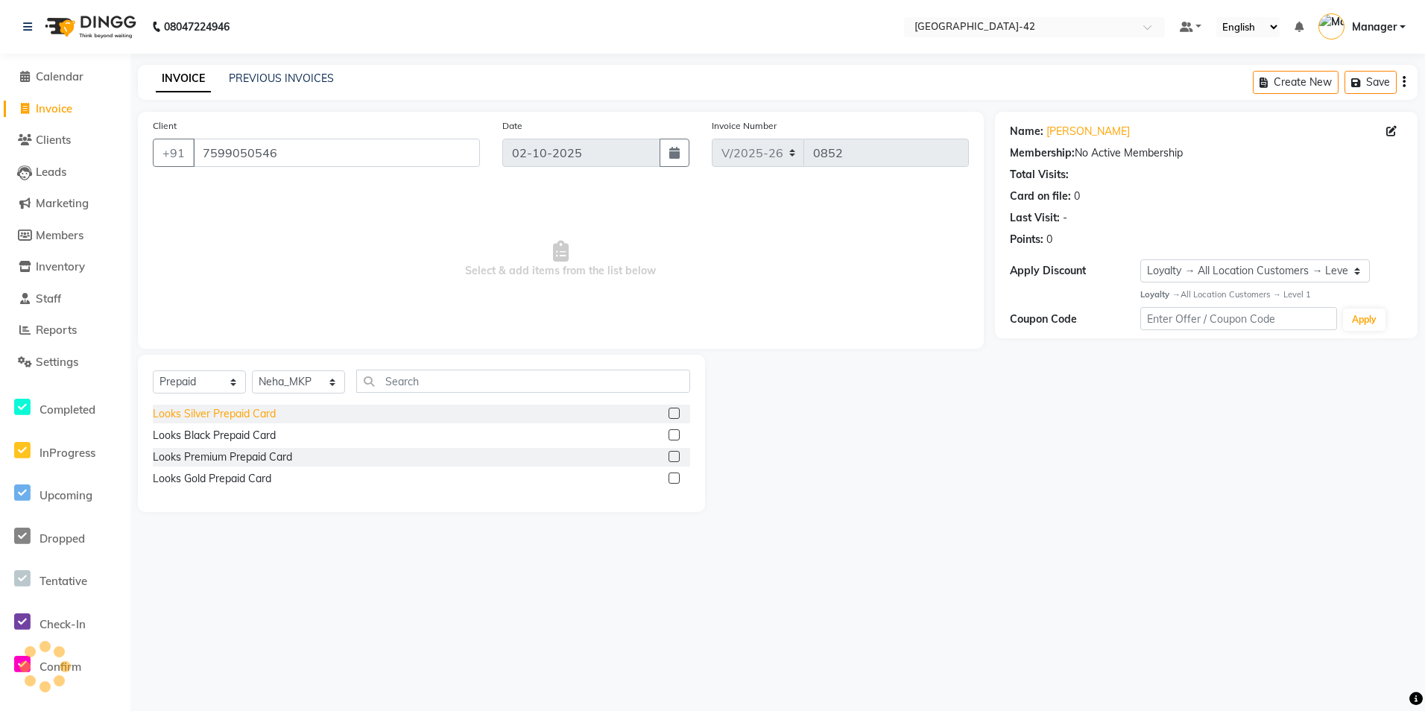
click at [194, 413] on div "Looks Silver Prepaid Card" at bounding box center [214, 414] width 123 height 16
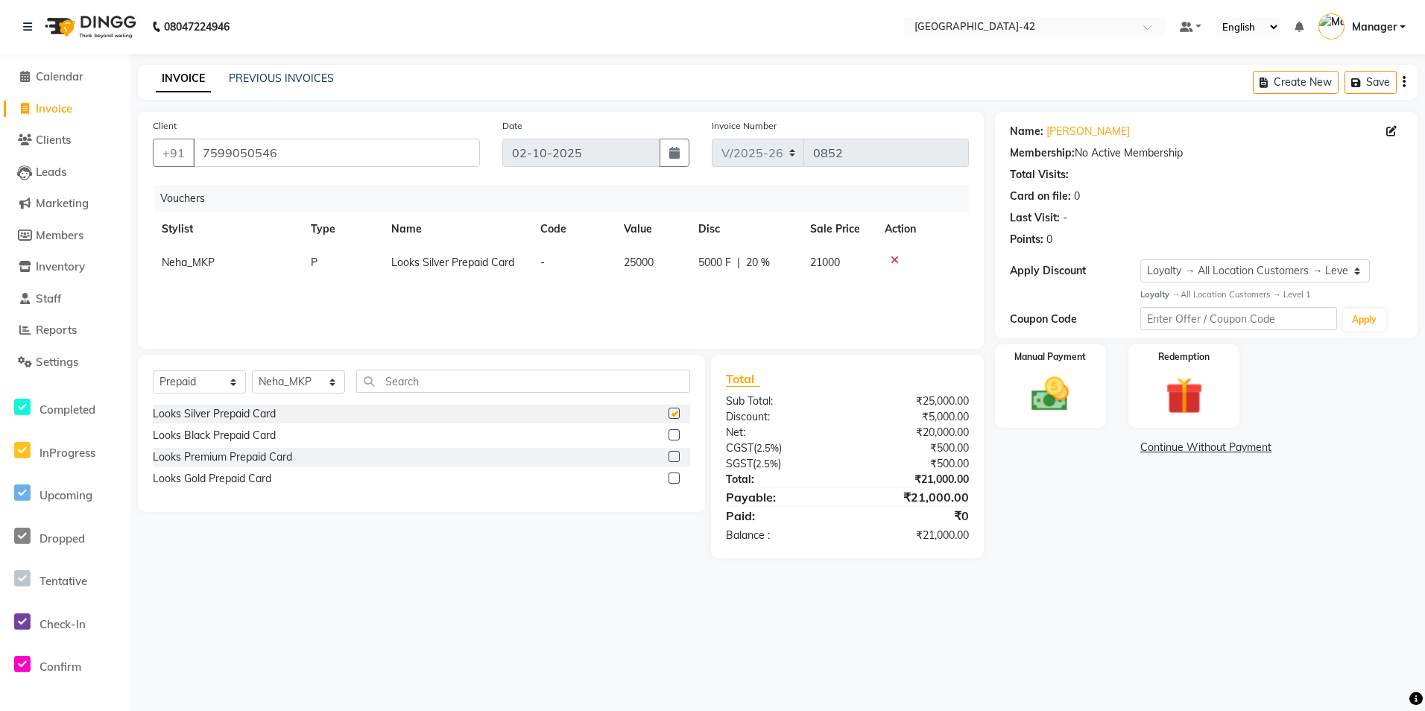
checkbox input "false"
click at [1065, 394] on img at bounding box center [1050, 394] width 63 height 45
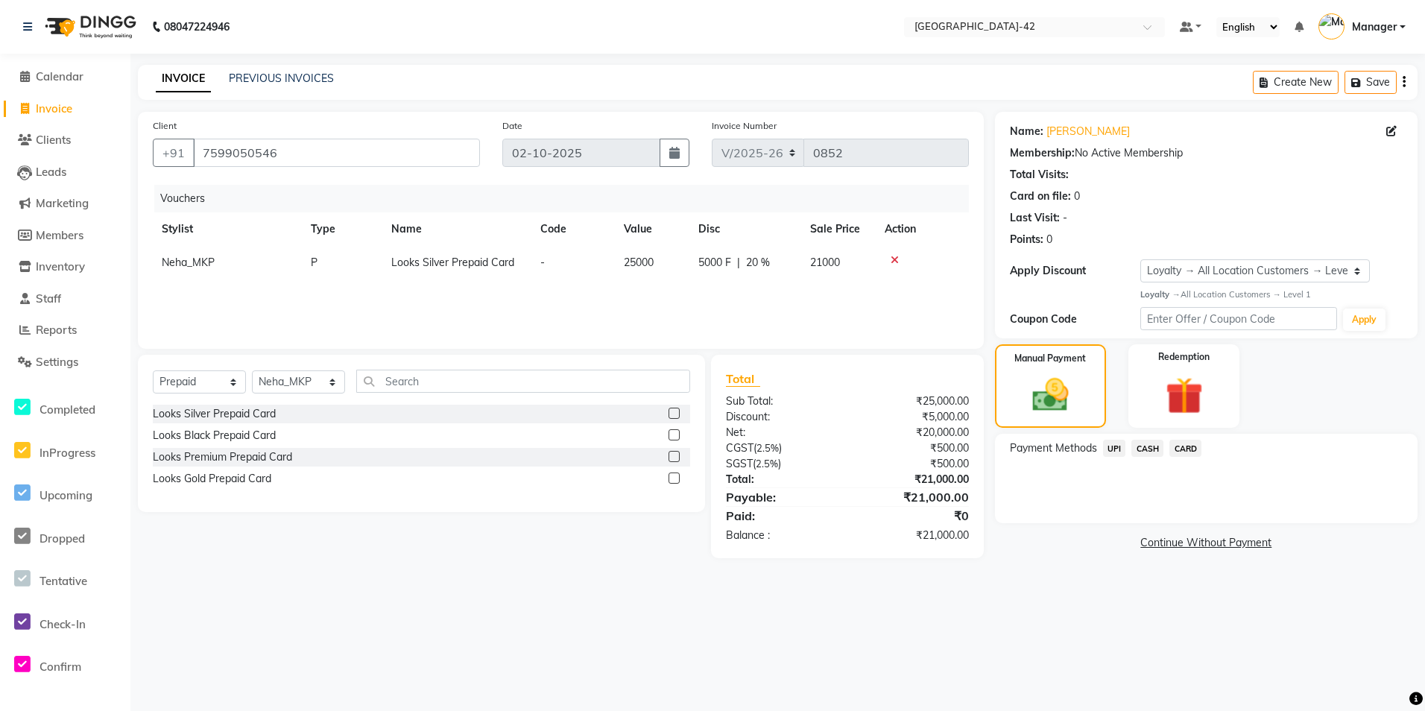
click at [1180, 449] on span "CARD" at bounding box center [1185, 448] width 32 height 17
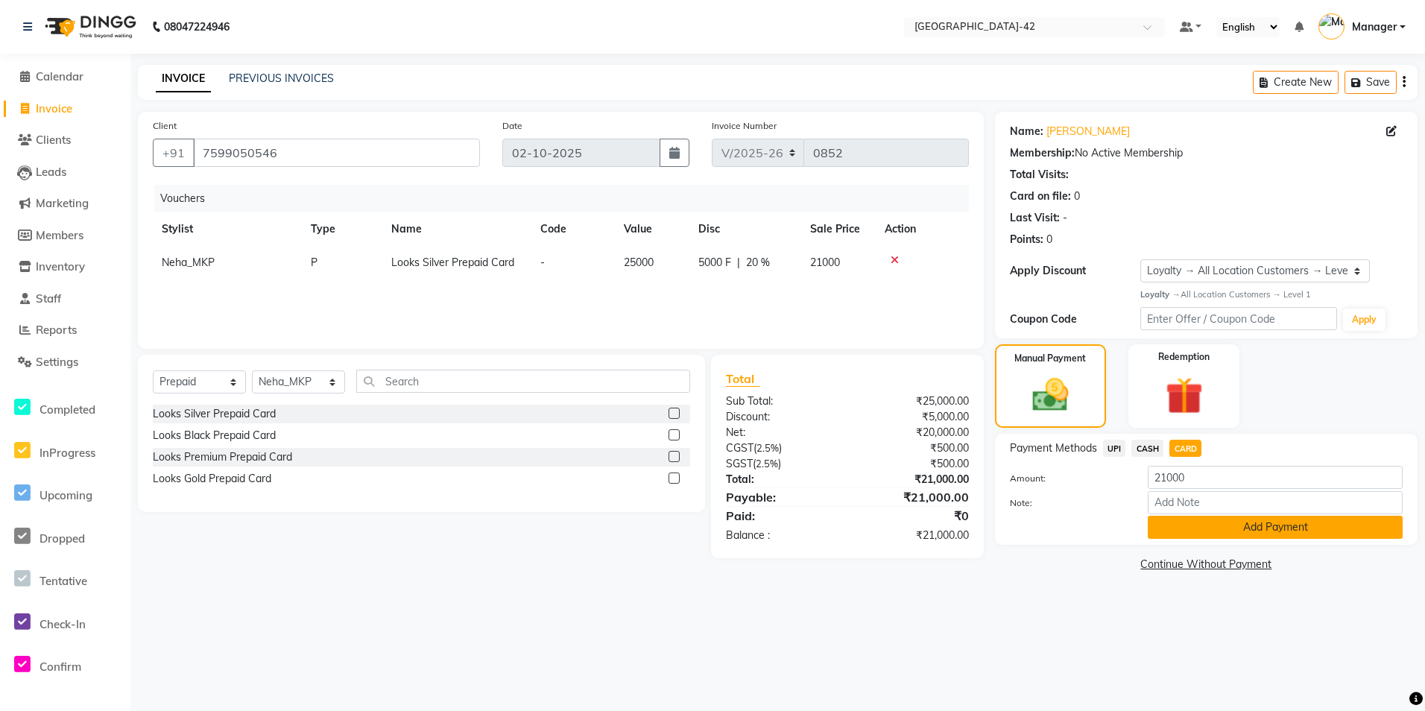
click at [1206, 529] on button "Add Payment" at bounding box center [1275, 527] width 255 height 23
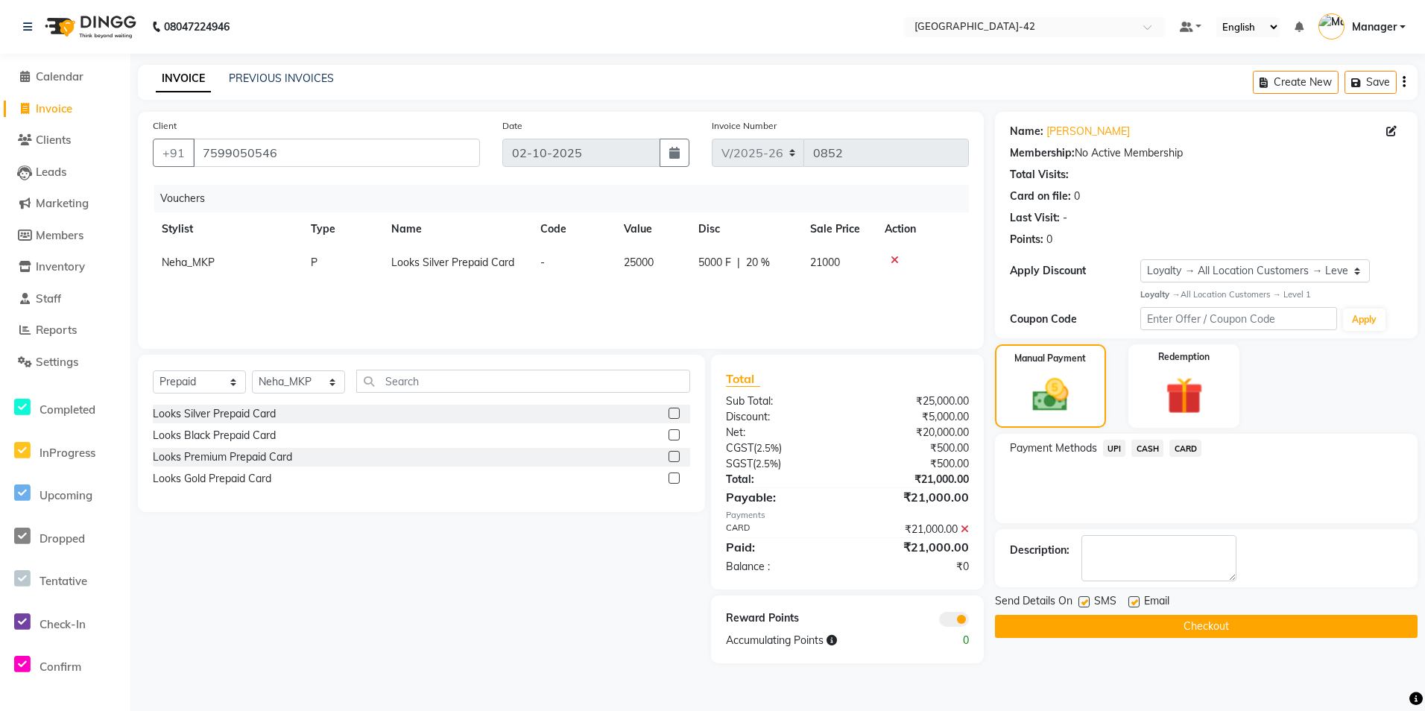
click at [1169, 637] on button "Checkout" at bounding box center [1206, 626] width 423 height 23
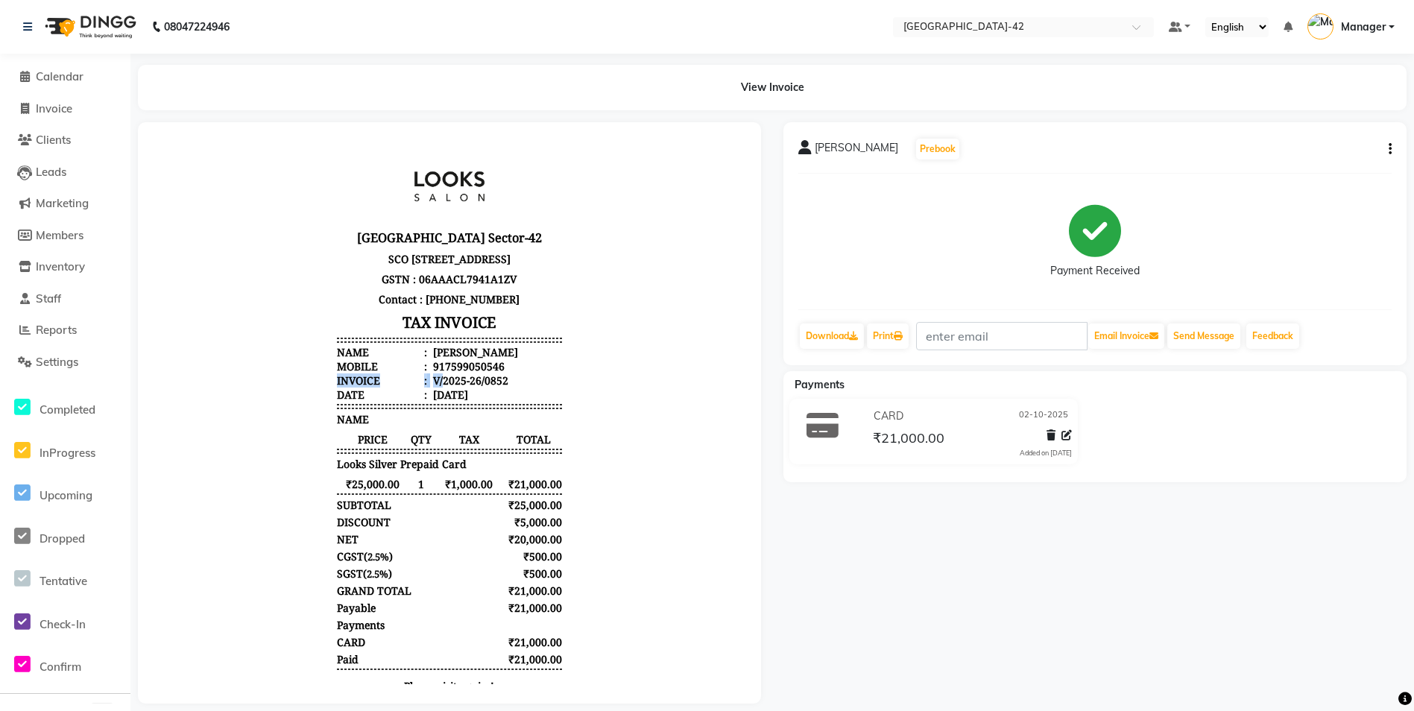
drag, startPoint x: 490, startPoint y: 397, endPoint x: 434, endPoint y: 402, distance: 56.1
click at [434, 402] on ul "Name : garima rajoria Mobile : 917599050546 Invoice : V/2025-26/0852 Date : 02/…" at bounding box center [449, 373] width 225 height 57
drag, startPoint x: 434, startPoint y: 402, endPoint x: 496, endPoint y: 394, distance: 63.1
click at [496, 373] on li "Mobile : 917599050546" at bounding box center [449, 366] width 225 height 14
drag, startPoint x: 496, startPoint y: 392, endPoint x: 435, endPoint y: 397, distance: 62.1
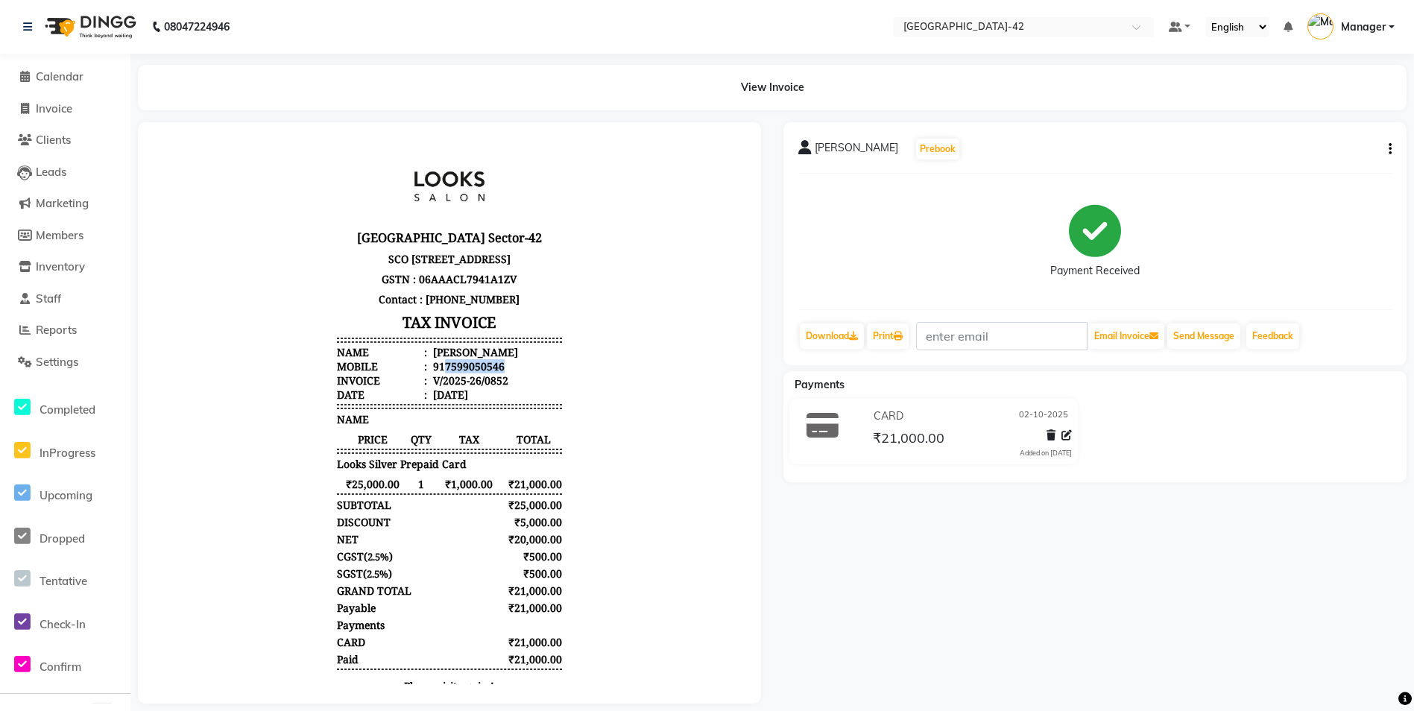
click at [435, 373] on li "Mobile : 917599050546" at bounding box center [449, 366] width 225 height 14
copy div "7599050546"
click at [53, 101] on span "Invoice" at bounding box center [54, 108] width 37 height 14
select select "8692"
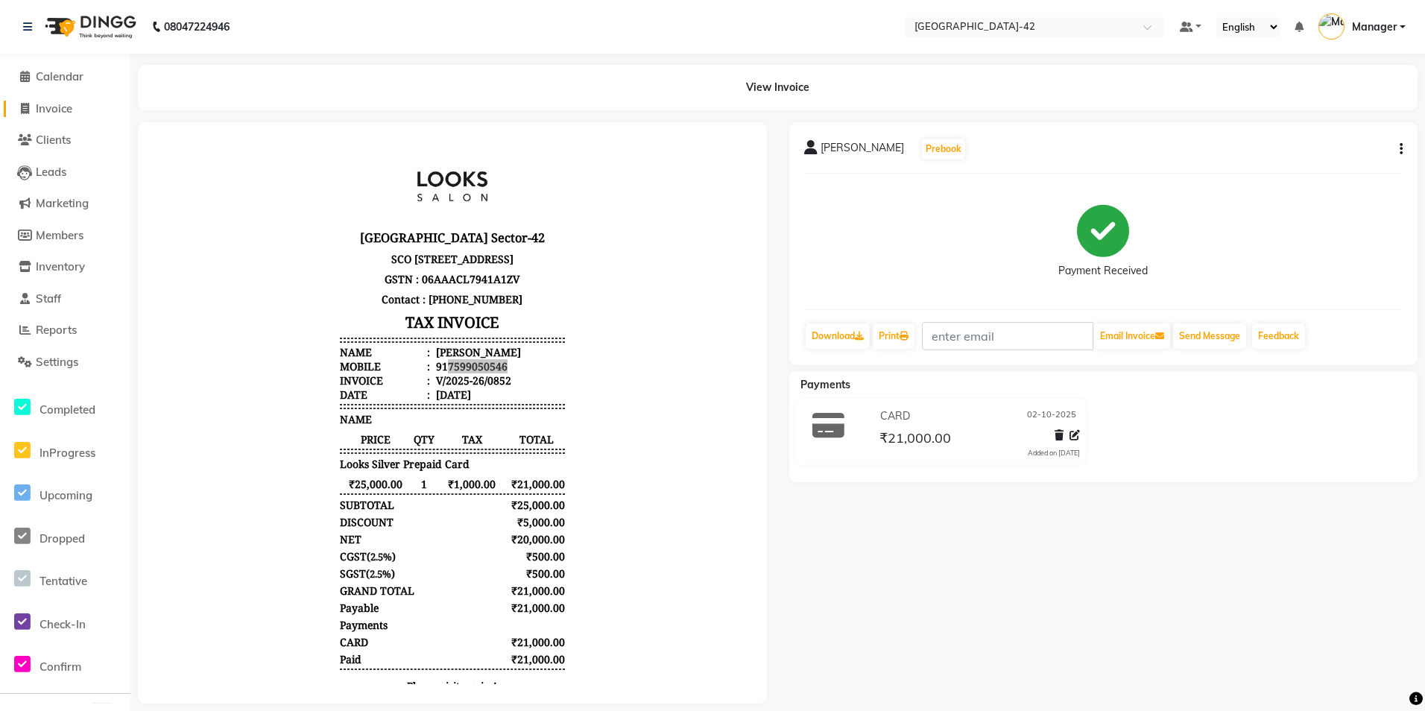
select select "service"
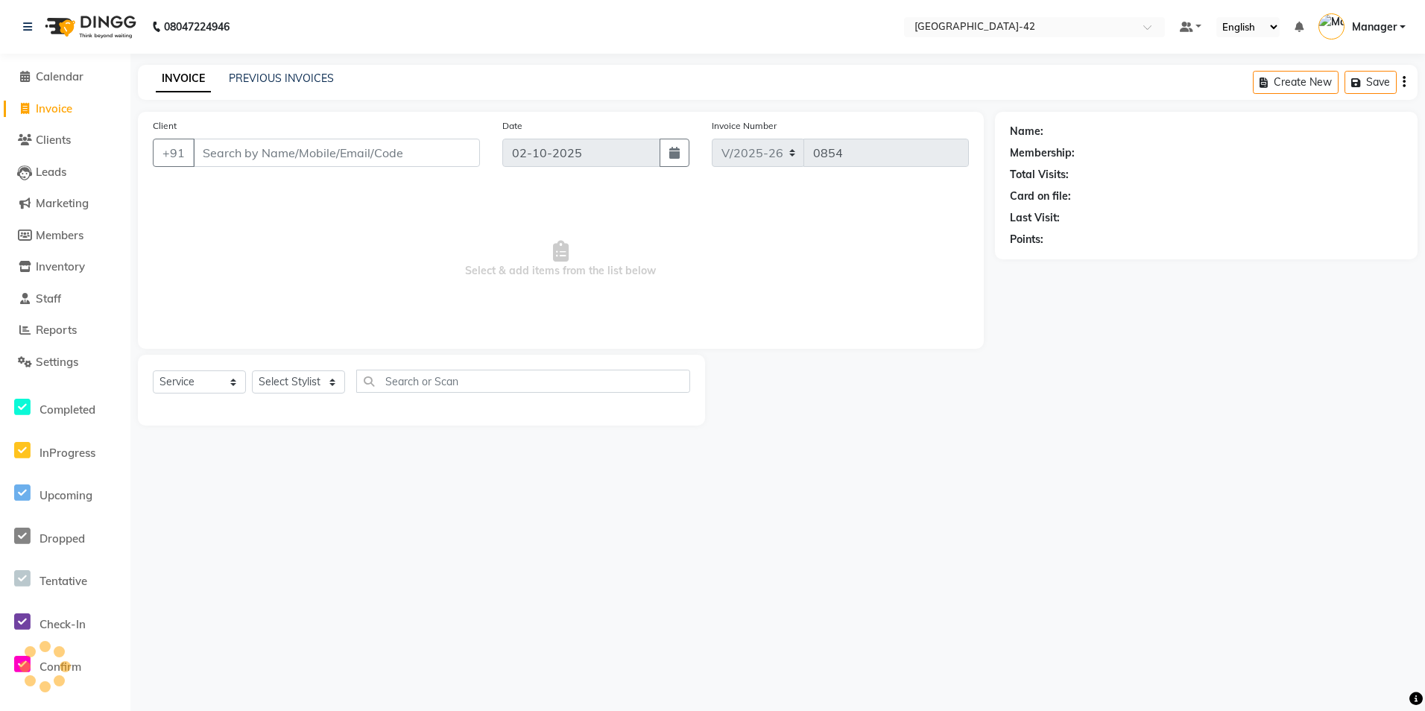
click at [310, 133] on div "Client +91" at bounding box center [317, 148] width 350 height 61
click at [309, 150] on input "Client" at bounding box center [336, 153] width 287 height 28
paste input "7599050546"
type input "7599050546"
select select "1: Object"
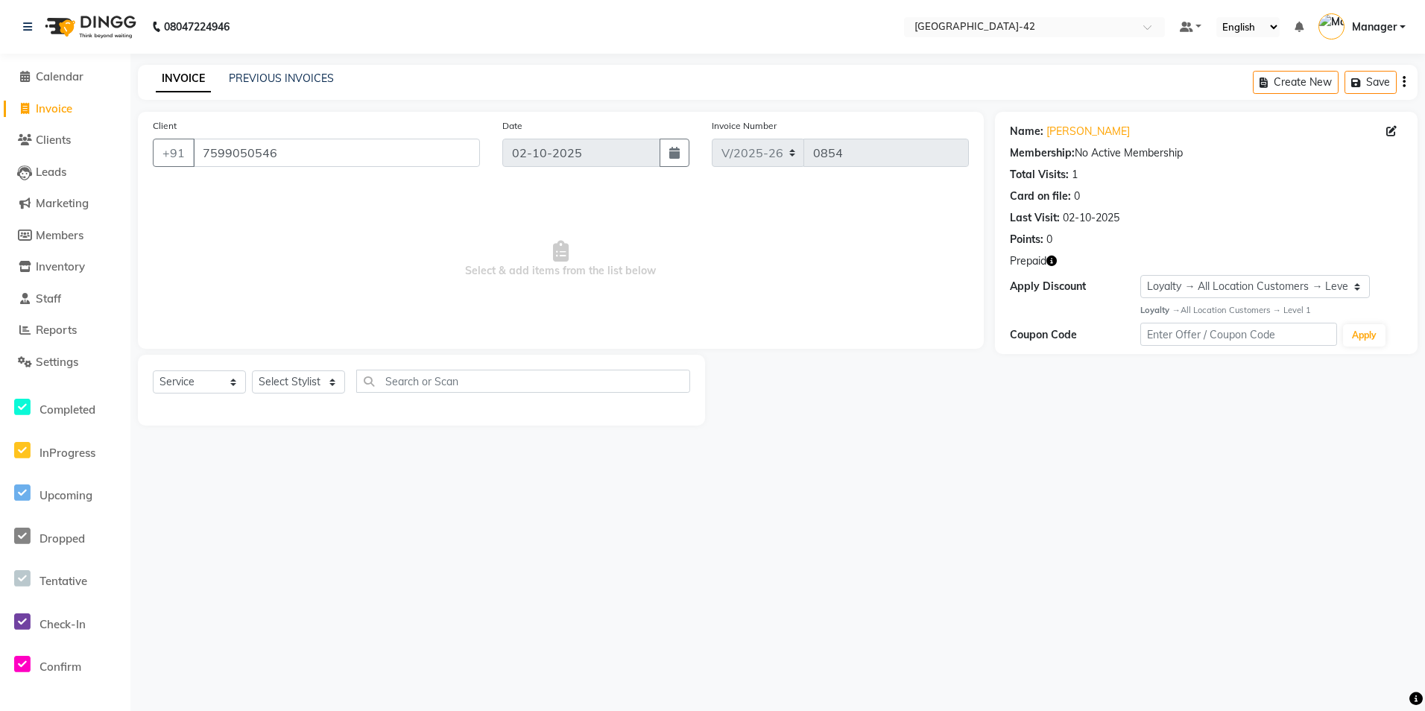
click at [1049, 265] on icon "button" at bounding box center [1051, 261] width 10 height 10
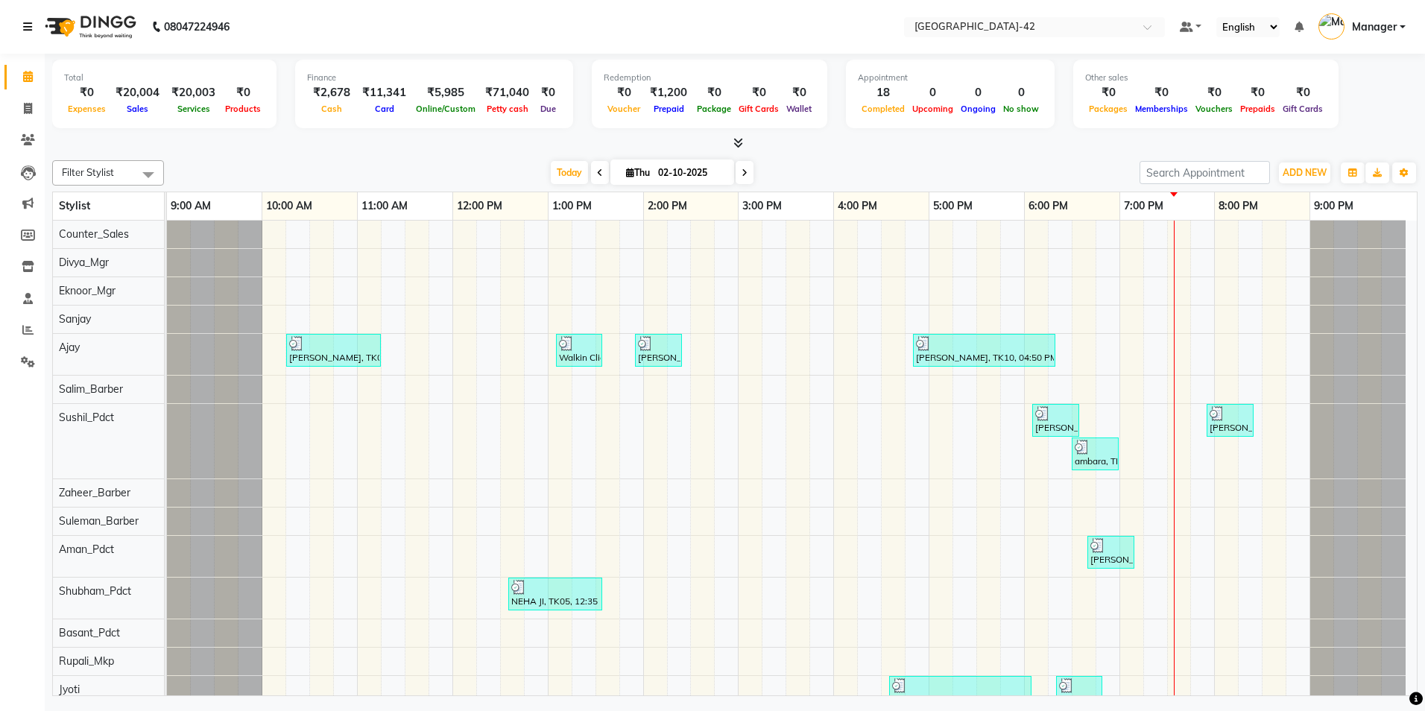
click at [31, 19] on link at bounding box center [30, 27] width 15 height 42
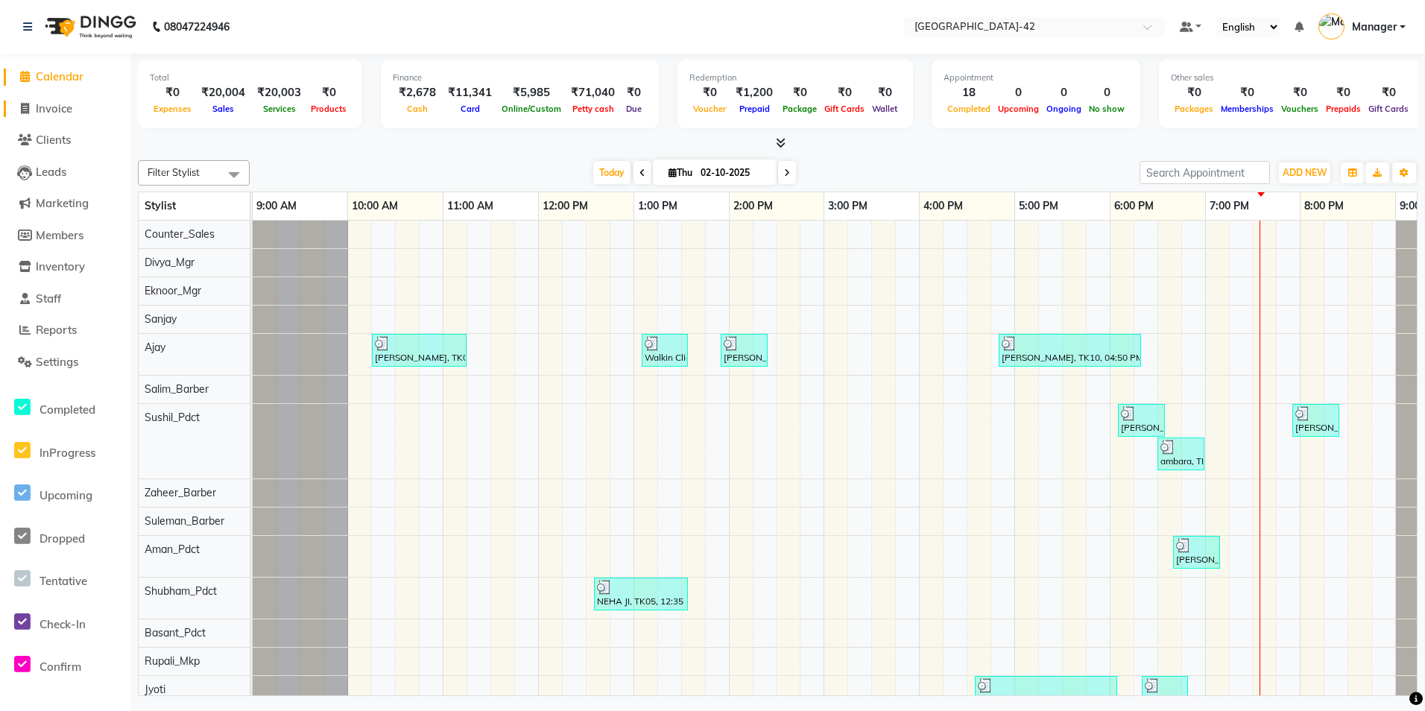
click at [44, 107] on span "Invoice" at bounding box center [54, 108] width 37 height 14
select select "service"
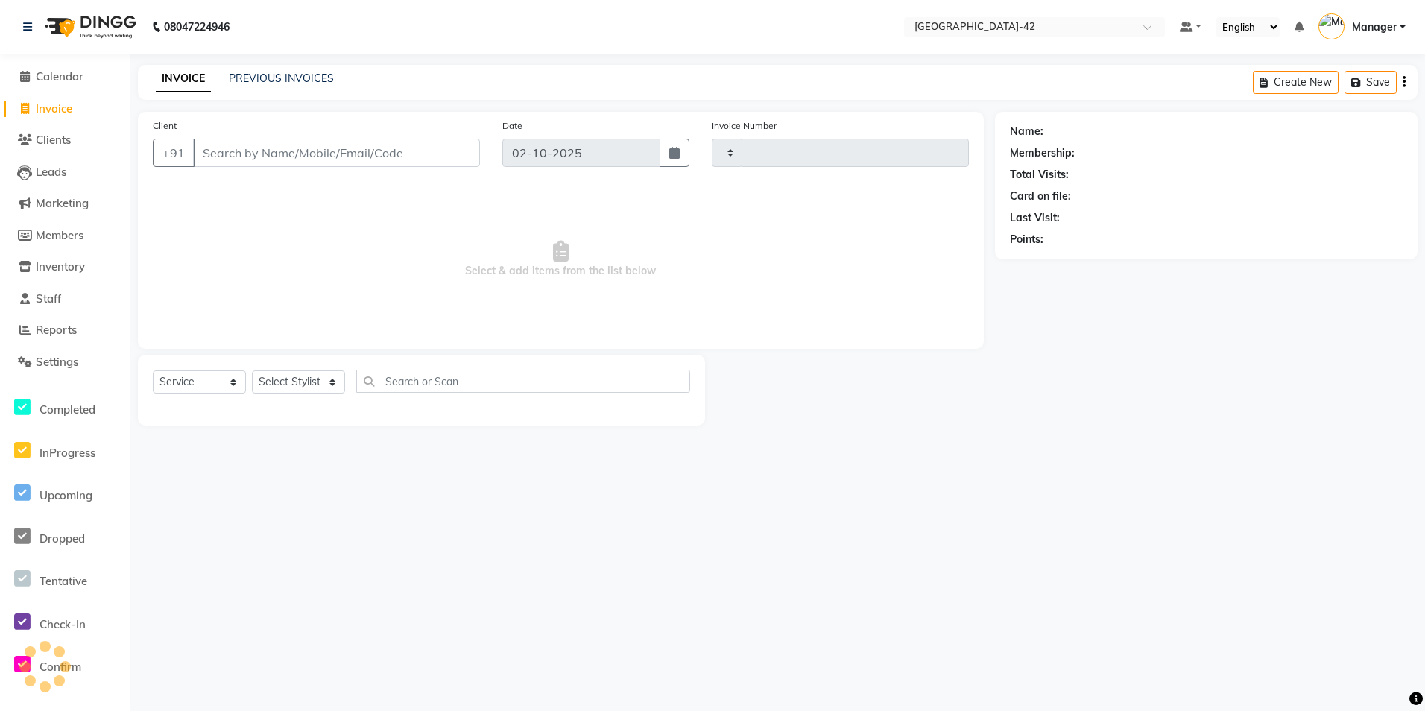
type input "0852"
select select "8692"
click at [230, 165] on input "Client" at bounding box center [336, 153] width 287 height 28
click at [236, 156] on input "Client" at bounding box center [336, 153] width 287 height 28
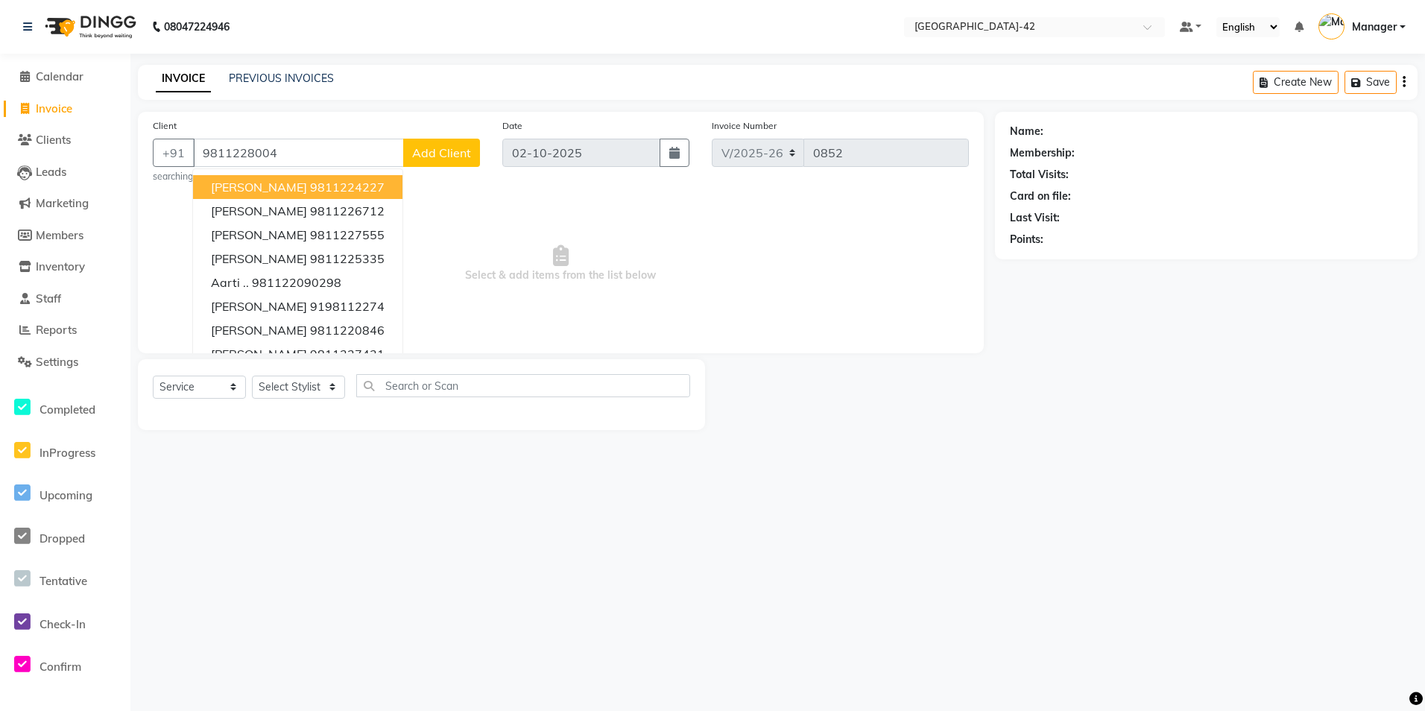
type input "9811228004"
select select "1: Object"
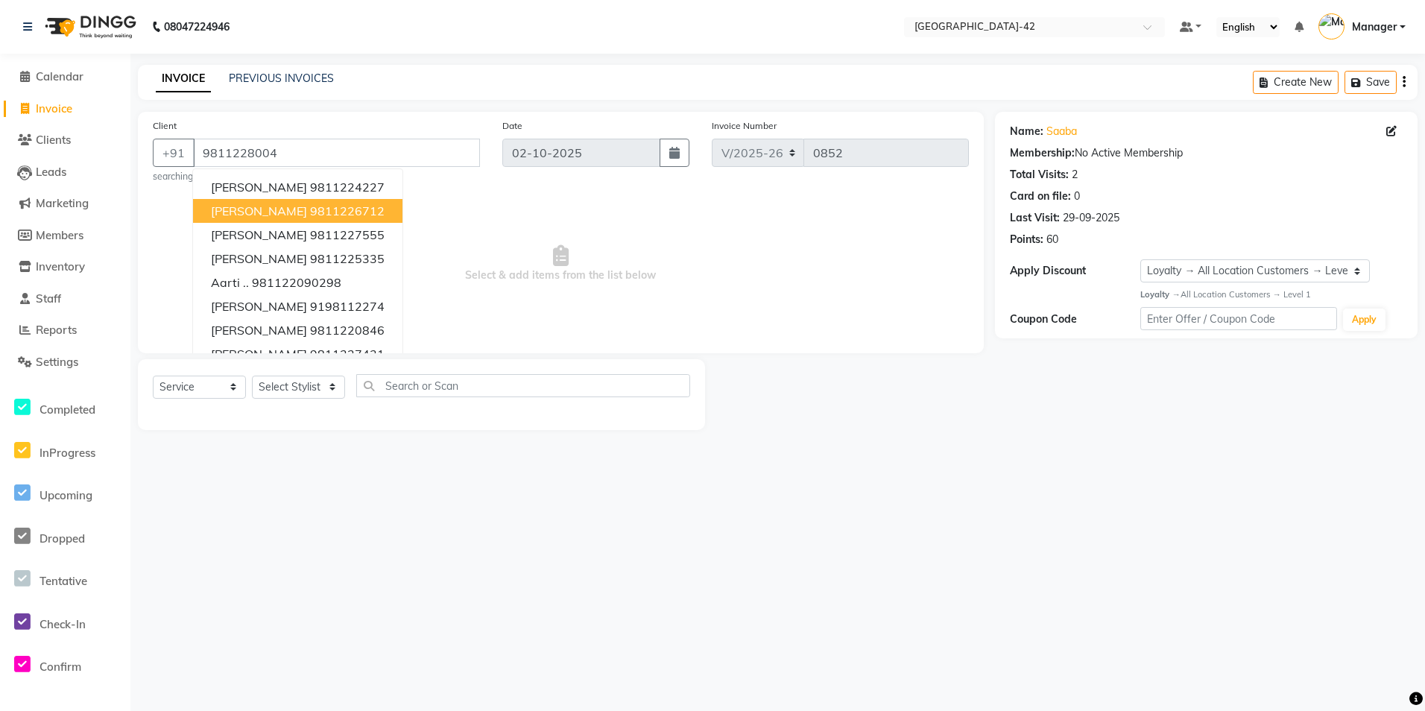
click at [477, 479] on div "08047224946 Select Location × [GEOGRAPHIC_DATA] Sector-42 Default Panel My Pane…" at bounding box center [712, 355] width 1425 height 711
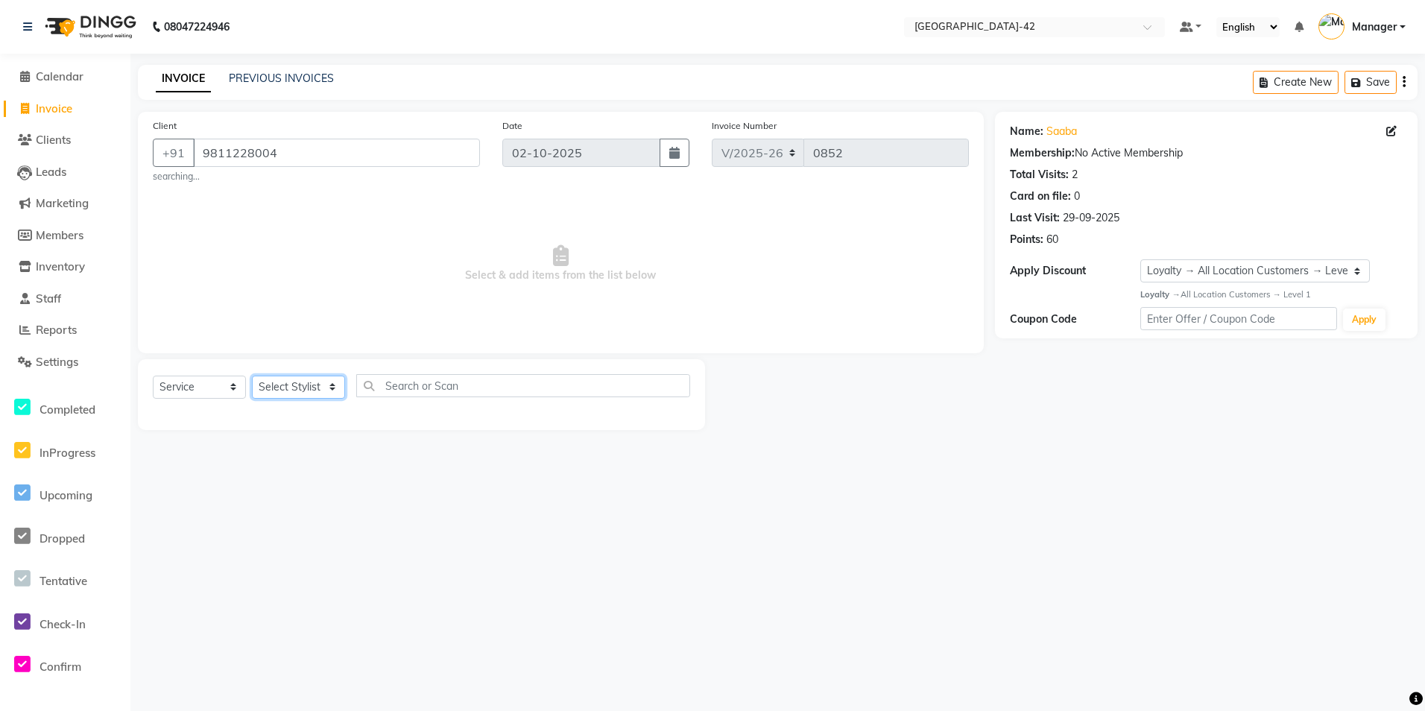
click at [282, 379] on select "Select Stylist Ajay Aman_Pdct Amjad_asst Ankit_asst Asif_BRB Basant_Pdct [PERSO…" at bounding box center [298, 387] width 93 height 23
click at [423, 323] on span "Select & add items from the list below" at bounding box center [561, 263] width 816 height 149
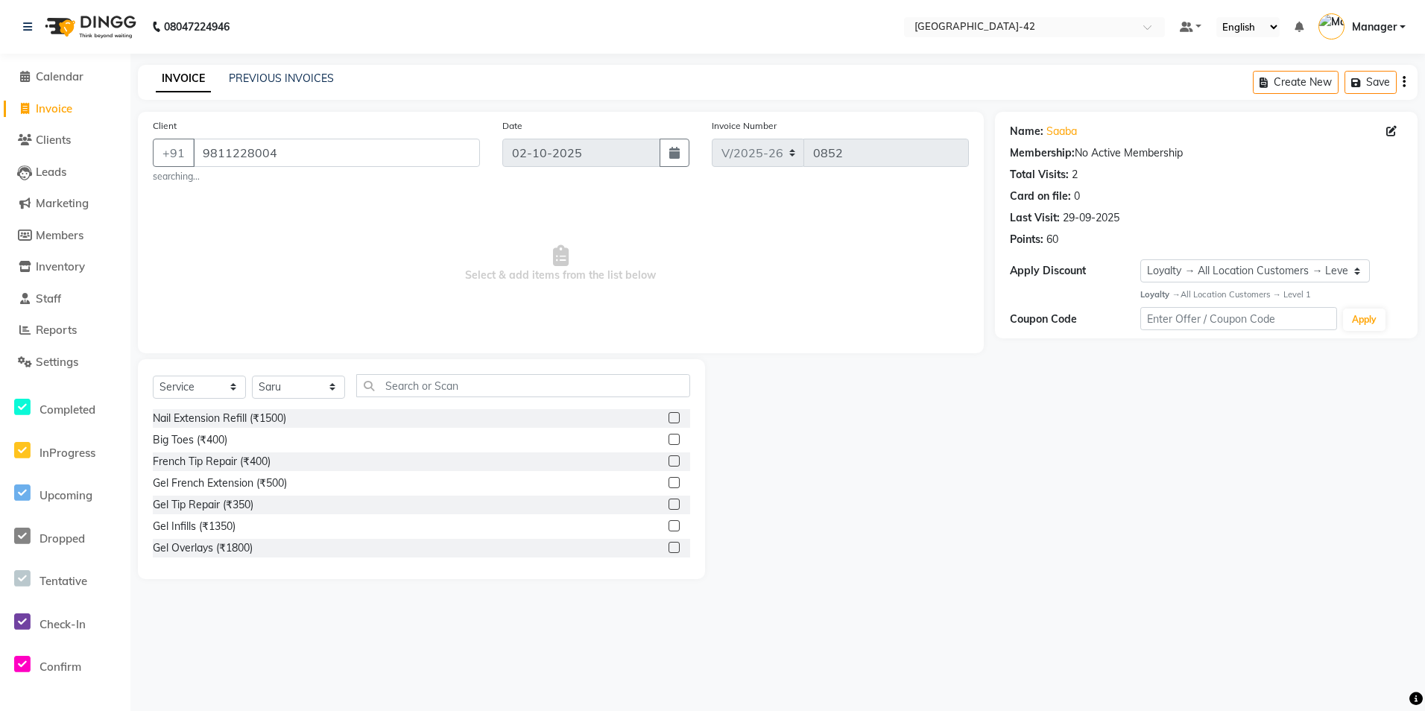
click at [277, 405] on div "Select Service Product Membership Package Voucher Prepaid Gift Card Select Styl…" at bounding box center [421, 391] width 537 height 35
click at [288, 393] on select "Select Stylist Ajay Aman_Pdct Amjad_asst Ankit_asst Asif_BRB Basant_Pdct [PERSO…" at bounding box center [298, 387] width 93 height 23
click at [440, 329] on span "Select & add items from the list below" at bounding box center [561, 263] width 816 height 149
click at [274, 382] on select "Select Stylist Ajay Aman_Pdct Amjad_asst Ankit_asst Asif_BRB Basant_Pdct [PERSO…" at bounding box center [298, 387] width 93 height 23
select select "87964"
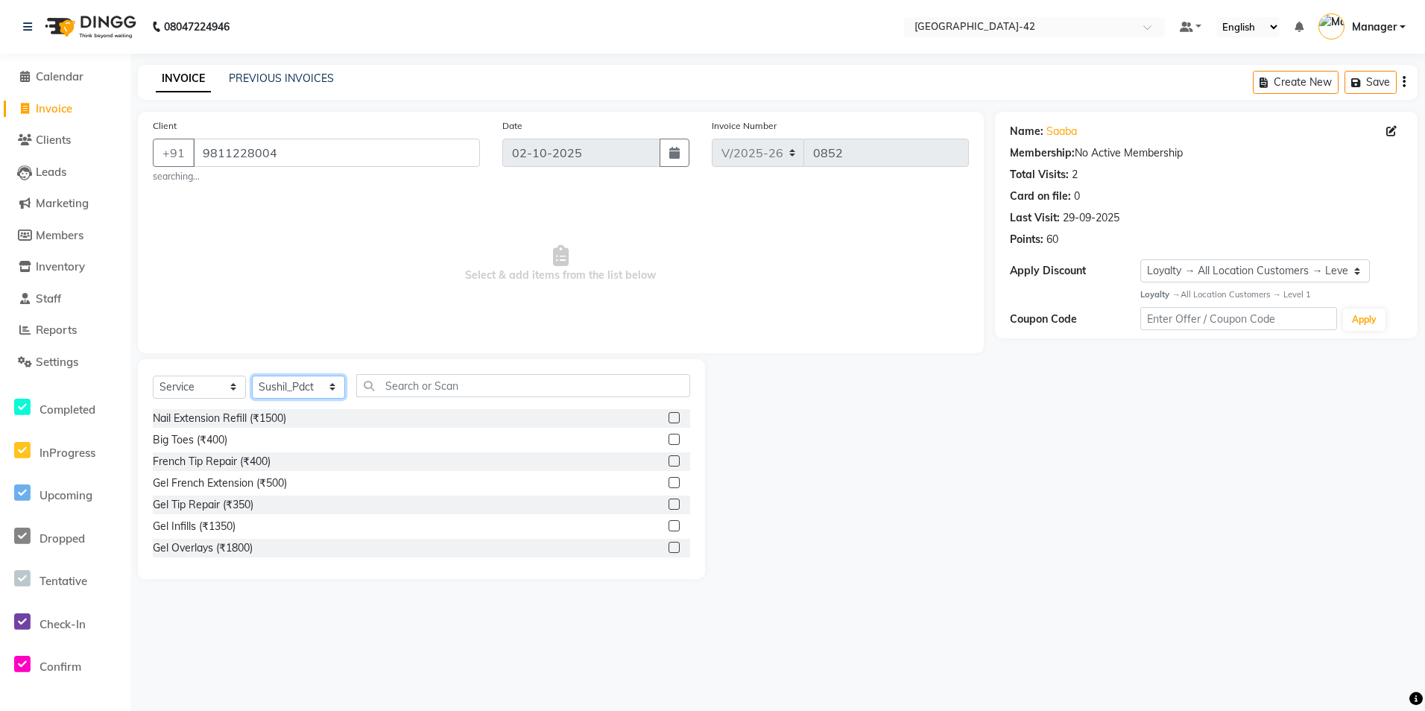
click at [252, 376] on select "Select Stylist Ajay Aman_Pdct Amjad_asst Ankit_asst Asif_BRB Basant_Pdct [PERSO…" at bounding box center [298, 387] width 93 height 23
click at [476, 394] on input "text" at bounding box center [523, 385] width 334 height 23
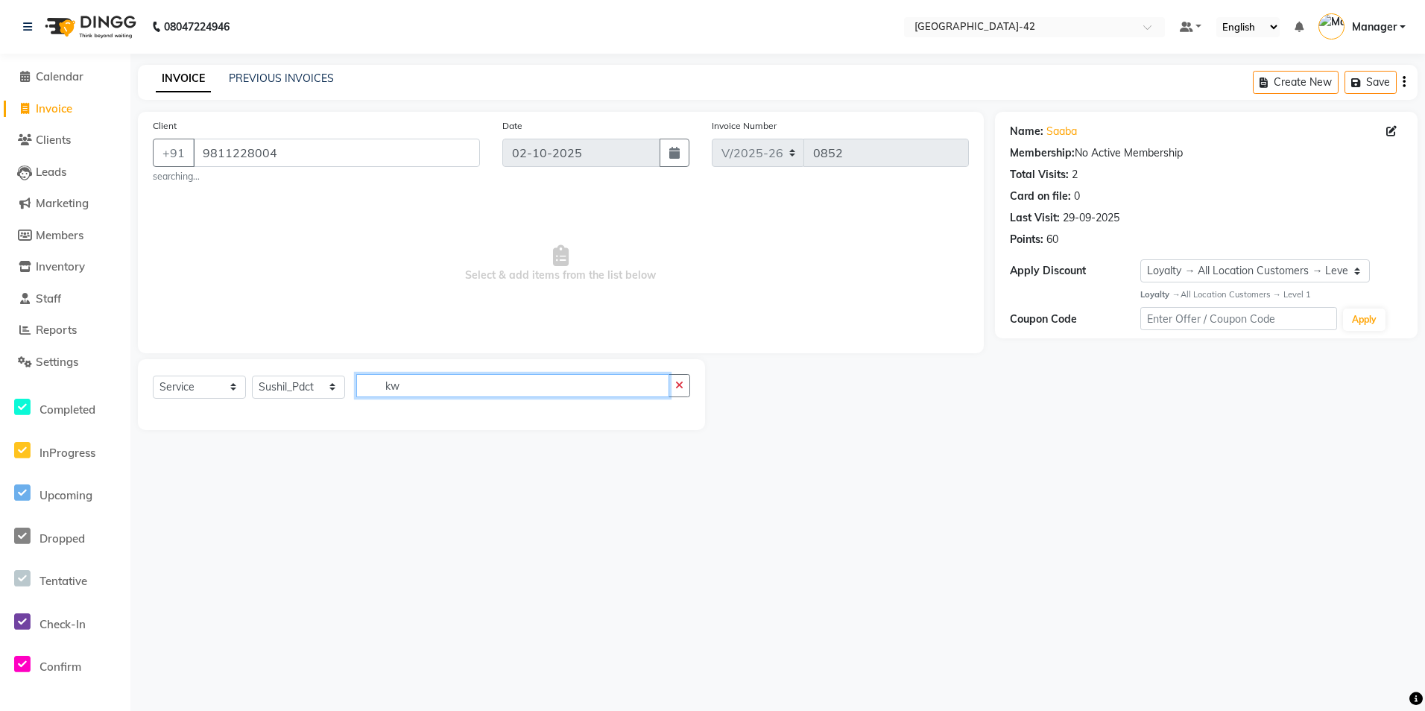
type input "k"
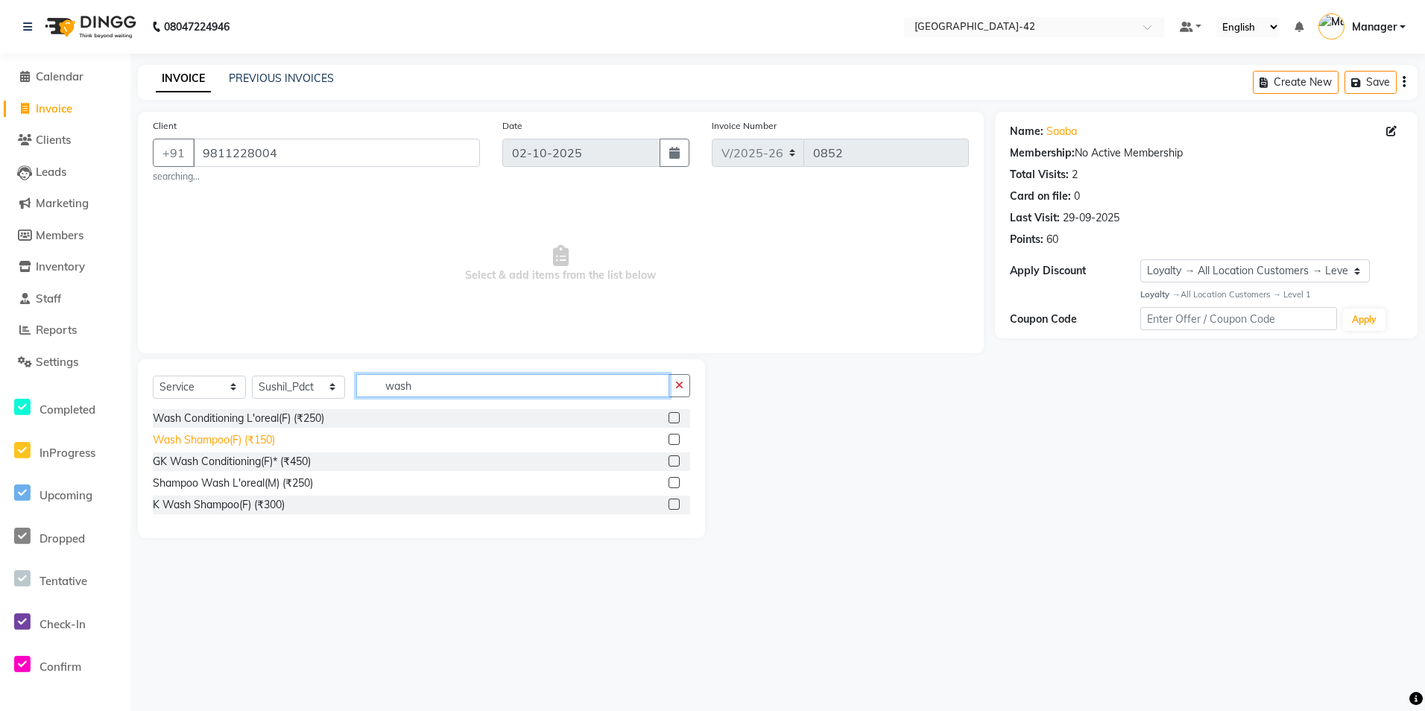
type input "wash"
click at [245, 437] on div "Wash Shampoo(F) (₹150)" at bounding box center [214, 440] width 122 height 16
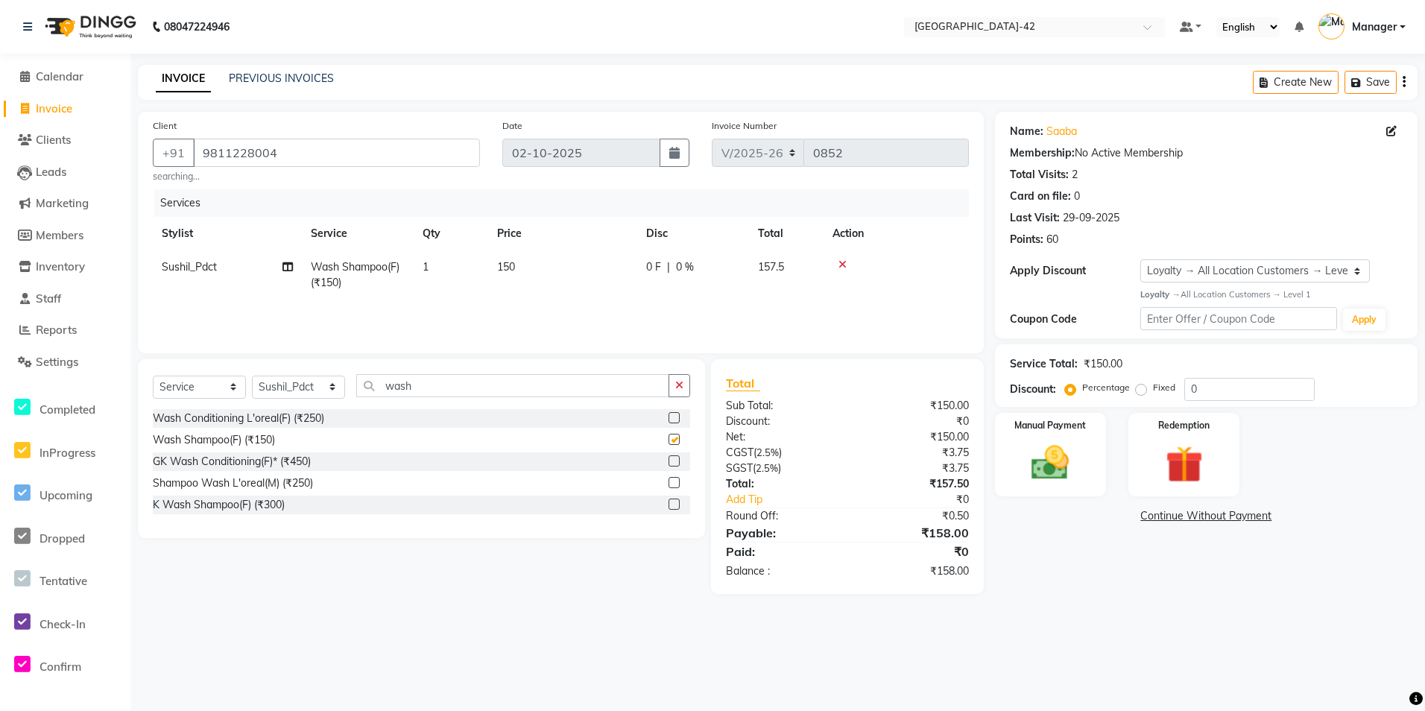
checkbox input "false"
click at [526, 265] on td "150" at bounding box center [562, 274] width 149 height 49
select select "87964"
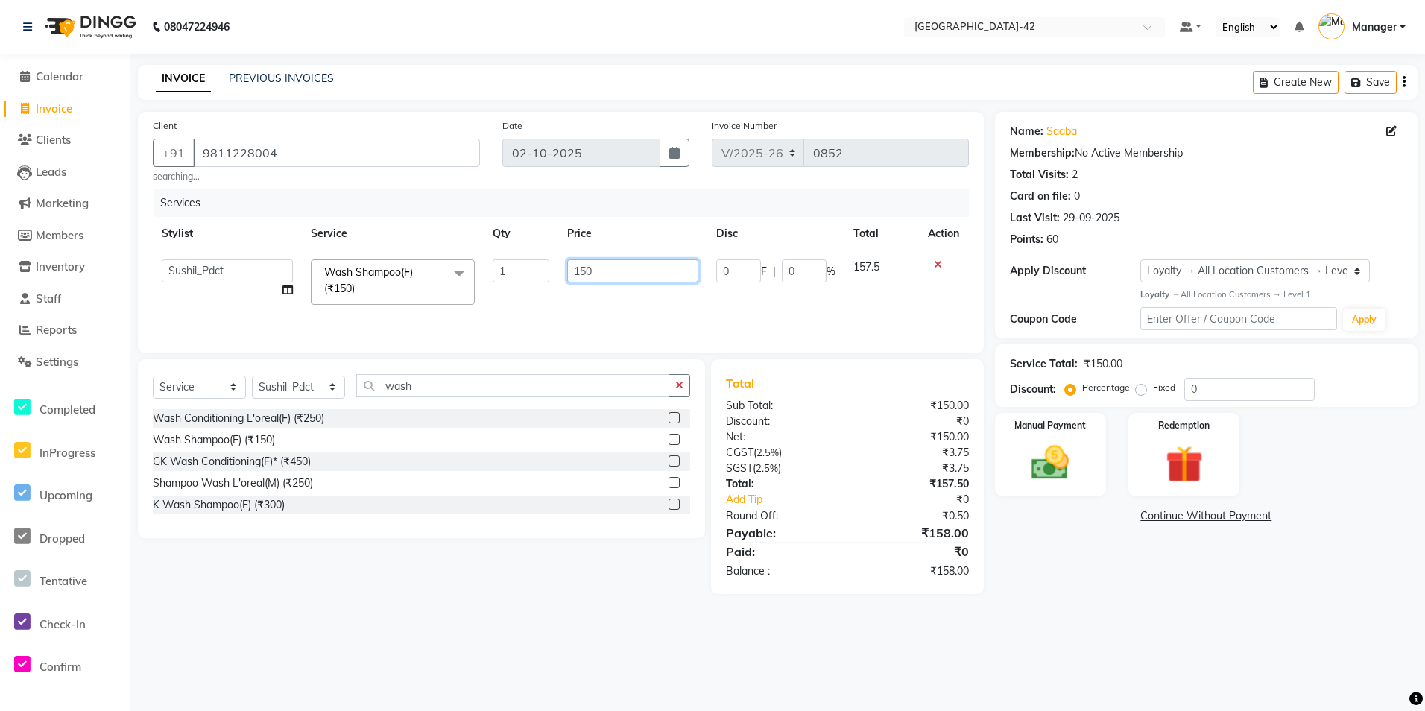
drag, startPoint x: 587, startPoint y: 268, endPoint x: 581, endPoint y: 273, distance: 7.9
click at [580, 271] on input "150" at bounding box center [632, 270] width 131 height 23
drag, startPoint x: 594, startPoint y: 271, endPoint x: 549, endPoint y: 280, distance: 46.5
click at [553, 278] on tr "Ajay Aman_Pdct Amjad_asst Ankit_asst Asif_BRB Basant_Pdct [PERSON_NAME] Counter…" at bounding box center [561, 281] width 816 height 63
type input "600"
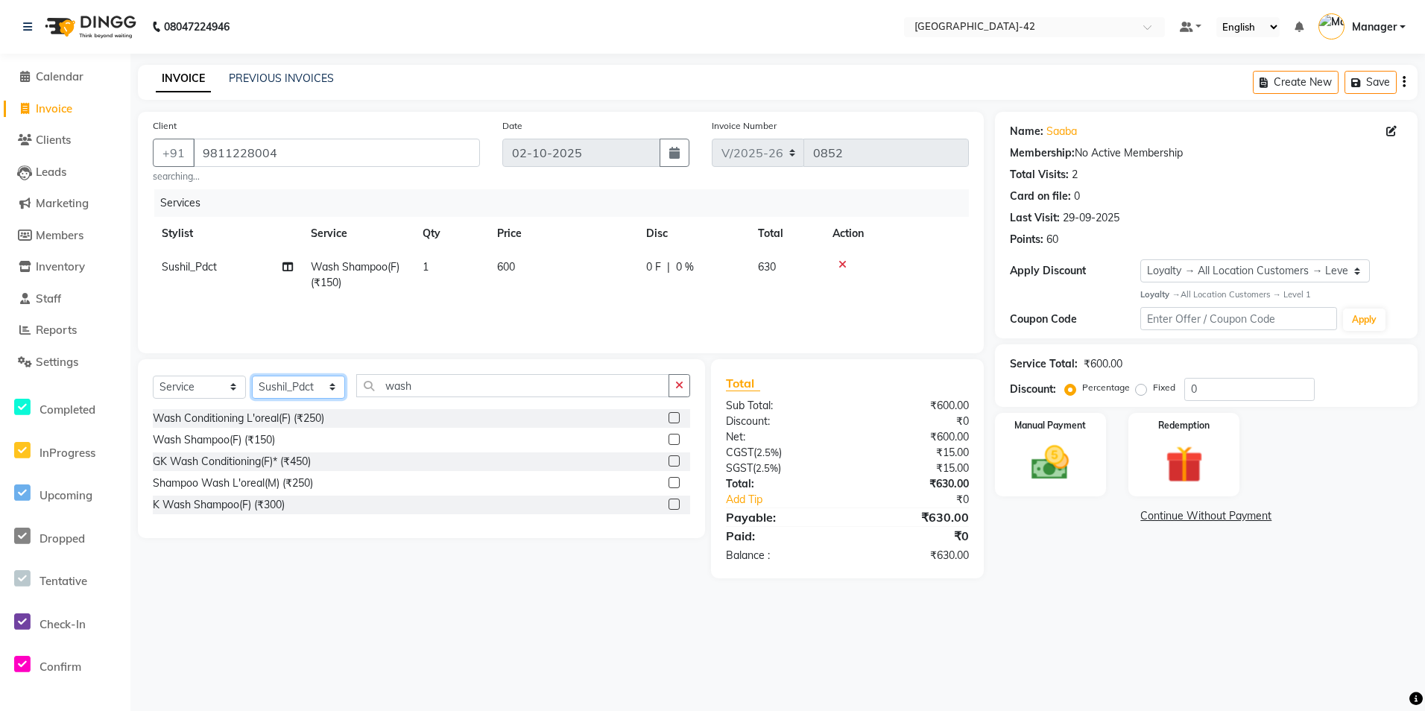
click at [338, 382] on select "Select Stylist Ajay Aman_Pdct Amjad_asst Ankit_asst Asif_BRB Basant_Pdct [PERSO…" at bounding box center [298, 387] width 93 height 23
select select "87973"
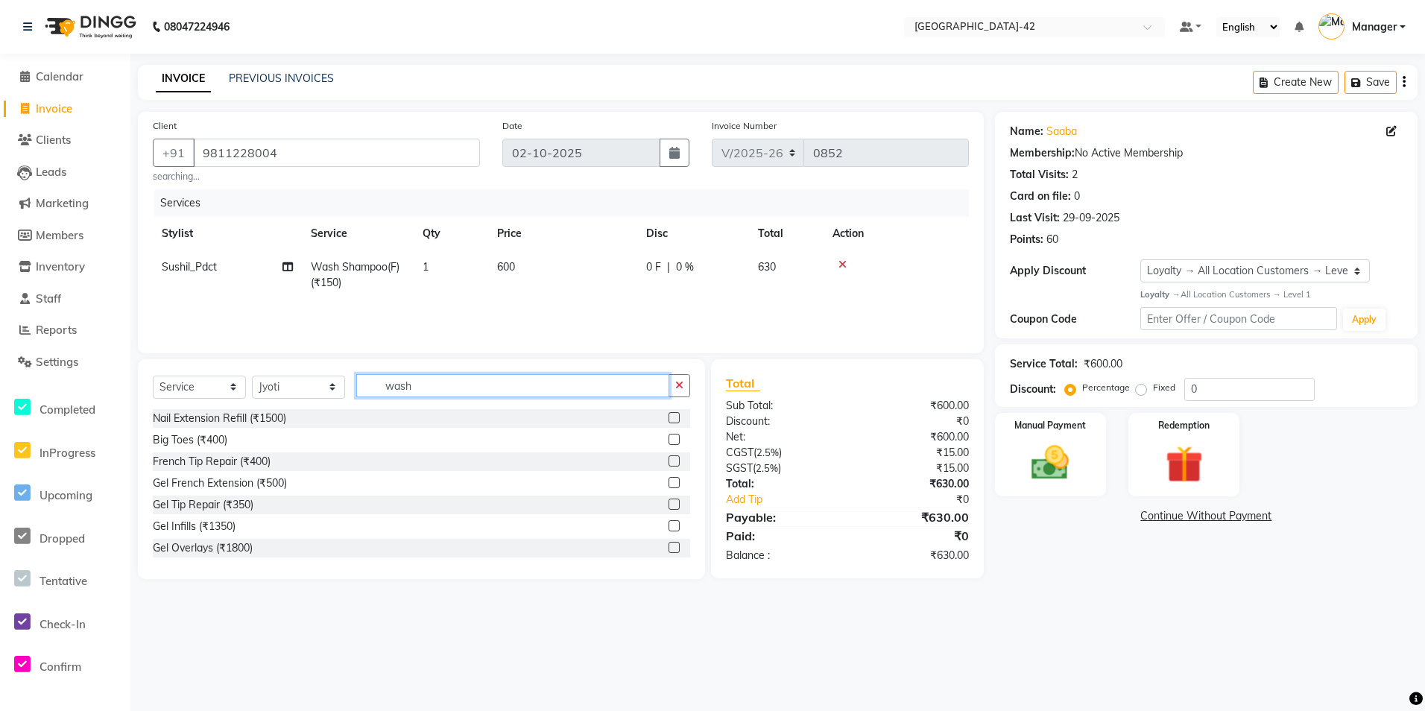
drag, startPoint x: 454, startPoint y: 391, endPoint x: 318, endPoint y: 398, distance: 136.6
click at [326, 396] on div "Select Service Product Membership Package Voucher Prepaid Gift Card Select Styl…" at bounding box center [421, 391] width 537 height 35
type input "eye"
click at [217, 460] on div "Eyebrows (₹200)" at bounding box center [193, 462] width 80 height 16
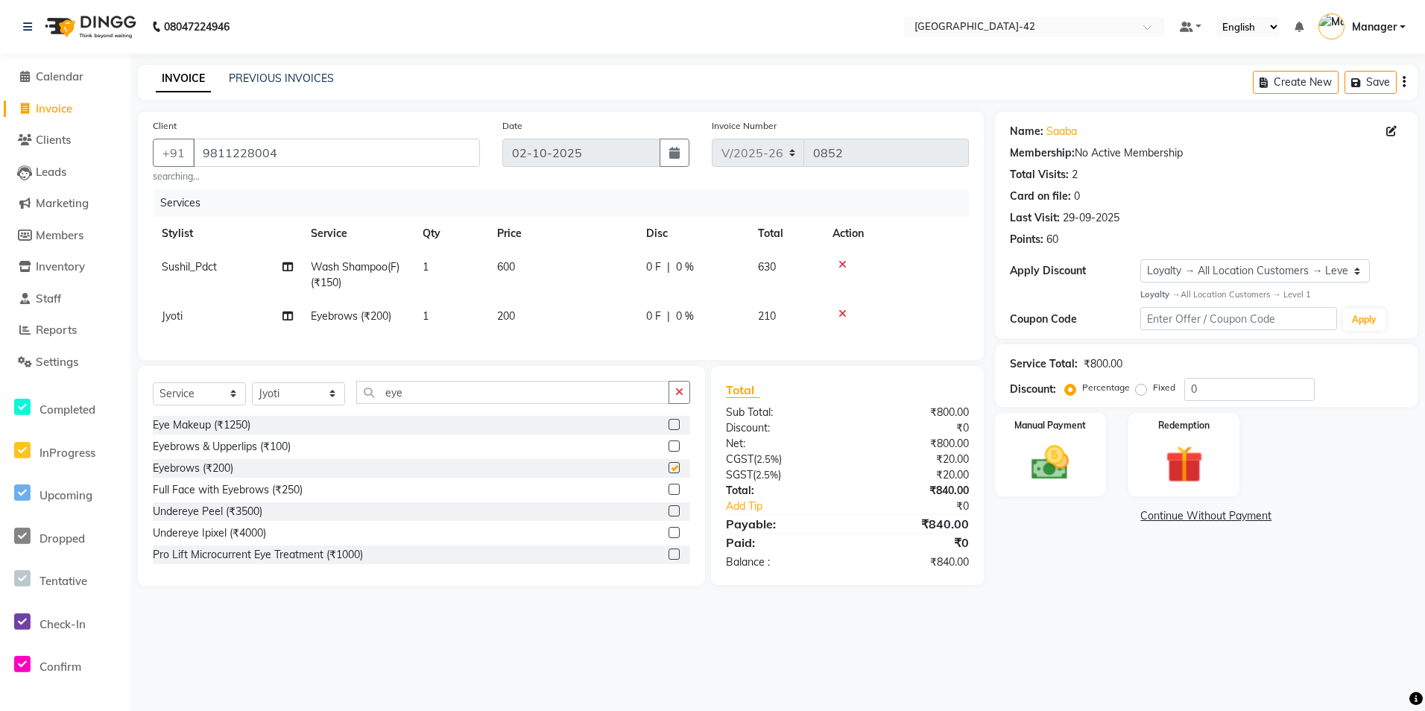
checkbox input "false"
drag, startPoint x: 438, startPoint y: 406, endPoint x: 361, endPoint y: 408, distance: 76.1
click at [361, 404] on input "eye" at bounding box center [512, 392] width 313 height 23
type input "ey"
click at [206, 476] on div "Eyebrows (₹200)" at bounding box center [193, 469] width 80 height 16
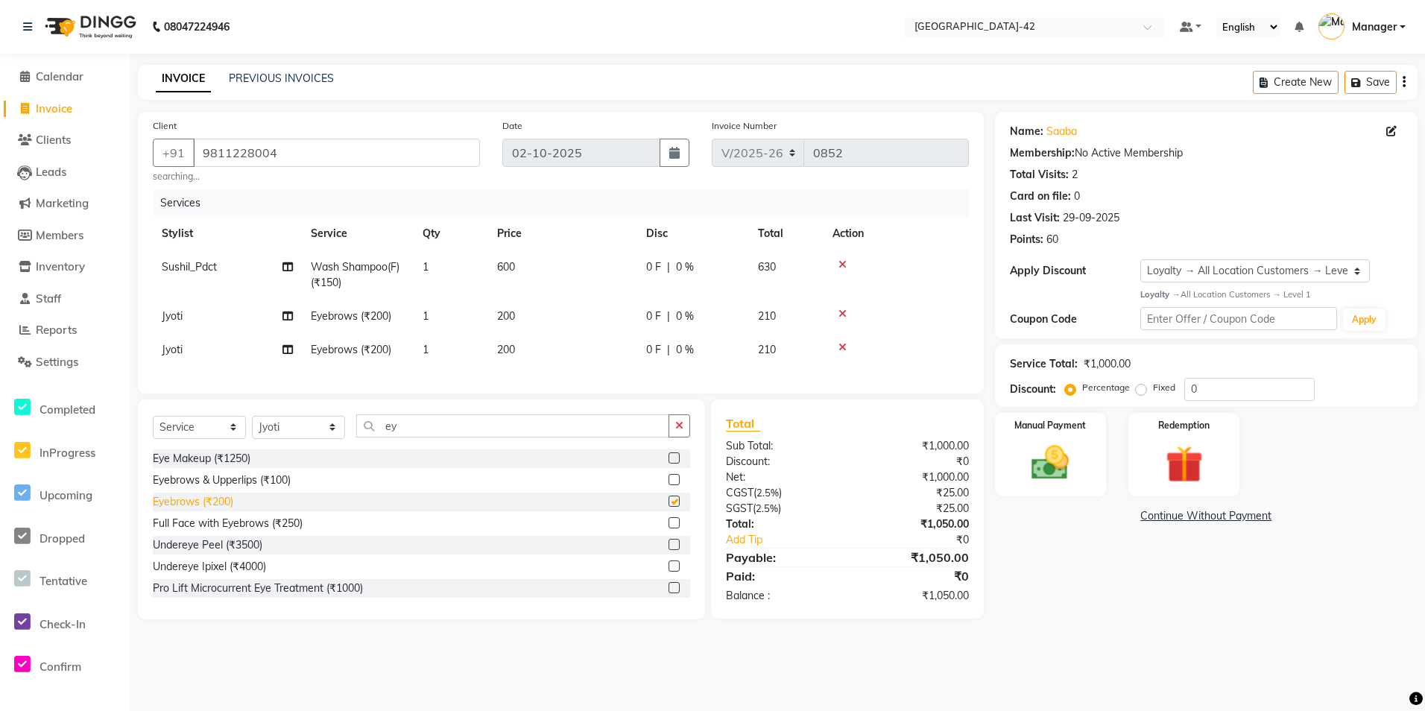
checkbox input "false"
click at [847, 312] on div at bounding box center [896, 314] width 127 height 10
click at [842, 314] on icon at bounding box center [842, 314] width 8 height 10
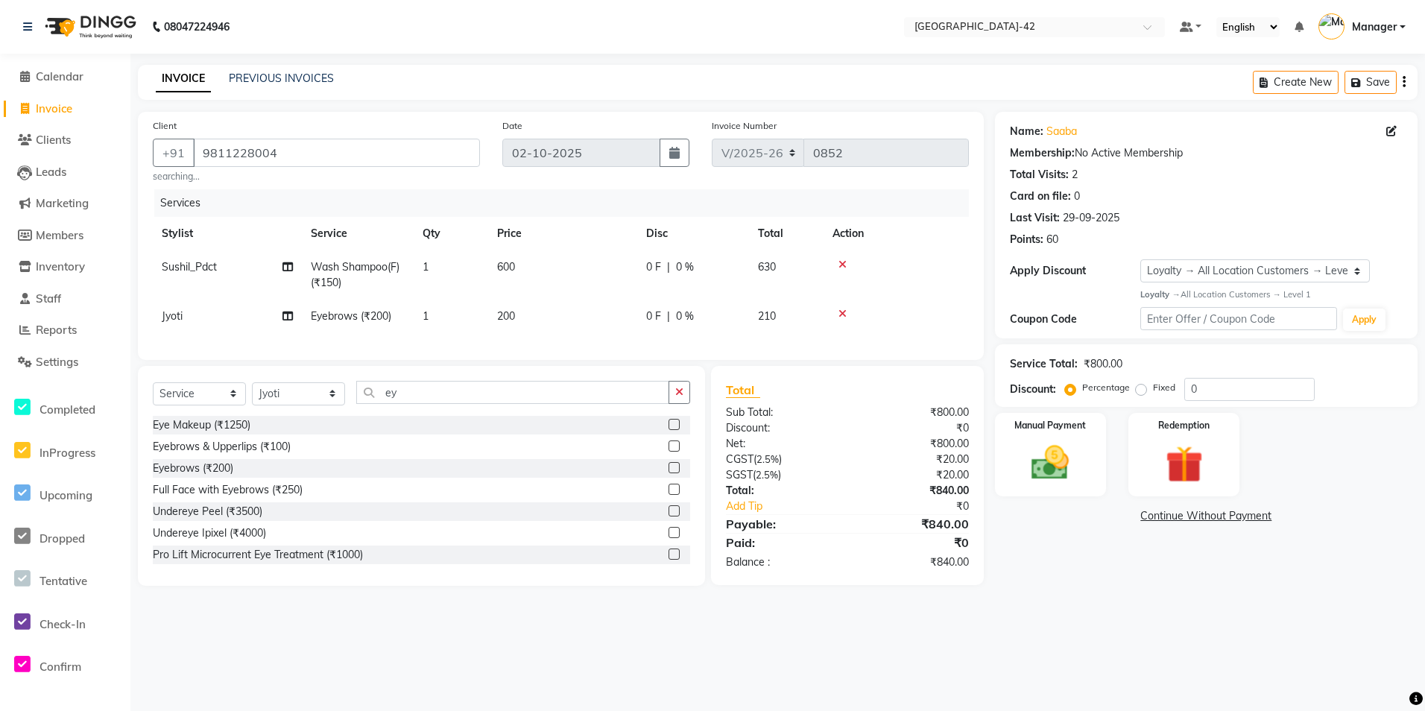
click at [505, 327] on td "200" at bounding box center [562, 317] width 149 height 34
select select "87973"
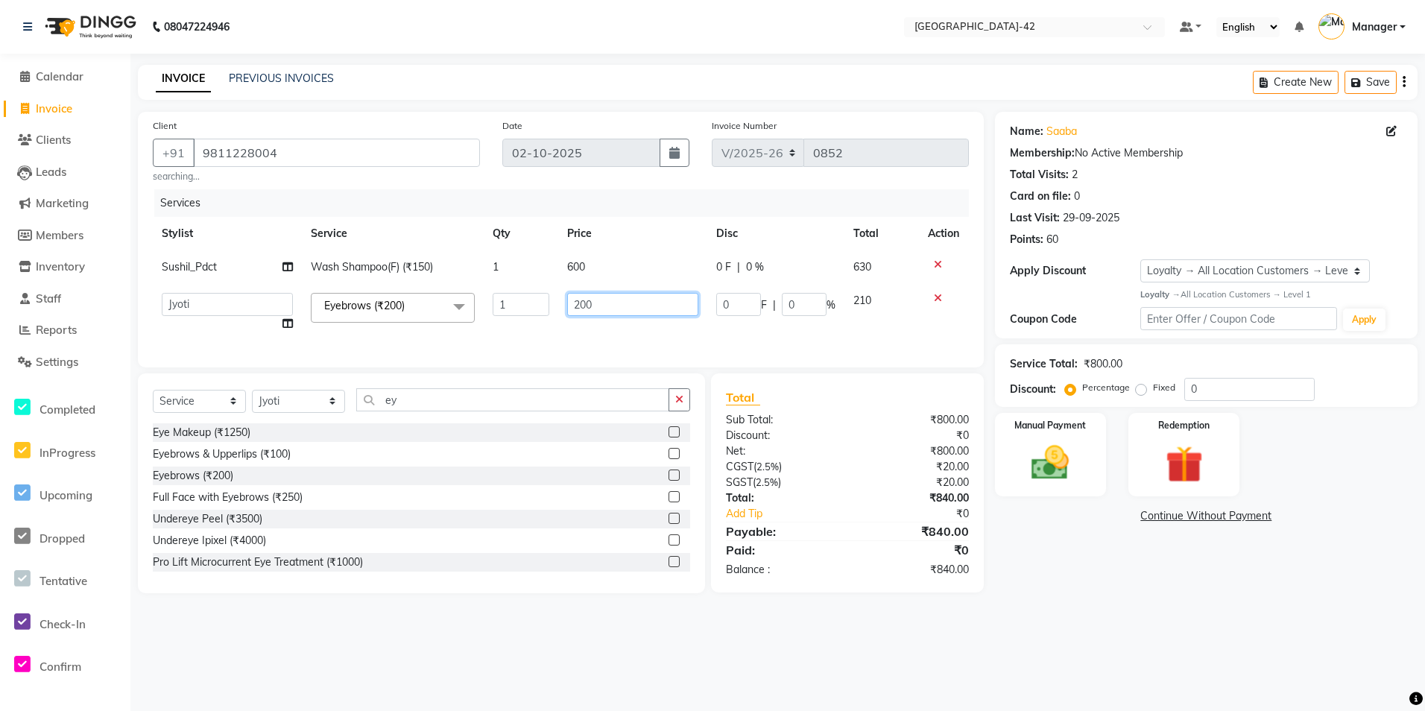
drag, startPoint x: 600, startPoint y: 295, endPoint x: 555, endPoint y: 292, distance: 44.8
click at [555, 292] on tr "Ajay Aman_Pdct Amjad_asst Ankit_asst Asif_BRB Basant_Pdct Bhupesh Counter_Sales…" at bounding box center [561, 312] width 816 height 57
type input "100"
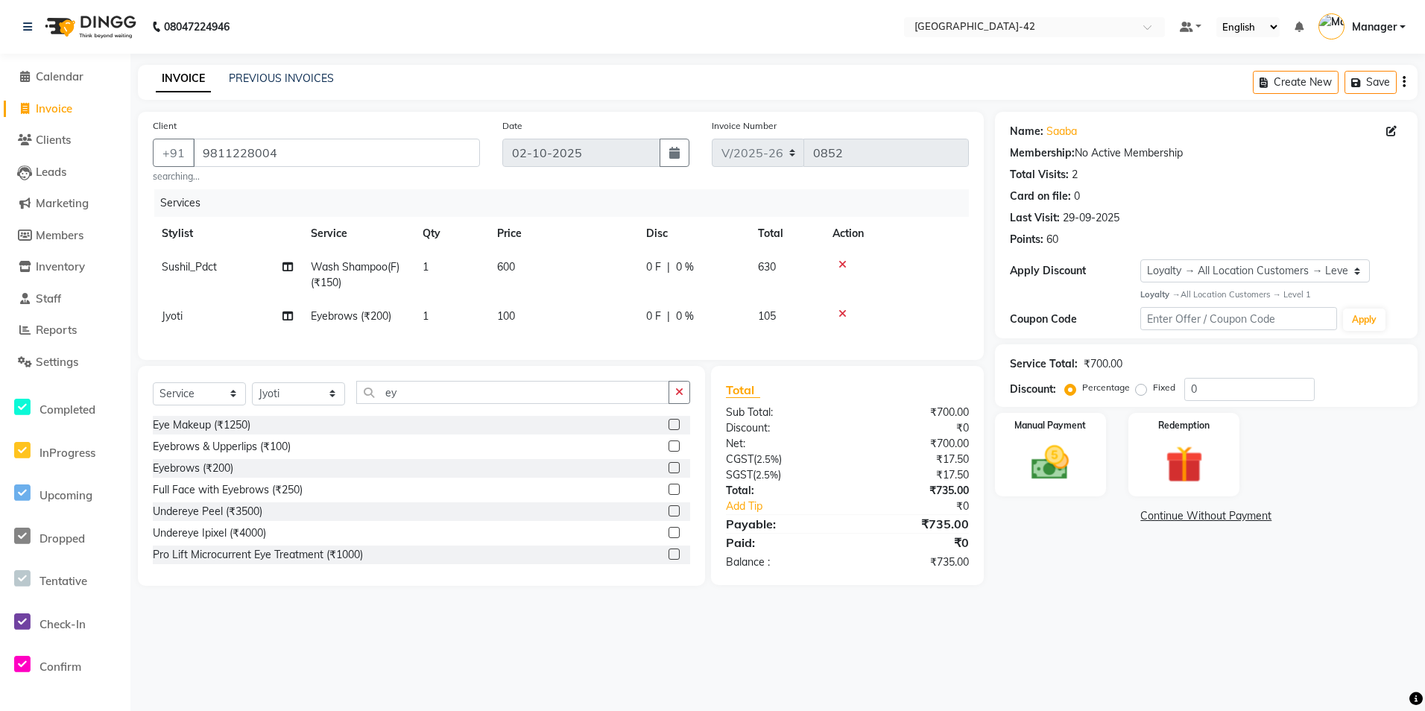
click at [1332, 662] on div "08047224946 Select Location × Looks Golf Avenue, Gurgaon Sector-42 Default Pane…" at bounding box center [712, 355] width 1425 height 711
click at [1050, 491] on div "Manual Payment" at bounding box center [1051, 454] width 116 height 87
click at [1152, 522] on span "CASH" at bounding box center [1147, 516] width 32 height 17
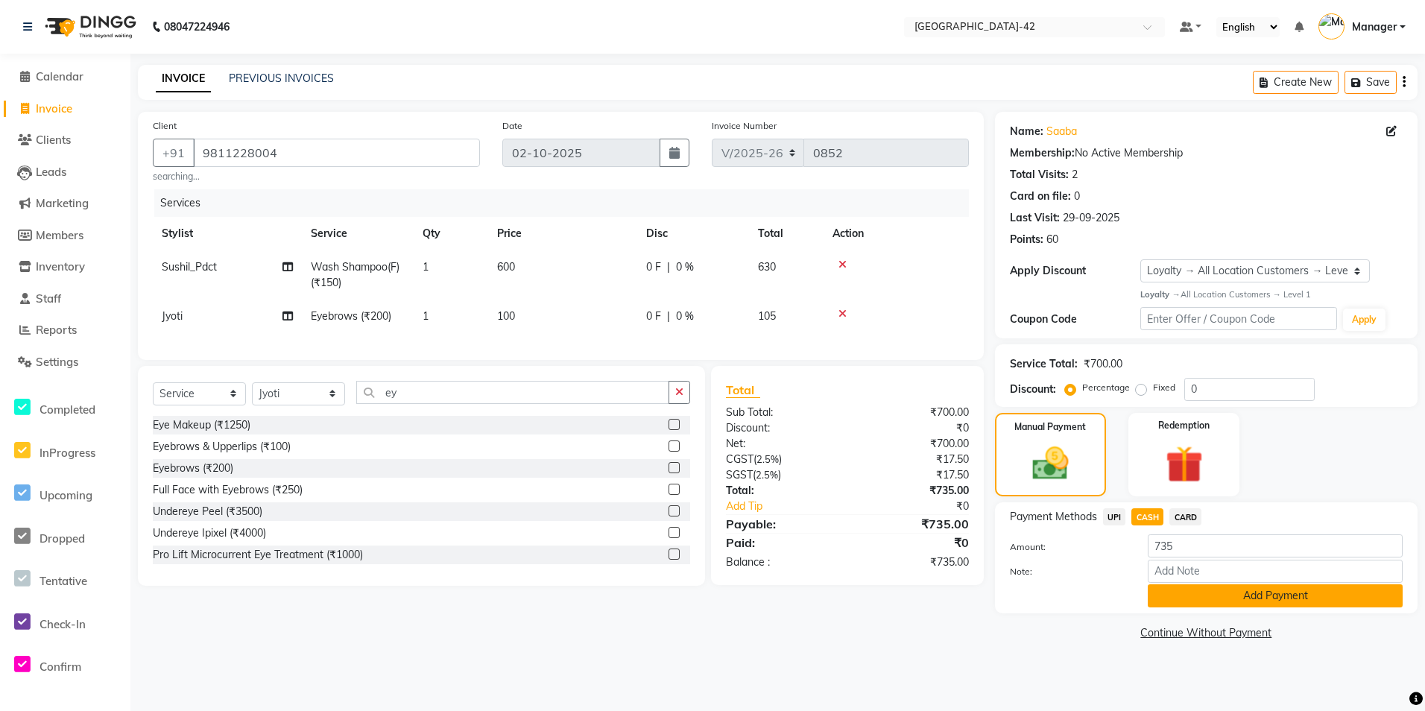
click at [1182, 588] on button "Add Payment" at bounding box center [1275, 595] width 255 height 23
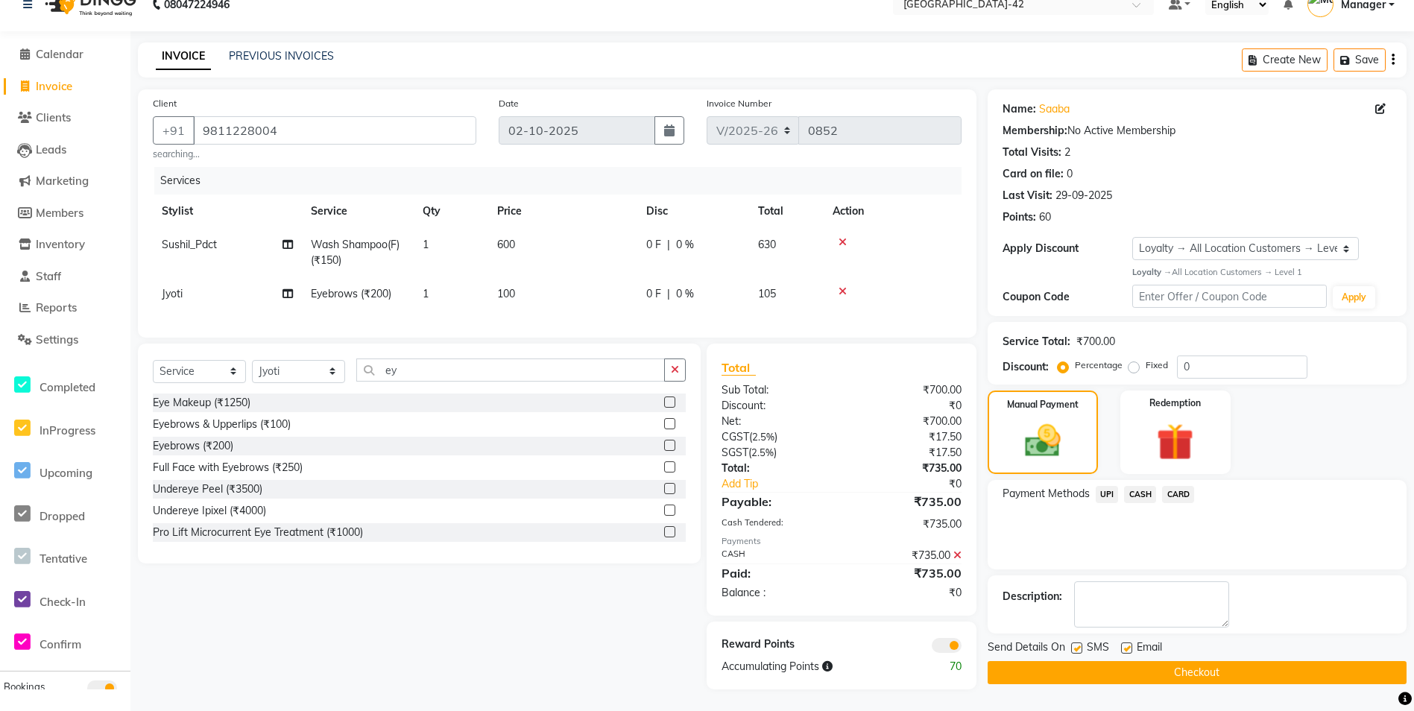
scroll to position [34, 0]
click at [1166, 664] on button "Checkout" at bounding box center [1197, 671] width 419 height 23
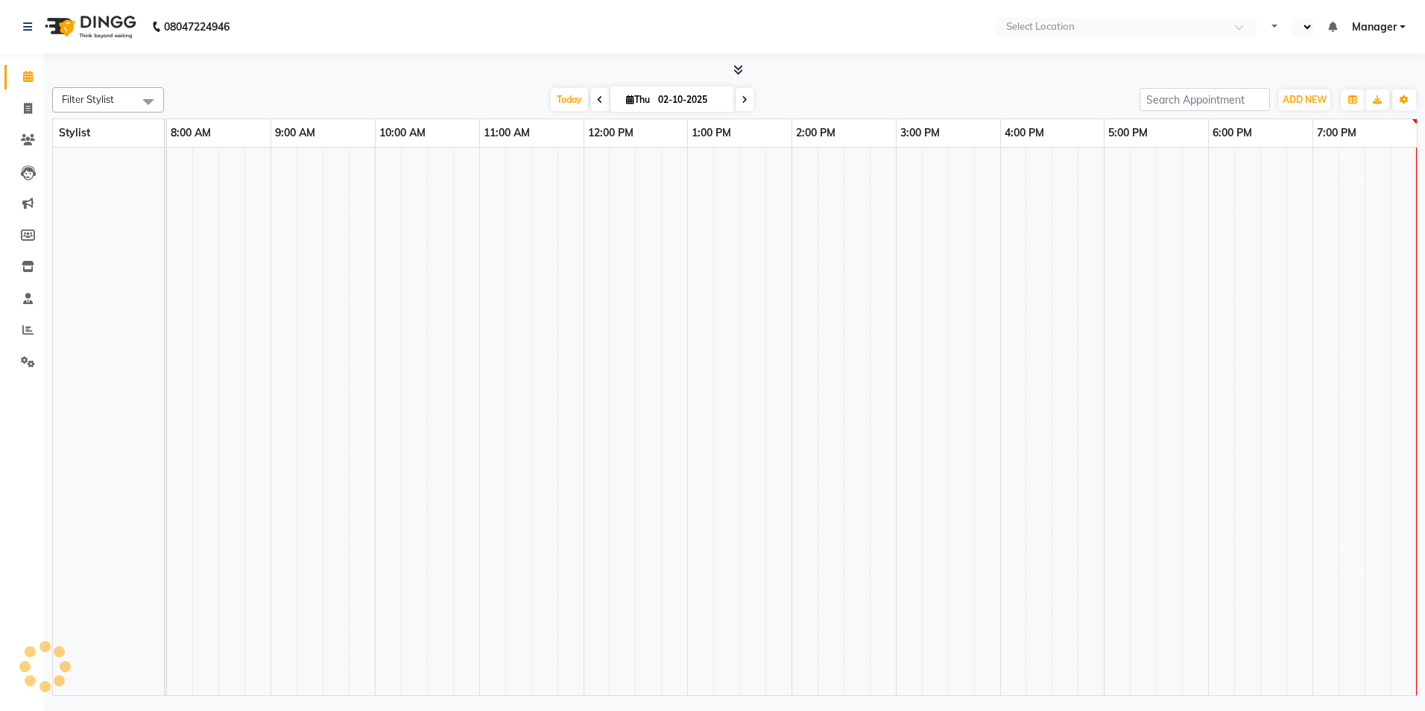
select select "en"
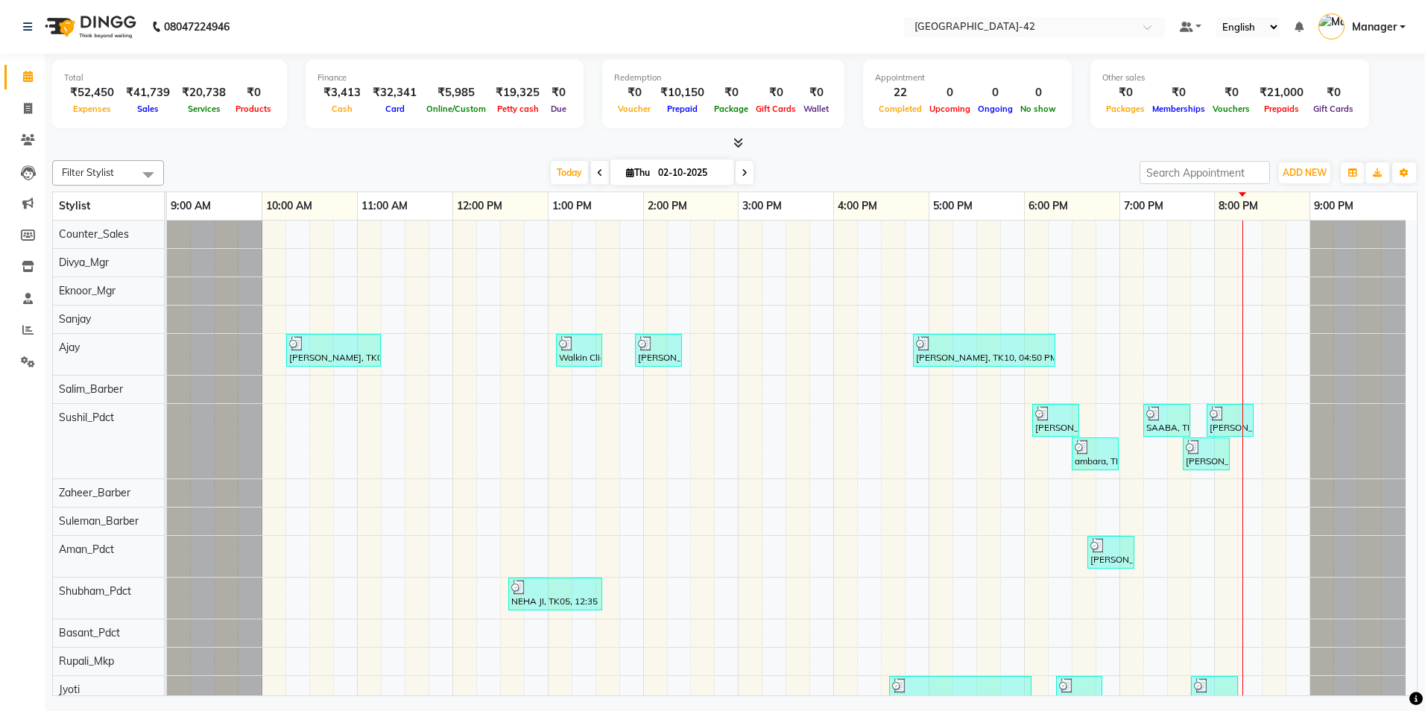
click at [22, 28] on div "08047224946" at bounding box center [126, 27] width 229 height 42
click at [24, 32] on link at bounding box center [30, 27] width 15 height 42
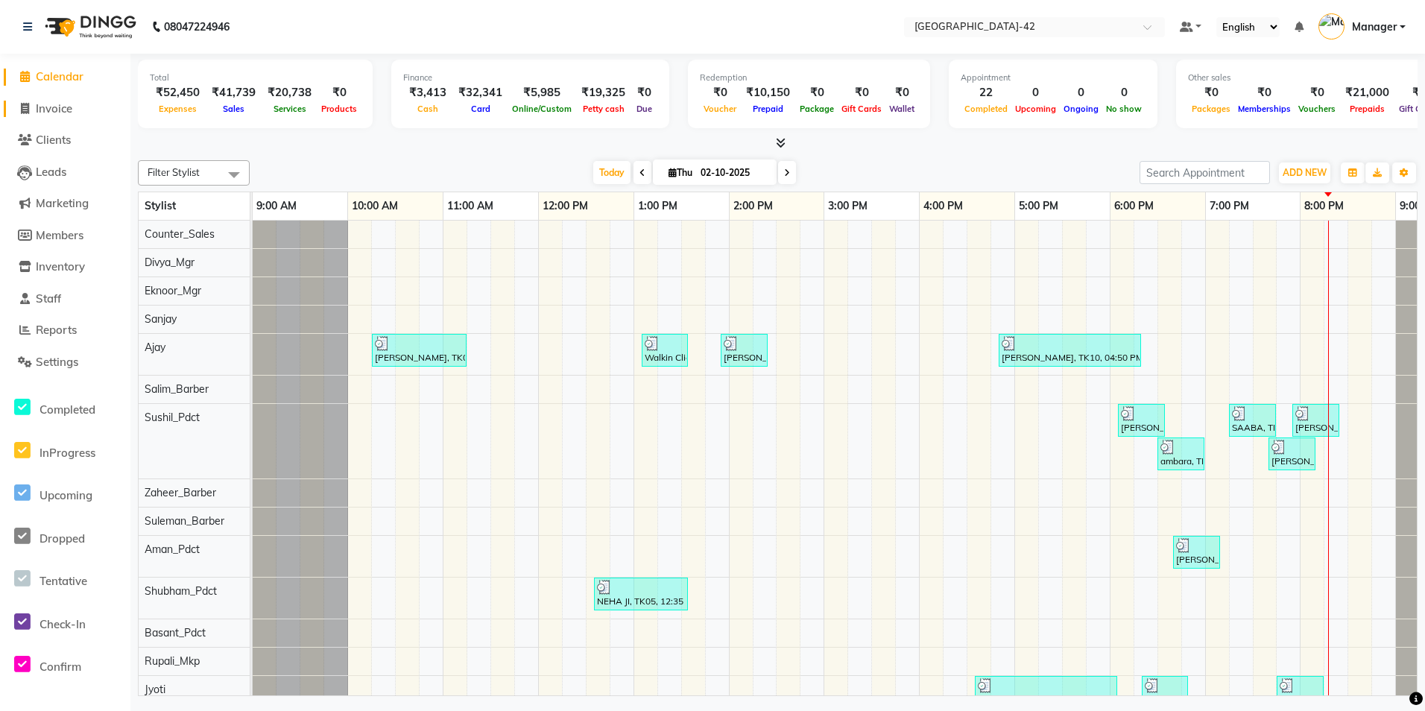
click at [65, 110] on span "Invoice" at bounding box center [54, 108] width 37 height 14
select select "service"
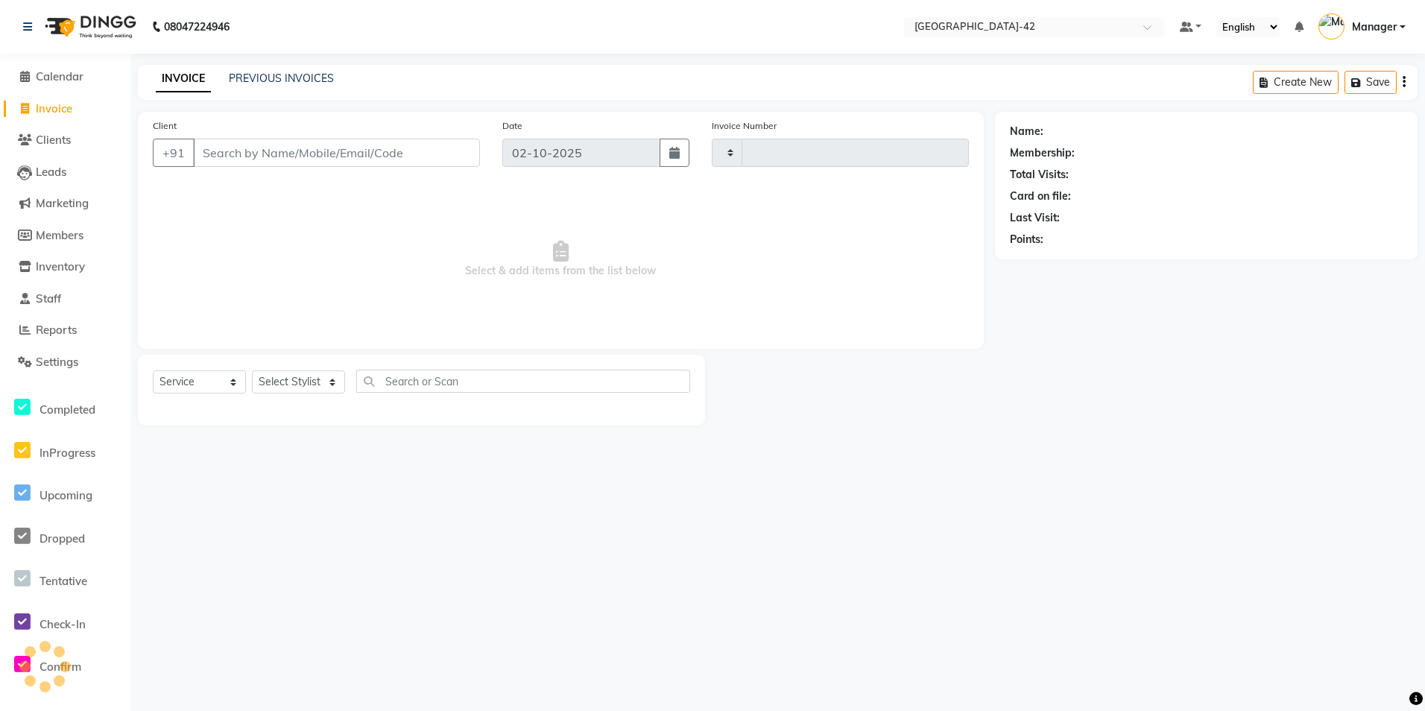
type input "0855"
select select "8692"
click at [259, 79] on link "PREVIOUS INVOICES" at bounding box center [281, 78] width 105 height 13
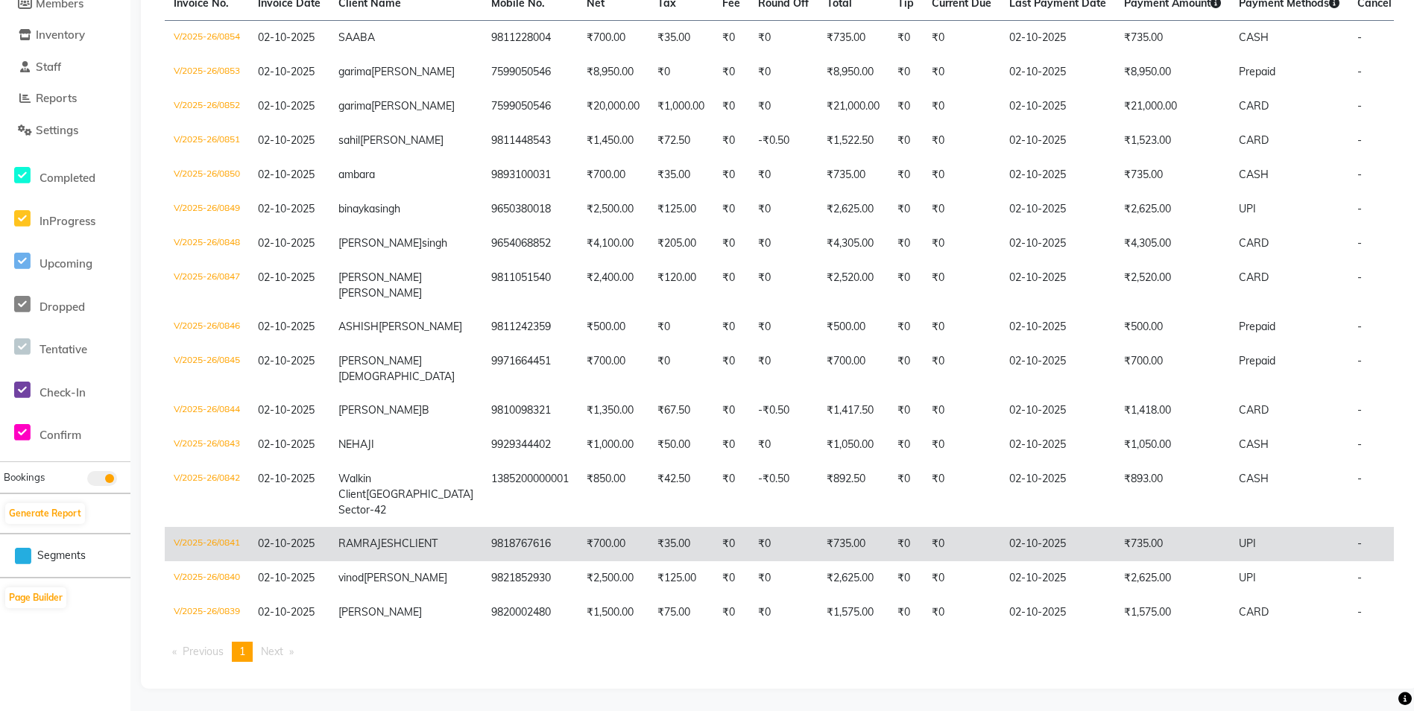
scroll to position [198, 0]
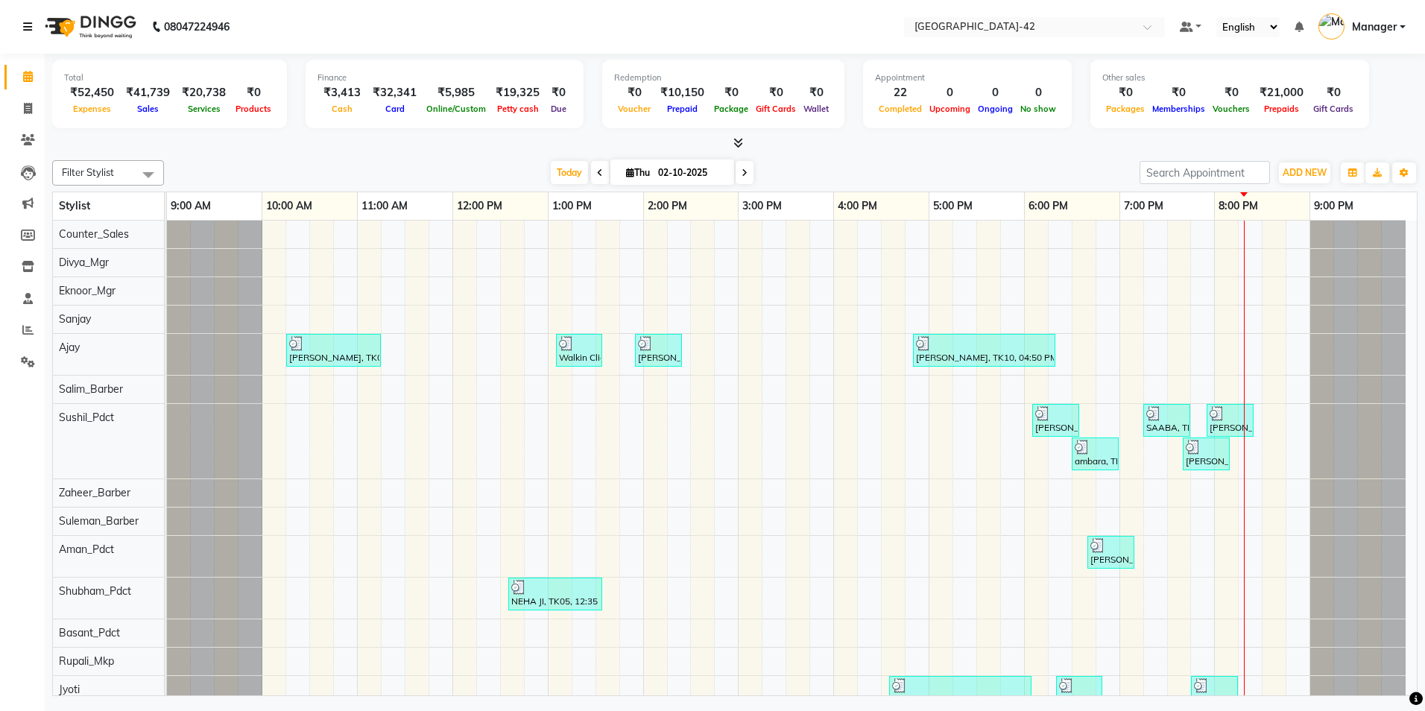
click at [30, 26] on icon at bounding box center [27, 27] width 9 height 10
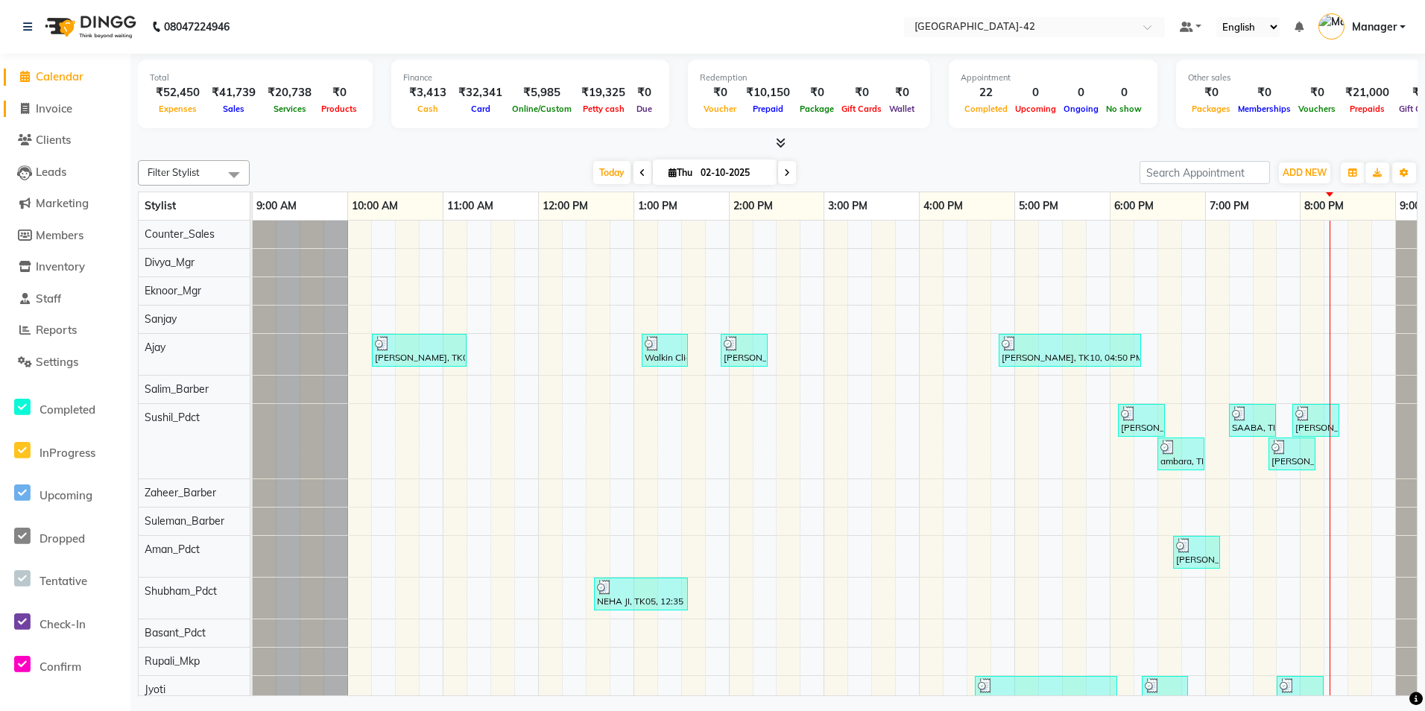
click at [63, 112] on span "Invoice" at bounding box center [54, 108] width 37 height 14
select select "service"
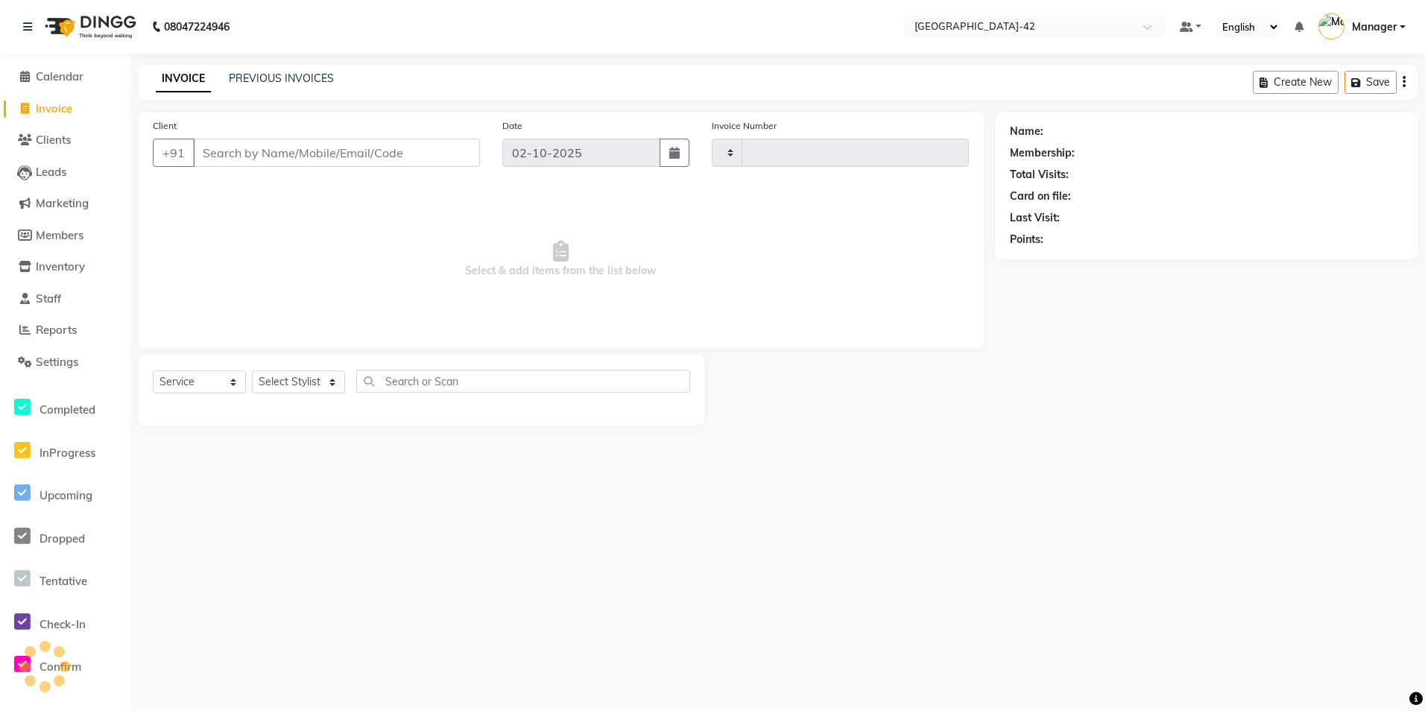
type input "0855"
select select "8692"
click at [313, 76] on link "PREVIOUS INVOICES" at bounding box center [281, 78] width 105 height 13
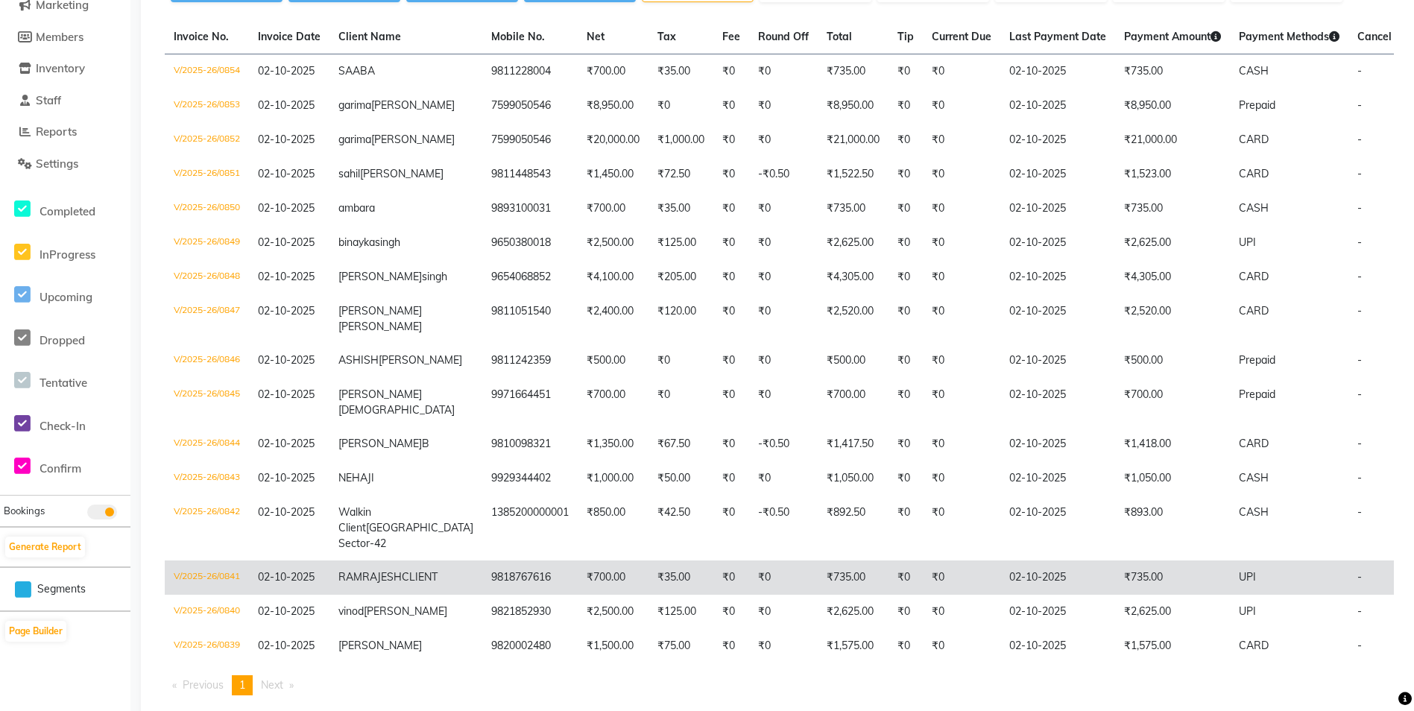
scroll to position [273, 0]
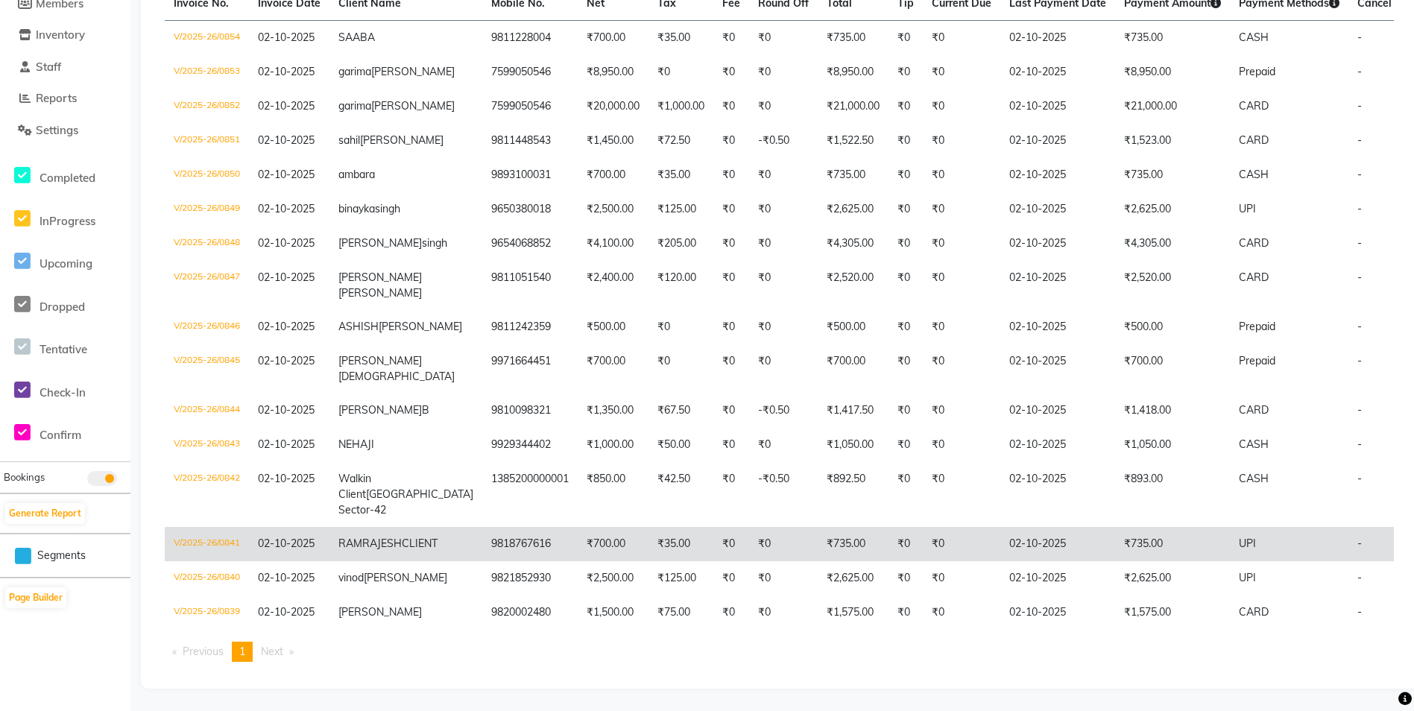
click at [1230, 527] on td "UPI" at bounding box center [1289, 544] width 119 height 34
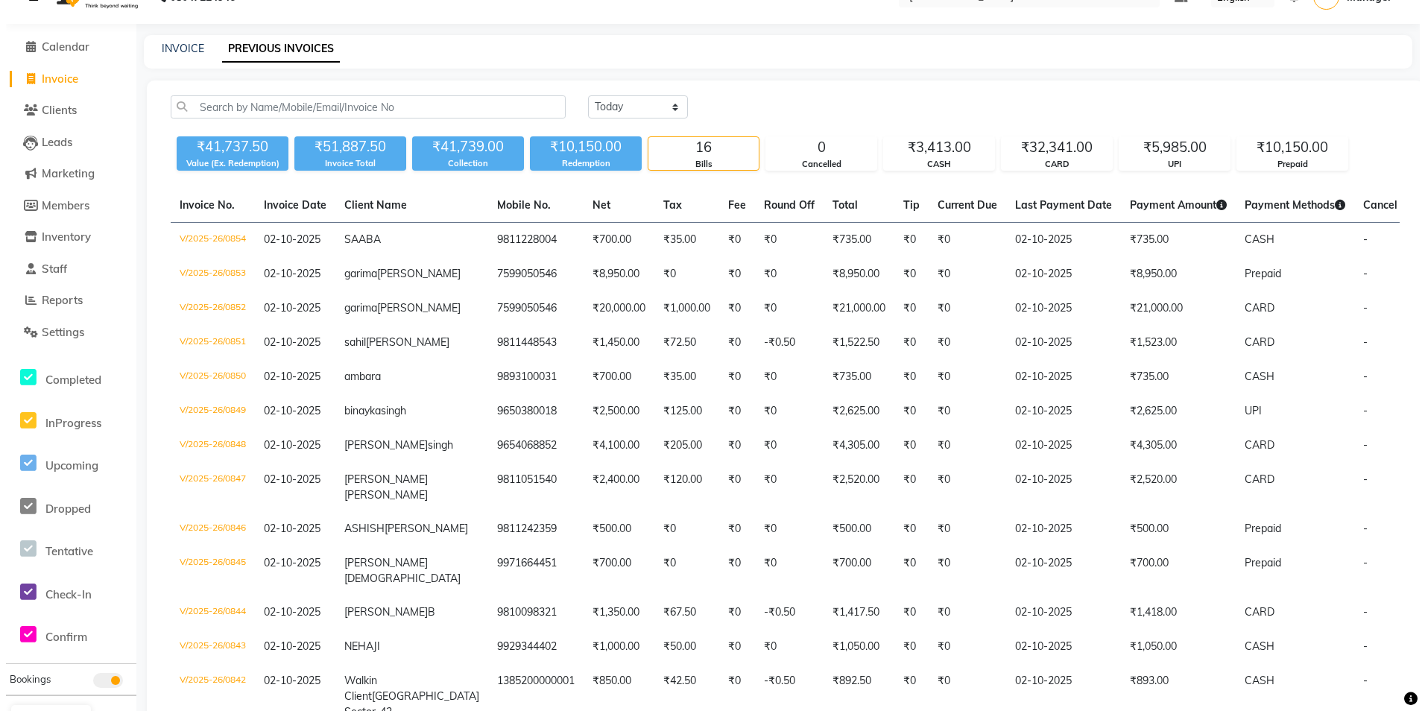
scroll to position [0, 0]
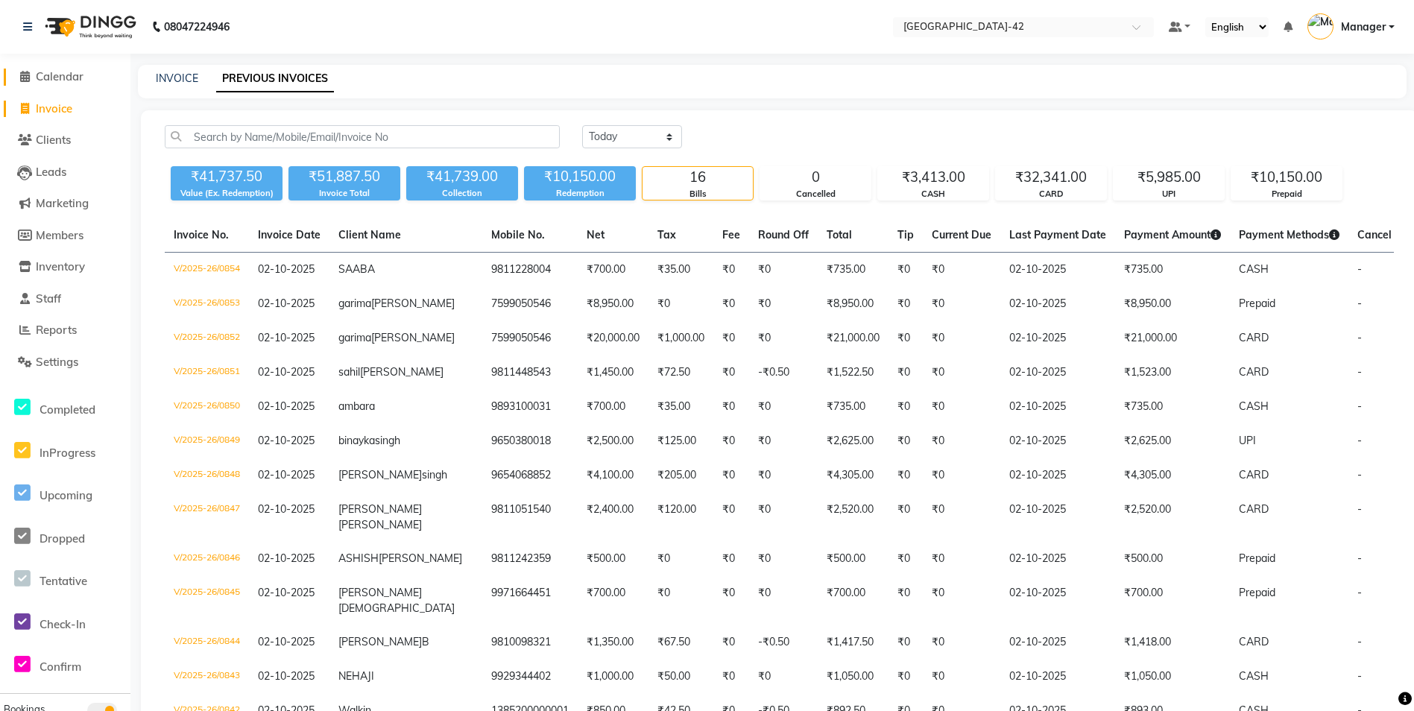
click at [67, 80] on span "Calendar" at bounding box center [60, 76] width 48 height 14
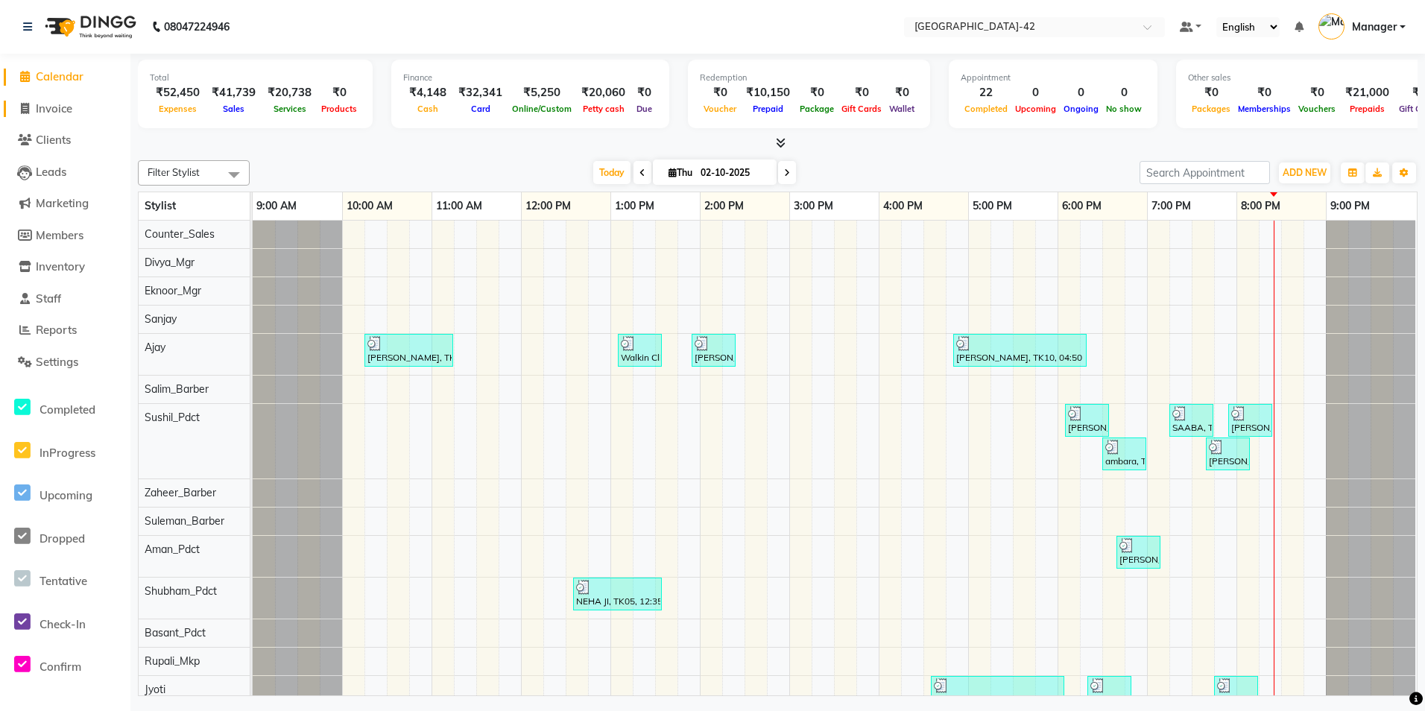
click at [64, 110] on span "Invoice" at bounding box center [54, 108] width 37 height 14
select select "service"
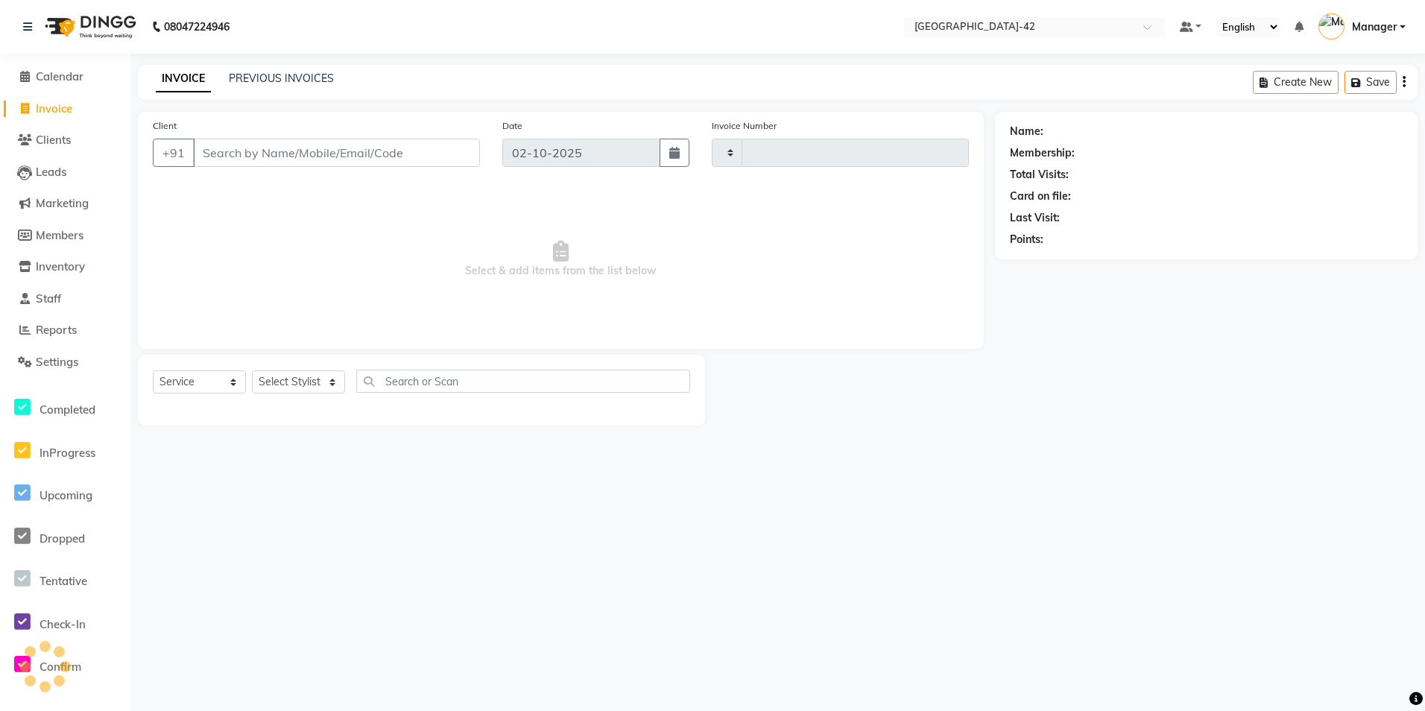
click at [245, 148] on input "Client" at bounding box center [336, 153] width 287 height 28
type input "0855"
select select "8692"
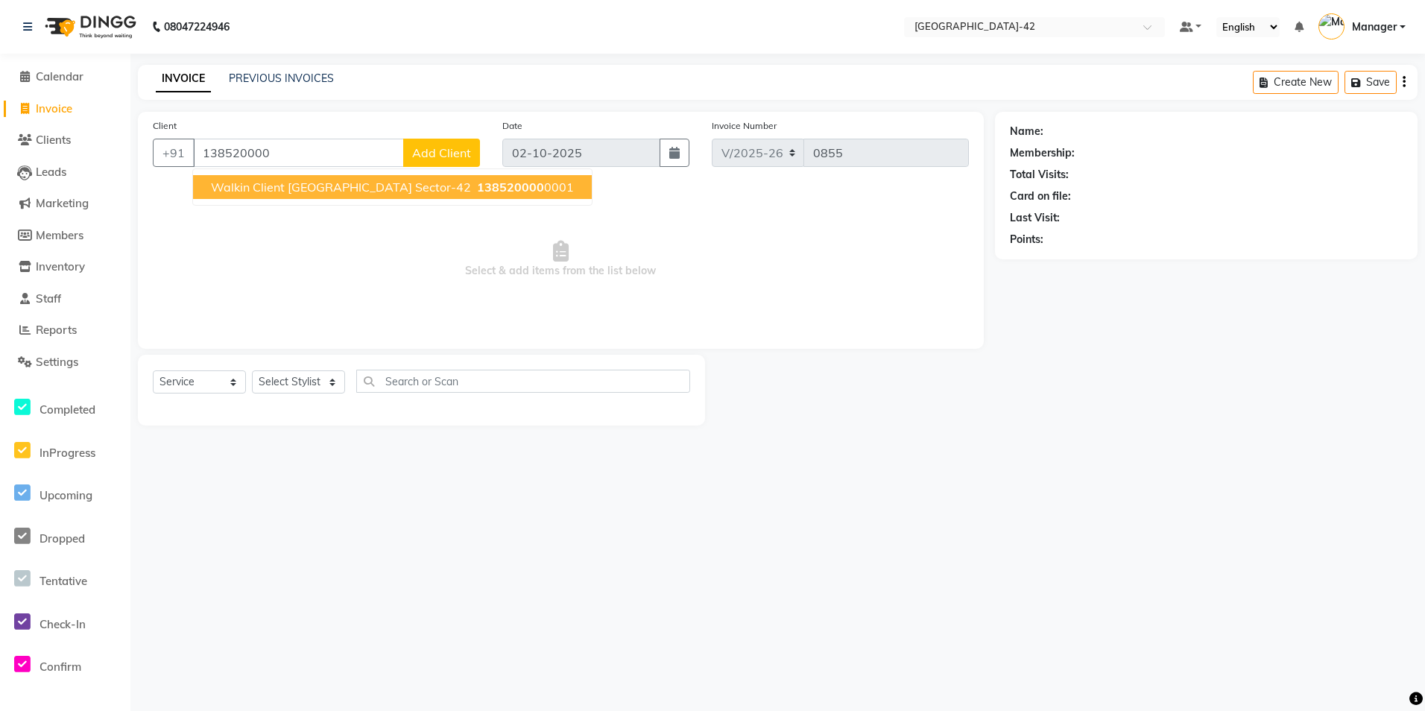
click at [383, 184] on span "Walkin Client Golf Avenue Sector-42" at bounding box center [341, 187] width 260 height 15
type input "1385200000001"
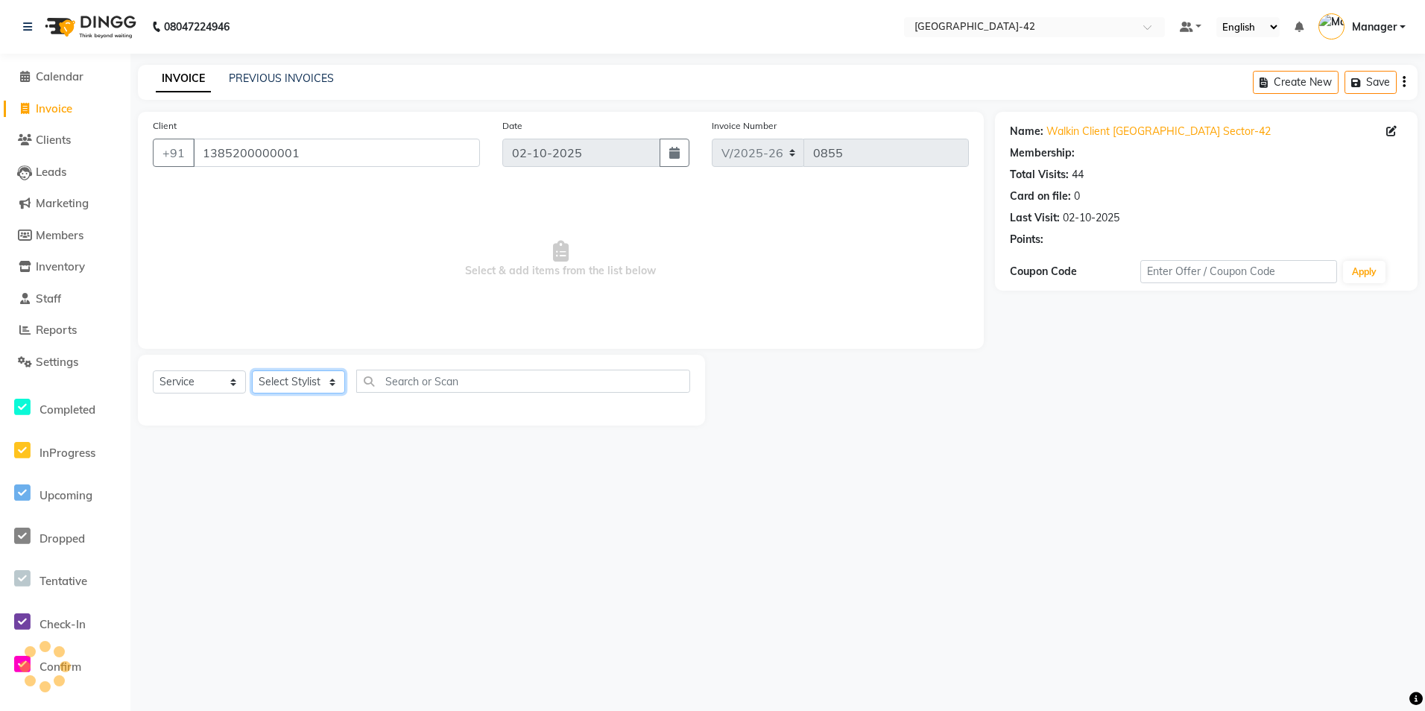
select select "1: Object"
click at [318, 379] on select "Select Stylist Ajay Aman_Pdct Amjad_asst Ankit_asst Asif_BRB Basant_Pdct Bhupes…" at bounding box center [298, 381] width 93 height 23
select select "87973"
click at [252, 370] on select "Select Stylist Ajay Aman_Pdct Amjad_asst Ankit_asst Asif_BRB Basant_Pdct Bhupes…" at bounding box center [298, 381] width 93 height 23
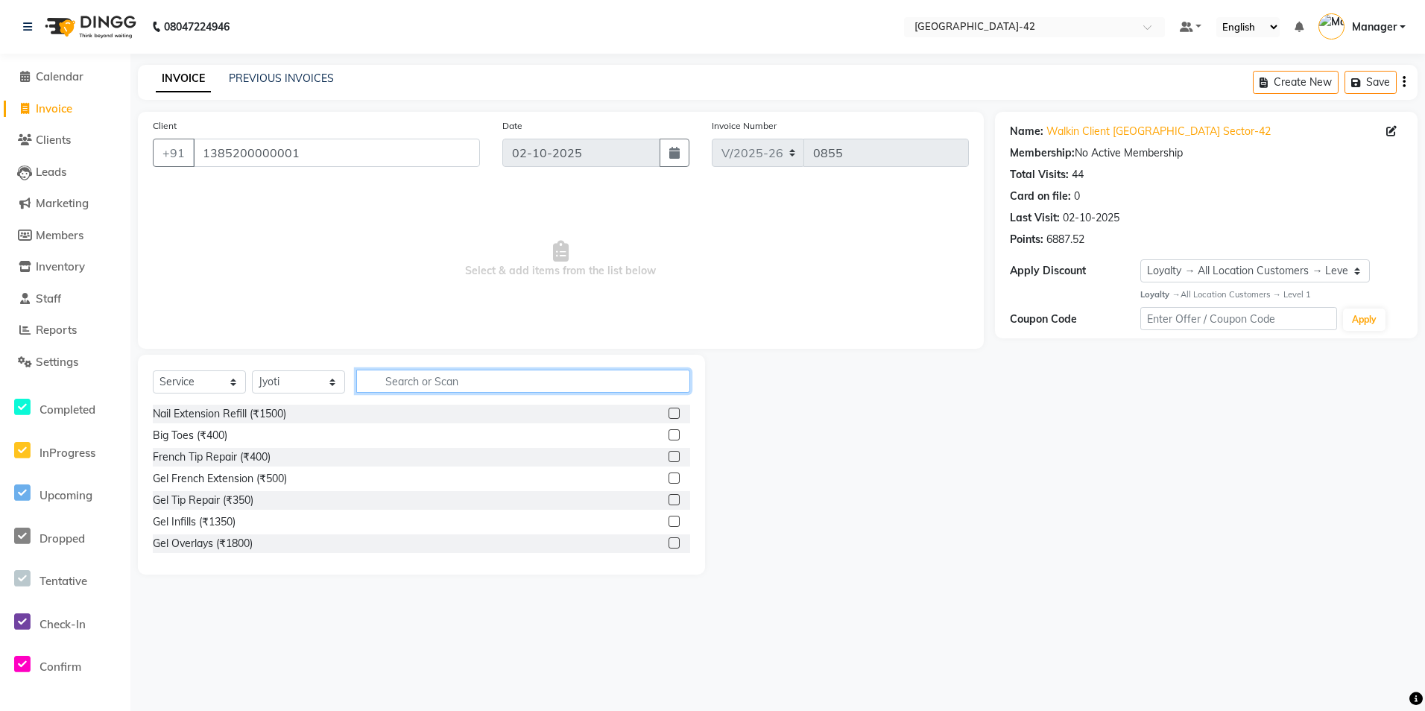
click at [388, 391] on input "text" at bounding box center [523, 381] width 334 height 23
type input "eye"
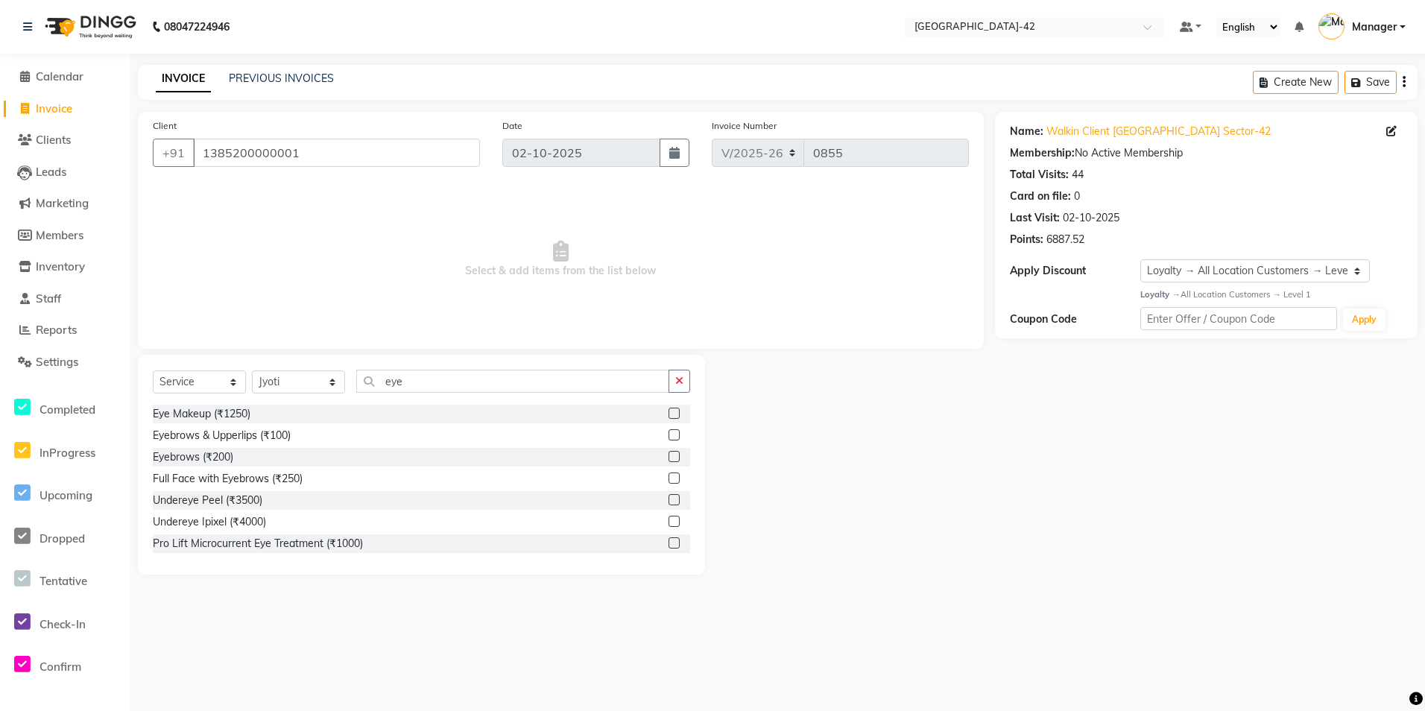
click at [200, 467] on div "Eye Makeup (₹1250) Eyebrows & Upperlips (₹100) Eyebrows (₹200) Full Face with E…" at bounding box center [421, 479] width 537 height 149
click at [210, 458] on div "Eyebrows (₹200)" at bounding box center [193, 457] width 80 height 16
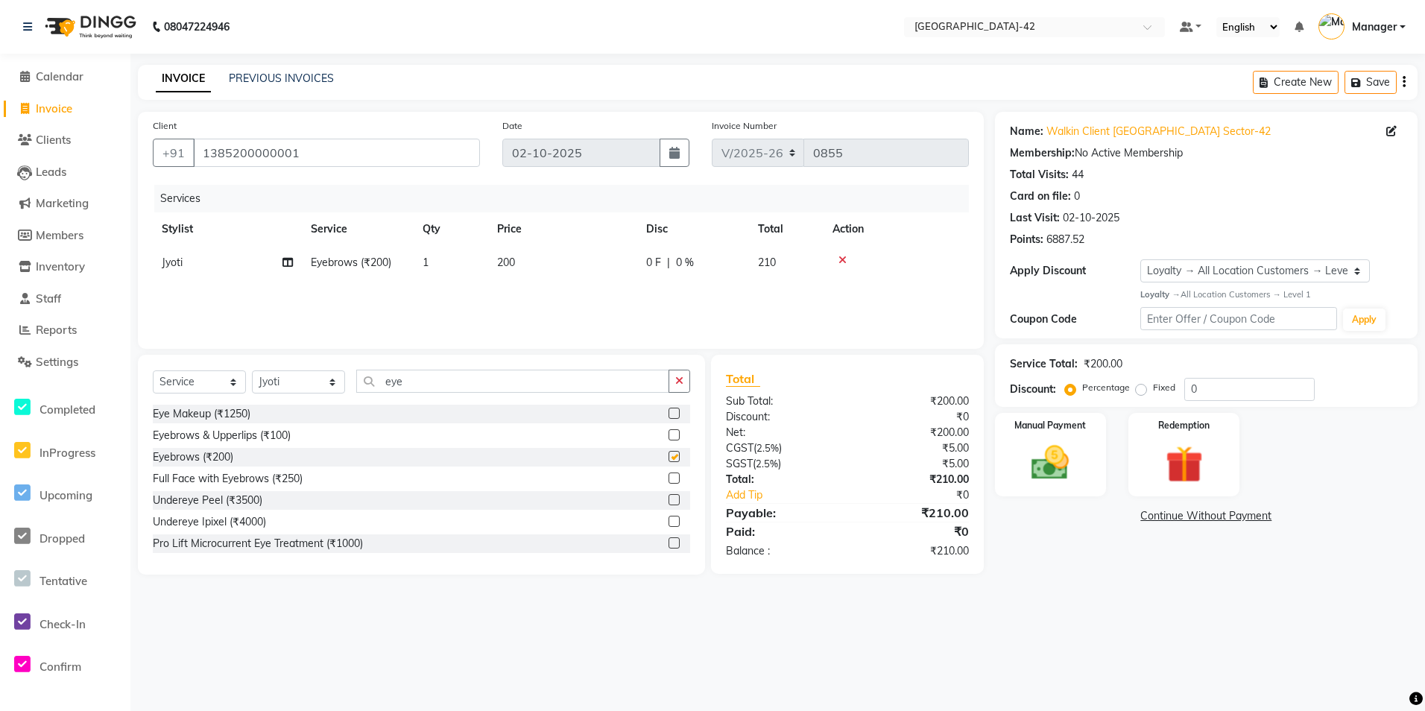
checkbox input "false"
click at [1061, 496] on div "Manual Payment" at bounding box center [1051, 454] width 116 height 87
click at [1117, 519] on span "UPI" at bounding box center [1114, 516] width 23 height 17
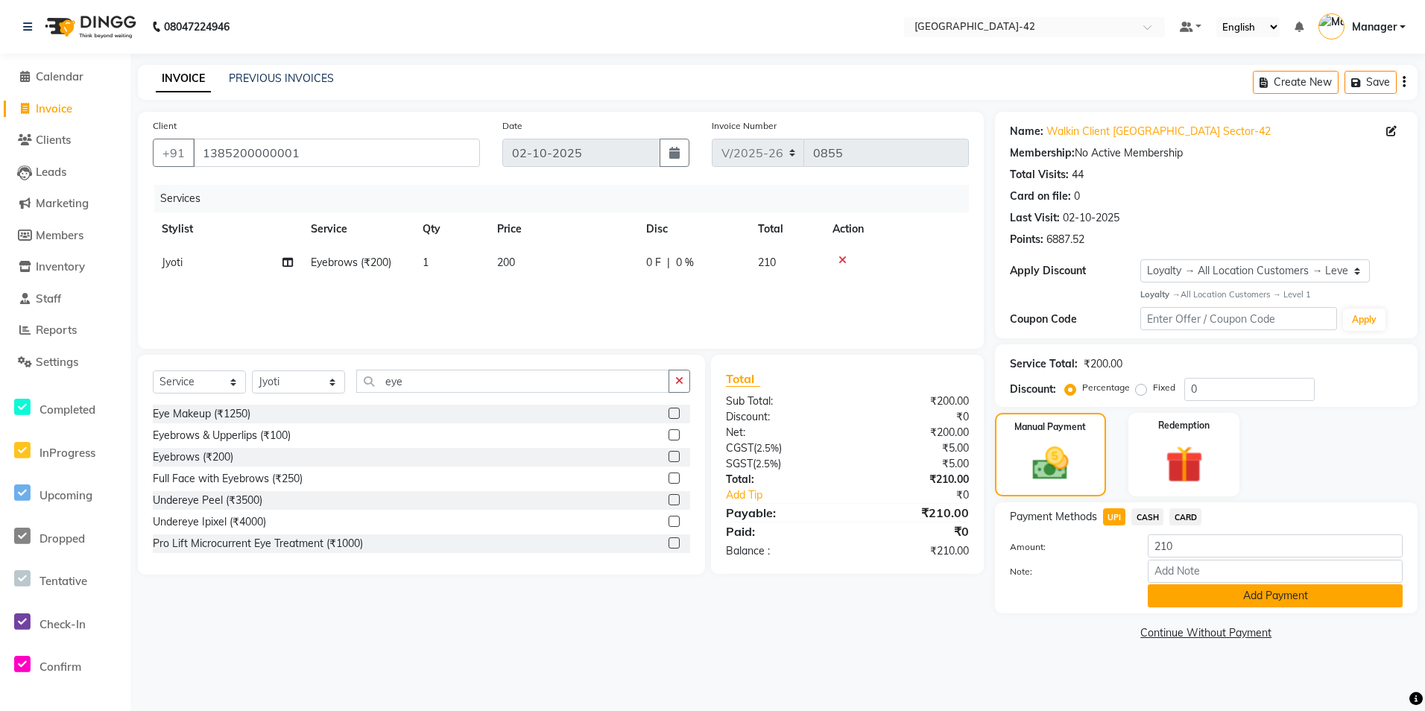
click at [1210, 600] on button "Add Payment" at bounding box center [1275, 595] width 255 height 23
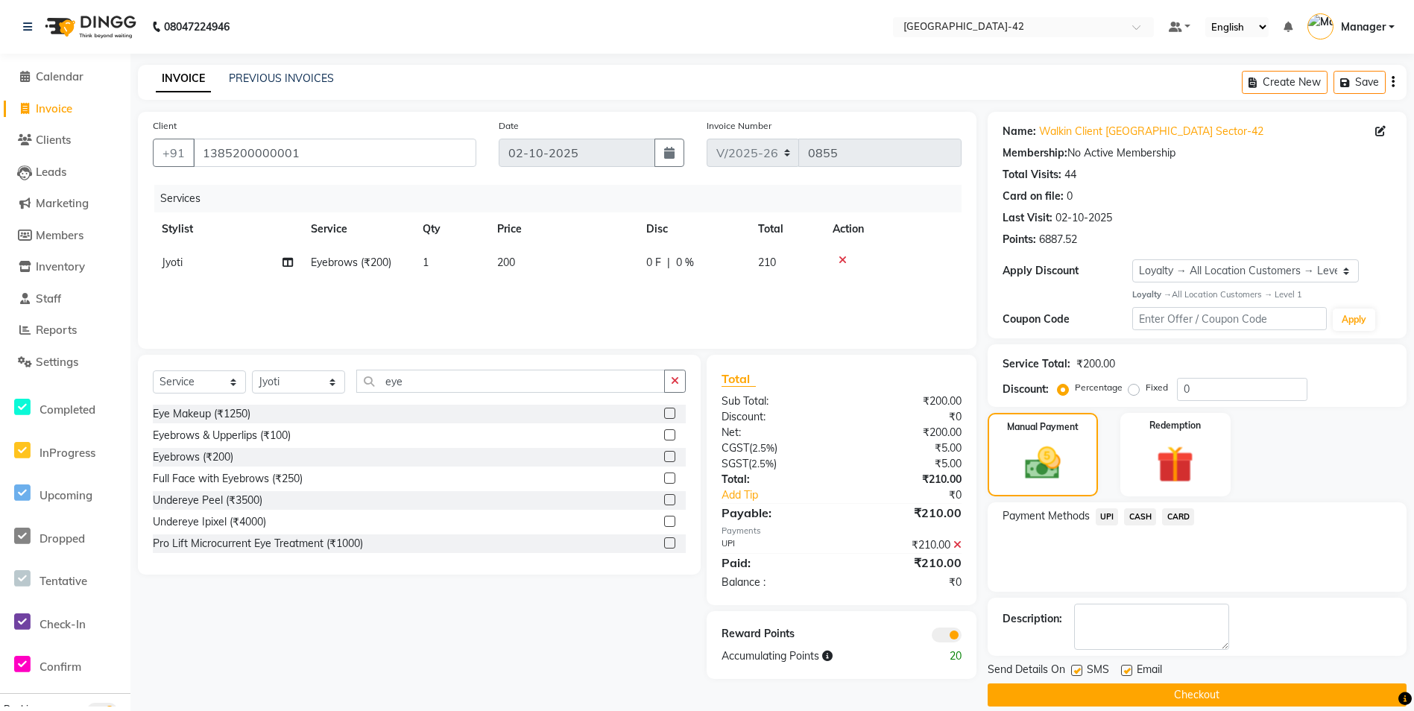
scroll to position [18, 0]
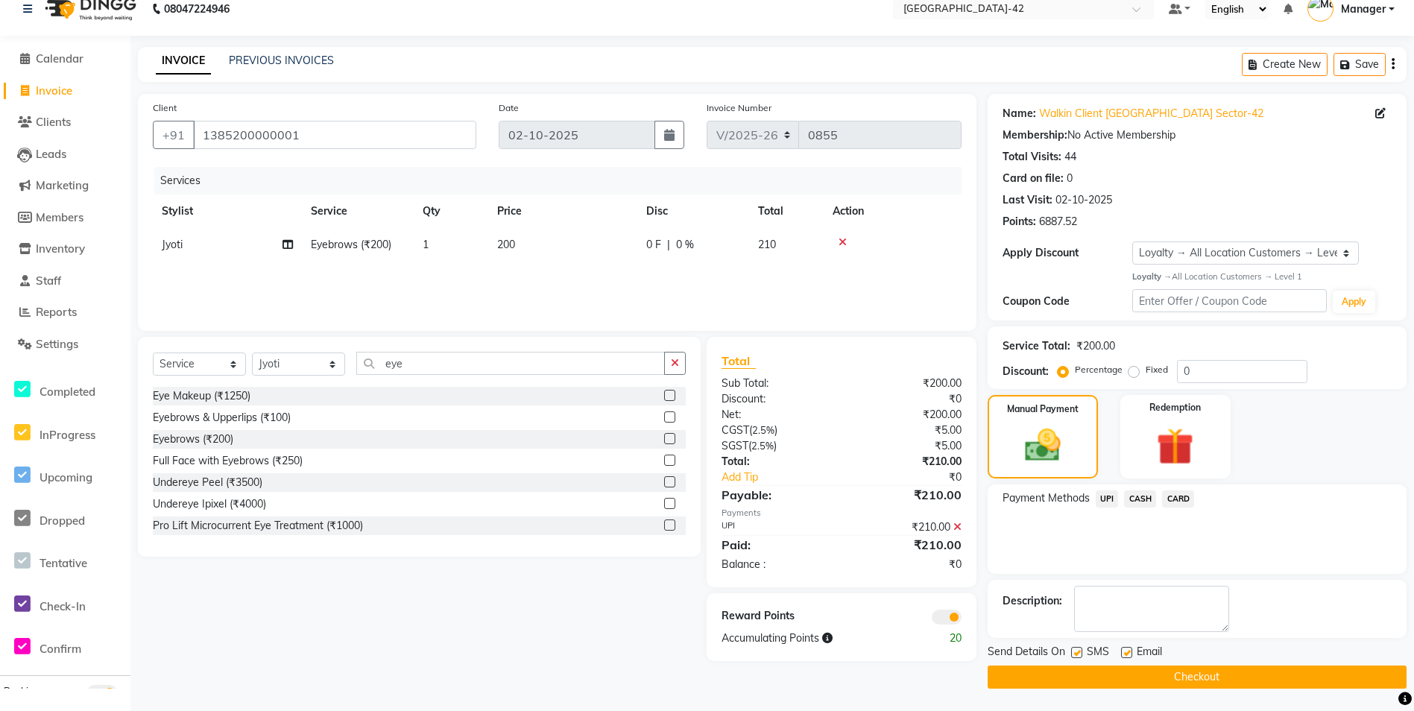
click at [949, 614] on span at bounding box center [947, 617] width 30 height 15
click at [961, 619] on input "checkbox" at bounding box center [961, 619] width 0 height 0
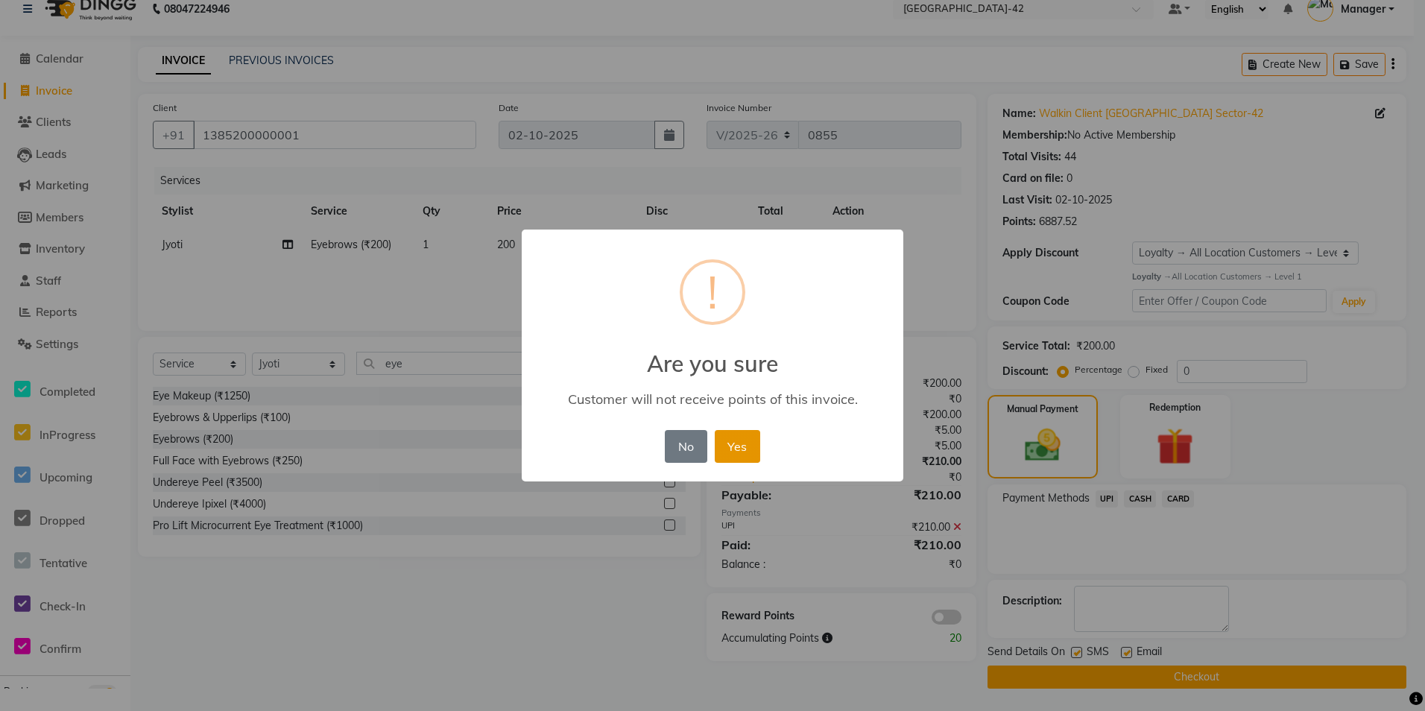
click at [739, 440] on button "Yes" at bounding box center [737, 446] width 45 height 33
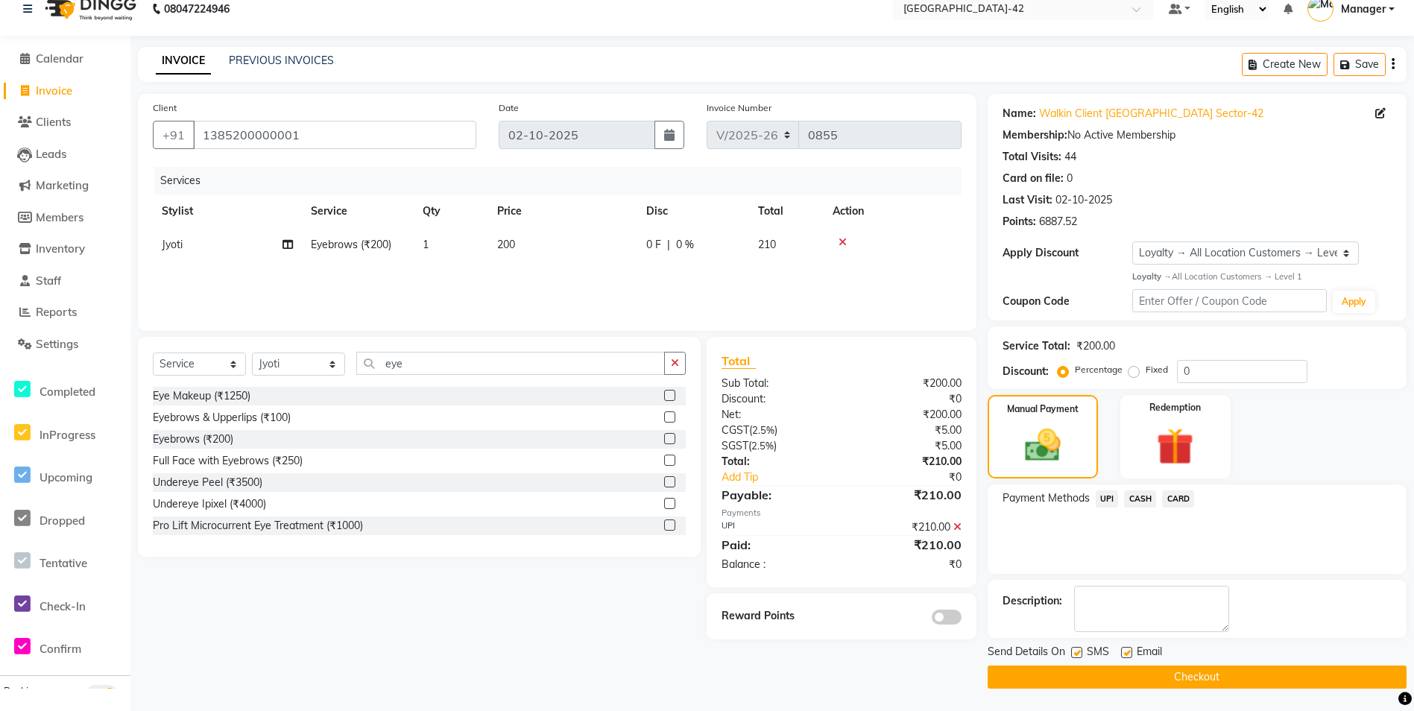
click at [1167, 674] on button "Checkout" at bounding box center [1197, 677] width 419 height 23
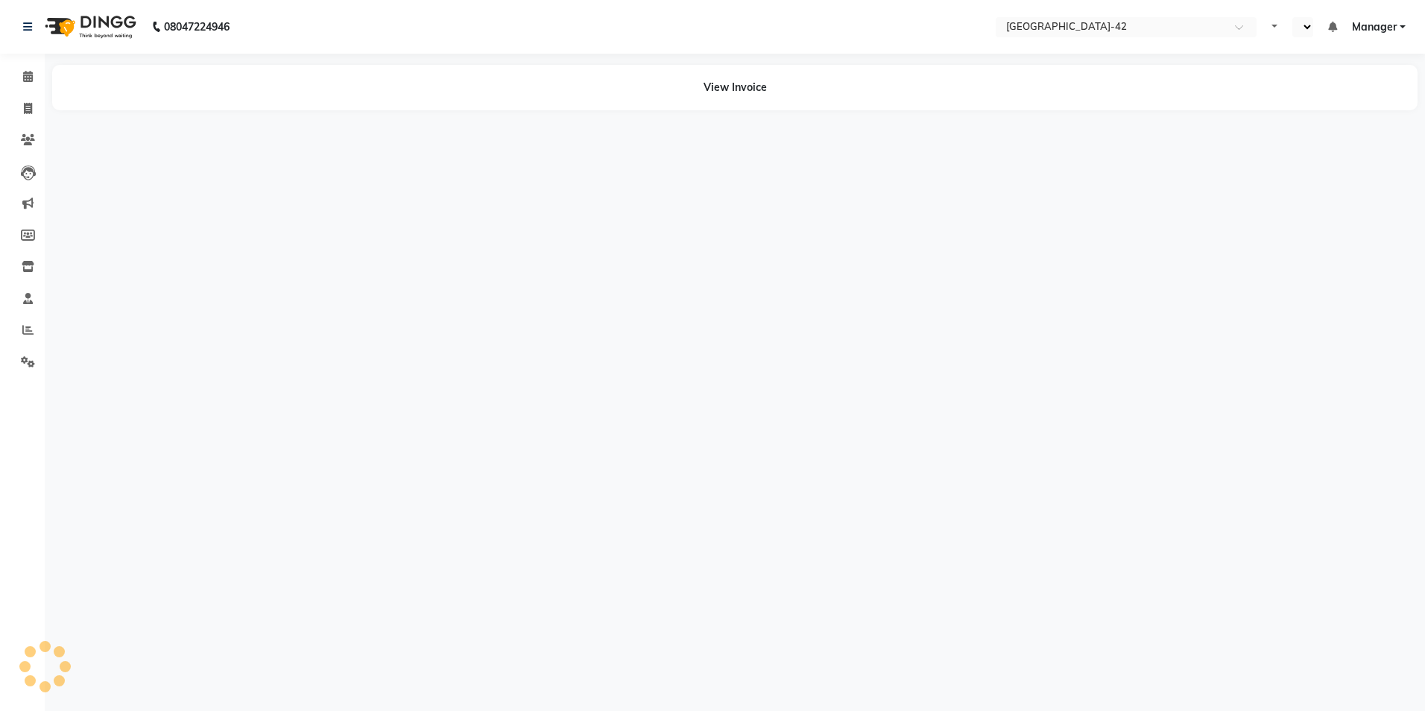
select select "en"
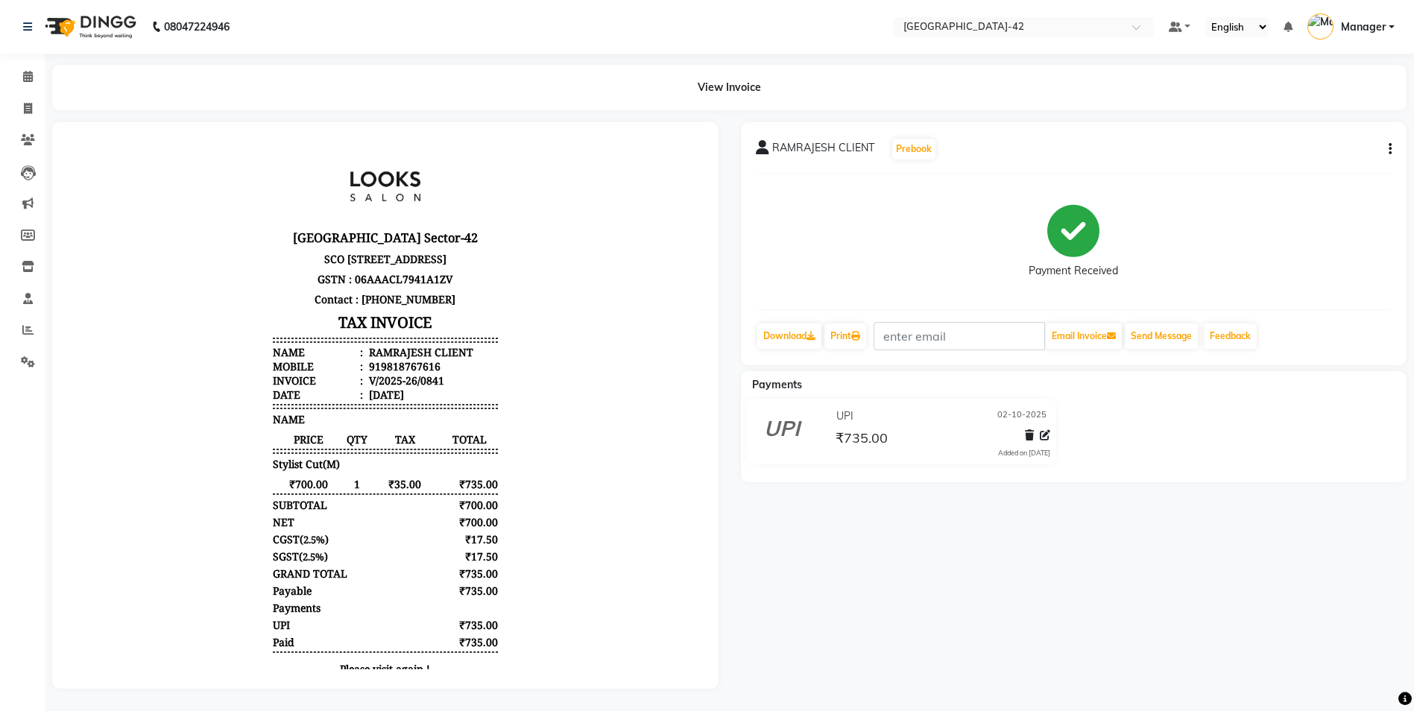
click at [1395, 148] on div "RAMRAJESH CLIENT Prebook Payment Received Download Print Email Invoice Send Mes…" at bounding box center [1074, 243] width 666 height 243
click at [1391, 150] on icon "button" at bounding box center [1390, 149] width 3 height 1
click at [888, 425] on div "UPI [DATE]" at bounding box center [942, 416] width 218 height 23
click at [1044, 432] on icon at bounding box center [1045, 435] width 10 height 10
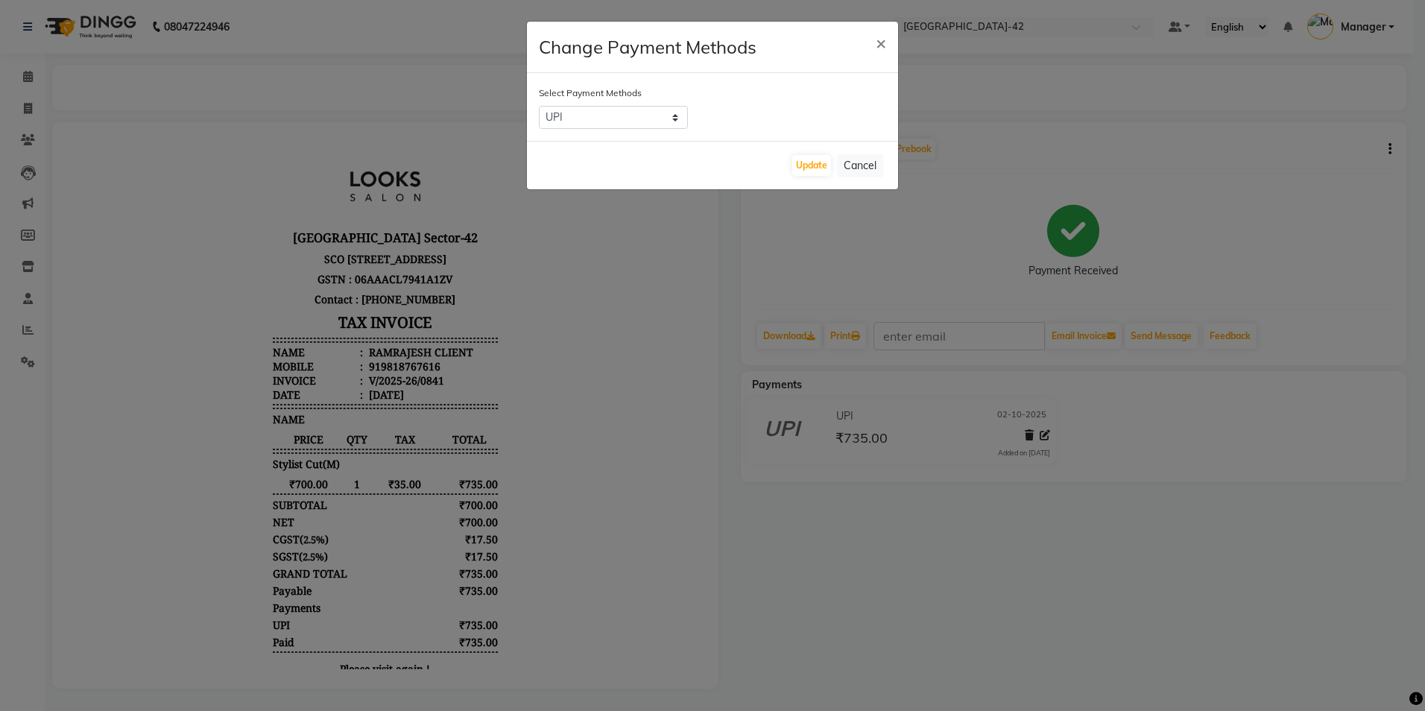
click at [688, 113] on div "UPI CASH CARD" at bounding box center [712, 117] width 347 height 23
click at [678, 116] on select "UPI CASH CARD" at bounding box center [613, 117] width 149 height 23
select select "1"
click at [539, 106] on select "UPI CASH CARD" at bounding box center [613, 117] width 149 height 23
click at [810, 162] on button "Update" at bounding box center [811, 165] width 39 height 21
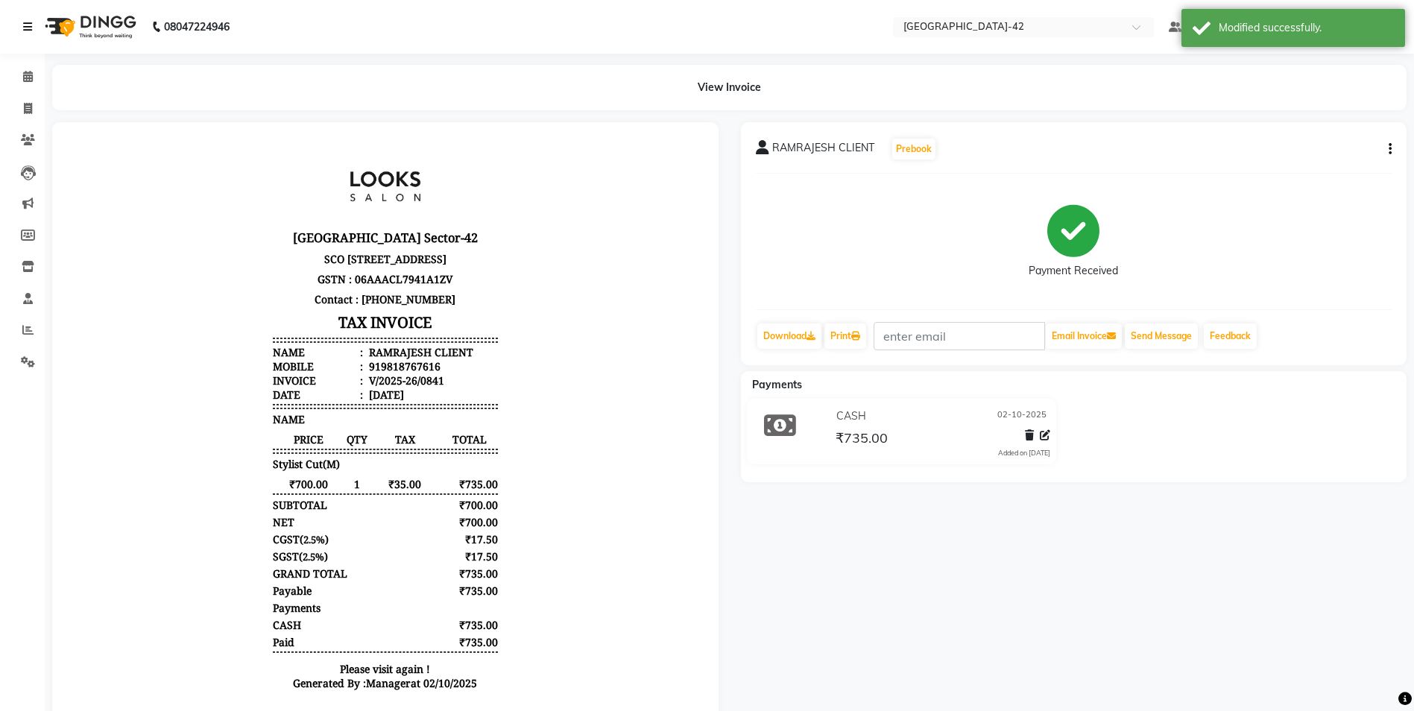
click at [29, 24] on icon at bounding box center [27, 27] width 9 height 10
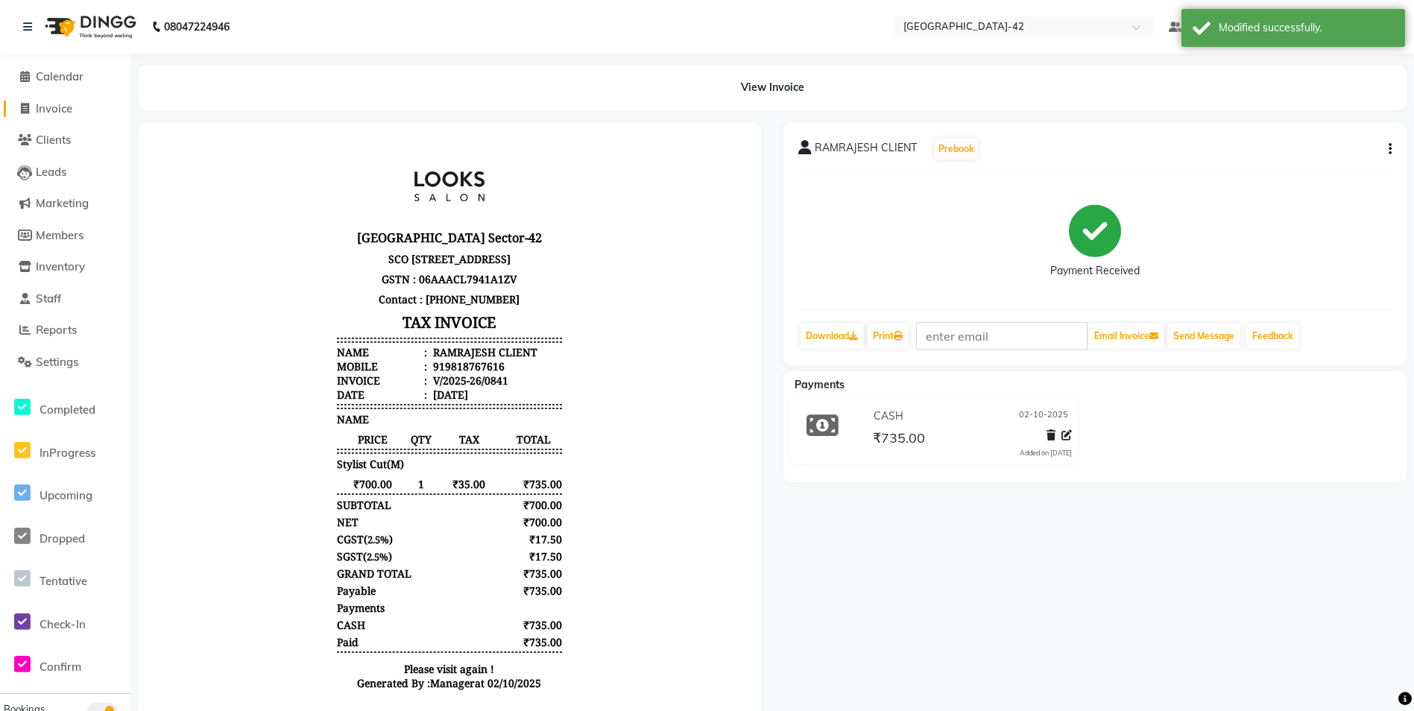
click at [72, 114] on span "Invoice" at bounding box center [54, 108] width 37 height 14
select select "service"
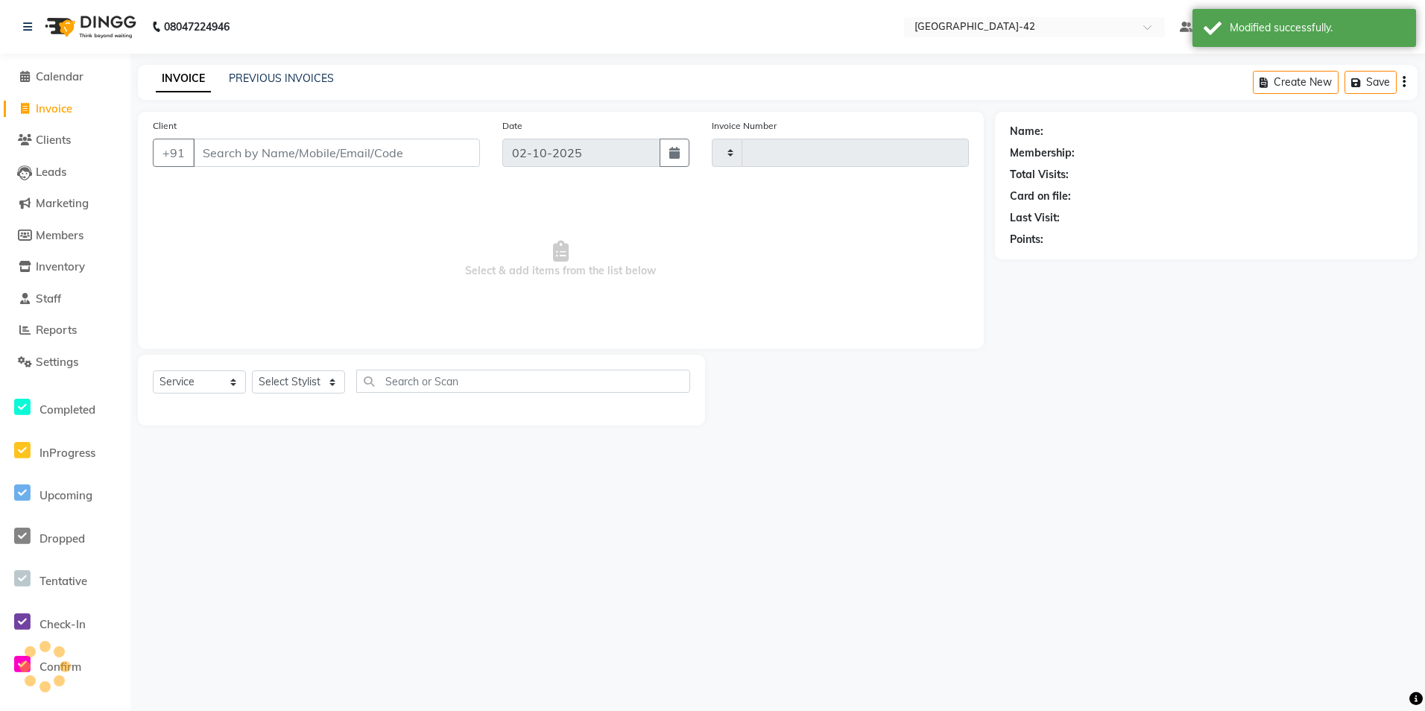
type input "0855"
select select "8692"
click at [69, 76] on span "Calendar" at bounding box center [60, 76] width 48 height 14
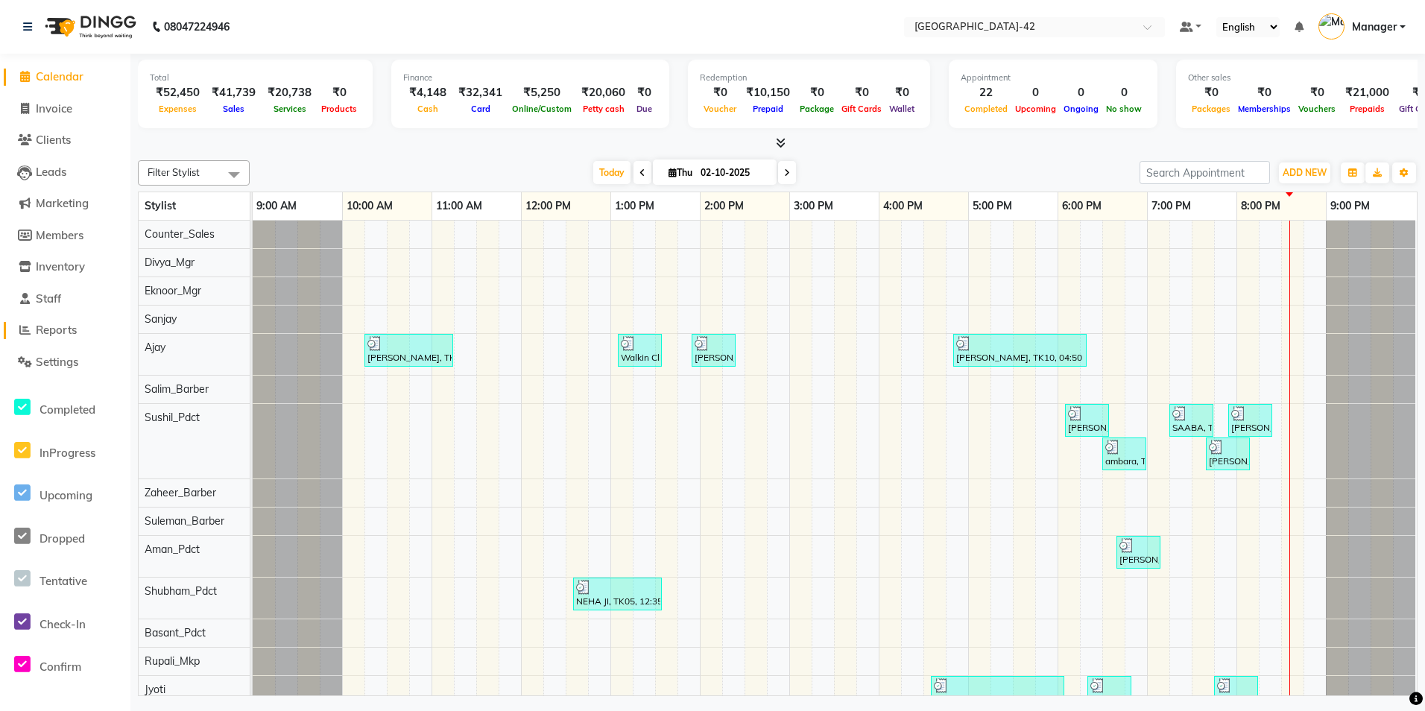
click at [74, 331] on span "Reports" at bounding box center [56, 330] width 41 height 14
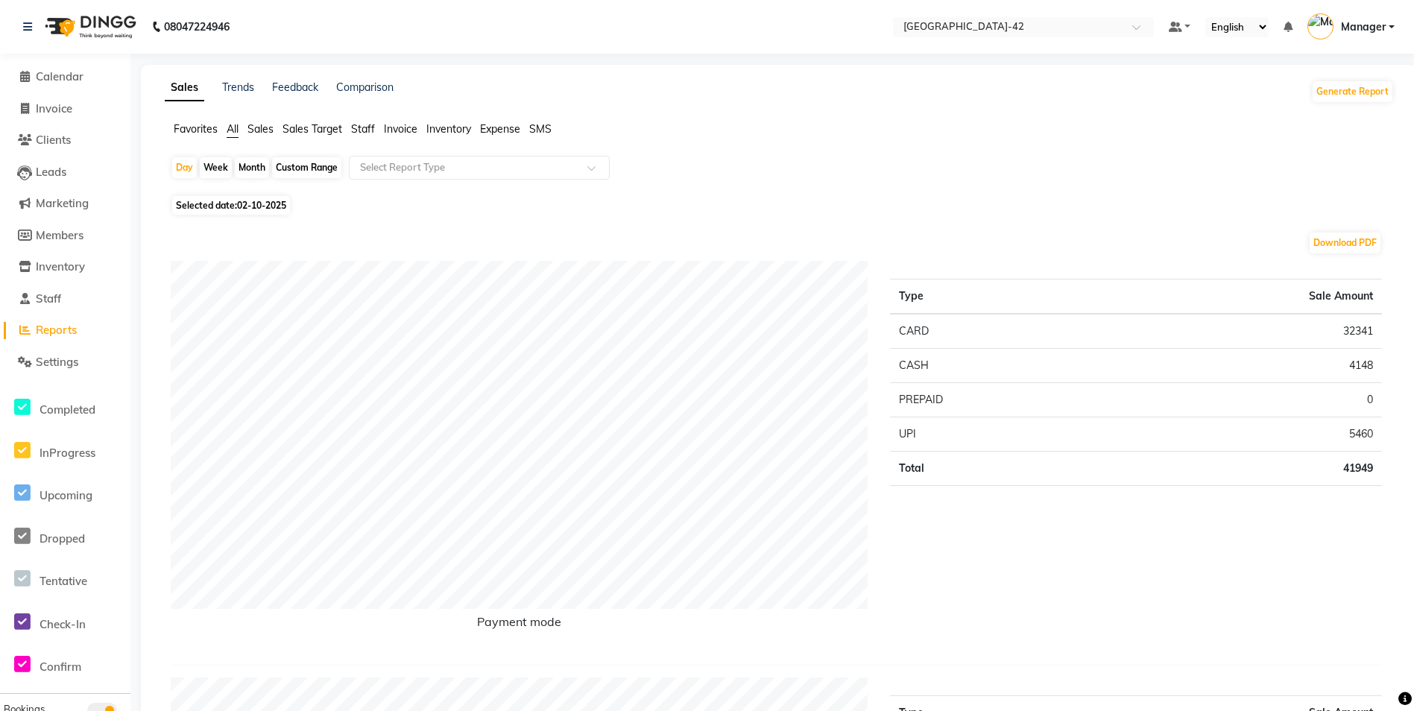
click at [356, 130] on span "Staff" at bounding box center [363, 128] width 24 height 13
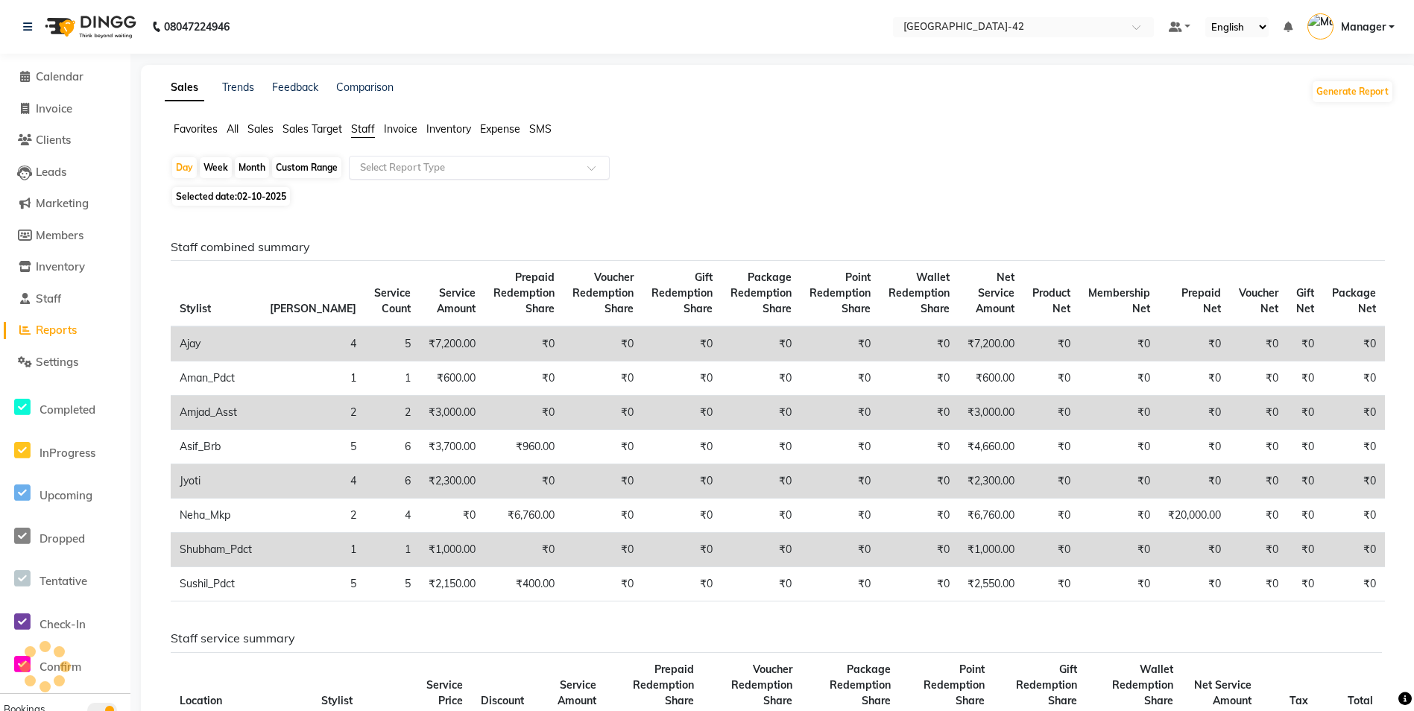
click at [410, 173] on input "text" at bounding box center [464, 167] width 215 height 15
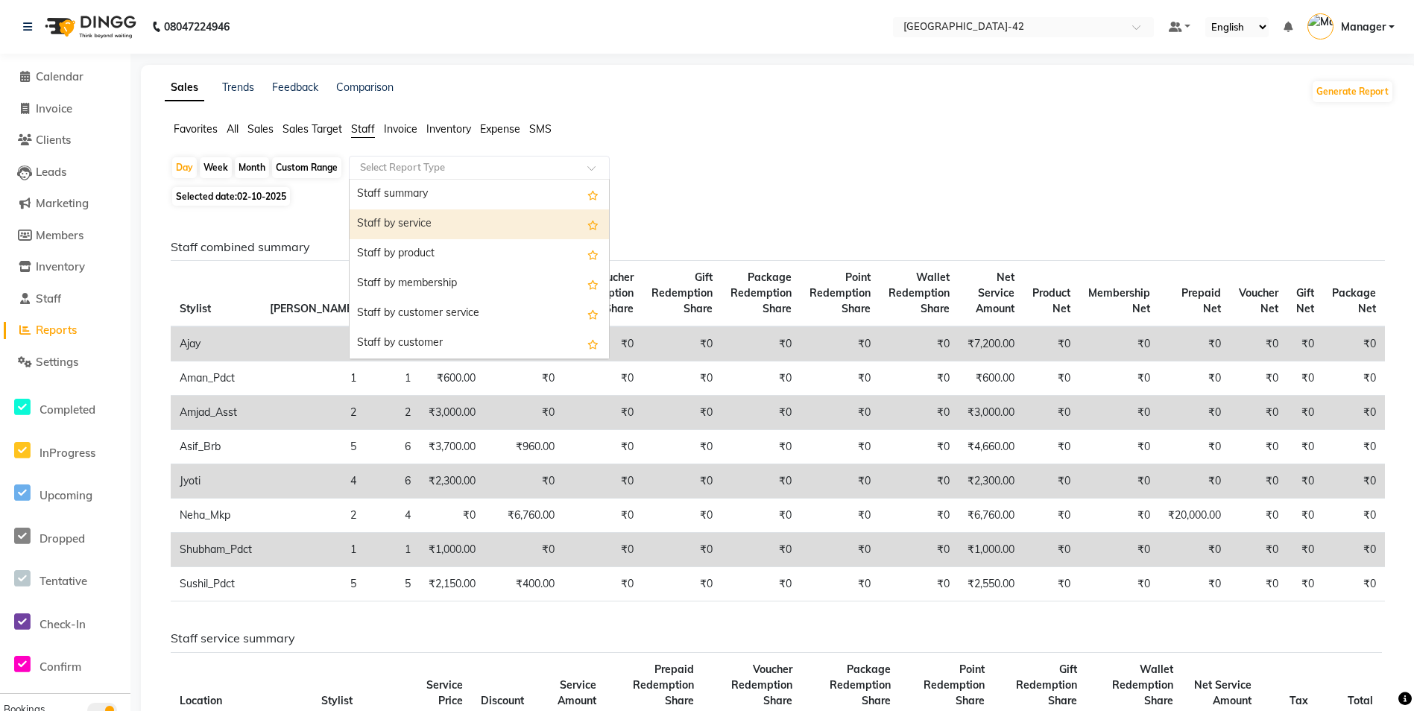
click at [413, 221] on div "Staff by service" at bounding box center [479, 224] width 259 height 30
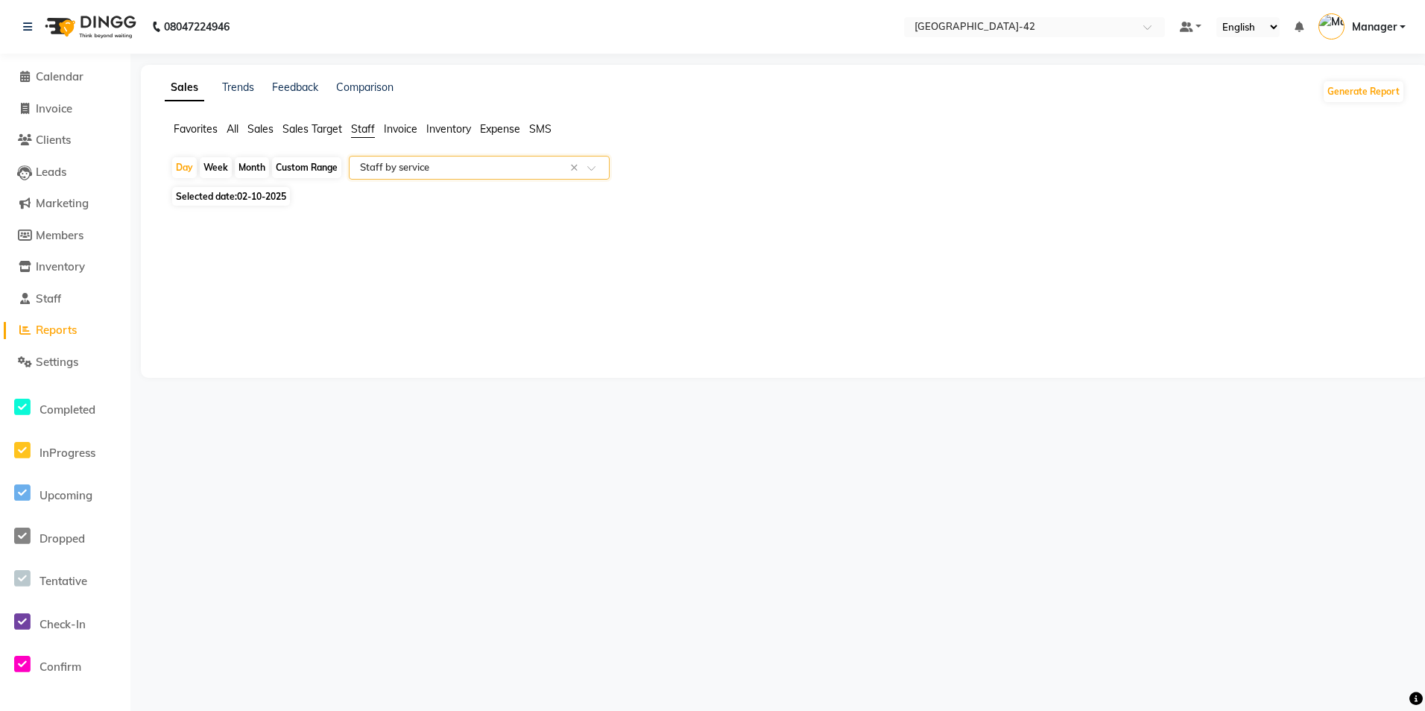
select select "full_report"
select select "csv"
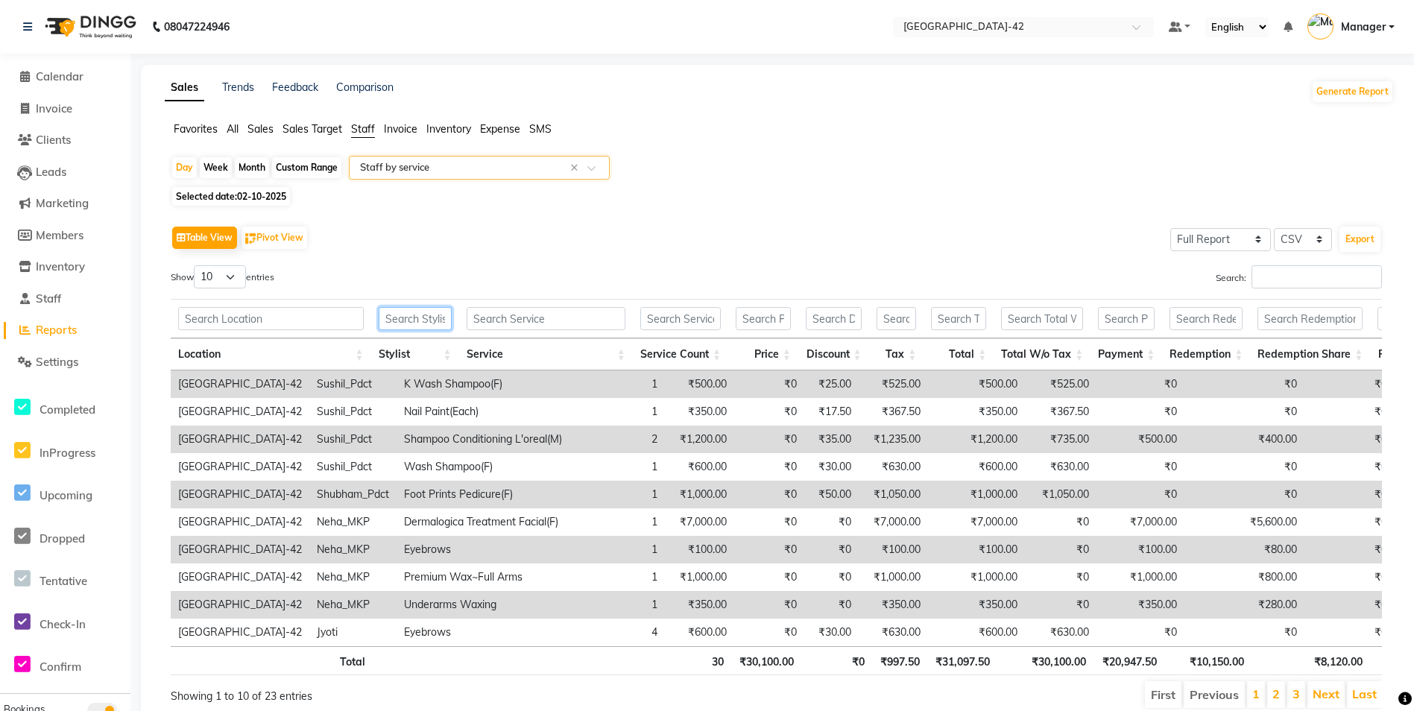
click at [402, 321] on input "text" at bounding box center [415, 318] width 73 height 23
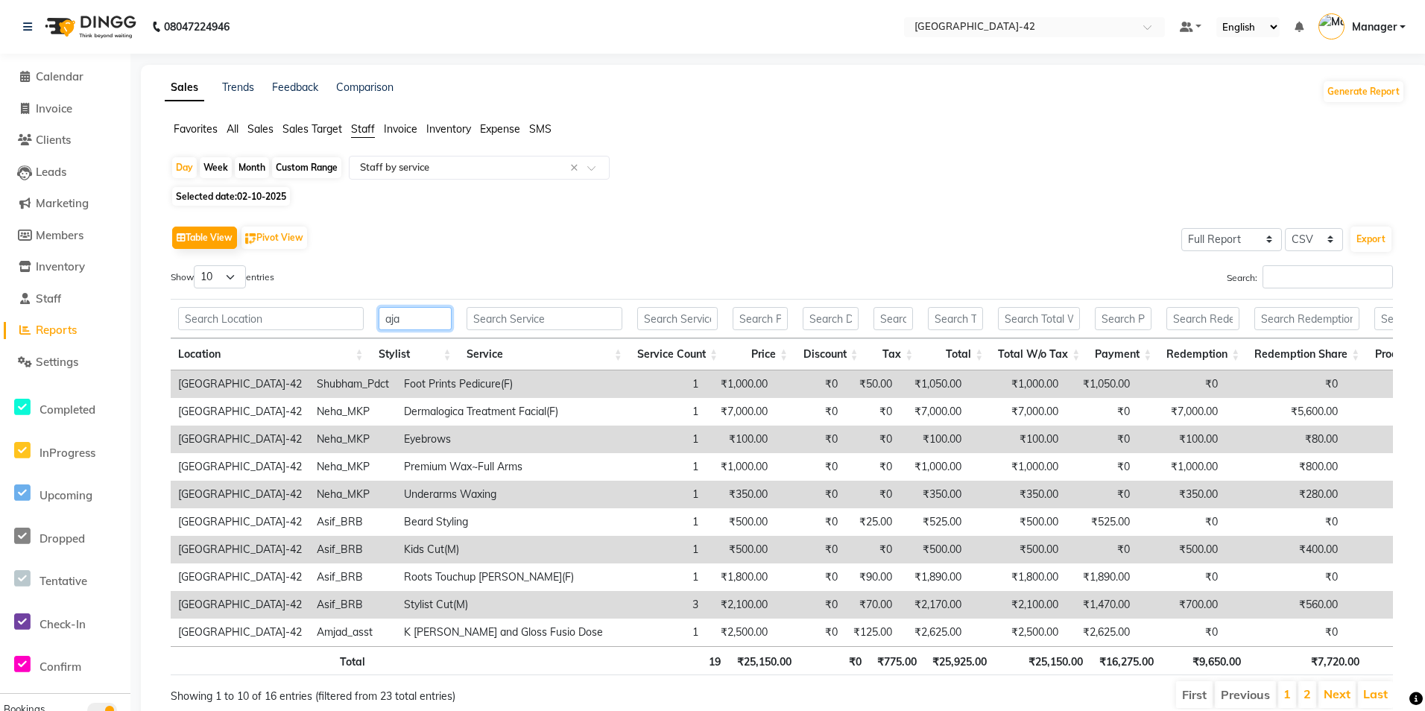
type input "ajay"
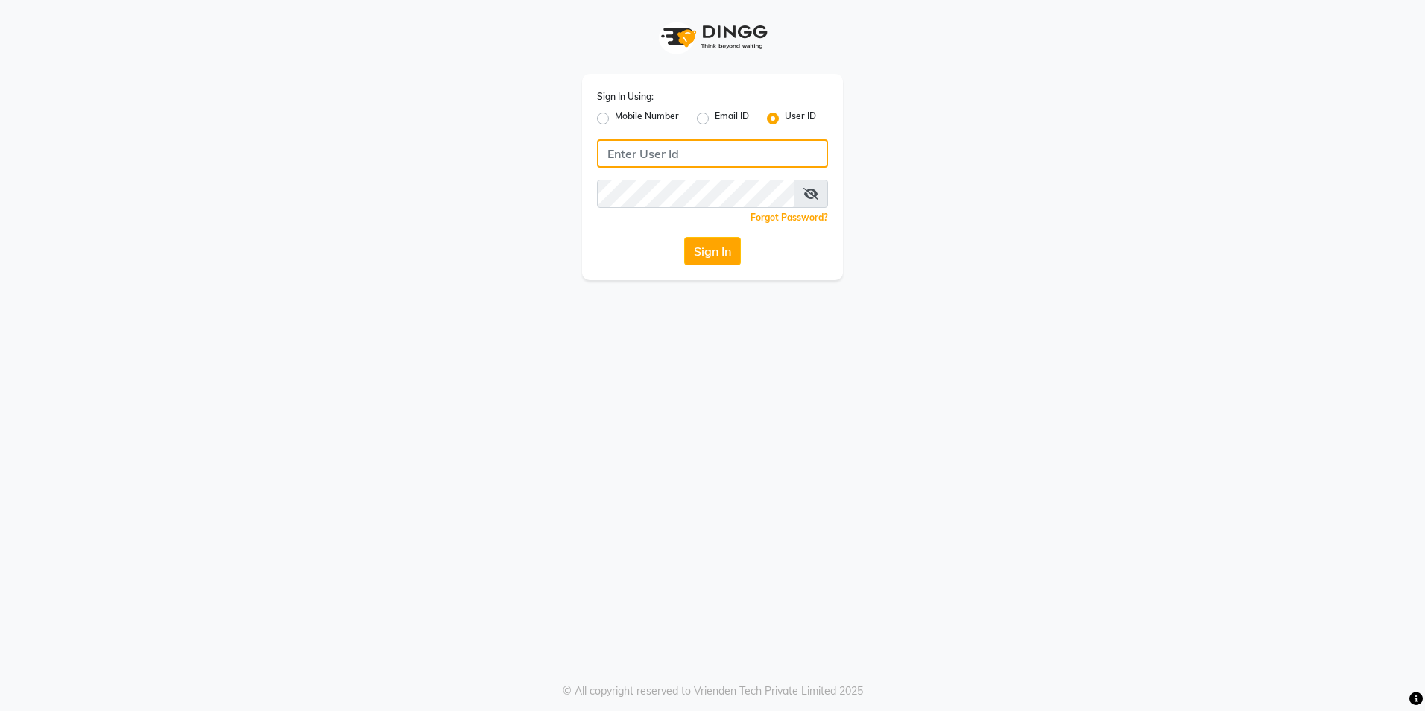
type input "e3852-01"
click at [716, 254] on button "Sign In" at bounding box center [712, 251] width 57 height 28
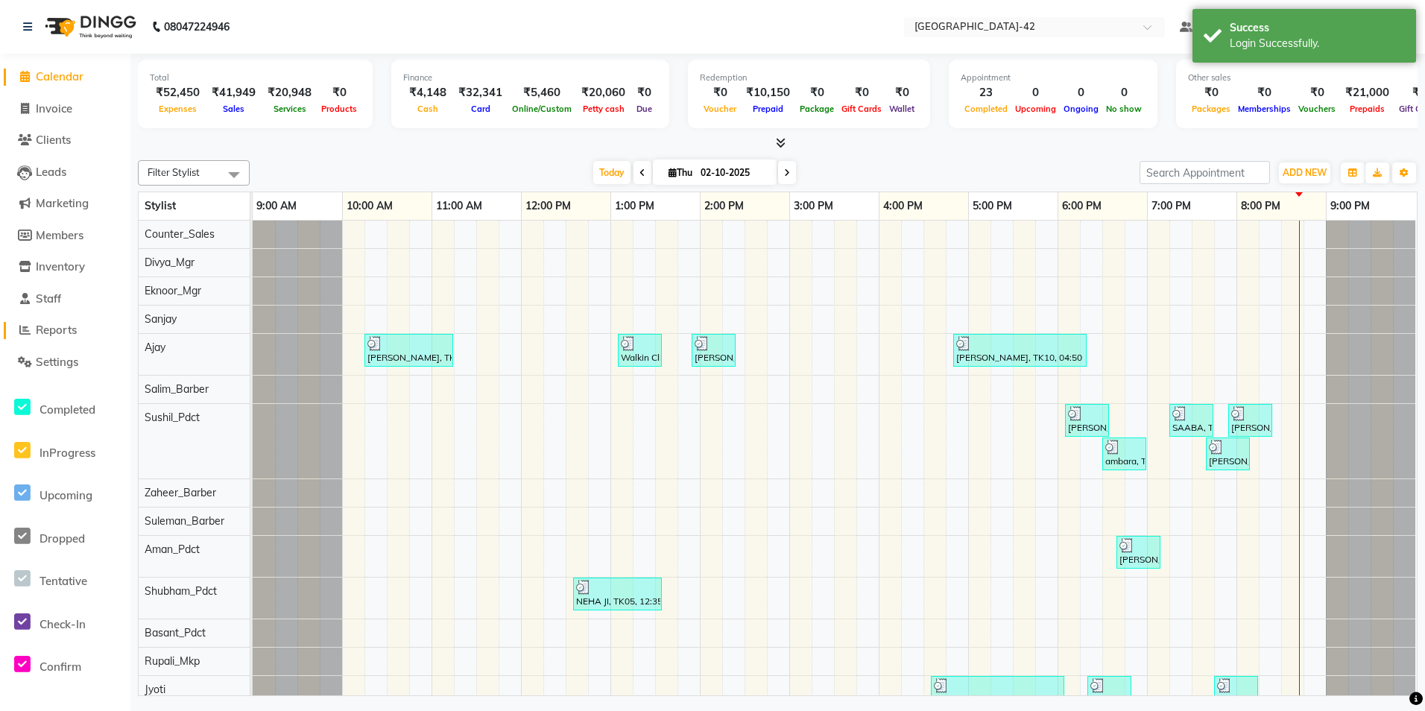
click at [59, 326] on span "Reports" at bounding box center [56, 330] width 41 height 14
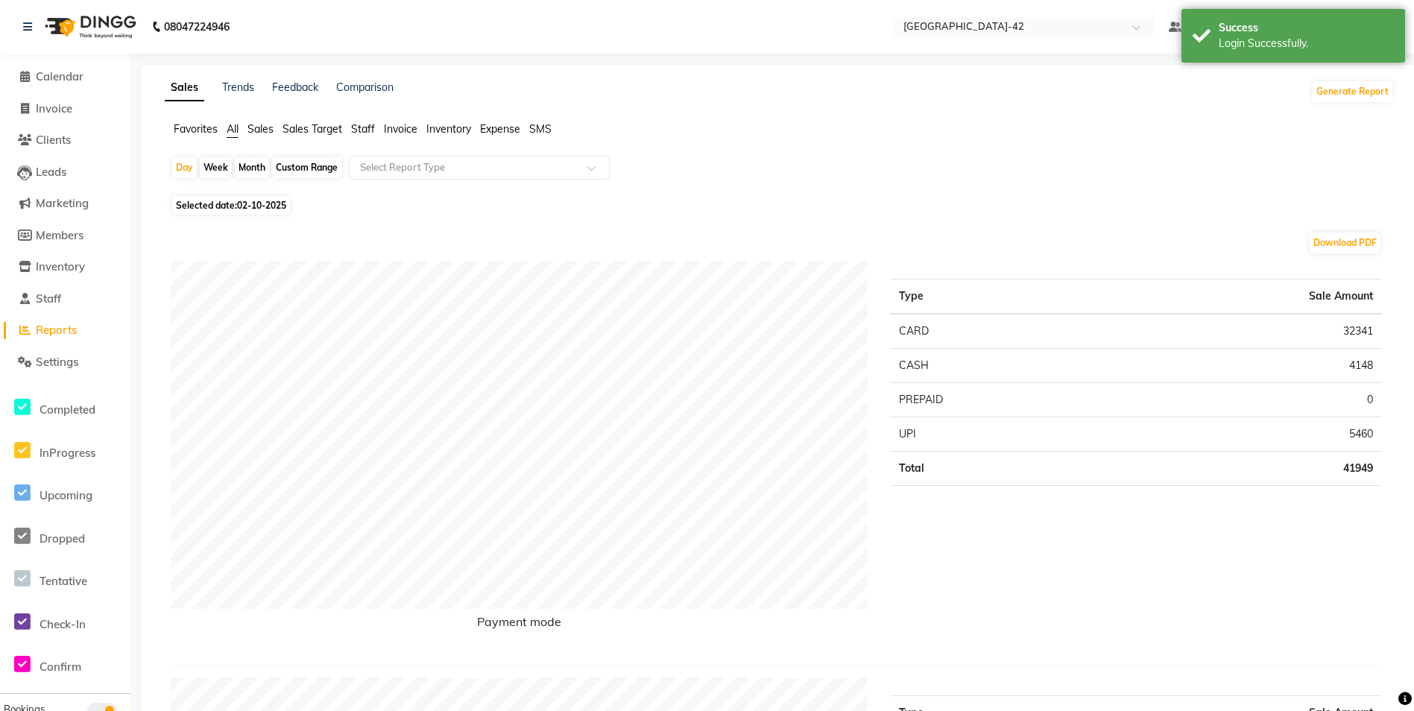
click at [371, 131] on span "Staff" at bounding box center [363, 128] width 24 height 13
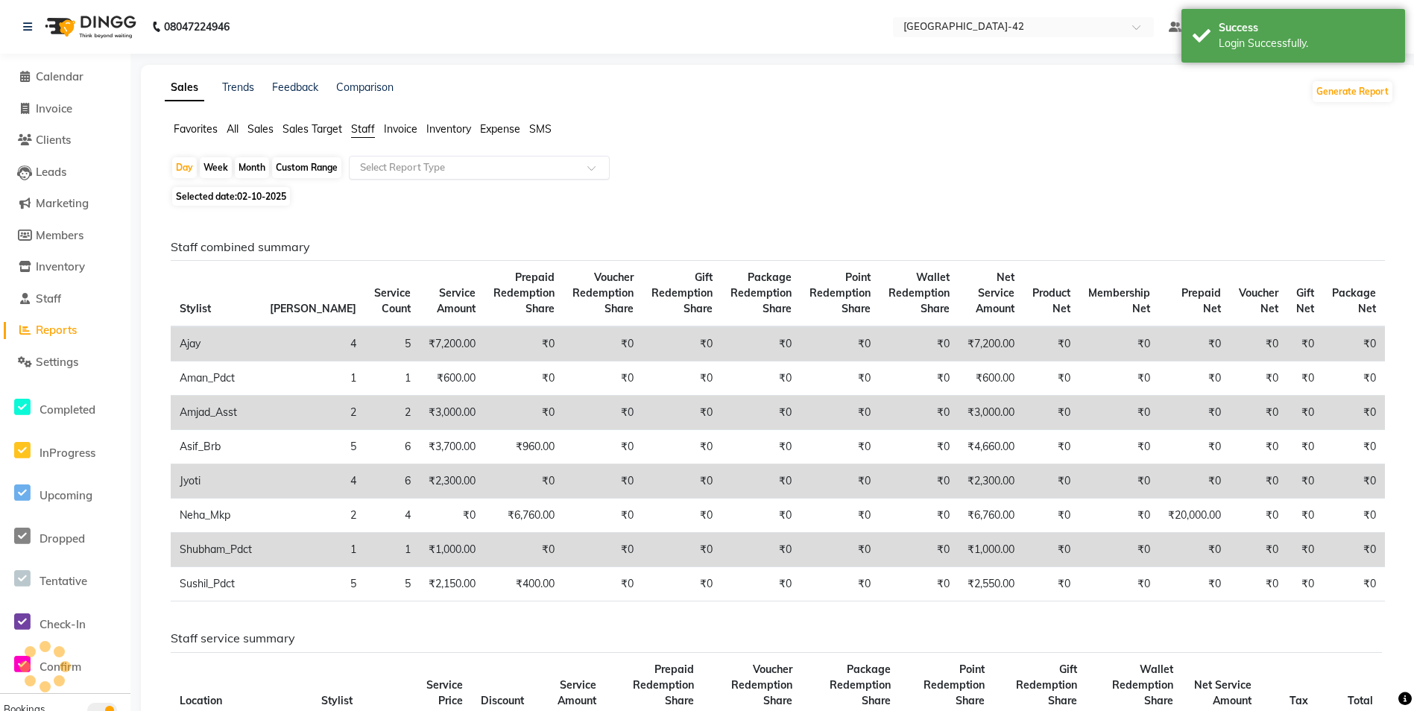
click at [403, 160] on input "text" at bounding box center [464, 167] width 215 height 15
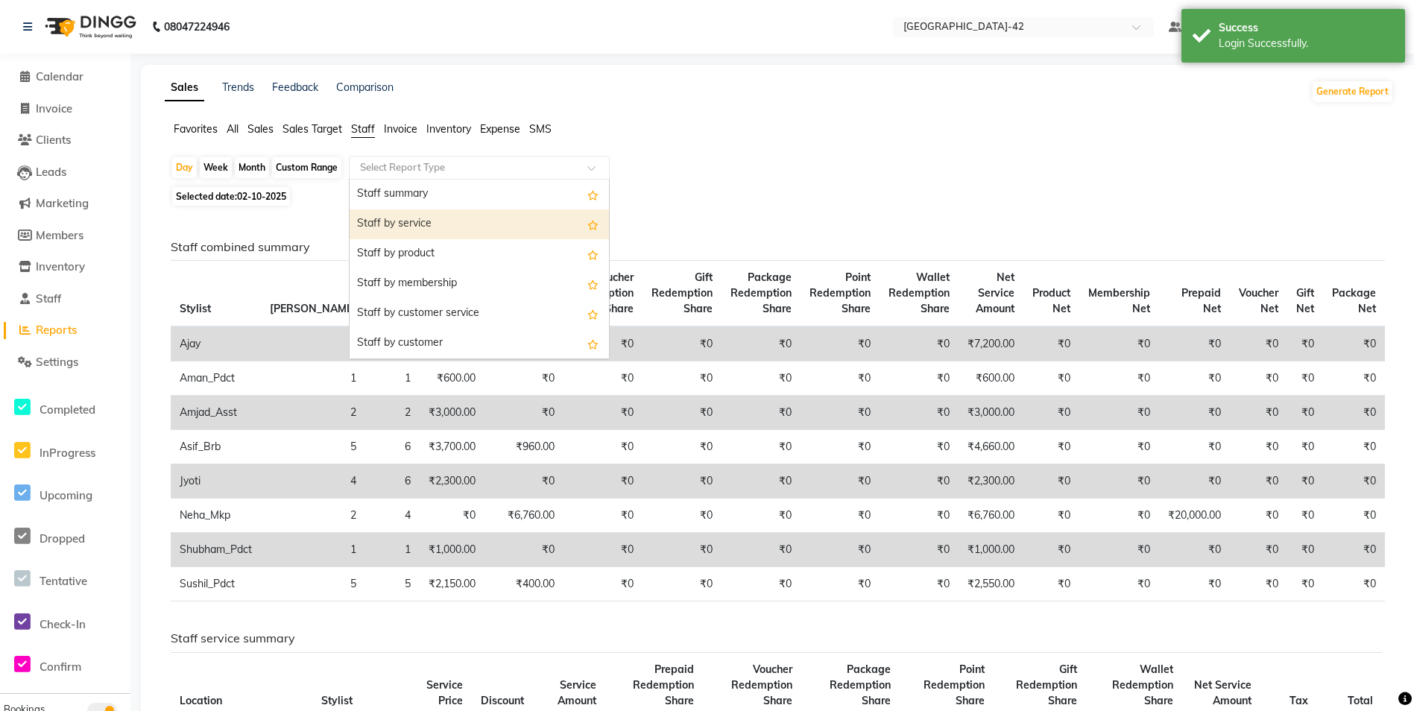
click at [452, 224] on div "Staff by service" at bounding box center [479, 224] width 259 height 30
select select "full_report"
select select "csv"
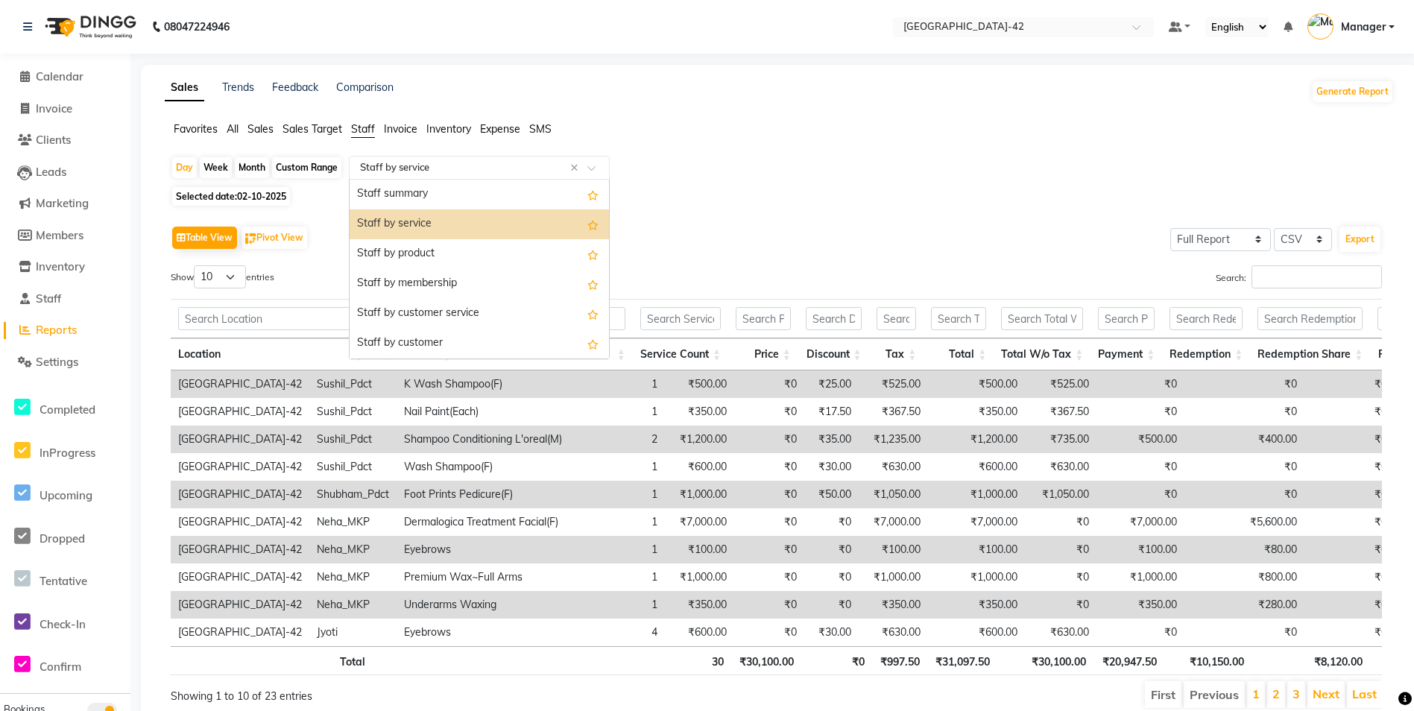
click at [589, 164] on div at bounding box center [479, 167] width 259 height 15
click at [453, 202] on div "Staff summary" at bounding box center [479, 195] width 259 height 30
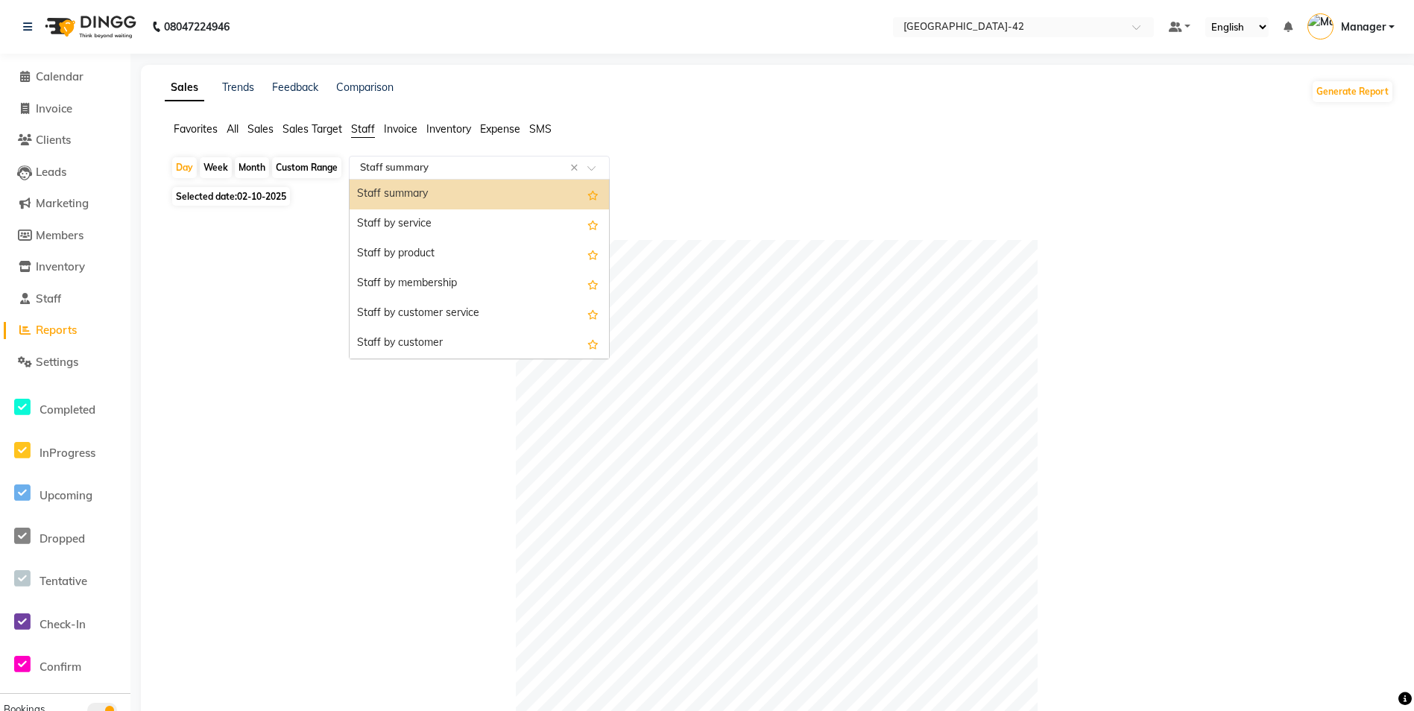
click at [607, 174] on div at bounding box center [479, 167] width 259 height 15
click at [464, 225] on div "Staff by service" at bounding box center [479, 224] width 259 height 30
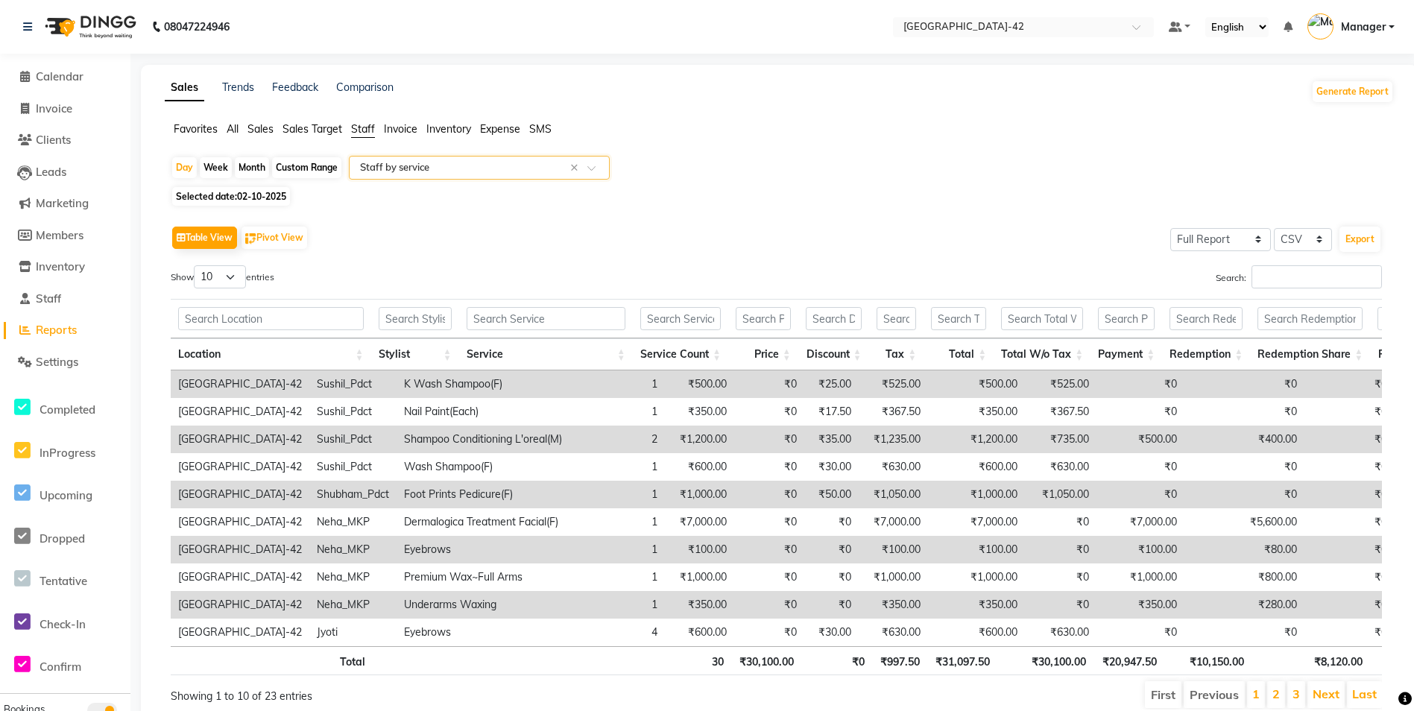
click at [598, 168] on span at bounding box center [596, 172] width 19 height 15
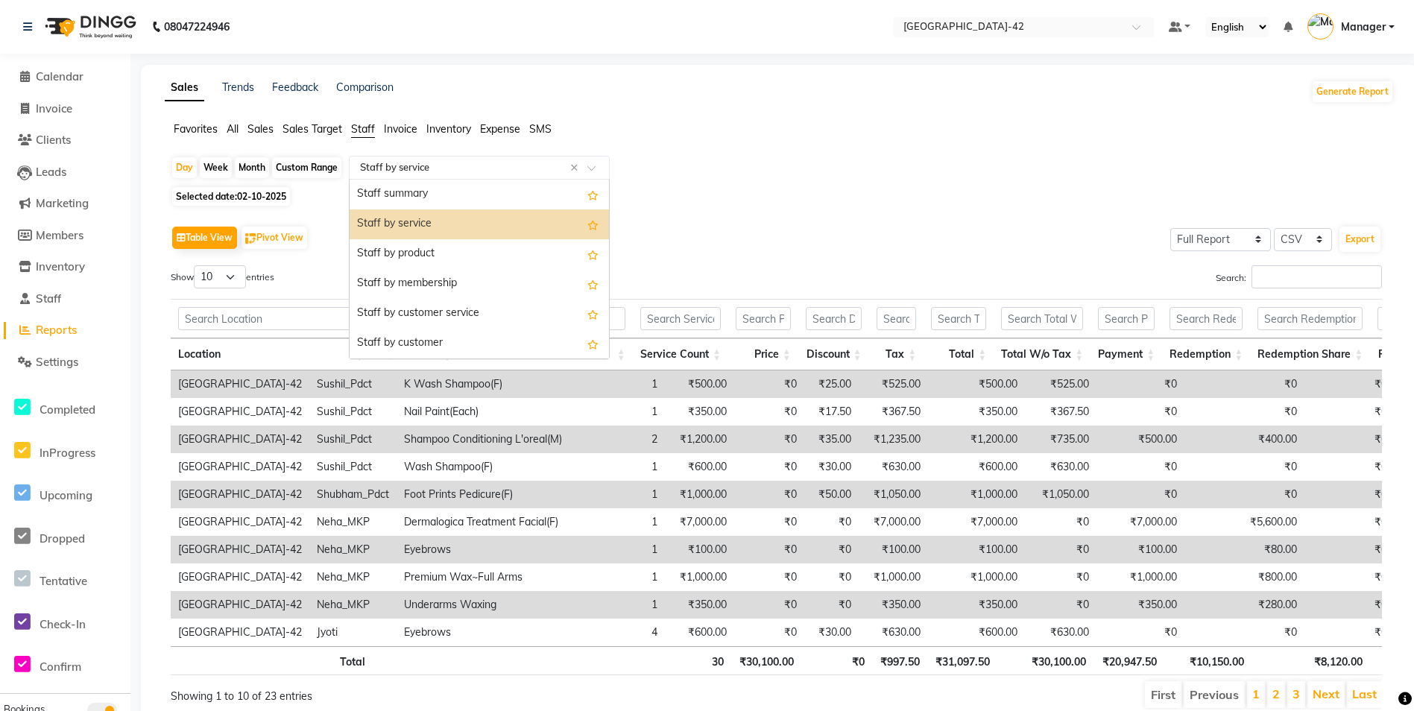
click at [515, 227] on div "Staff by service" at bounding box center [479, 224] width 259 height 30
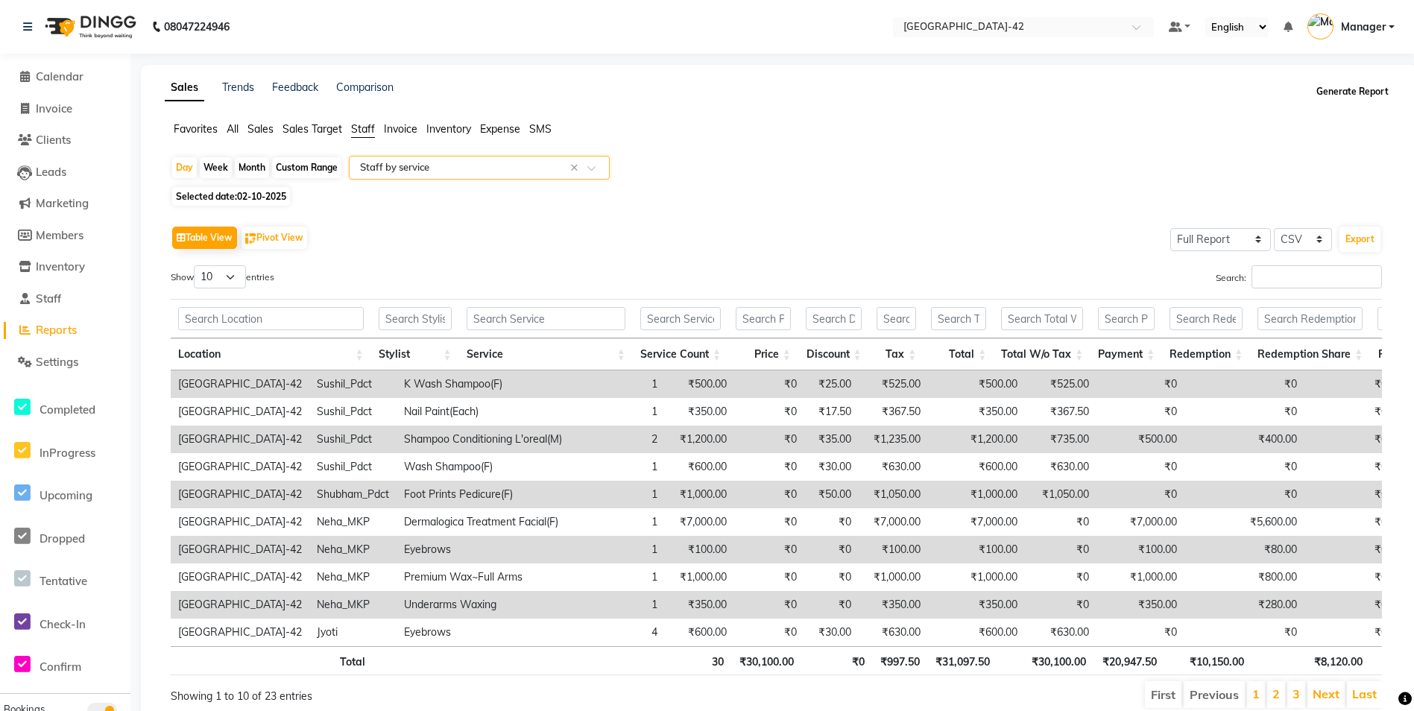
click at [1344, 95] on button "Generate Report" at bounding box center [1353, 91] width 80 height 21
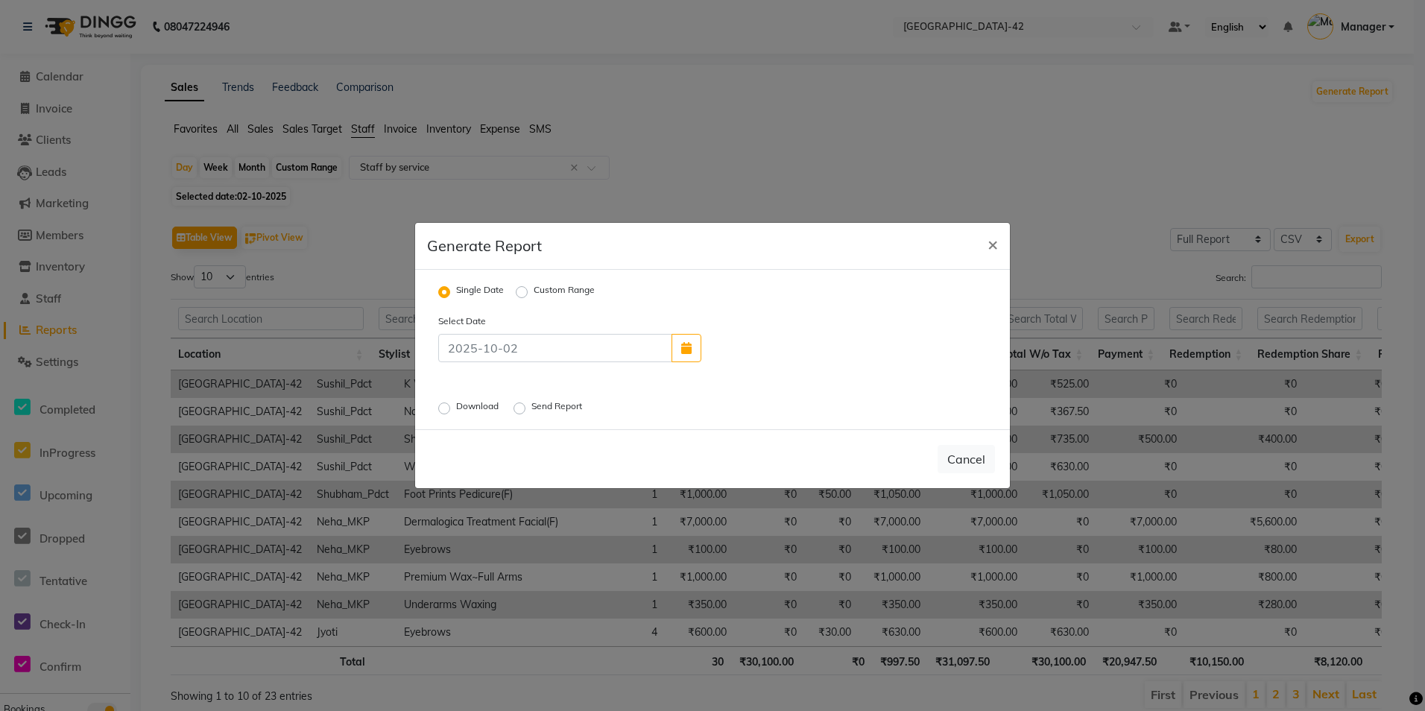
click at [456, 402] on label "Download" at bounding box center [478, 408] width 45 height 18
click at [441, 403] on input "Download" at bounding box center [446, 408] width 10 height 10
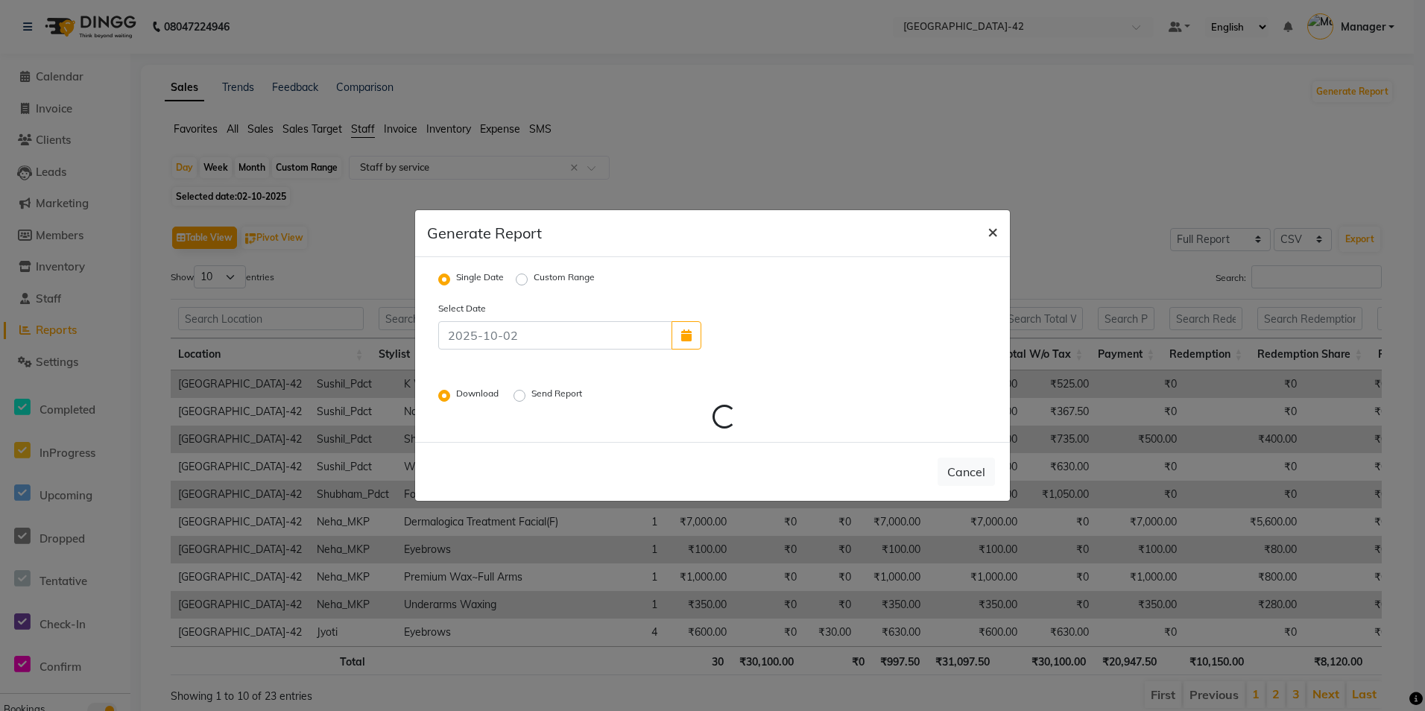
click at [1001, 231] on button "×" at bounding box center [993, 231] width 34 height 42
radio input "false"
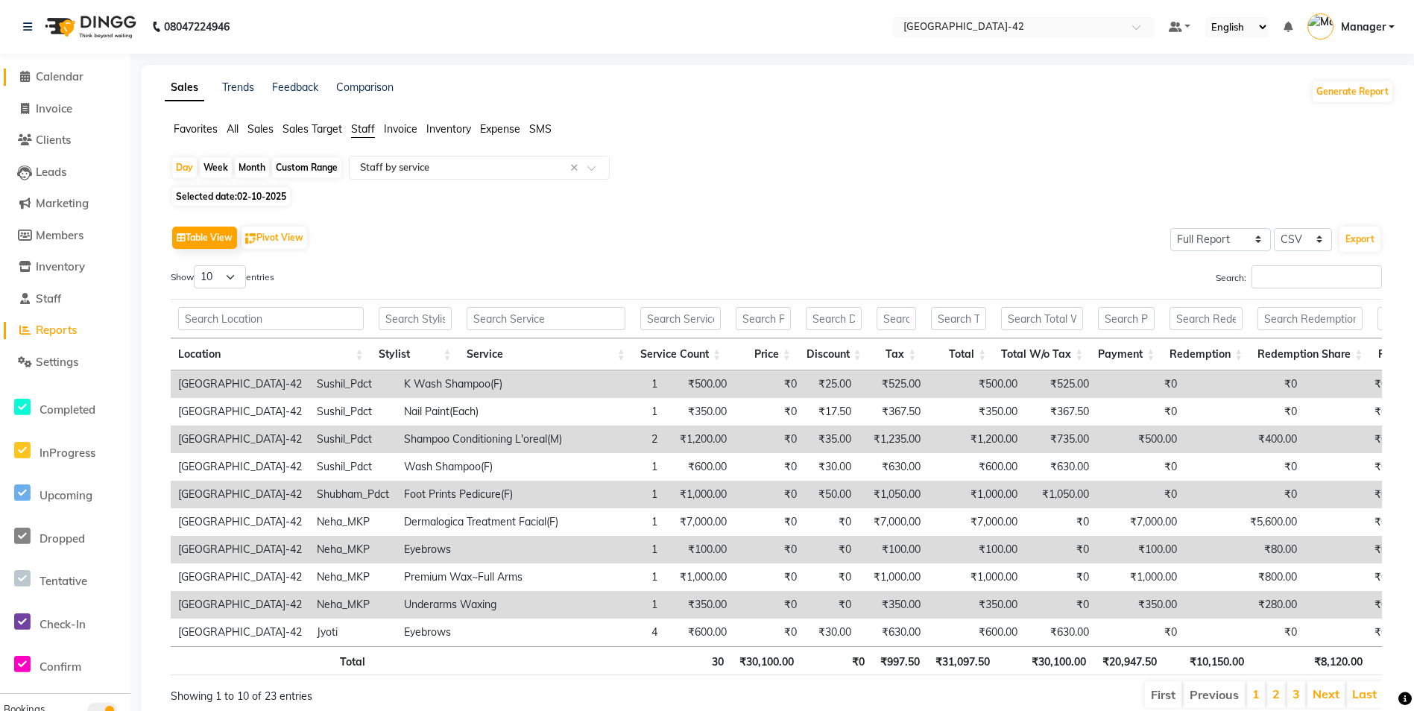
click at [60, 73] on span "Calendar" at bounding box center [60, 76] width 48 height 14
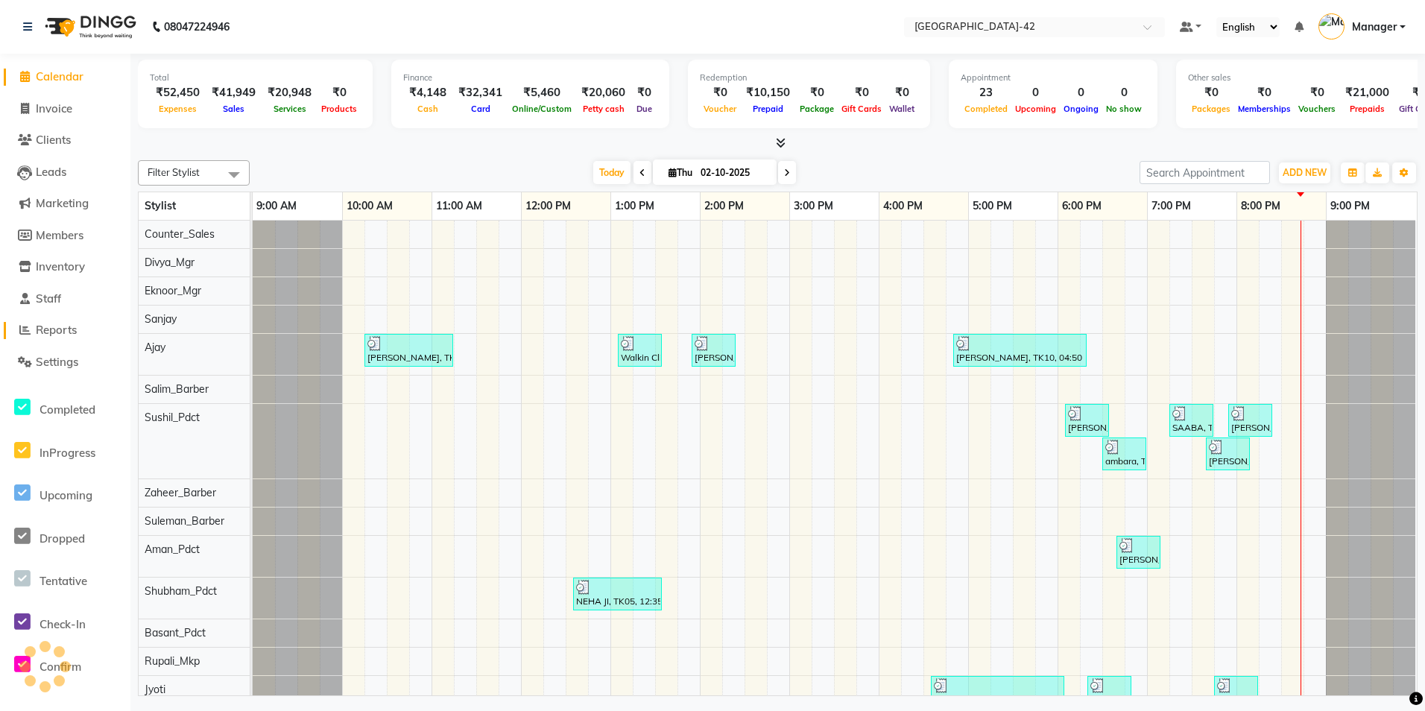
click at [67, 328] on span "Reports" at bounding box center [56, 330] width 41 height 14
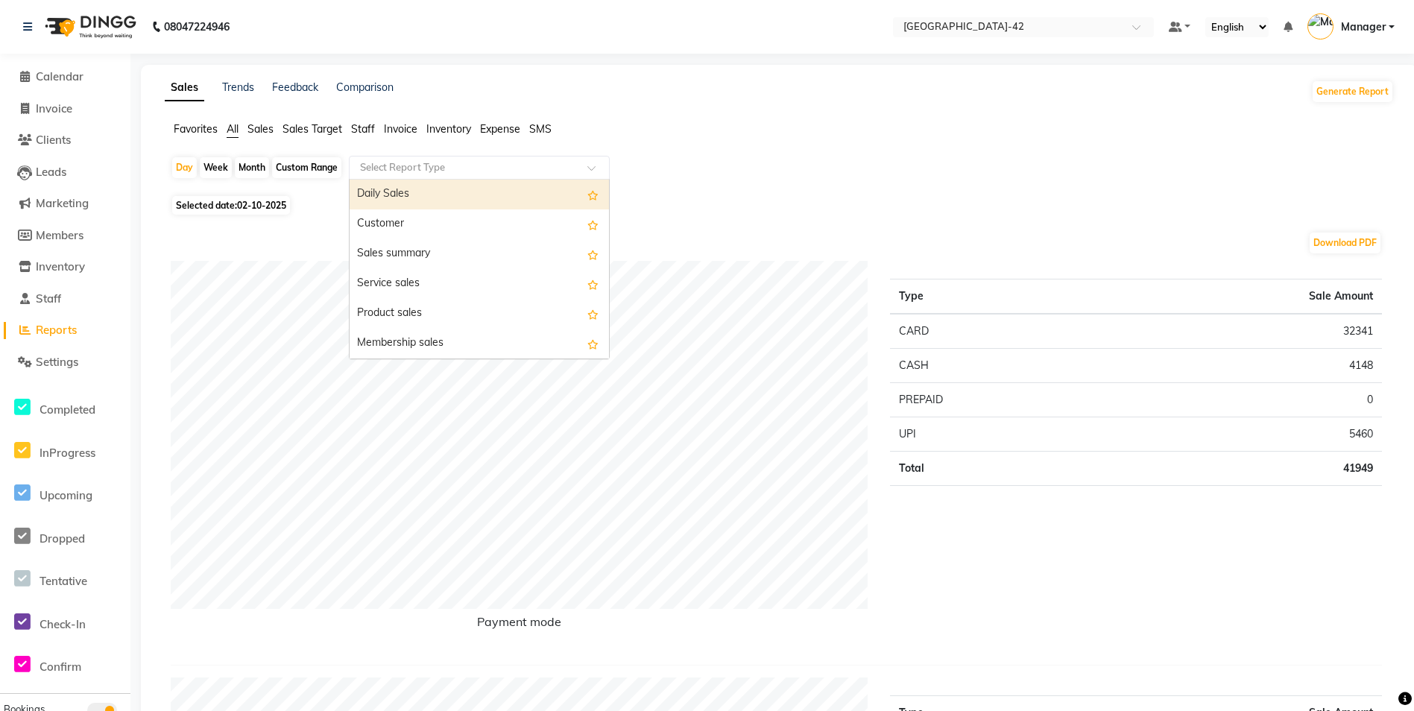
click at [504, 160] on input "text" at bounding box center [464, 167] width 215 height 15
click at [478, 193] on div "Daily Sales" at bounding box center [479, 195] width 259 height 30
select select "full_report"
select select "csv"
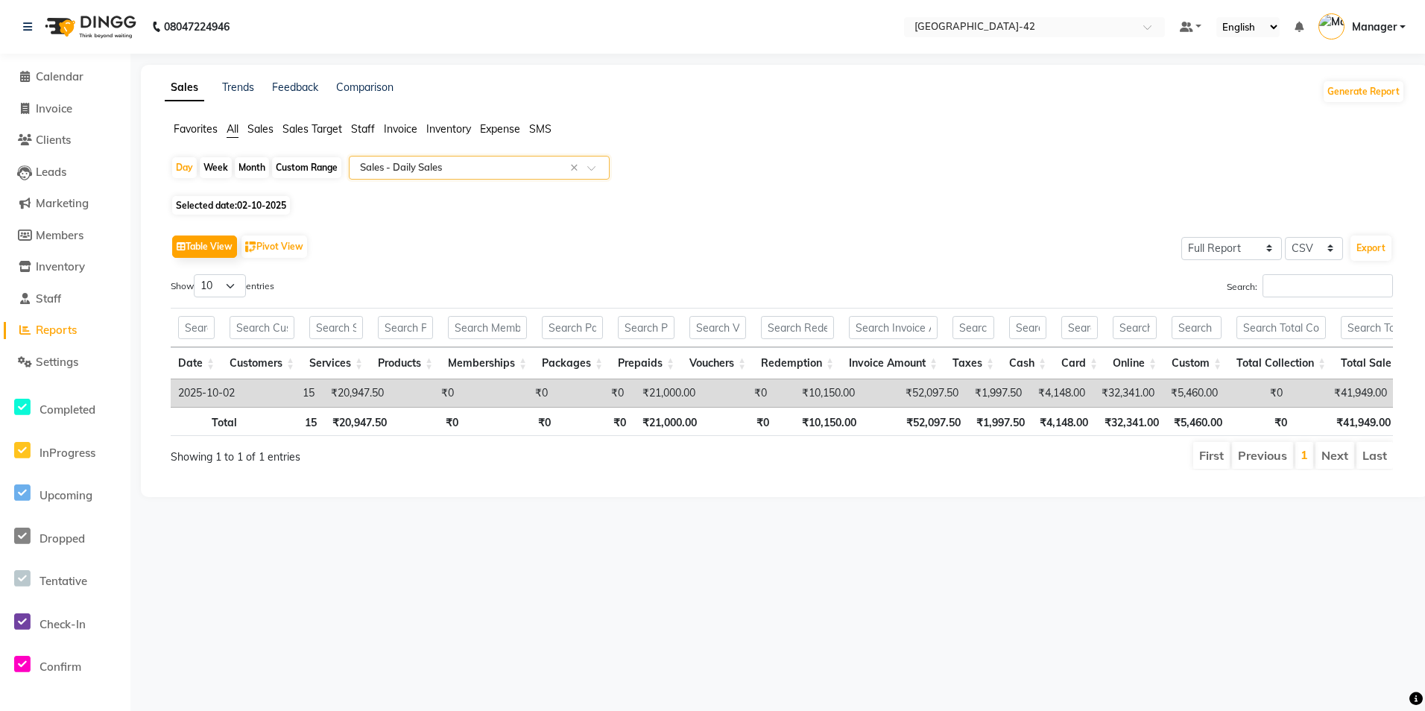
click at [592, 158] on div "Select Report Type × Sales - Daily Sales ×" at bounding box center [479, 168] width 261 height 24
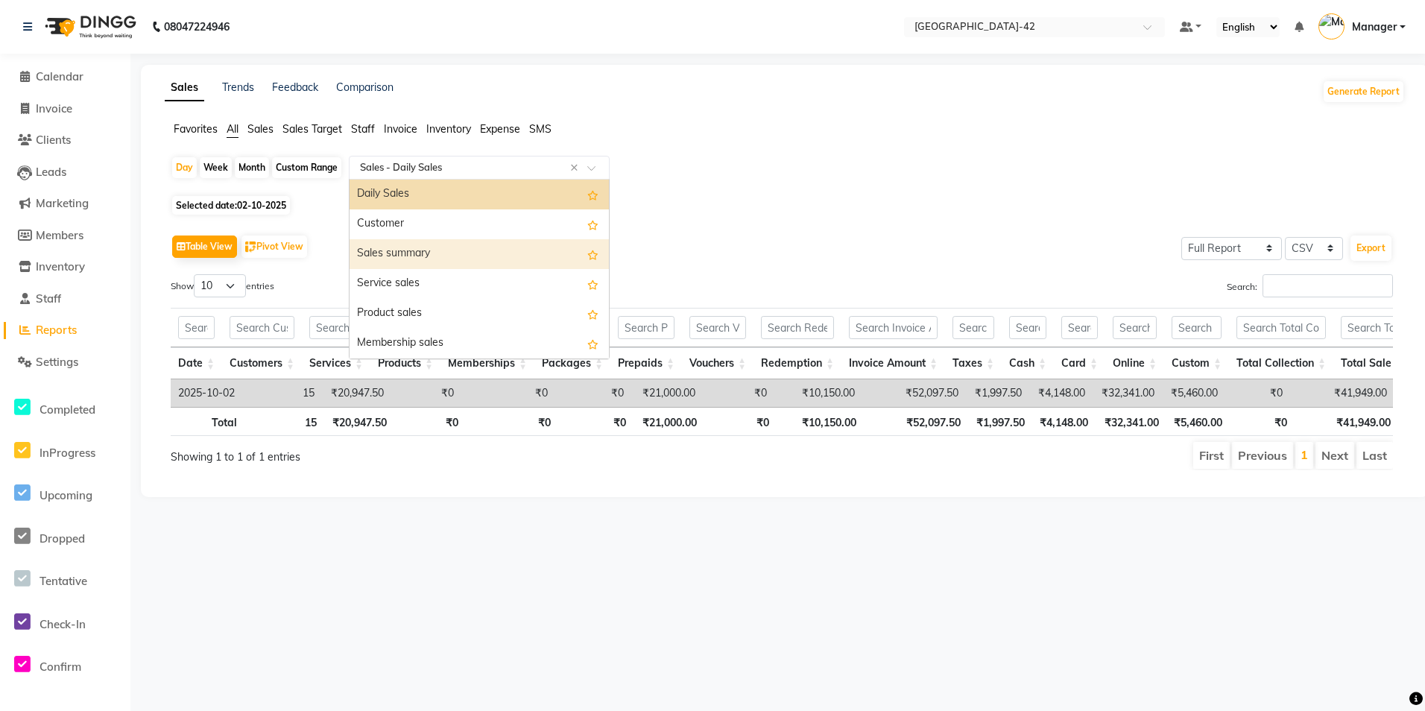
click at [498, 245] on div "Sales summary" at bounding box center [479, 254] width 259 height 30
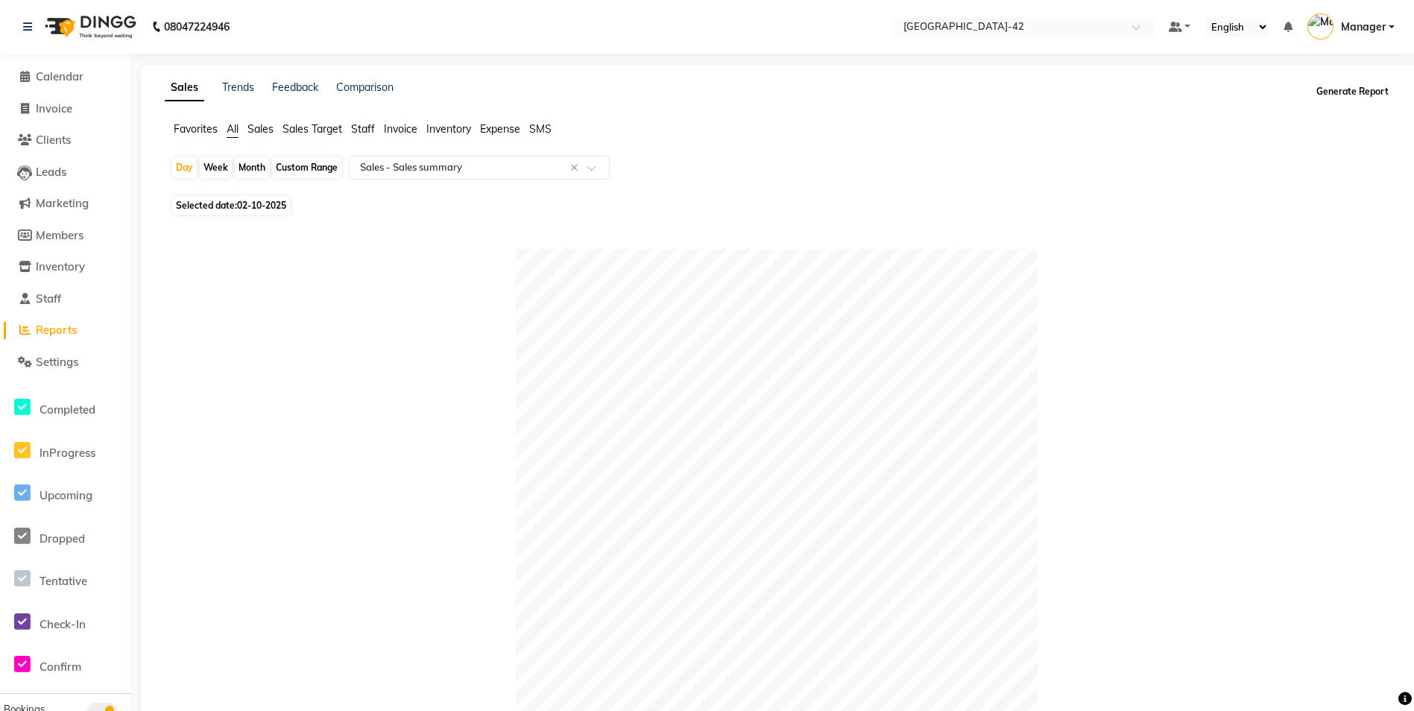
click at [1335, 101] on button "Generate Report" at bounding box center [1353, 91] width 80 height 21
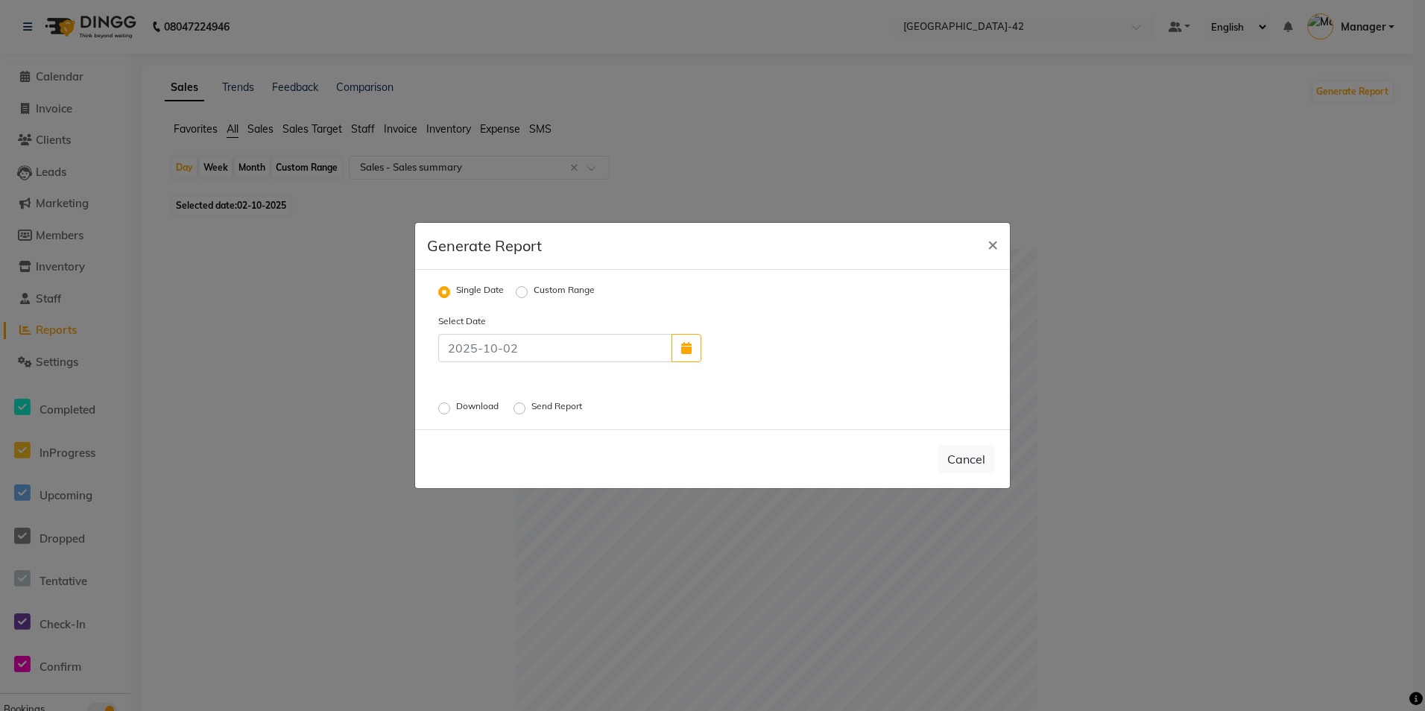
click at [456, 407] on label "Download" at bounding box center [478, 408] width 45 height 18
click at [445, 407] on input "Download" at bounding box center [446, 408] width 10 height 10
radio input "true"
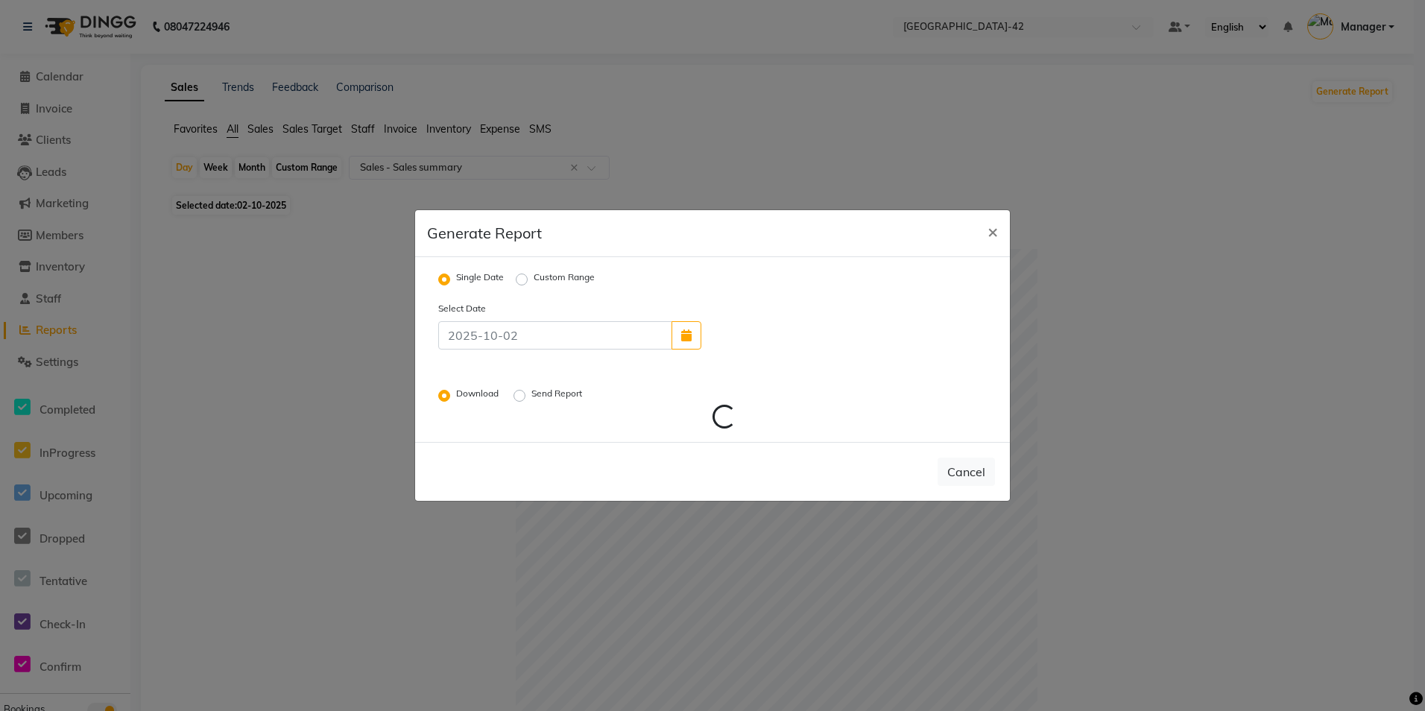
click at [531, 397] on label "Send Report" at bounding box center [558, 396] width 54 height 18
click at [520, 397] on input "Send Report" at bounding box center [522, 396] width 10 height 10
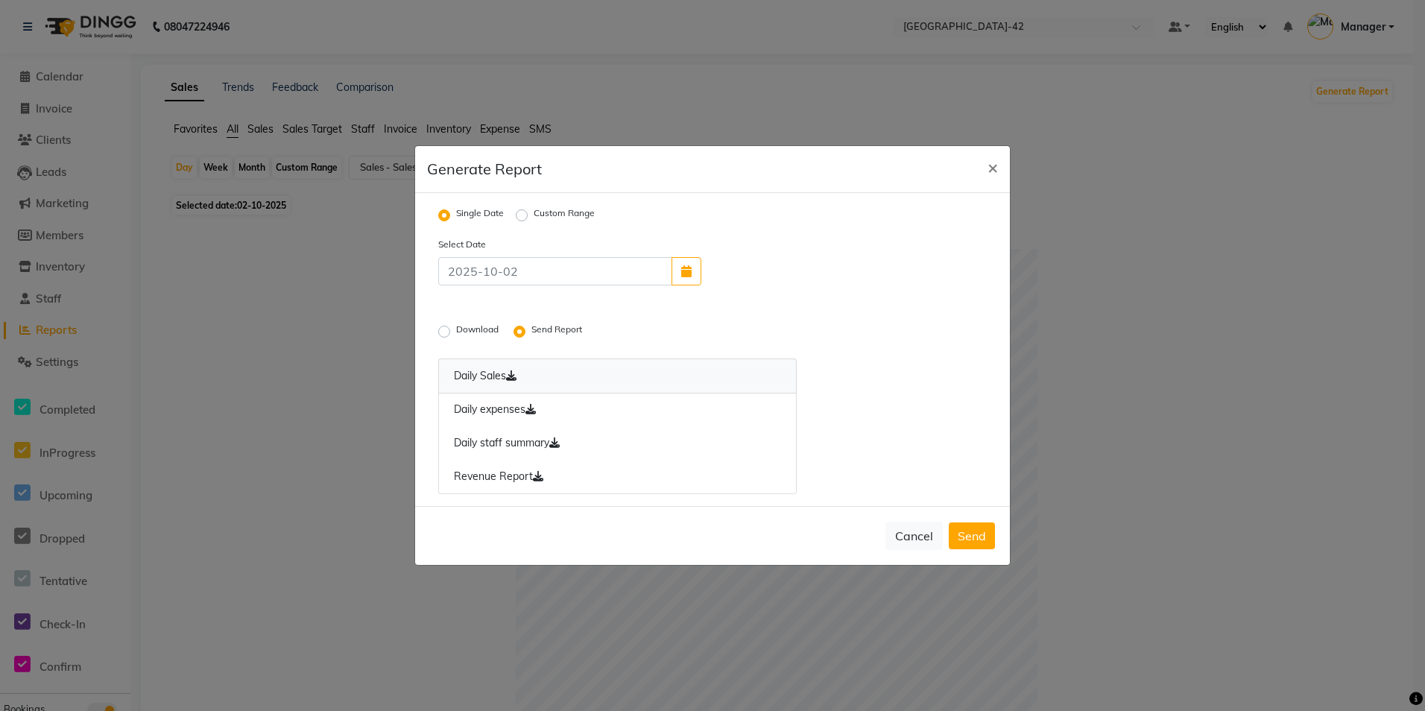
click at [458, 373] on link "Daily Sales" at bounding box center [617, 376] width 359 height 35
click at [982, 546] on button "Send" at bounding box center [972, 535] width 46 height 27
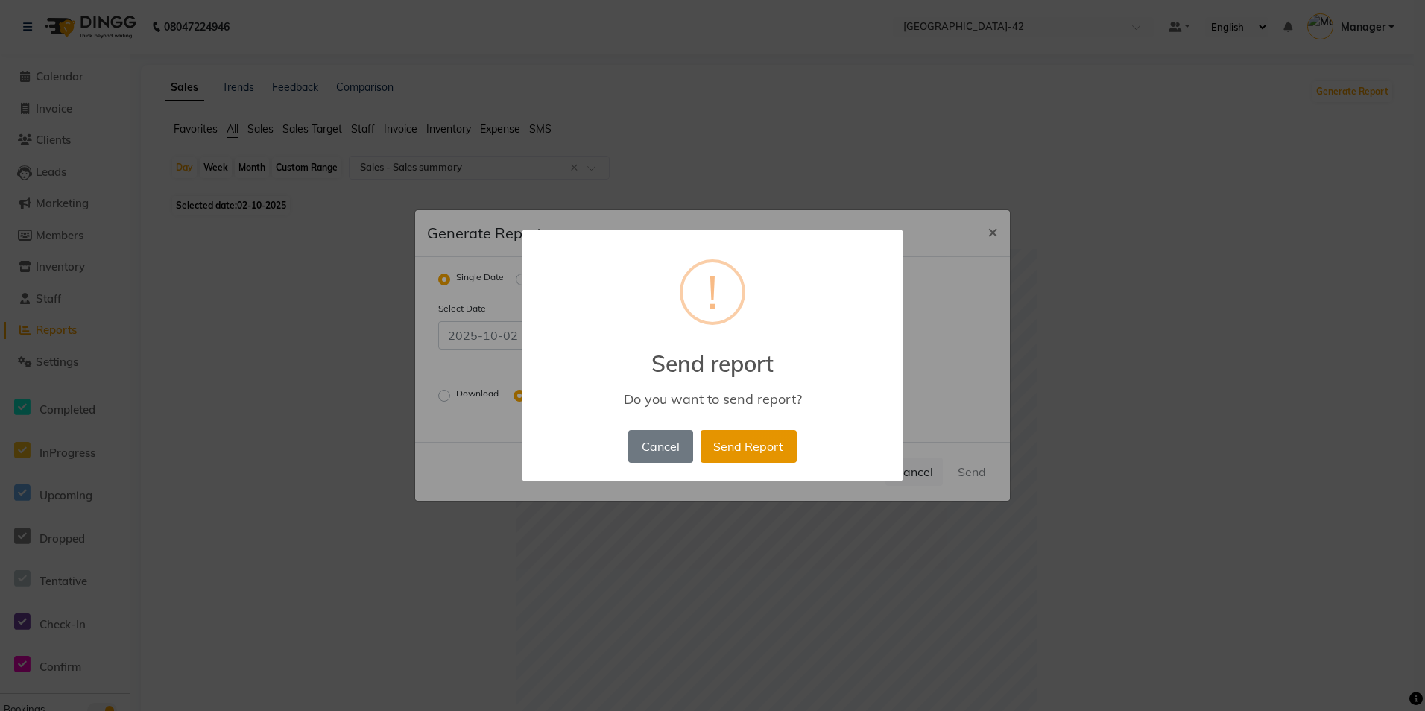
click at [736, 445] on button "Send Report" at bounding box center [749, 446] width 96 height 33
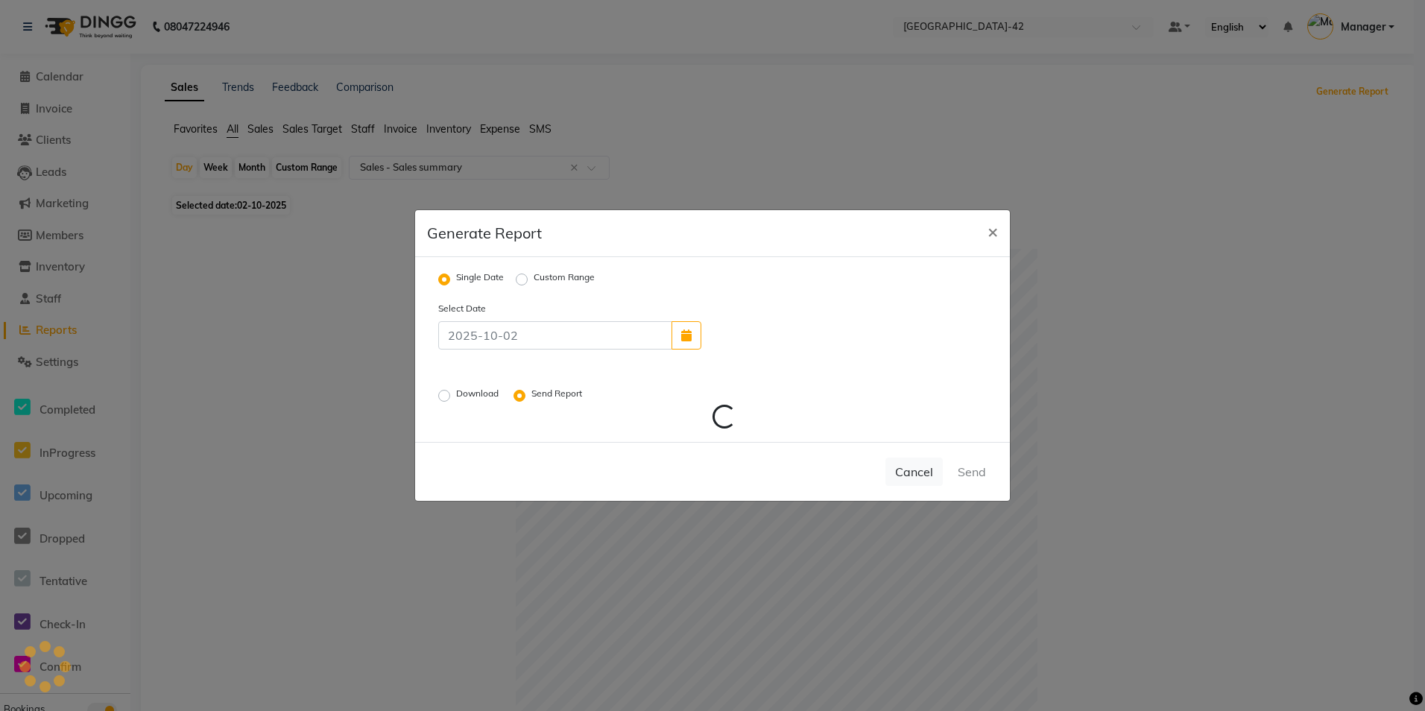
radio input "false"
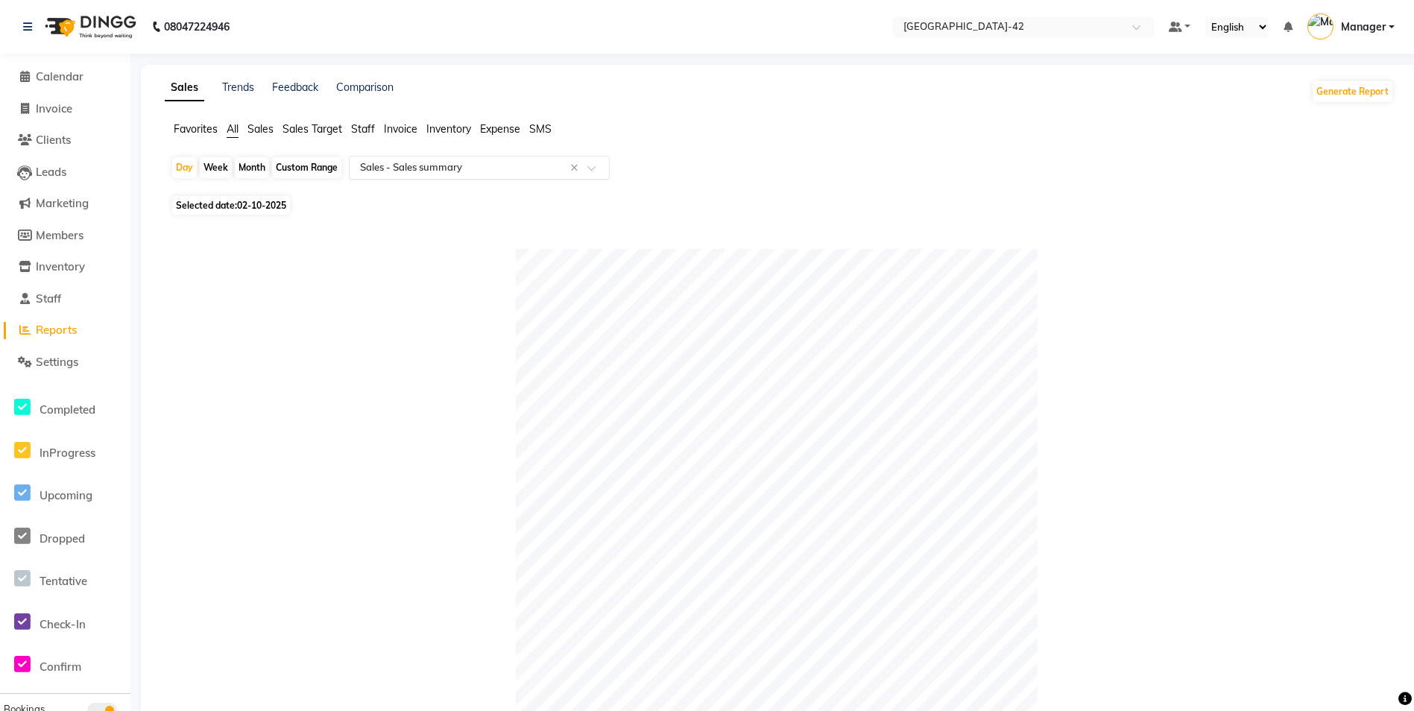
click at [604, 160] on div at bounding box center [479, 167] width 259 height 15
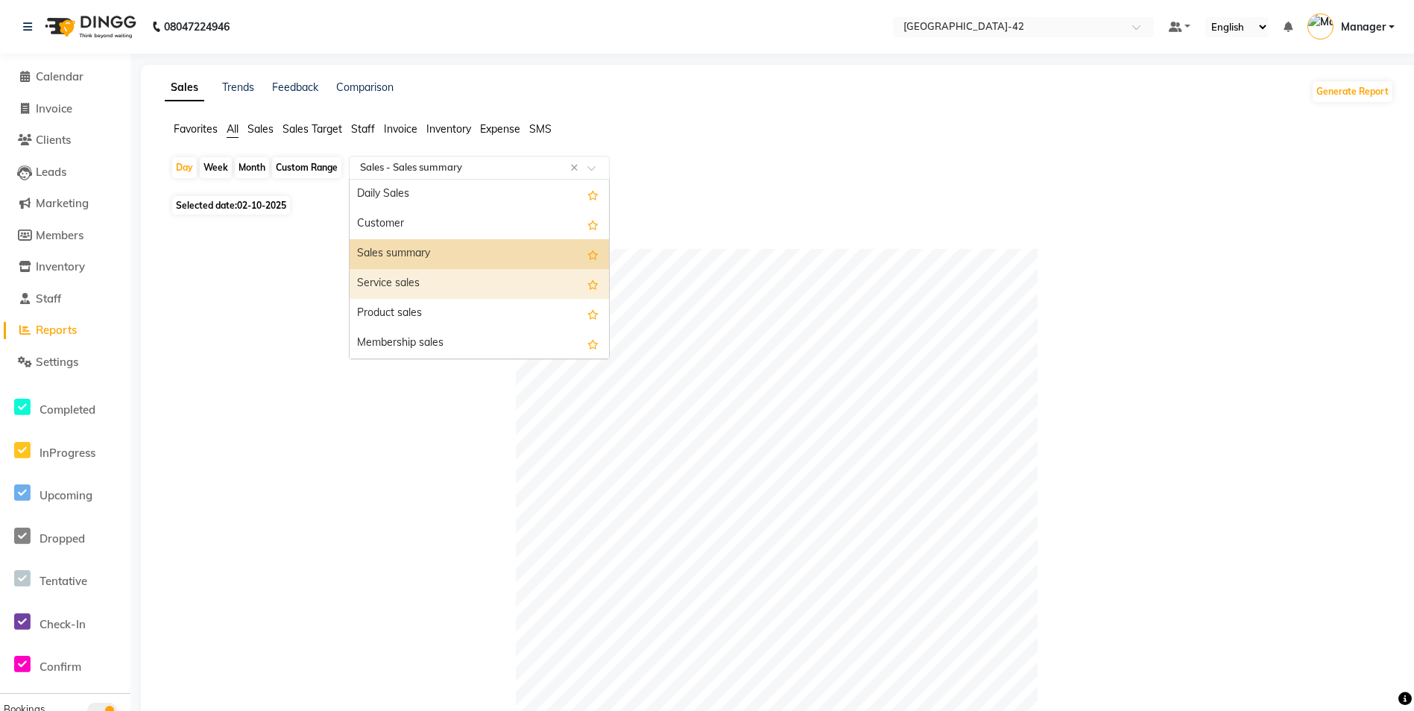
click at [492, 279] on div "Service sales" at bounding box center [479, 284] width 259 height 30
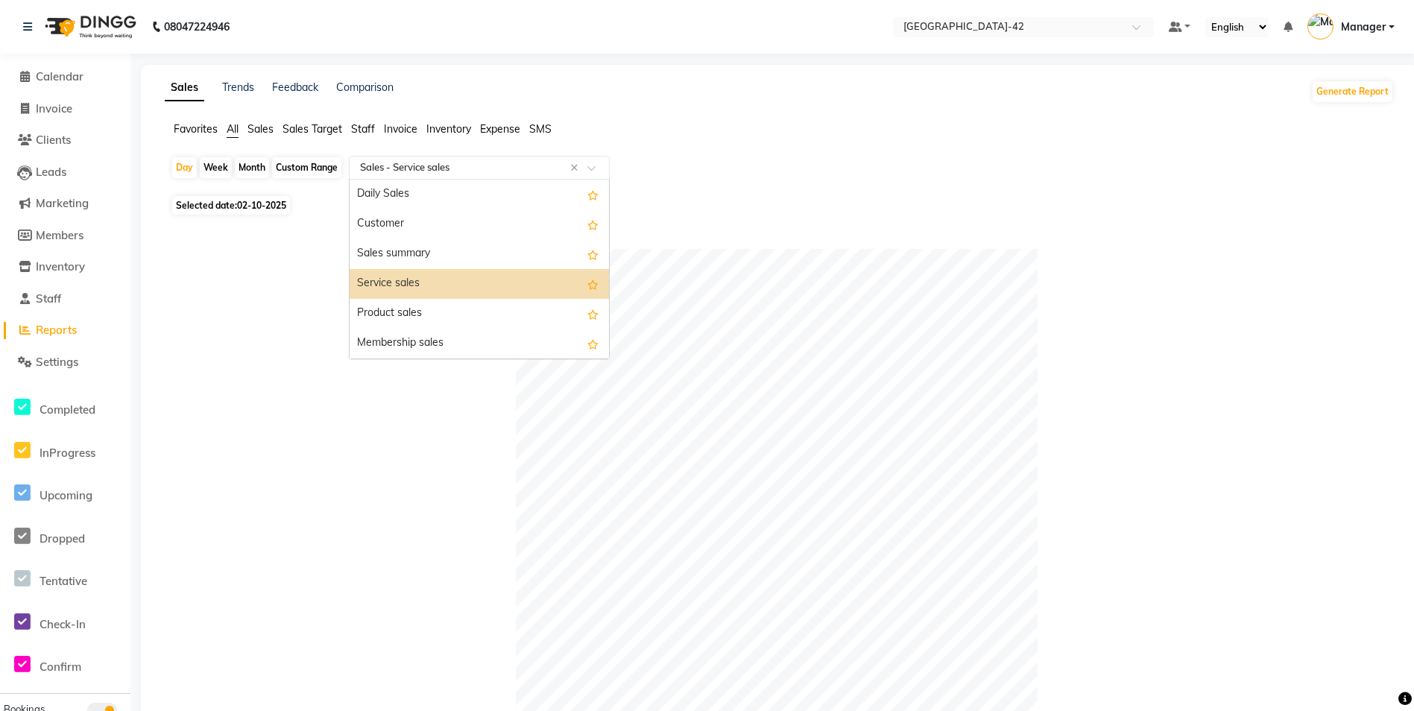
drag, startPoint x: 590, startPoint y: 165, endPoint x: 593, endPoint y: 174, distance: 9.2
click at [592, 165] on span at bounding box center [596, 172] width 19 height 15
click at [491, 274] on div "Service sales" at bounding box center [479, 284] width 259 height 30
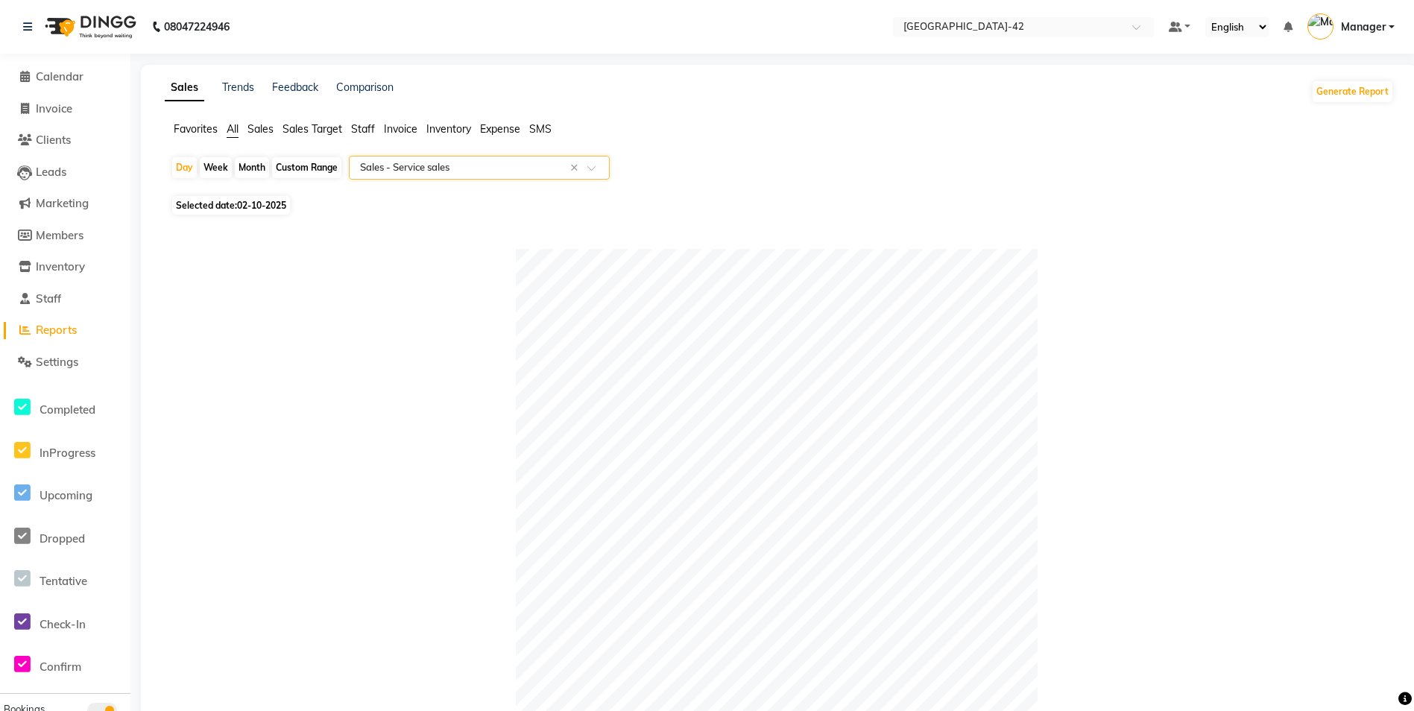
click at [270, 138] on div "Favorites All Sales Sales Target Staff Invoice Inventory Expense SMS" at bounding box center [779, 135] width 1251 height 28
click at [268, 132] on span "Sales" at bounding box center [260, 128] width 26 height 13
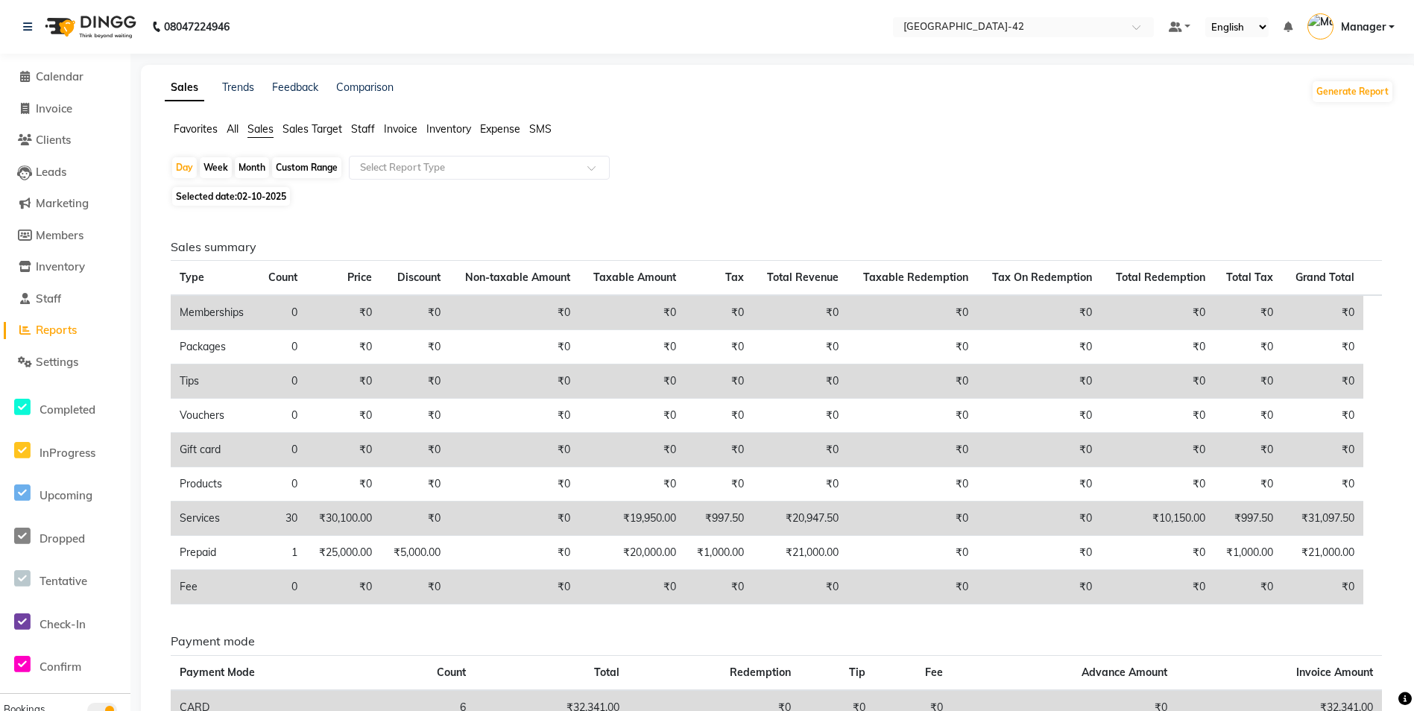
drag, startPoint x: 315, startPoint y: 132, endPoint x: 324, endPoint y: 133, distance: 9.0
click at [316, 132] on span "Sales Target" at bounding box center [312, 128] width 60 height 13
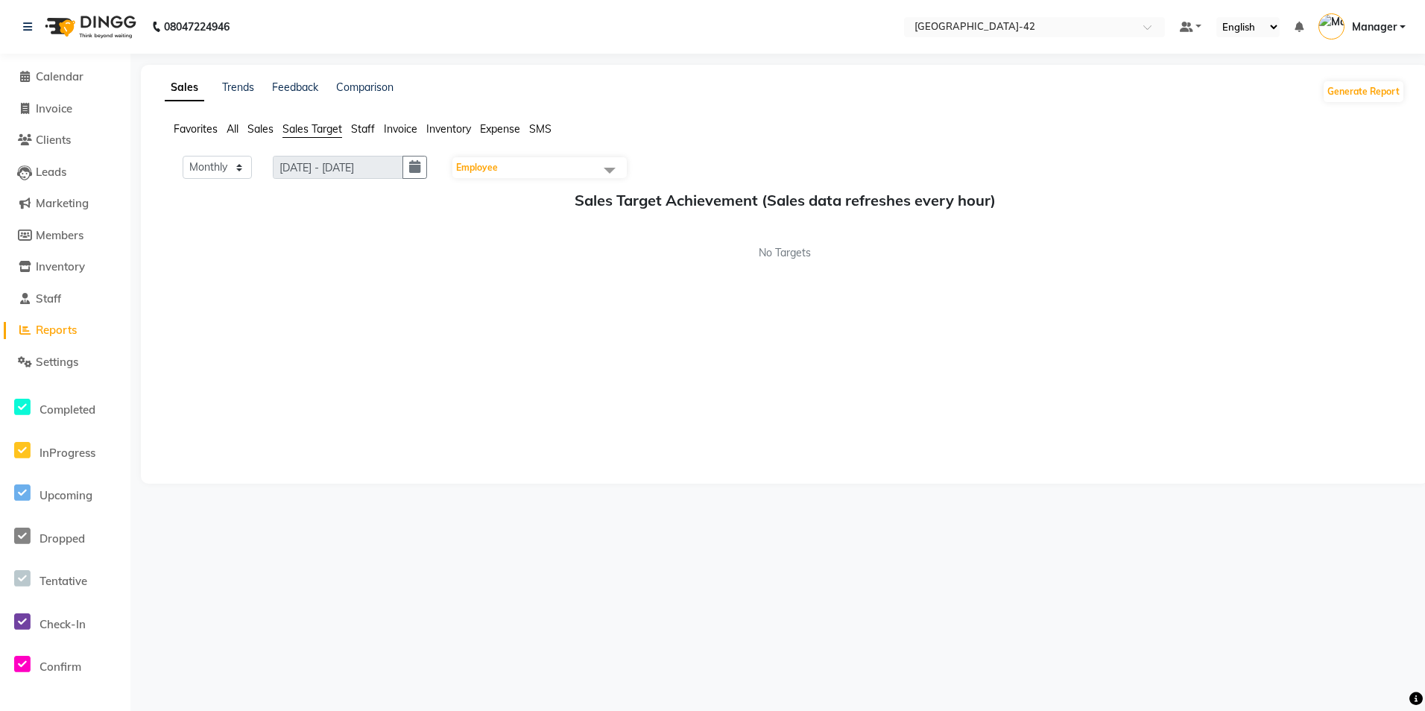
click at [369, 136] on li "Staff" at bounding box center [363, 129] width 24 height 16
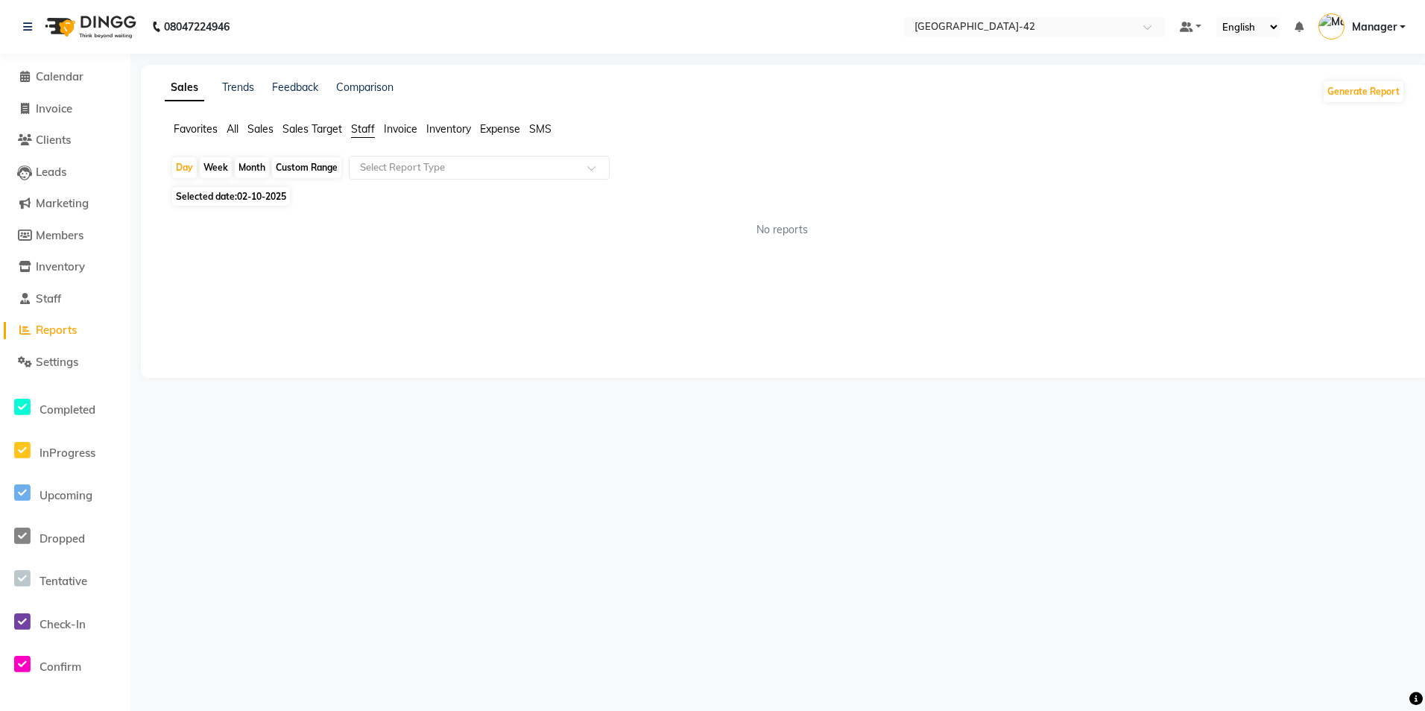
click at [405, 136] on li "Invoice" at bounding box center [401, 129] width 34 height 16
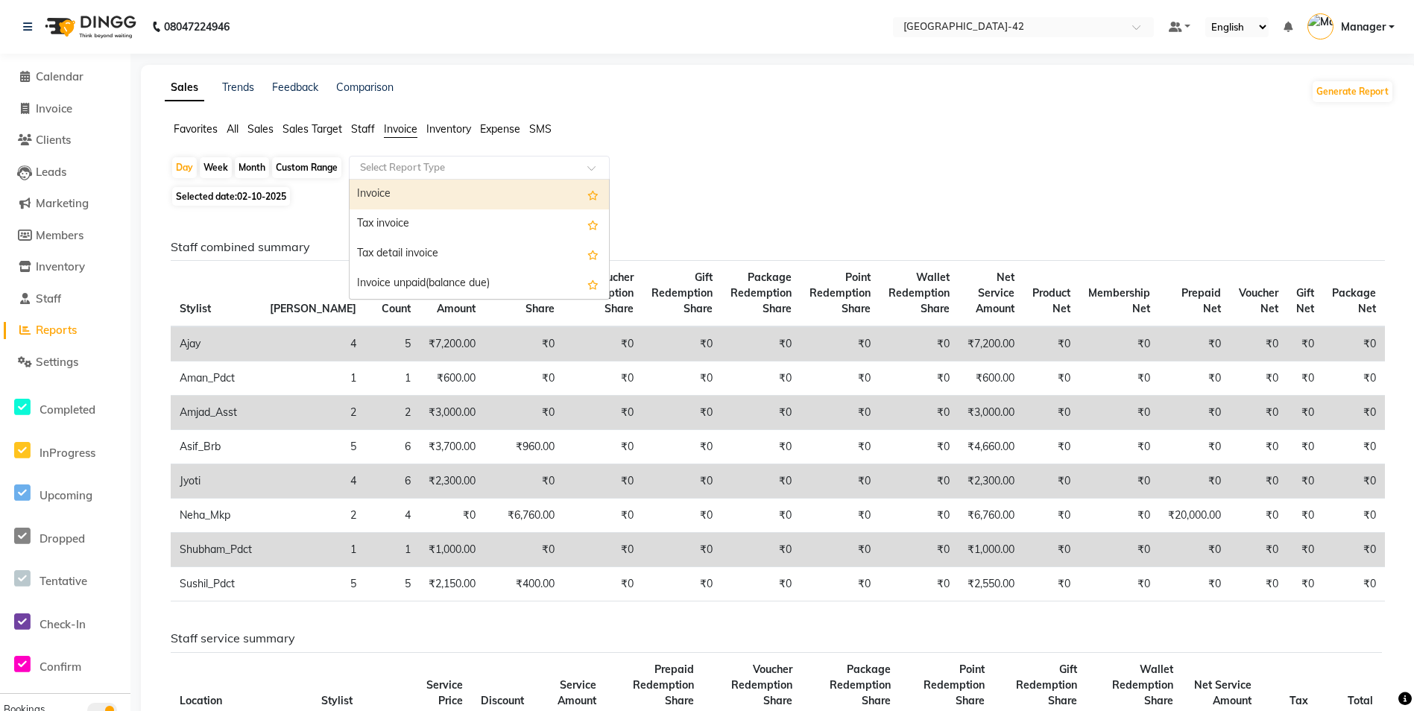
click at [404, 170] on input "text" at bounding box center [464, 167] width 215 height 15
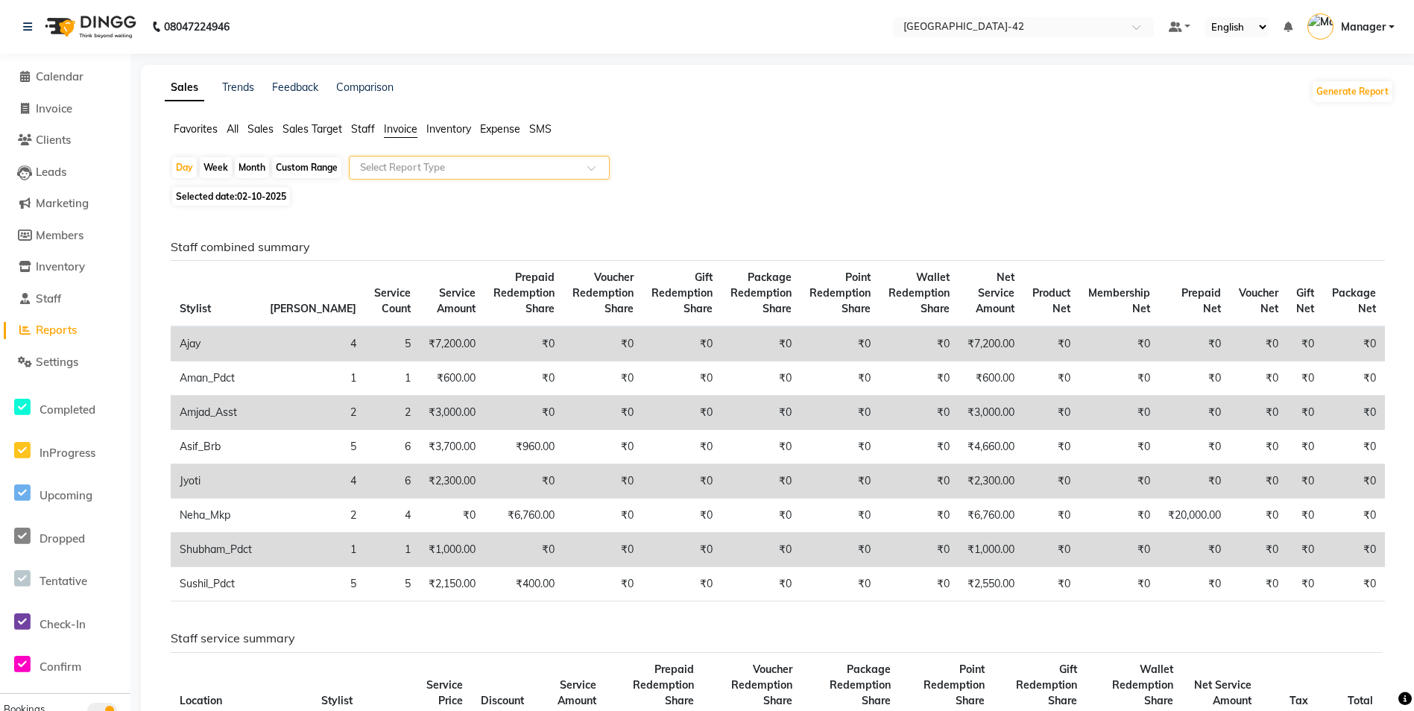
click at [604, 168] on span at bounding box center [596, 172] width 19 height 15
click at [46, 80] on span "Calendar" at bounding box center [60, 76] width 48 height 14
